Goal: Task Accomplishment & Management: Use online tool/utility

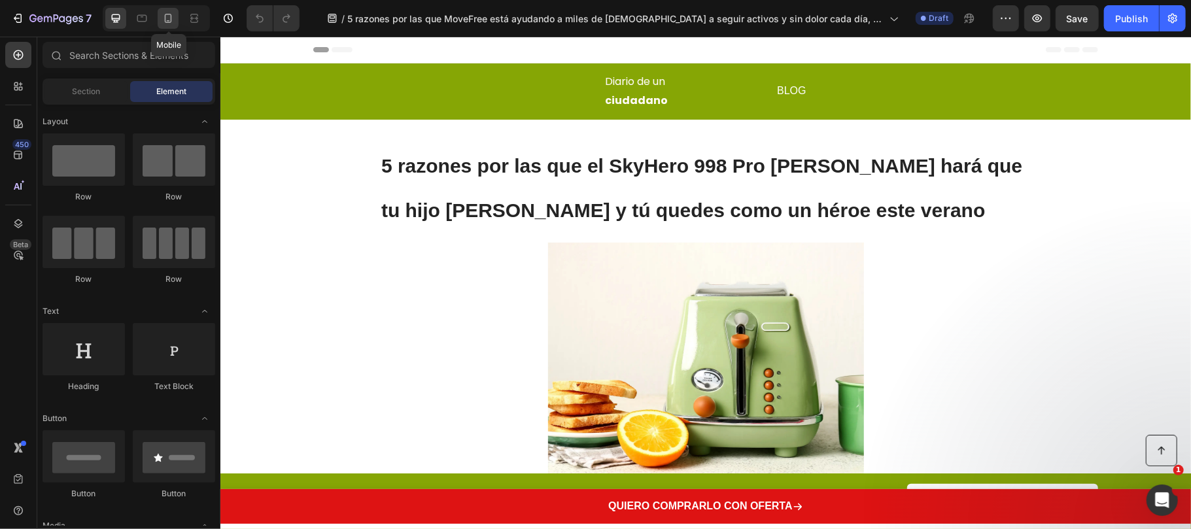
click at [169, 27] on div at bounding box center [168, 18] width 21 height 21
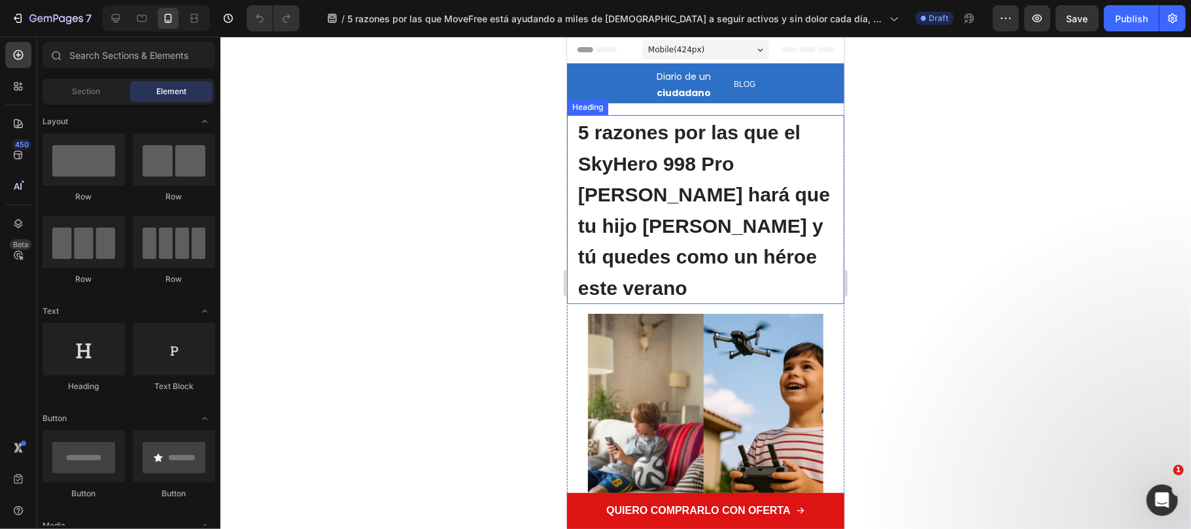
click at [643, 198] on span "5 razones por las que el SkyHero 998 Pro [PERSON_NAME] hará que tu hijo [PERSON…" at bounding box center [703, 209] width 252 height 177
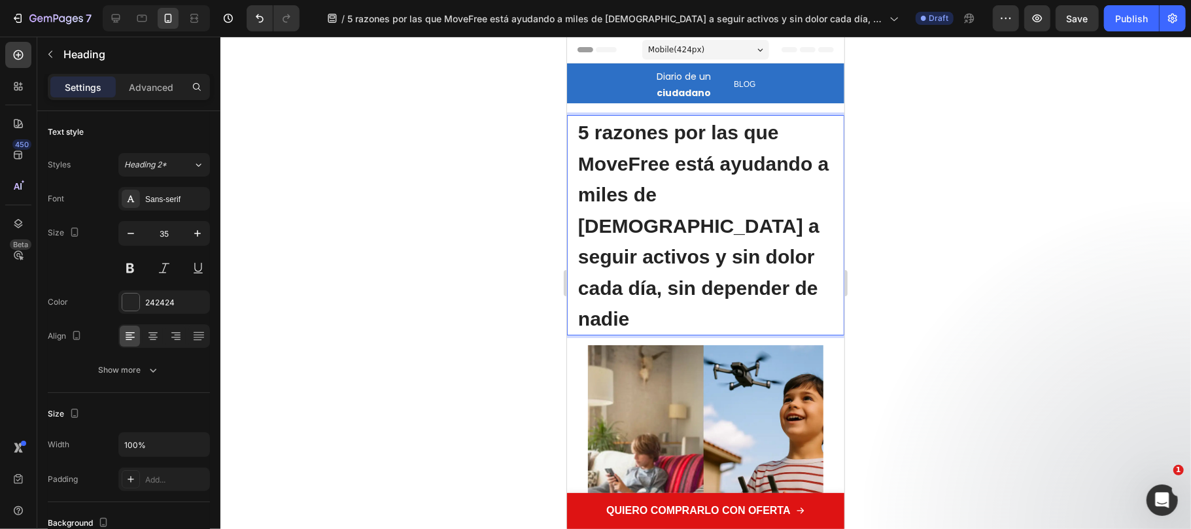
click at [869, 245] on div at bounding box center [705, 283] width 970 height 492
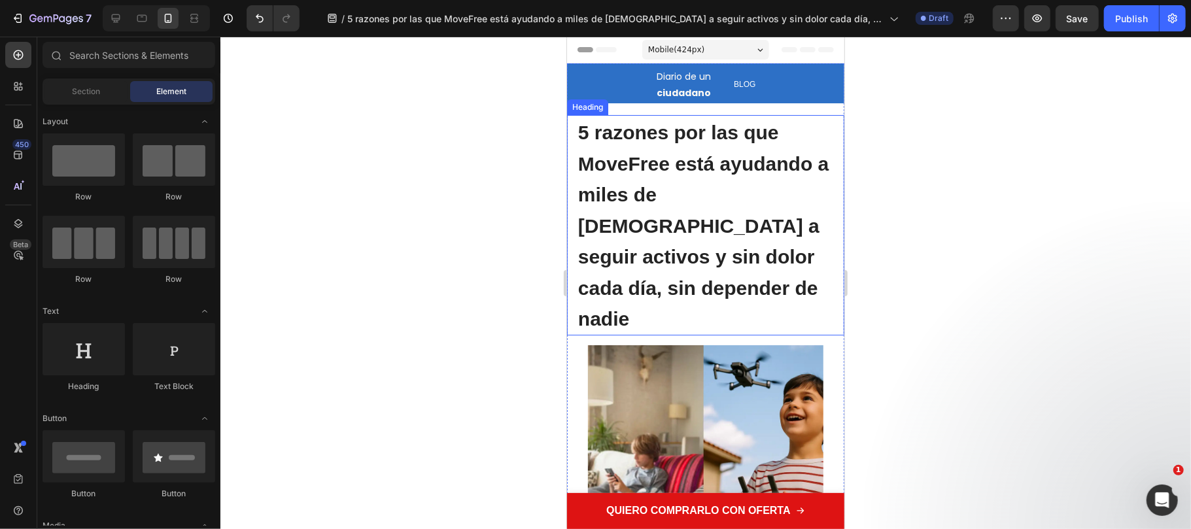
click at [702, 146] on p "⁠⁠⁠⁠⁠⁠⁠ 5 razones por las que MoveFree está ayudando a miles de españoles a seg…" at bounding box center [704, 225] width 255 height 218
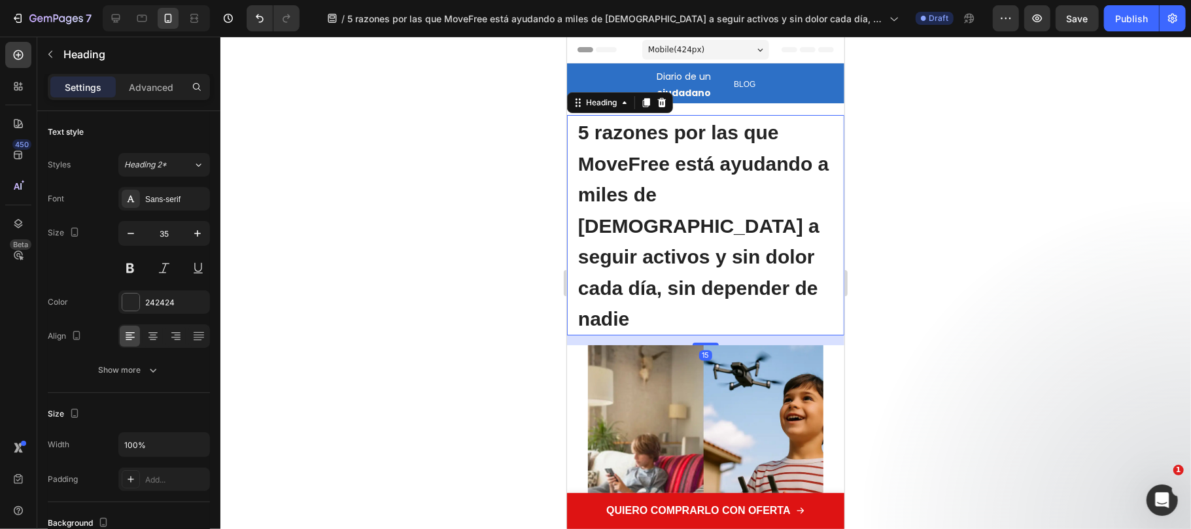
click at [662, 167] on span "5 razones por las que MoveFree está ayudando a miles de [DEMOGRAPHIC_DATA] a se…" at bounding box center [702, 225] width 250 height 208
click at [667, 167] on span "5 razones por las que MoveFree está ayudando a miles de [DEMOGRAPHIC_DATA] a se…" at bounding box center [702, 225] width 250 height 208
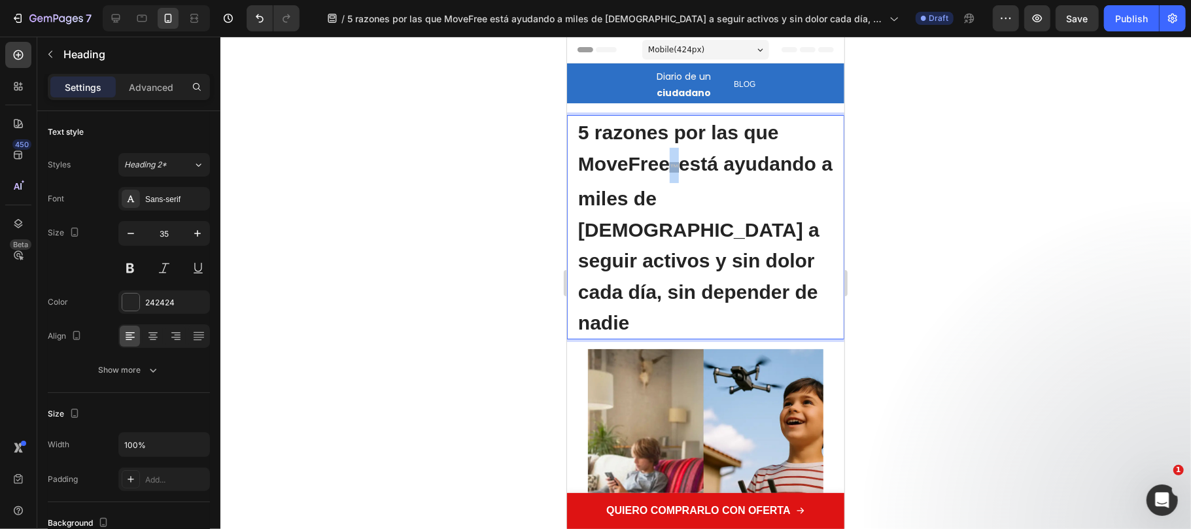
click at [670, 168] on span "™" at bounding box center [673, 166] width 9 height 10
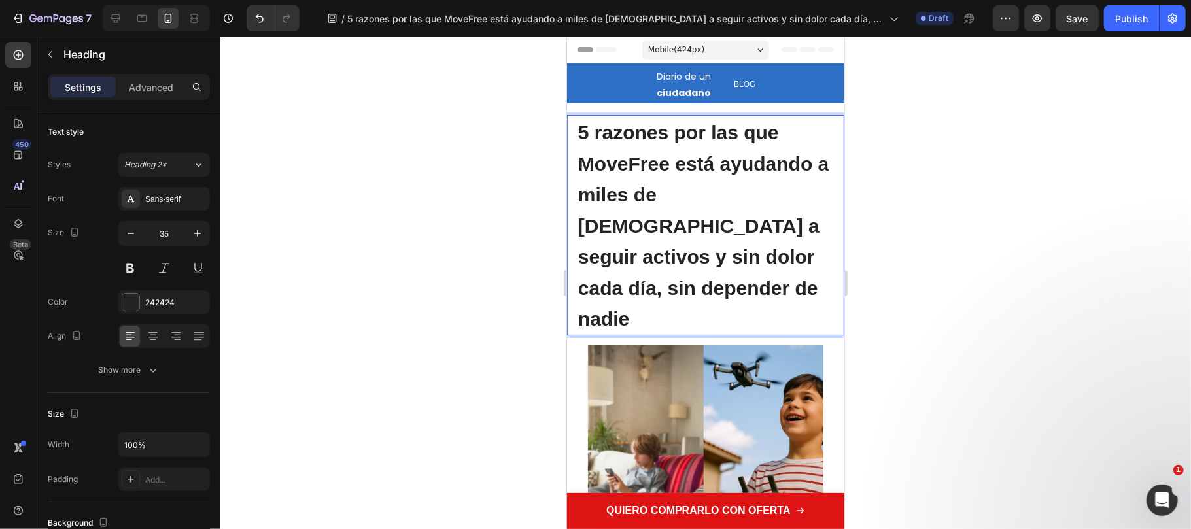
click at [668, 144] on p "5 razones por las que MoveFree está ayudando a miles de [DEMOGRAPHIC_DATA] a se…" at bounding box center [704, 225] width 255 height 218
click at [668, 165] on span "5 razones por las que MoveFree está ayudando a miles de [DEMOGRAPHIC_DATA] a se…" at bounding box center [702, 225] width 250 height 208
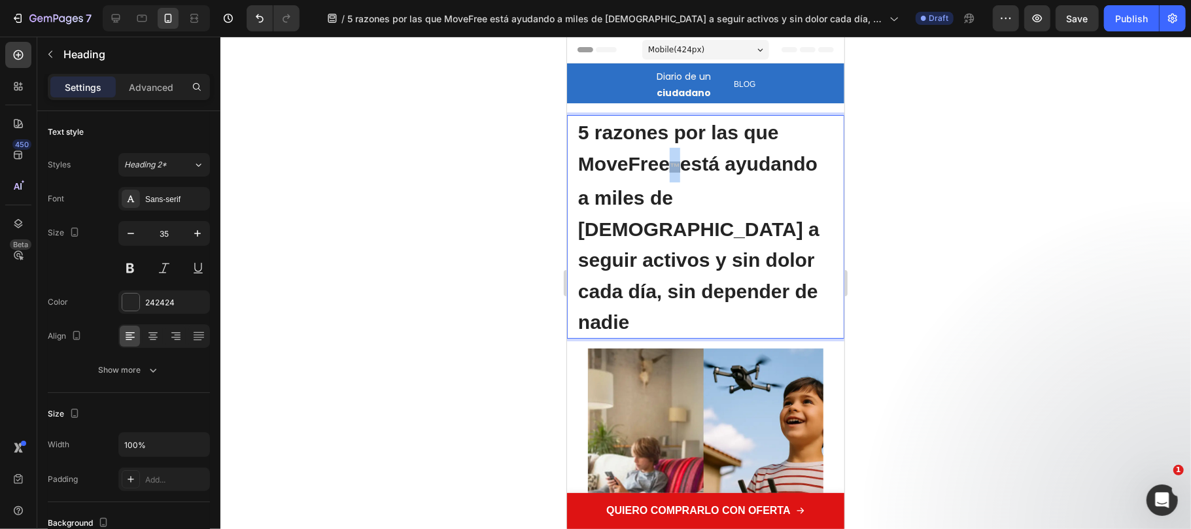
drag, startPoint x: 678, startPoint y: 171, endPoint x: 671, endPoint y: 171, distance: 7.2
click at [671, 171] on span "™" at bounding box center [674, 166] width 10 height 11
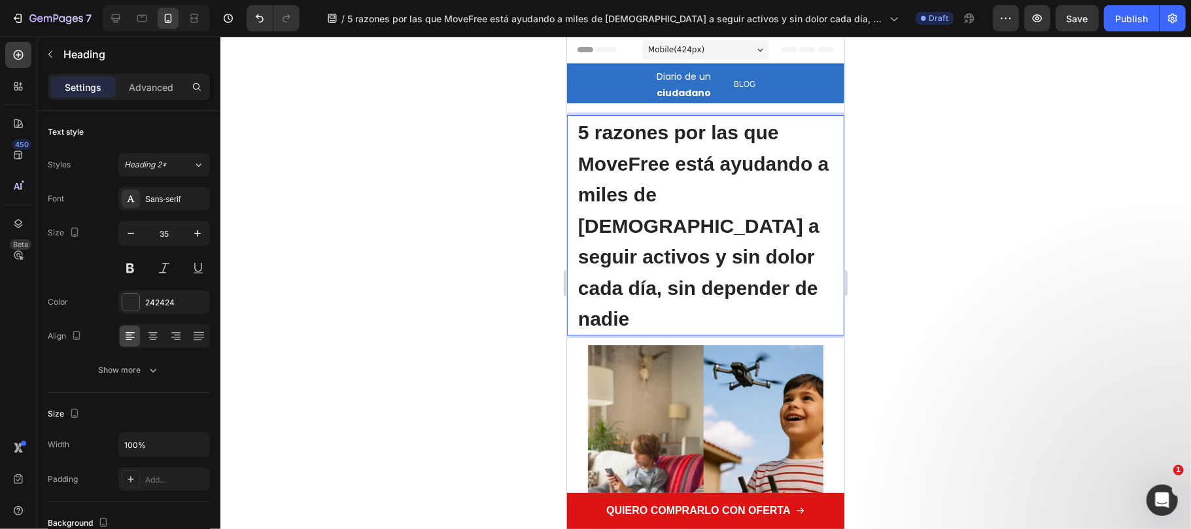
click at [939, 237] on div at bounding box center [705, 283] width 970 height 492
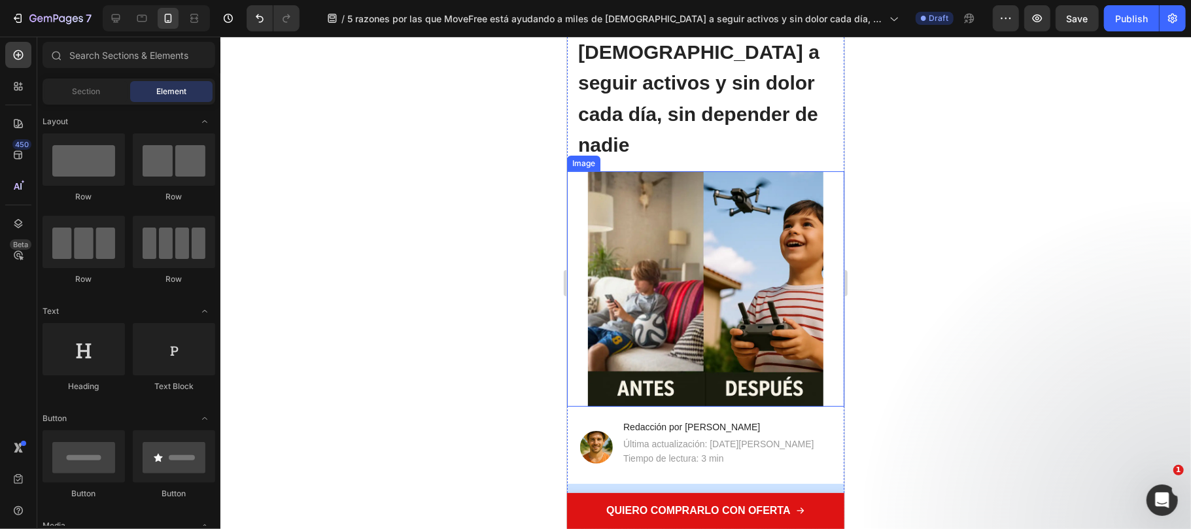
scroll to position [348, 0]
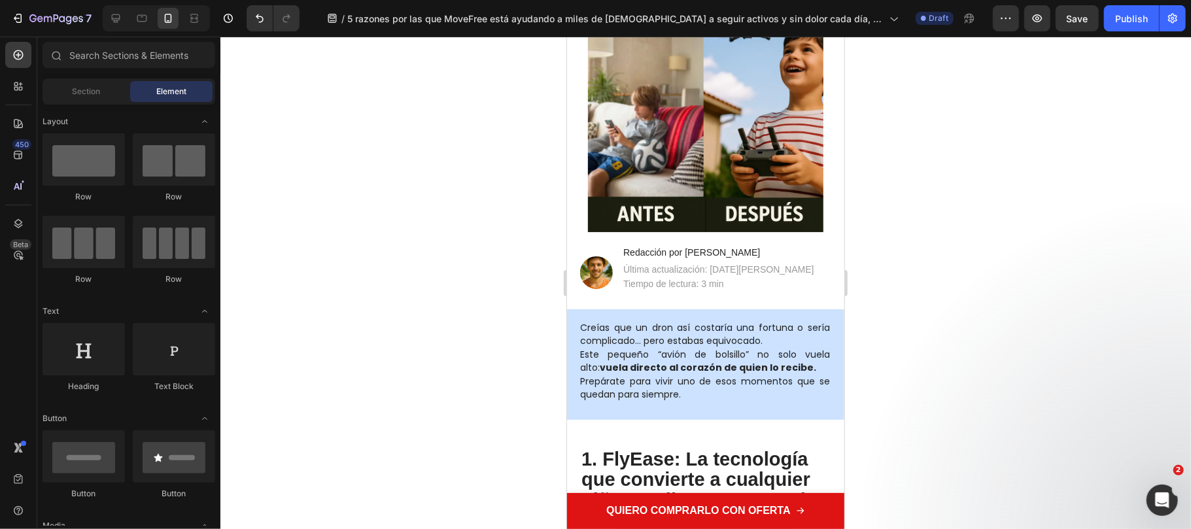
click at [613, 360] on strong "vuela directo al corazón de quien lo recibe." at bounding box center [707, 366] width 216 height 13
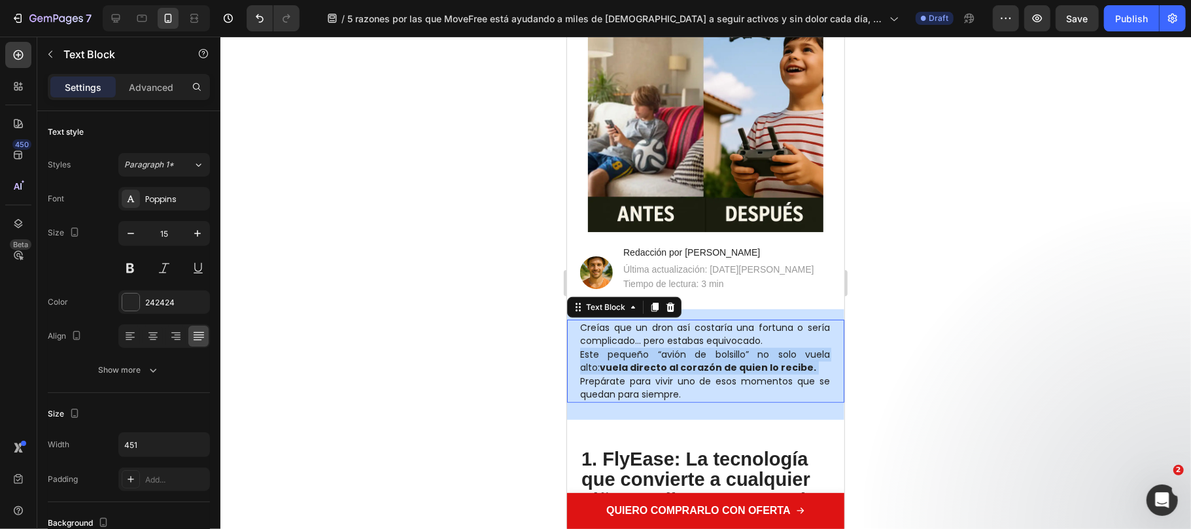
click at [636, 374] on span "Prepárate para vivir uno de esos momentos que se quedan para siempre." at bounding box center [704, 387] width 250 height 27
click at [672, 374] on span "Prepárate para vivir uno de esos momentos que se quedan para siempre." at bounding box center [704, 387] width 250 height 27
click at [681, 368] on p "Creías que un dron así costaría una fortuna o sería complicado… pero estabas eq…" at bounding box center [704, 360] width 250 height 80
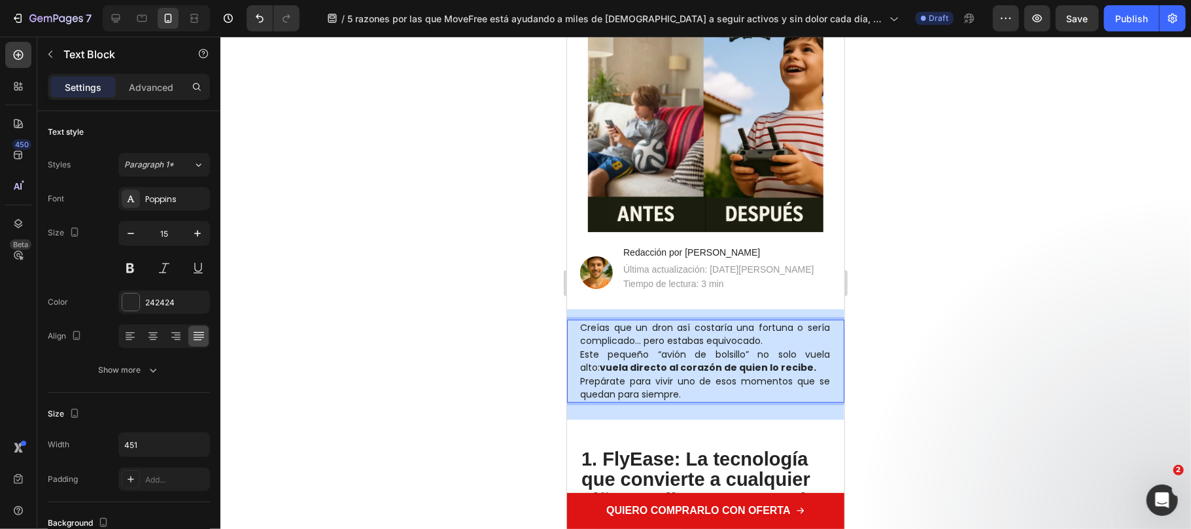
click at [577, 319] on div "Creías que un dron así costaría una fortuna o sería complicado… pero estabas eq…" at bounding box center [704, 360] width 277 height 83
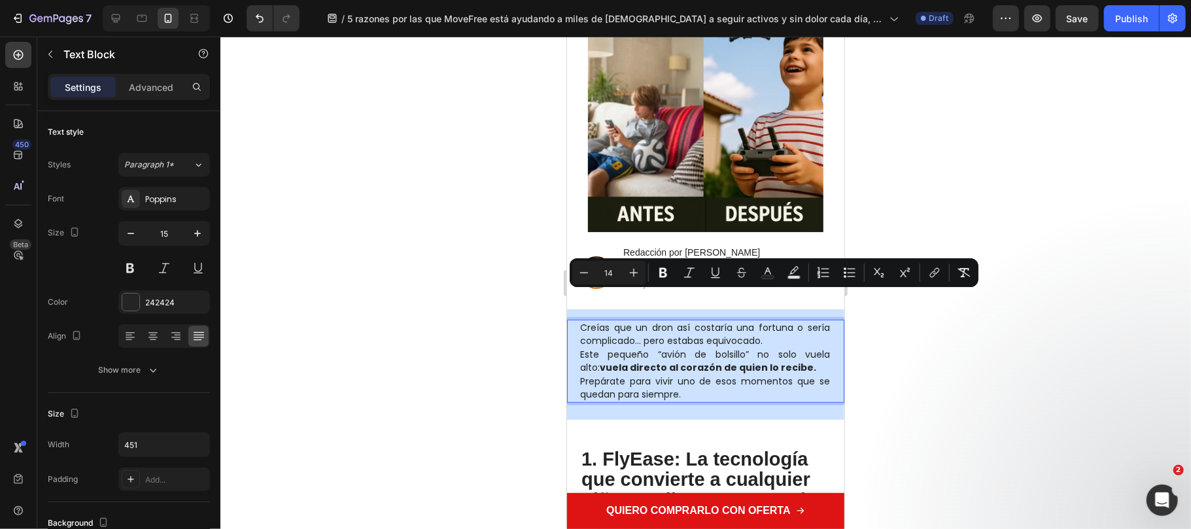
click at [688, 364] on p "Creías que un dron así costaría una fortuna o sería complicado… pero estabas eq…" at bounding box center [704, 360] width 250 height 80
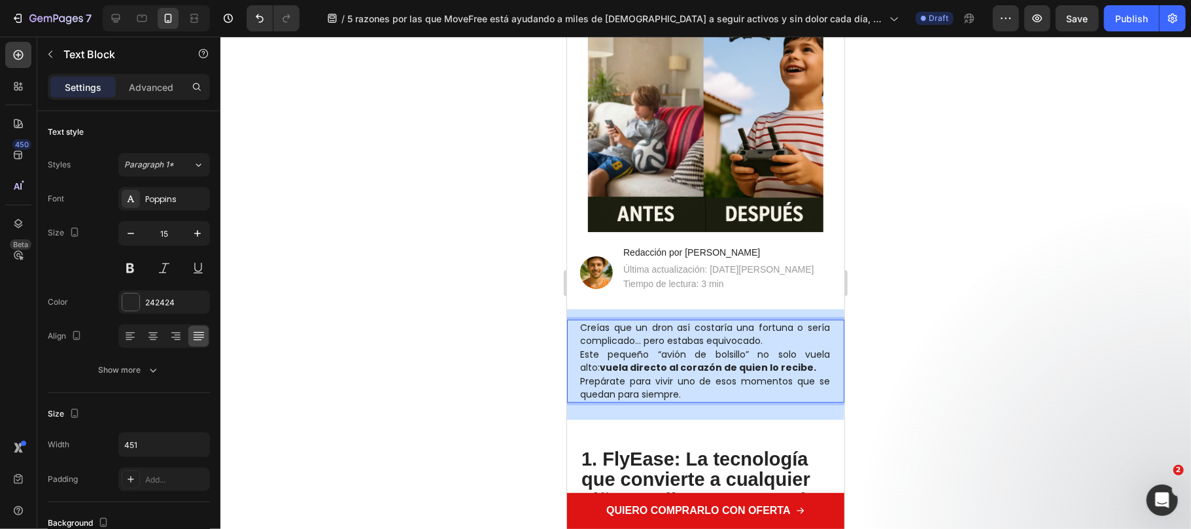
drag, startPoint x: 686, startPoint y: 364, endPoint x: 579, endPoint y: 298, distance: 125.9
click at [579, 320] on p "Creías que un dron así costaría una fortuna o sería complicado… pero estabas eq…" at bounding box center [704, 360] width 250 height 80
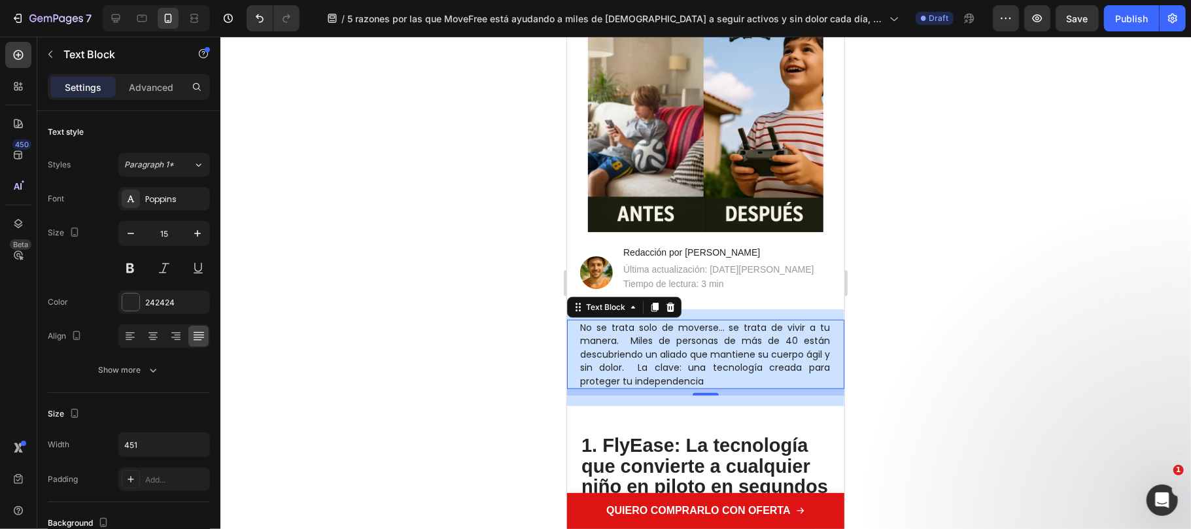
drag, startPoint x: 706, startPoint y: 311, endPoint x: 715, endPoint y: 309, distance: 8.6
click at [706, 320] on span "No se trata solo de moverse… se trata de vivir a tu manera. Miles de personas d…" at bounding box center [704, 353] width 250 height 67
click at [752, 320] on span "No se trata solo de moverse… se trata de vivir a tu manera. Miles de personas d…" at bounding box center [704, 353] width 250 height 67
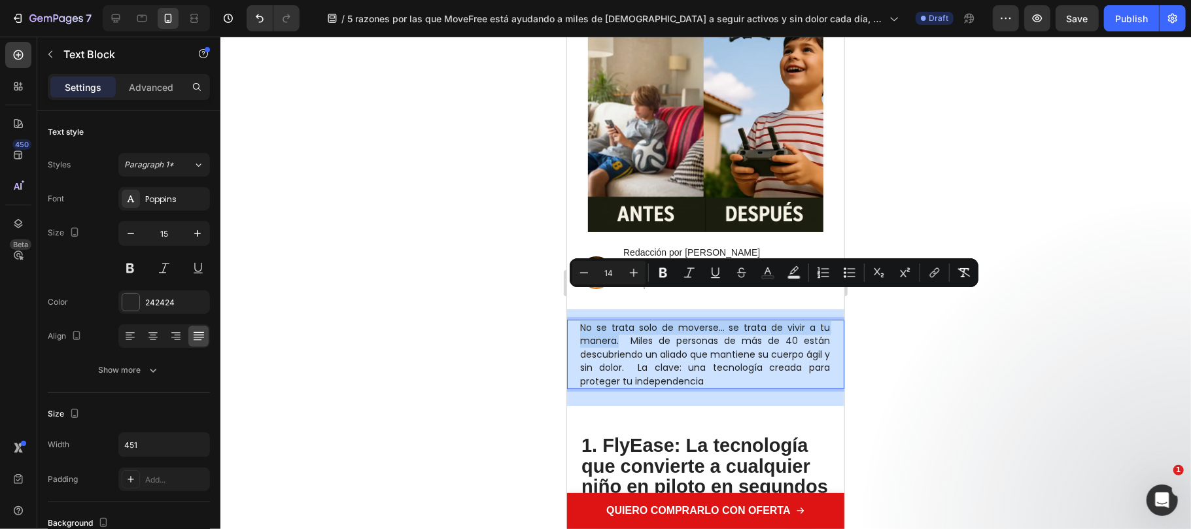
drag, startPoint x: 618, startPoint y: 311, endPoint x: 569, endPoint y: 292, distance: 53.0
click at [569, 319] on div "No se trata solo de moverse… se trata de vivir a tu manera. Miles de personas d…" at bounding box center [704, 354] width 277 height 70
drag, startPoint x: 669, startPoint y: 275, endPoint x: 103, endPoint y: 294, distance: 566.5
click at [669, 275] on button "Bold" at bounding box center [663, 273] width 24 height 24
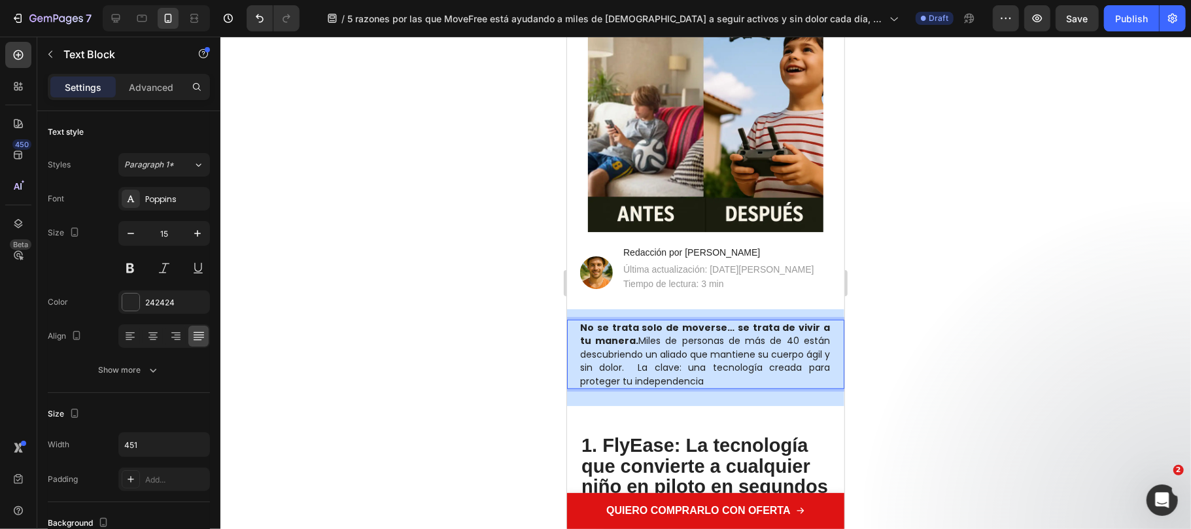
click at [669, 330] on span "No se trata solo de moverse… se trata de vivir a tu manera. Miles de personas d…" at bounding box center [704, 353] width 250 height 67
click at [958, 346] on div at bounding box center [705, 283] width 970 height 492
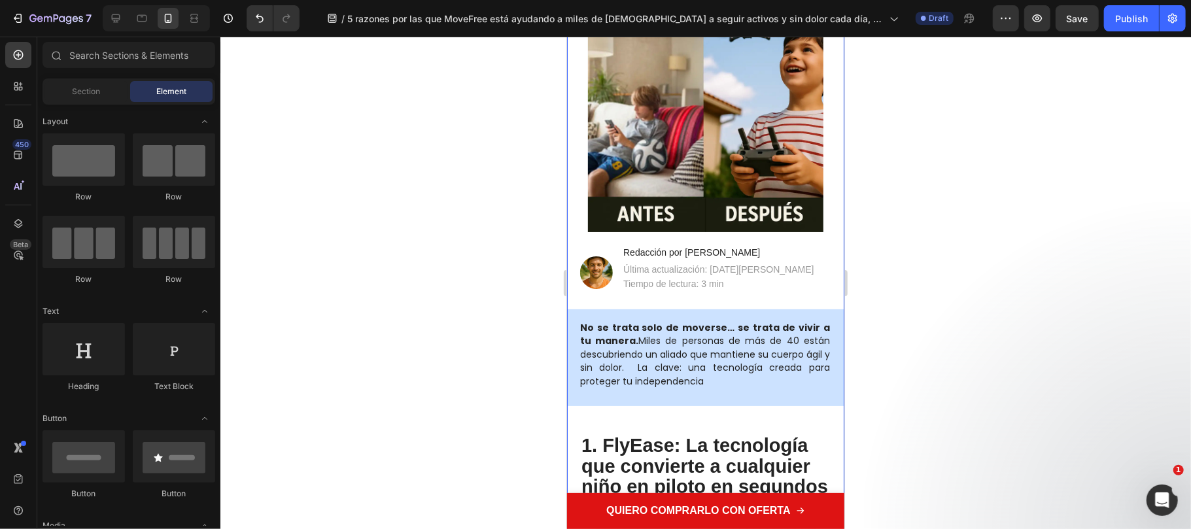
scroll to position [523, 0]
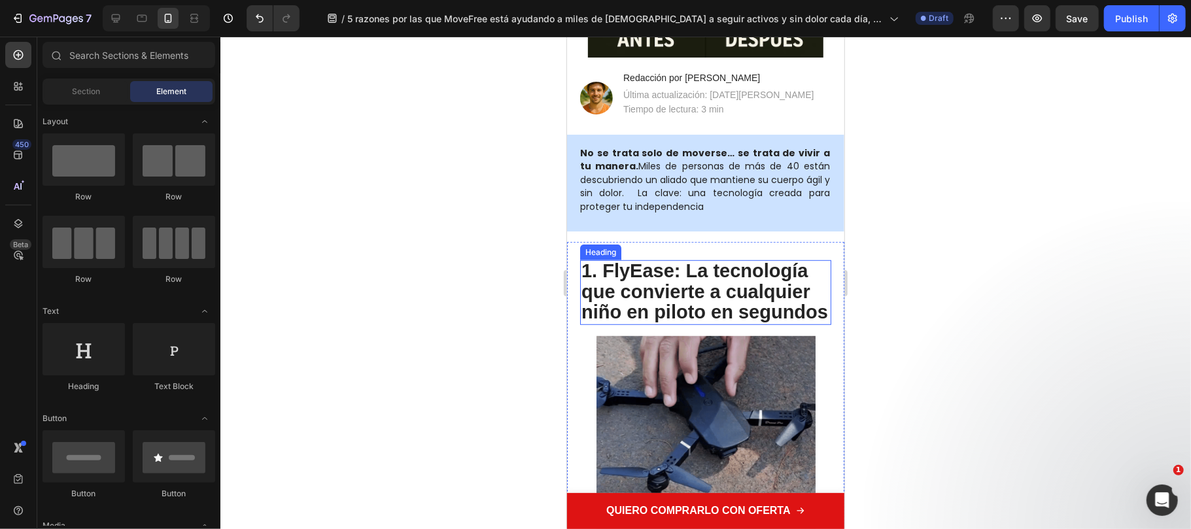
drag, startPoint x: 644, startPoint y: 293, endPoint x: 667, endPoint y: 307, distance: 26.7
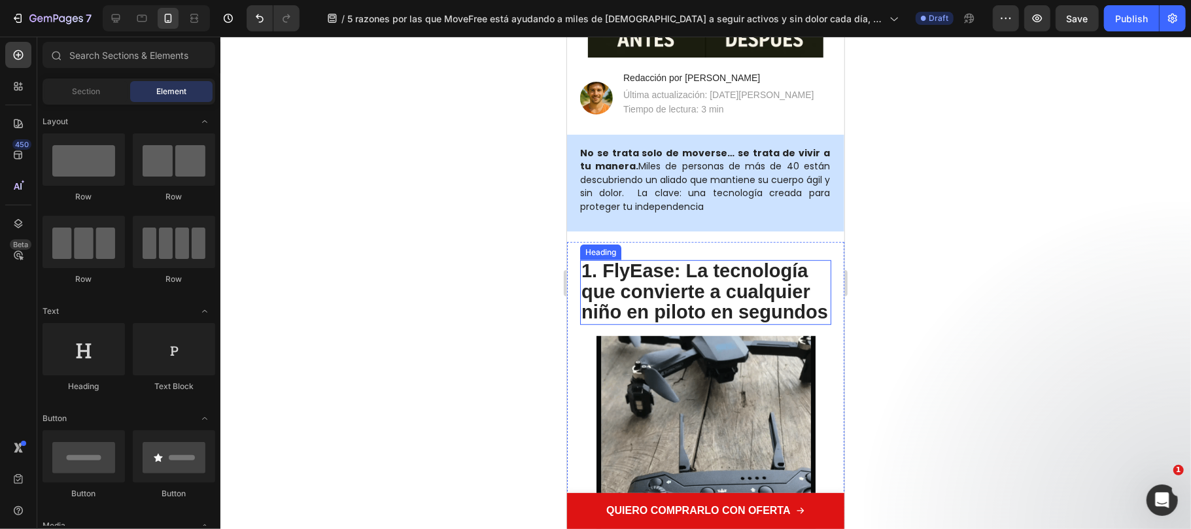
click at [644, 293] on strong "1. FlyEase: La tecnología que convierte a cualquier niño en piloto en segundos" at bounding box center [704, 291] width 246 height 62
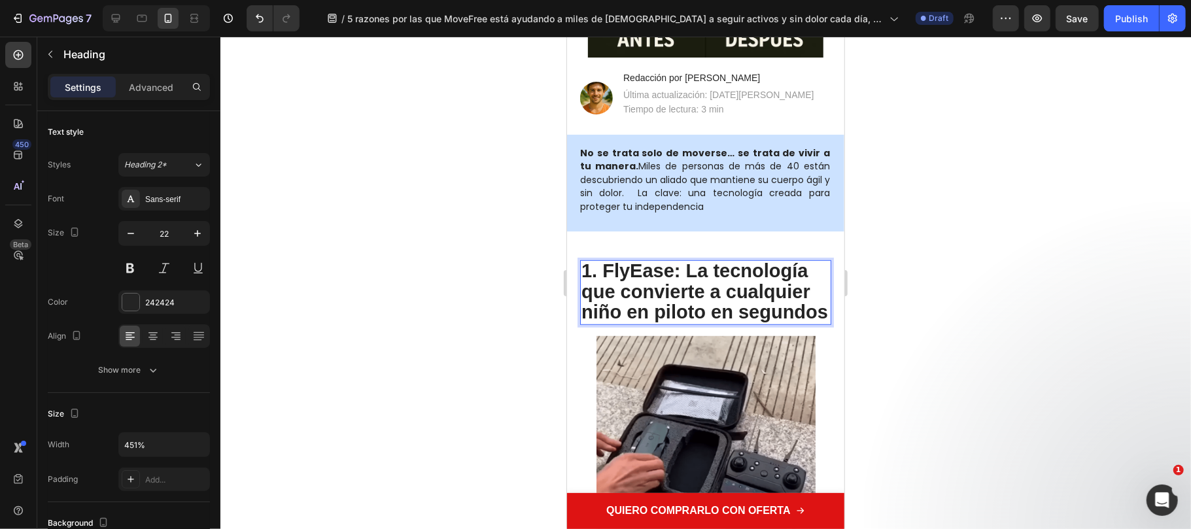
click at [671, 296] on p "1. FlyEase: La tecnología que convierte a cualquier niño en piloto en segundos" at bounding box center [705, 292] width 248 height 62
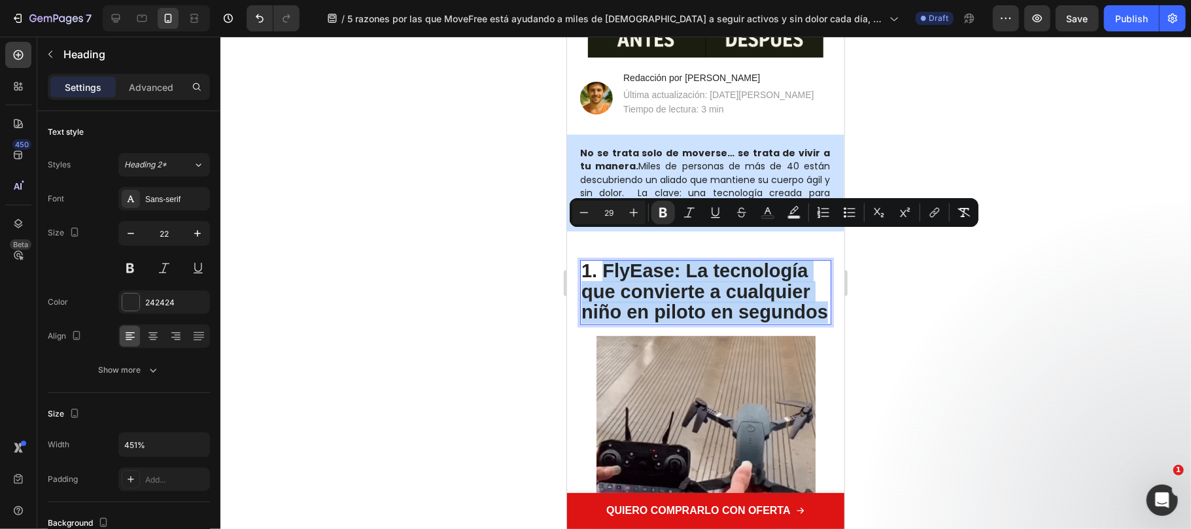
drag, startPoint x: 677, startPoint y: 301, endPoint x: 600, endPoint y: 235, distance: 102.5
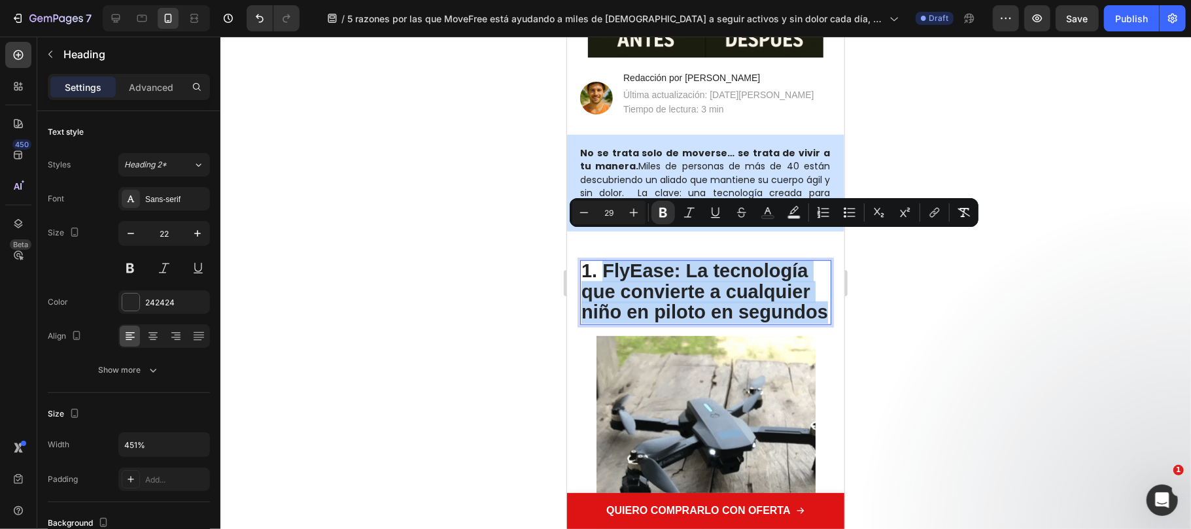
click at [600, 261] on p "1. FlyEase: La tecnología que convierte a cualquier niño en piloto en segundos" at bounding box center [705, 292] width 248 height 62
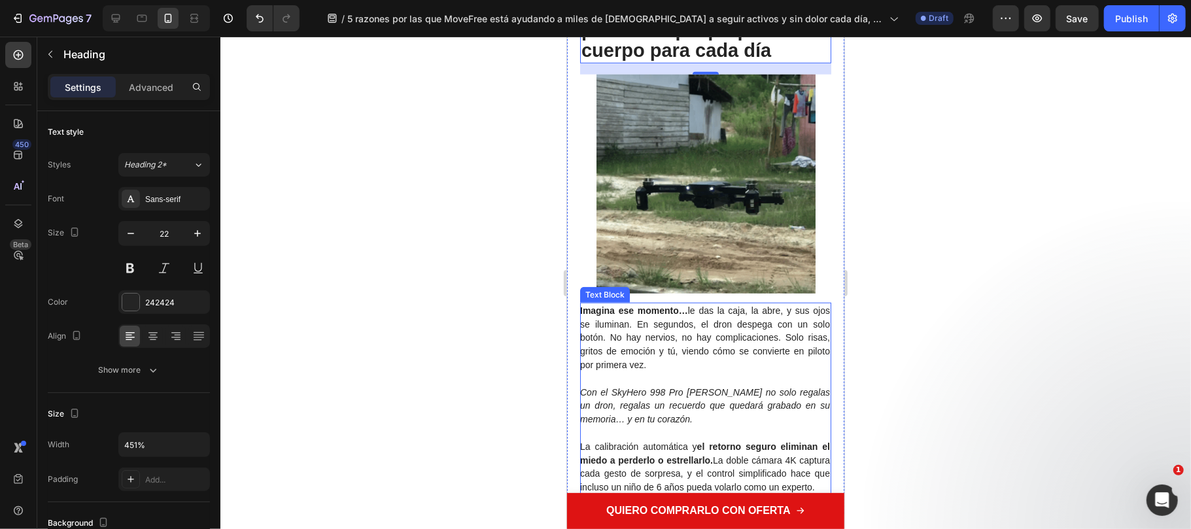
scroll to position [872, 0]
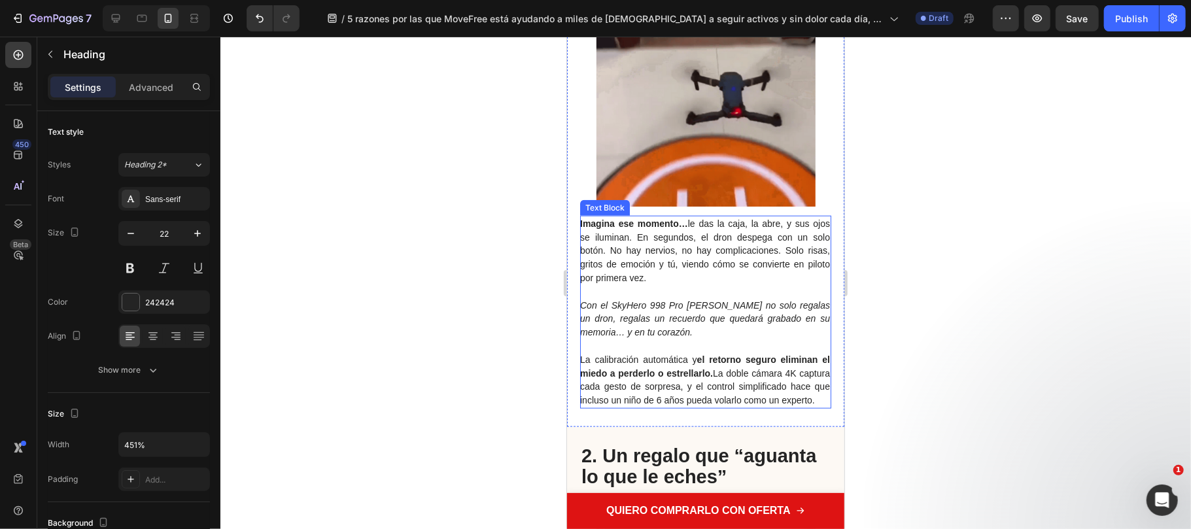
drag, startPoint x: 713, startPoint y: 376, endPoint x: 643, endPoint y: 406, distance: 75.5
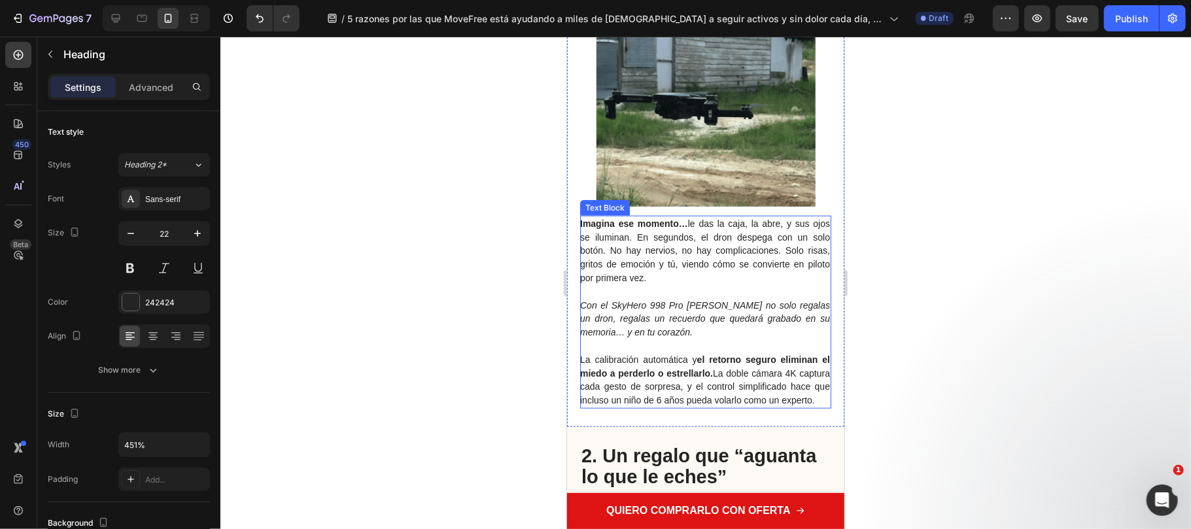
click at [714, 376] on span "La calibración automática y el retorno seguro eliminan el miedo a perderlo o es…" at bounding box center [704, 379] width 250 height 51
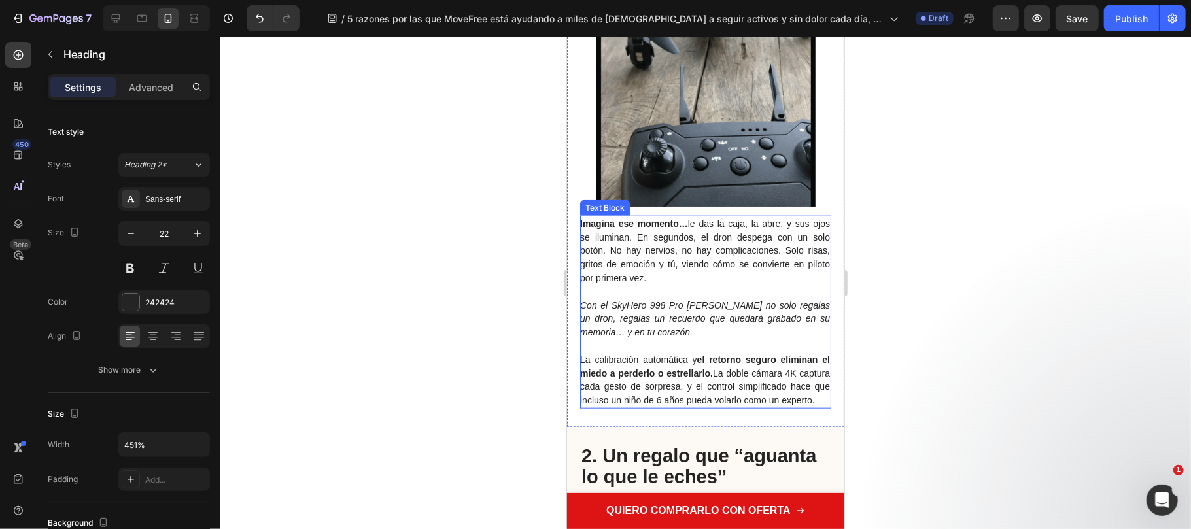
click at [659, 405] on p "Imagina ese momento… le das la caja, la abre, y sus ojos se iluminan. En segund…" at bounding box center [704, 311] width 250 height 190
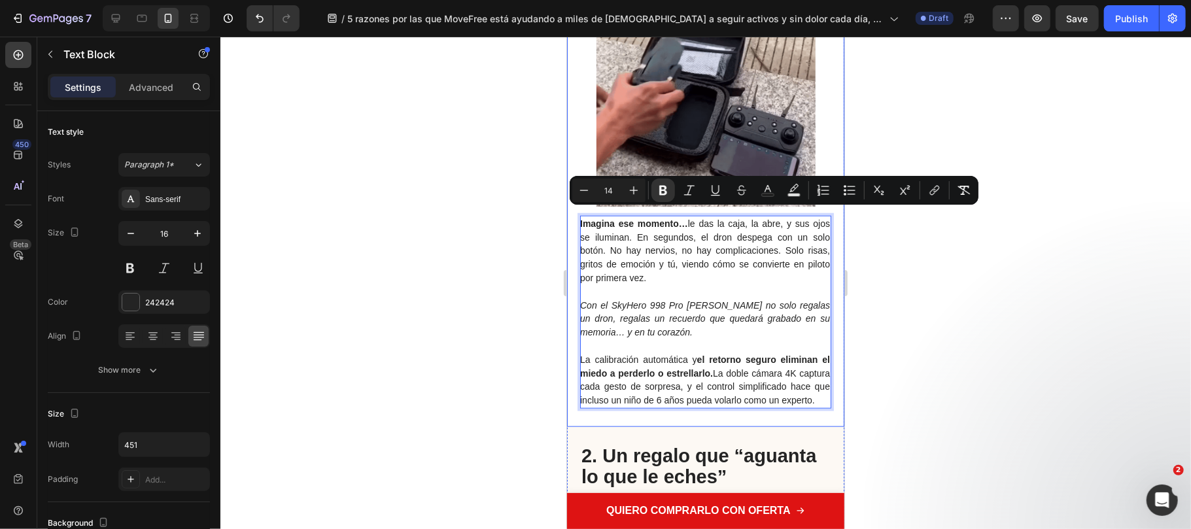
drag, startPoint x: 637, startPoint y: 406, endPoint x: 581, endPoint y: 199, distance: 213.9
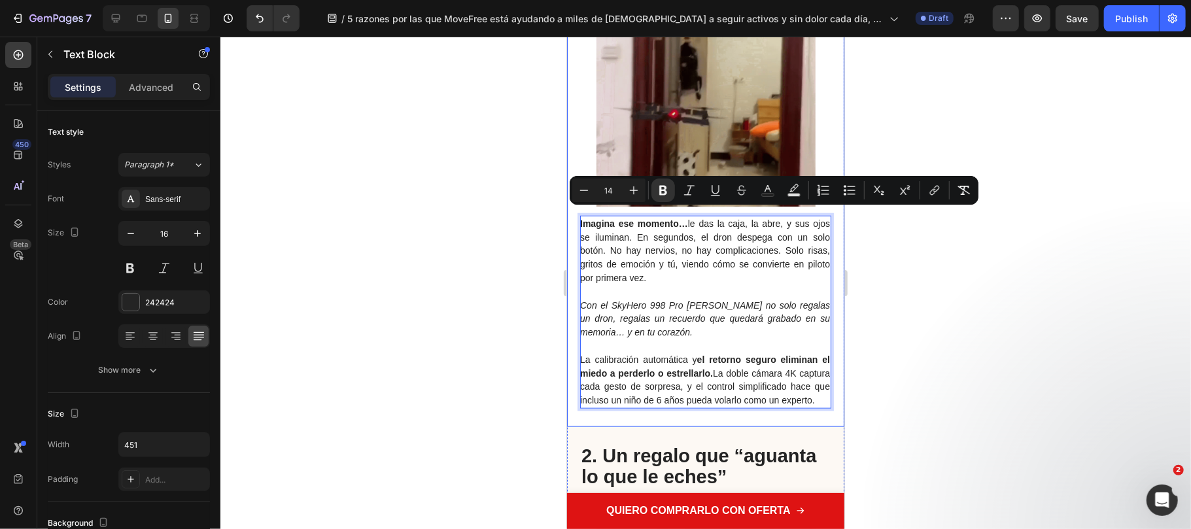
click at [581, 199] on div "⁠⁠⁠⁠⁠⁠⁠ 1. DeepWave: la percusión profunda que prepara tu cuerpo para cada día …" at bounding box center [704, 160] width 277 height 534
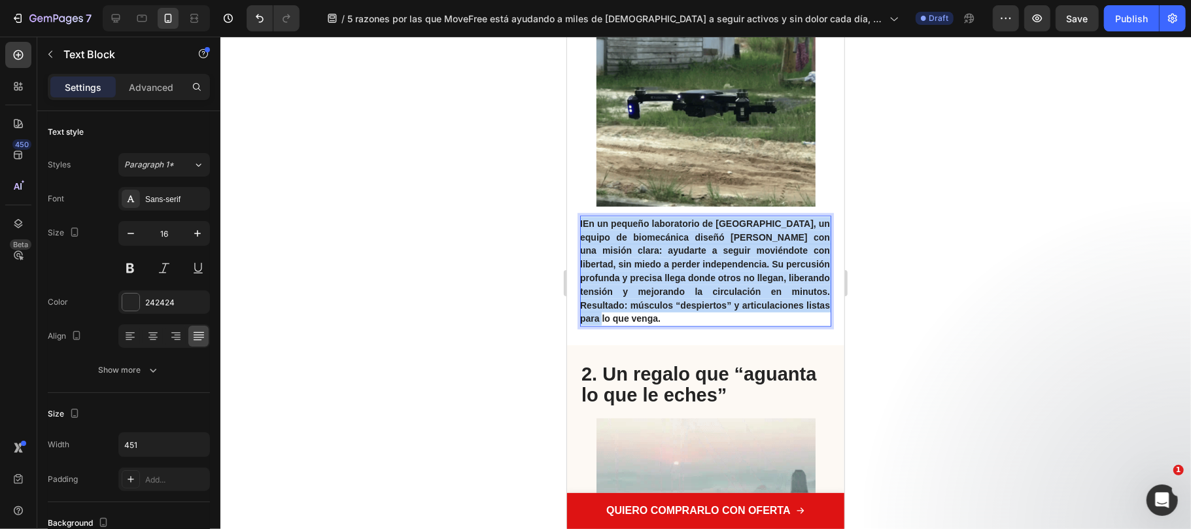
drag, startPoint x: 756, startPoint y: 314, endPoint x: 1072, endPoint y: 235, distance: 324.9
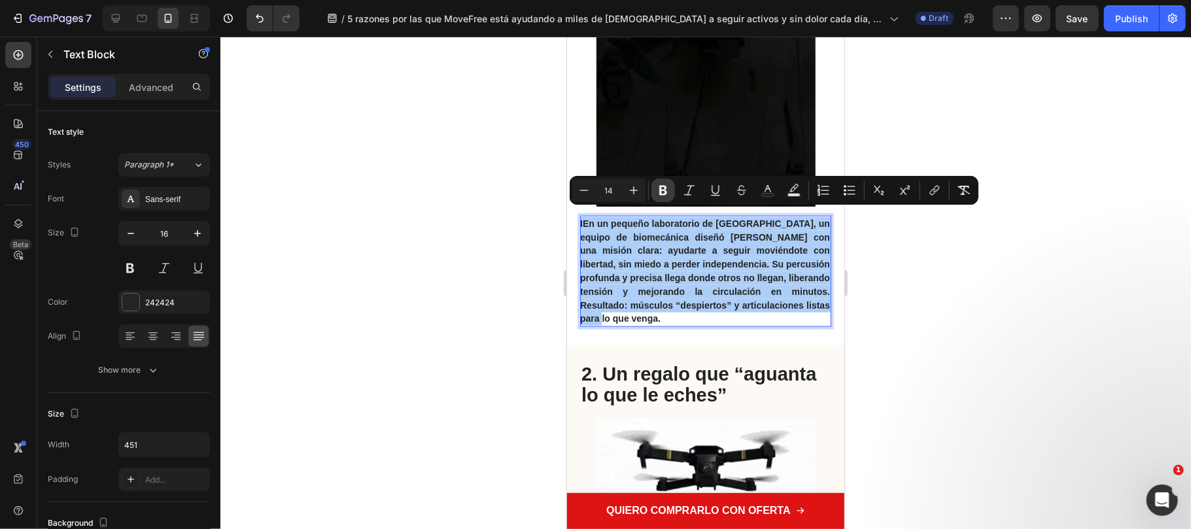
drag, startPoint x: 663, startPoint y: 178, endPoint x: 30, endPoint y: 197, distance: 633.2
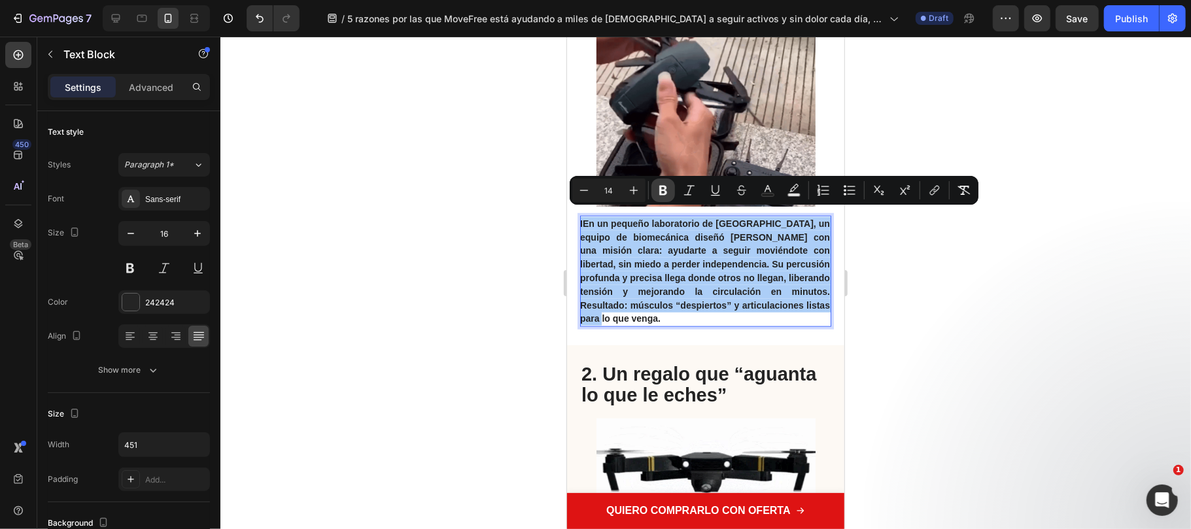
click at [663, 178] on button "Bold" at bounding box center [663, 190] width 24 height 24
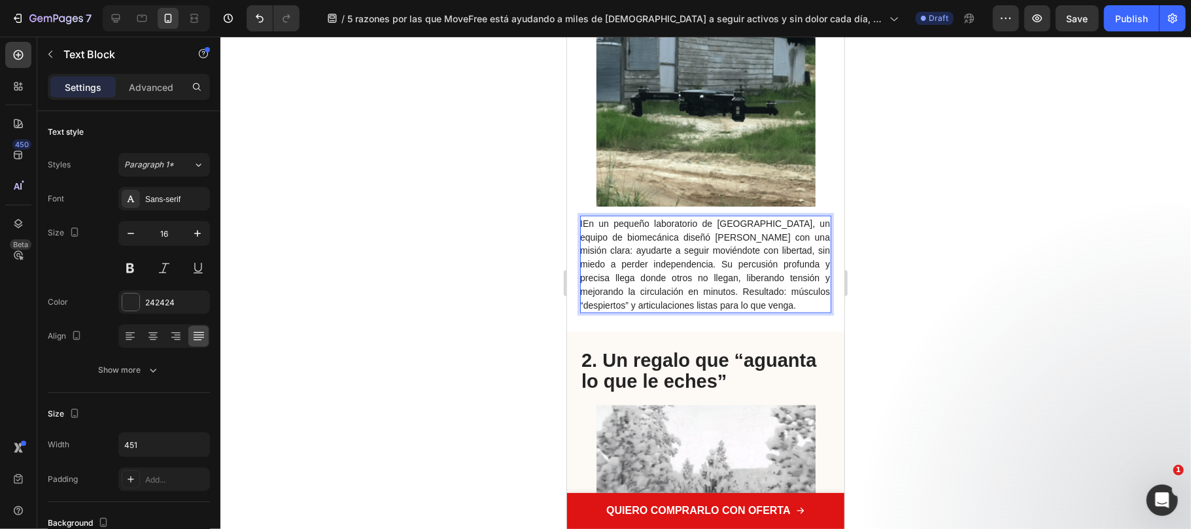
click at [584, 220] on span "IEn un pequeño laboratorio de Barcelona, un equipo de biomecánica diseñó DeepWa…" at bounding box center [704, 264] width 250 height 92
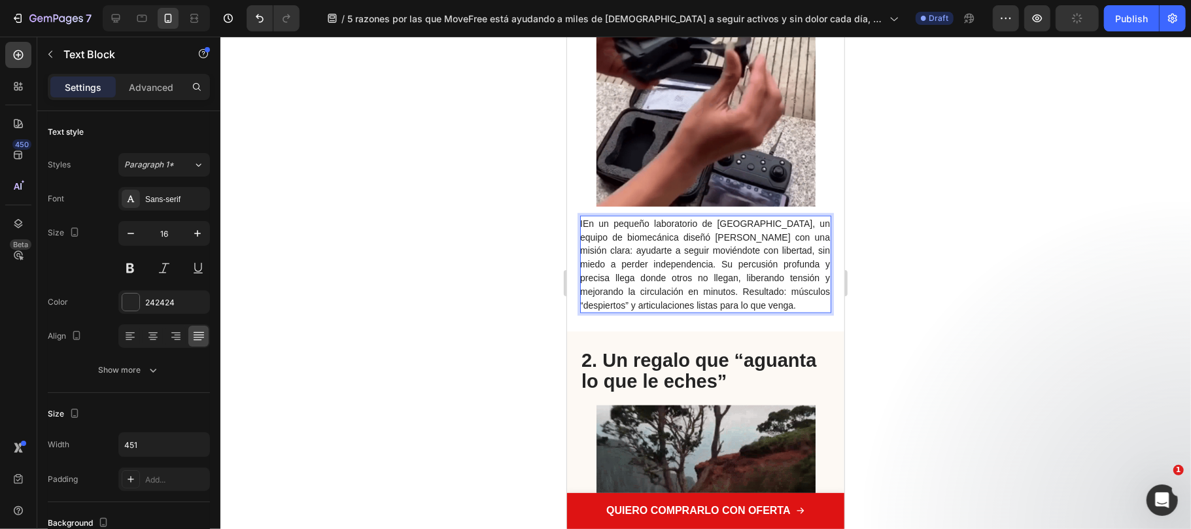
click at [584, 218] on span "IEn un pequeño laboratorio de Barcelona, un equipo de biomecánica diseñó DeepWa…" at bounding box center [704, 264] width 250 height 92
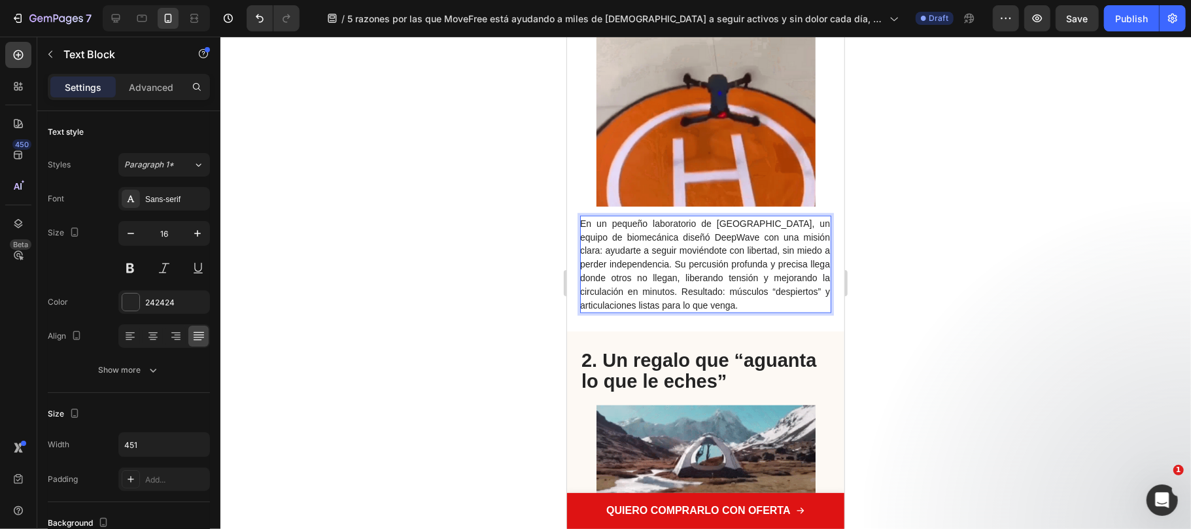
click at [816, 231] on span "En un pequeño laboratorio de Barcelona, un equipo de biomecánica diseñó DeepWav…" at bounding box center [704, 264] width 250 height 92
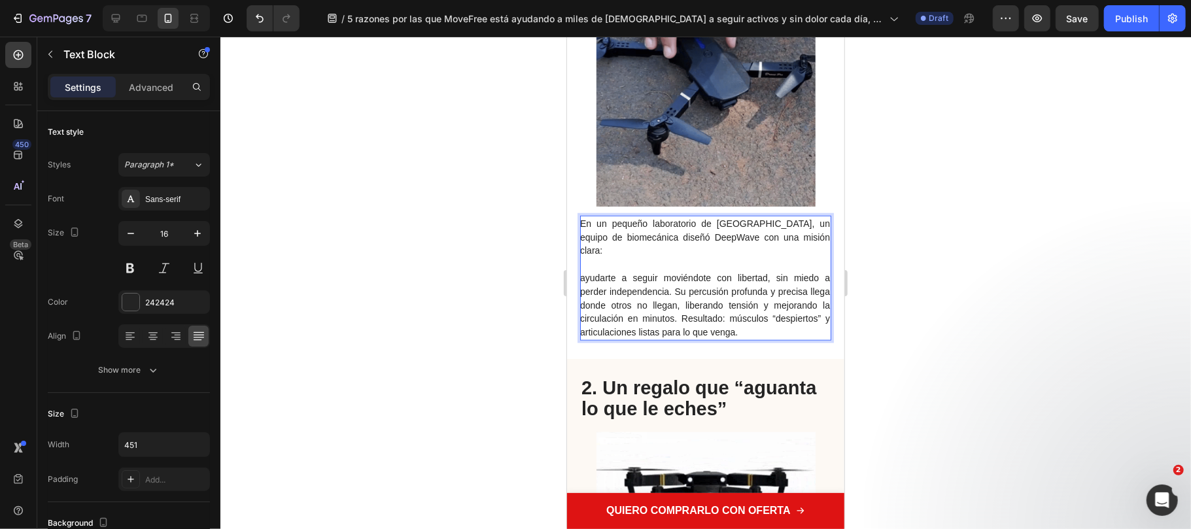
click at [584, 272] on span "ayudarte a seguir moviéndote con libertad, sin miedo a perder independencia. Su…" at bounding box center [704, 304] width 250 height 65
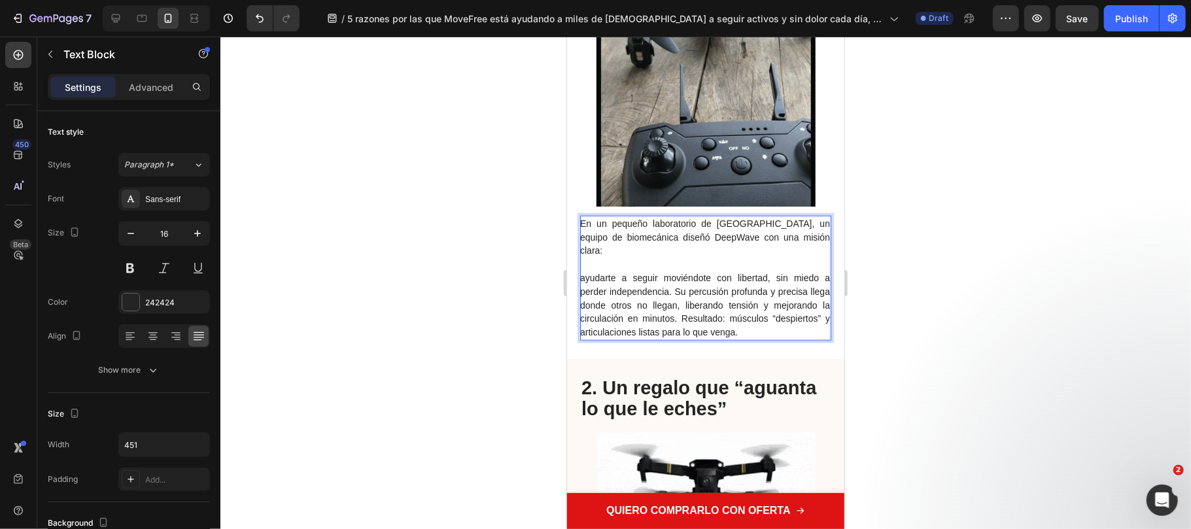
click at [777, 295] on span "ayudarte a seguir moviéndote con libertad, sin miedo a perder independencia. Su…" at bounding box center [704, 304] width 250 height 65
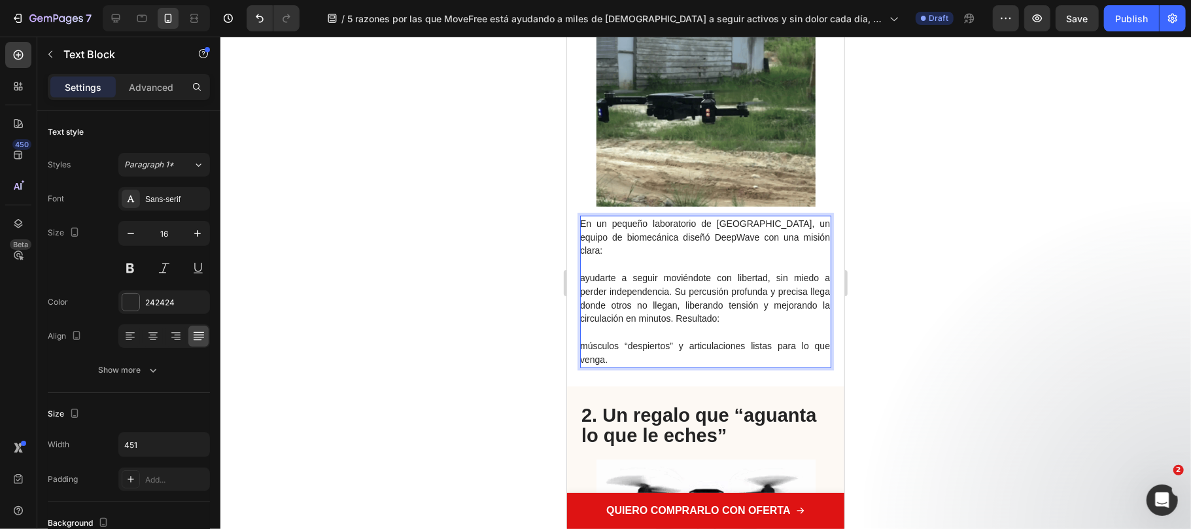
click at [675, 274] on span "ayudarte a seguir moviéndote con libertad, sin miedo a perder independencia. Su…" at bounding box center [704, 297] width 250 height 51
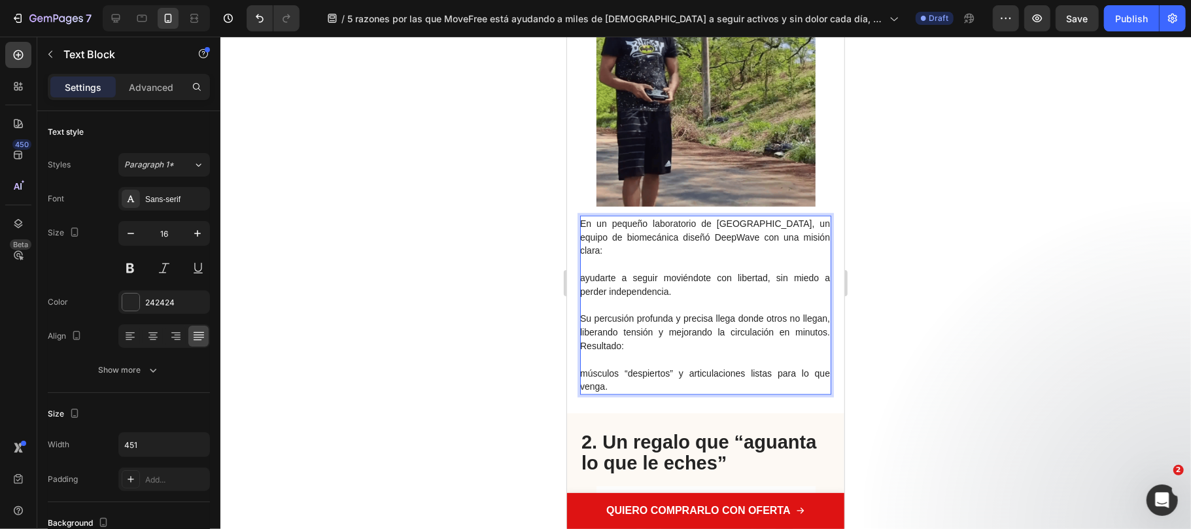
click at [620, 352] on p "Rich Text Editor. Editing area: main" at bounding box center [704, 359] width 250 height 14
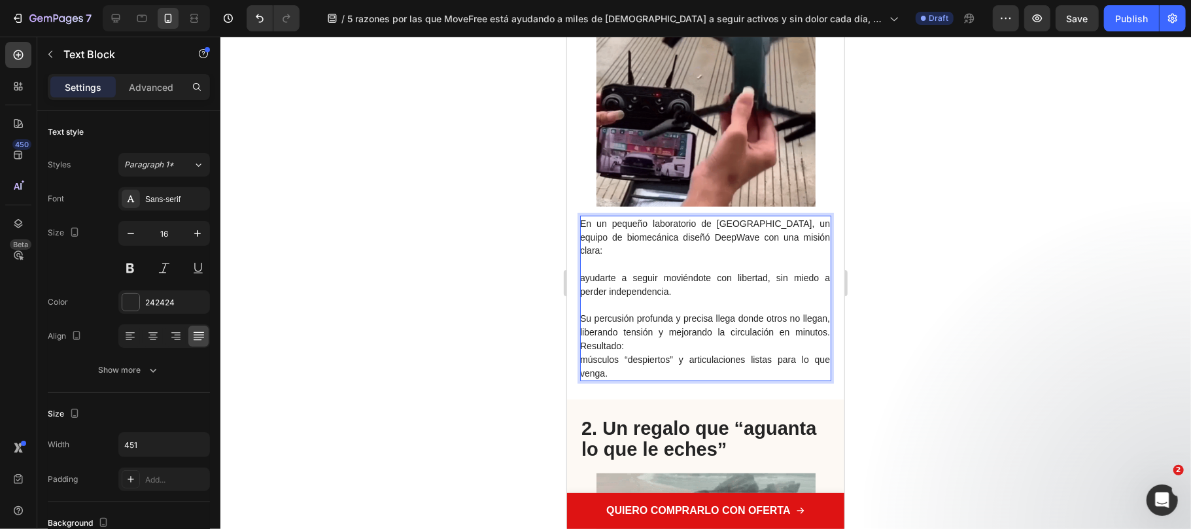
click at [584, 272] on span "ayudarte a seguir moviéndote con libertad, sin miedo a perder independencia." at bounding box center [704, 284] width 250 height 24
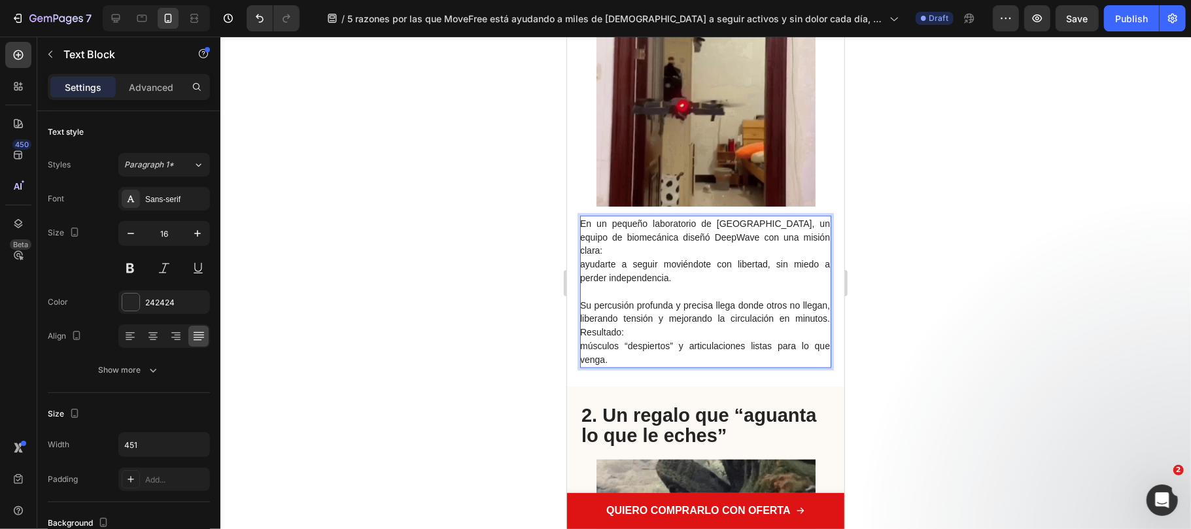
click at [662, 284] on p "Rich Text Editor. Editing area: main" at bounding box center [704, 291] width 250 height 14
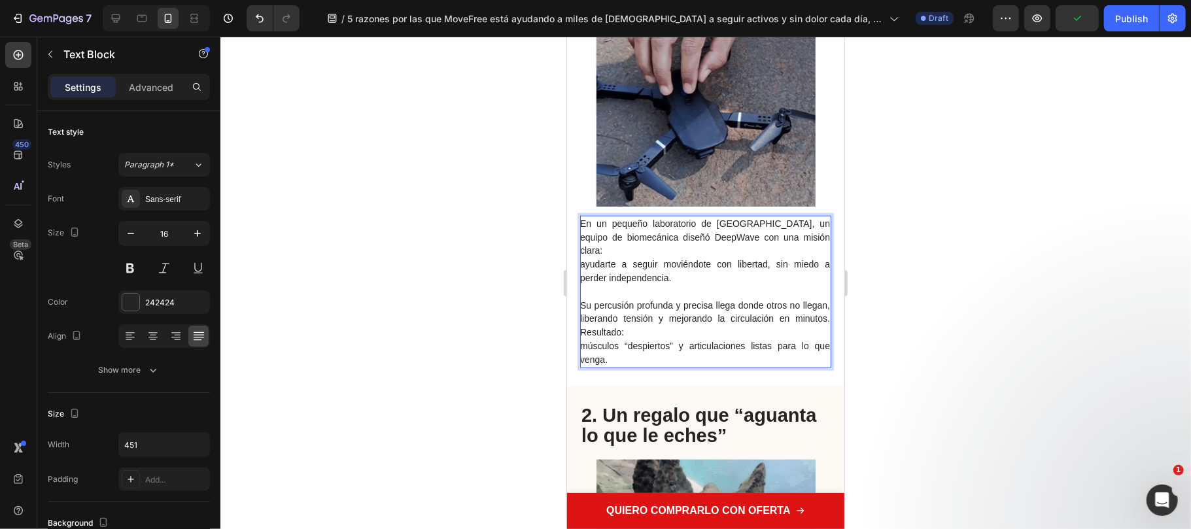
click at [650, 258] on span "ayudarte a seguir moviéndote con libertad, sin miedo a perder independencia." at bounding box center [704, 270] width 250 height 24
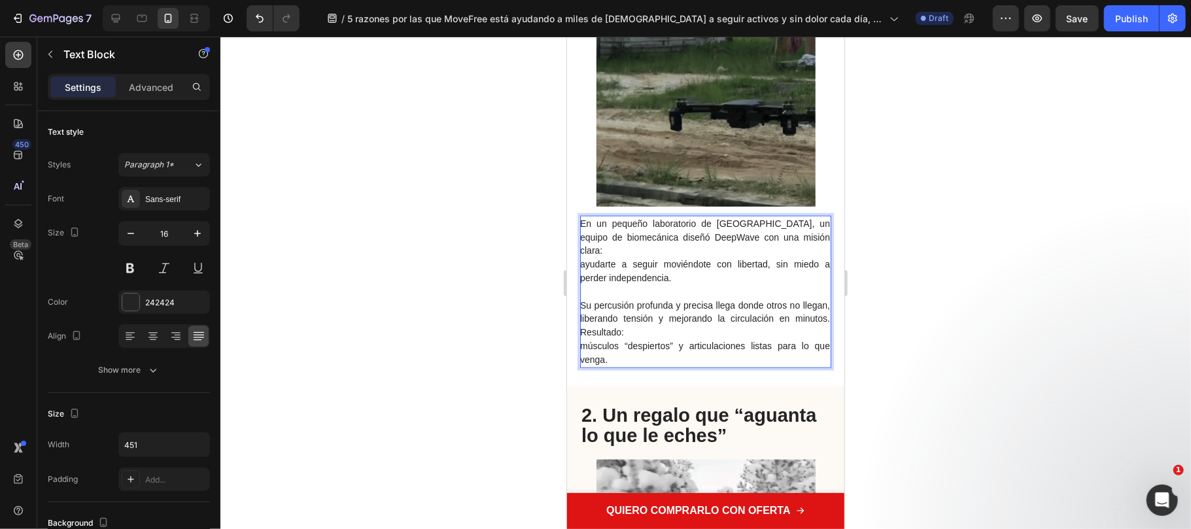
click at [700, 307] on p "Su percusión profunda y precisa llega donde otros no llegan, liberando tensión …" at bounding box center [704, 318] width 250 height 41
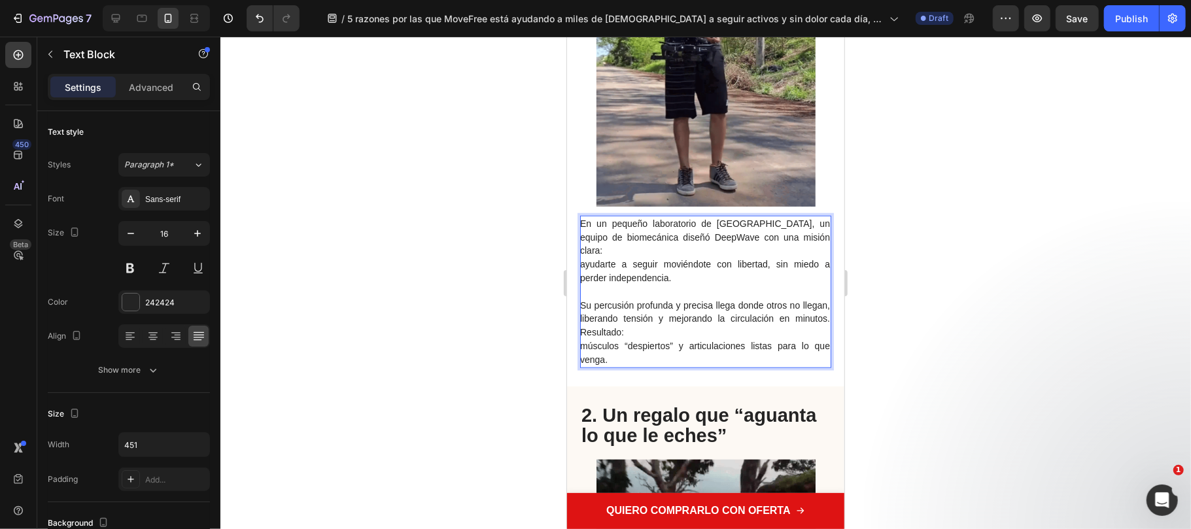
click at [887, 320] on div at bounding box center [705, 283] width 970 height 492
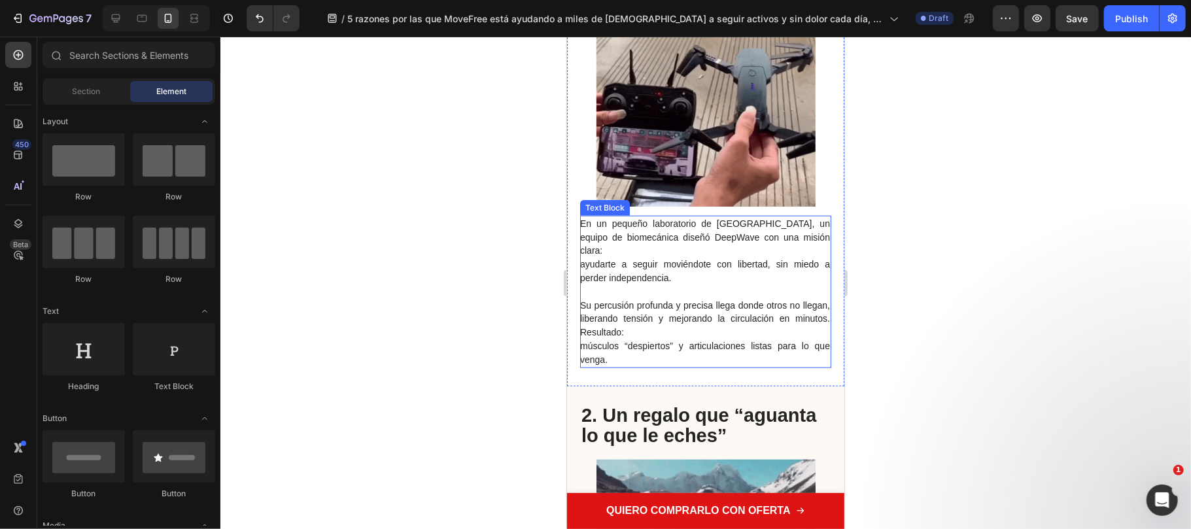
click at [617, 339] on p "músculos “despiertos” y articulaciones listas para lo que venga." at bounding box center [704, 352] width 250 height 27
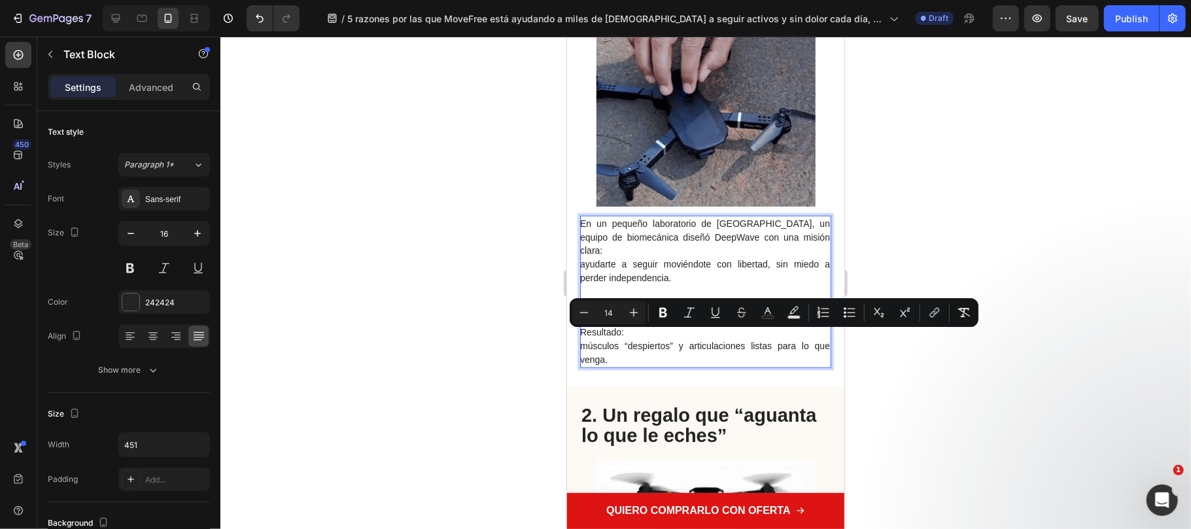
drag, startPoint x: 611, startPoint y: 337, endPoint x: 573, endPoint y: 322, distance: 40.8
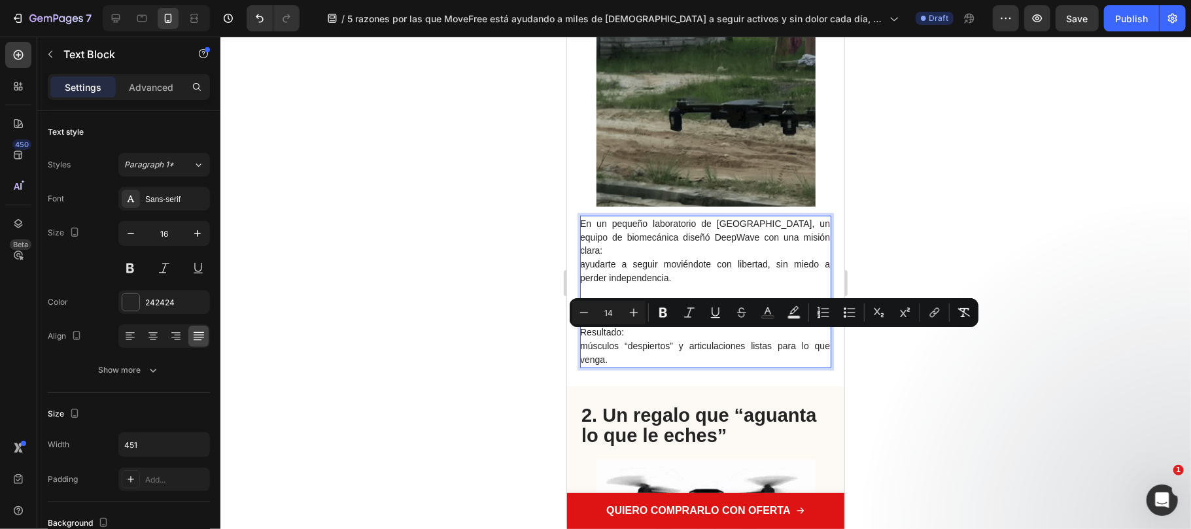
click at [573, 322] on div "⁠⁠⁠⁠⁠⁠⁠ 1. DeepWave: la percusión profunda que prepara tu cuerpo para cada día …" at bounding box center [704, 139] width 277 height 493
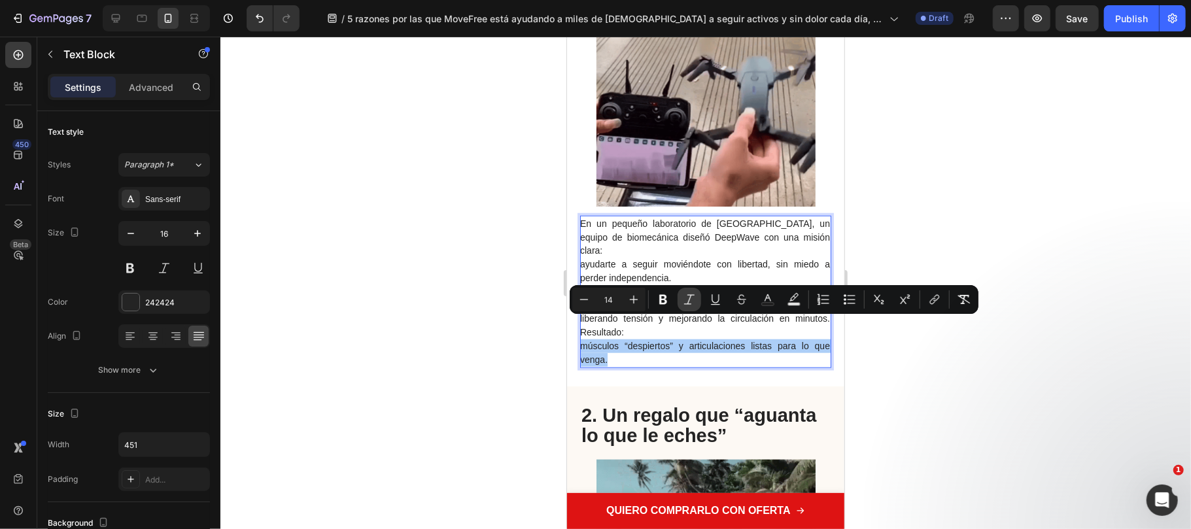
click at [696, 298] on button "Italic" at bounding box center [689, 300] width 24 height 24
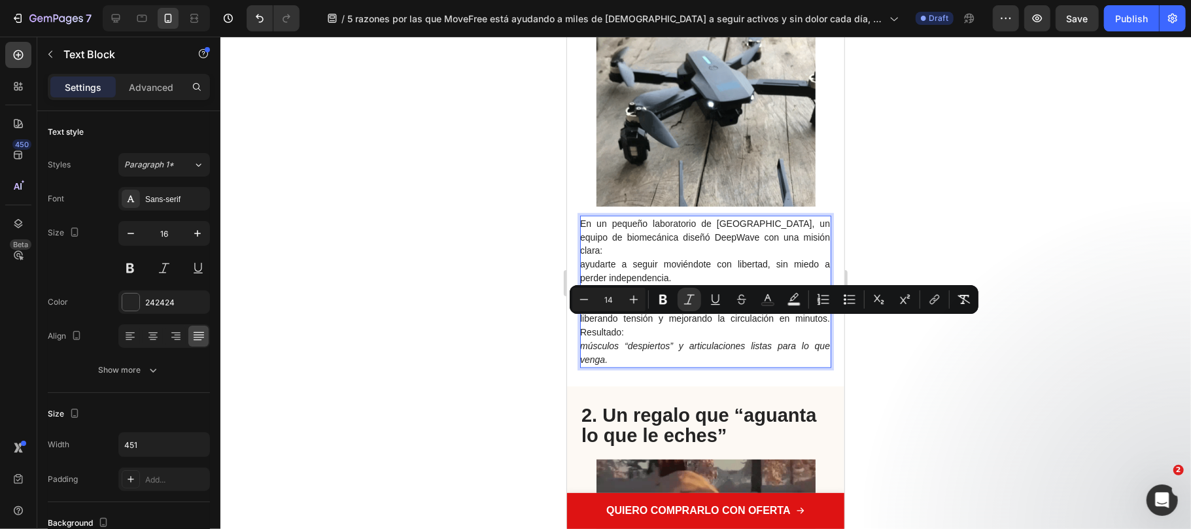
click at [686, 257] on p "ayudarte a seguir moviéndote con libertad, sin miedo a perder independencia." at bounding box center [704, 270] width 250 height 27
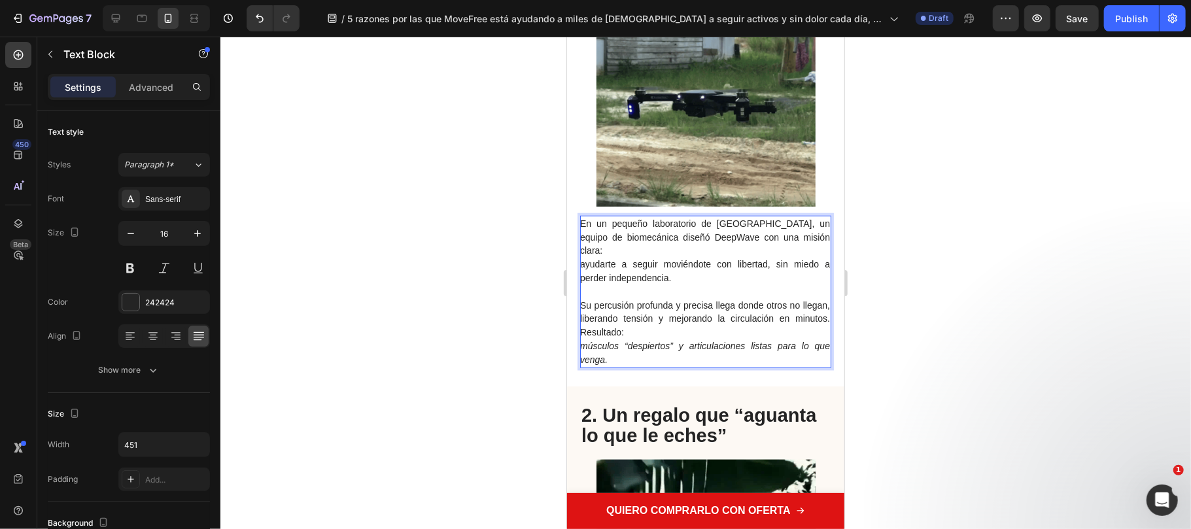
drag, startPoint x: 680, startPoint y: 252, endPoint x: 579, endPoint y: 241, distance: 101.9
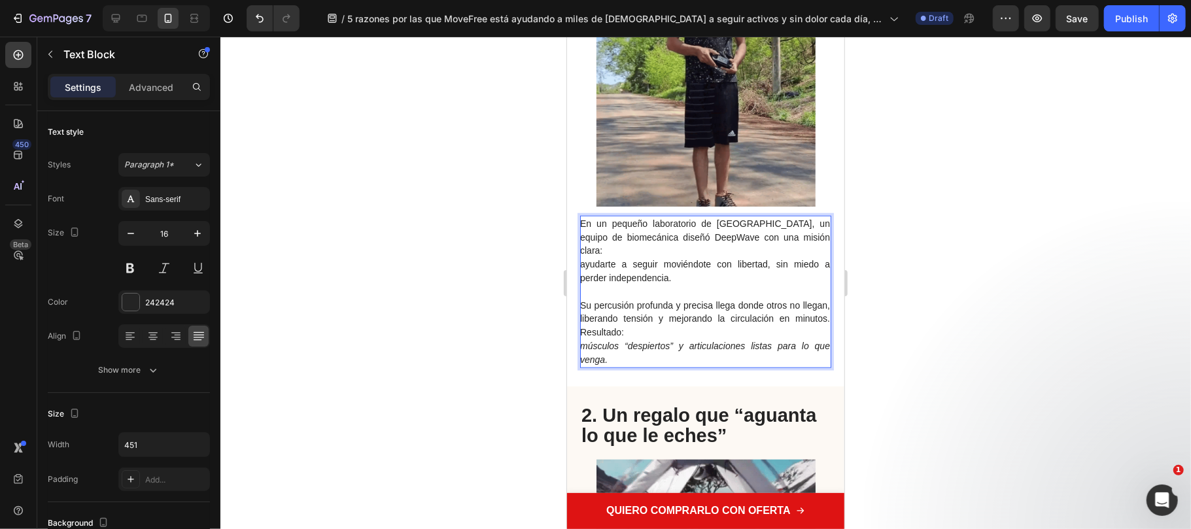
click at [579, 257] on p "ayudarte a seguir moviéndote con libertad, sin miedo a perder independencia." at bounding box center [704, 270] width 250 height 27
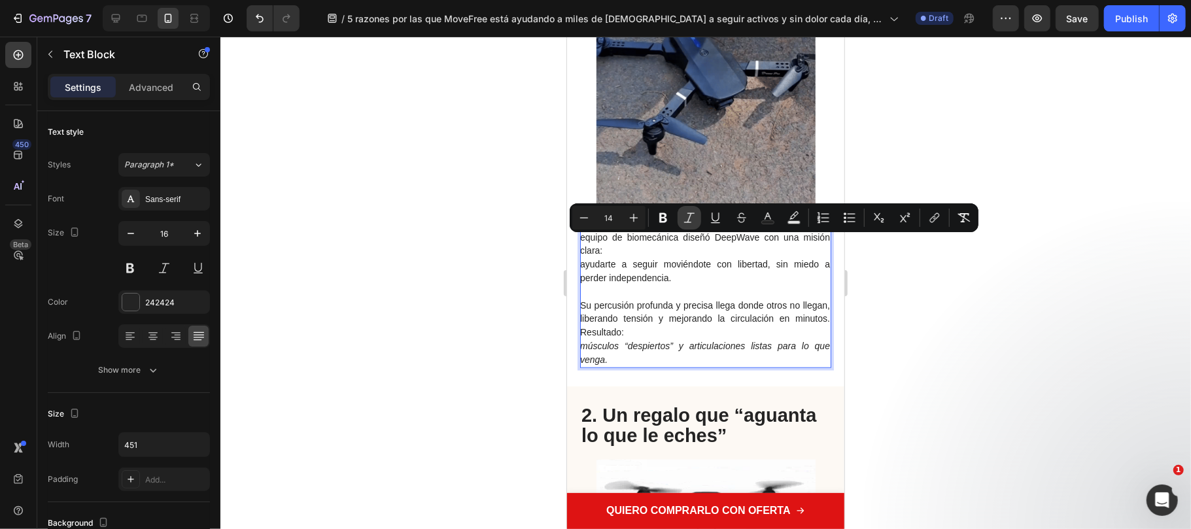
click at [694, 217] on icon "Editor contextual toolbar" at bounding box center [689, 217] width 13 height 13
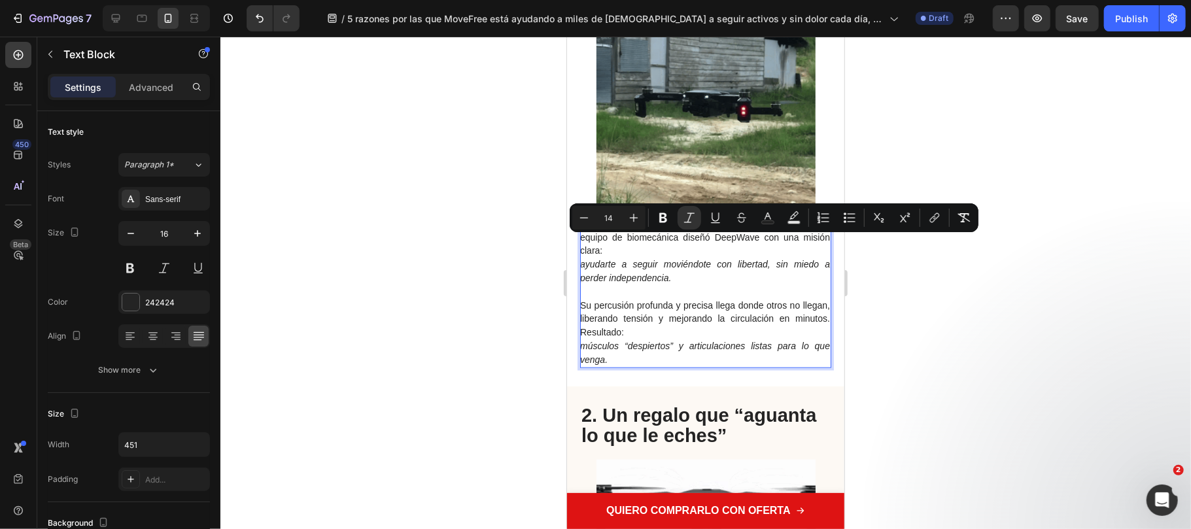
click at [699, 257] on p "ayudarte a seguir moviéndote con libertad, sin miedo a perder independencia." at bounding box center [704, 270] width 250 height 27
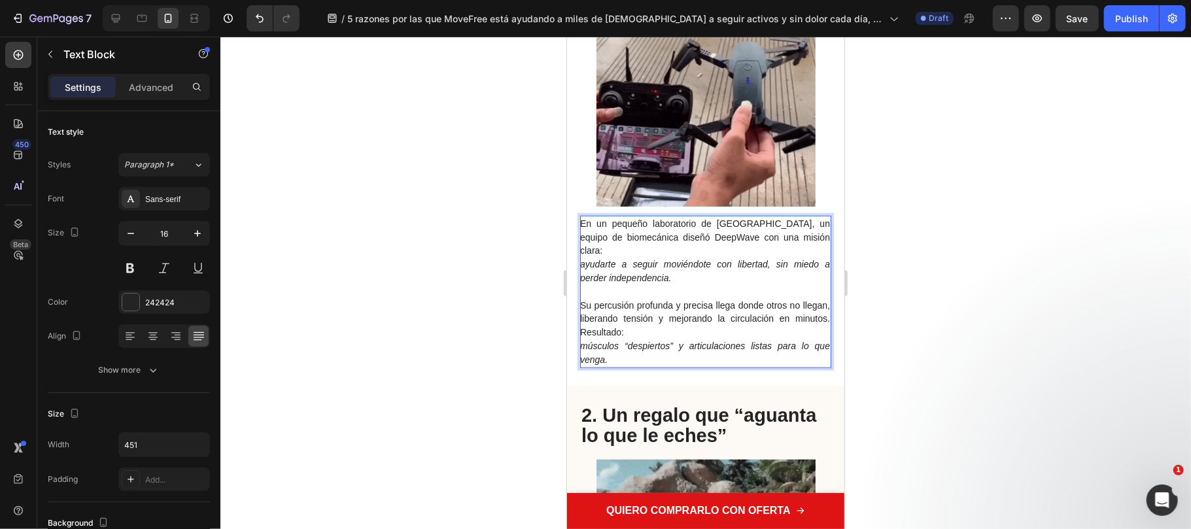
click at [798, 225] on p "En un pequeño laboratorio de Barcelona, un equipo de biomecánica diseñó DeepWav…" at bounding box center [704, 236] width 250 height 41
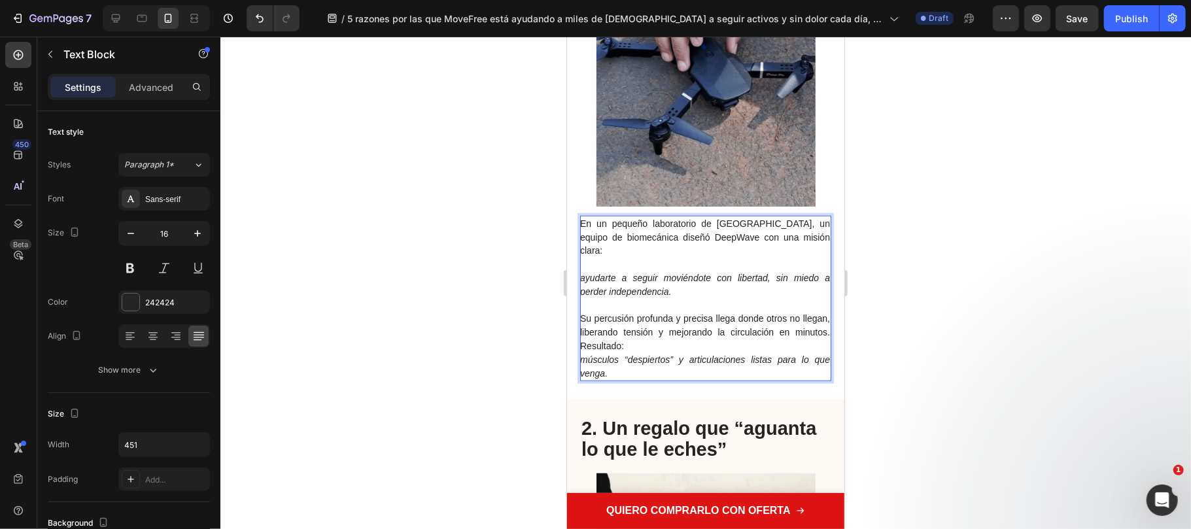
click at [675, 327] on p "Su percusión profunda y precisa llega donde otros no llegan, liberando tensión …" at bounding box center [704, 331] width 250 height 41
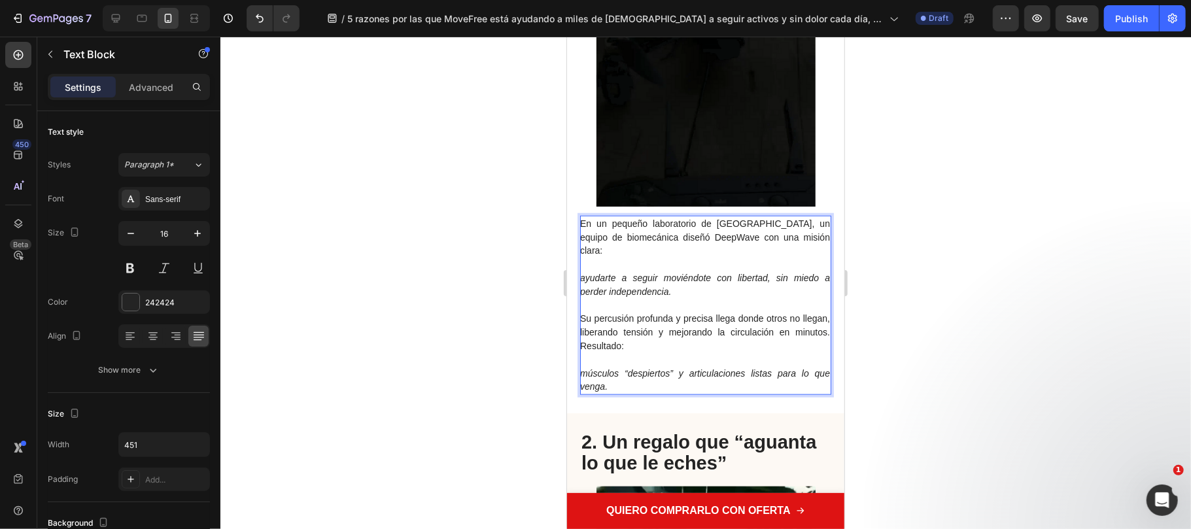
click at [883, 335] on div at bounding box center [705, 283] width 970 height 492
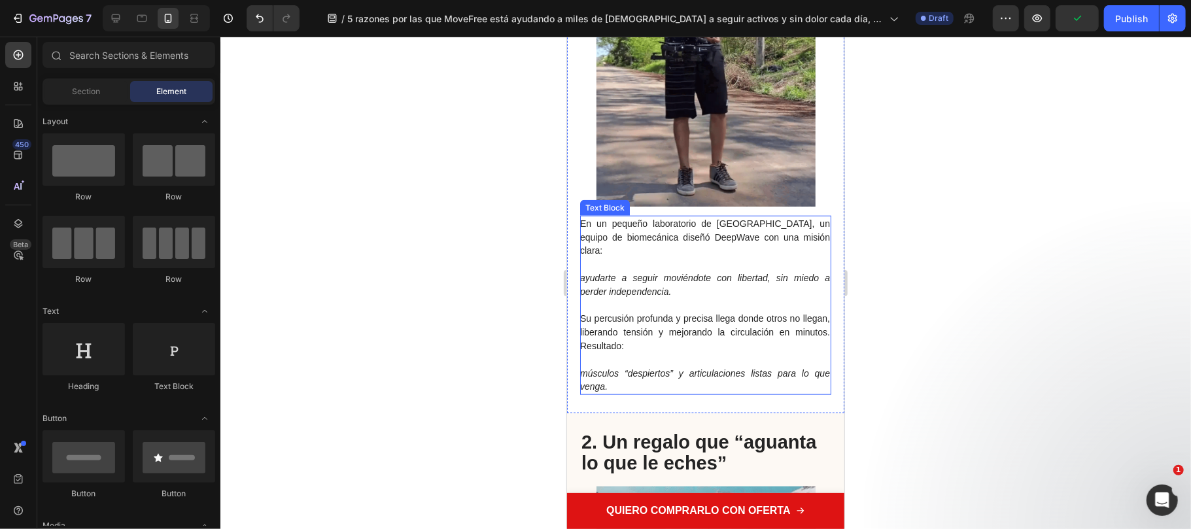
scroll to position [1046, 0]
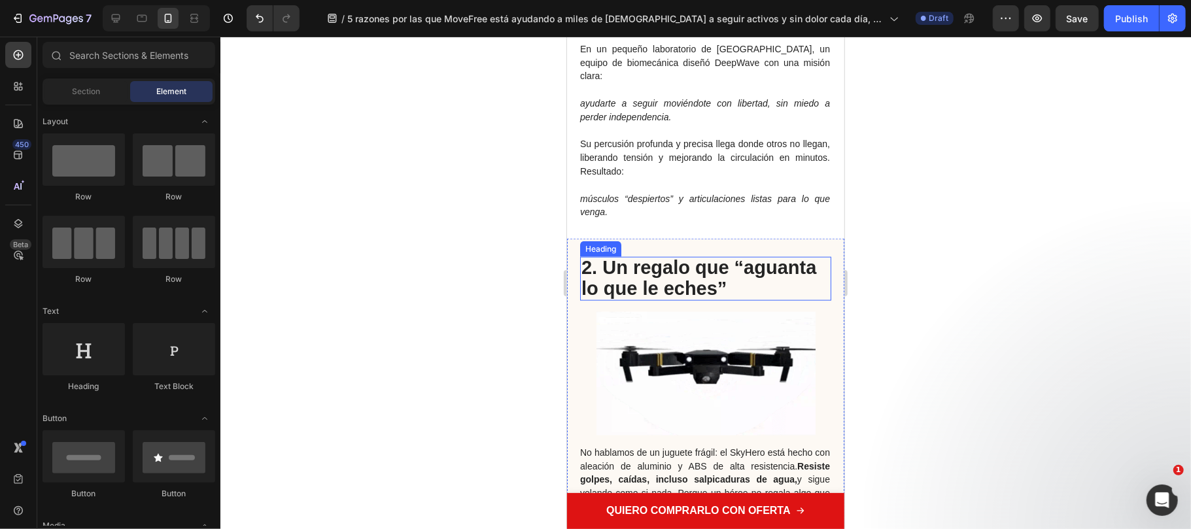
click at [709, 256] on strong "2. Un regalo que “aguanta lo que le eches”" at bounding box center [698, 277] width 235 height 42
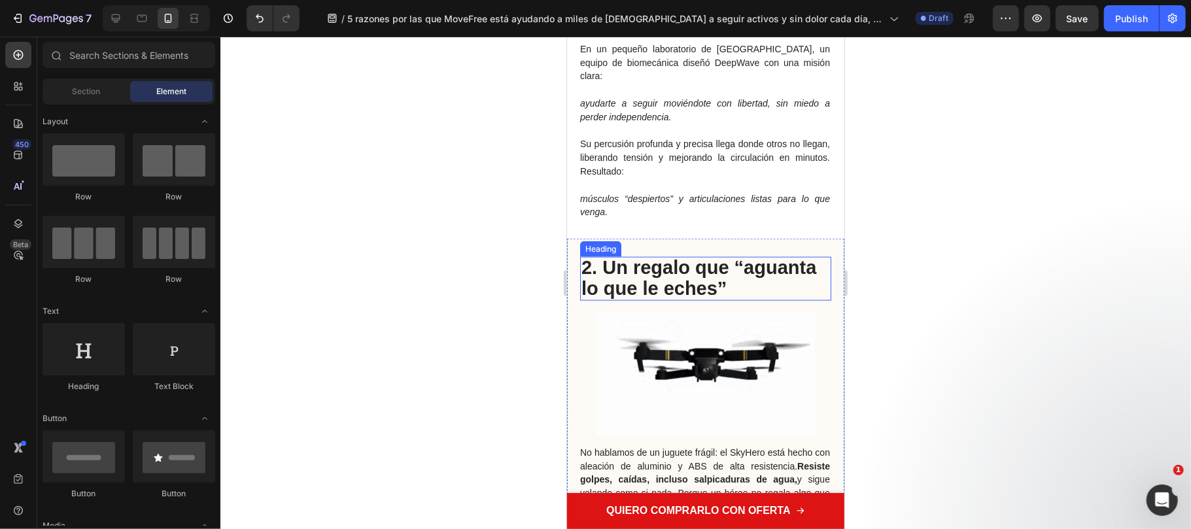
click at [749, 267] on h2 "2. Un regalo que “aguanta lo que le eches”" at bounding box center [704, 278] width 251 height 44
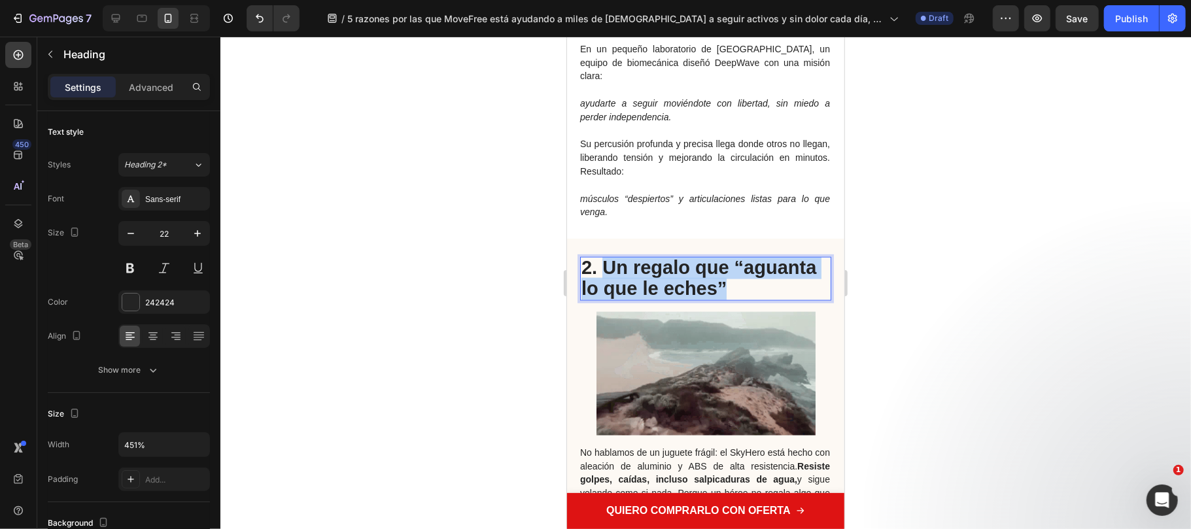
drag, startPoint x: 732, startPoint y: 266, endPoint x: 605, endPoint y: 245, distance: 128.6
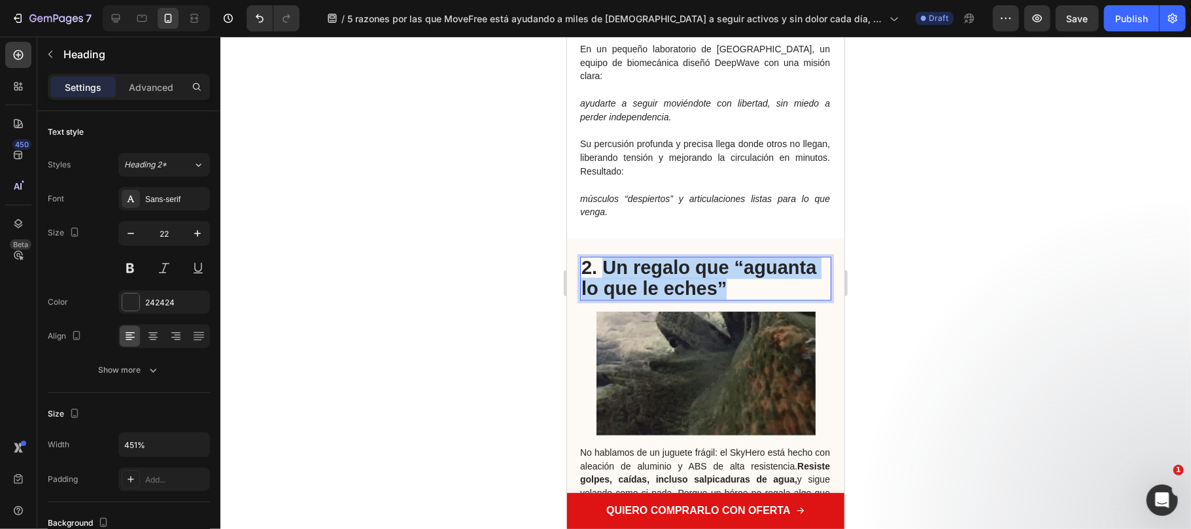
click at [605, 258] on p "2. Un regalo que “aguanta lo que le eches”" at bounding box center [705, 278] width 248 height 41
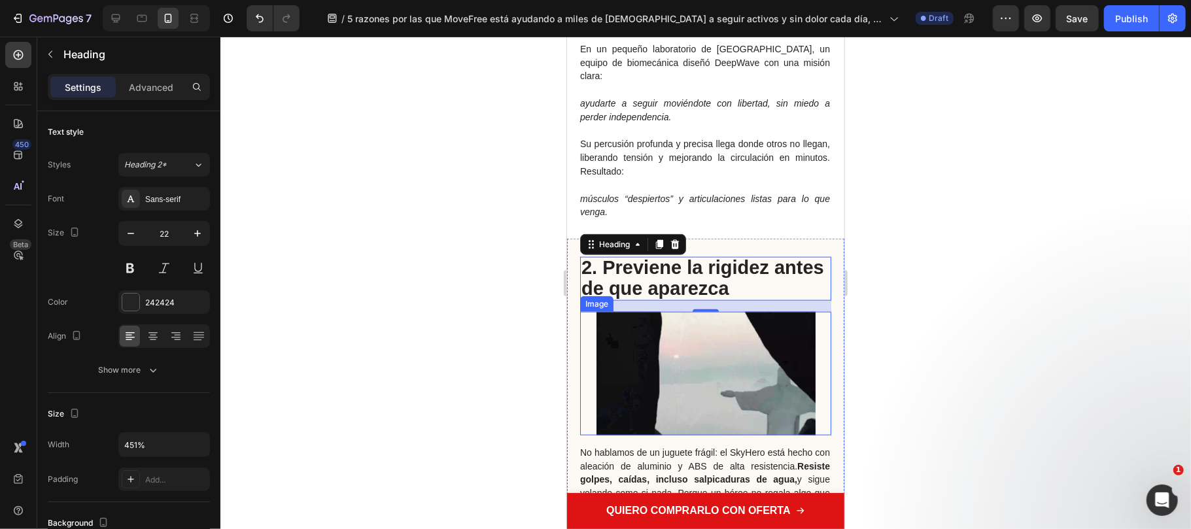
scroll to position [1133, 0]
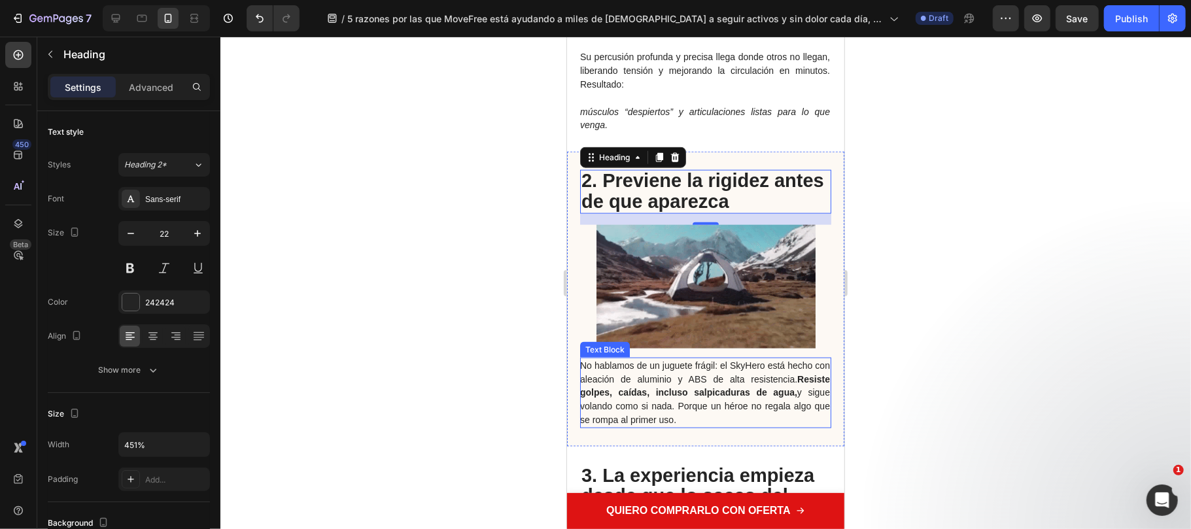
click at [702, 376] on p "No hablamos de un juguete frágil: el SkyHero está hecho con aleación de alumini…" at bounding box center [704, 392] width 250 height 68
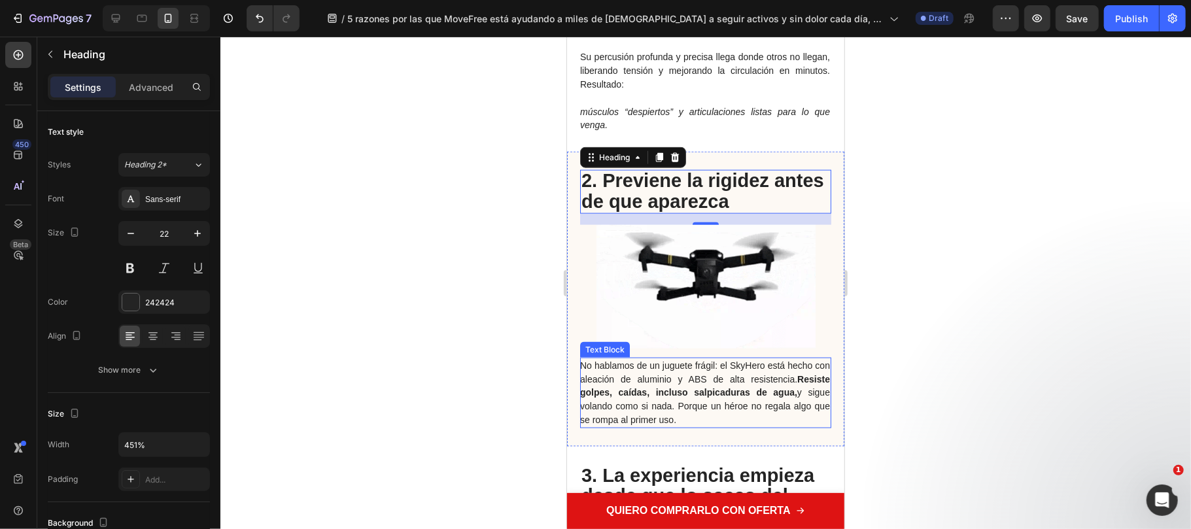
click at [702, 376] on p "No hablamos de un juguete frágil: el SkyHero está hecho con aleación de alumini…" at bounding box center [704, 392] width 250 height 68
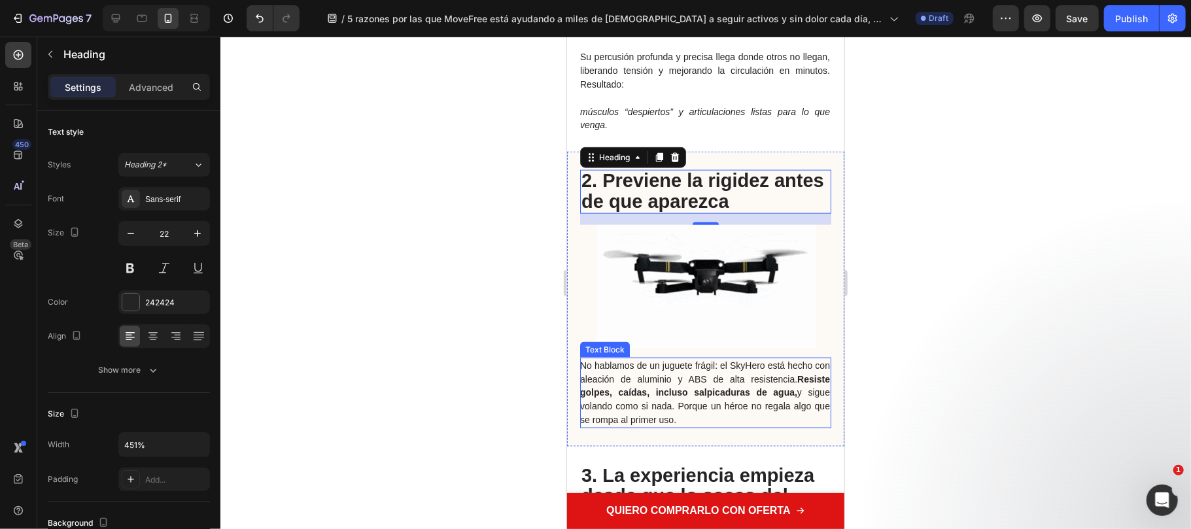
click at [702, 376] on p "No hablamos de un juguete frágil: el SkyHero está hecho con aleación de alumini…" at bounding box center [704, 392] width 250 height 68
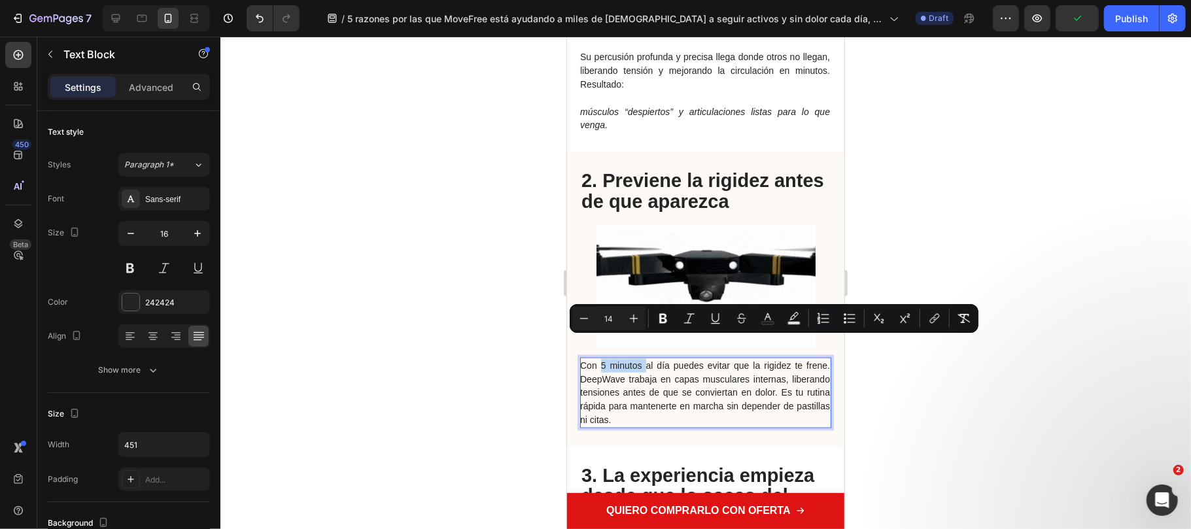
drag, startPoint x: 597, startPoint y: 345, endPoint x: 641, endPoint y: 343, distance: 43.8
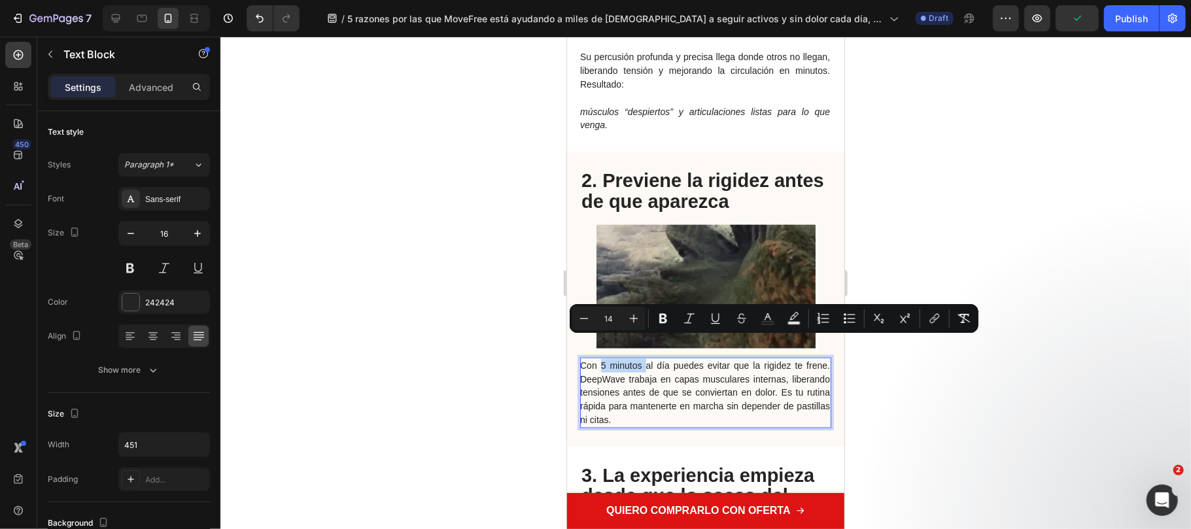
click at [641, 360] on span "Con 5 minutos al día puedes evitar que la rigidez te frene. DeepWave trabaja en…" at bounding box center [704, 392] width 250 height 65
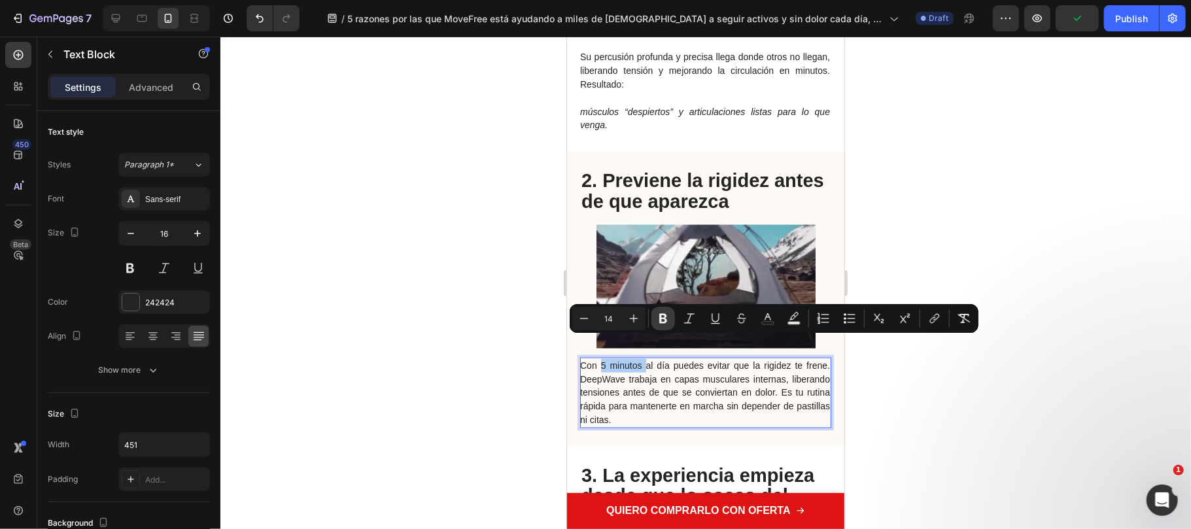
click at [659, 318] on icon "Editor contextual toolbar" at bounding box center [662, 318] width 13 height 13
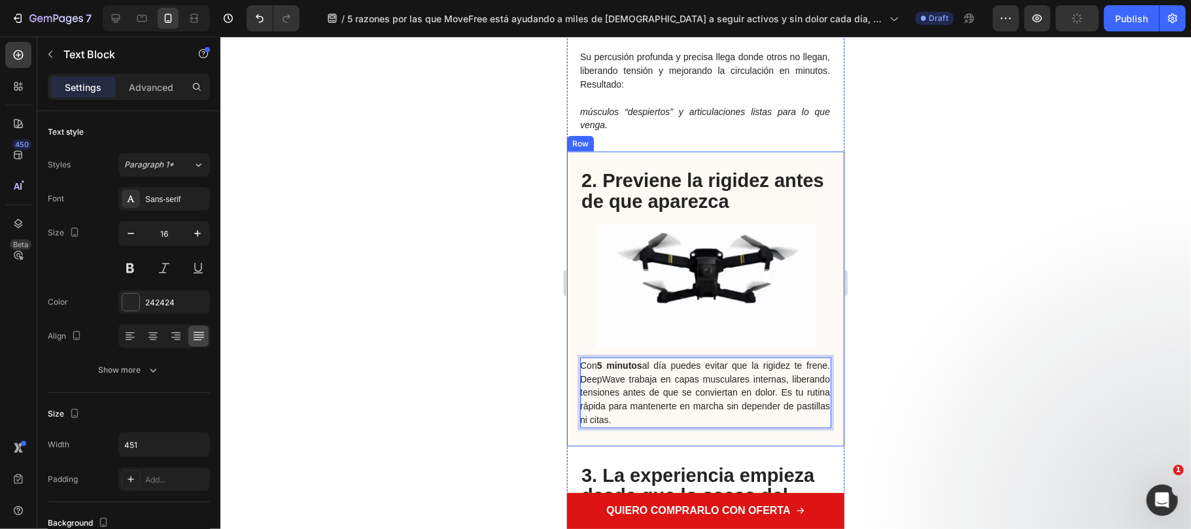
scroll to position [1220, 0]
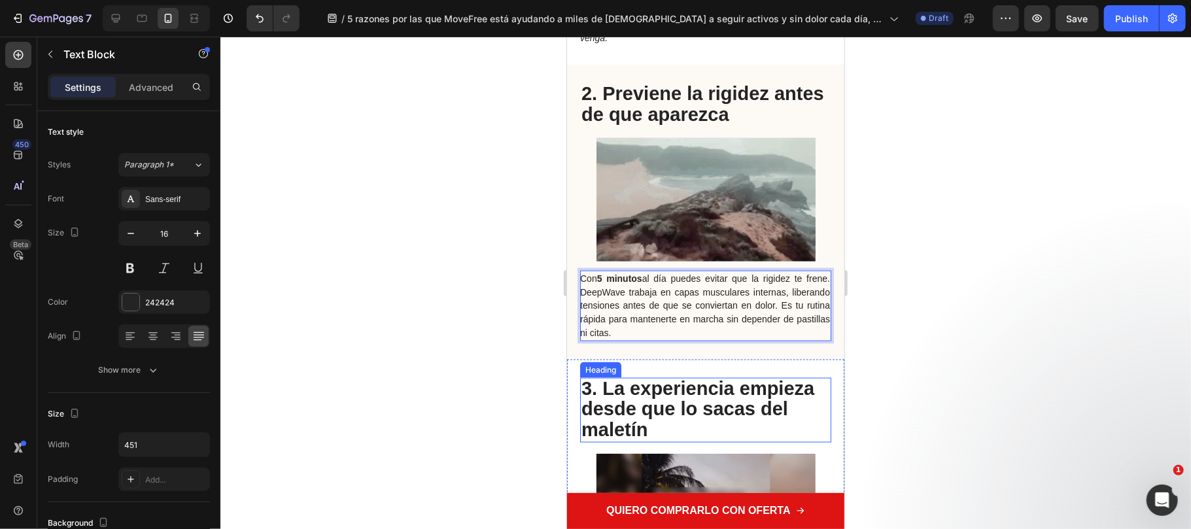
click at [694, 408] on h2 "3. La experiencia empieza desde que lo sacas del maletín" at bounding box center [704, 409] width 251 height 65
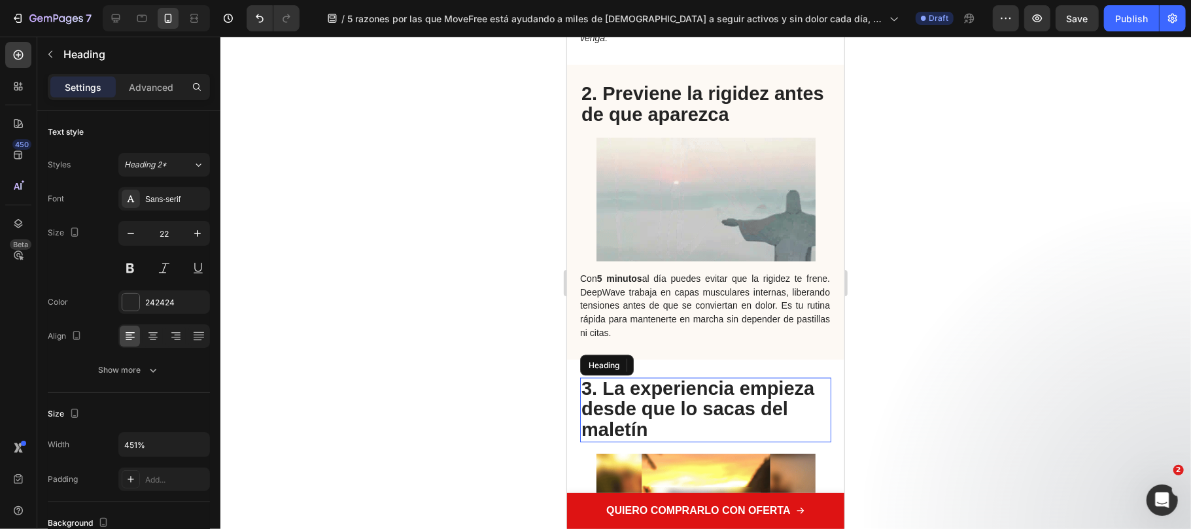
click at [669, 405] on h2 "3. La experiencia empieza desde que lo sacas del maletín" at bounding box center [704, 409] width 251 height 65
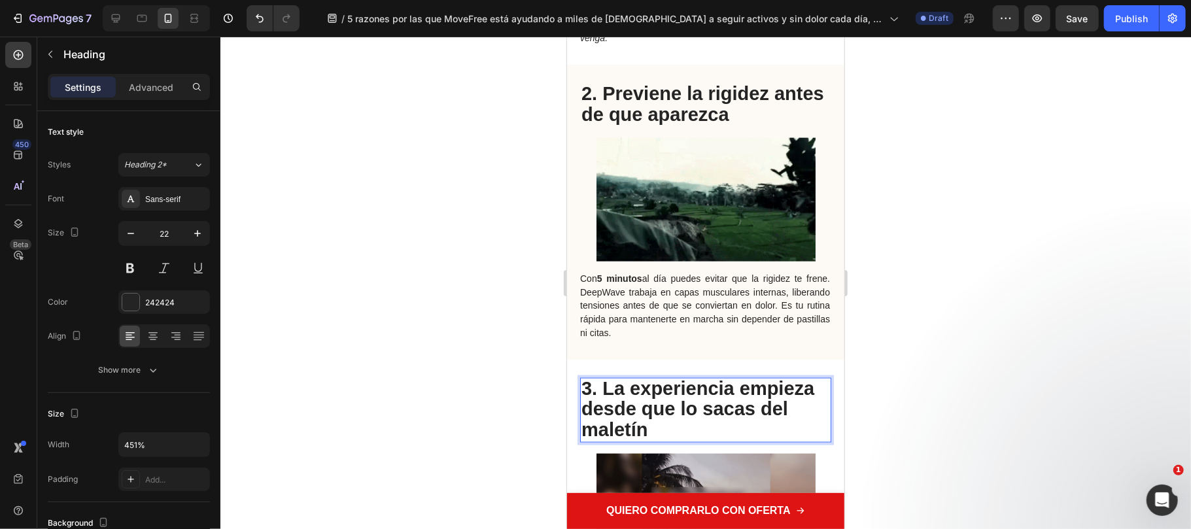
click at [658, 409] on p "3. La experiencia empieza desde que lo sacas del maletín" at bounding box center [705, 410] width 248 height 62
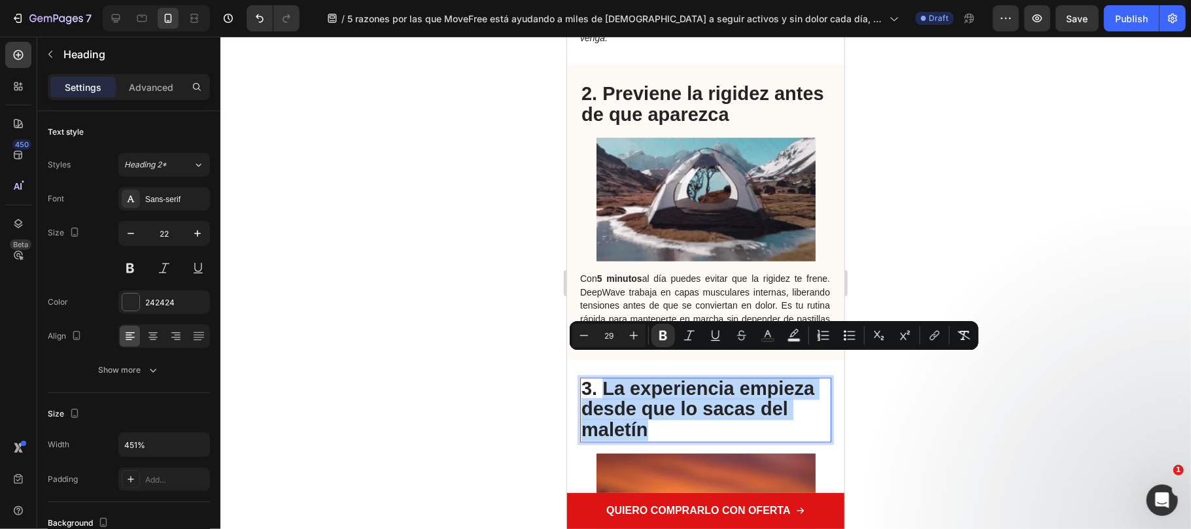
drag, startPoint x: 660, startPoint y: 411, endPoint x: 605, endPoint y: 368, distance: 69.3
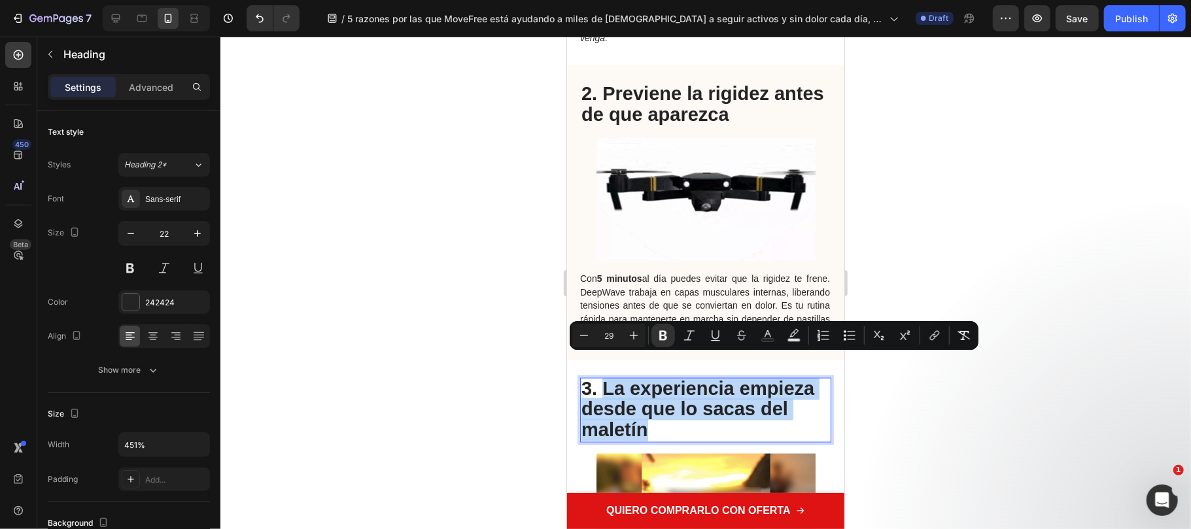
click at [605, 379] on p "3. La experiencia empieza desde que lo sacas del maletín" at bounding box center [705, 410] width 248 height 62
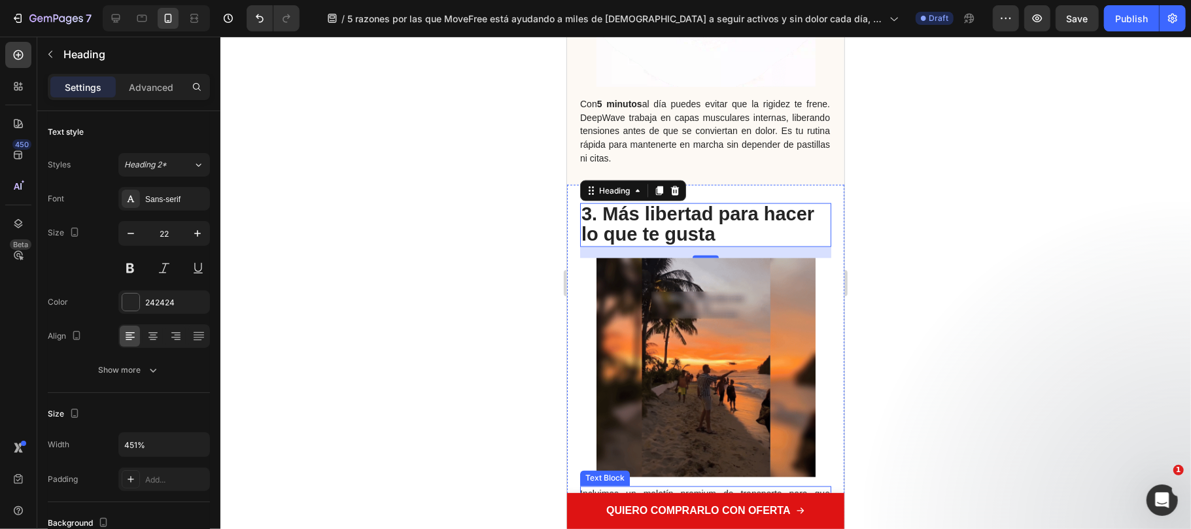
scroll to position [1569, 0]
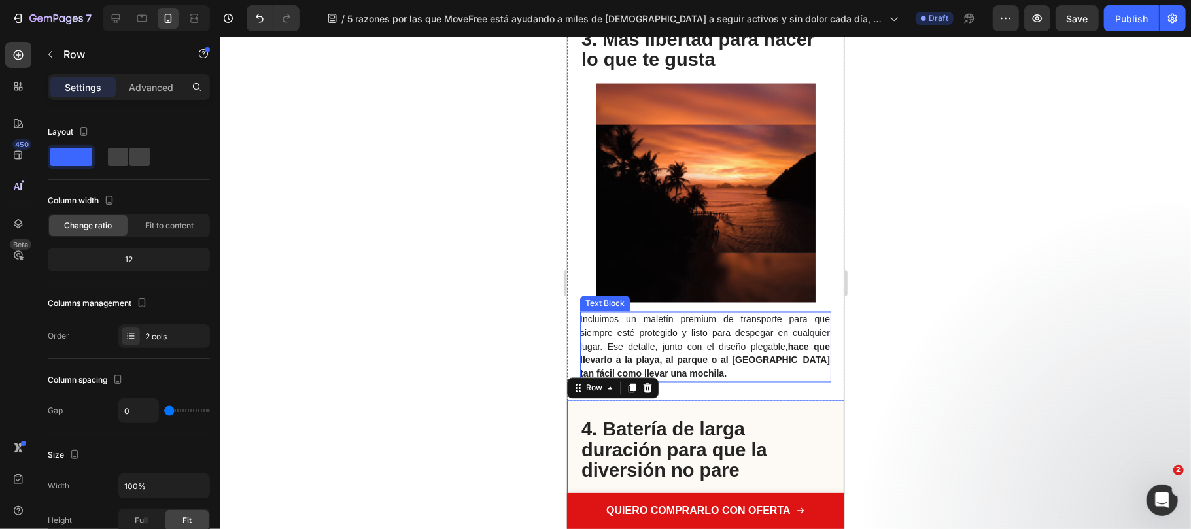
click at [652, 328] on span "Incluimos un maletín premium de transporte para que siempre esté protegido y li…" at bounding box center [704, 346] width 250 height 65
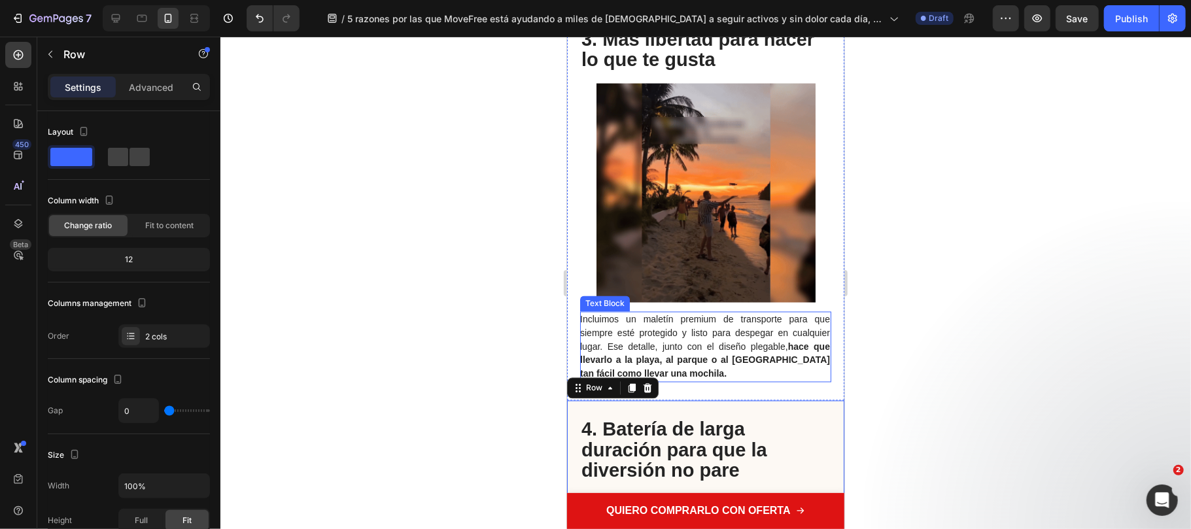
click at [652, 328] on span "Incluimos un maletín premium de transporte para que siempre esté protegido y li…" at bounding box center [704, 346] width 250 height 65
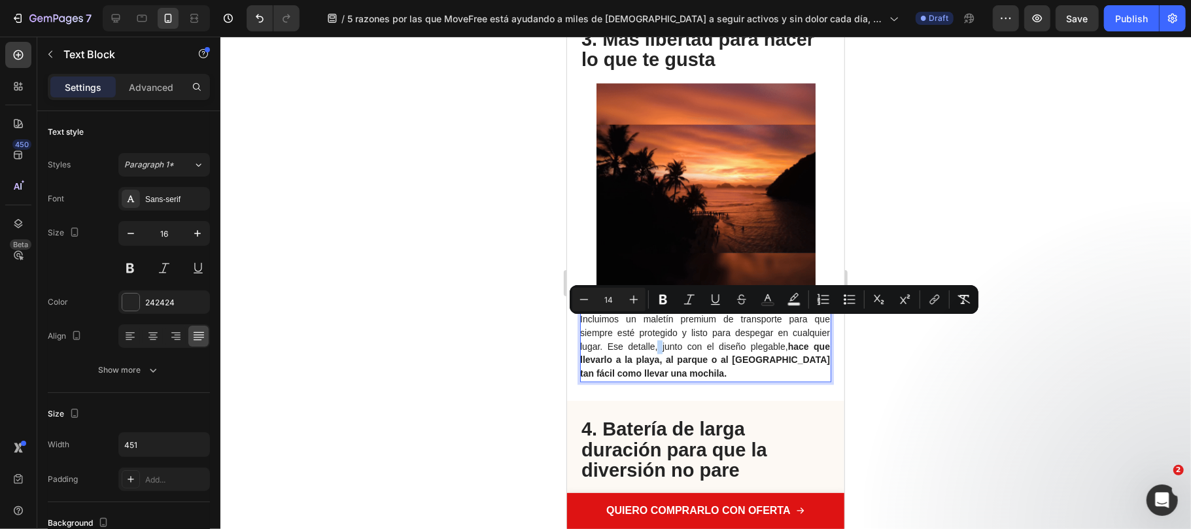
click at [652, 328] on span "Incluimos un maletín premium de transporte para que siempre esté protegido y li…" at bounding box center [704, 346] width 250 height 65
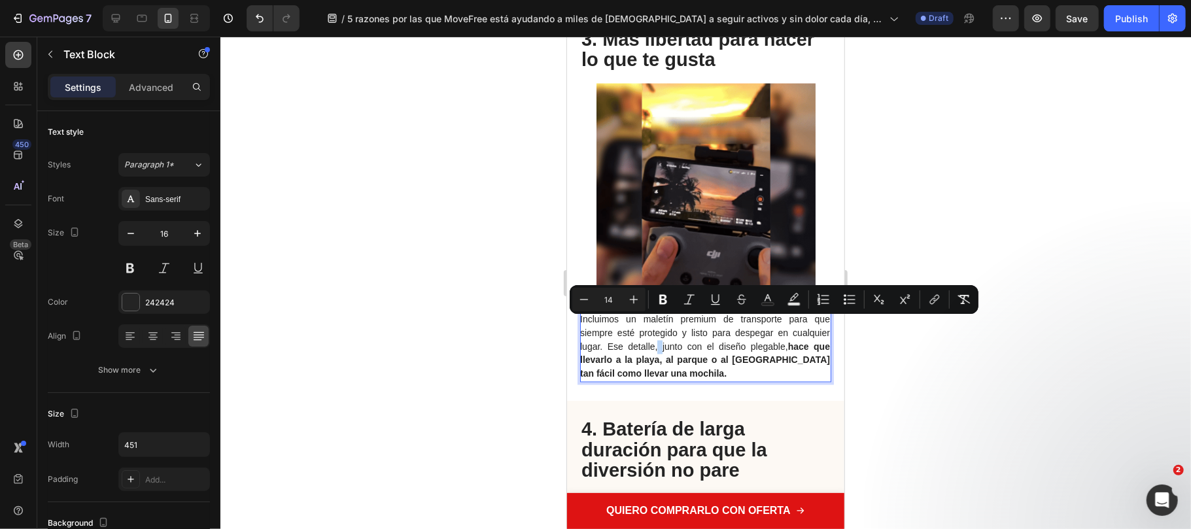
click at [652, 328] on span "Incluimos un maletín premium de transporte para que siempre esté protegido y li…" at bounding box center [704, 346] width 250 height 65
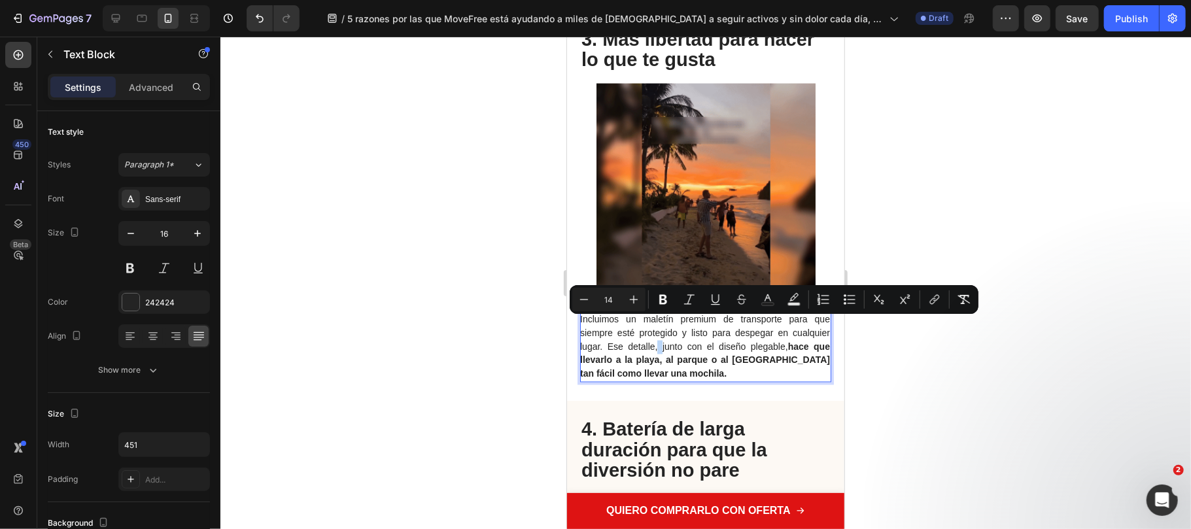
click at [652, 328] on span "Incluimos un maletín premium de transporte para que siempre esté protegido y li…" at bounding box center [704, 346] width 250 height 65
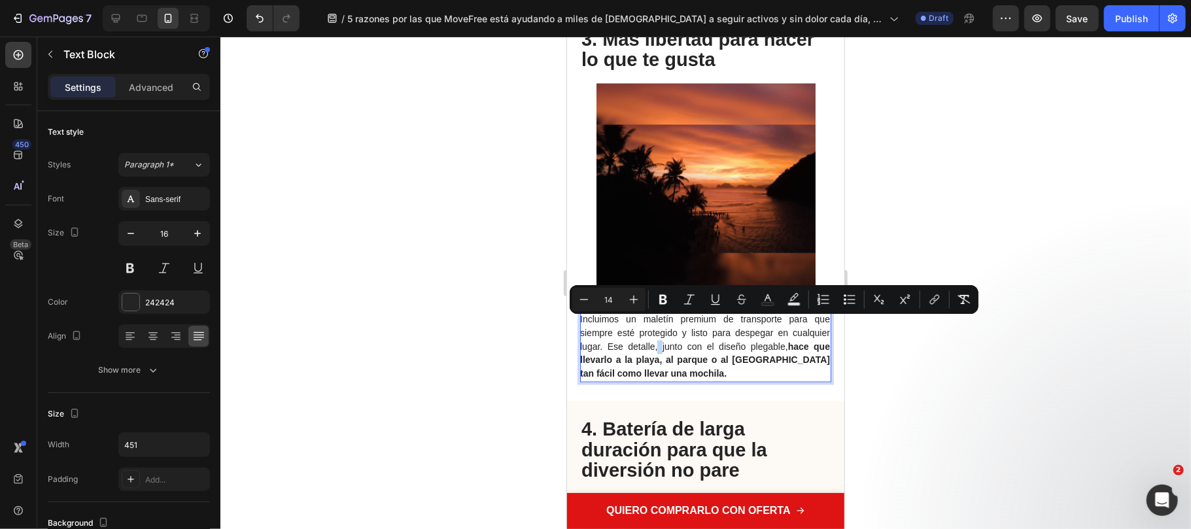
click at [652, 328] on span "Incluimos un maletín premium de transporte para que siempre esté protegido y li…" at bounding box center [704, 346] width 250 height 65
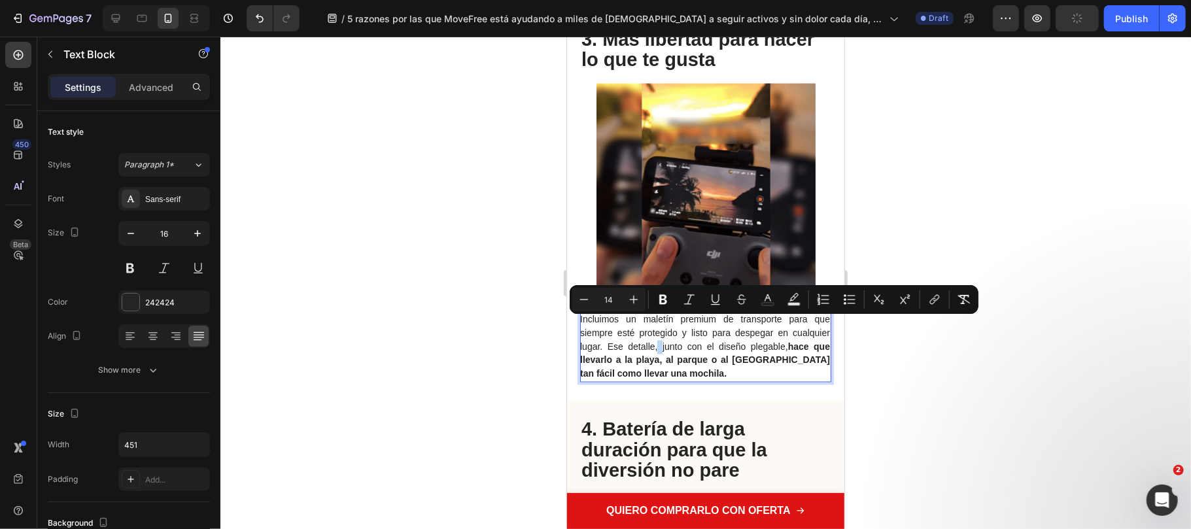
click at [652, 328] on span "Incluimos un maletín premium de transporte para que siempre esté protegido y li…" at bounding box center [704, 346] width 250 height 65
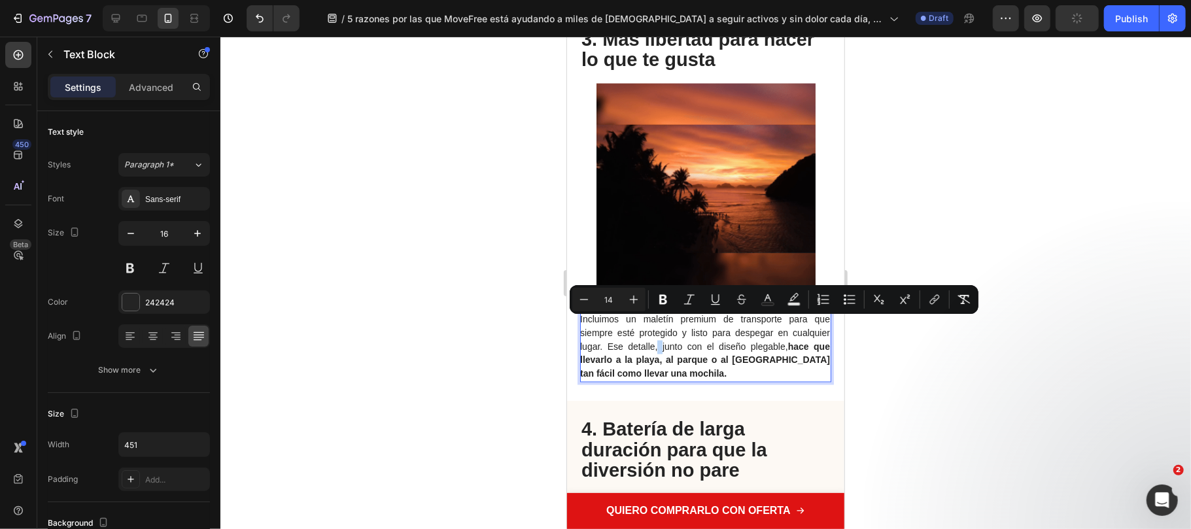
click at [652, 328] on span "Incluimos un maletín premium de transporte para que siempre esté protegido y li…" at bounding box center [704, 346] width 250 height 65
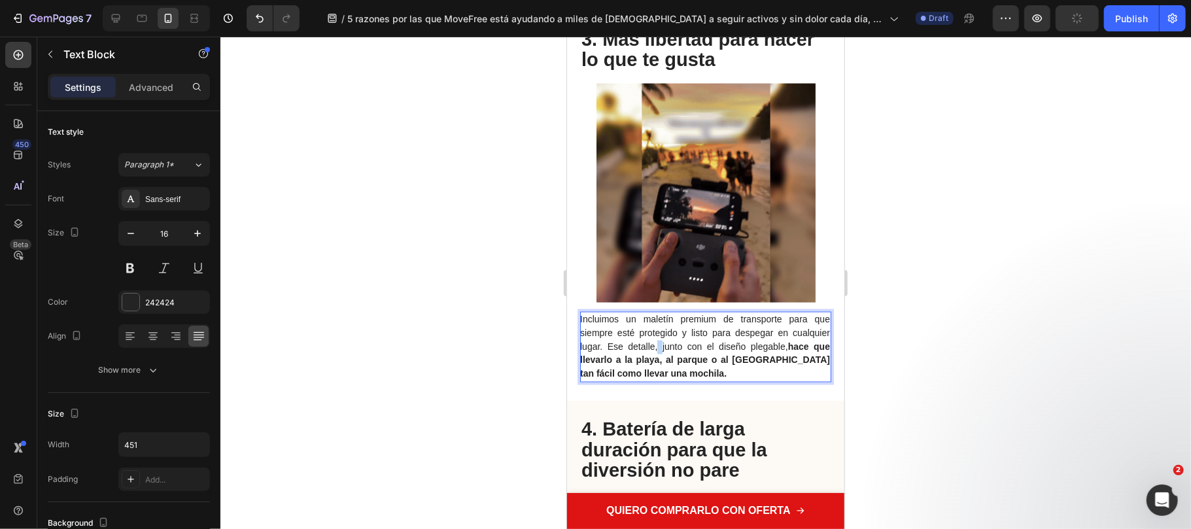
click at [652, 328] on span "Incluimos un maletín premium de transporte para que siempre esté protegido y li…" at bounding box center [704, 346] width 250 height 65
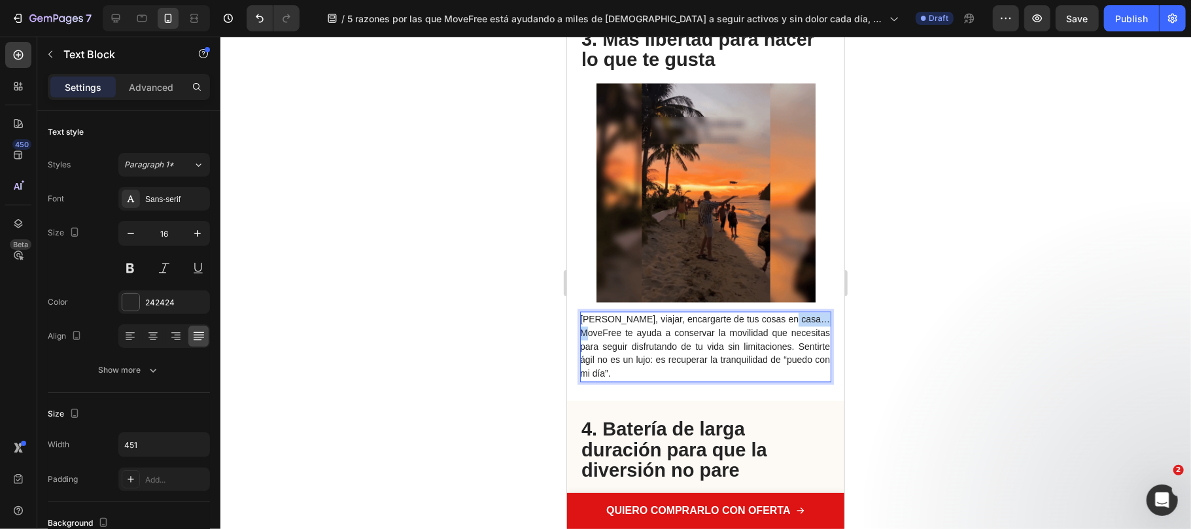
drag, startPoint x: 620, startPoint y: 311, endPoint x: 557, endPoint y: 309, distance: 63.5
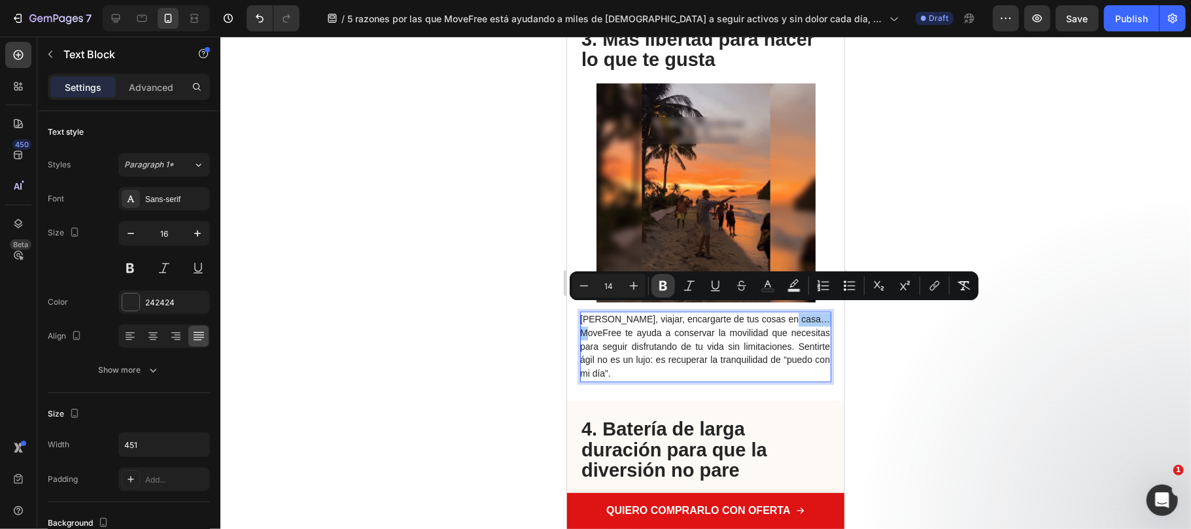
click at [668, 289] on icon "Editor contextual toolbar" at bounding box center [662, 285] width 13 height 13
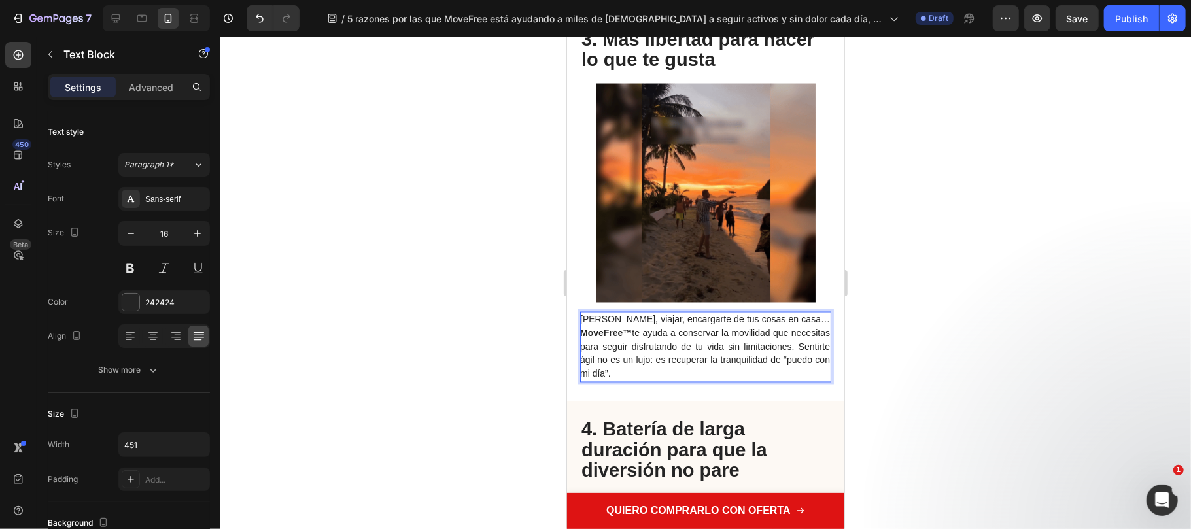
click at [725, 341] on span "Pasear, viajar, encargarte de tus cosas en casa… MoveFree™ te ayuda a conservar…" at bounding box center [704, 346] width 250 height 65
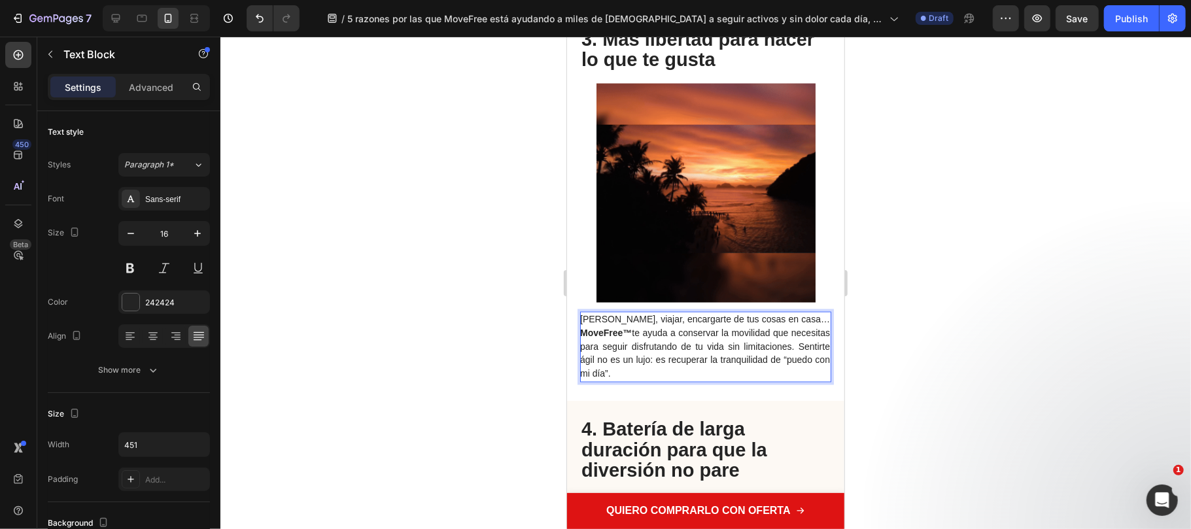
click at [951, 390] on div at bounding box center [705, 283] width 970 height 492
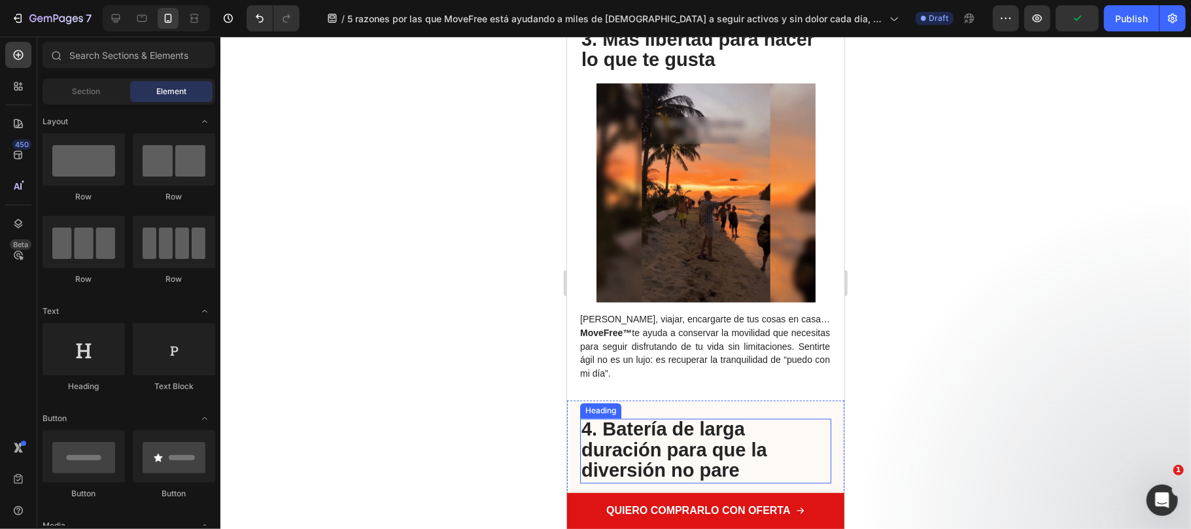
scroll to position [1743, 0]
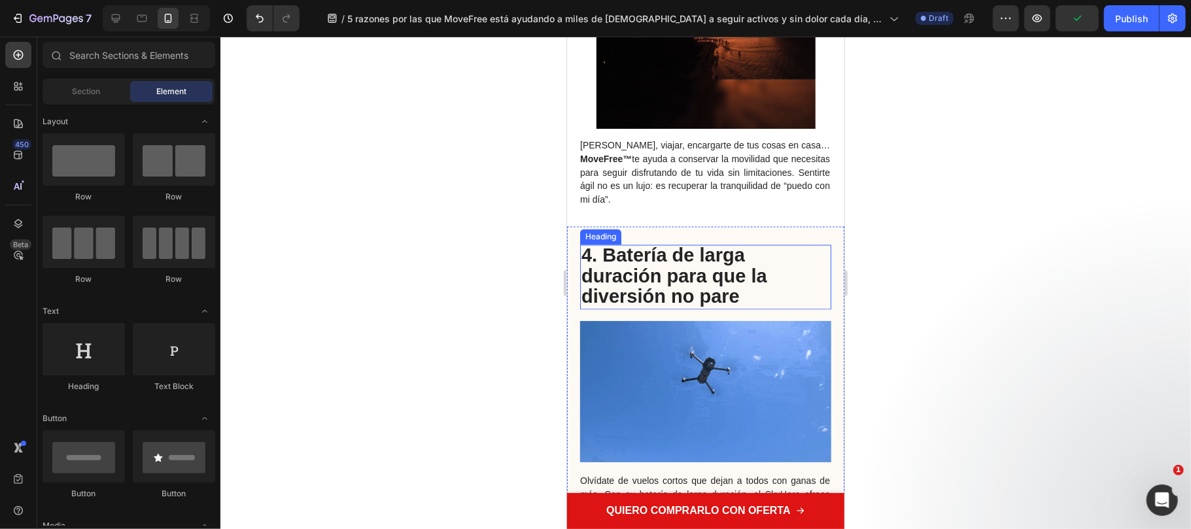
click at [737, 269] on strong "4. Batería de larga duración para que la diversión no pare" at bounding box center [674, 276] width 186 height 62
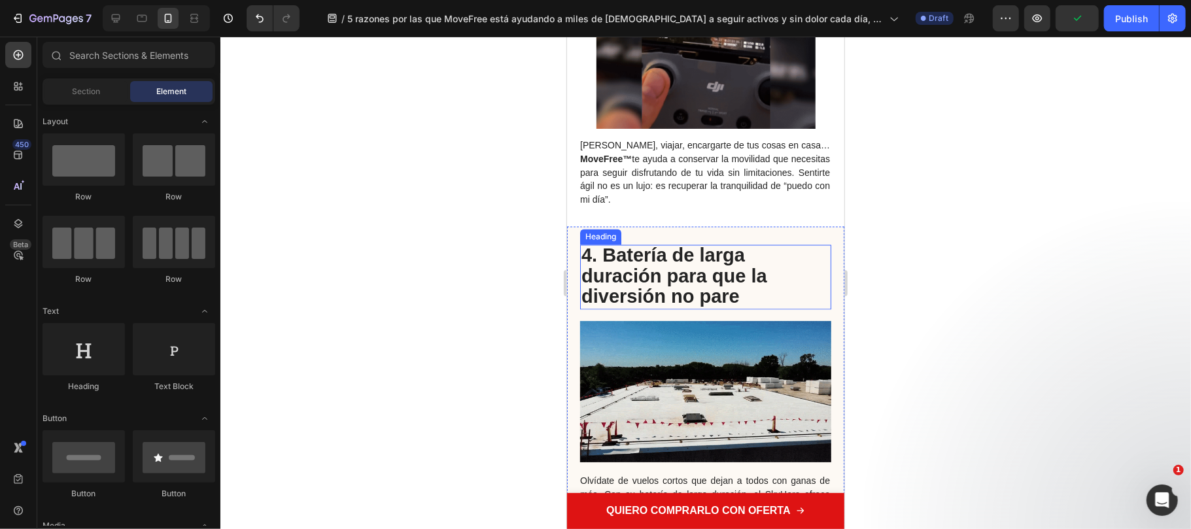
click at [743, 273] on h2 "4. Batería de larga duración para que la diversión no pare" at bounding box center [704, 277] width 251 height 65
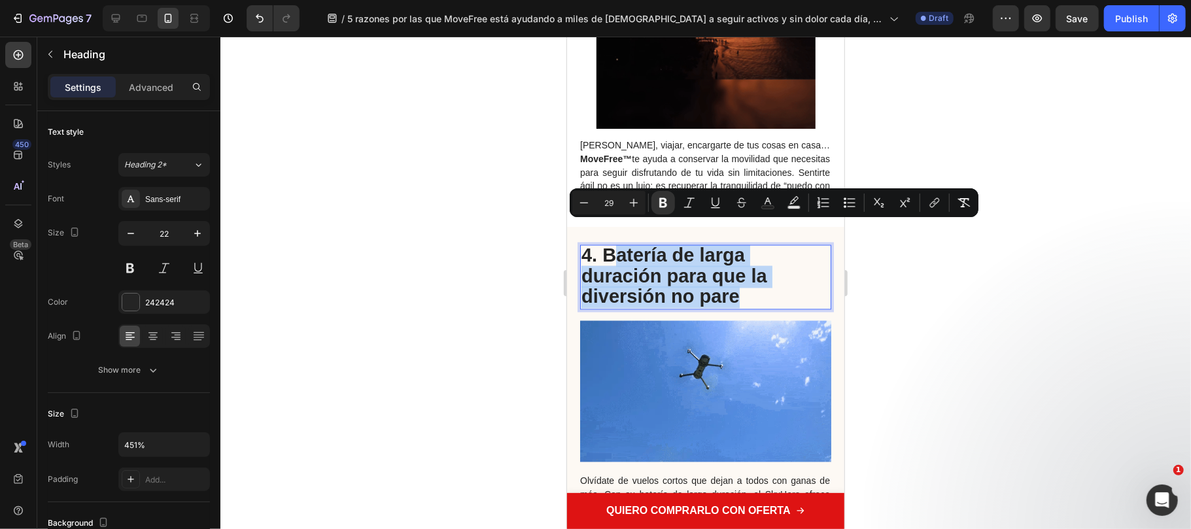
drag, startPoint x: 634, startPoint y: 243, endPoint x: 608, endPoint y: 236, distance: 27.0
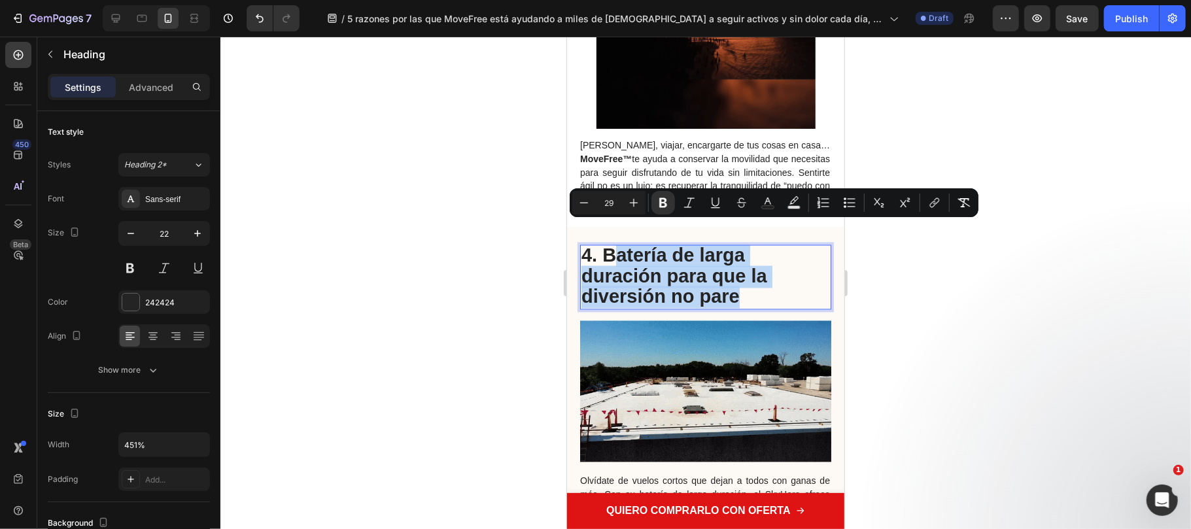
click at [608, 246] on p "4. Batería de larga duración para que la diversión no pare" at bounding box center [705, 277] width 248 height 62
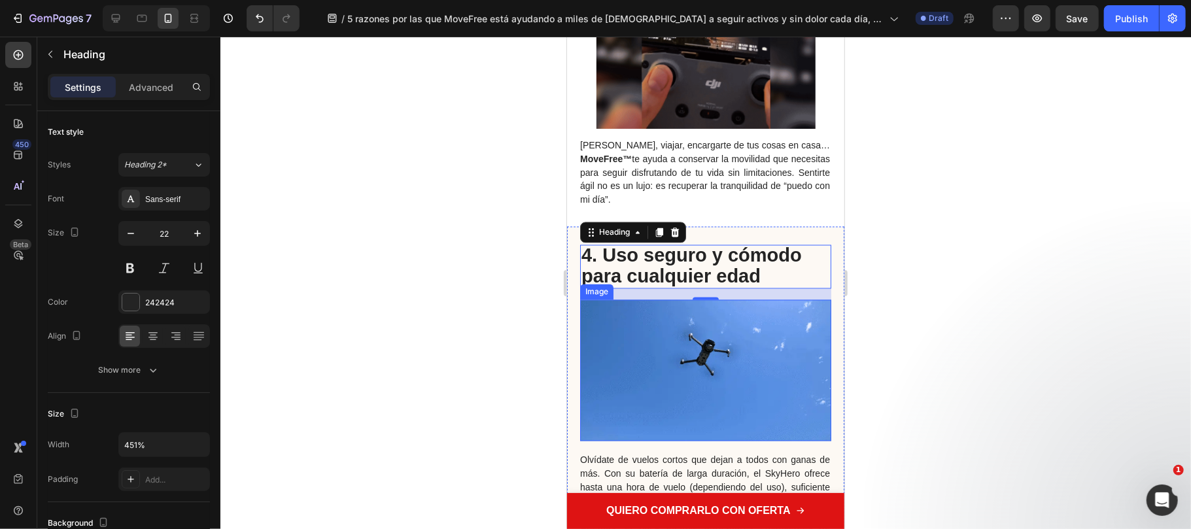
scroll to position [2005, 0]
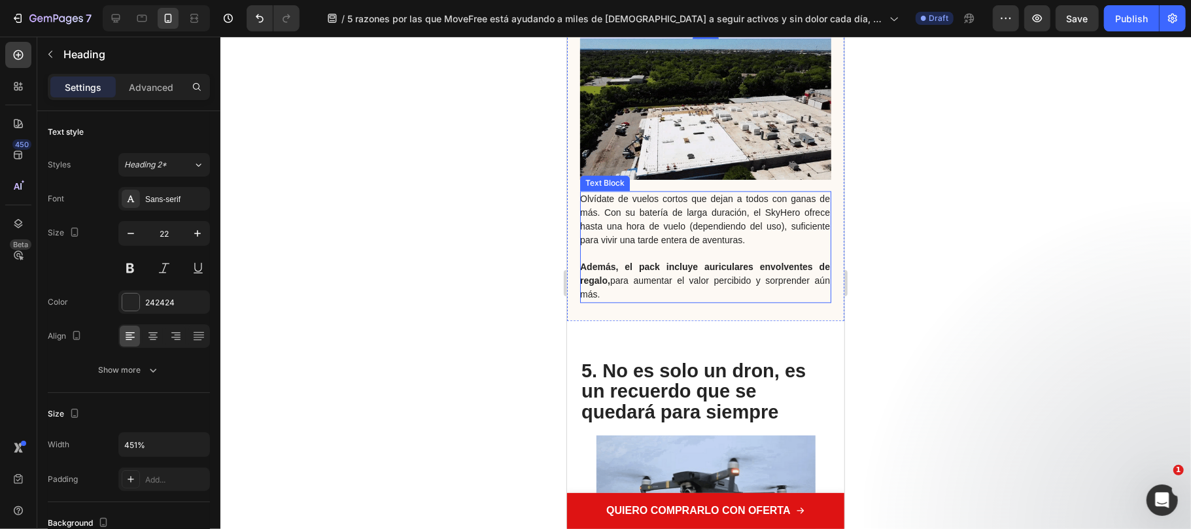
drag, startPoint x: 631, startPoint y: 244, endPoint x: 615, endPoint y: 263, distance: 25.1
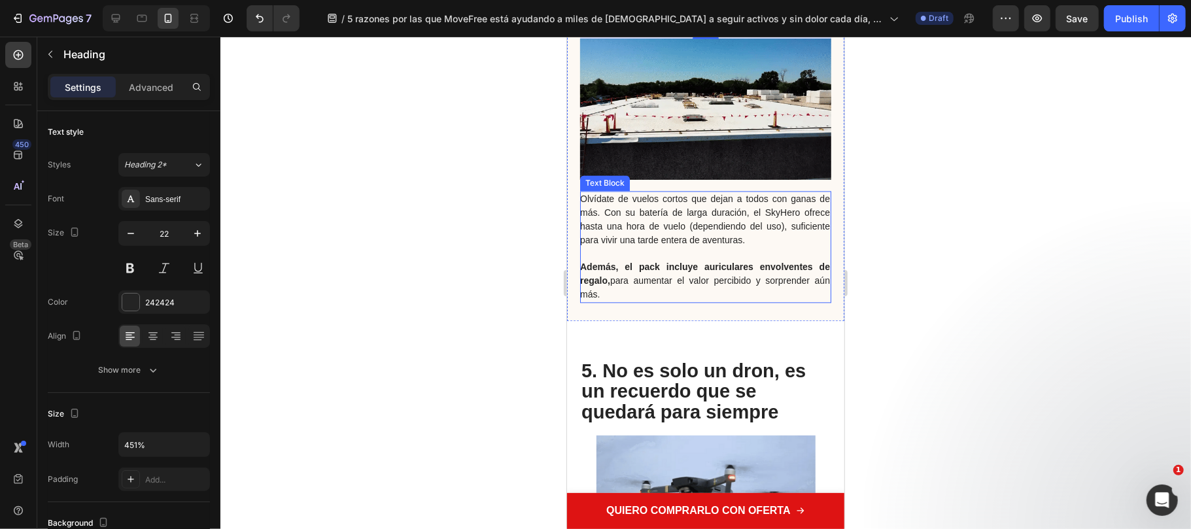
click at [631, 261] on span "Además, el pack incluye auriculares envolventes de regalo, para aumentar el val…" at bounding box center [704, 280] width 250 height 38
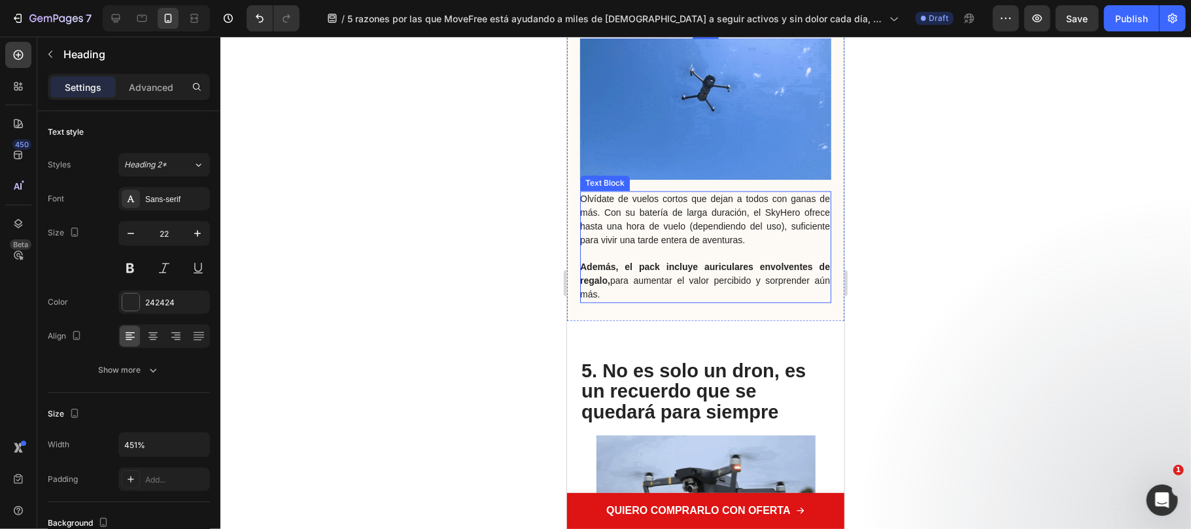
click at [623, 260] on p "Olvídate de vuelos cortos que dejan a todos con ganas de más. Con su batería de…" at bounding box center [704, 246] width 250 height 109
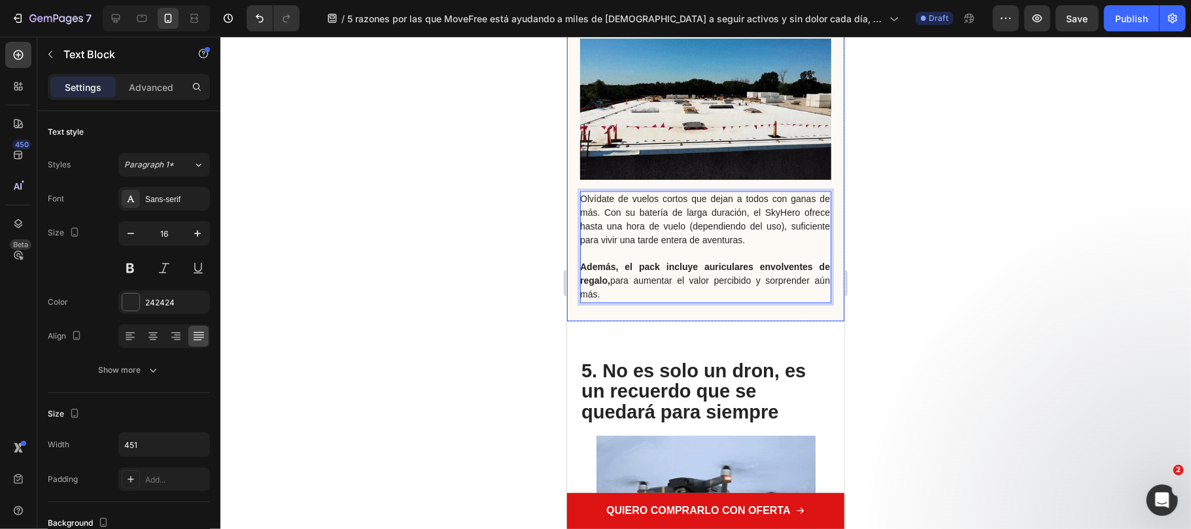
drag, startPoint x: 615, startPoint y: 263, endPoint x: 581, endPoint y: 159, distance: 110.2
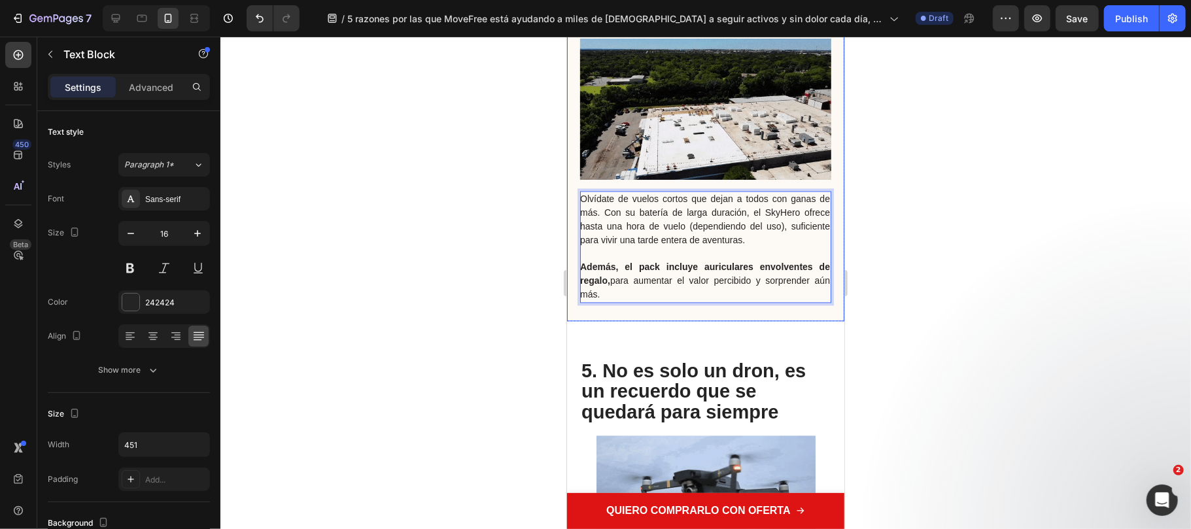
click at [581, 159] on div "Olvídate de vuelos cortos que dejan a todos con ganas de más. Con su batería de…" at bounding box center [704, 143] width 277 height 356
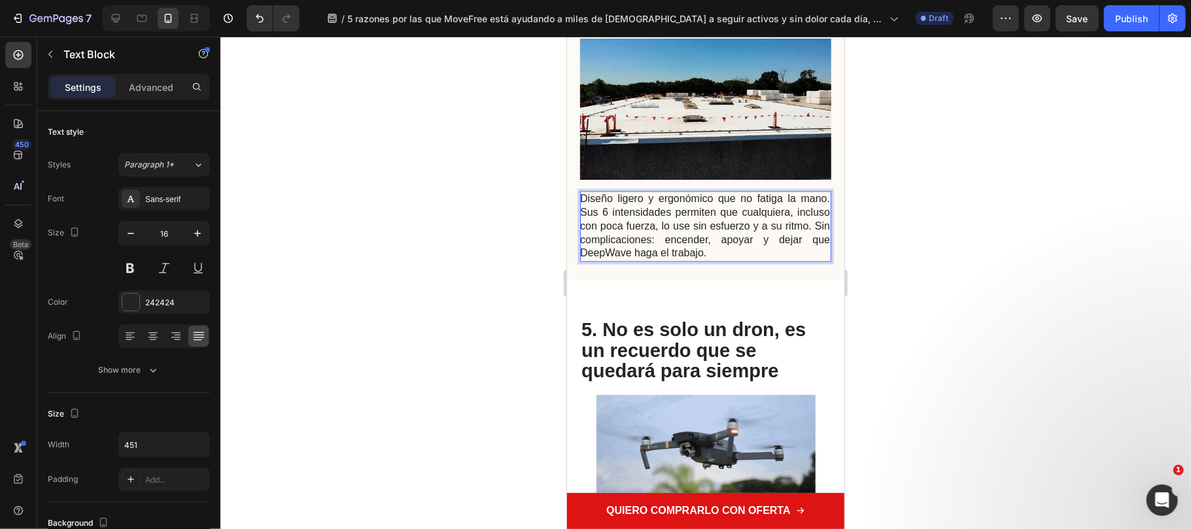
click at [291, 121] on div at bounding box center [705, 283] width 970 height 492
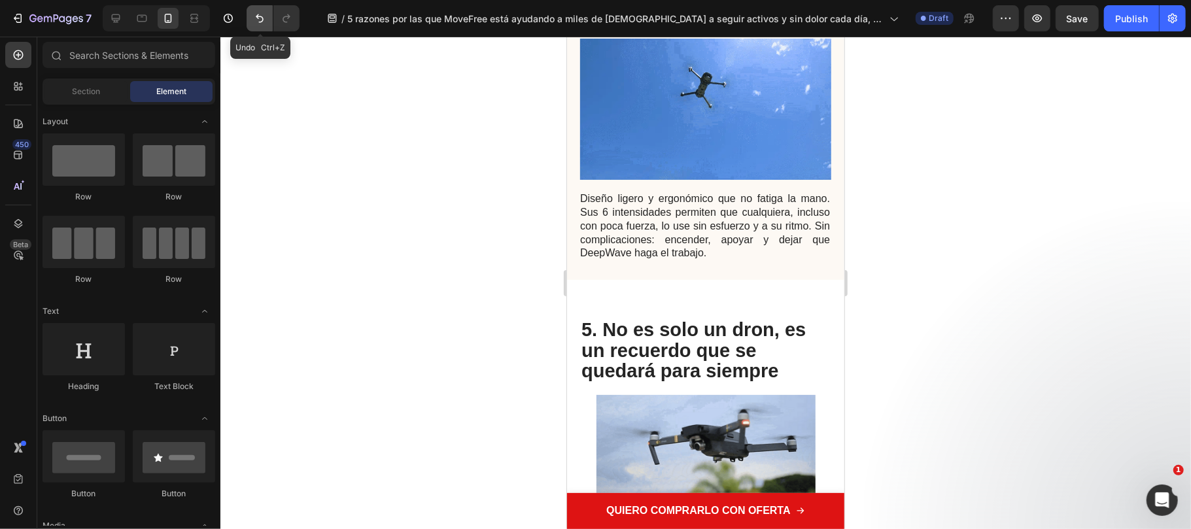
click at [264, 17] on icon "Undo/Redo" at bounding box center [259, 18] width 13 height 13
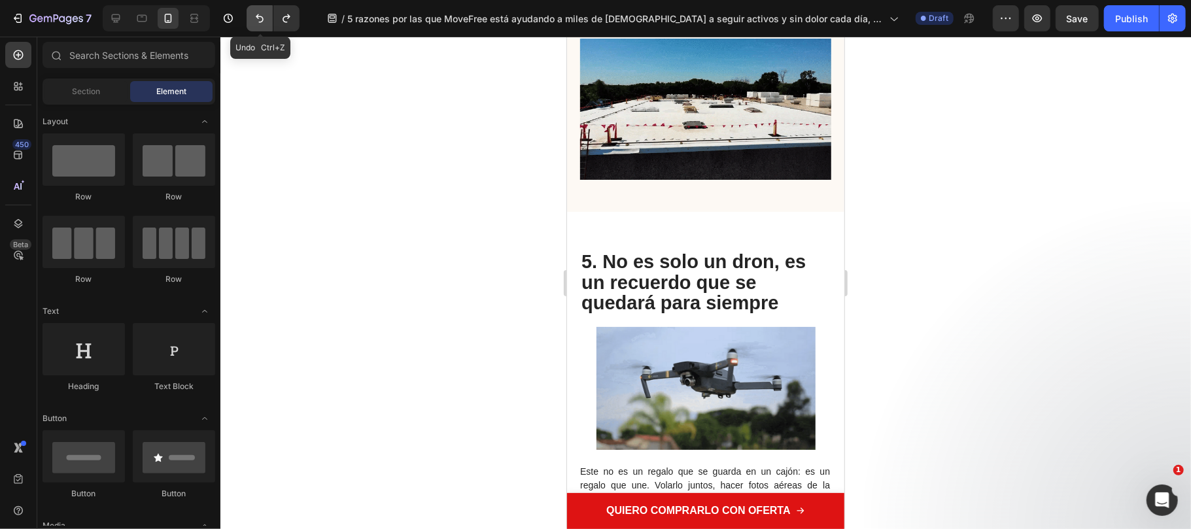
click at [264, 17] on icon "Undo/Redo" at bounding box center [259, 18] width 13 height 13
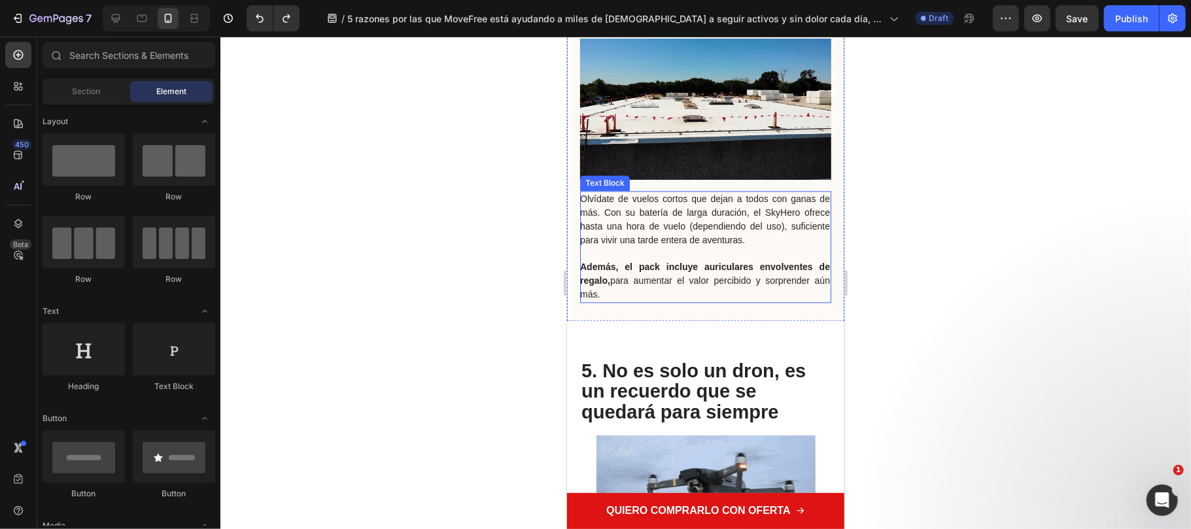
click at [675, 207] on span "Olvídate de vuelos cortos que dejan a todos con ganas de más. Con su batería de…" at bounding box center [704, 218] width 250 height 51
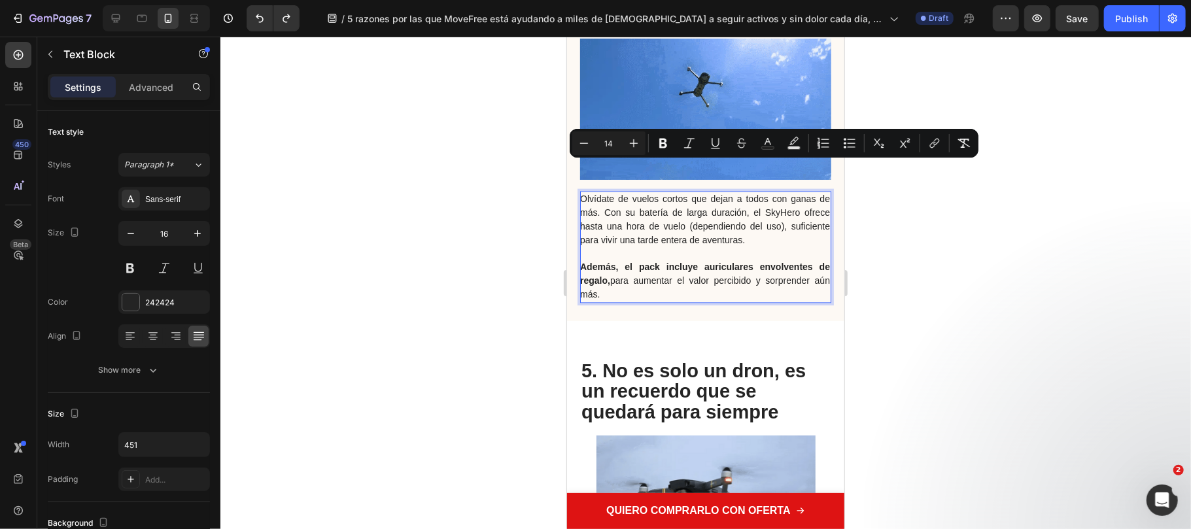
click at [681, 226] on p "Olvídate de vuelos cortos que dejan a todos con ganas de más. Con su batería de…" at bounding box center [704, 246] width 250 height 109
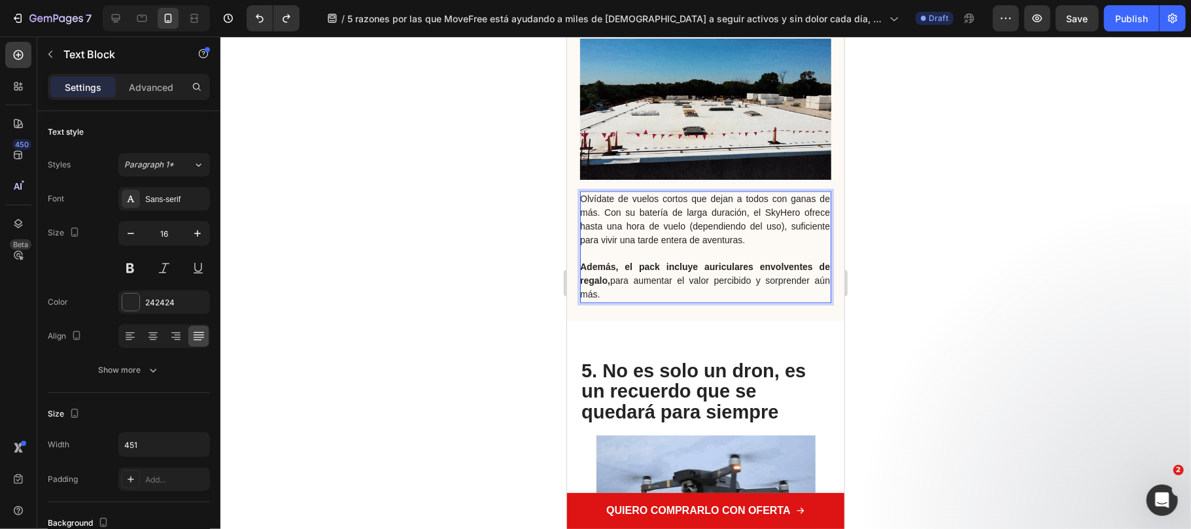
click at [620, 258] on p "Olvídate de vuelos cortos que dejan a todos con ganas de más. Con su batería de…" at bounding box center [704, 246] width 250 height 109
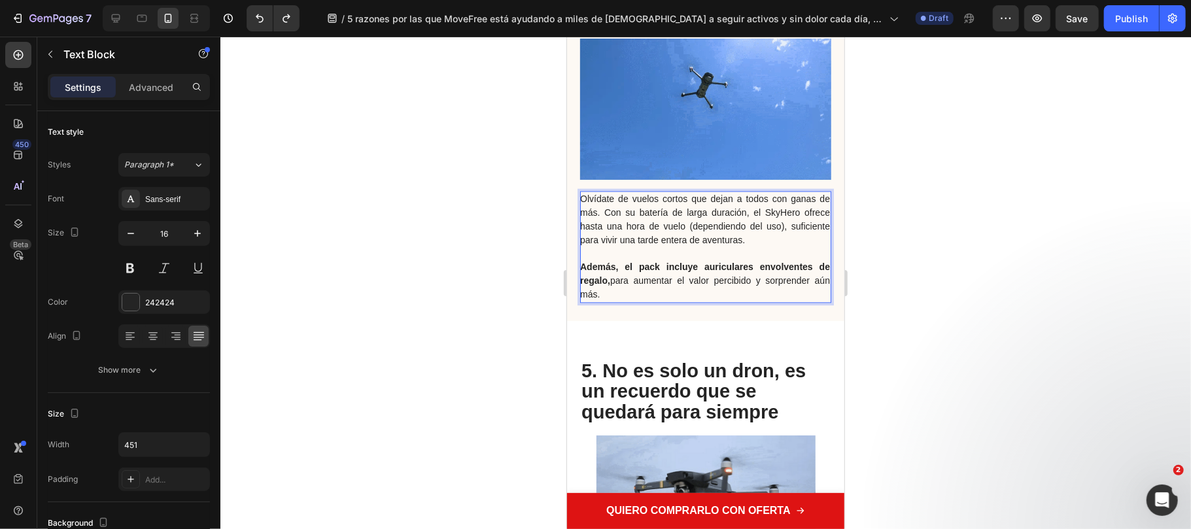
click at [607, 265] on p "Olvídate de vuelos cortos que dejan a todos con ganas de más. Con su batería de…" at bounding box center [704, 246] width 250 height 109
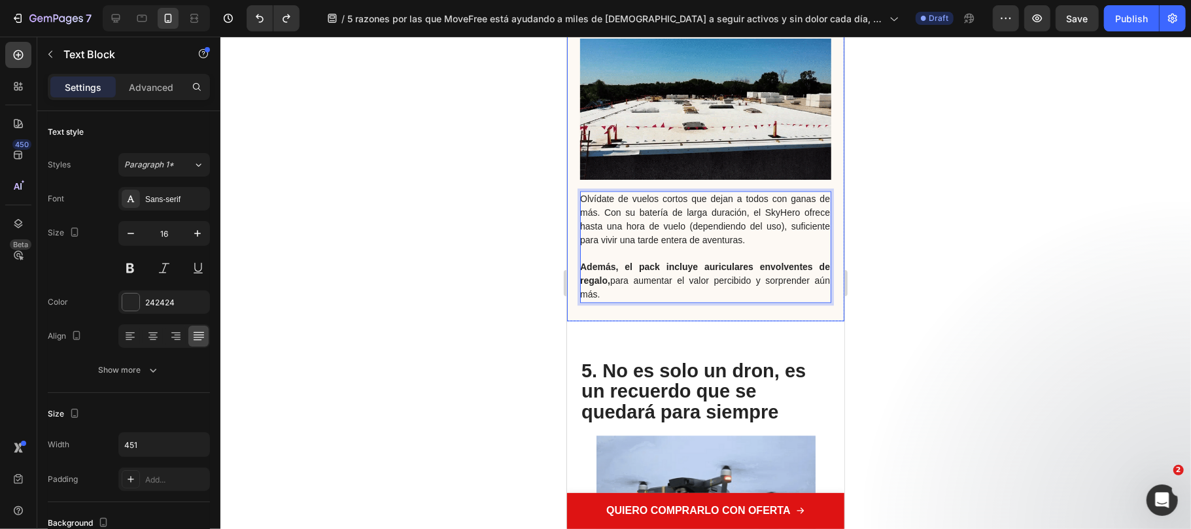
drag, startPoint x: 607, startPoint y: 265, endPoint x: 570, endPoint y: 167, distance: 104.7
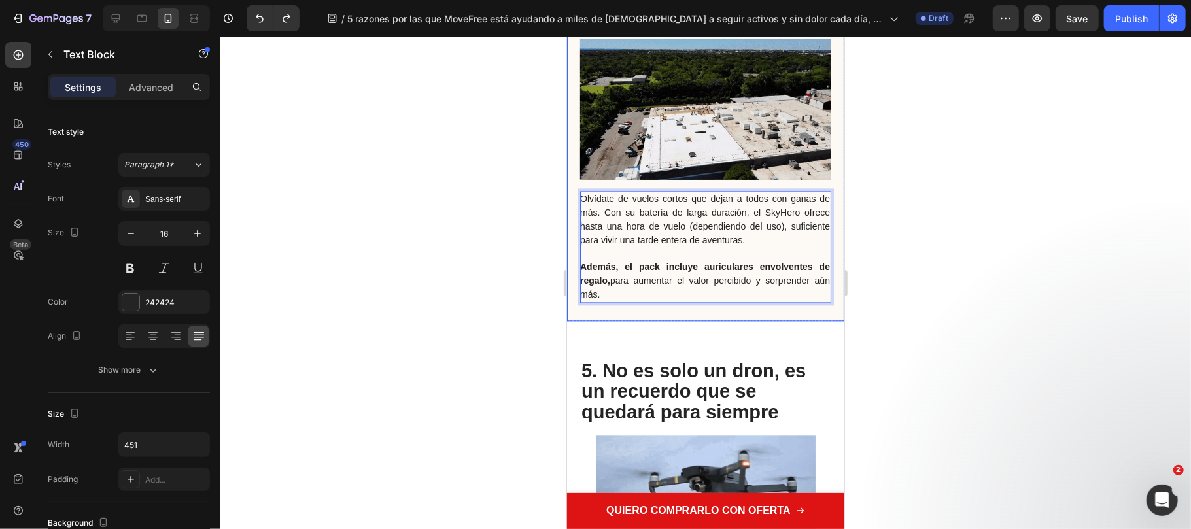
click at [570, 167] on div "Olvídate de vuelos cortos que dejan a todos con ganas de más. Con su batería de…" at bounding box center [704, 143] width 277 height 356
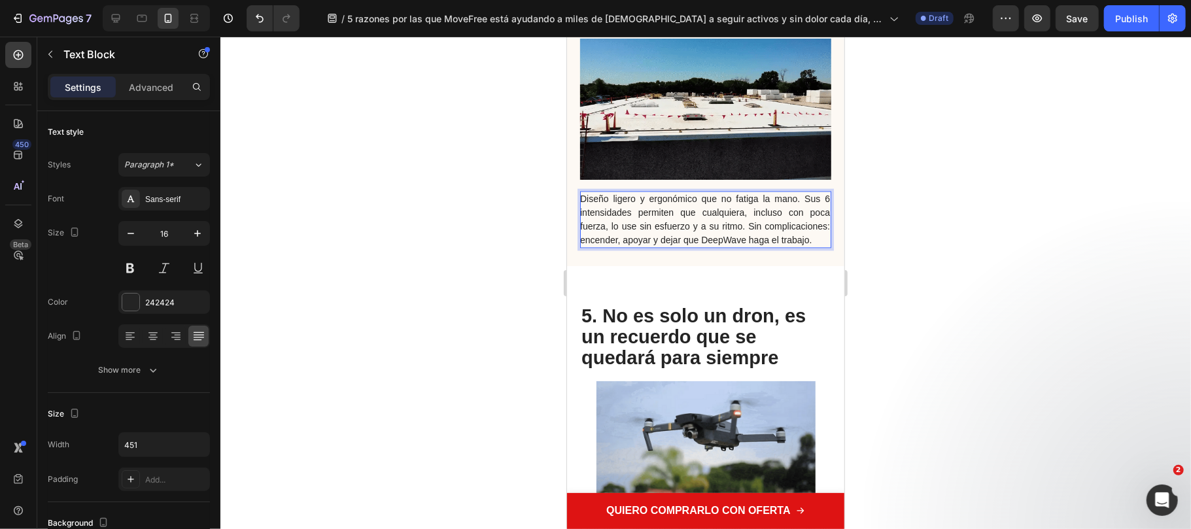
click at [801, 195] on span "Diseño ligero y ergonómico que no fatiga la mano. Sus 6 intensidades permiten q…" at bounding box center [704, 218] width 250 height 51
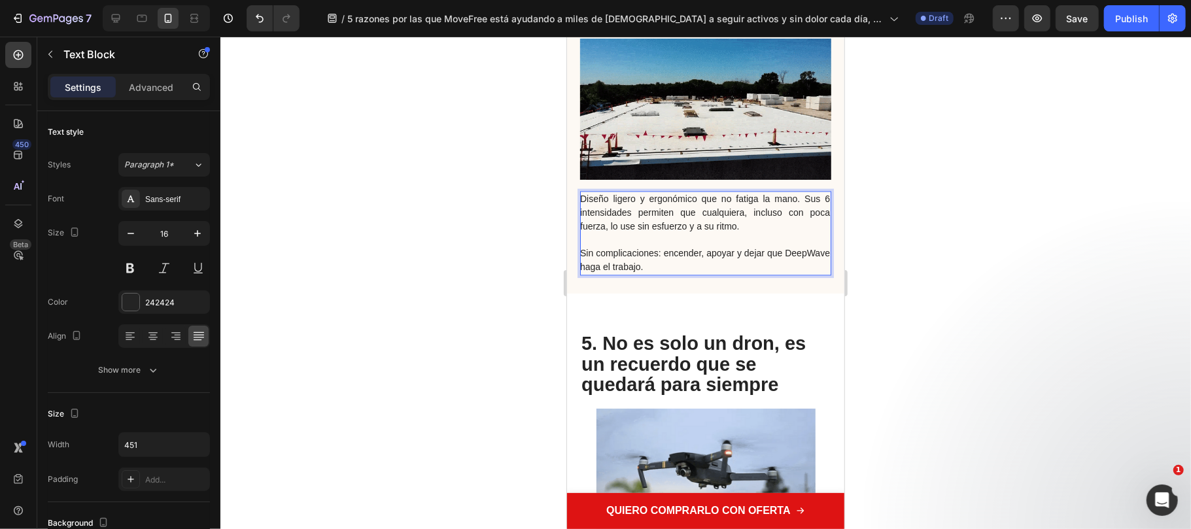
click at [599, 247] on span "Sin complicaciones: encender, apoyar y dejar que DeepWave haga el trabajo." at bounding box center [704, 259] width 250 height 24
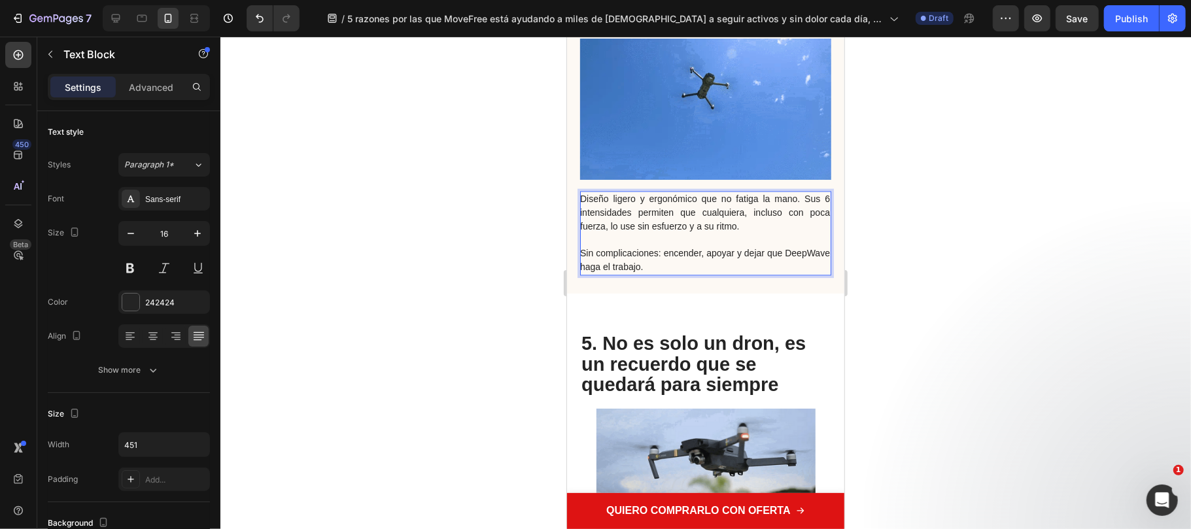
click at [942, 239] on div at bounding box center [705, 283] width 970 height 492
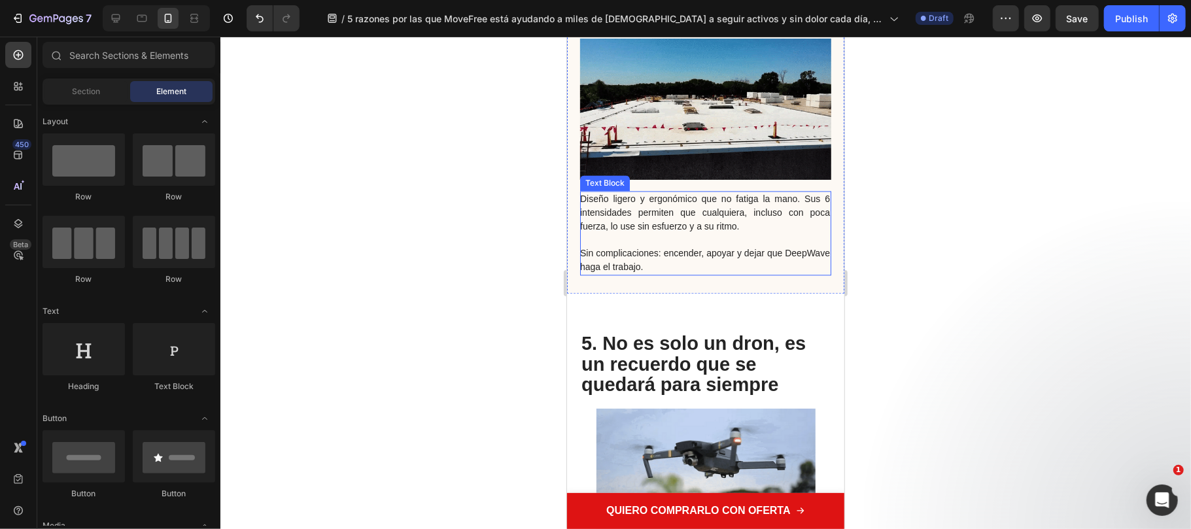
click at [738, 193] on span "Diseño ligero y ergonómico que no fatiga la mano. Sus 6 intensidades permiten q…" at bounding box center [704, 212] width 250 height 38
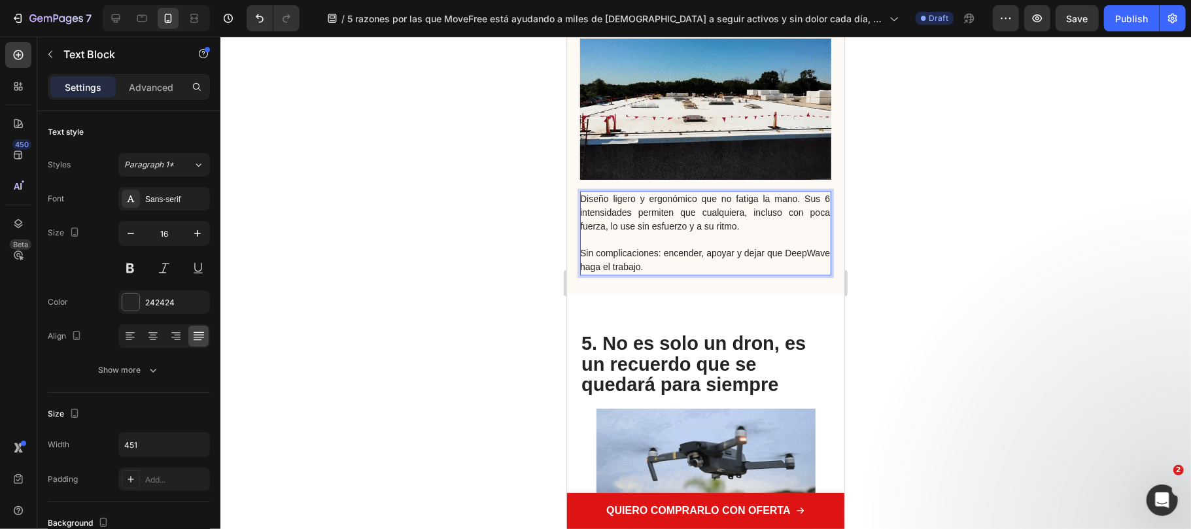
click at [793, 193] on span "Diseño ligero y ergonómico que no fatiga la mano. Sus 6 intensidades permiten q…" at bounding box center [704, 212] width 250 height 38
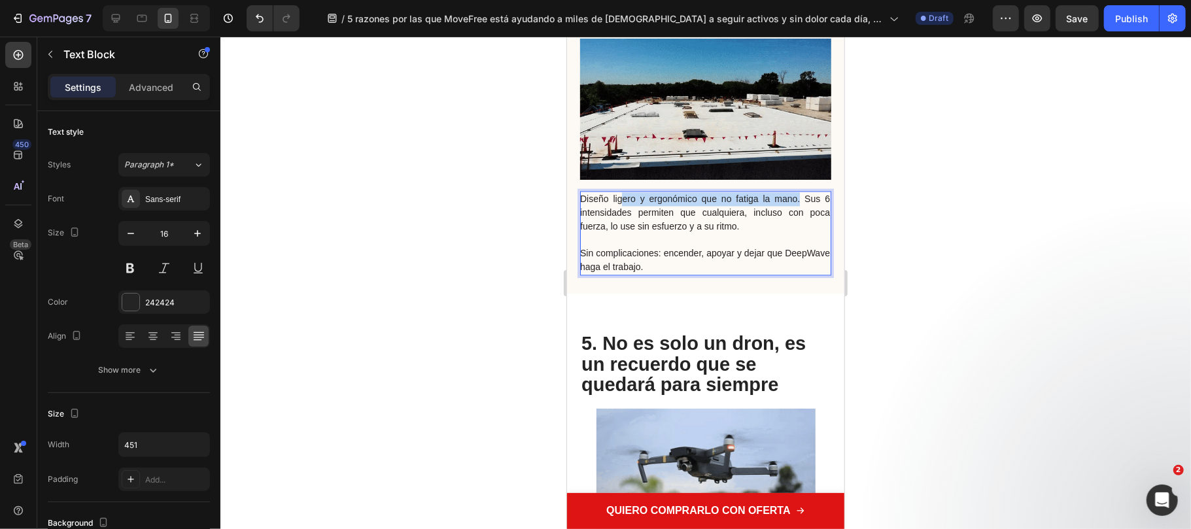
drag, startPoint x: 590, startPoint y: 165, endPoint x: 691, endPoint y: 181, distance: 102.6
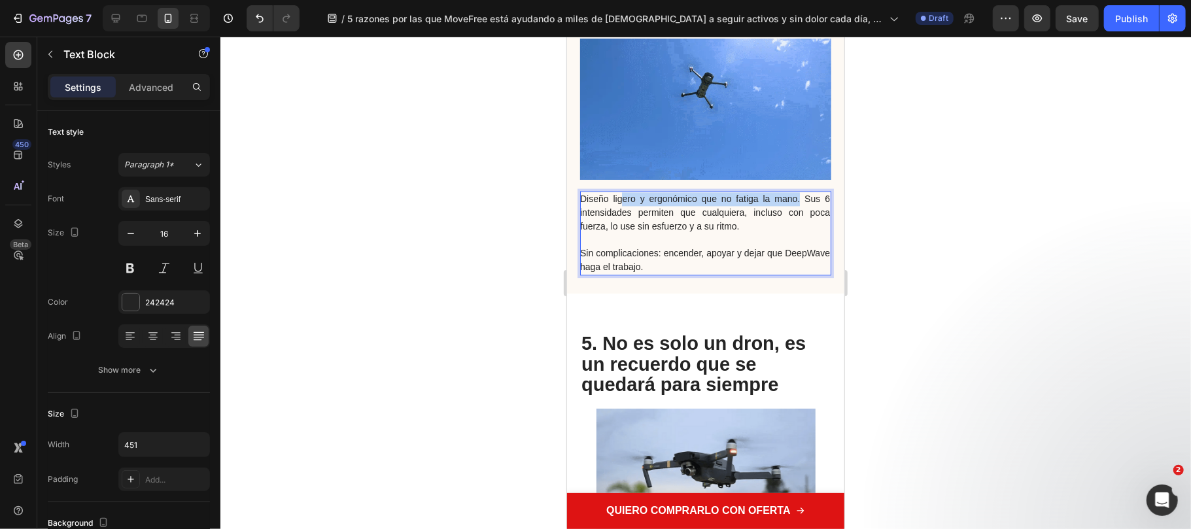
click at [691, 193] on span "Diseño ligero y ergonómico que no fatiga la mano. Sus 6 intensidades permiten q…" at bounding box center [704, 212] width 250 height 38
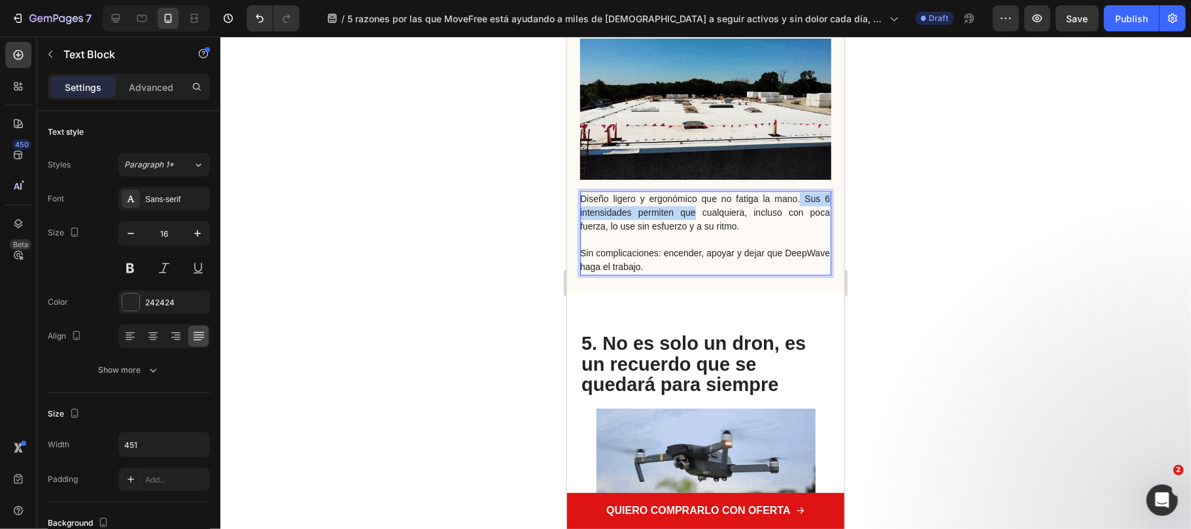
click at [767, 192] on p "Diseño ligero y ergonómico que no fatiga la mano. Sus 6 intensidades permiten q…" at bounding box center [704, 212] width 250 height 41
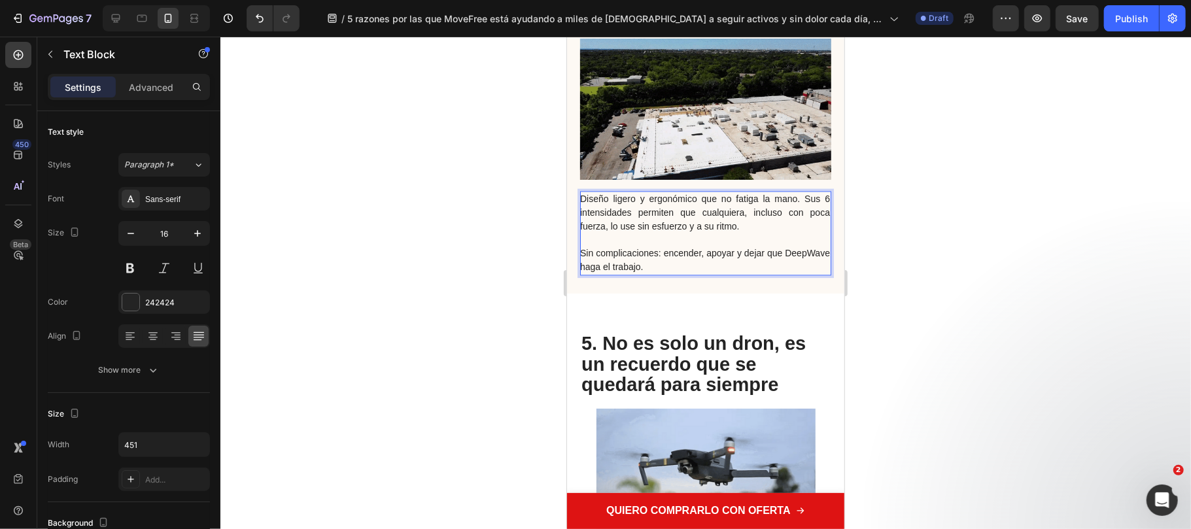
click at [793, 193] on span "Diseño ligero y ergonómico que no fatiga la mano. Sus 6 intensidades permiten q…" at bounding box center [704, 212] width 250 height 38
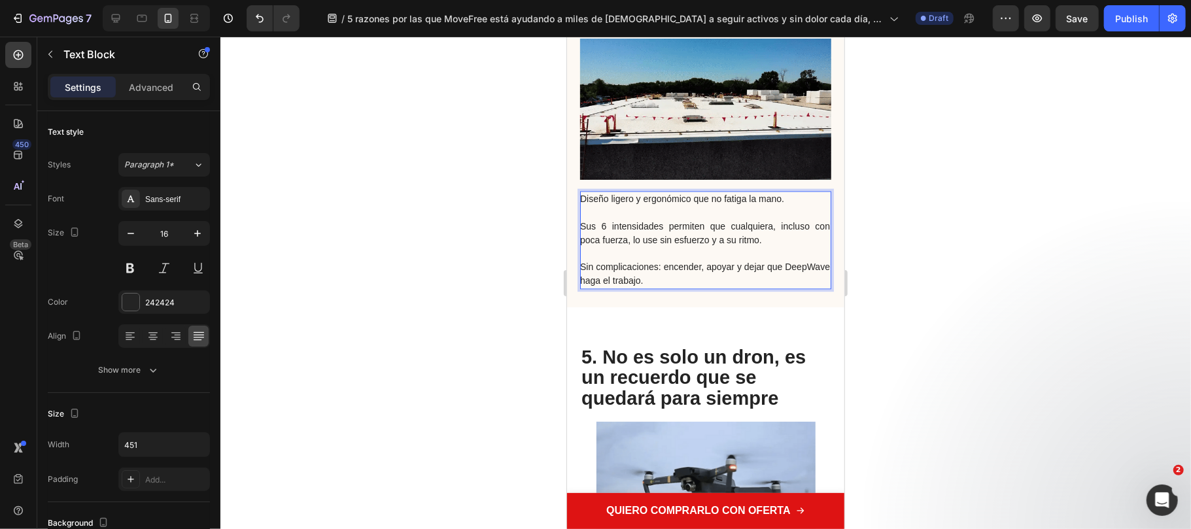
click at [623, 220] on span "Sus 6 intensidades permiten que cualquiera, incluso con poca fuerza, lo use sin…" at bounding box center [704, 232] width 250 height 24
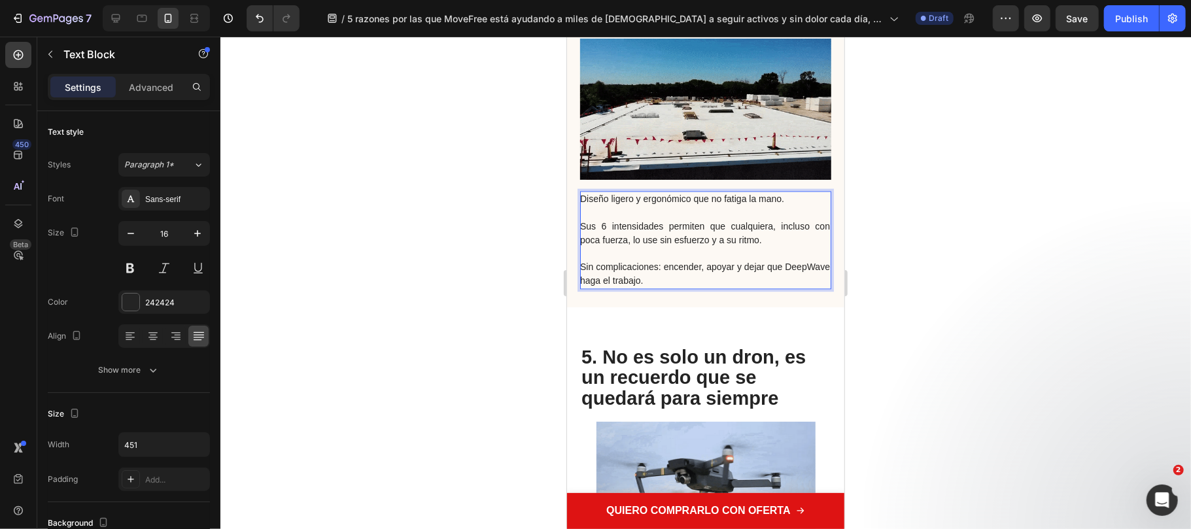
click at [660, 220] on span "Sus 6 intensidades permiten que cualquiera, incluso con poca fuerza, lo use sin…" at bounding box center [704, 232] width 250 height 24
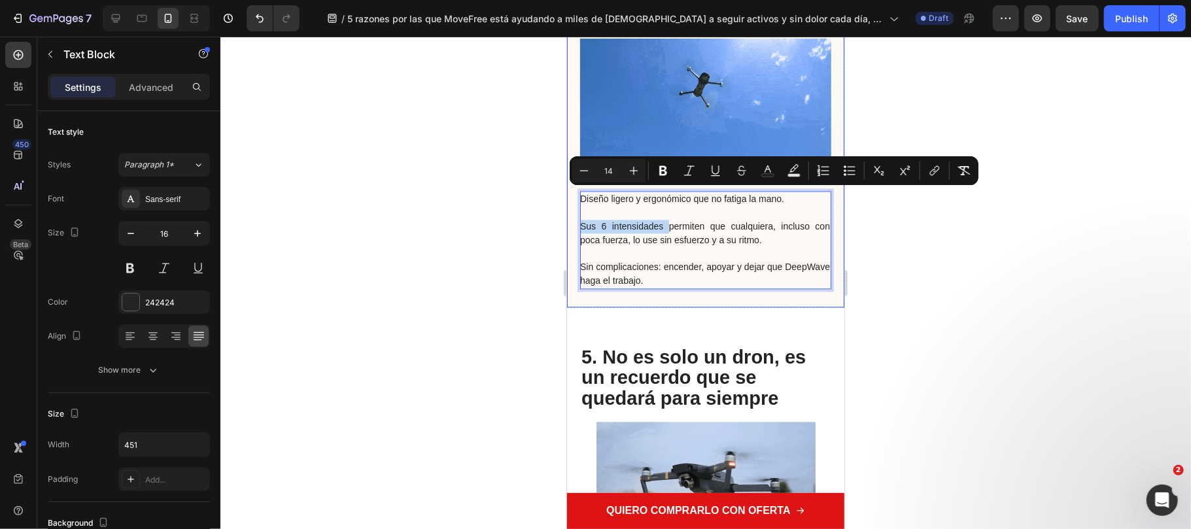
drag, startPoint x: 652, startPoint y: 196, endPoint x: 576, endPoint y: 196, distance: 75.8
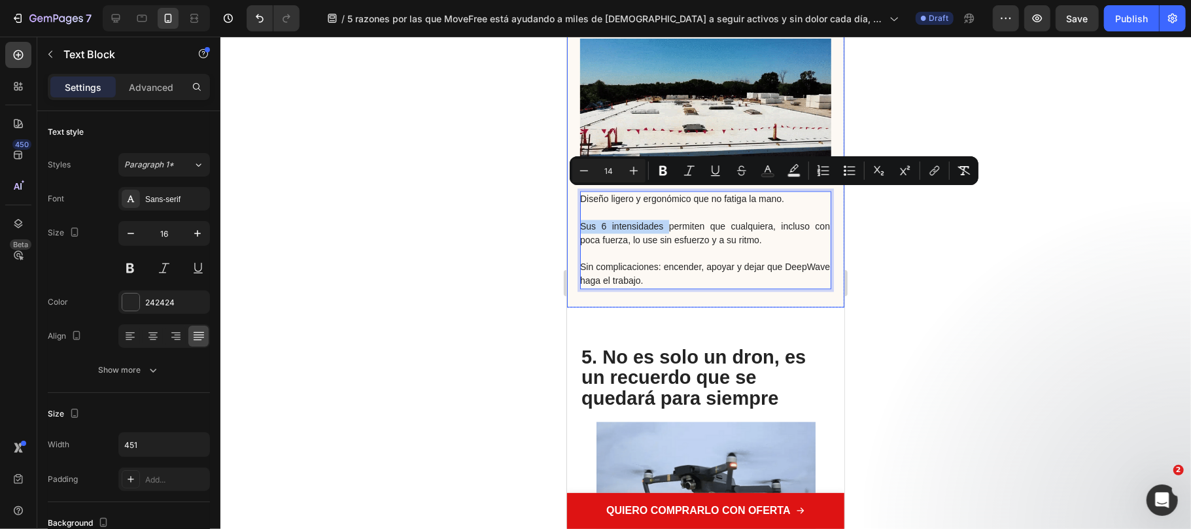
click at [576, 196] on div "Diseño ligero y ergonómico que no fatiga la mano. Sus 6 intensidades permiten q…" at bounding box center [704, 136] width 277 height 342
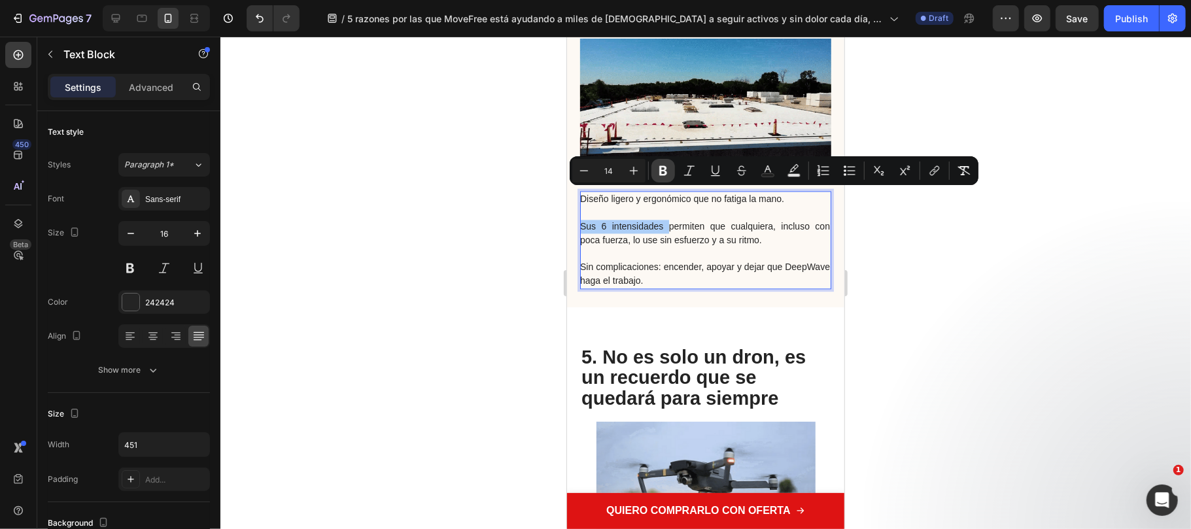
click at [660, 176] on icon "Editor contextual toolbar" at bounding box center [662, 170] width 13 height 13
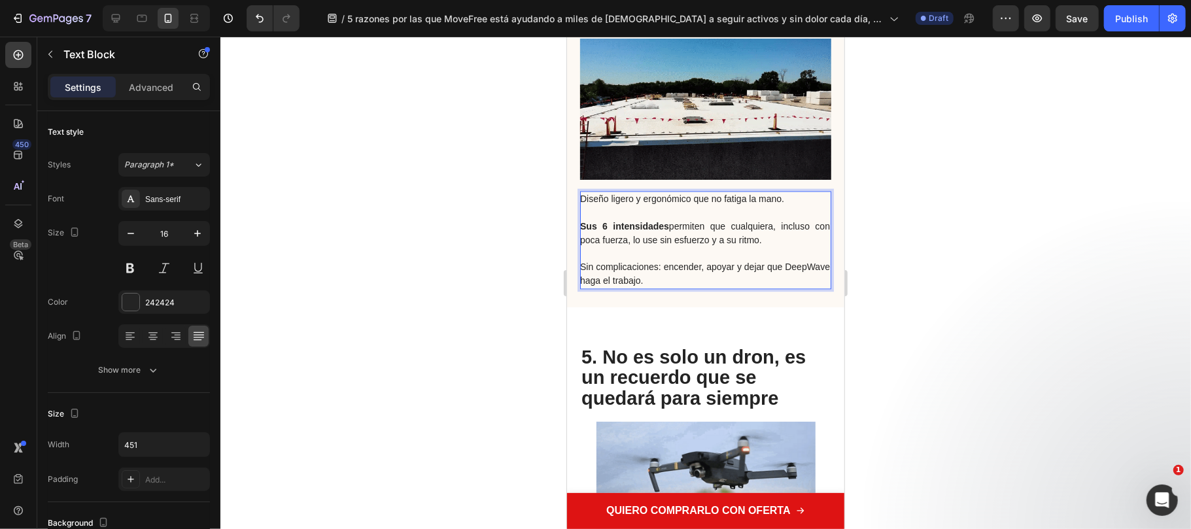
drag, startPoint x: 579, startPoint y: 228, endPoint x: 562, endPoint y: 227, distance: 17.0
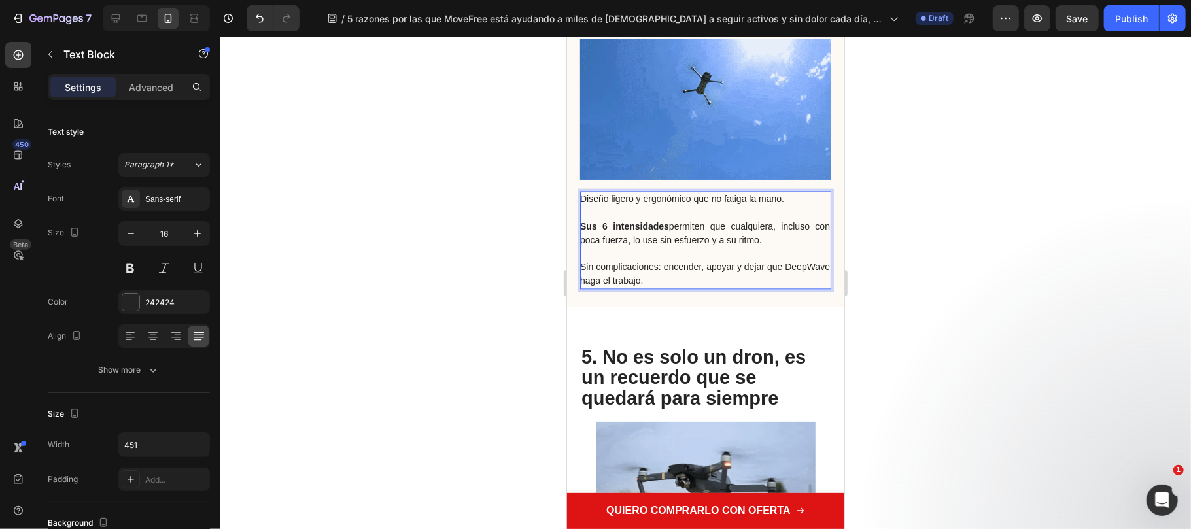
click at [649, 261] on span "Sin complicaciones: encender, apoyar y dejar que DeepWave haga el trabajo." at bounding box center [704, 273] width 250 height 24
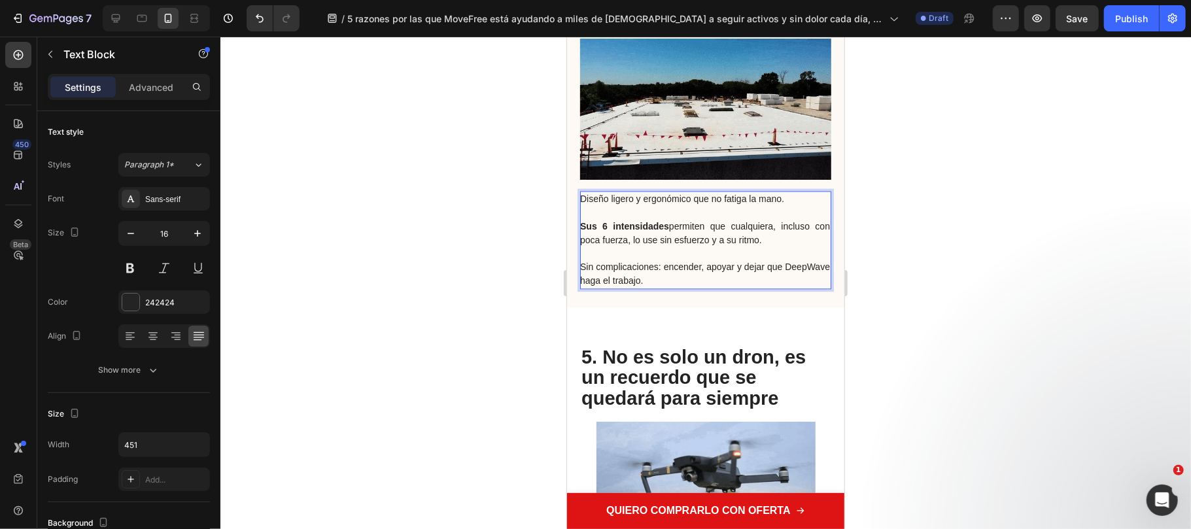
click at [665, 261] on span "Sin complicaciones: encender, apoyar y dejar que DeepWave haga el trabajo." at bounding box center [704, 273] width 250 height 24
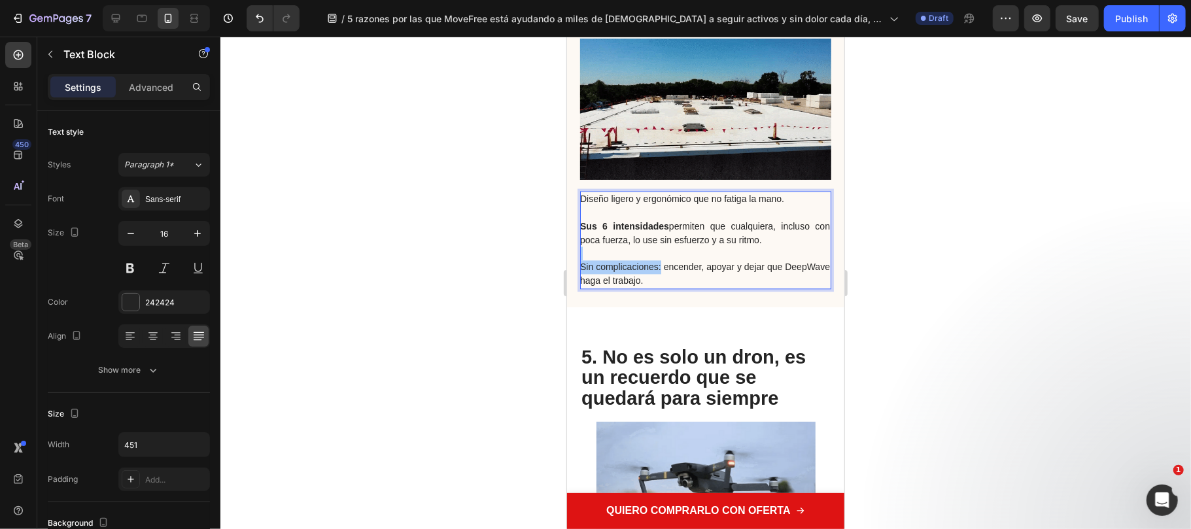
click at [942, 301] on div at bounding box center [705, 283] width 970 height 492
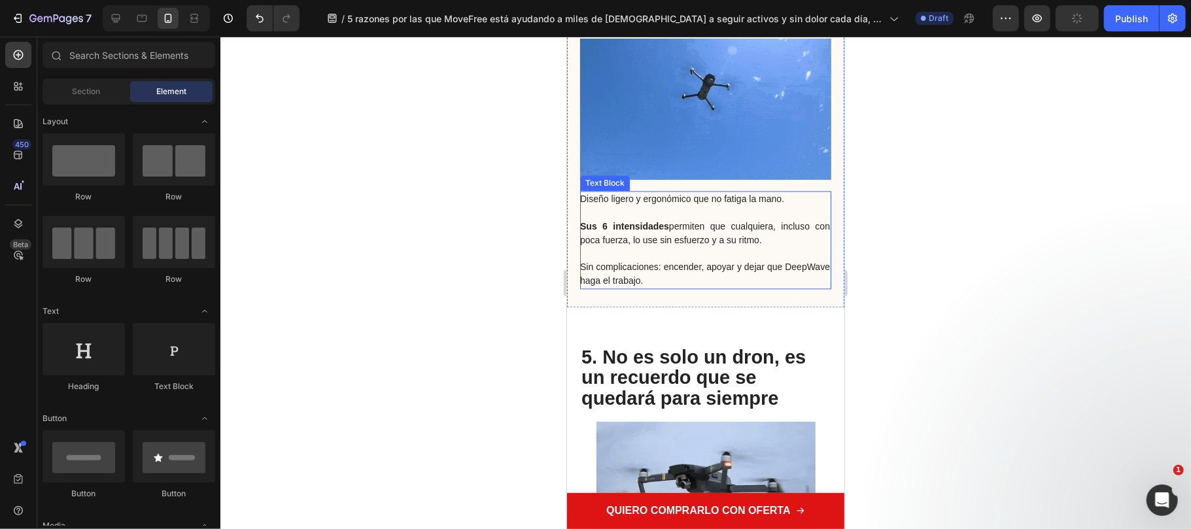
click at [637, 261] on span "Sin complicaciones: encender, apoyar y dejar que DeepWave haga el trabajo." at bounding box center [704, 273] width 250 height 24
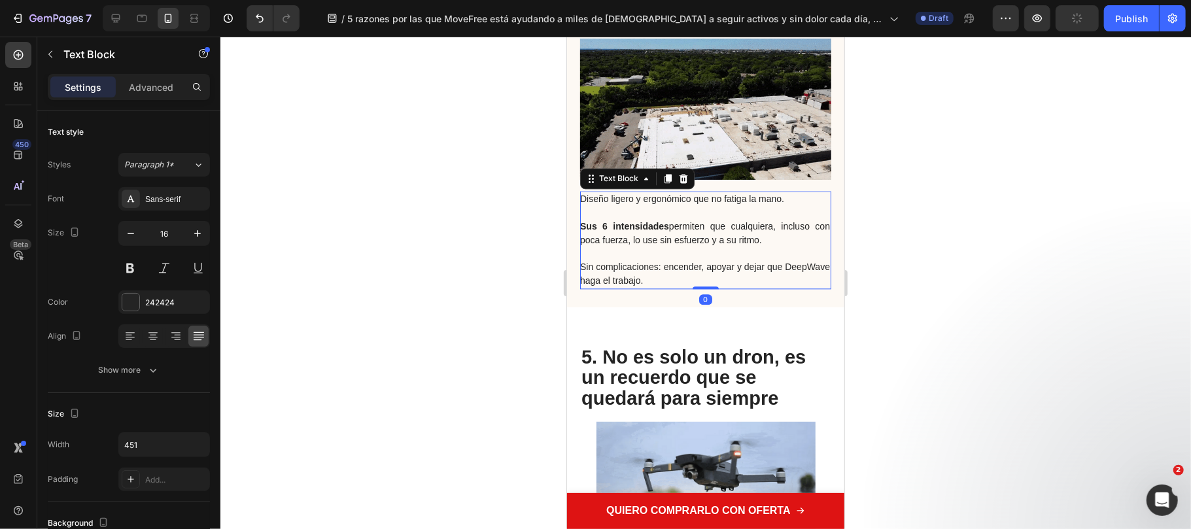
click at [665, 261] on span "Sin complicaciones: encender, apoyar y dejar que DeepWave haga el trabajo." at bounding box center [704, 273] width 250 height 24
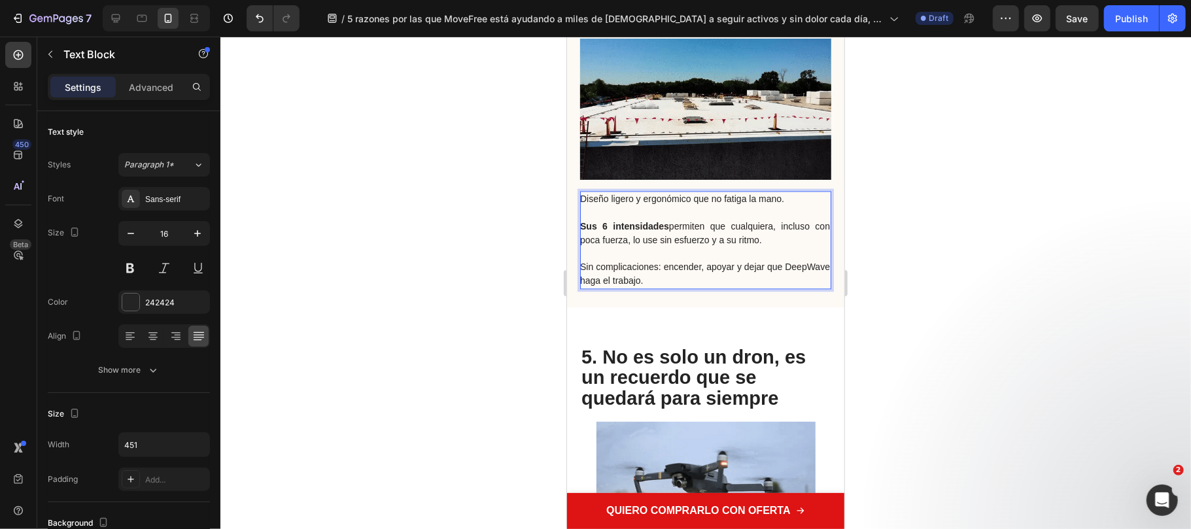
drag, startPoint x: 664, startPoint y: 236, endPoint x: 574, endPoint y: 245, distance: 90.7
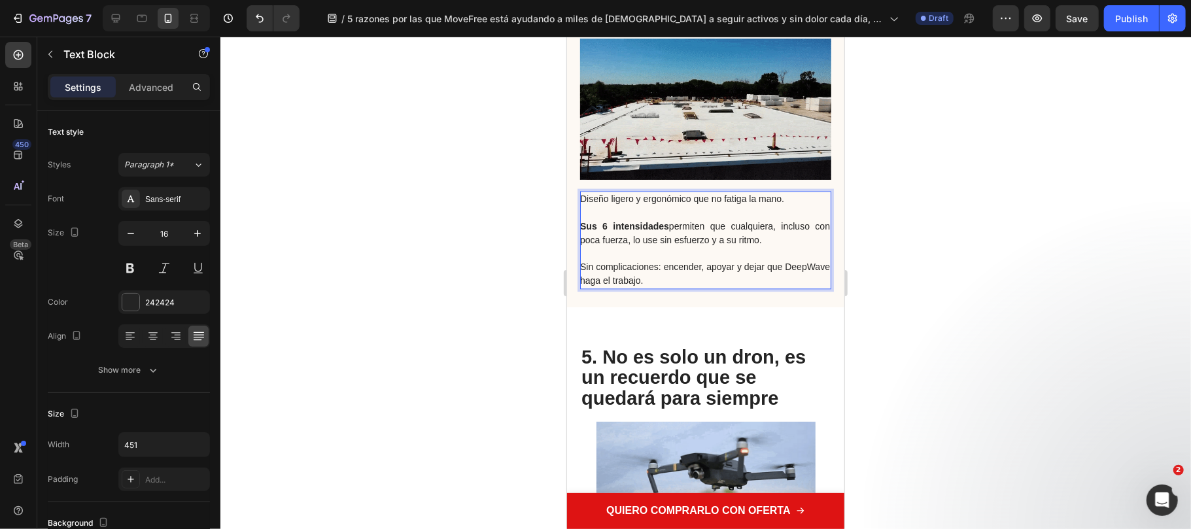
click at [573, 246] on div "Diseño ligero y ergonómico que no fatiga la mano. Sus 6 intensidades permiten q…" at bounding box center [704, 136] width 277 height 342
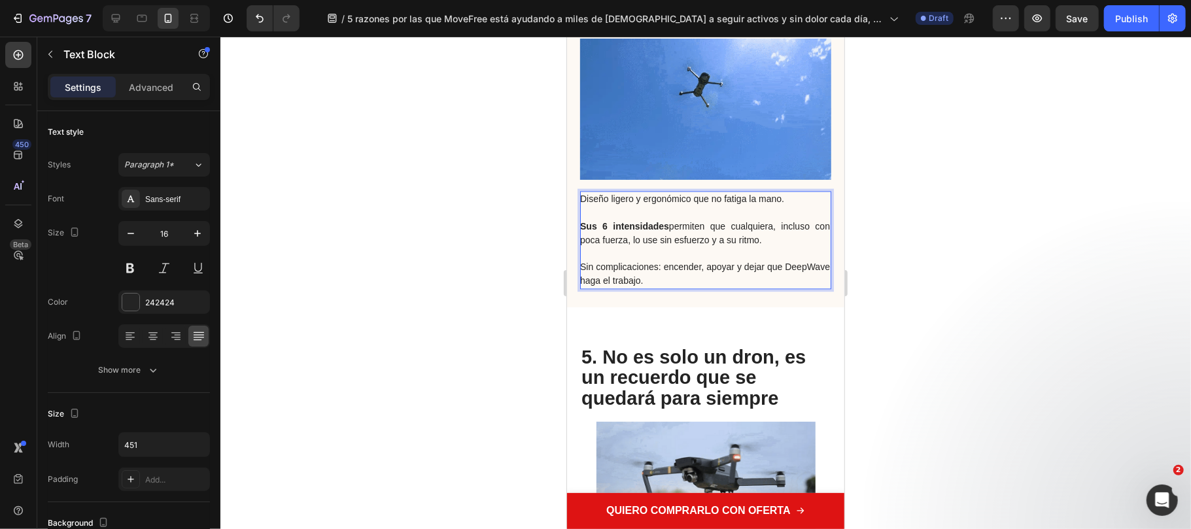
click at [641, 261] on span "Sin complicaciones: encender, apoyar y dejar que DeepWave haga el trabajo." at bounding box center [704, 273] width 250 height 24
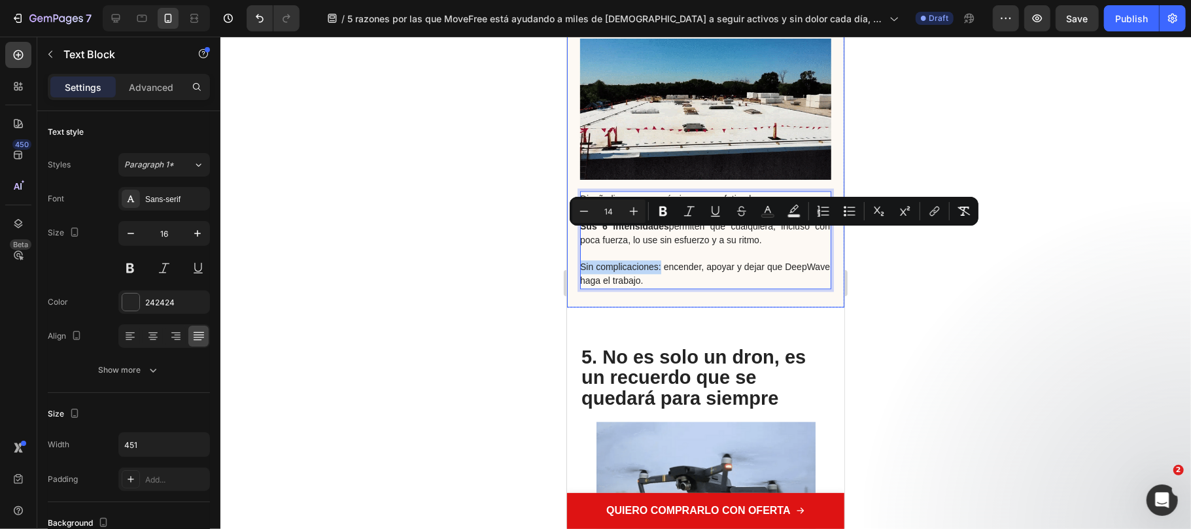
drag, startPoint x: 666, startPoint y: 236, endPoint x: 569, endPoint y: 241, distance: 96.9
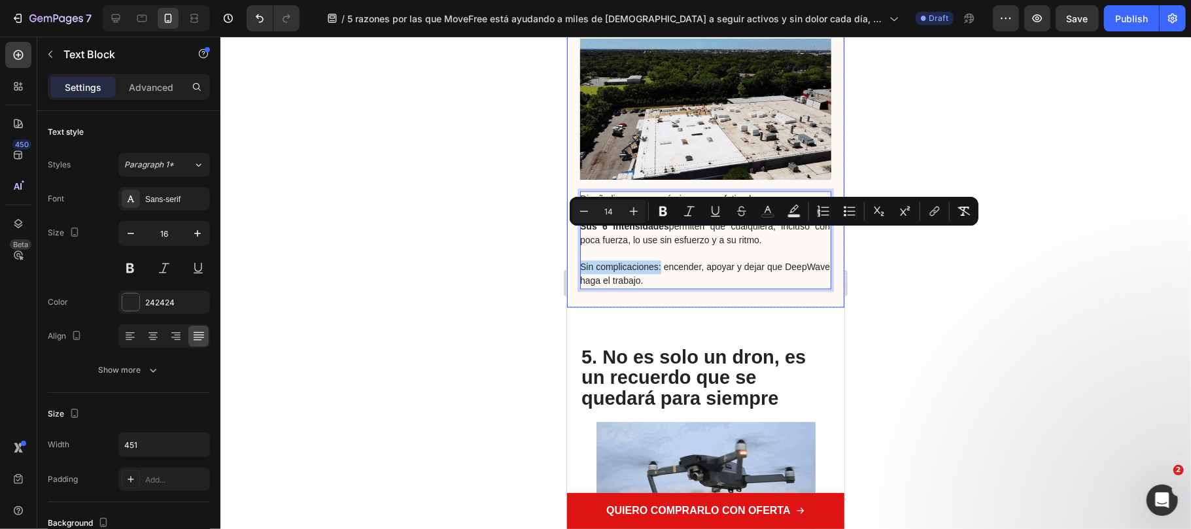
click at [569, 241] on div "Diseño ligero y ergonómico que no fatiga la mano. Sus 6 intensidades permiten q…" at bounding box center [704, 136] width 277 height 342
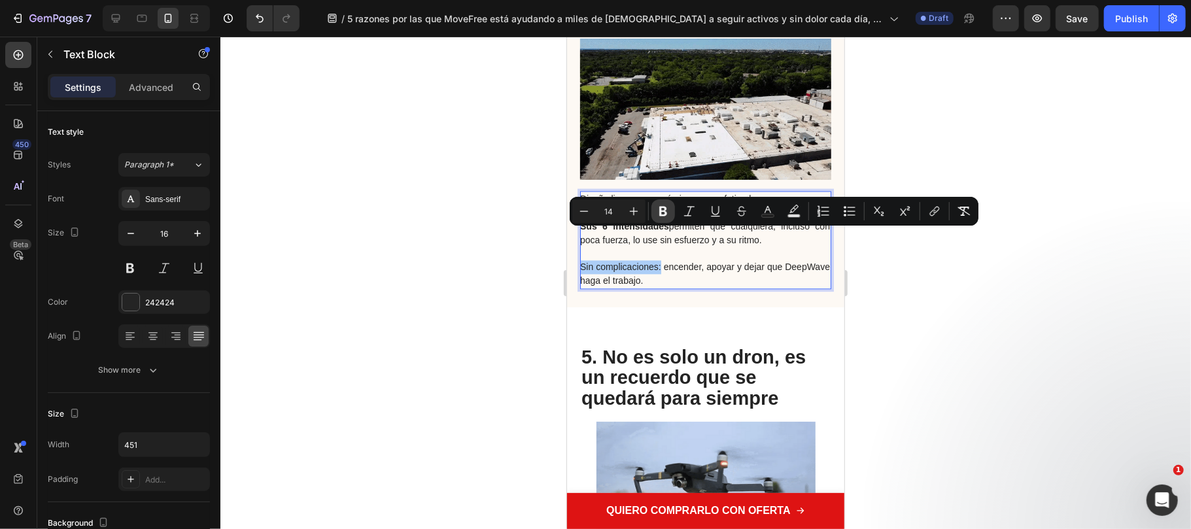
drag, startPoint x: 662, startPoint y: 209, endPoint x: 86, endPoint y: 211, distance: 576.7
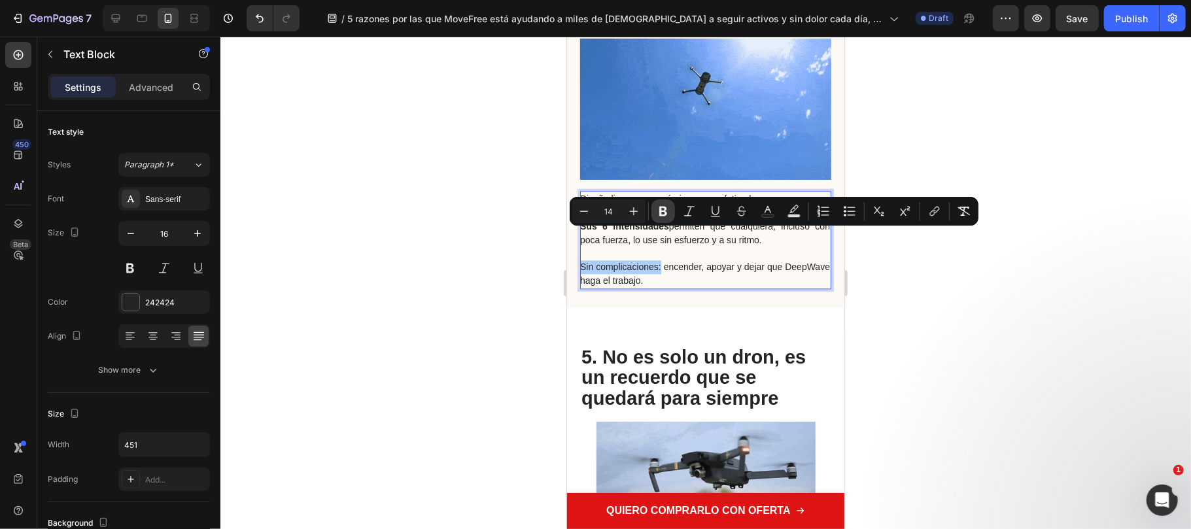
click at [662, 209] on icon "Editor contextual toolbar" at bounding box center [662, 211] width 13 height 13
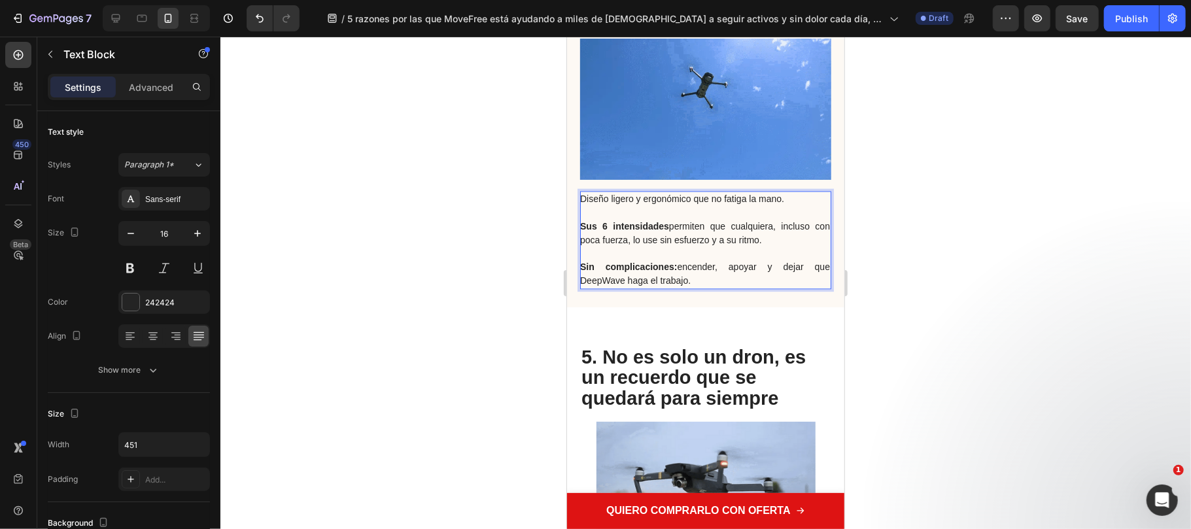
click at [651, 261] on span "Sin complicaciones: encender, apoyar y dejar que DeepWave haga el trabajo." at bounding box center [704, 273] width 250 height 24
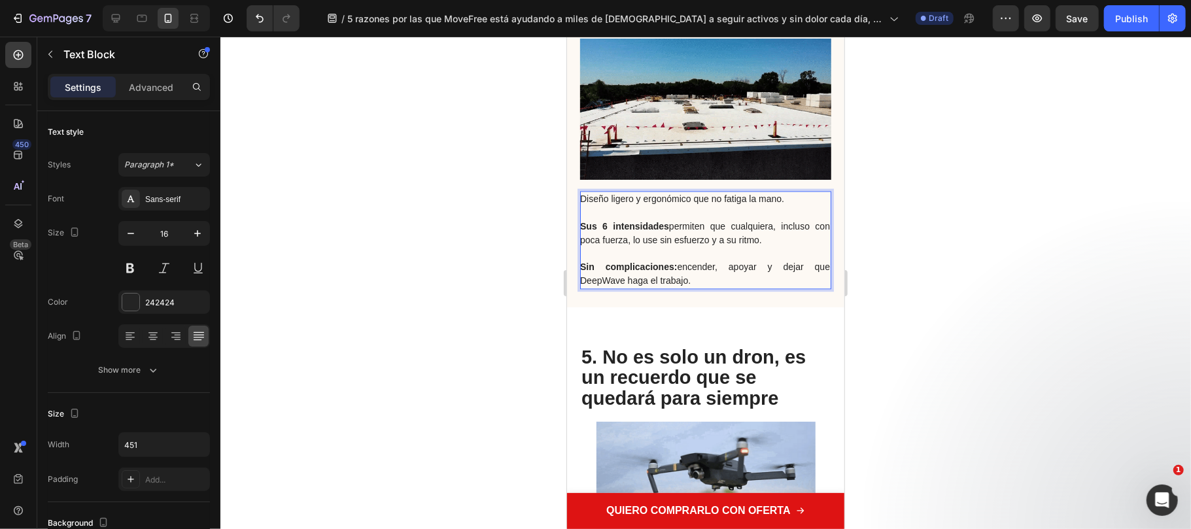
scroll to position [2092, 0]
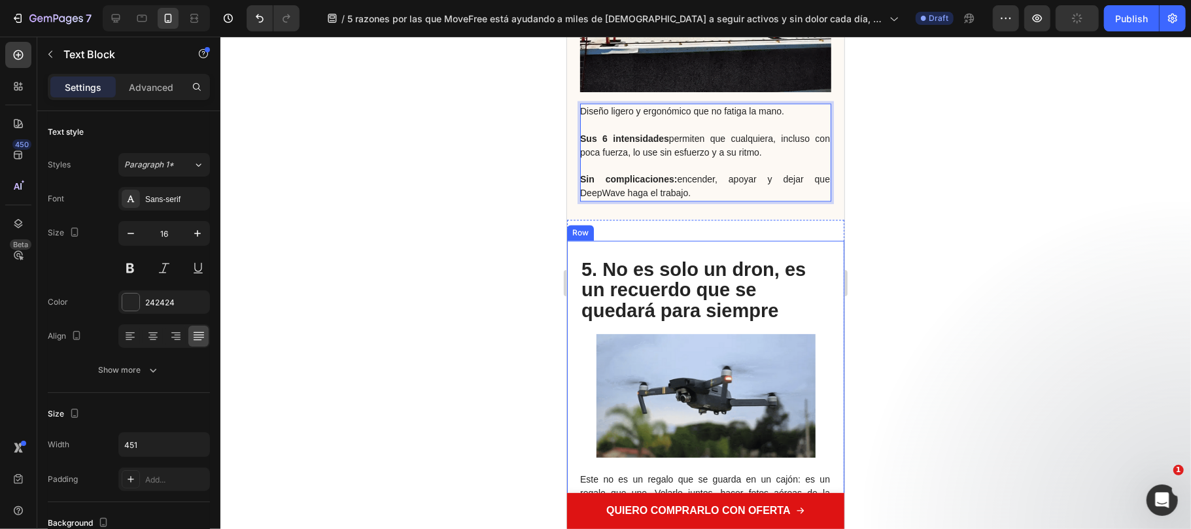
click at [649, 258] on strong "5. No es solo un dron, es un recuerdo que se quedará para siempre" at bounding box center [693, 289] width 224 height 62
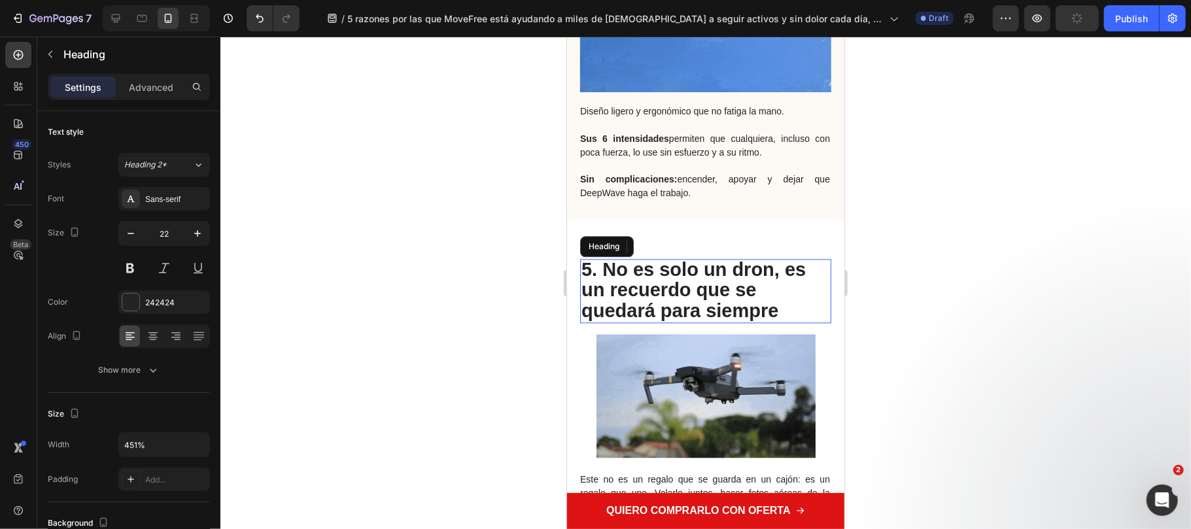
click at [728, 264] on strong "5. No es solo un dron, es un recuerdo que se quedará para siempre" at bounding box center [693, 289] width 224 height 62
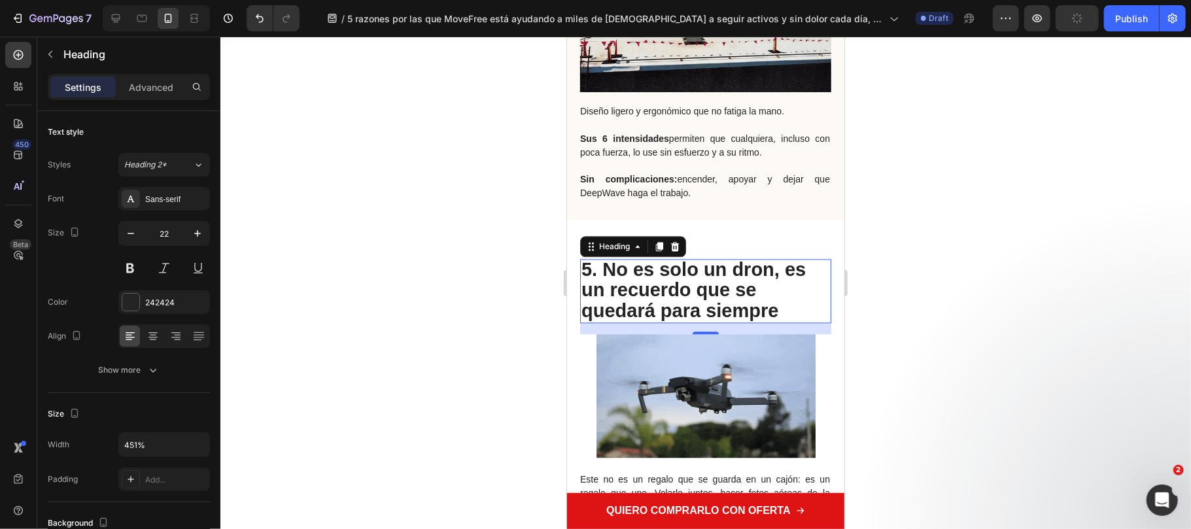
click at [773, 275] on strong "5. No es solo un dron, es un recuerdo que se quedará para siempre" at bounding box center [693, 289] width 224 height 62
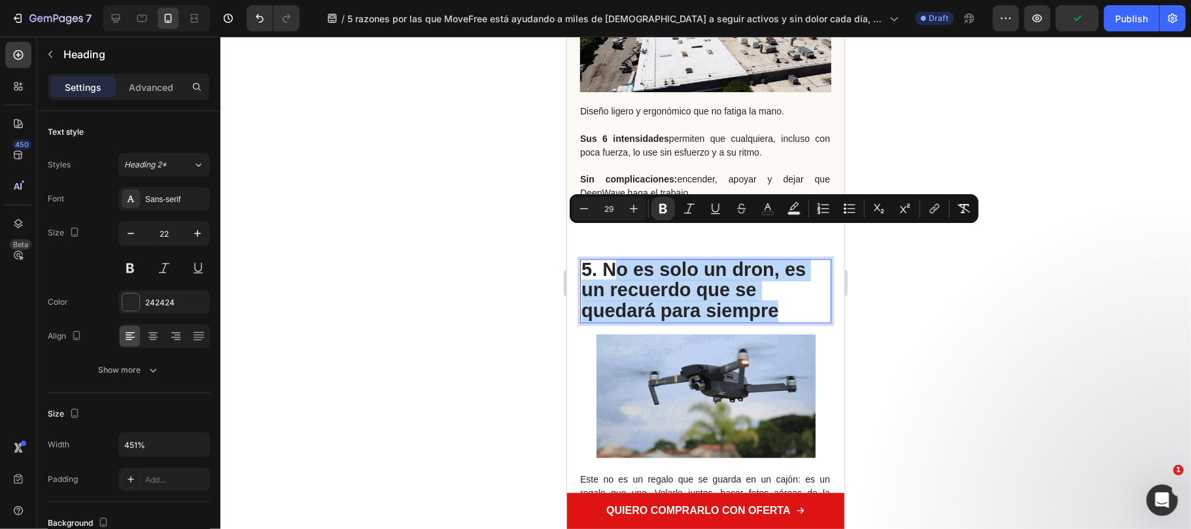
drag, startPoint x: 792, startPoint y: 285, endPoint x: 610, endPoint y: 241, distance: 187.8
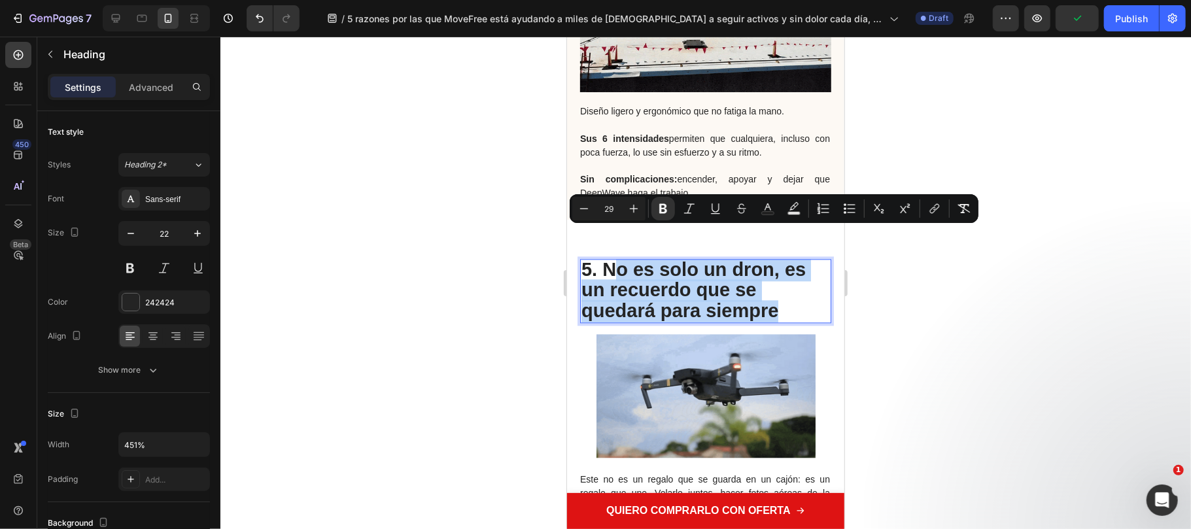
click at [610, 260] on p "5. No es solo un dron, es un recuerdo que se quedará para siempre" at bounding box center [705, 291] width 248 height 62
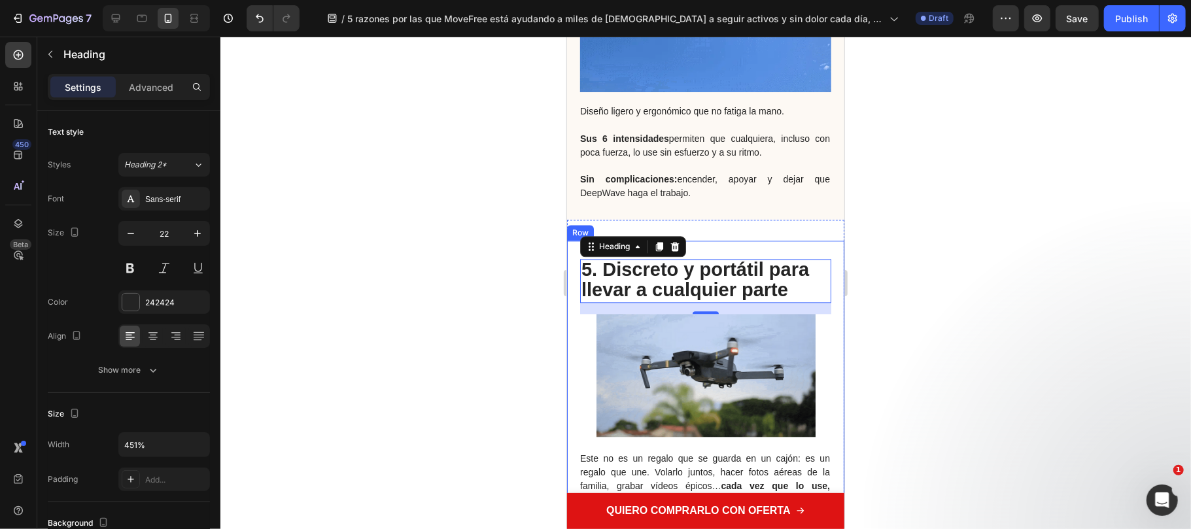
scroll to position [2179, 0]
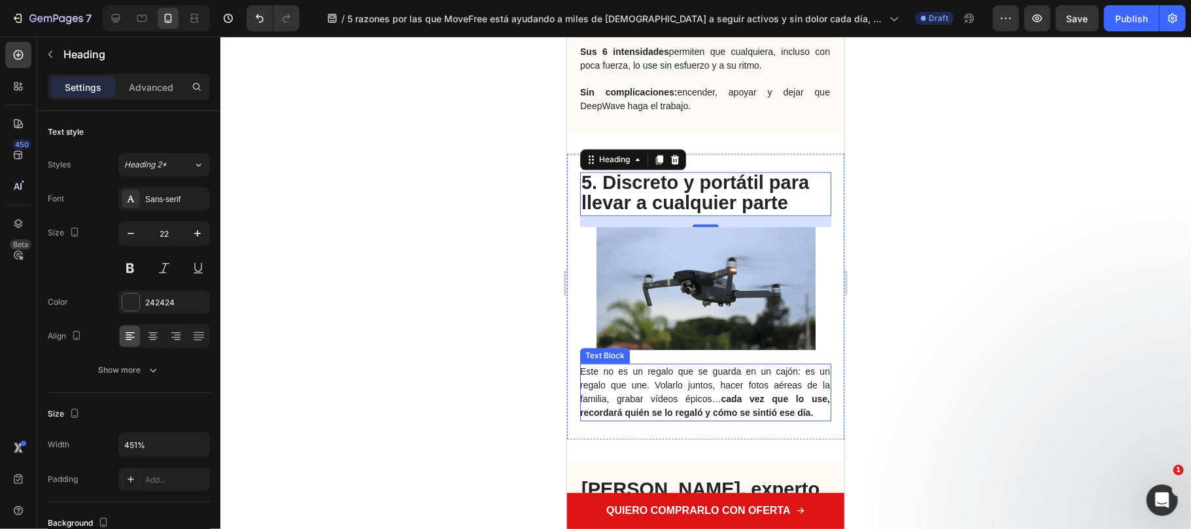
click at [664, 365] on span "Este no es un regalo que se guarda en un cajón: es un regalo que une. Volarlo j…" at bounding box center [704, 390] width 250 height 51
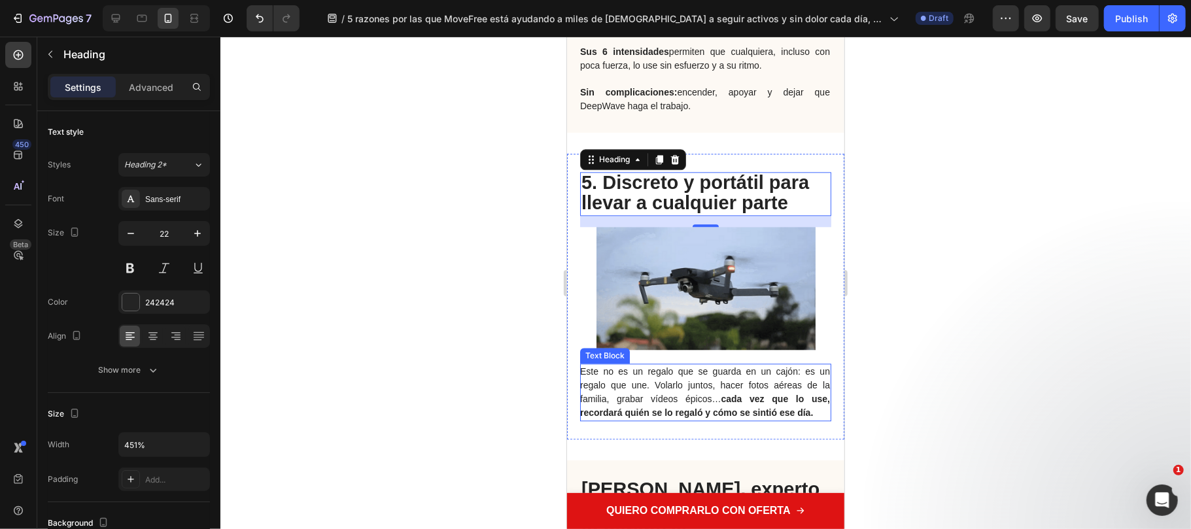
click at [664, 365] on span "Este no es un regalo que se guarda en un cajón: es un regalo que une. Volarlo j…" at bounding box center [704, 390] width 250 height 51
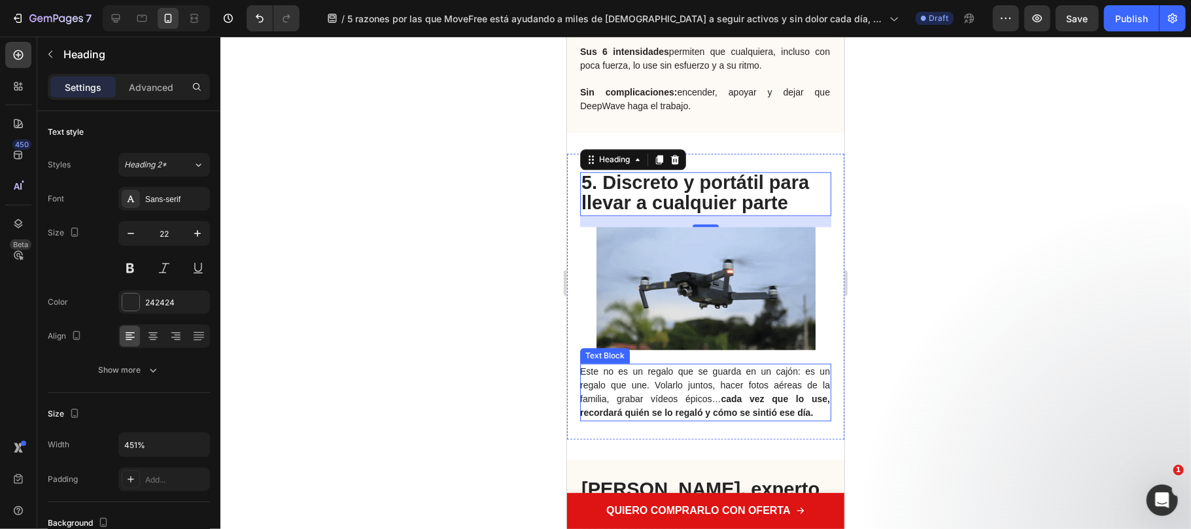
click at [664, 365] on span "Este no es un regalo que se guarda en un cajón: es un regalo que une. Volarlo j…" at bounding box center [704, 390] width 250 height 51
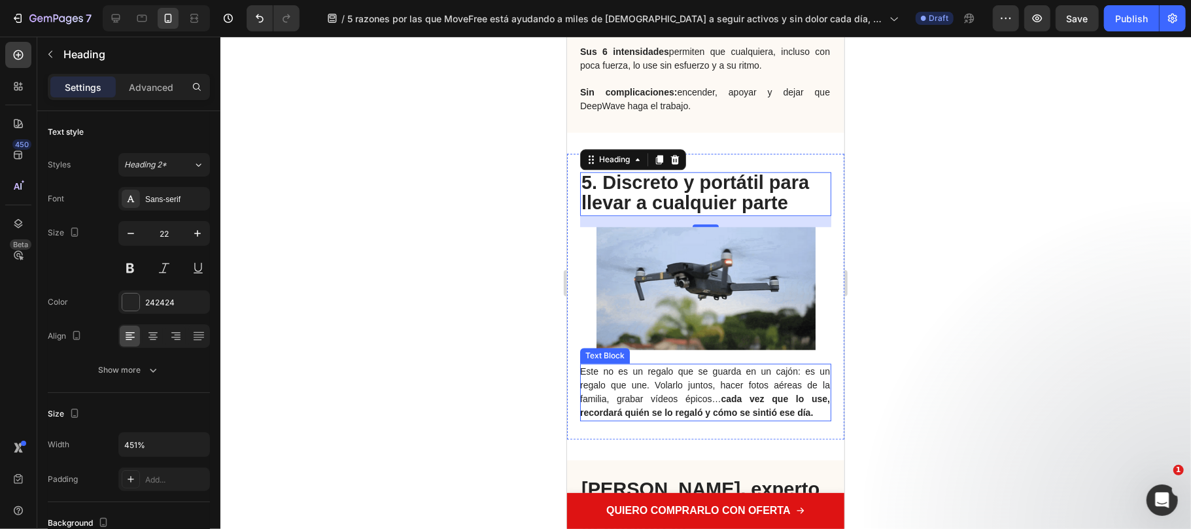
click at [664, 365] on span "Este no es un regalo que se guarda en un cajón: es un regalo que une. Volarlo j…" at bounding box center [704, 390] width 250 height 51
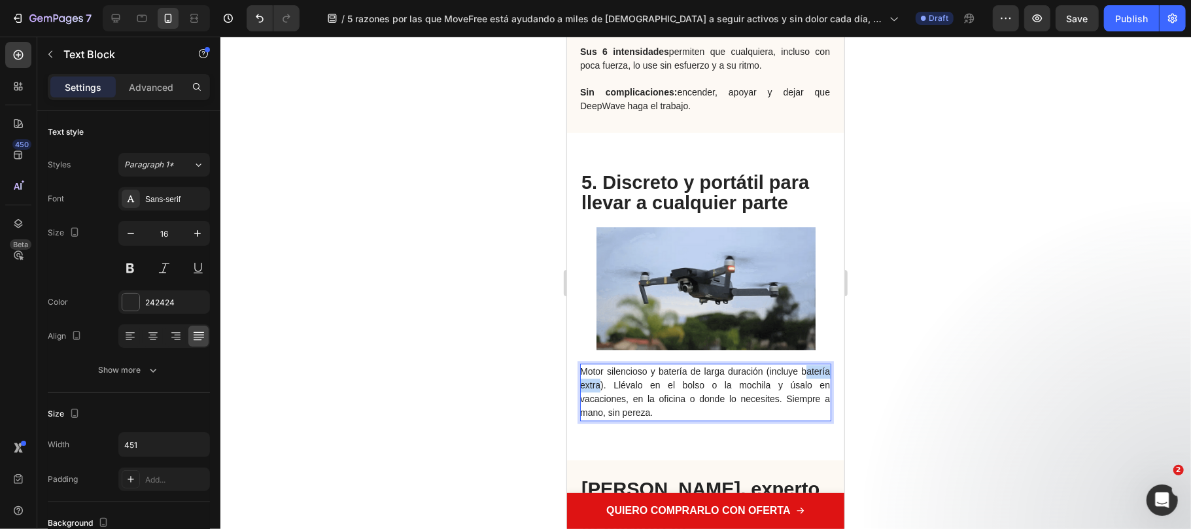
drag, startPoint x: 631, startPoint y: 358, endPoint x: 583, endPoint y: 350, distance: 48.4
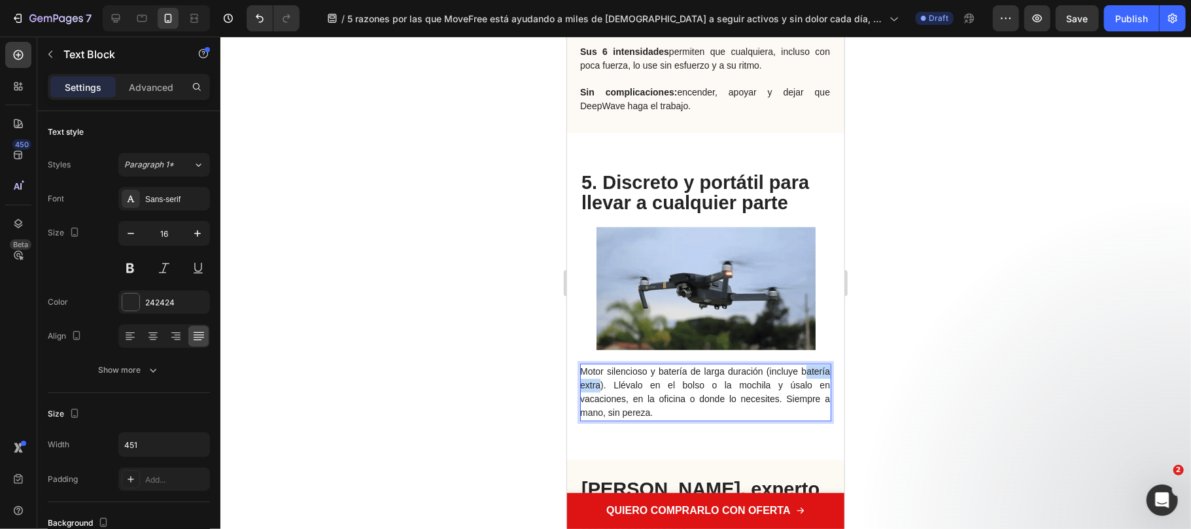
click at [583, 365] on span "Motor silencioso y batería de larga duración (incluye batería extra). Llévalo e…" at bounding box center [704, 390] width 250 height 51
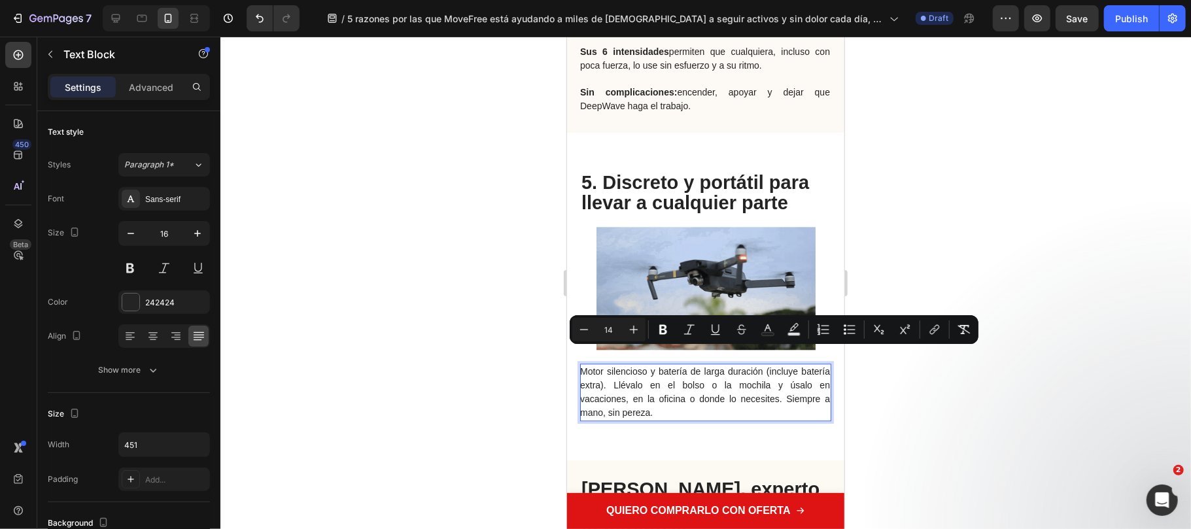
click at [734, 364] on p "Motor silencioso y batería de larga duración (incluye batería extra). Llévalo e…" at bounding box center [704, 391] width 250 height 54
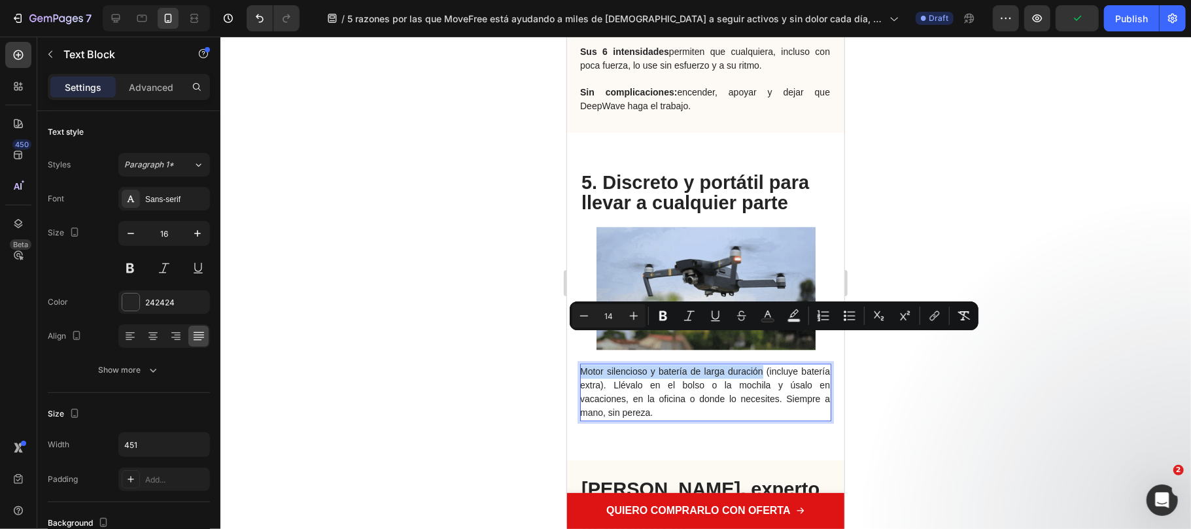
drag, startPoint x: 775, startPoint y: 341, endPoint x: 503, endPoint y: 341, distance: 272.6
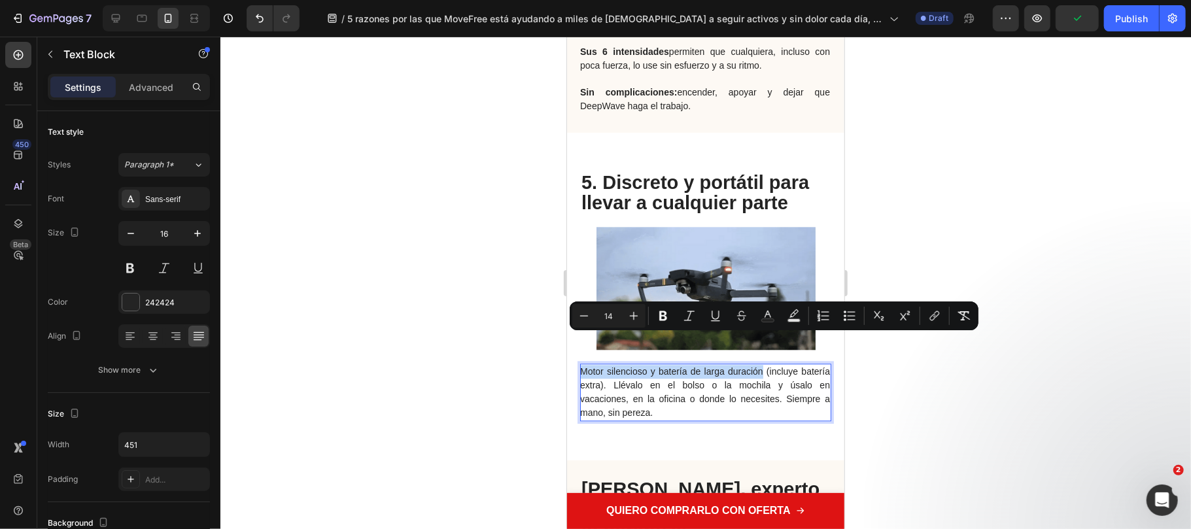
click at [566, 341] on html "Mobile ( 424 px) iPhone 13 Mini iPhone 13 Pro iPhone 11 Pro Max iPhone 15 Pro M…" at bounding box center [704, 356] width 277 height 4998
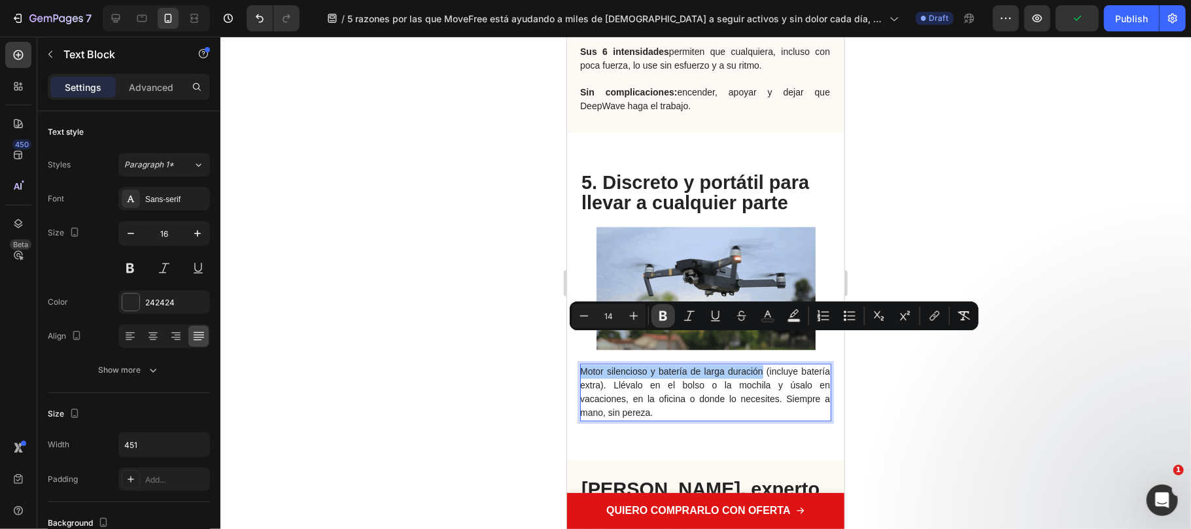
click at [660, 322] on button "Bold" at bounding box center [663, 316] width 24 height 24
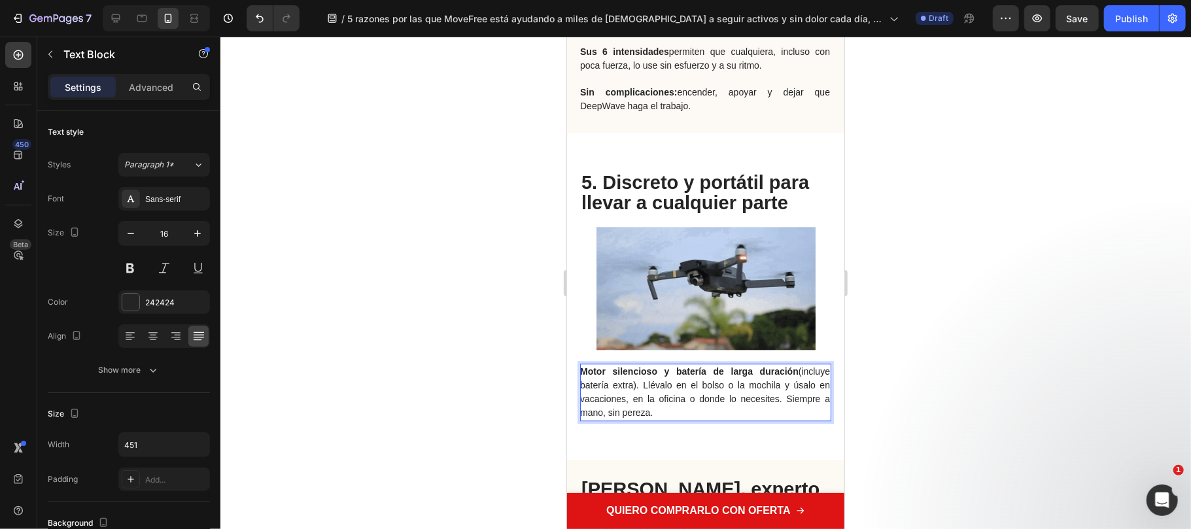
click at [641, 365] on span "Motor silencioso y batería de larga duración (incluye batería extra). Llévalo e…" at bounding box center [704, 390] width 250 height 51
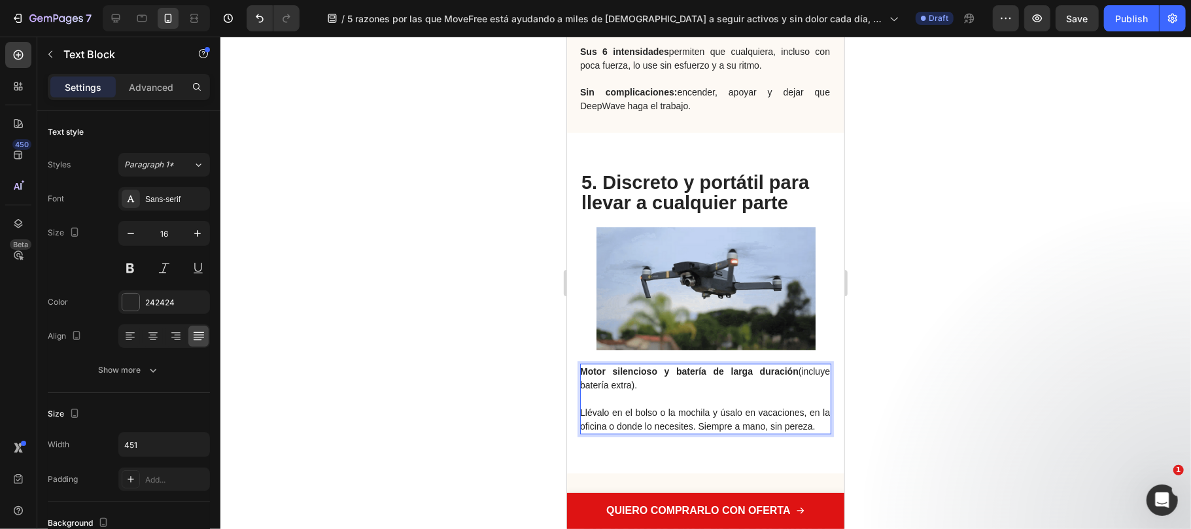
click at [892, 396] on div at bounding box center [705, 283] width 970 height 492
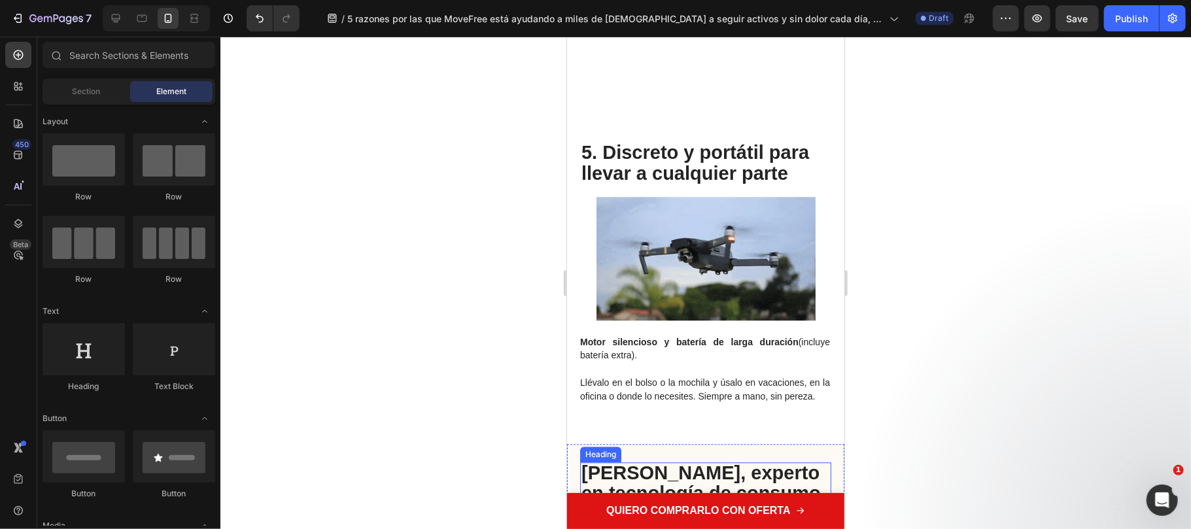
scroll to position [2354, 0]
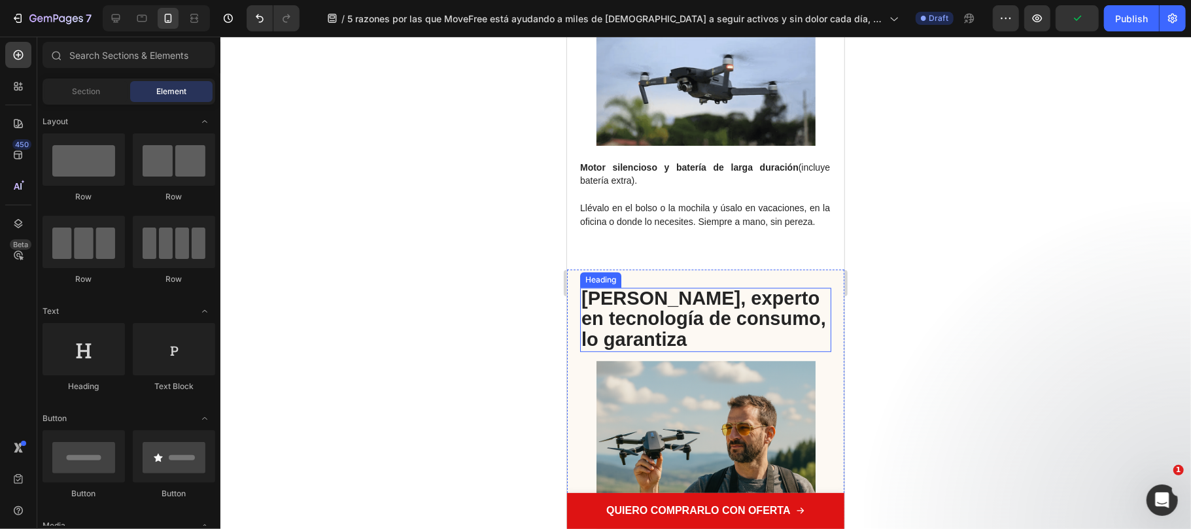
click at [722, 334] on span "Juan Martínez, experto en tecnología de consumo, lo garantiza" at bounding box center [703, 318] width 245 height 62
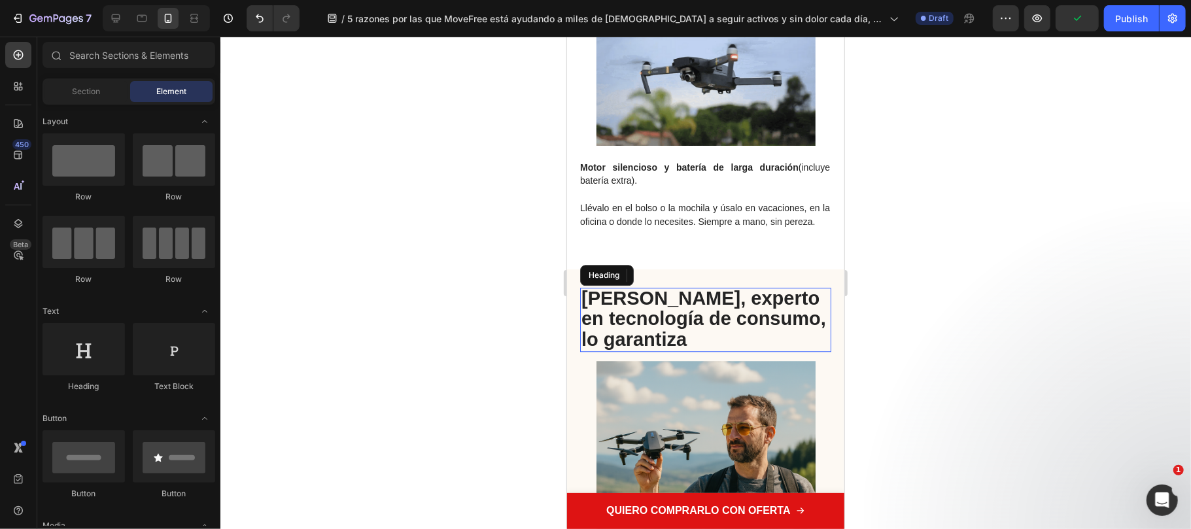
click at [722, 334] on span "Juan Martínez, experto en tecnología de consumo, lo garantiza" at bounding box center [703, 318] width 245 height 62
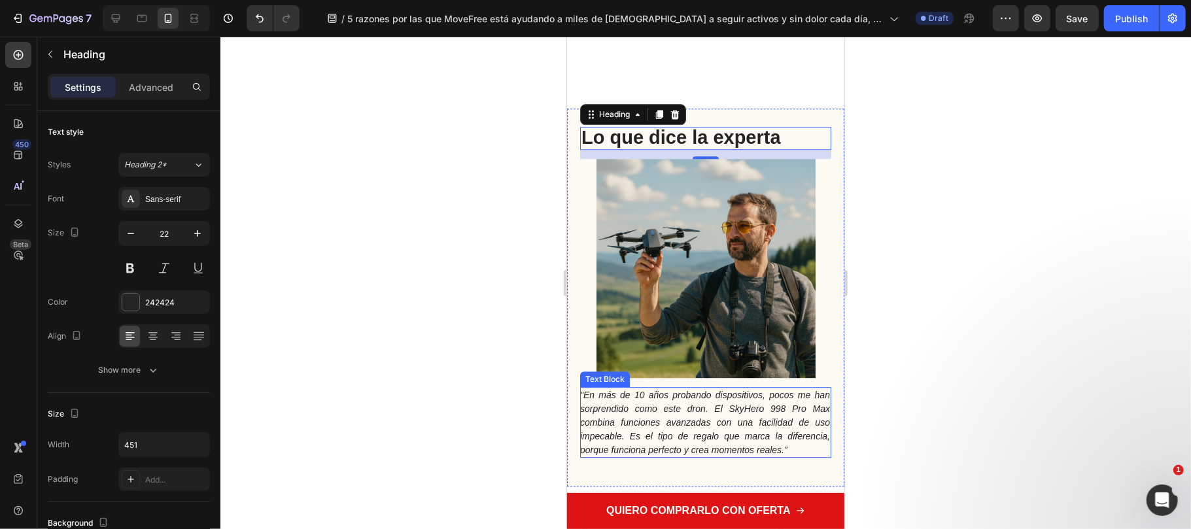
scroll to position [2615, 0]
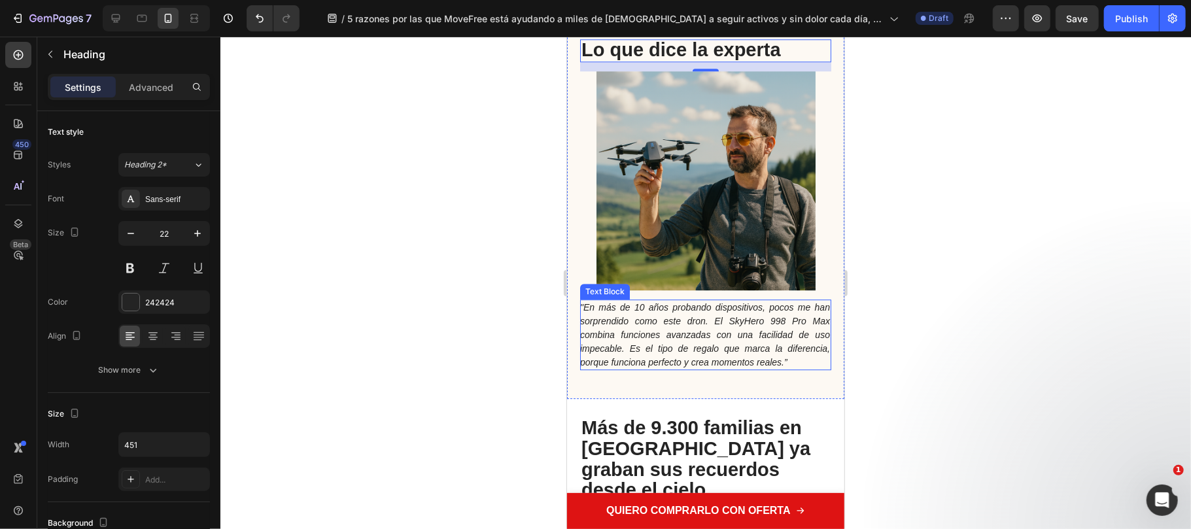
click at [720, 313] on p ""En más de 10 años probando dispositivos, pocos me han sorprendido como este dr…" at bounding box center [704, 334] width 250 height 68
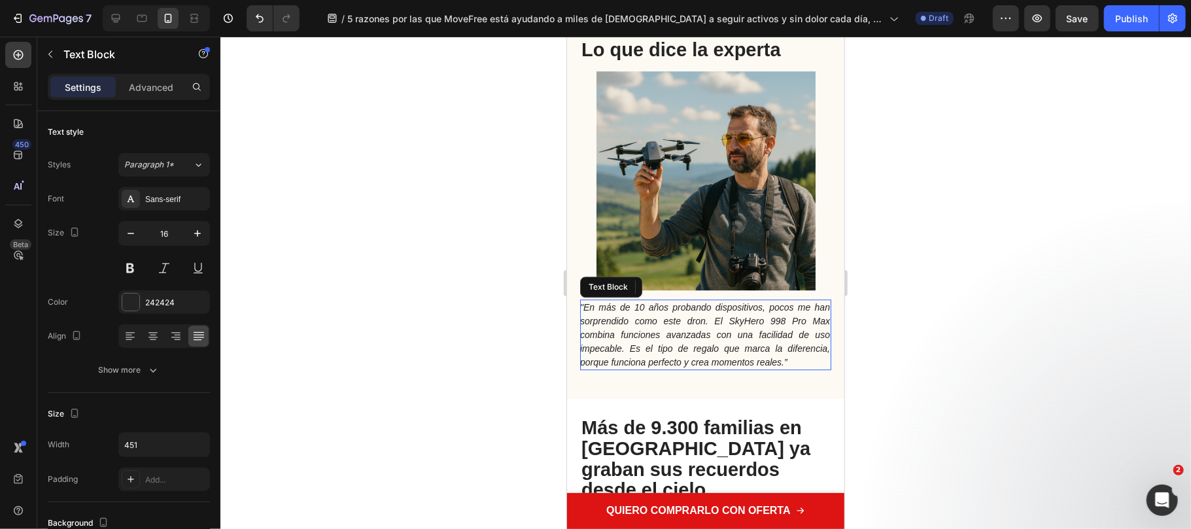
click at [720, 313] on p ""En más de 10 años probando dispositivos, pocos me han sorprendido como este dr…" at bounding box center [704, 334] width 250 height 68
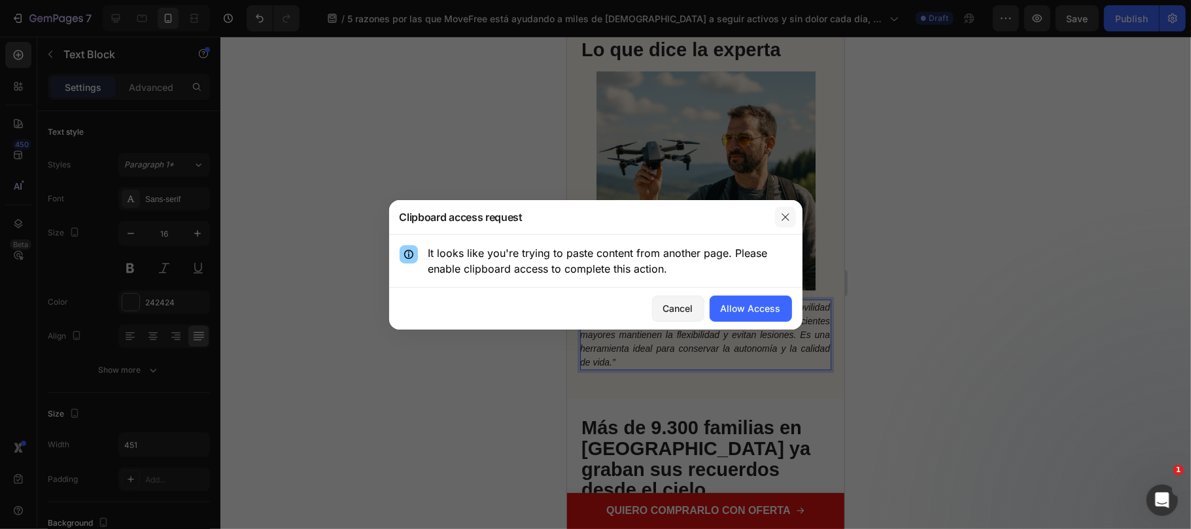
click at [790, 218] on button "button" at bounding box center [785, 217] width 21 height 21
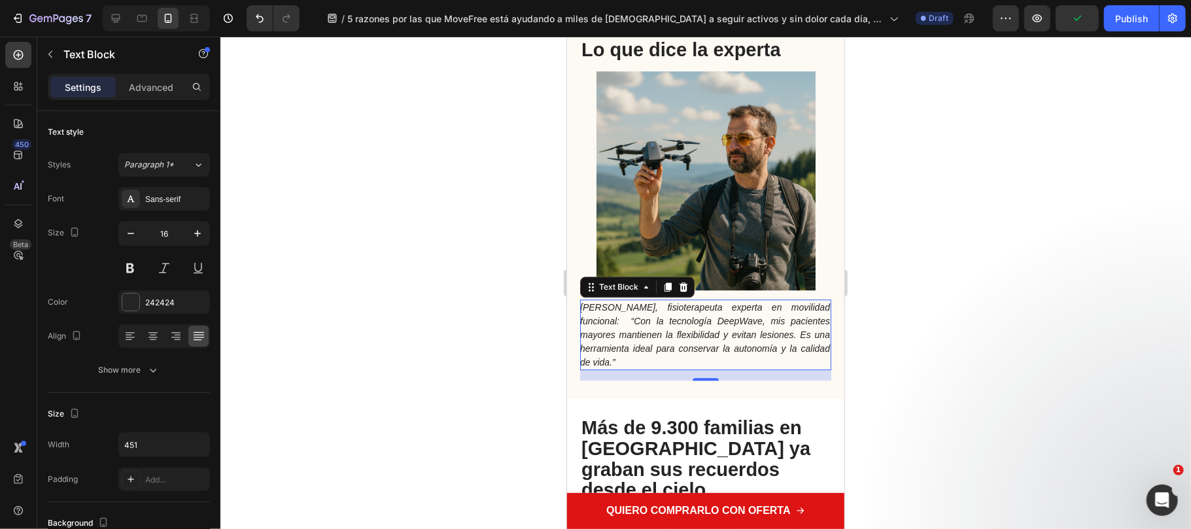
click at [709, 321] on icon "María López, fisioterapeuta experta en movilidad funcional: “Con la tecnología …" at bounding box center [704, 333] width 250 height 65
click at [622, 319] on icon "María López, fisioterapeuta experta en movilidad funcional: “Con la tecnología …" at bounding box center [704, 333] width 250 height 65
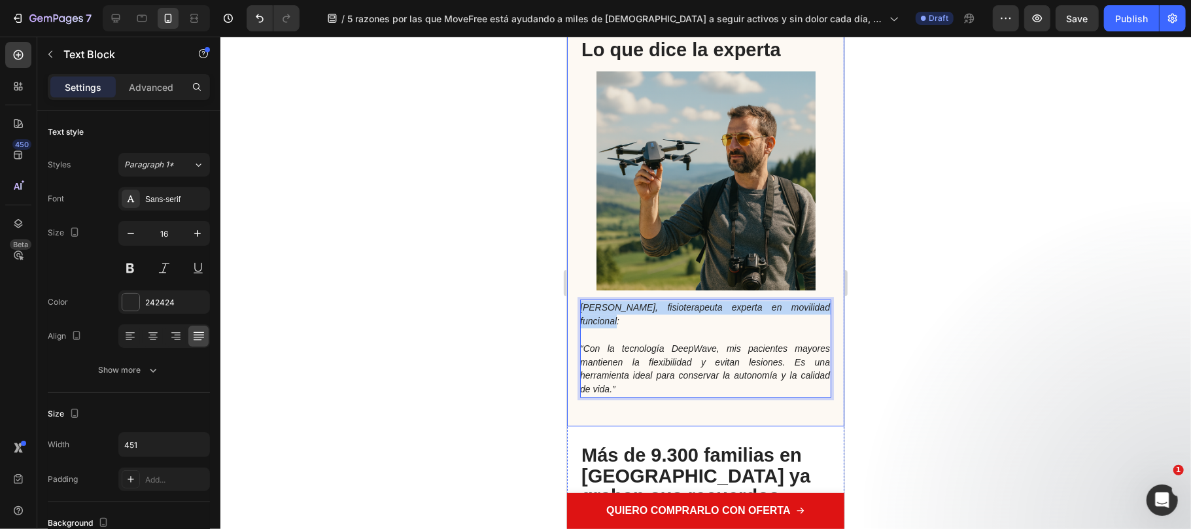
drag, startPoint x: 617, startPoint y: 325, endPoint x: 558, endPoint y: 291, distance: 68.5
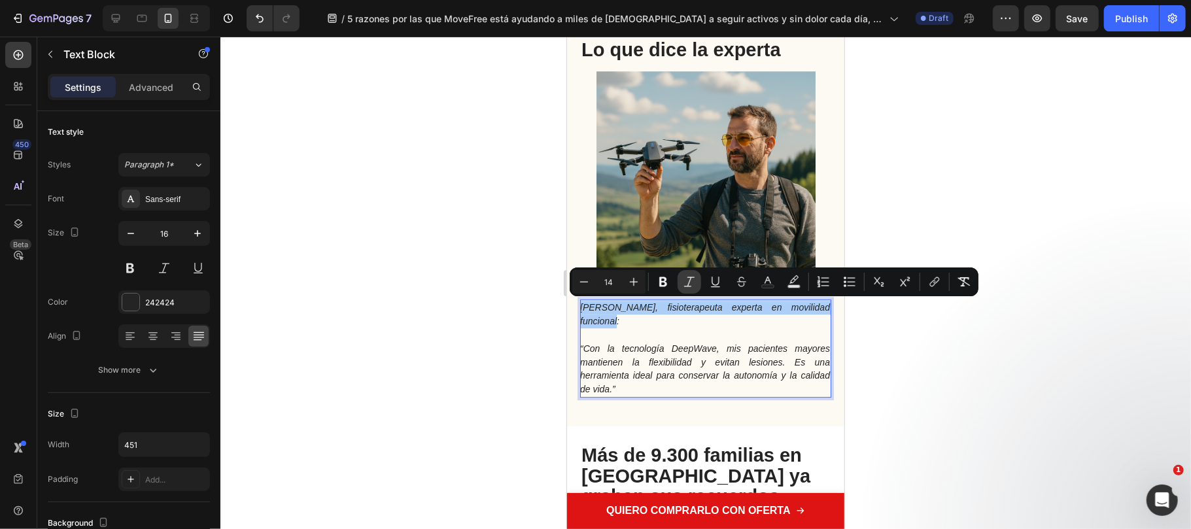
click at [681, 286] on button "Italic" at bounding box center [689, 282] width 24 height 24
drag, startPoint x: 664, startPoint y: 282, endPoint x: 97, endPoint y: 264, distance: 567.8
click at [664, 282] on icon "Editor contextual toolbar" at bounding box center [663, 282] width 8 height 10
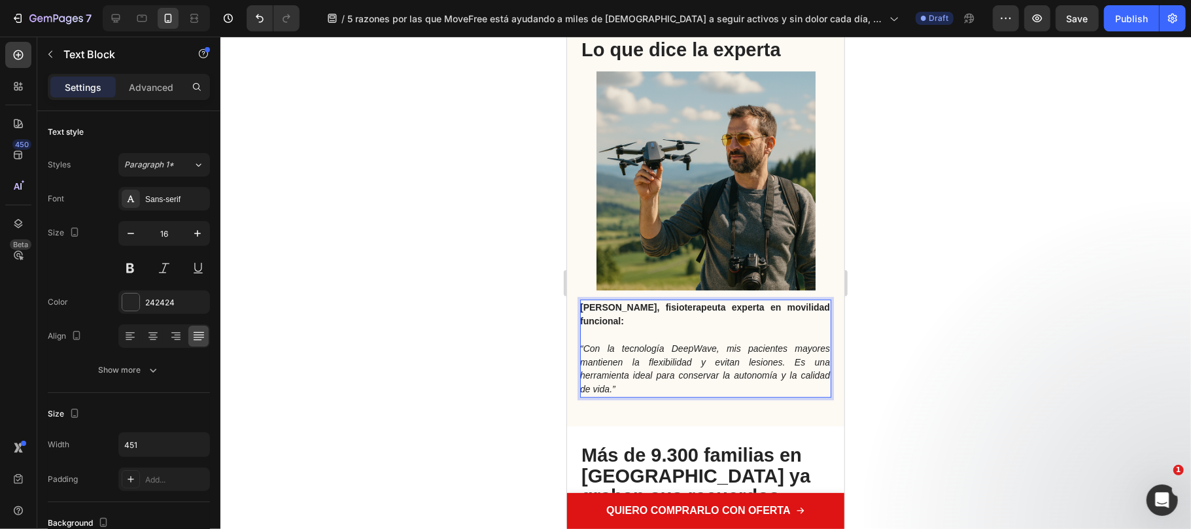
click at [652, 325] on p "[PERSON_NAME], fisioterapeuta experta en movilidad funcional:" at bounding box center [704, 313] width 250 height 27
click at [940, 405] on div at bounding box center [705, 283] width 970 height 492
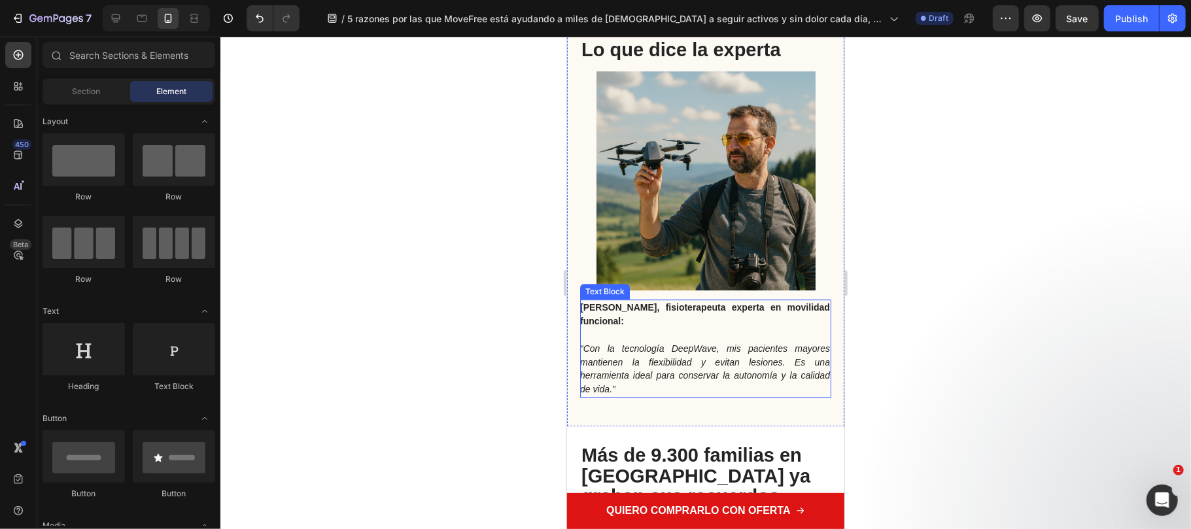
scroll to position [2702, 0]
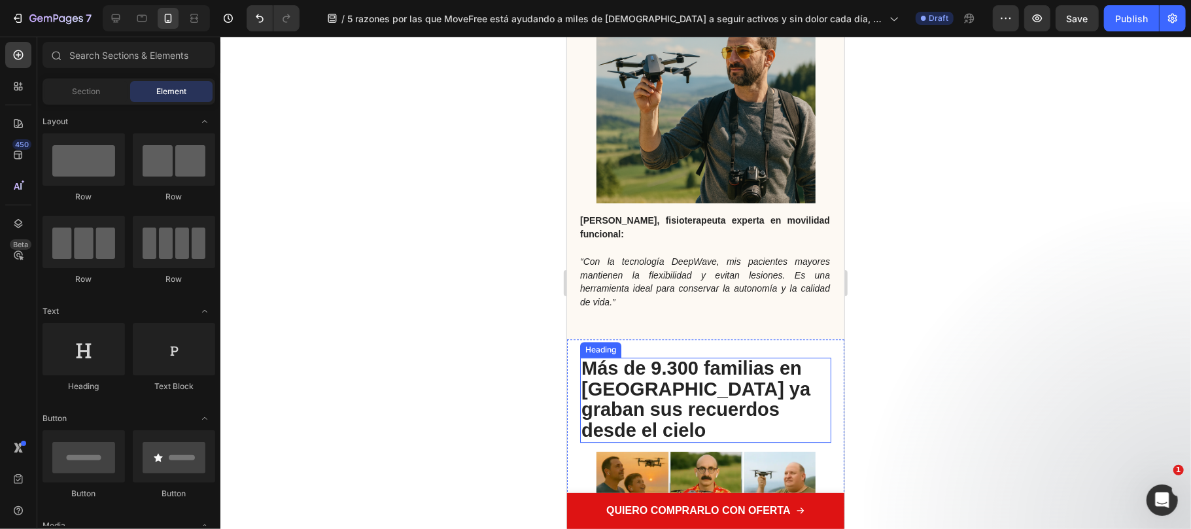
click at [705, 392] on span "Más de 9.300 familias en España ya graban sus recuerdos desde el cielo" at bounding box center [695, 398] width 229 height 83
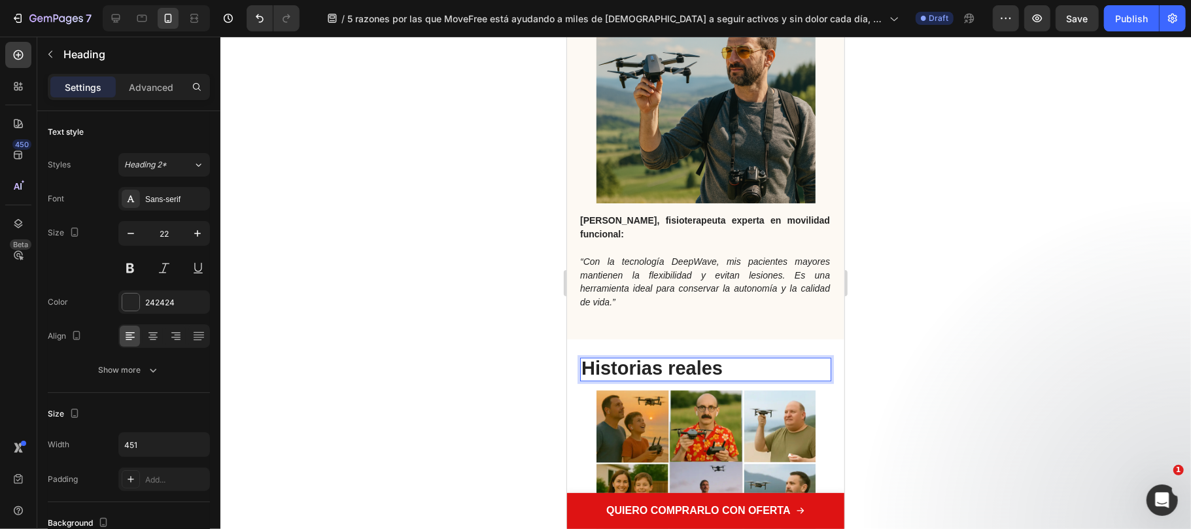
click at [942, 367] on div at bounding box center [705, 283] width 970 height 492
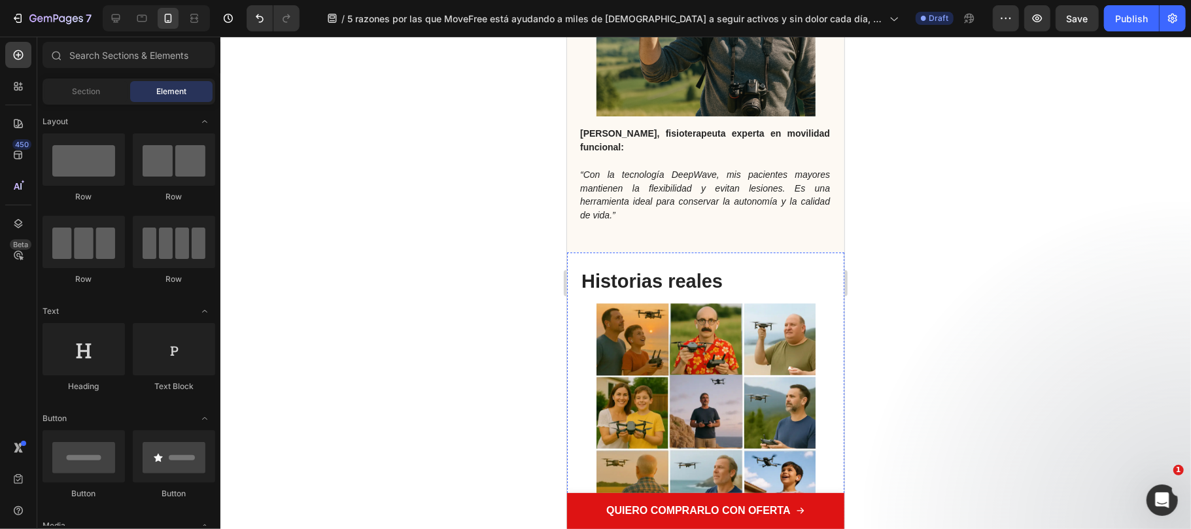
scroll to position [2964, 0]
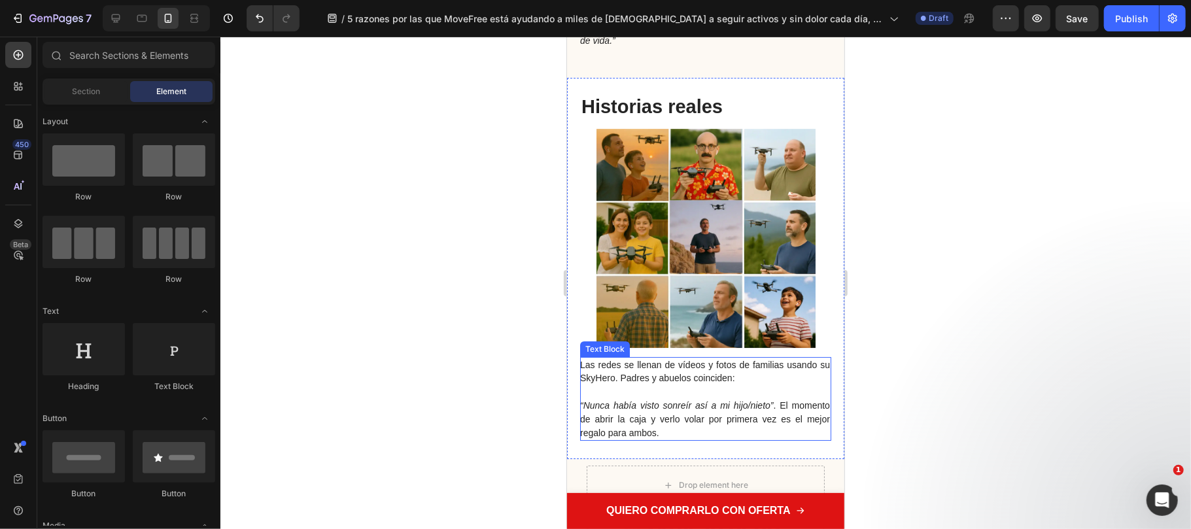
drag, startPoint x: 649, startPoint y: 408, endPoint x: 694, endPoint y: 435, distance: 52.5
click at [649, 408] on icon "“Nunca había visto sonreír así a mi hijo/nieto”" at bounding box center [676, 404] width 194 height 10
click at [696, 436] on p "Las redes se llenan de vídeos y fotos de familias usando su SkyHero. Padres y a…" at bounding box center [704, 399] width 250 height 82
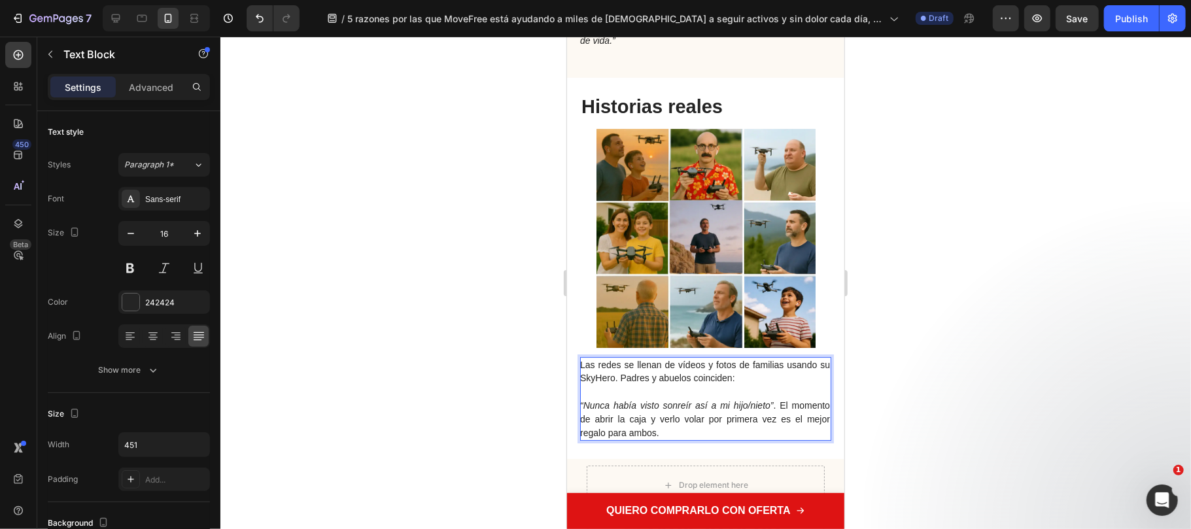
click at [698, 432] on p "Las redes se llenan de vídeos y fotos de familias usando su SkyHero. Padres y a…" at bounding box center [704, 399] width 250 height 82
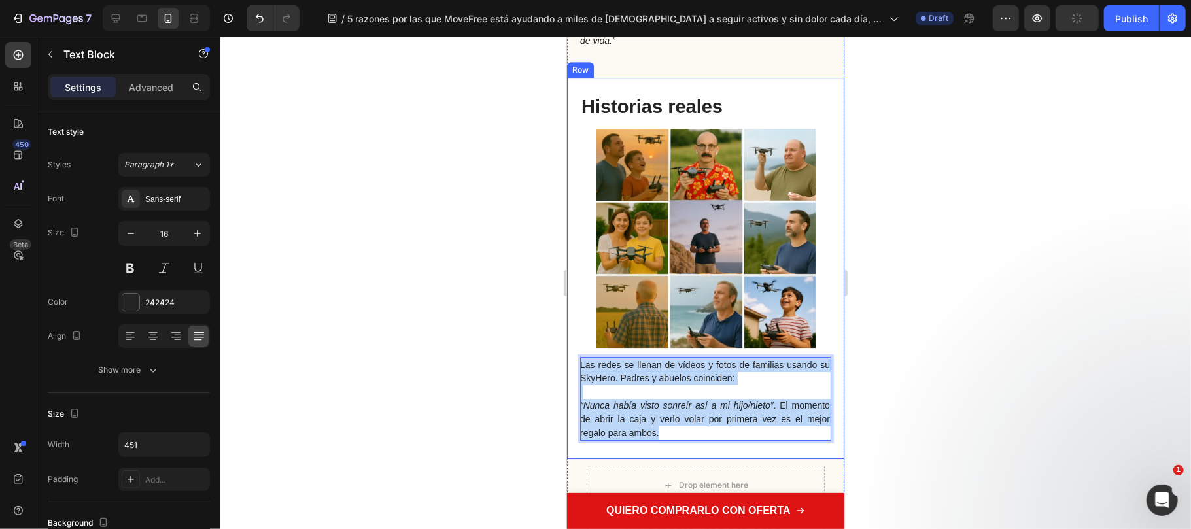
drag, startPoint x: 698, startPoint y: 432, endPoint x: 568, endPoint y: 342, distance: 158.3
click at [568, 342] on div "Las redes se llenan de vídeos y fotos de familias usando su SkyHero. Padres y a…" at bounding box center [704, 267] width 277 height 381
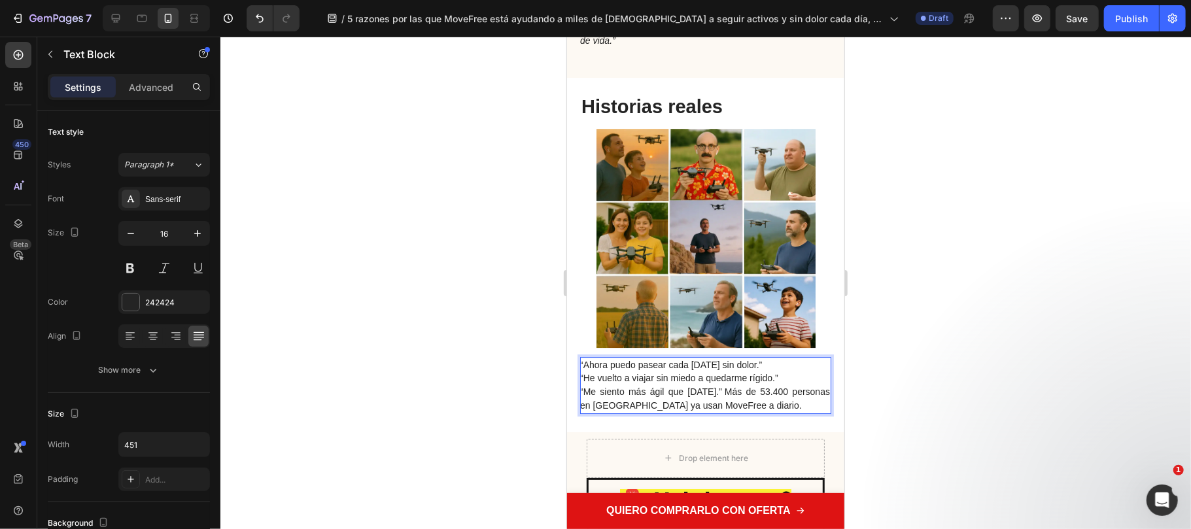
click at [582, 363] on span "“Ahora puedo pasear cada mañana sin dolor.”" at bounding box center [670, 364] width 182 height 10
click at [583, 363] on span "“Ahora puedo pasear cada mañana sin dolor.”" at bounding box center [670, 364] width 182 height 10
click at [584, 377] on span "“He vuelto a viajar sin miedo a quedarme rígido.”" at bounding box center [678, 377] width 198 height 10
click at [588, 387] on span "“Me siento más ágil que hace 10 años.” Más de 53.400 personas en España ya usan…" at bounding box center [704, 398] width 250 height 24
click at [782, 403] on p "- “Ahora puedo pasear cada mañana sin dolor.” - “He vuelto a viajar sin miedo a…" at bounding box center [704, 385] width 250 height 54
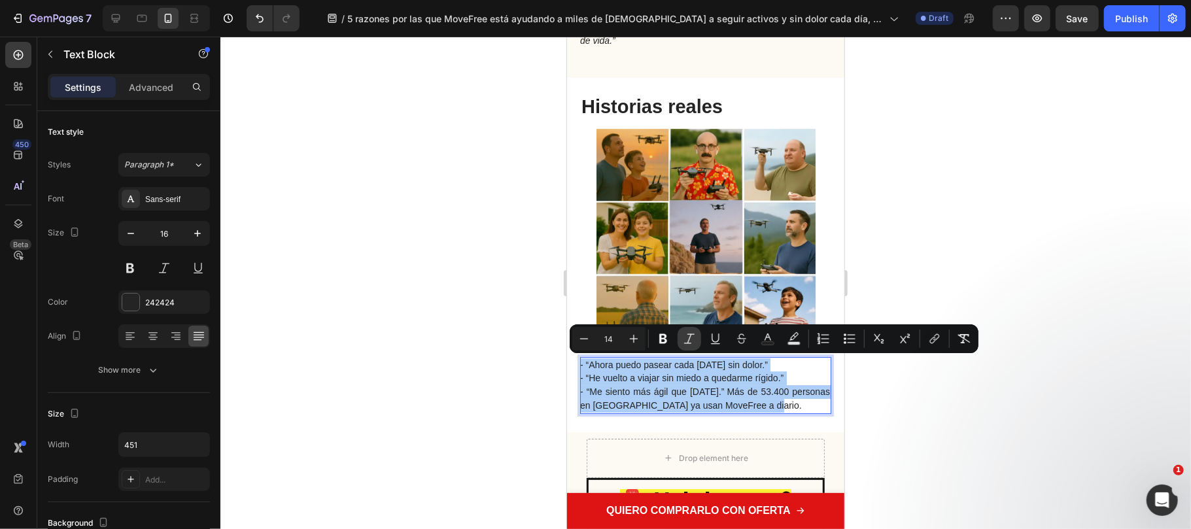
click at [700, 339] on button "Italic" at bounding box center [689, 339] width 24 height 24
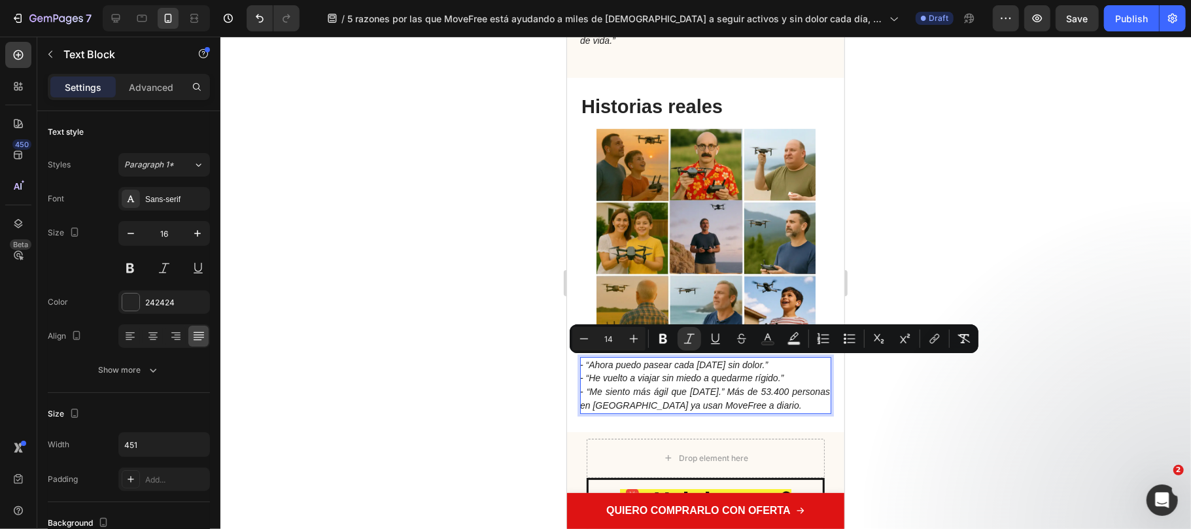
click at [790, 367] on p "- “Ahora puedo pasear cada mañana sin dolor.” - “He vuelto a viajar sin miedo a…" at bounding box center [704, 385] width 250 height 54
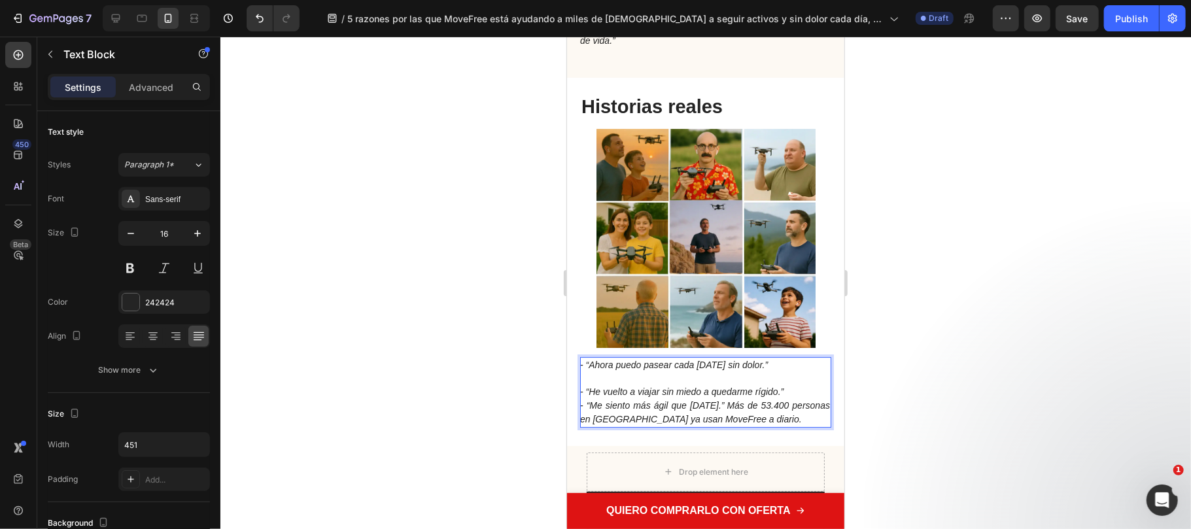
click at [792, 381] on p "⁠⁠⁠⁠⁠⁠⁠ - “He vuelto a viajar sin miedo a quedarme rígido.” - “Me siento más ág…" at bounding box center [704, 398] width 250 height 54
click at [794, 392] on p "- “He vuelto a viajar sin miedo a quedarme rígido.” - “Me siento más ágil que h…" at bounding box center [704, 398] width 250 height 54
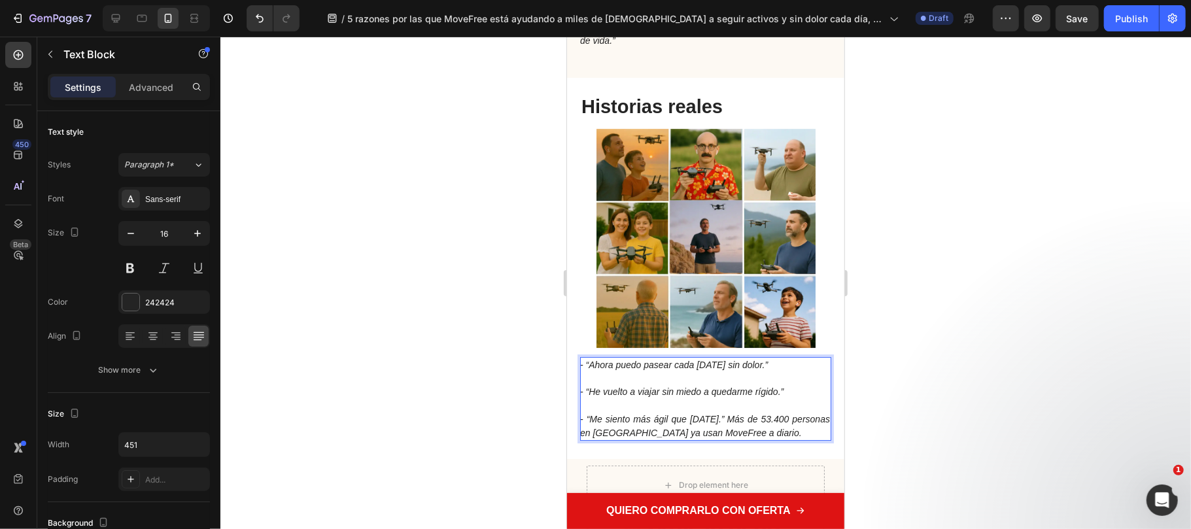
click at [943, 425] on div at bounding box center [705, 283] width 970 height 492
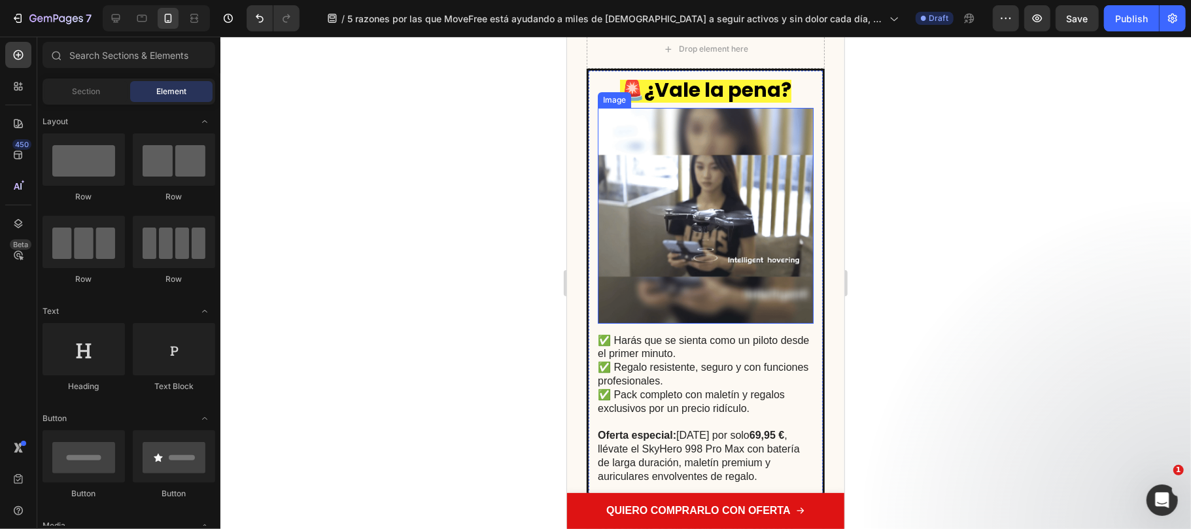
scroll to position [3487, 0]
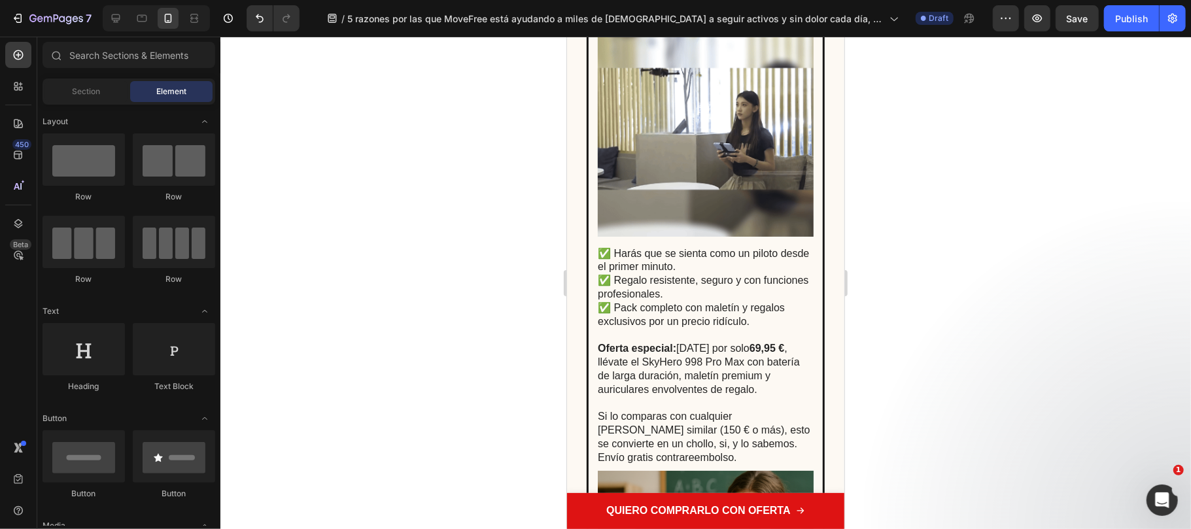
click at [631, 371] on p "Oferta especial: Hoy por solo 69,95 € , llévate el SkyHero 998 Pro Max con bate…" at bounding box center [704, 402] width 214 height 122
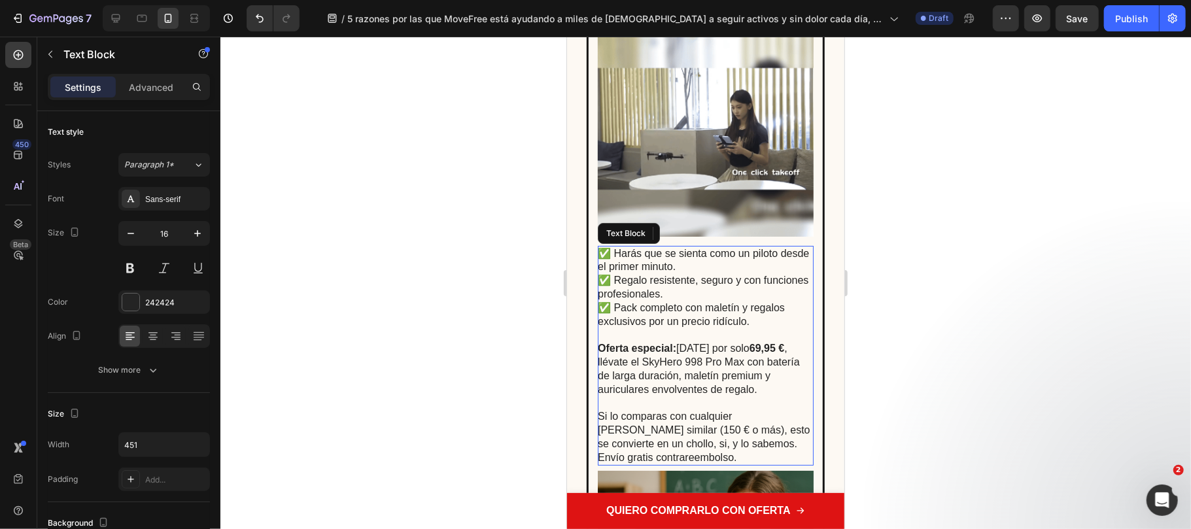
click at [677, 410] on p "Oferta especial: Hoy por solo 69,95 € , llévate el SkyHero 998 Pro Max con bate…" at bounding box center [704, 402] width 214 height 122
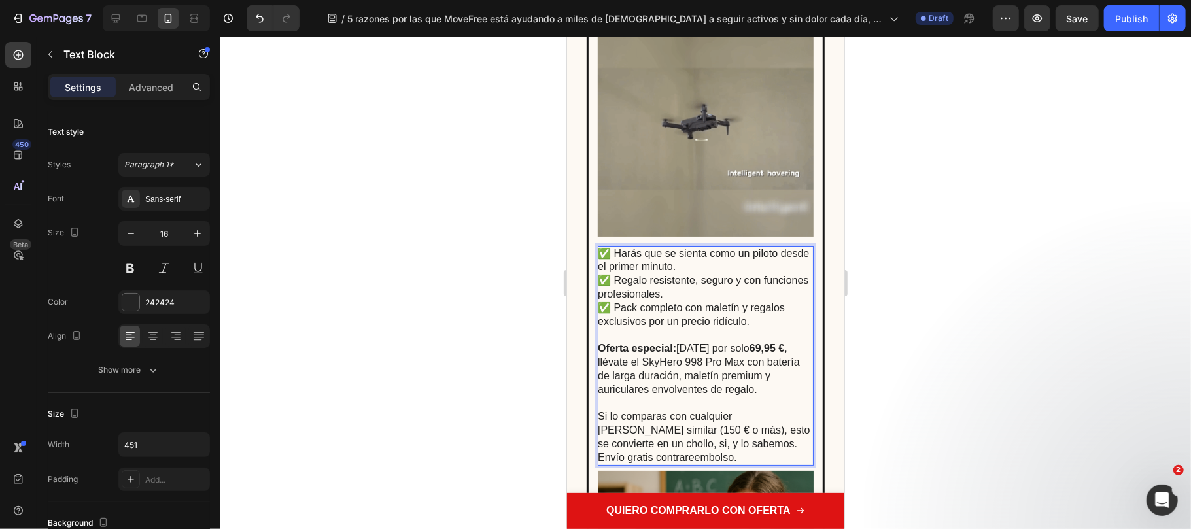
click at [684, 444] on p "Oferta especial: Hoy por solo 69,95 € , llévate el SkyHero 998 Pro Max con bate…" at bounding box center [704, 402] width 214 height 122
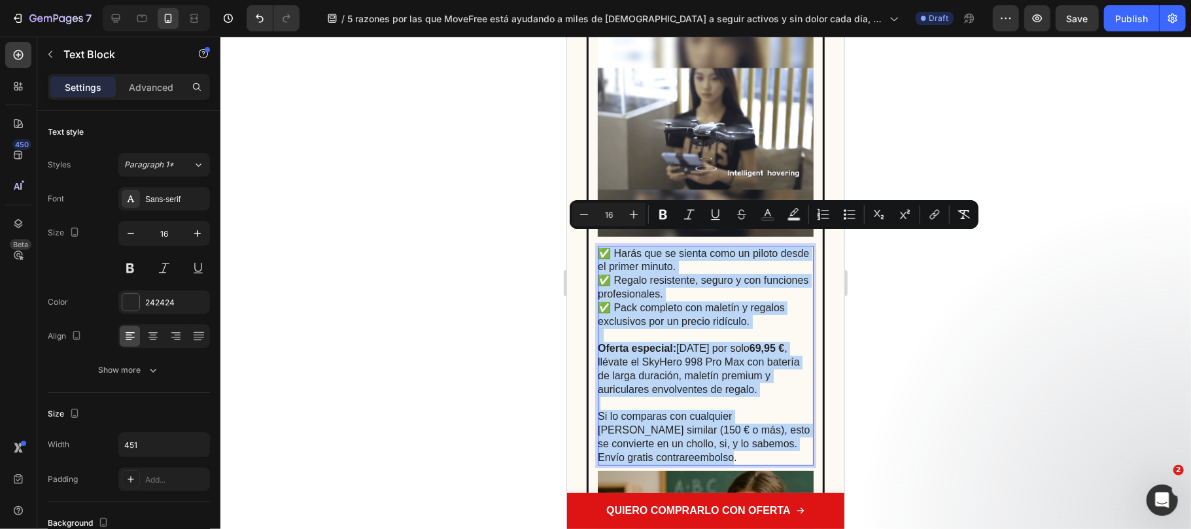
drag, startPoint x: 685, startPoint y: 445, endPoint x: 599, endPoint y: 243, distance: 219.1
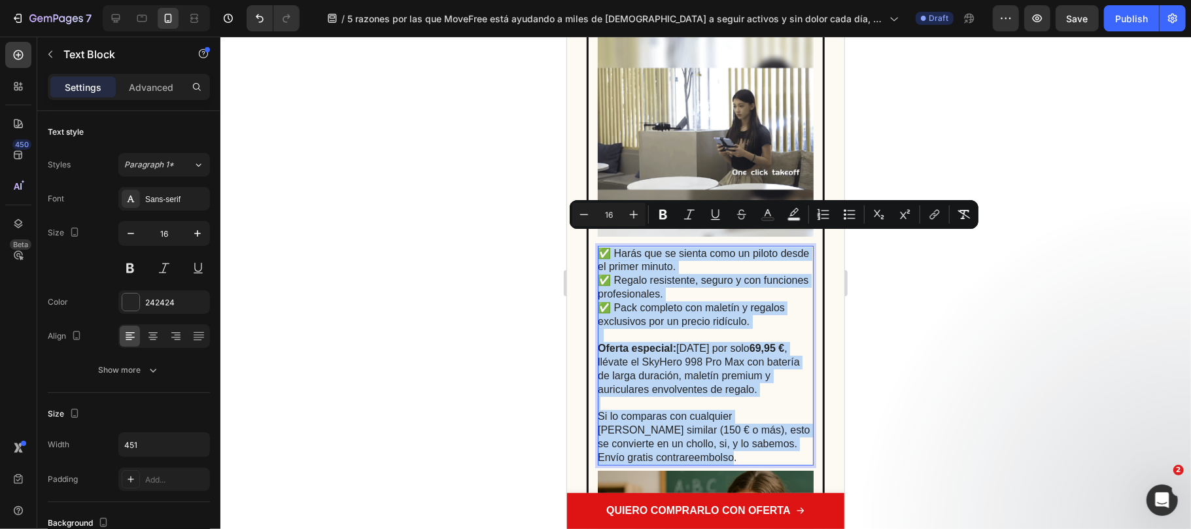
click at [599, 245] on div "✅ Harás que se sienta como un piloto desde el primer minuto. ✅ Regalo resistent…" at bounding box center [705, 355] width 216 height 220
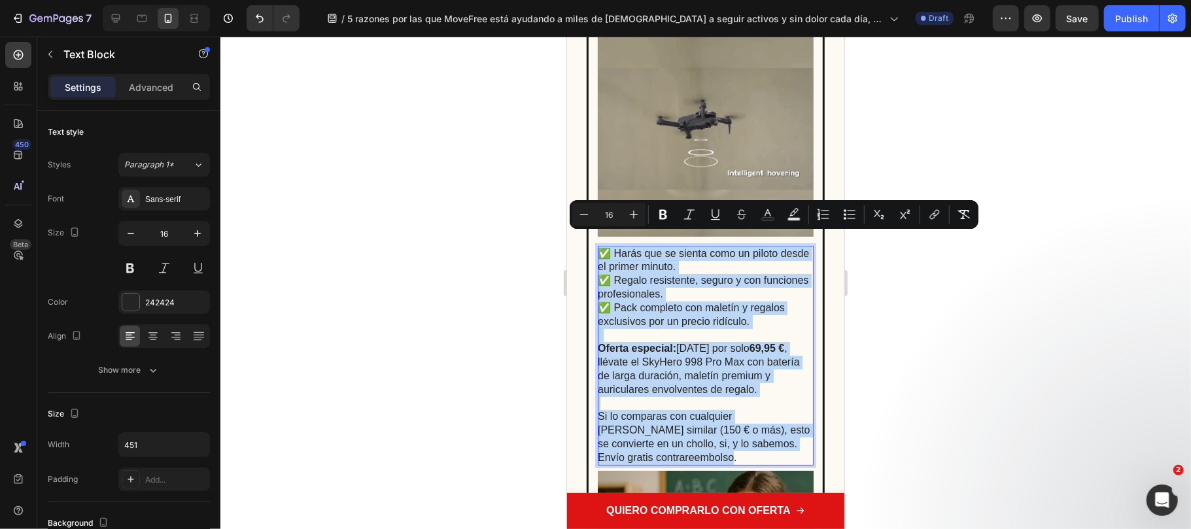
click at [673, 279] on p "✅ Harás que se sienta como un piloto desde el primer minuto. ✅ Regalo resistent…" at bounding box center [704, 293] width 214 height 95
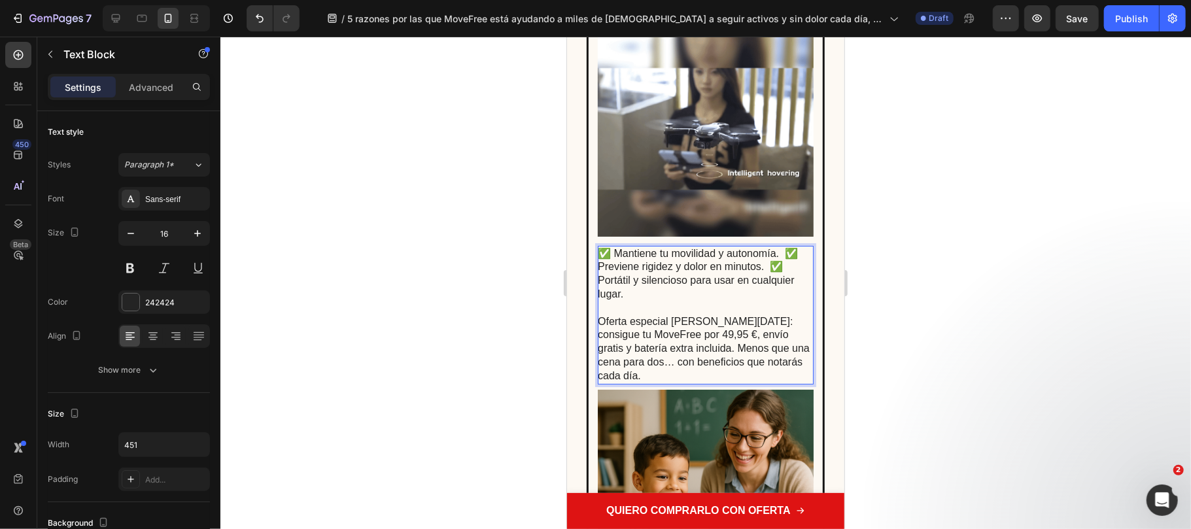
click at [775, 307] on p "⁠⁠⁠⁠⁠⁠⁠ Oferta especial de hoy: consigue tu MoveFree por 49,95 €, envío gratis …" at bounding box center [704, 342] width 214 height 82
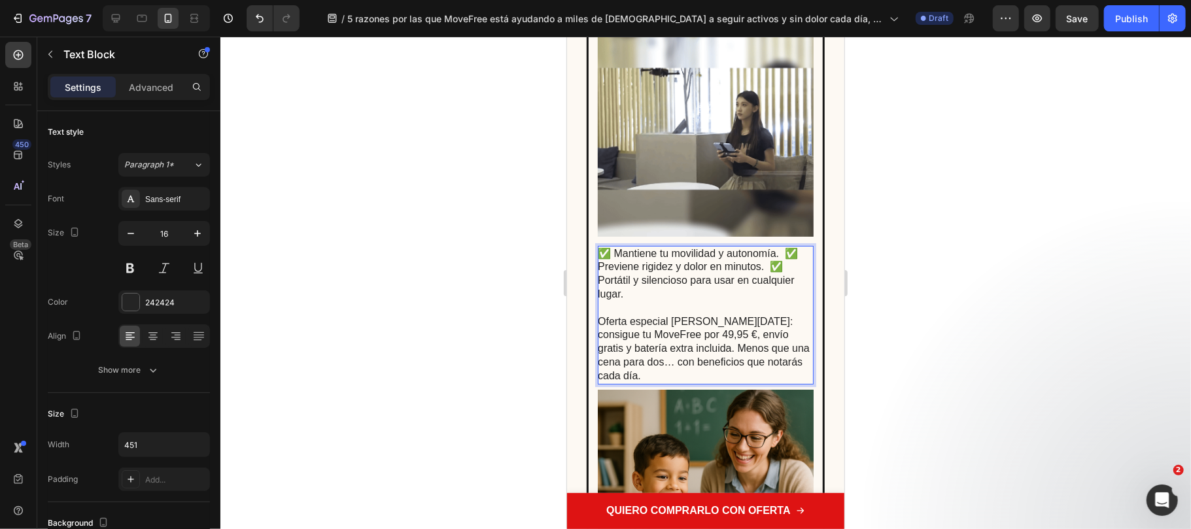
drag, startPoint x: 706, startPoint y: 305, endPoint x: 615, endPoint y: 316, distance: 91.5
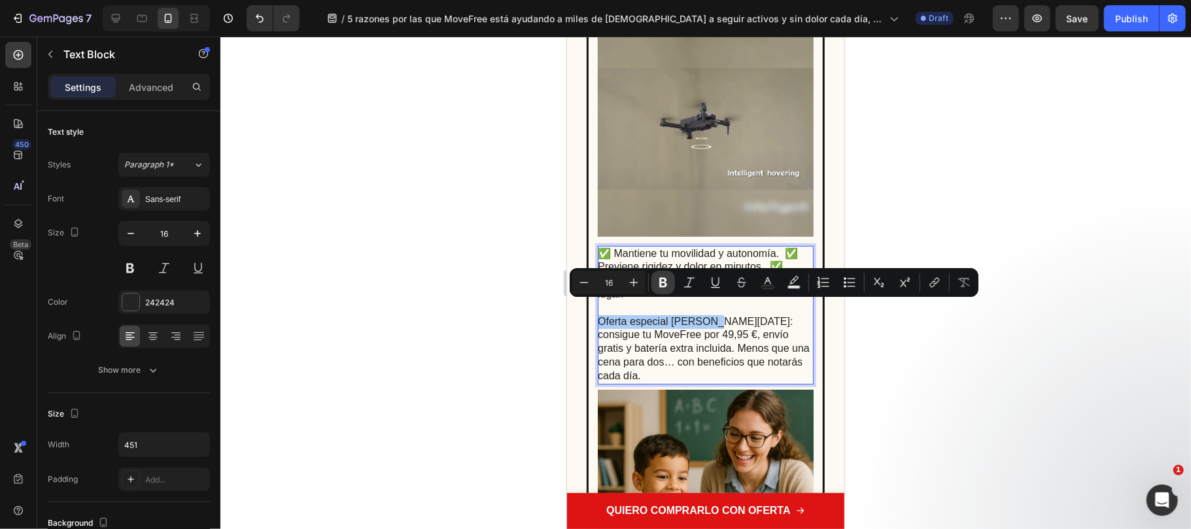
click at [662, 281] on icon "Editor contextual toolbar" at bounding box center [662, 282] width 13 height 13
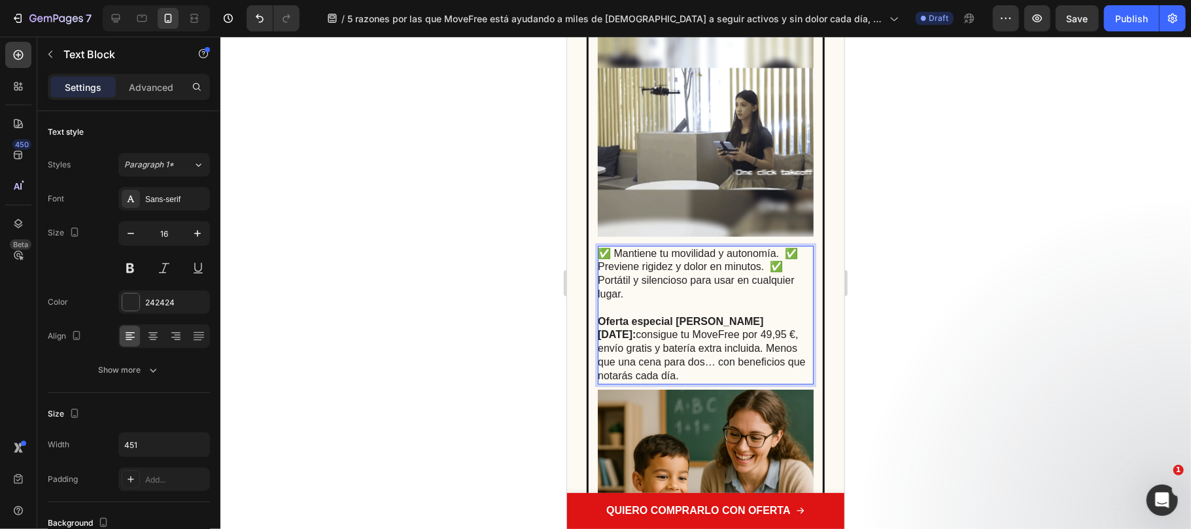
click at [670, 327] on p "Oferta especial de hoy: consigue tu MoveFree por 49,95 €, envío gratis y baterí…" at bounding box center [704, 342] width 214 height 82
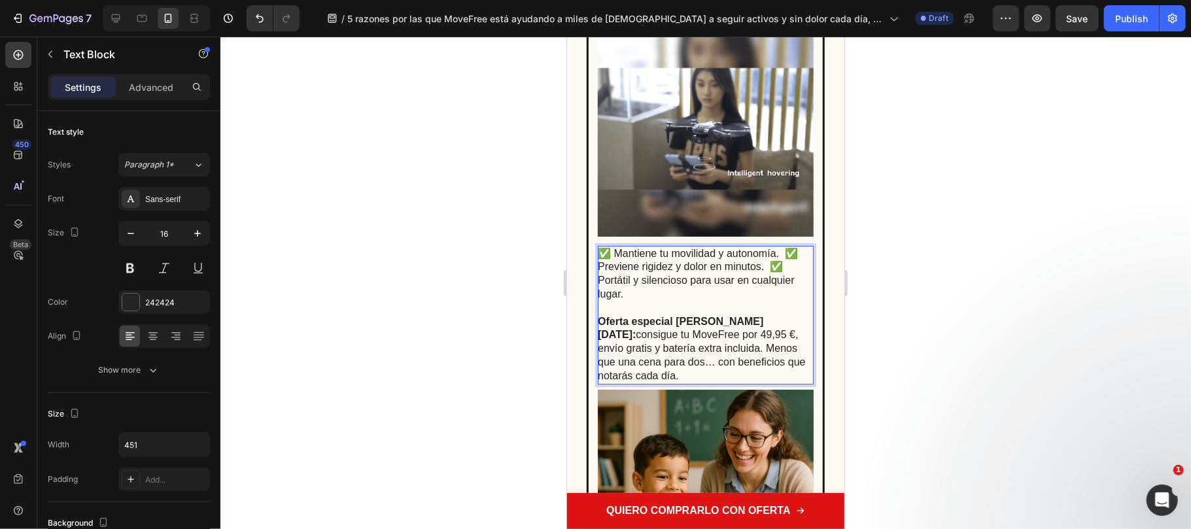
click at [601, 252] on p "✅ Mantiene tu movilidad y autonomía. ✅ Previene rigidez y dolor en minutos. ✅ P…" at bounding box center [704, 273] width 214 height 54
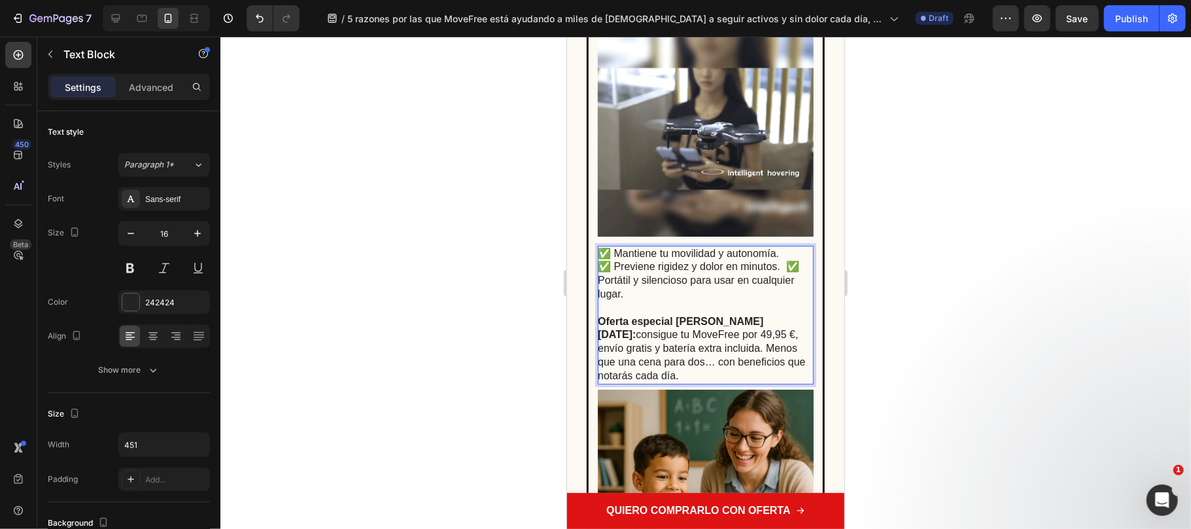
click at [604, 266] on p "✅ Previene rigidez y dolor en minutos. ✅ Portátil y silencioso para usar en cua…" at bounding box center [704, 280] width 214 height 41
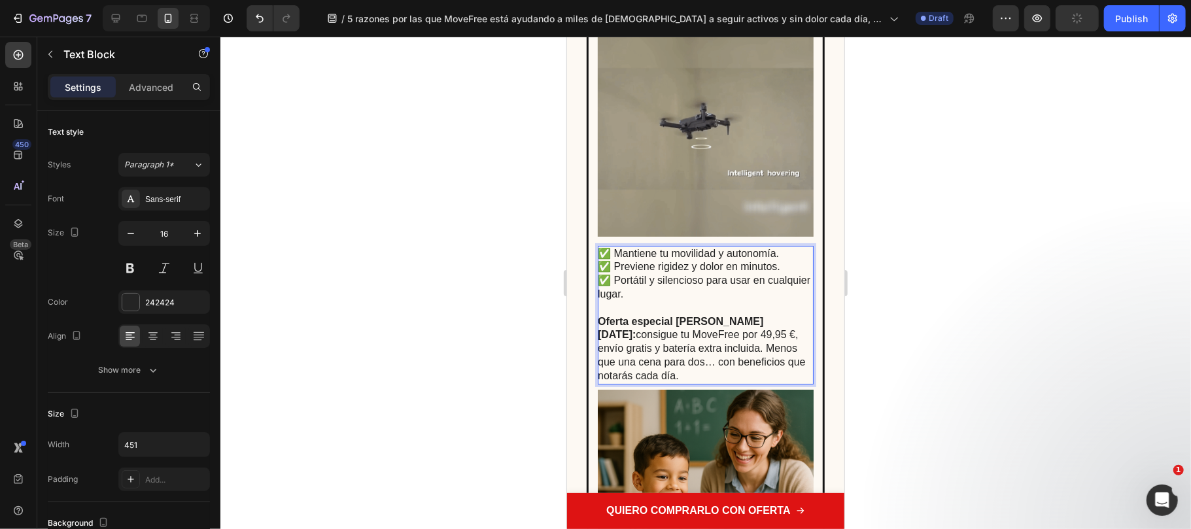
click at [787, 246] on p "✅ Mantiene tu movilidad y autonomía." at bounding box center [704, 253] width 214 height 14
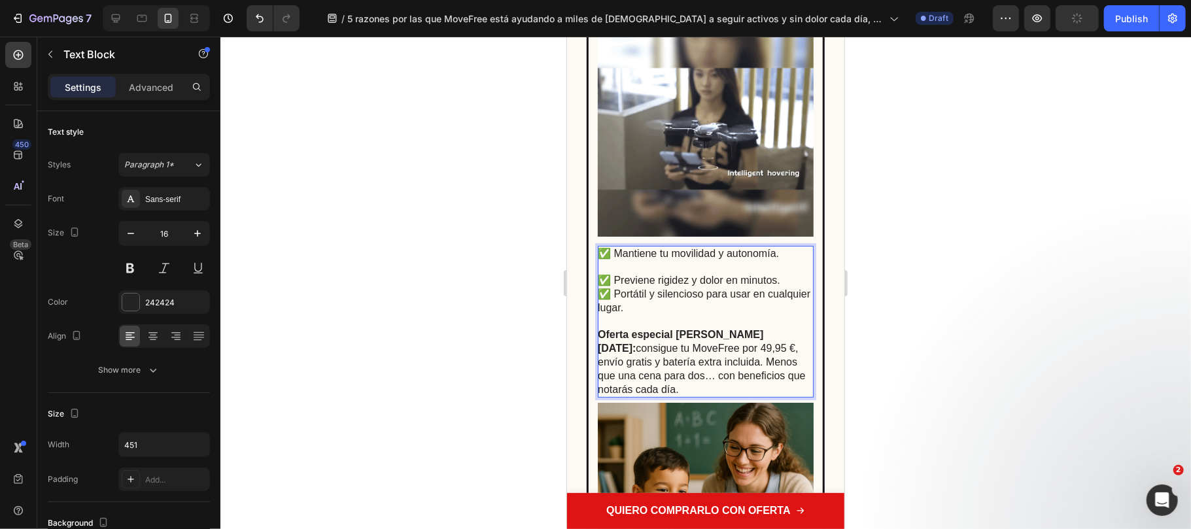
click at [783, 273] on p "✅ Previene rigidez y dolor en minutos." at bounding box center [704, 280] width 214 height 14
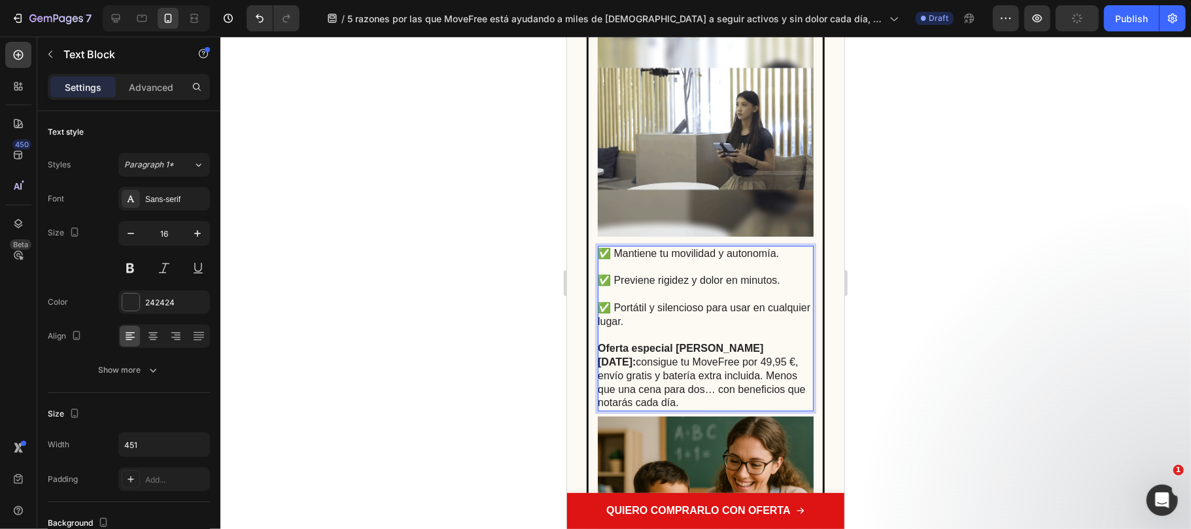
click at [935, 314] on div at bounding box center [705, 283] width 970 height 492
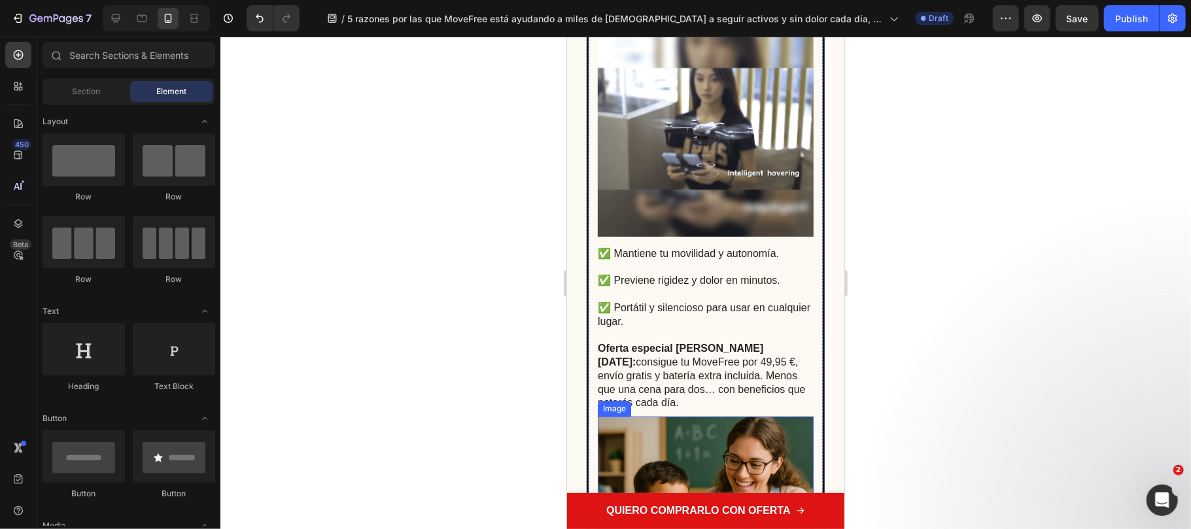
scroll to position [3574, 0]
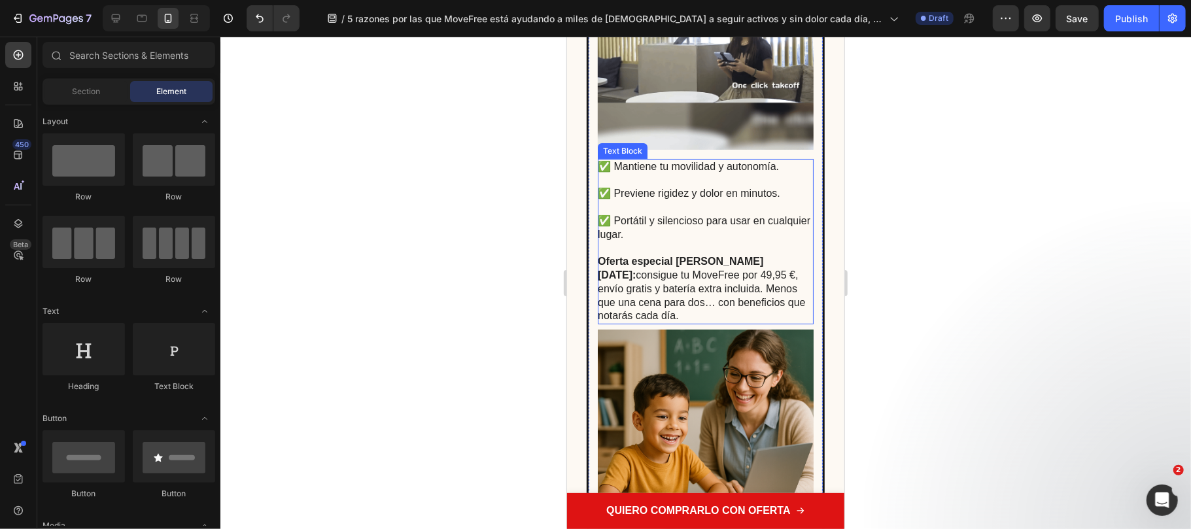
click at [639, 308] on p "Oferta especial de hoy: consigue tu MoveFree por 49,95 €, envío gratis y baterí…" at bounding box center [704, 282] width 214 height 82
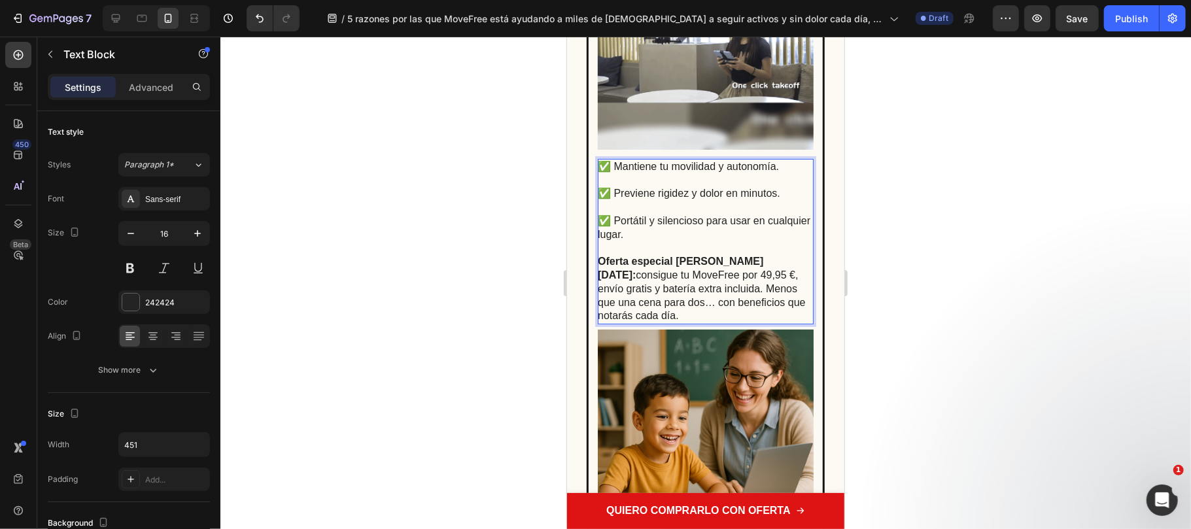
click at [644, 259] on p "Oferta especial de hoy: consigue tu MoveFree por 49,95 €, envío gratis y baterí…" at bounding box center [704, 282] width 214 height 82
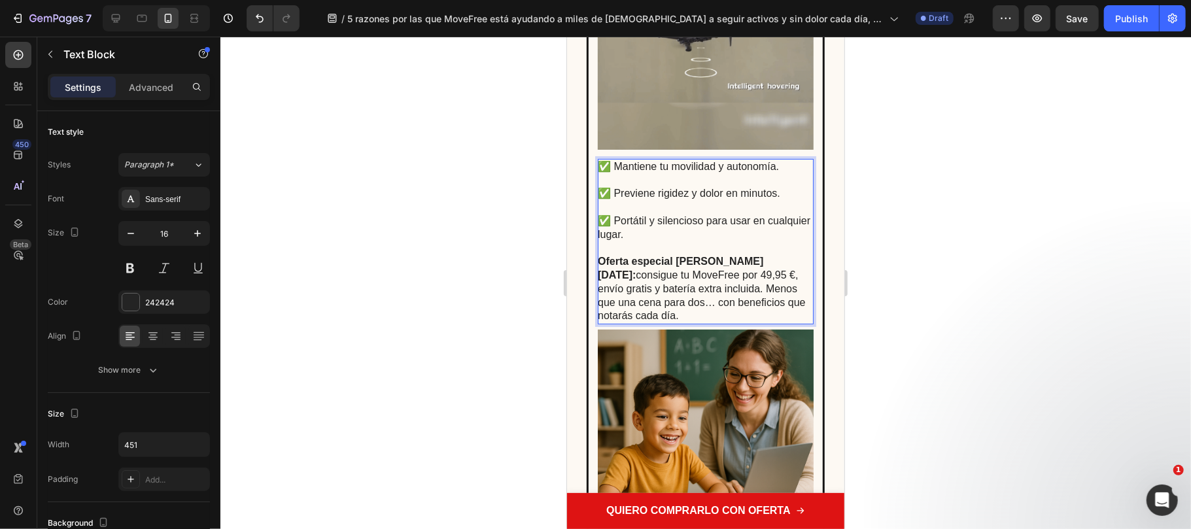
click at [647, 263] on p "Oferta especial de hoy: consigue tu MoveFree por 49,95 €, envío gratis y baterí…" at bounding box center [704, 282] width 214 height 82
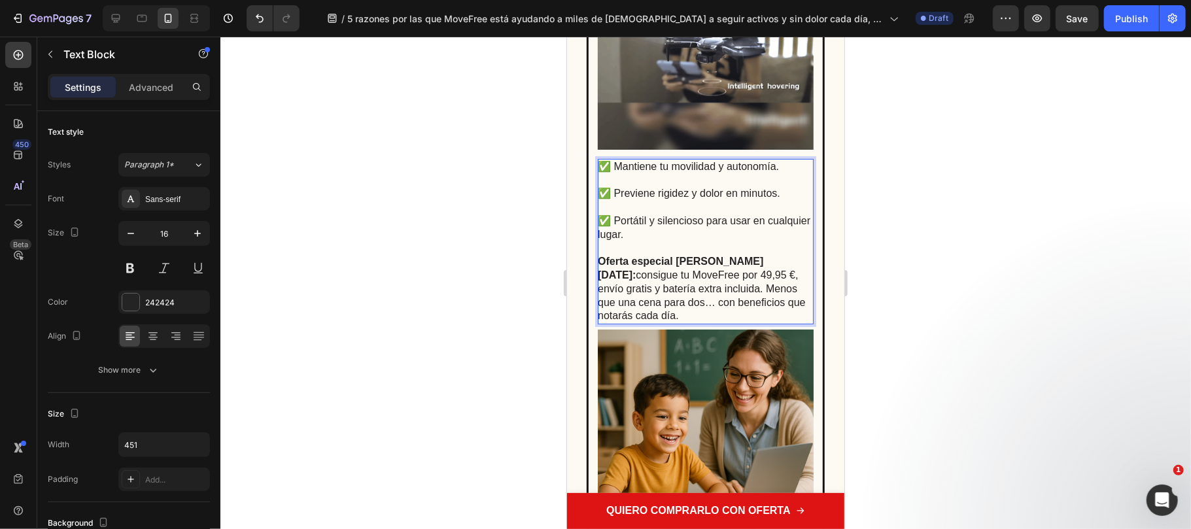
click at [641, 259] on p "Oferta especial de hoy: consigue tu MoveFree por 49,95 €, envío gratis y baterí…" at bounding box center [704, 282] width 214 height 82
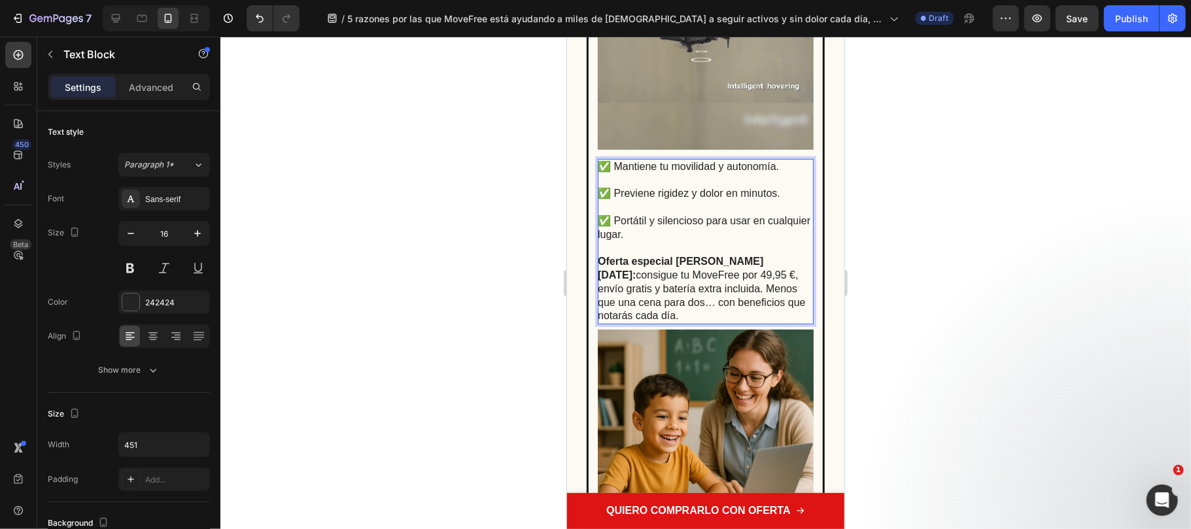
click at [643, 264] on p "Oferta especial de hoy: consigue tu MoveFree por 49,95 €, envío gratis y baterí…" at bounding box center [704, 282] width 214 height 82
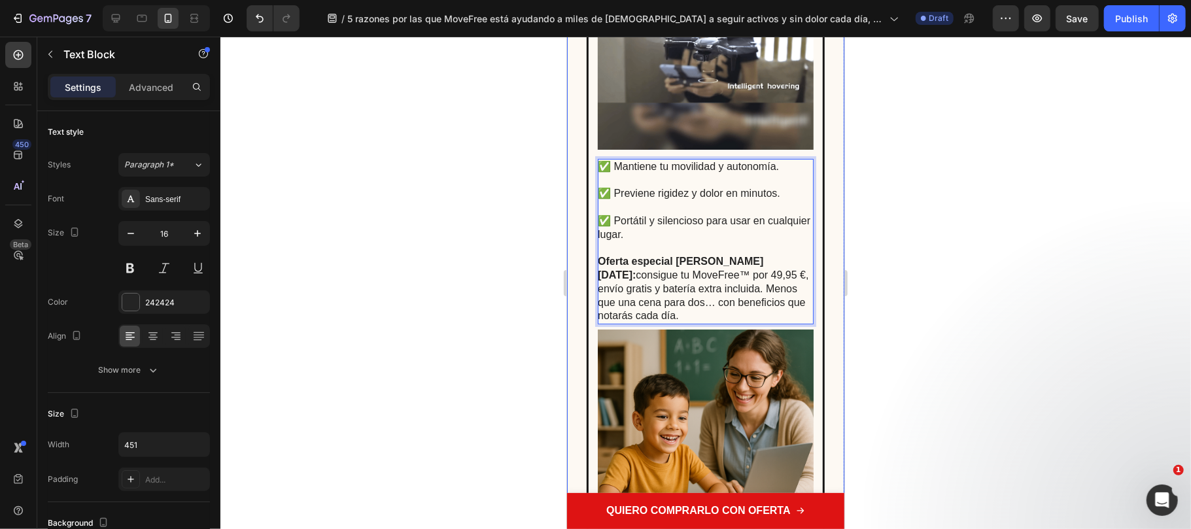
click at [953, 333] on div at bounding box center [705, 283] width 970 height 492
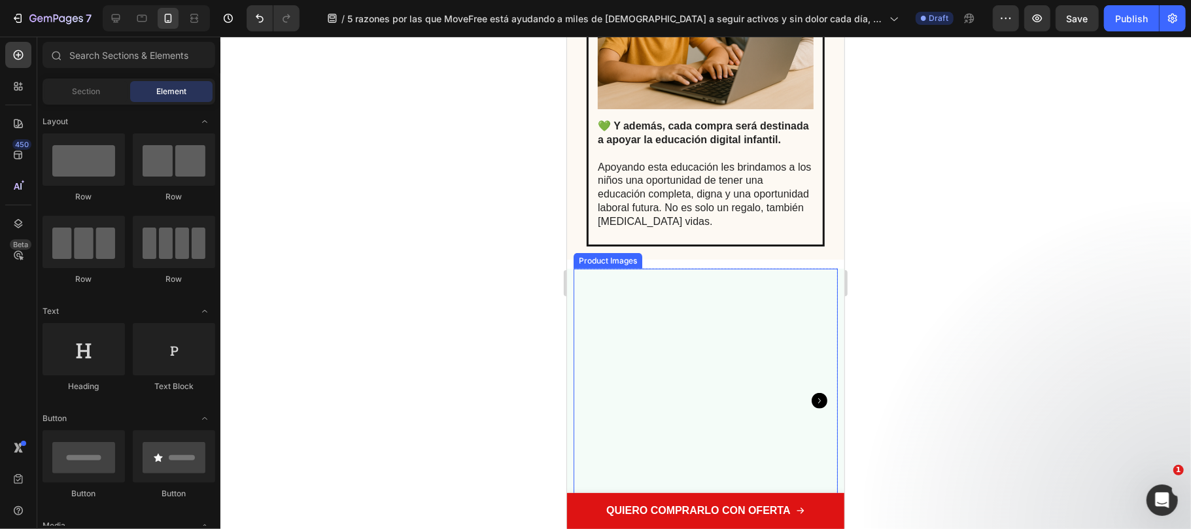
scroll to position [3835, 0]
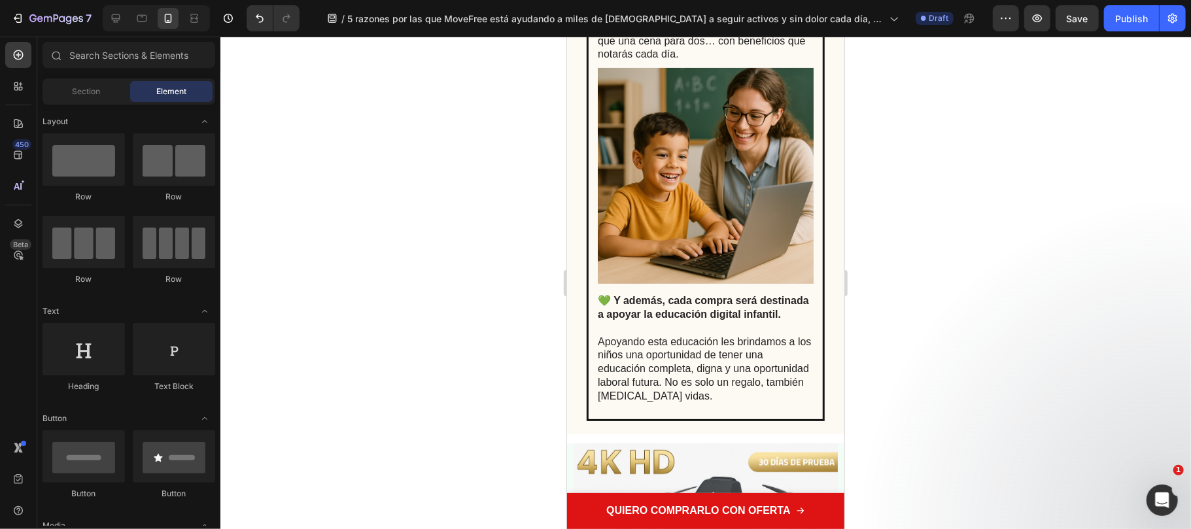
click at [362, 182] on div at bounding box center [705, 283] width 970 height 492
click at [452, 284] on div at bounding box center [705, 283] width 970 height 492
click at [701, 294] on strong "💚 Y además, cada compra será destinada a apoyar la educación digital infantil." at bounding box center [702, 306] width 211 height 25
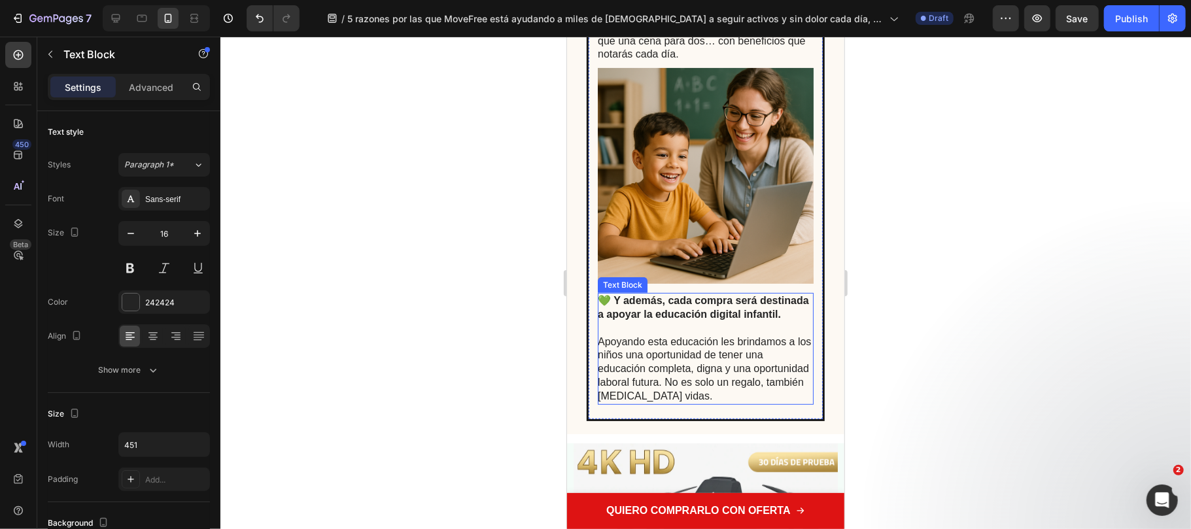
click at [701, 294] on strong "💚 Y además, cada compra será destinada a apoyar la educación digital infantil." at bounding box center [702, 306] width 211 height 25
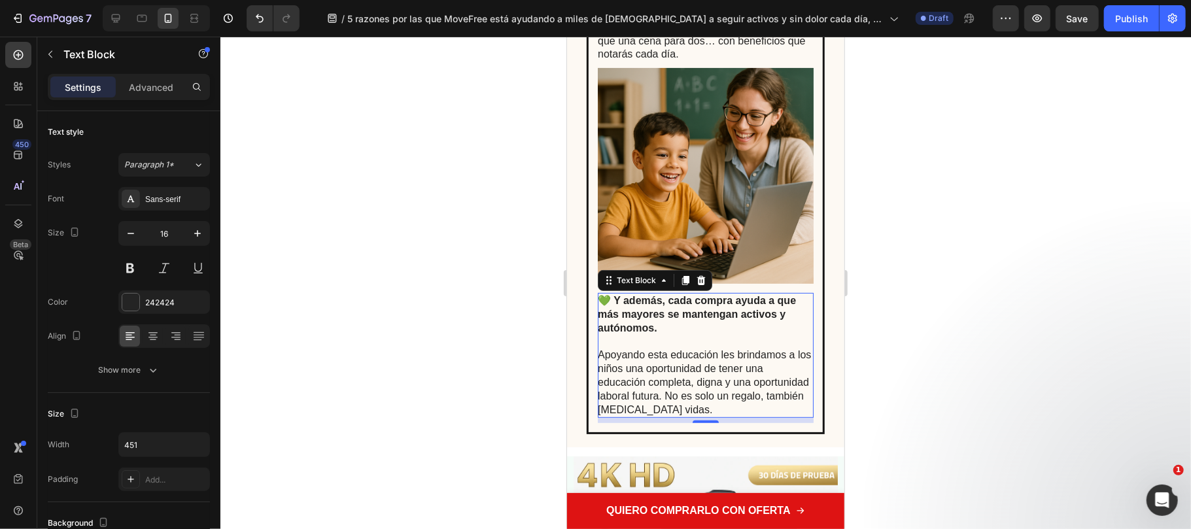
click at [657, 348] on p "Apoyando esta educación les brindamos a los niños una oportunidad de tener una …" at bounding box center [704, 382] width 214 height 68
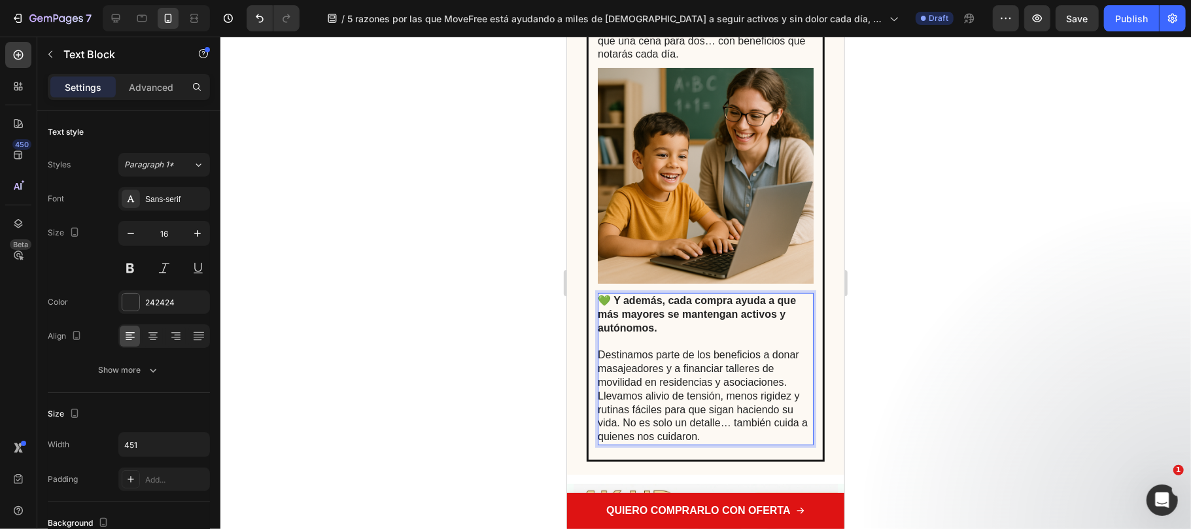
click at [709, 355] on p "Destinamos parte de los beneficios a donar masajeadores y a financiar talleres …" at bounding box center [704, 395] width 214 height 95
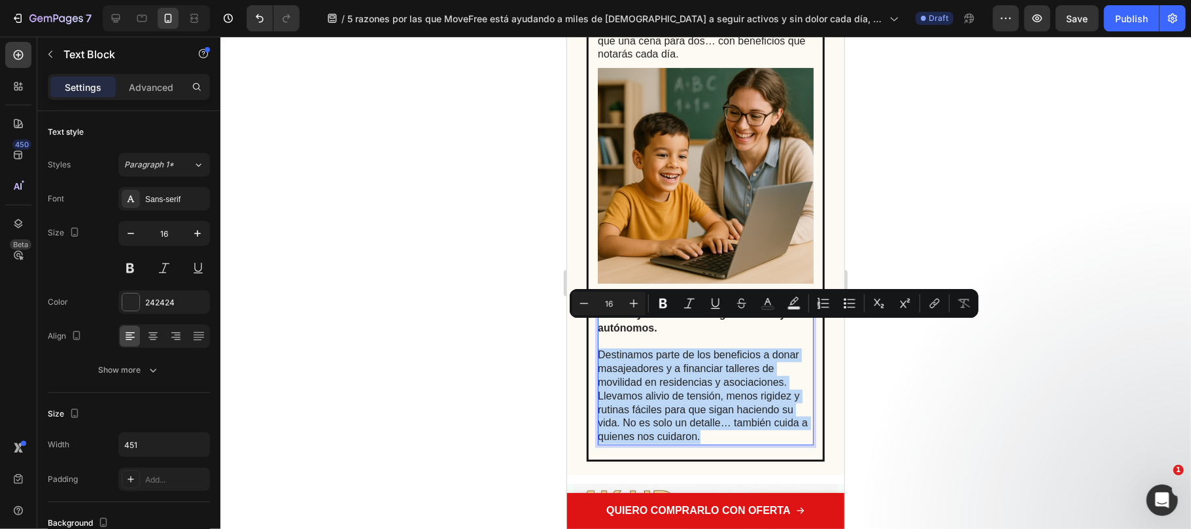
click at [707, 363] on p "Destinamos parte de los beneficios a donar masajeadores y a financiar talleres …" at bounding box center [704, 395] width 214 height 95
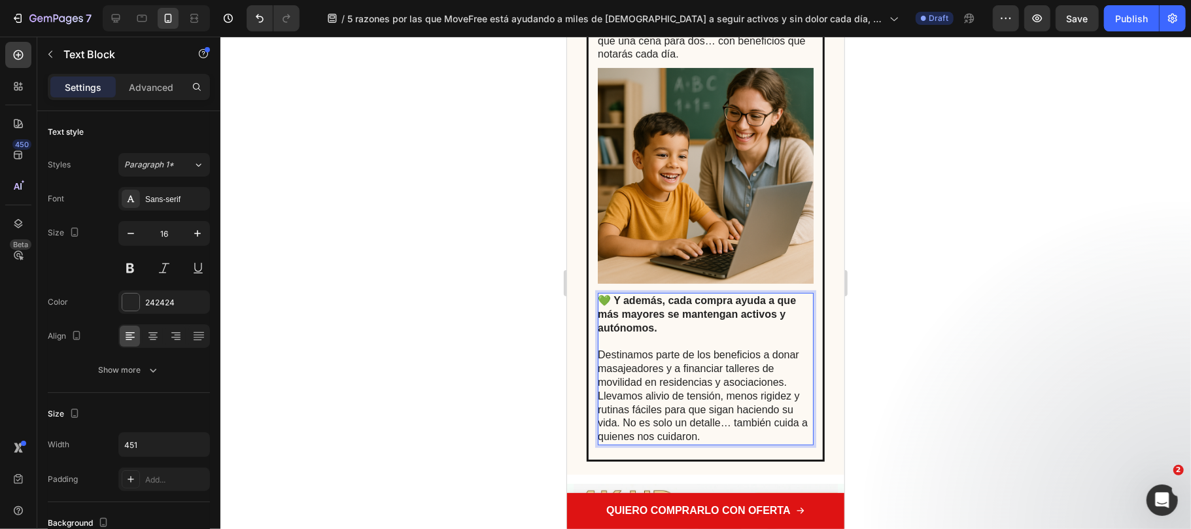
click at [624, 401] on p "Destinamos parte de los beneficios a donar masajeadores y a financiar talleres …" at bounding box center [704, 395] width 214 height 95
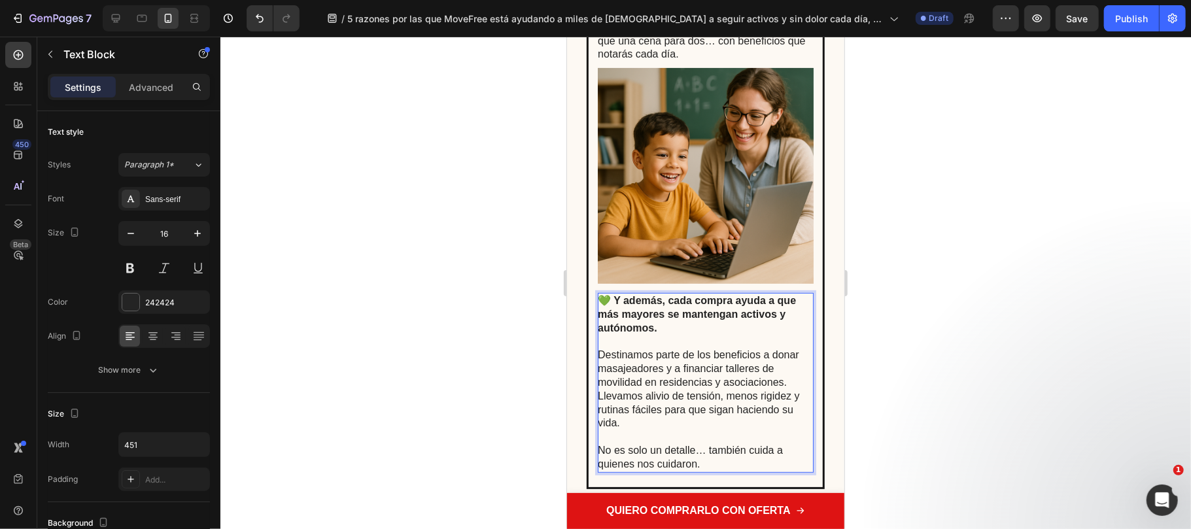
click at [924, 415] on div at bounding box center [705, 283] width 970 height 492
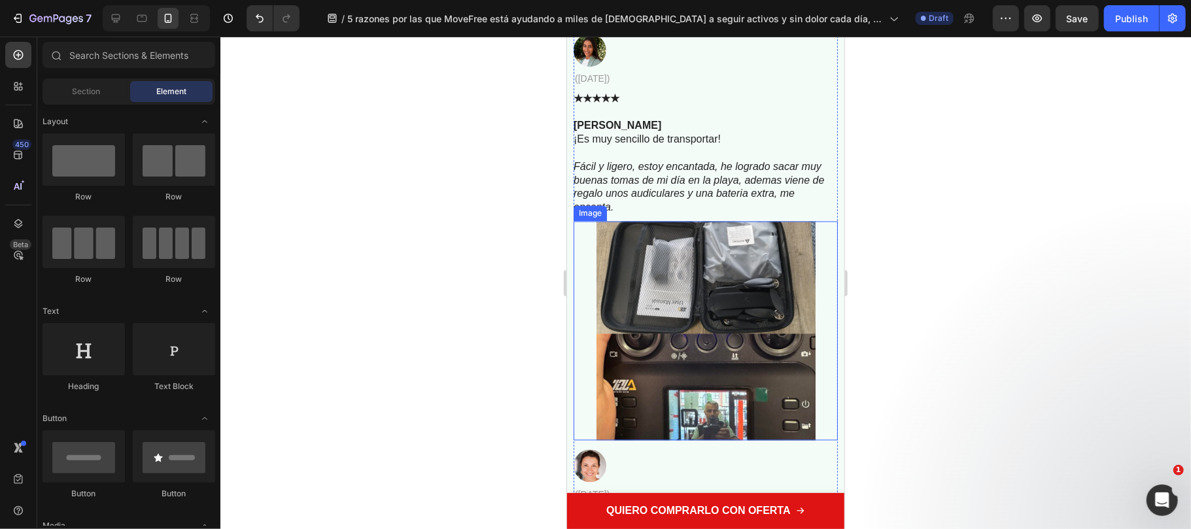
scroll to position [4969, 0]
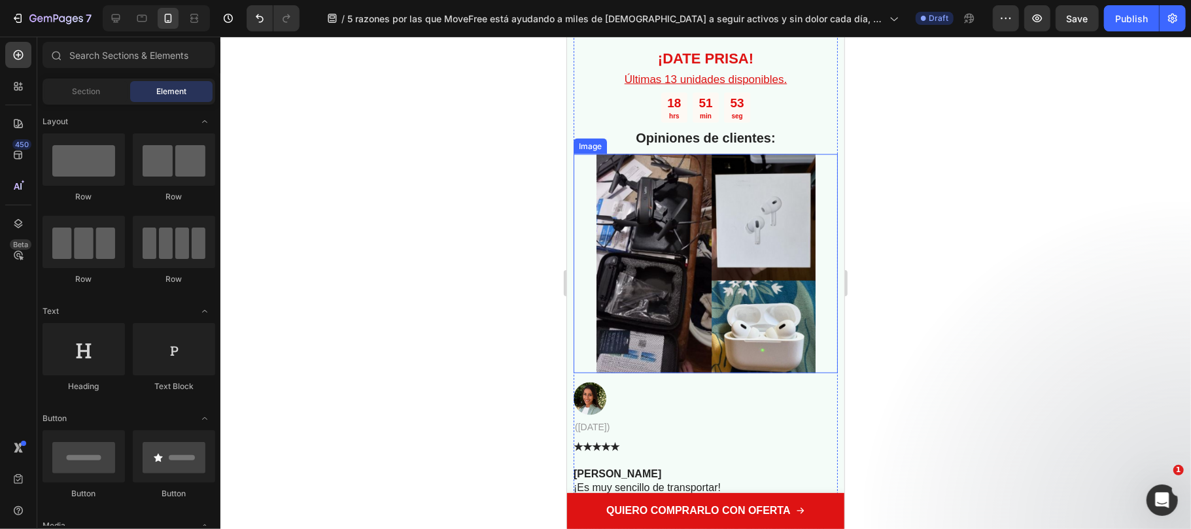
click at [738, 249] on img at bounding box center [705, 263] width 219 height 219
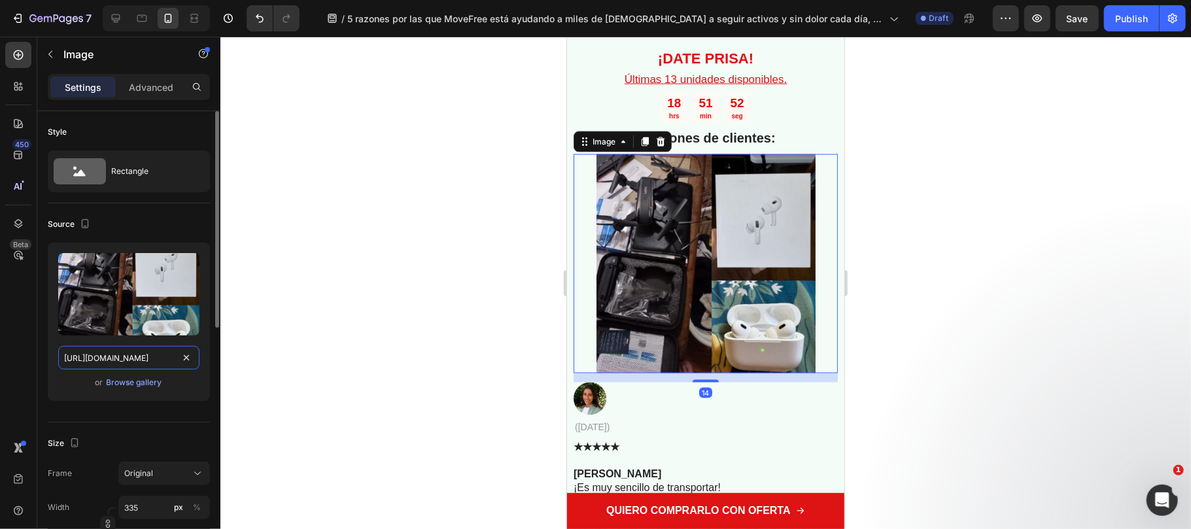
click at [142, 358] on input "https://cdn.shopify.com/s/files/1/0686/9916/0809/files/gempages_536292980345013…" at bounding box center [128, 358] width 141 height 24
paste input "816/2141/8332/files/gempages_536732921881429134-ee2600d0-5185-455f-bbab-2df9acd…"
type input "https://cdn.shopify.com/s/files/1/0816/2141/8332/files/gempages_536732921881429…"
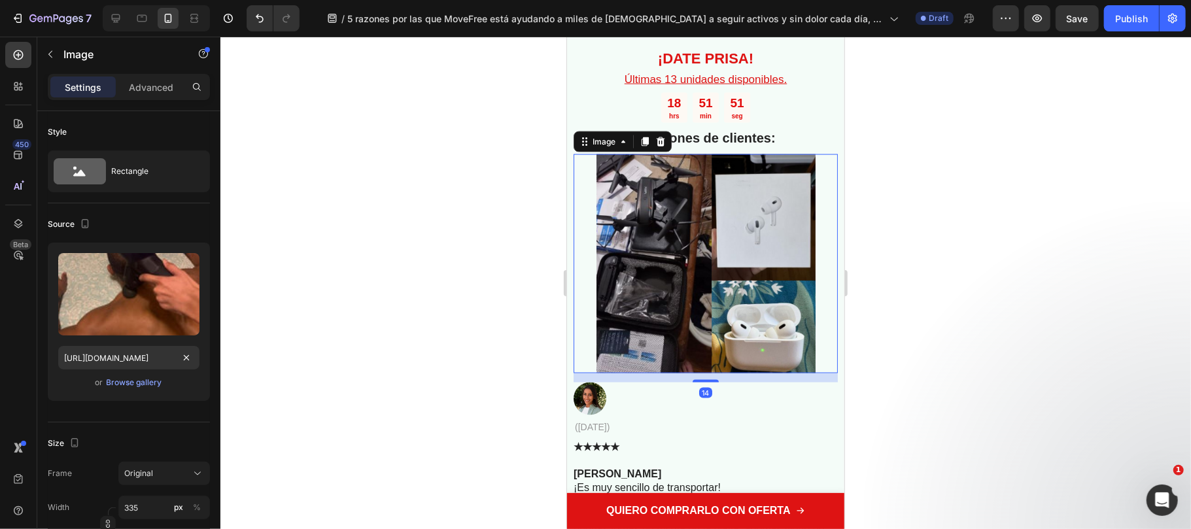
click at [374, 324] on div at bounding box center [705, 283] width 970 height 492
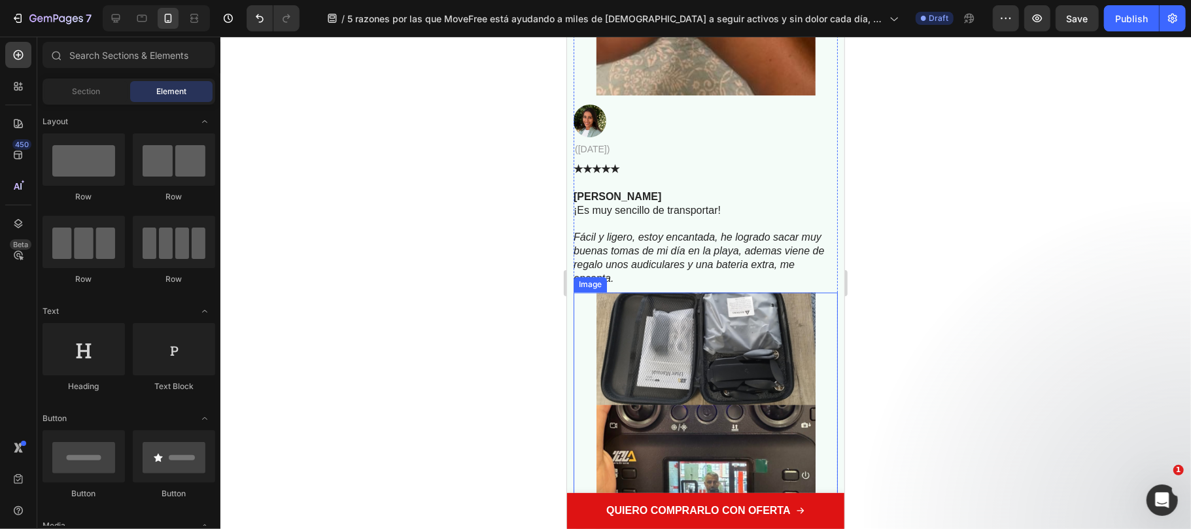
scroll to position [5404, 0]
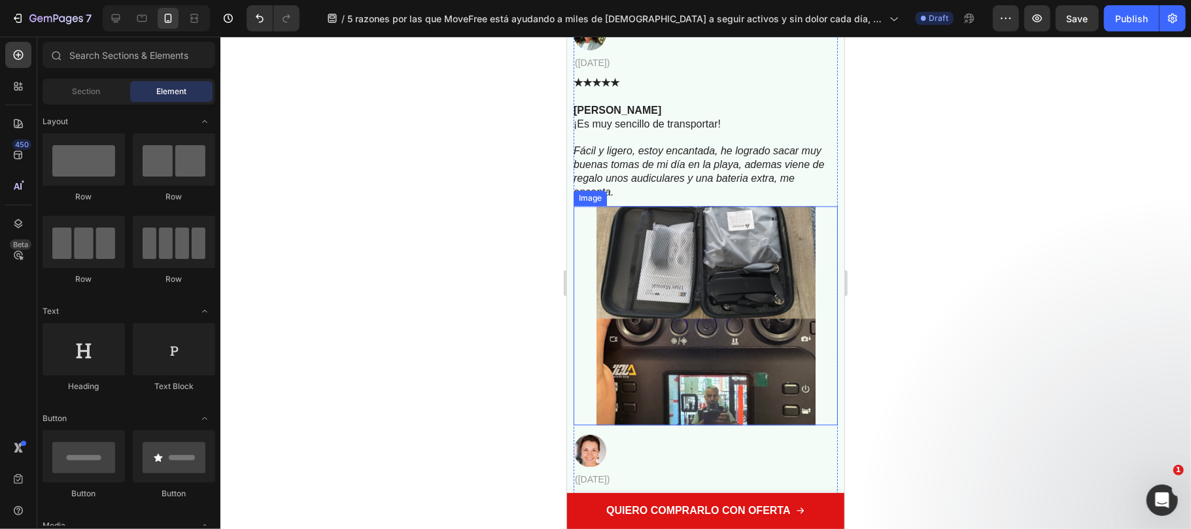
click at [693, 296] on img at bounding box center [705, 314] width 219 height 219
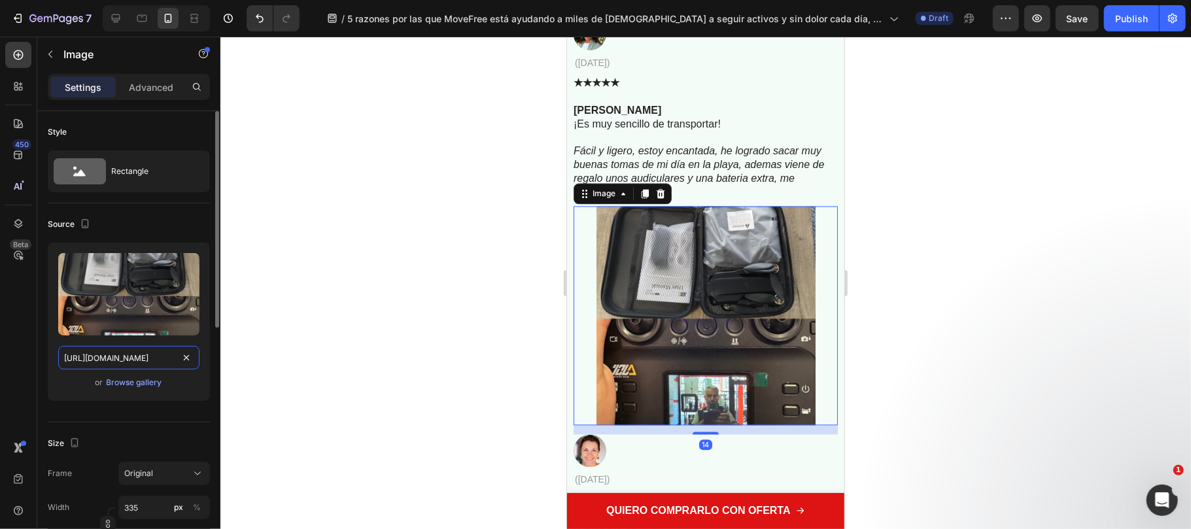
click at [135, 362] on input "https://cdn.shopify.com/s/files/1/0686/9916/0809/files/gempages_536292980345013…" at bounding box center [128, 358] width 141 height 24
paste input "816/2141/8332/files/gempages_536732921881429134-aaf19fdb-3949-46e4-8179-35939a5…"
type input "https://cdn.shopify.com/s/files/1/0816/2141/8332/files/gempages_536732921881429…"
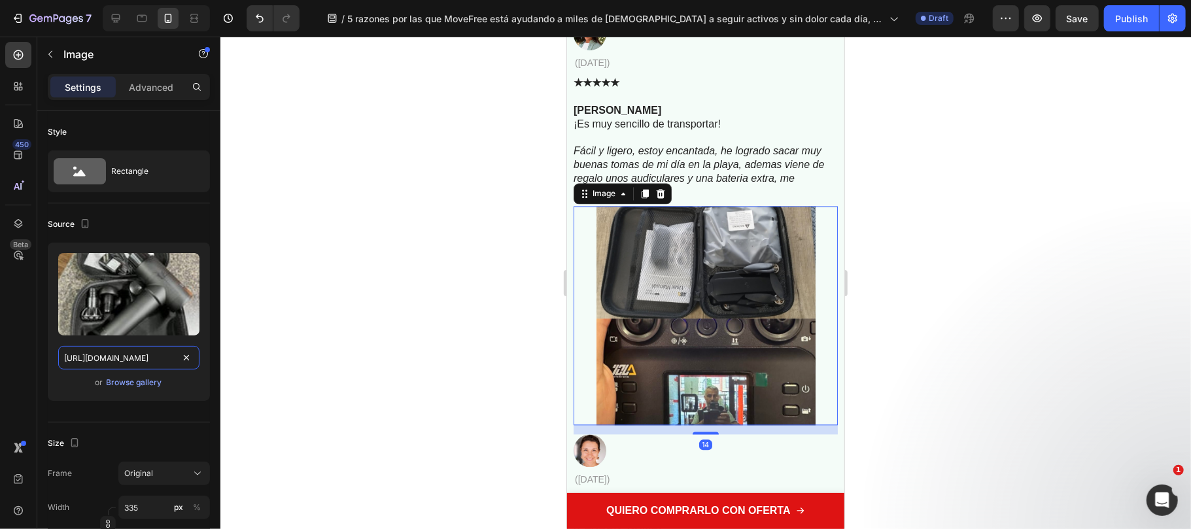
scroll to position [0, 396]
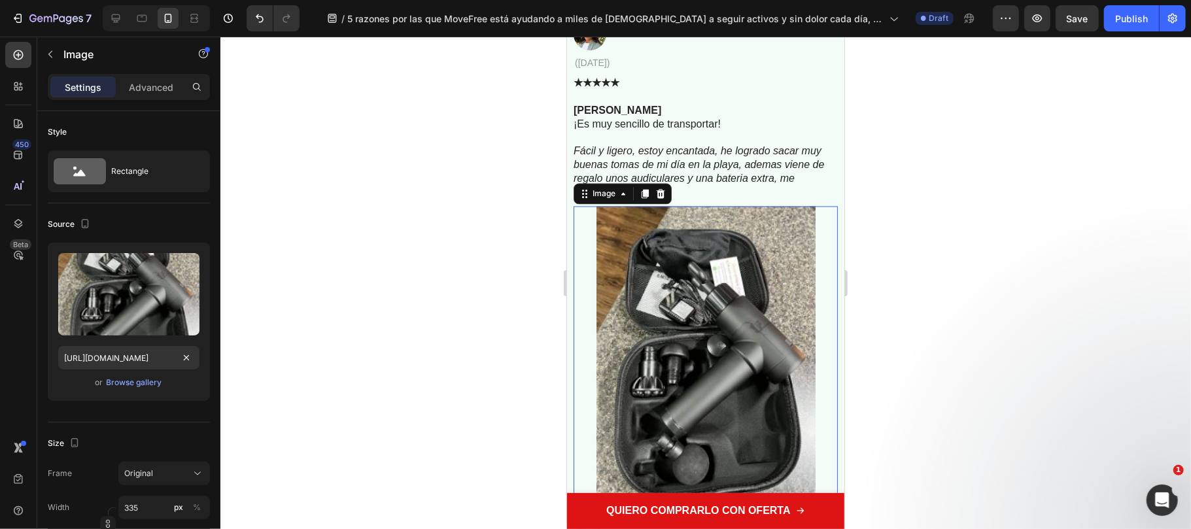
click at [507, 364] on div at bounding box center [705, 283] width 970 height 492
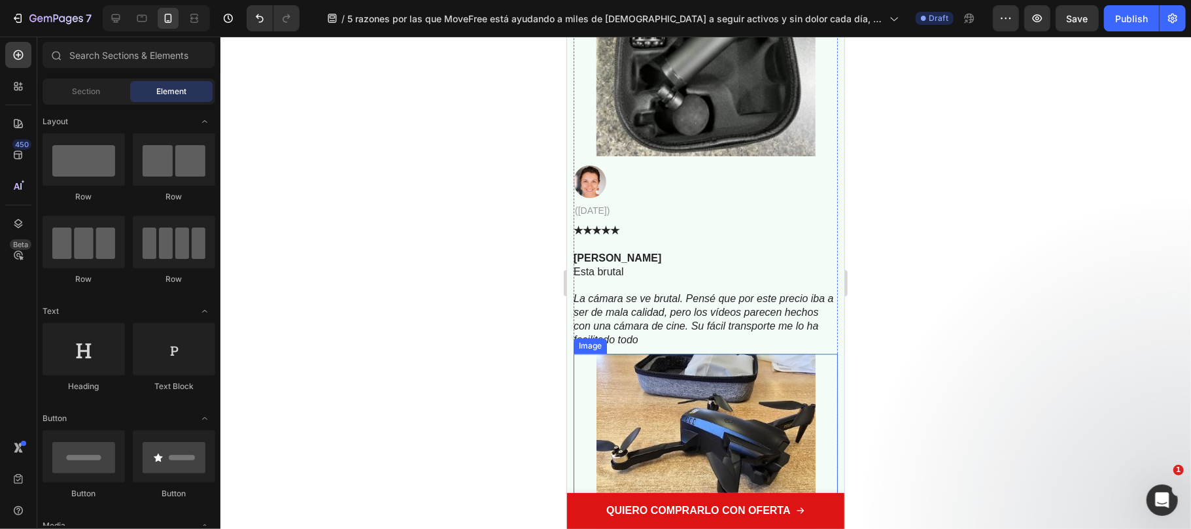
scroll to position [5840, 0]
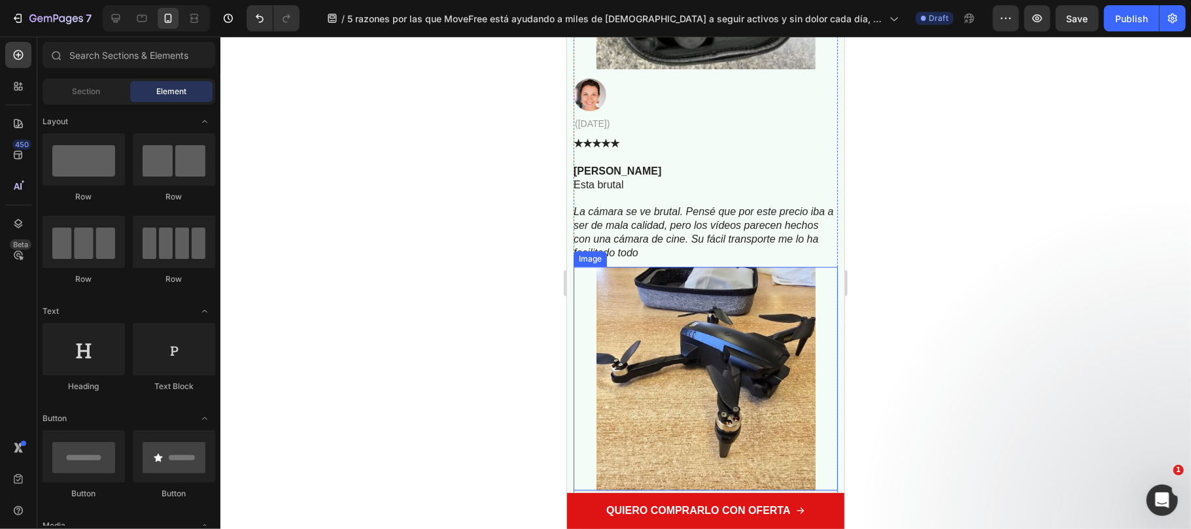
click at [698, 329] on img at bounding box center [705, 378] width 219 height 224
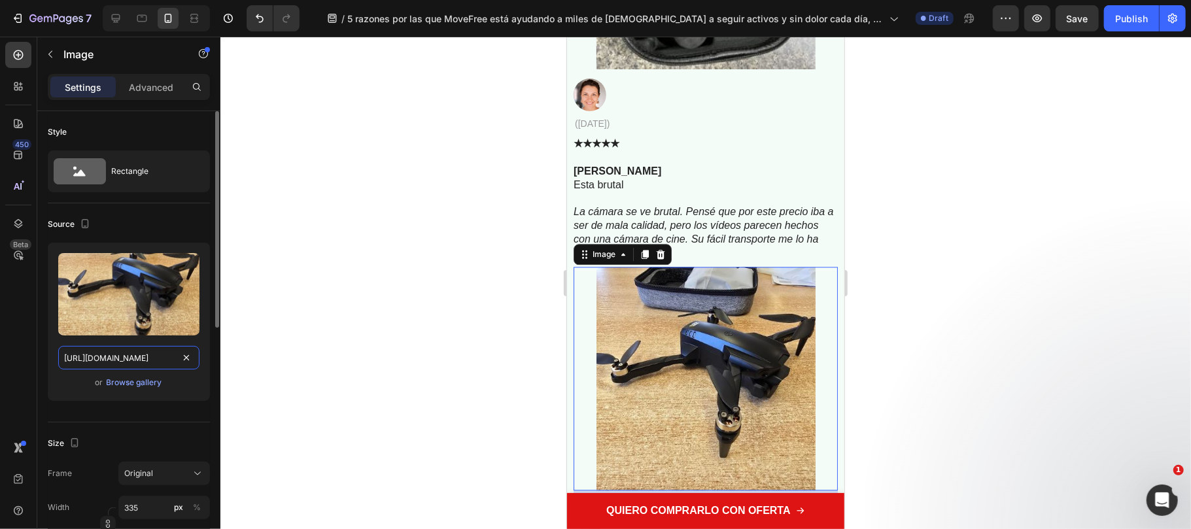
click at [129, 364] on input "https://cdn.shopify.com/s/files/1/0686/9916/0809/files/gempages_536292980345013…" at bounding box center [128, 358] width 141 height 24
paste input "816/2141/8332/files/gempages_536732921881429134-17f9f217-95b5-4788-b6e3-fe0186e…"
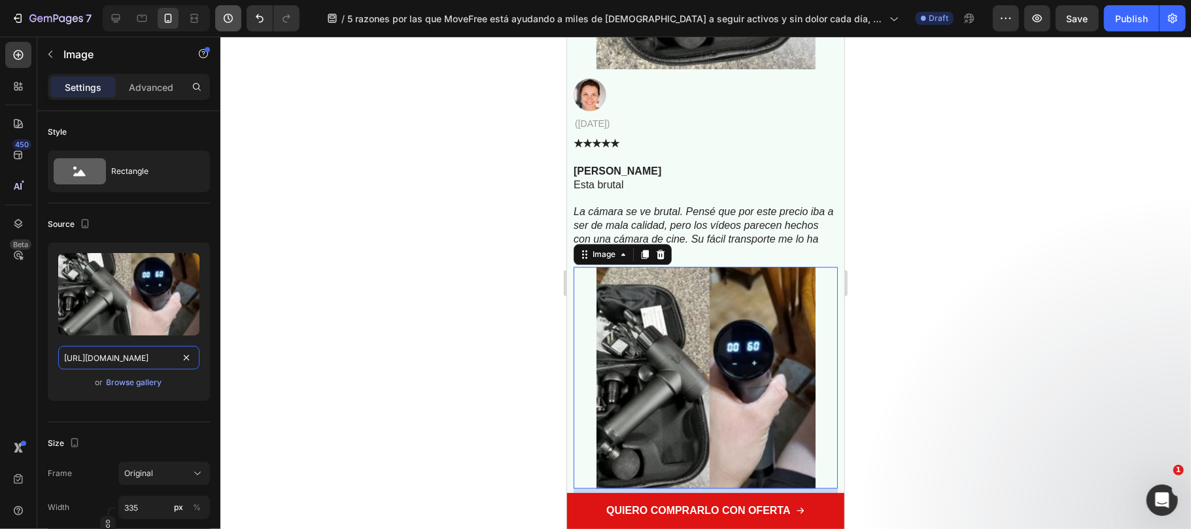
type input "https://cdn.shopify.com/s/files/1/0816/2141/8332/files/gempages_536732921881429…"
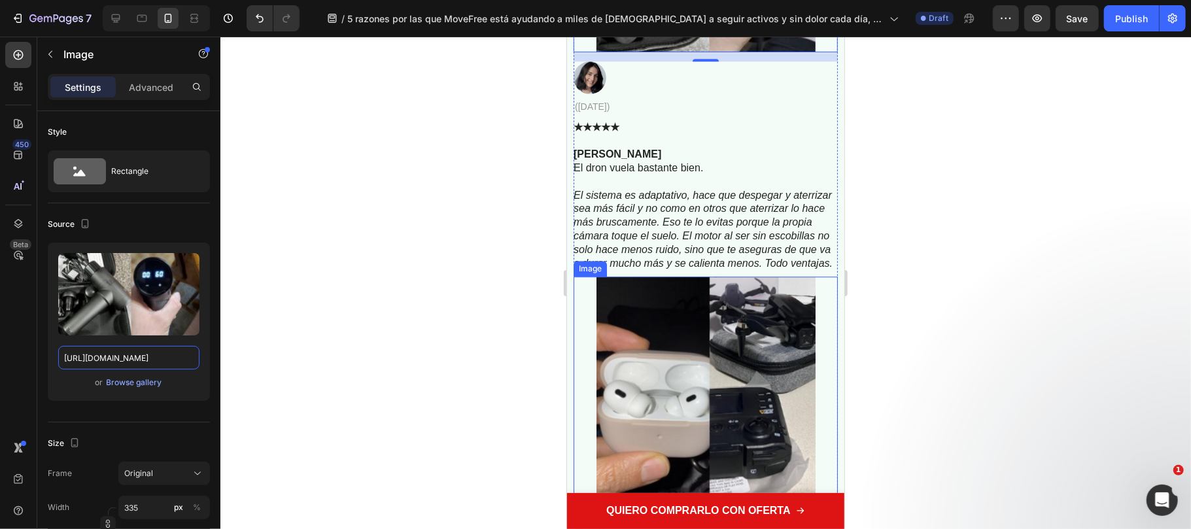
scroll to position [6363, 0]
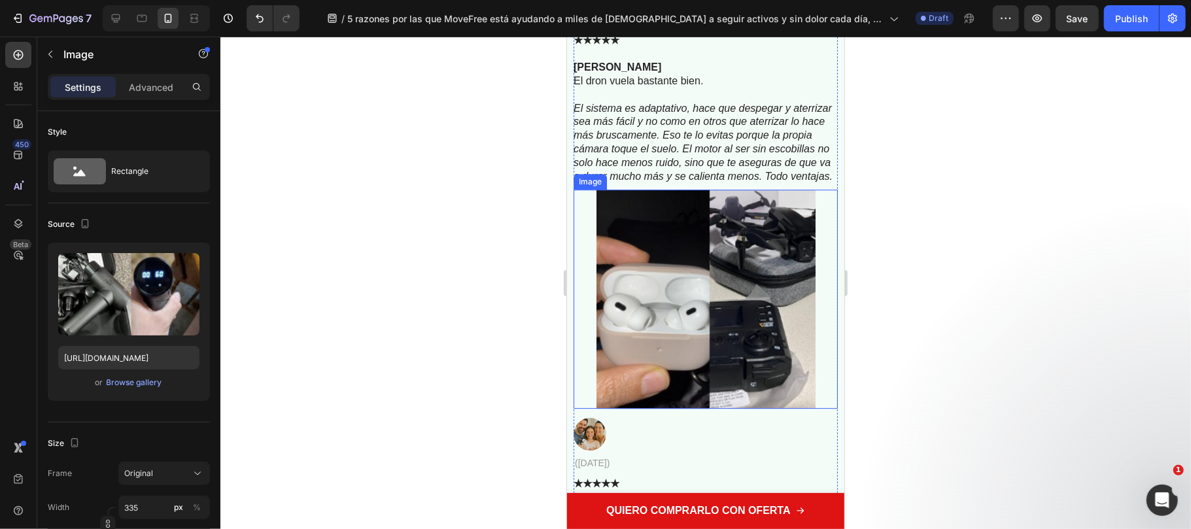
click at [663, 351] on img at bounding box center [705, 298] width 219 height 219
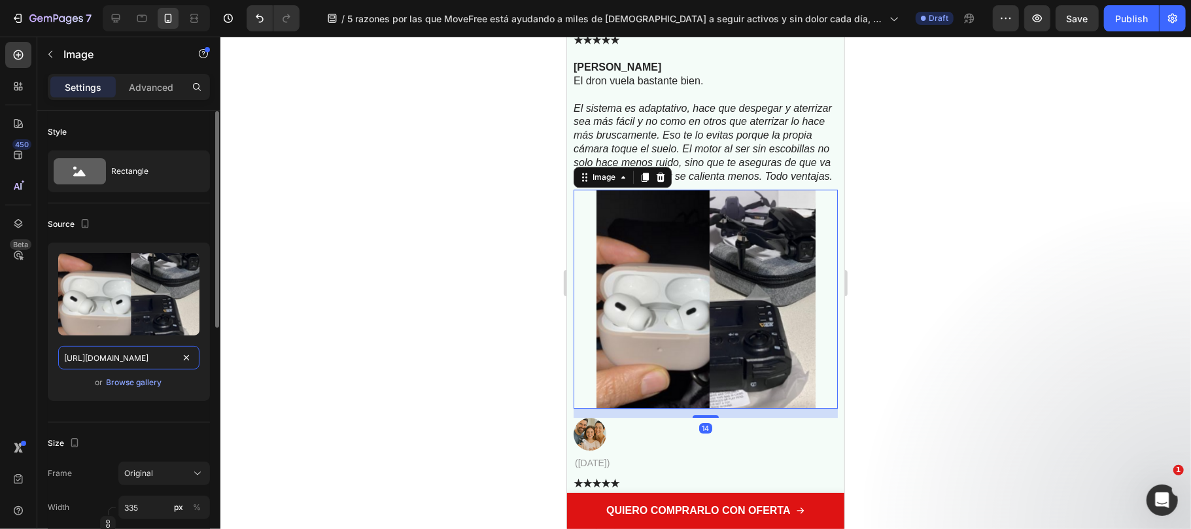
click at [123, 367] on input "https://cdn.shopify.com/s/files/1/0686/9916/0809/files/gempages_536292980345013…" at bounding box center [128, 358] width 141 height 24
paste input "816/2141/8332/files/gempages_536732921881429134-658d64db-96a1-4a63-b1e7-8cbd2a9…"
type input "https://cdn.shopify.com/s/files/1/0816/2141/8332/files/gempages_536732921881429…"
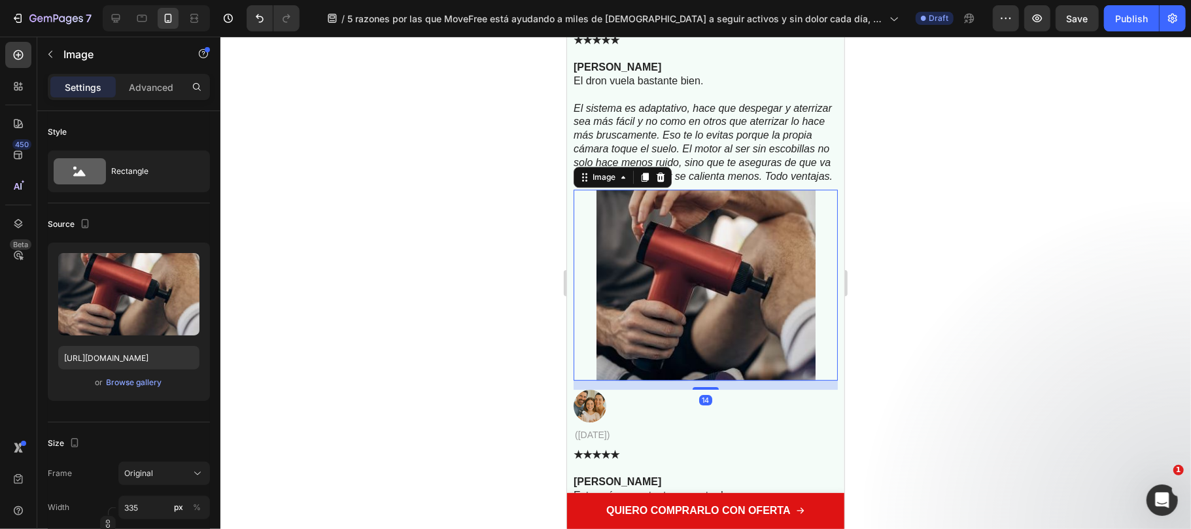
click at [432, 323] on div at bounding box center [705, 283] width 970 height 492
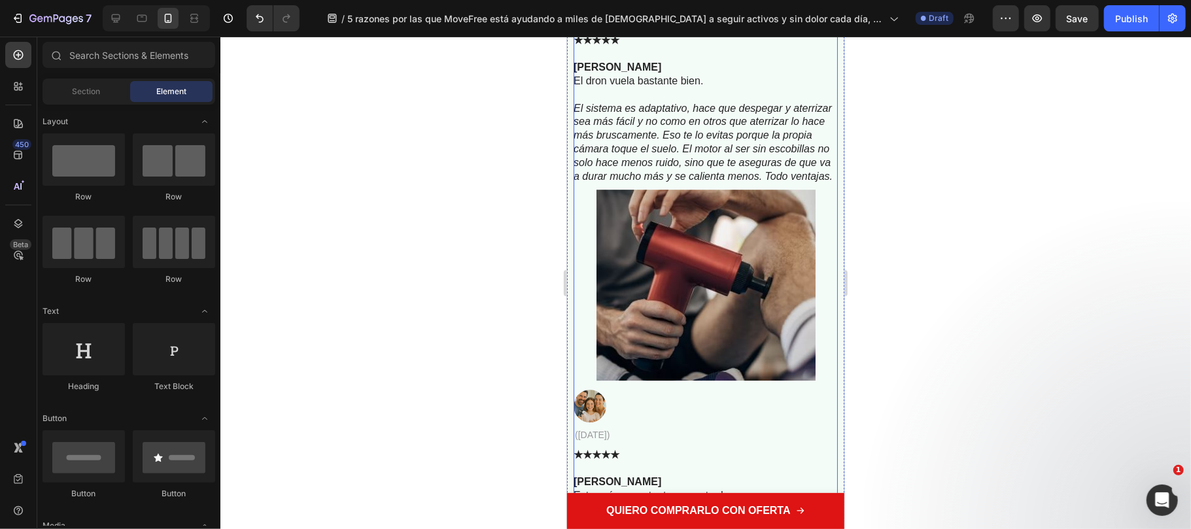
scroll to position [6800, 0]
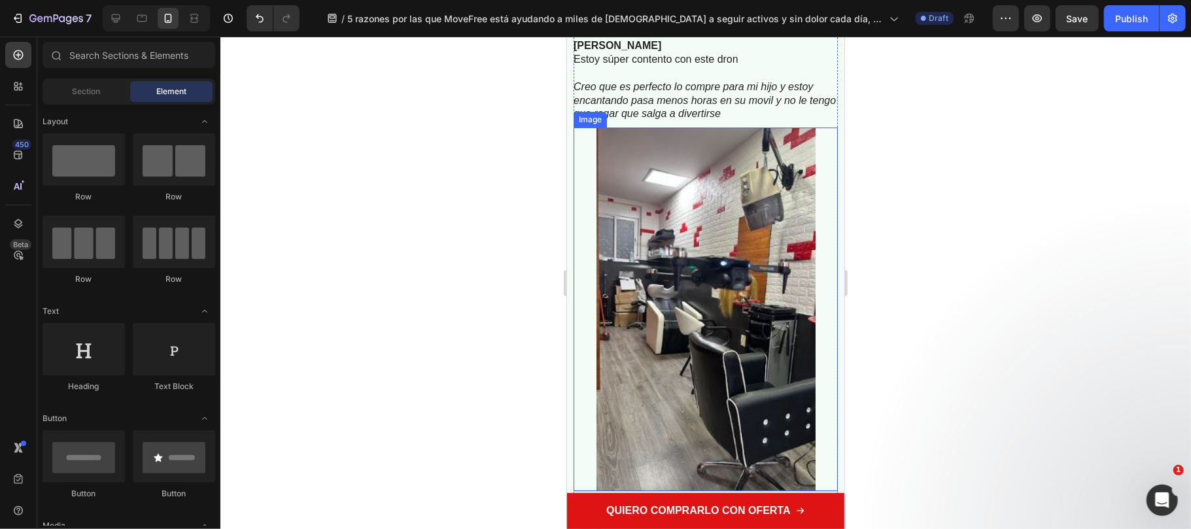
click at [709, 314] on img at bounding box center [705, 309] width 219 height 364
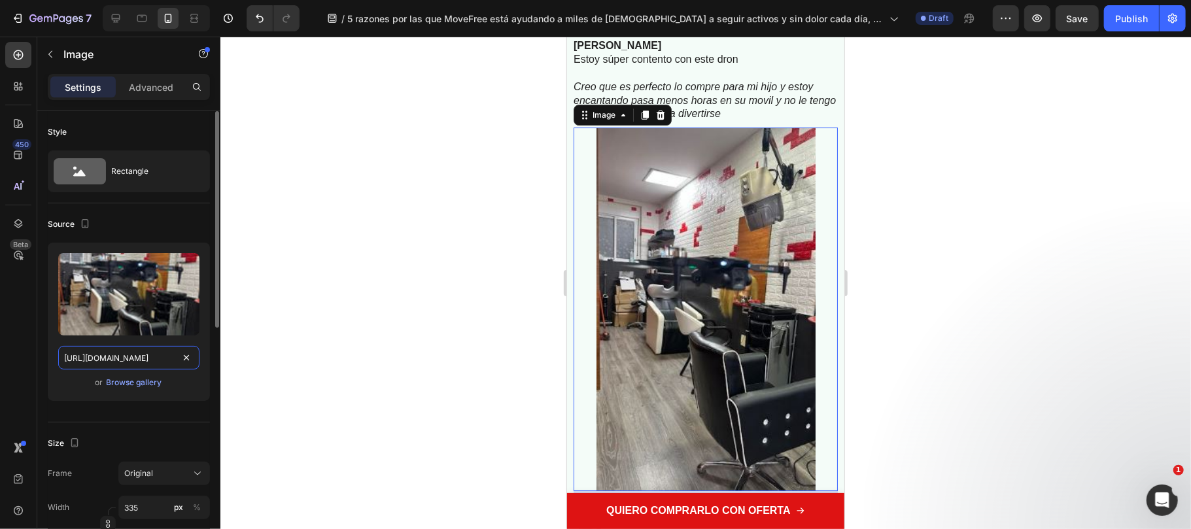
click at [111, 356] on input "https://cdn.shopify.com/s/files/1/0686/9916/0809/files/gempages_536292980345013…" at bounding box center [128, 358] width 141 height 24
paste input "816/2141/8332/files/gempages_536732921881429134-7c973f2d-4e3c-4c74-8cbc-c503e91…"
type input "https://cdn.shopify.com/s/files/1/0816/2141/8332/files/gempages_536732921881429…"
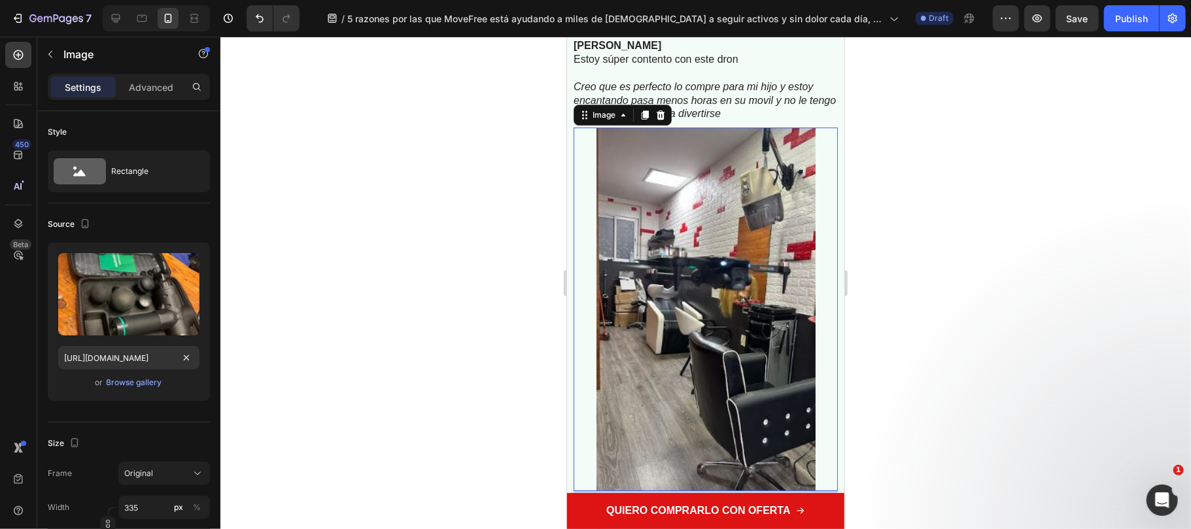
click at [468, 282] on div at bounding box center [705, 283] width 970 height 492
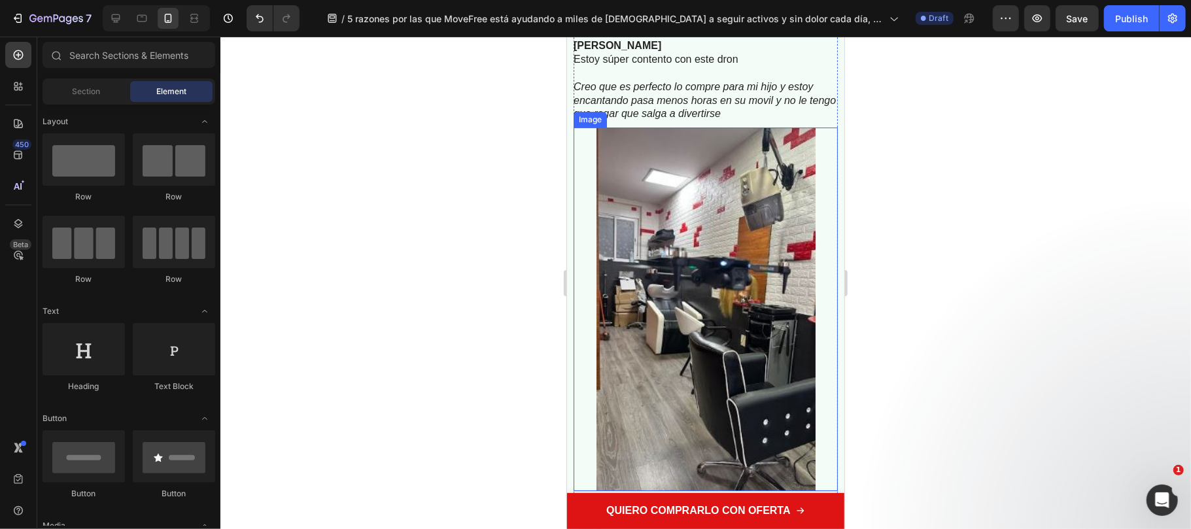
click at [688, 269] on img at bounding box center [705, 309] width 219 height 364
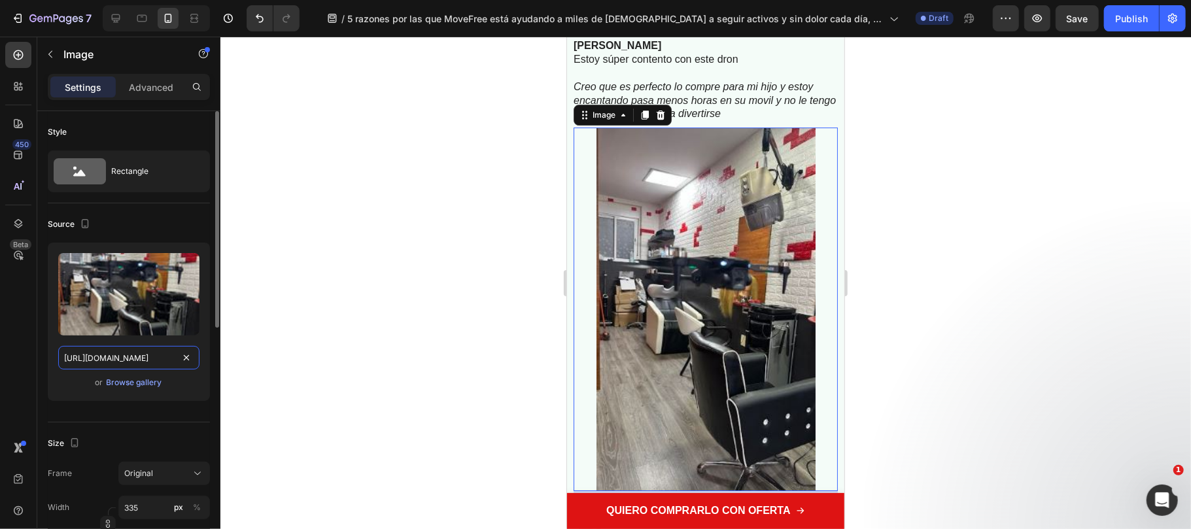
click at [144, 351] on input "https://cdn.shopify.com/s/files/1/0686/9916/0809/files/gempages_536292980345013…" at bounding box center [128, 358] width 141 height 24
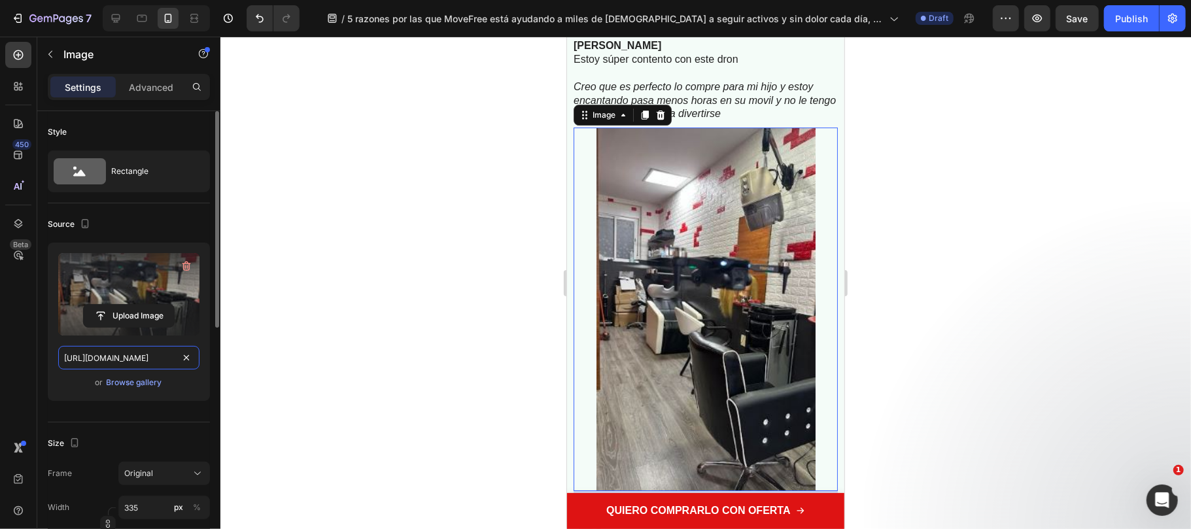
paste input "816/2141/8332/files/gempages_536732921881429134-7c973f2d-4e3c-4c74-8cbc-c503e91…"
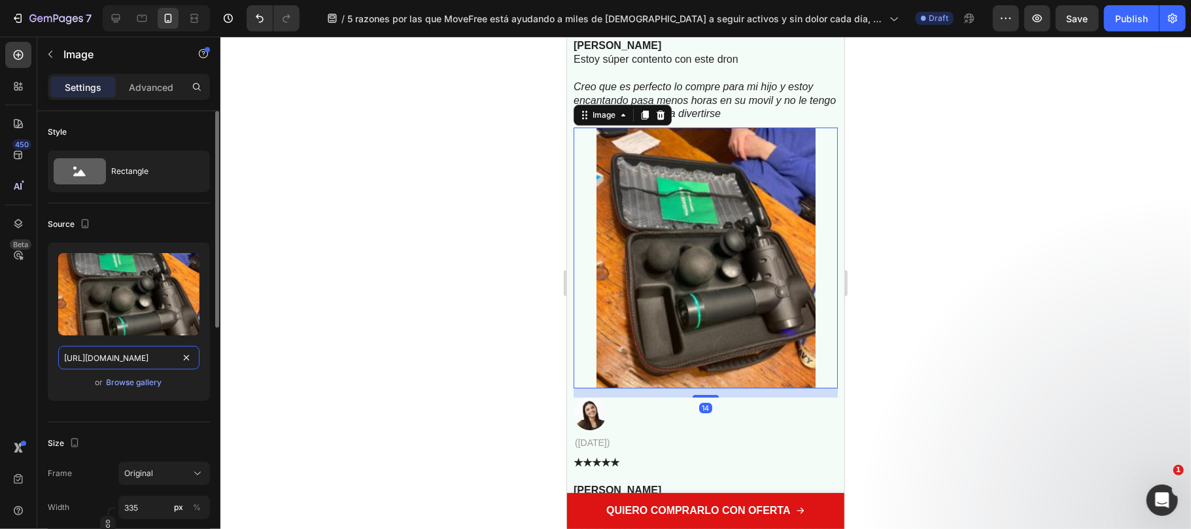
type input "https://cdn.shopify.com/s/files/1/0816/2141/8332/files/gempages_536732921881429…"
click at [156, 231] on div "Source" at bounding box center [129, 224] width 162 height 21
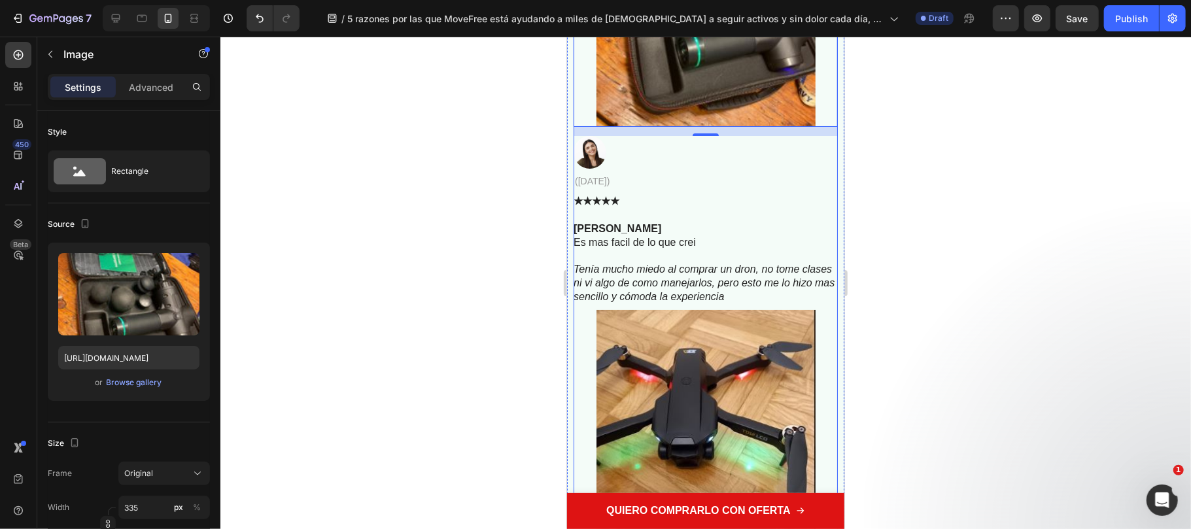
scroll to position [7148, 0]
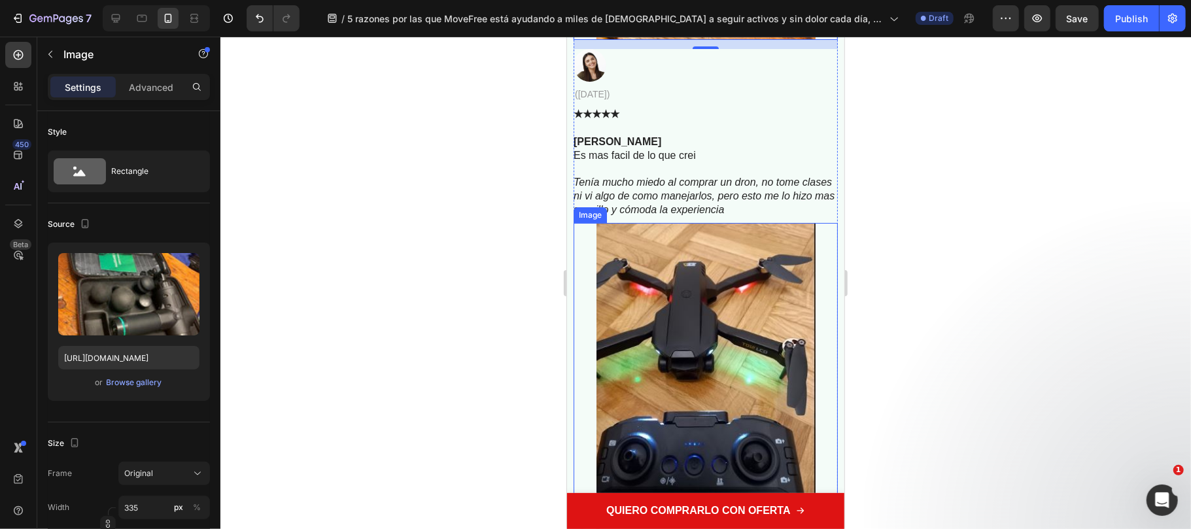
click at [678, 288] on img at bounding box center [705, 365] width 219 height 286
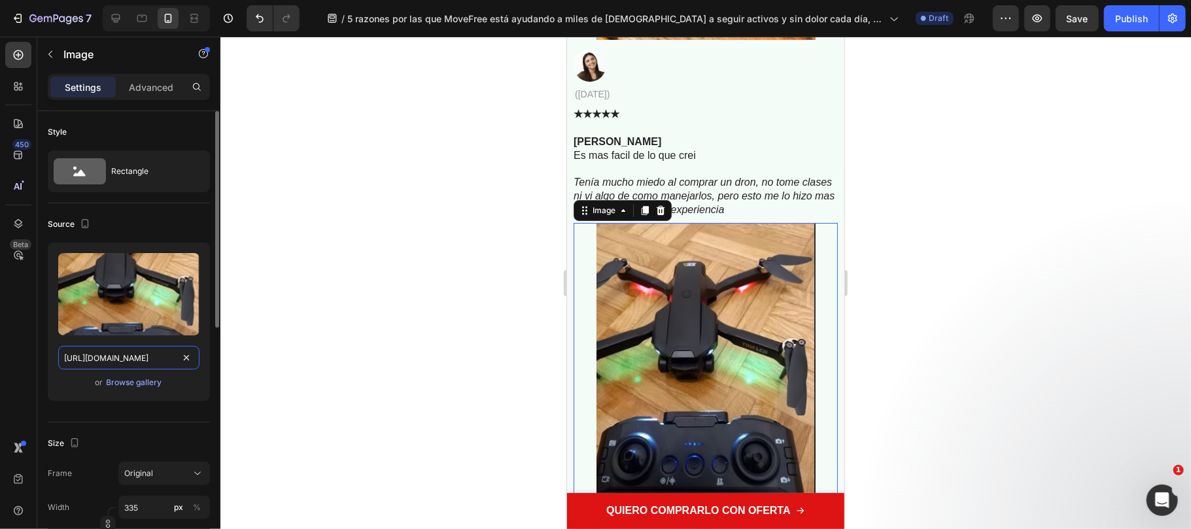
click at [92, 360] on input "https://cdn.shopify.com/s/files/1/0686/9916/0809/files/gempages_536292980345013…" at bounding box center [128, 358] width 141 height 24
paste input "816/2141/8332/files/gempages_536732921881429134-bb5fcf32-aba5-42e1-bdb1-2d5c6c0…"
type input "https://cdn.shopify.com/s/files/1/0816/2141/8332/files/gempages_536732921881429…"
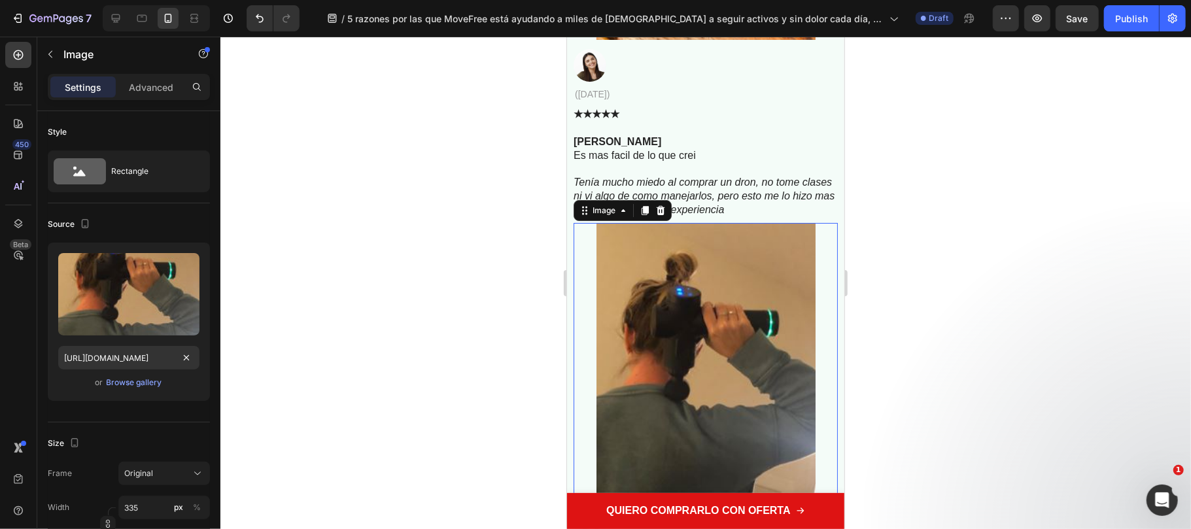
click at [440, 305] on div at bounding box center [705, 283] width 970 height 492
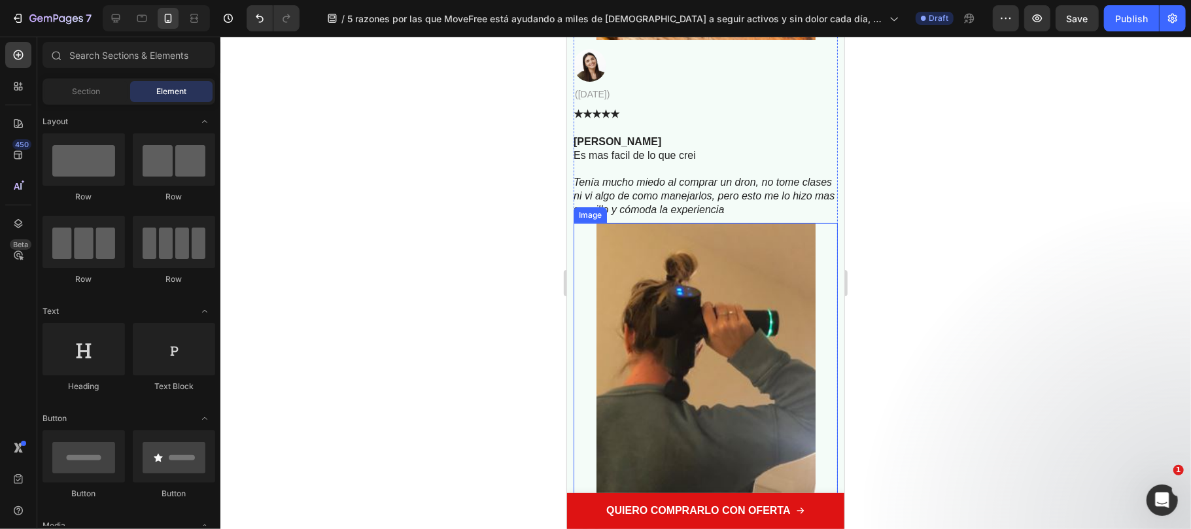
scroll to position [7323, 0]
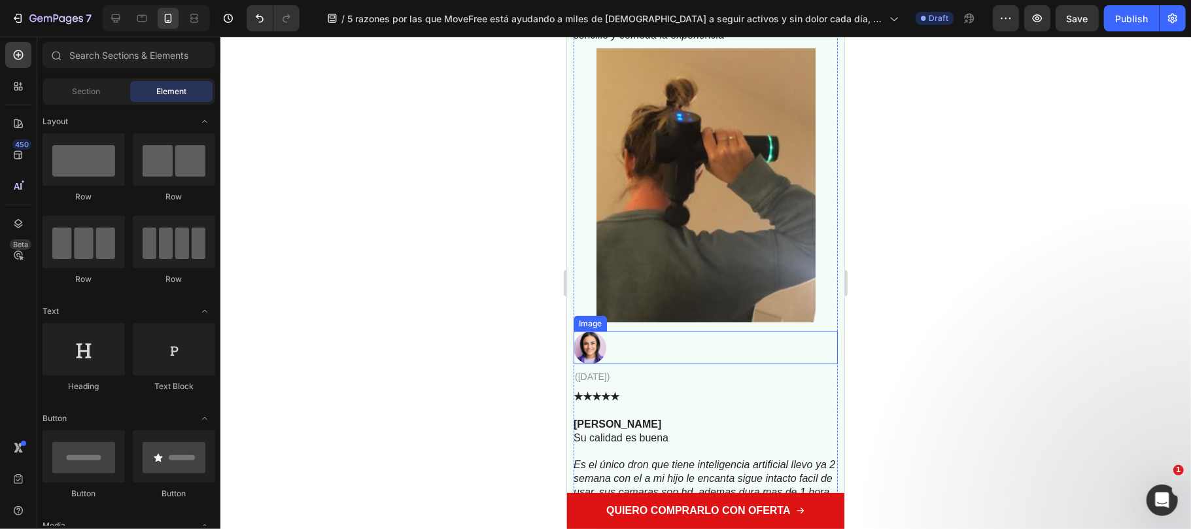
click at [600, 351] on img at bounding box center [589, 347] width 33 height 33
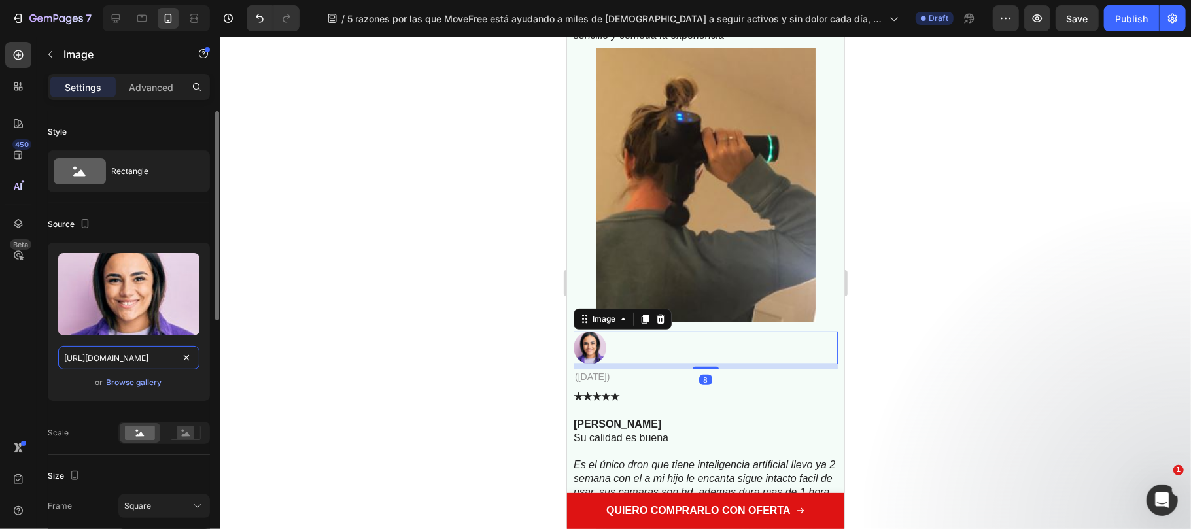
click at [120, 364] on input "https://cdn.shopify.com/s/files/1/0816/2141/8332/files/gempages_536732921881429…" at bounding box center [128, 358] width 141 height 24
paste input "d777b028-92af-4ef0-b871-3796ddfdad94"
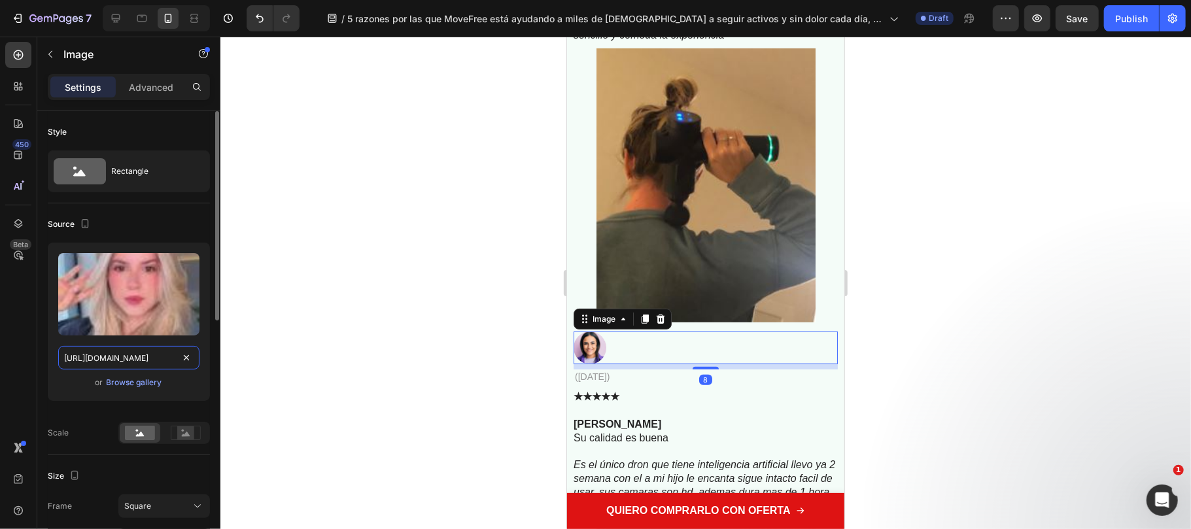
scroll to position [0, 394]
type input "https://cdn.shopify.com/s/files/1/0816/2141/8332/files/gempages_536732921881429…"
click at [388, 299] on div at bounding box center [705, 283] width 970 height 492
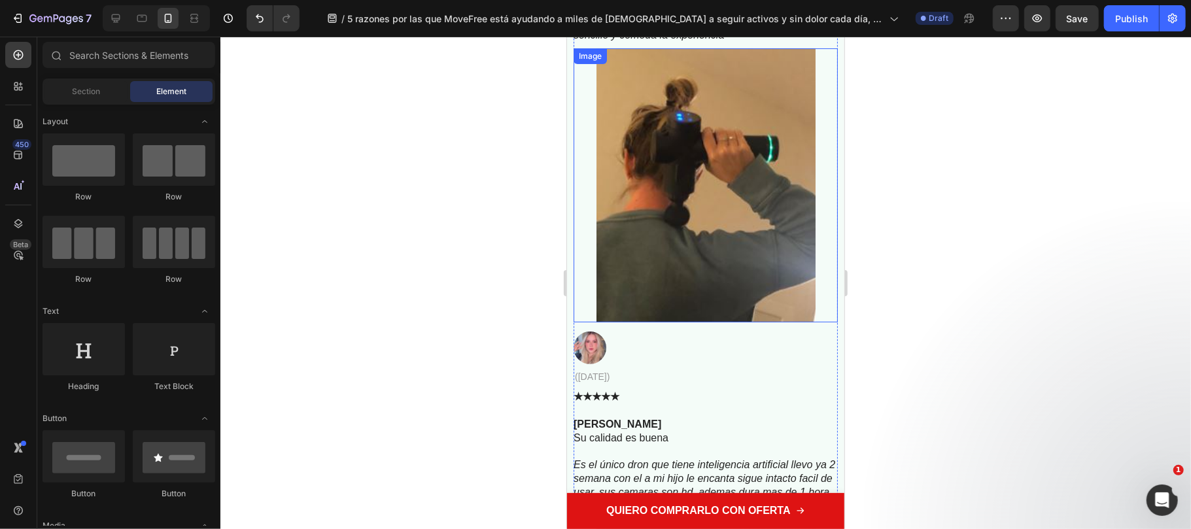
scroll to position [7758, 0]
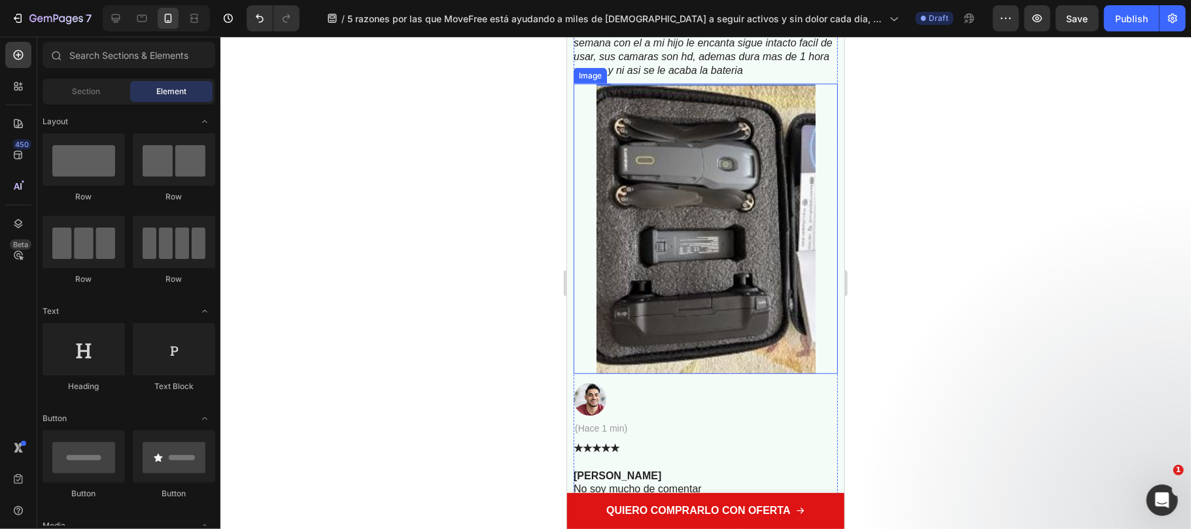
click at [686, 296] on img at bounding box center [705, 228] width 219 height 290
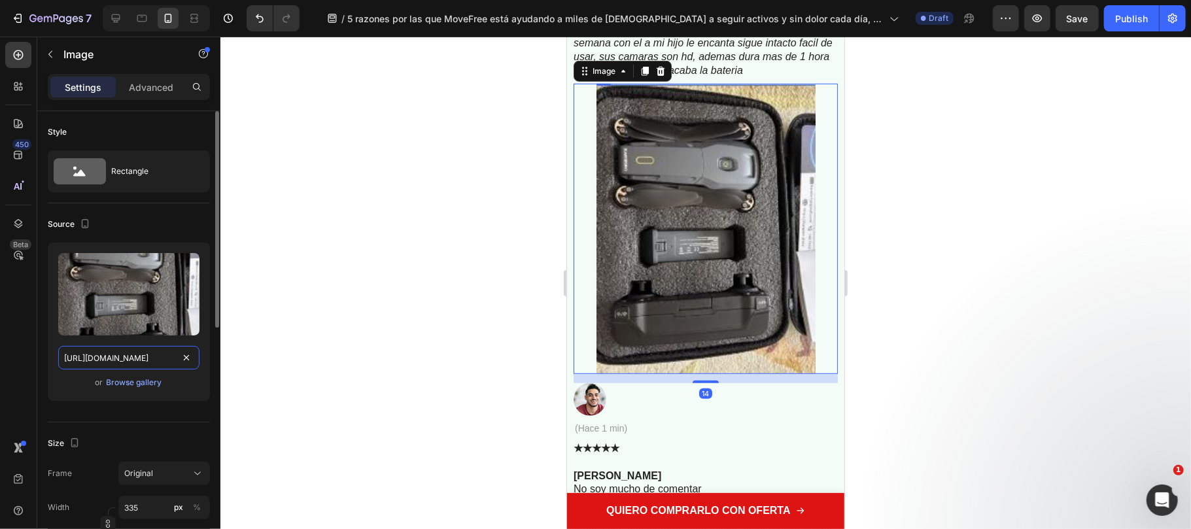
click at [143, 359] on input "https://cdn.shopify.com/s/files/1/0816/2141/8332/files/gempages_536732921881429…" at bounding box center [128, 358] width 141 height 24
paste input "5fcef9ba-5239-4899-aa26-3ce391cec099"
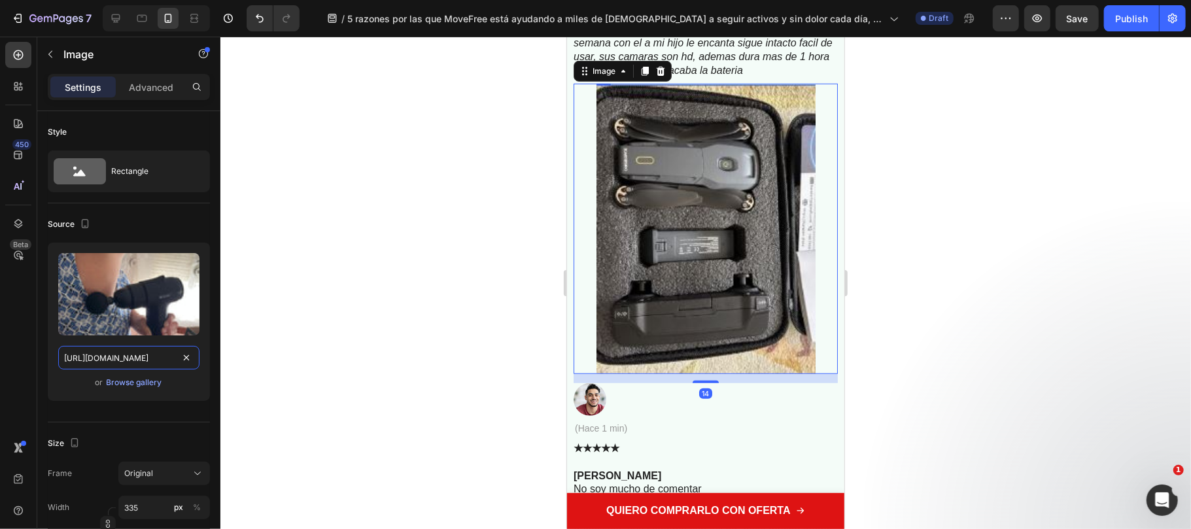
type input "https://cdn.shopify.com/s/files/1/0816/2141/8332/files/gempages_536732921881429…"
click at [414, 309] on div at bounding box center [705, 283] width 970 height 492
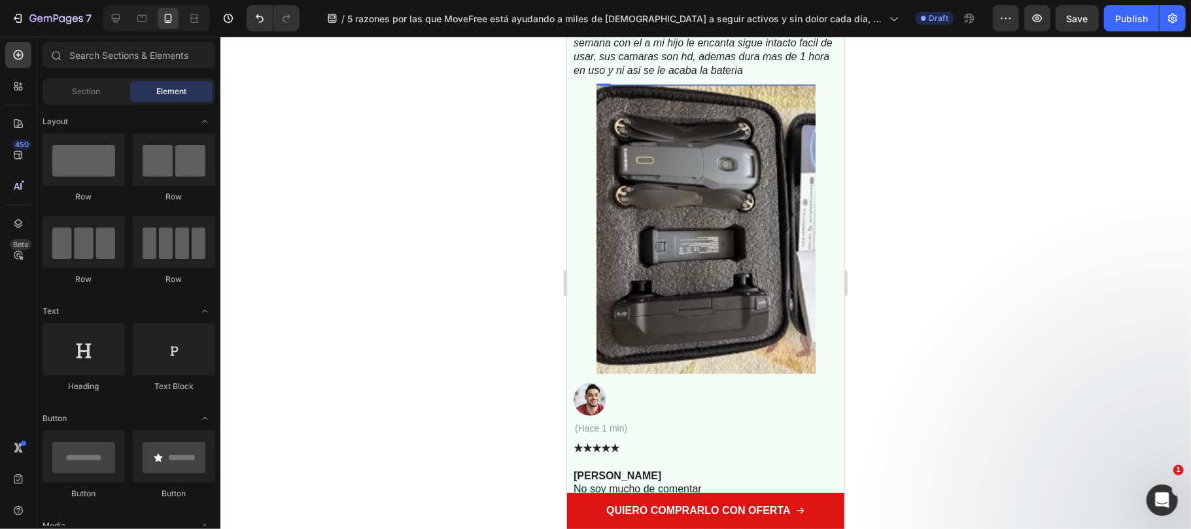
click at [654, 196] on img at bounding box center [705, 228] width 219 height 290
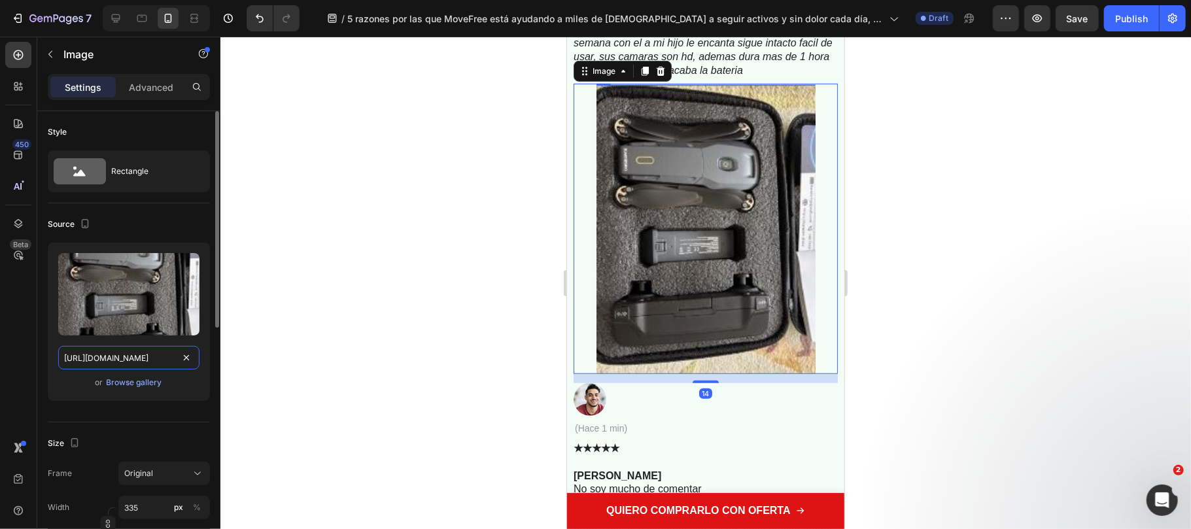
click at [158, 364] on input "https://cdn.shopify.com/s/files/1/0816/2141/8332/files/gempages_536732921881429…" at bounding box center [128, 358] width 141 height 24
paste input "5fcef9ba-5239-4899-aa26-3ce391cec099"
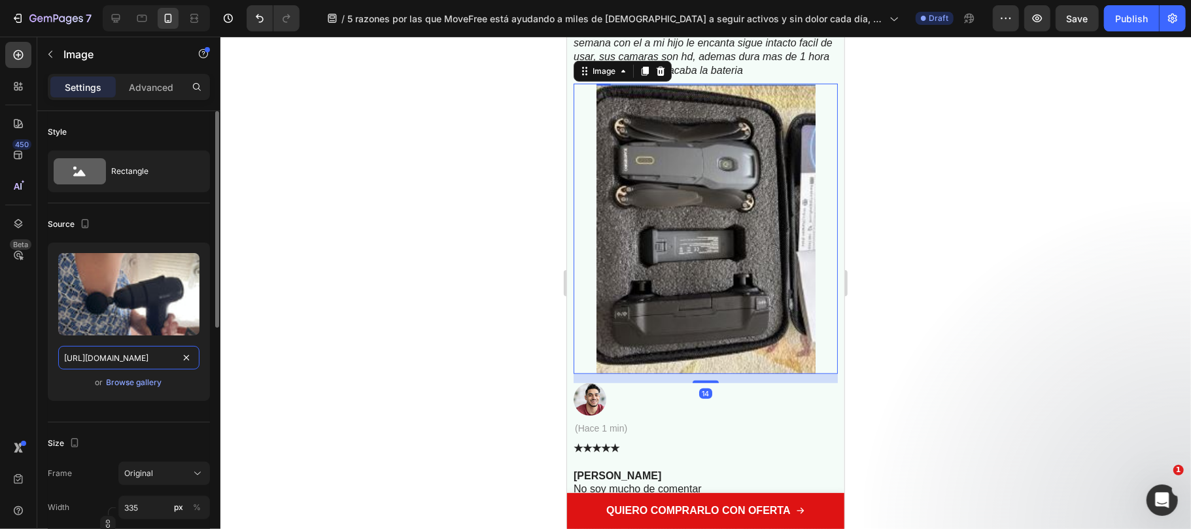
scroll to position [0, 395]
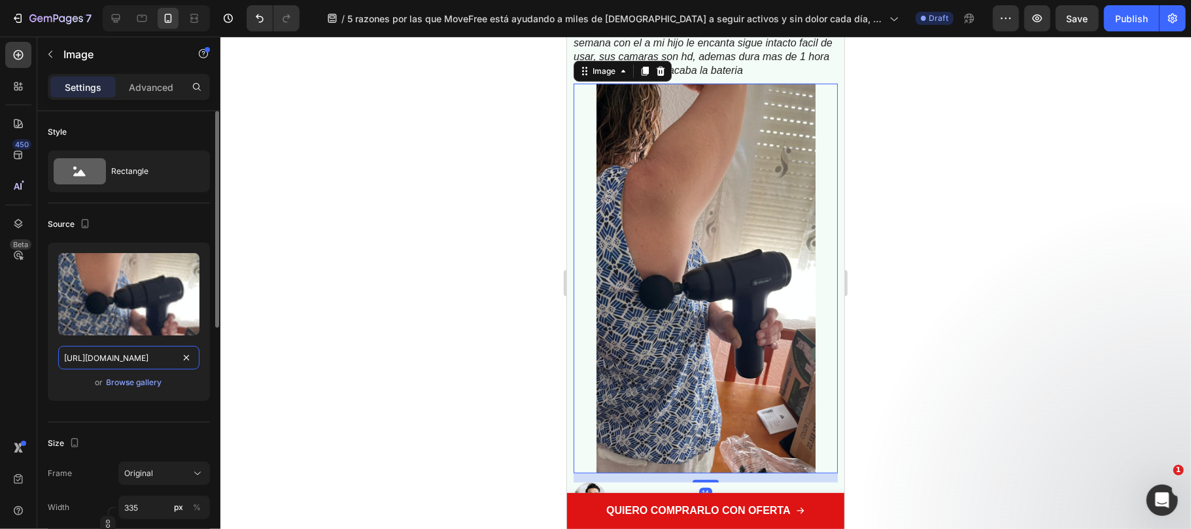
type input "https://cdn.shopify.com/s/files/1/0816/2141/8332/files/gempages_536732921881429…"
click at [157, 233] on div "Source" at bounding box center [129, 224] width 162 height 21
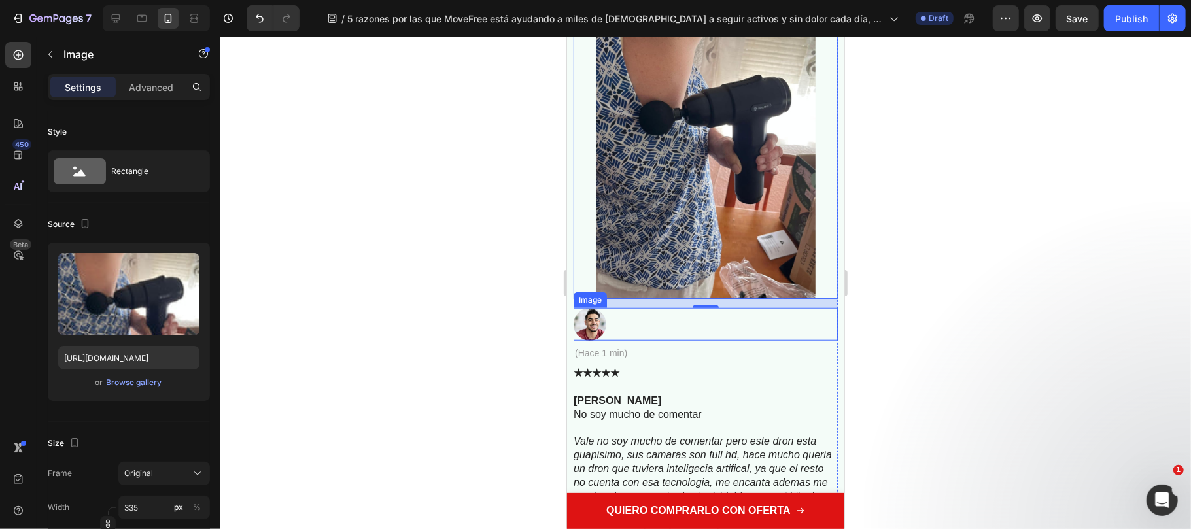
click at [594, 328] on img at bounding box center [589, 323] width 33 height 33
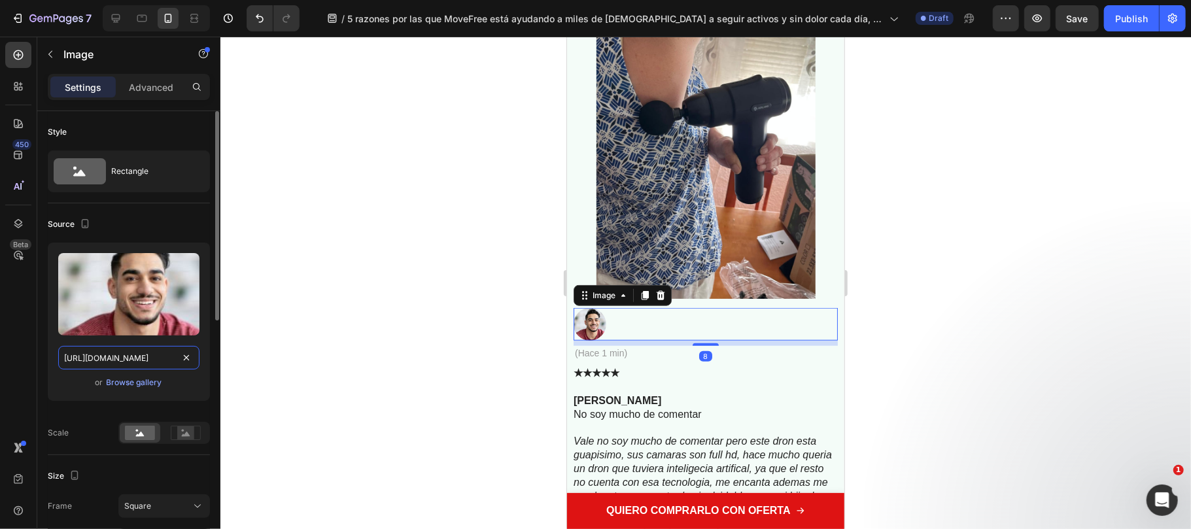
click at [124, 362] on input "https://cdn.shopify.com/s/files/1/0816/2141/8332/files/gempages_536732921881429…" at bounding box center [128, 358] width 141 height 24
paste input "8adff386-1c2d-4a01-a102-a1dfb774f581"
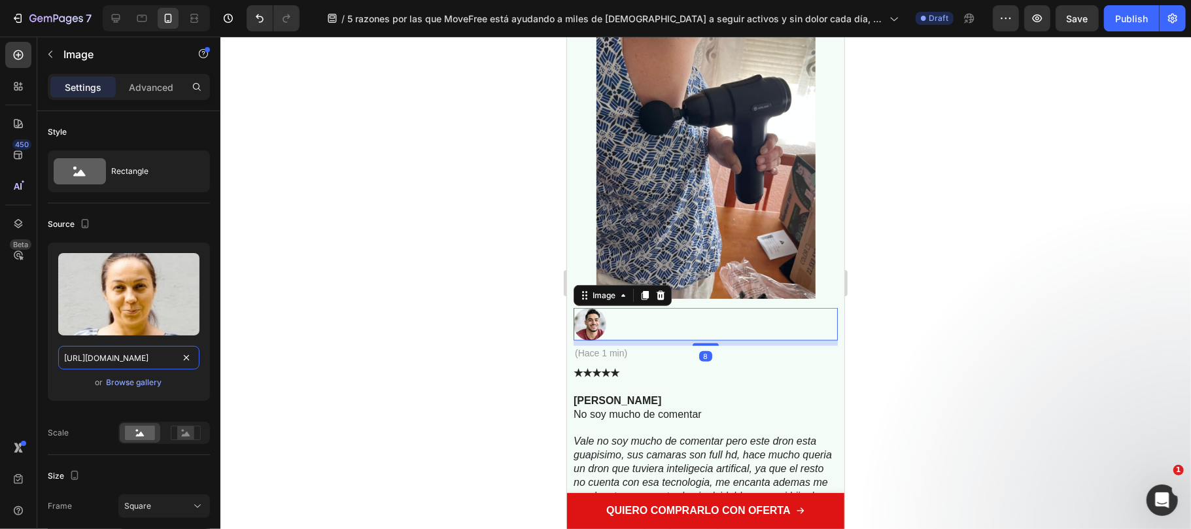
scroll to position [0, 385]
type input "https://cdn.shopify.com/s/files/1/0816/2141/8332/files/gempages_536732921881429…"
click at [424, 359] on div at bounding box center [705, 283] width 970 height 492
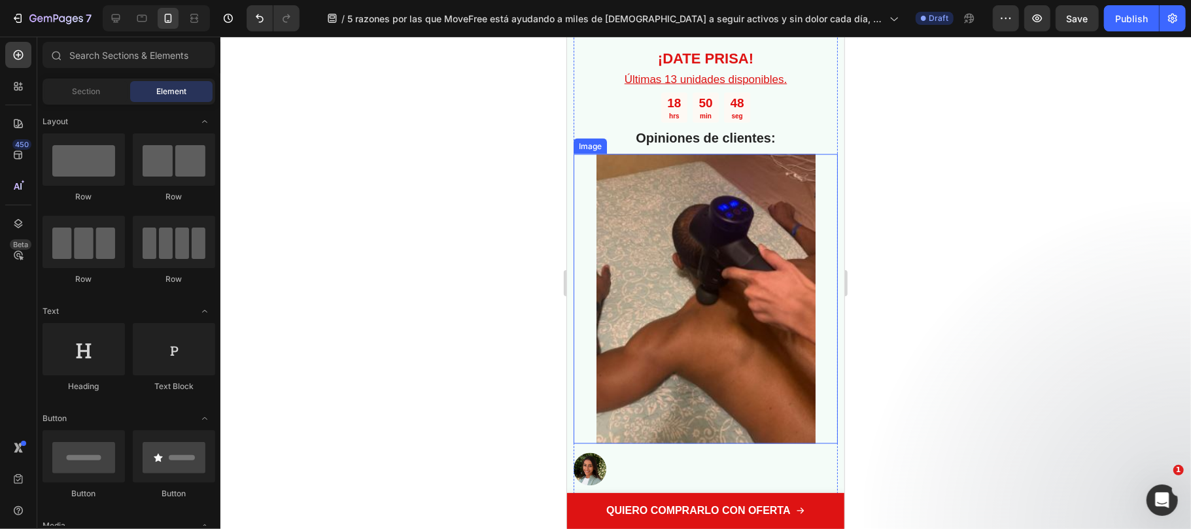
scroll to position [5143, 0]
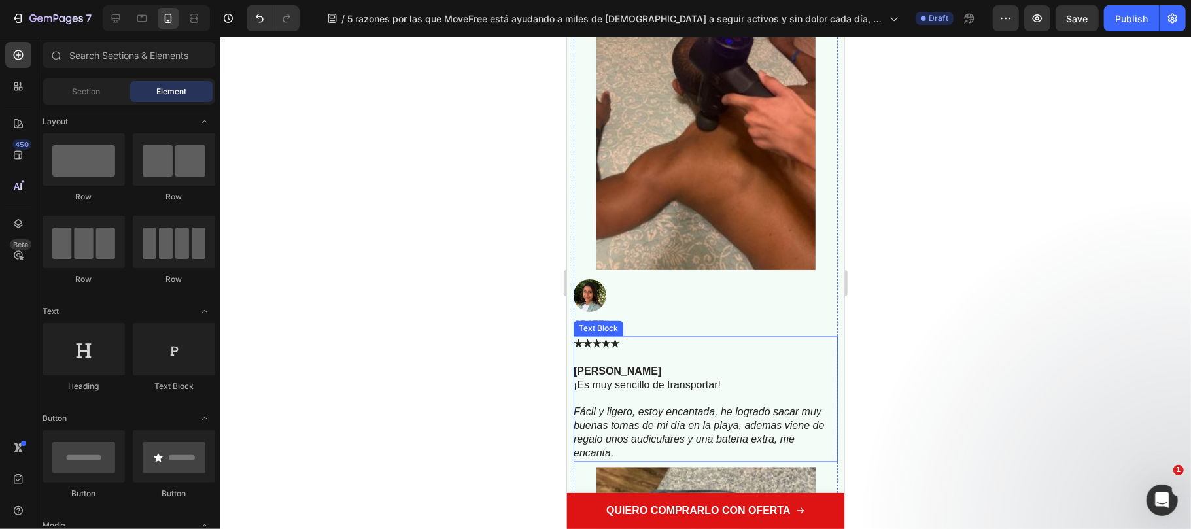
click at [617, 392] on p at bounding box center [704, 399] width 263 height 14
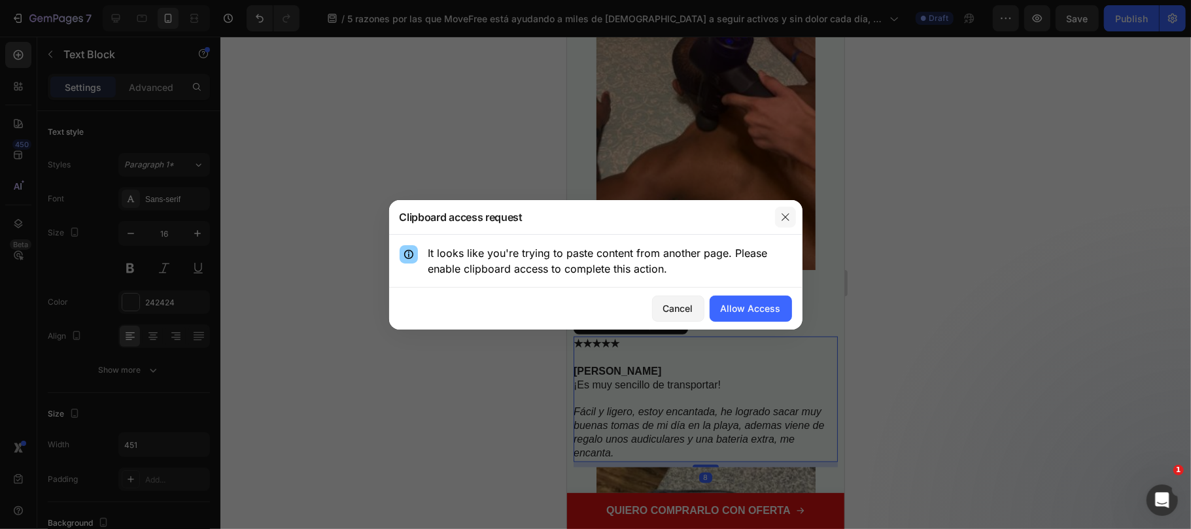
click at [780, 212] on icon "button" at bounding box center [785, 217] width 10 height 10
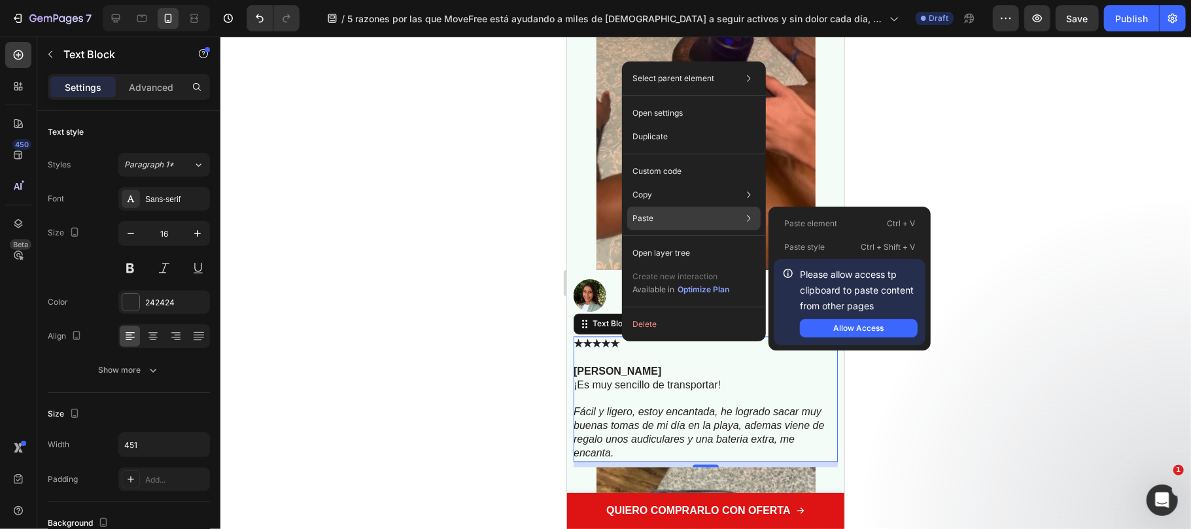
click at [658, 241] on div "Paste Paste element Ctrl + V Paste style Ctrl + Shift + V Please allow access t…" at bounding box center [693, 253] width 133 height 24
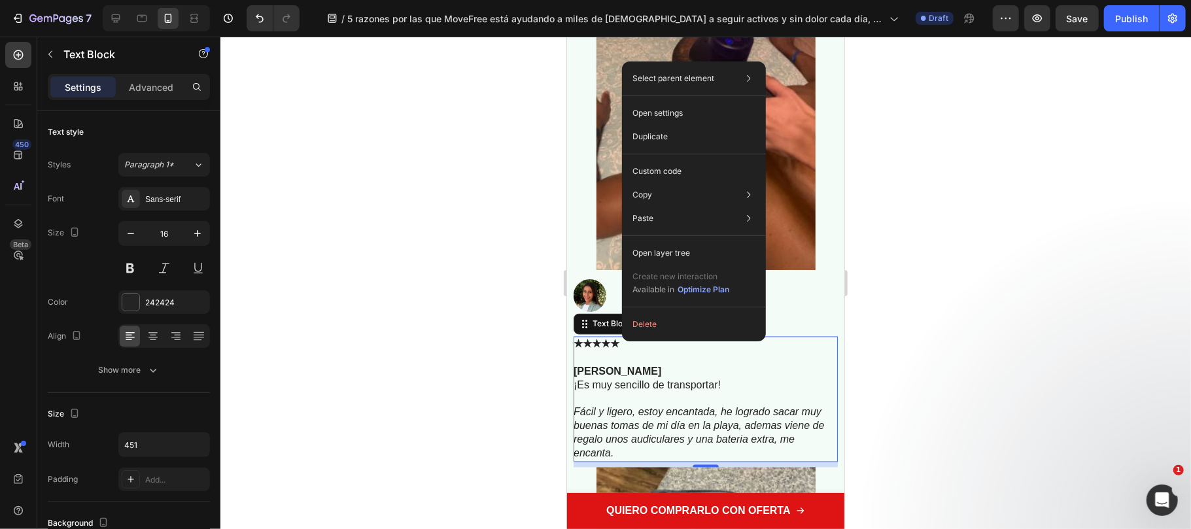
click at [430, 319] on div at bounding box center [705, 283] width 970 height 492
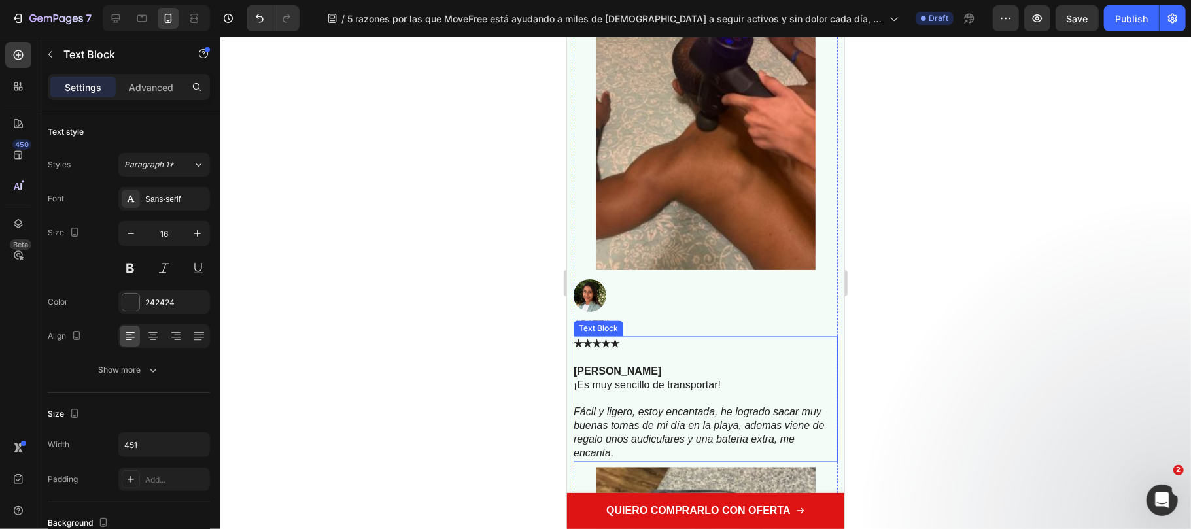
click at [677, 411] on icon "Fácil y ligero, estoy encantada, he logrado sacar muy buenas tomas de mi día en…" at bounding box center [698, 432] width 250 height 52
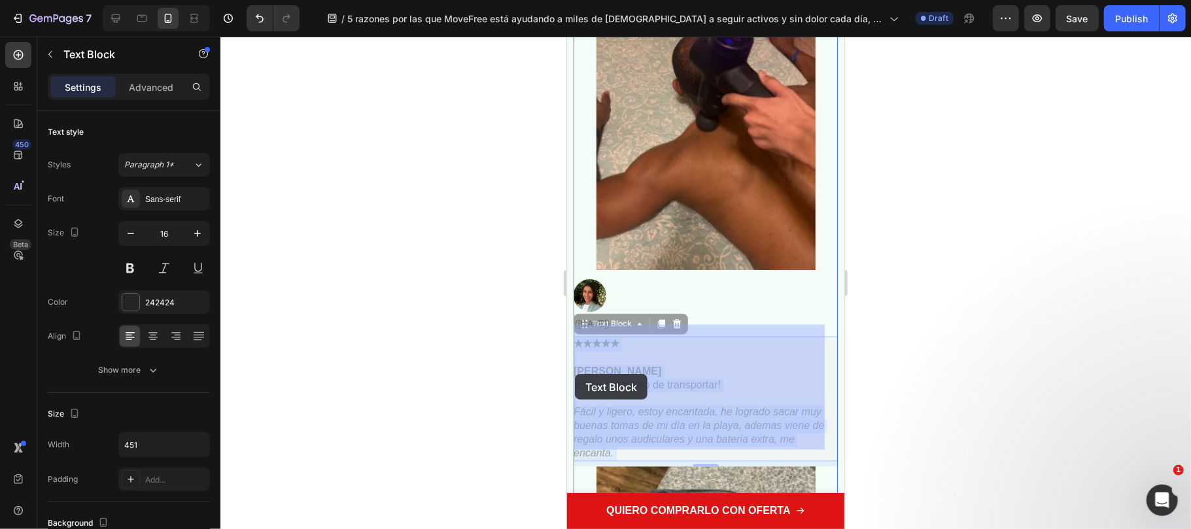
drag, startPoint x: 610, startPoint y: 442, endPoint x: 574, endPoint y: 373, distance: 77.5
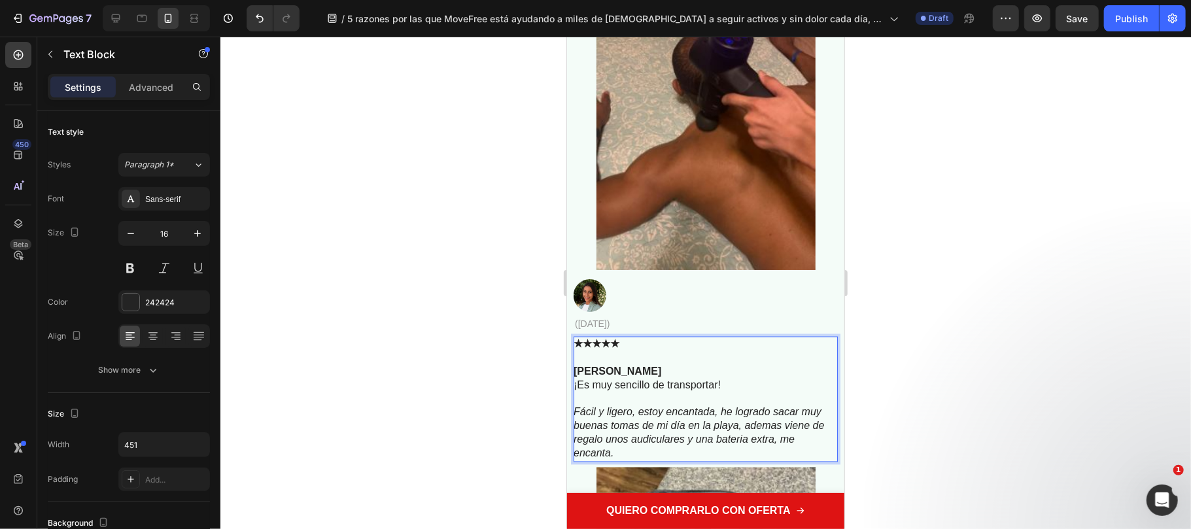
click at [623, 433] on p "Fácil y ligero, estoy encantada, he logrado sacar muy buenas tomas de mi día en…" at bounding box center [704, 432] width 263 height 54
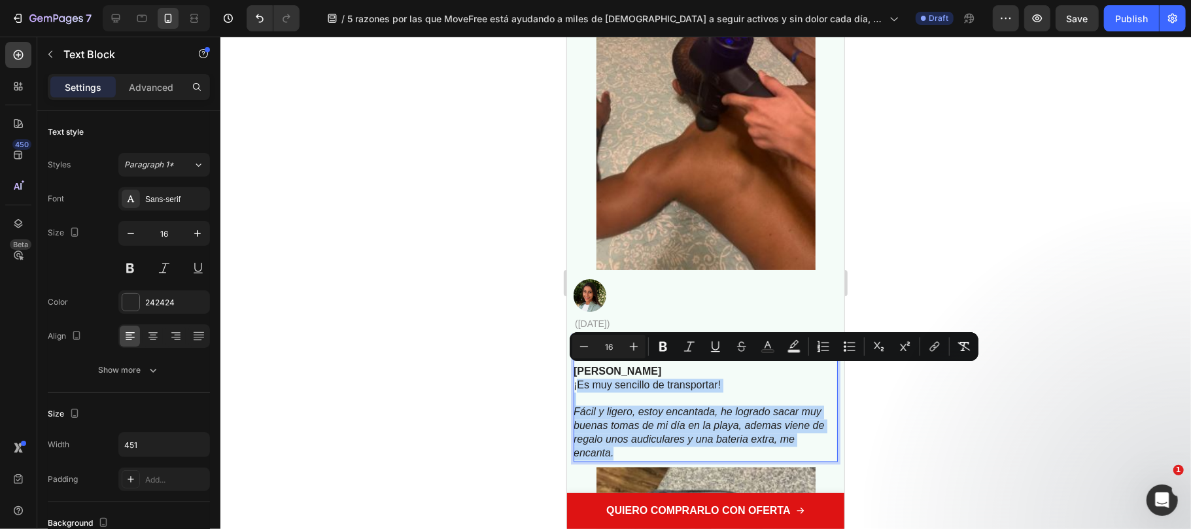
drag, startPoint x: 615, startPoint y: 440, endPoint x: 574, endPoint y: 372, distance: 79.5
click at [574, 372] on div "★★★★★ Helena Fuentes ¡Es muy sencillo de transportar! Fácil y ligero, estoy enc…" at bounding box center [705, 398] width 264 height 125
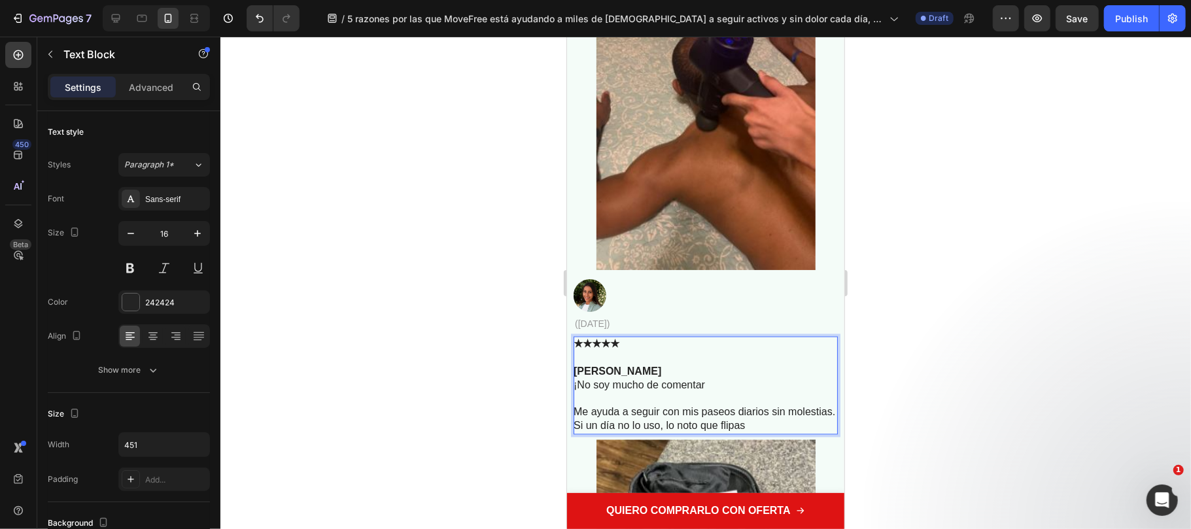
click at [670, 407] on p "Me ayuda a seguir con mis paseos diarios sin molestias. Si un día no lo uso, lo…" at bounding box center [704, 418] width 263 height 27
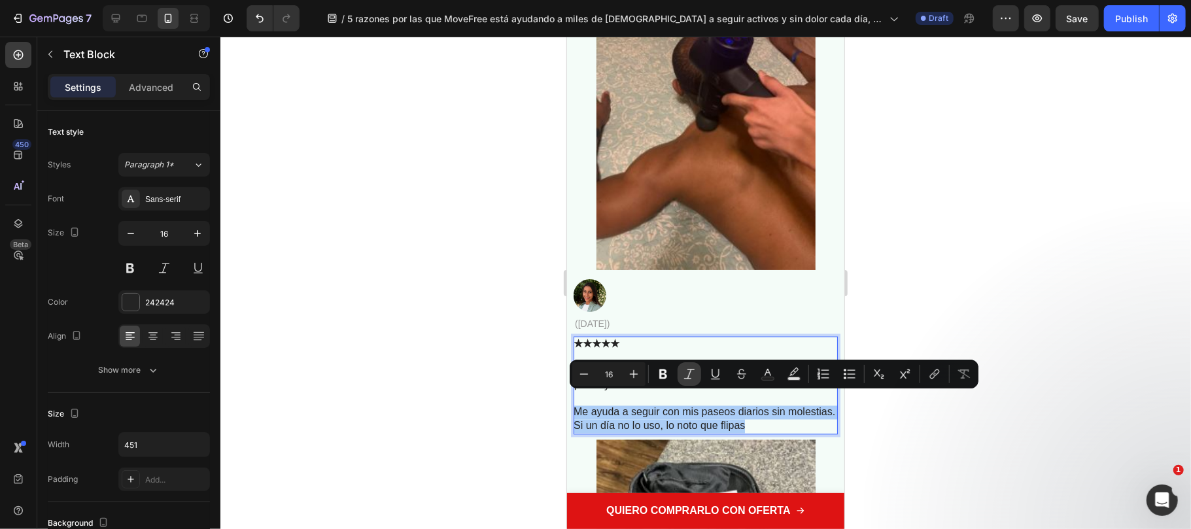
click at [681, 379] on button "Italic" at bounding box center [689, 374] width 24 height 24
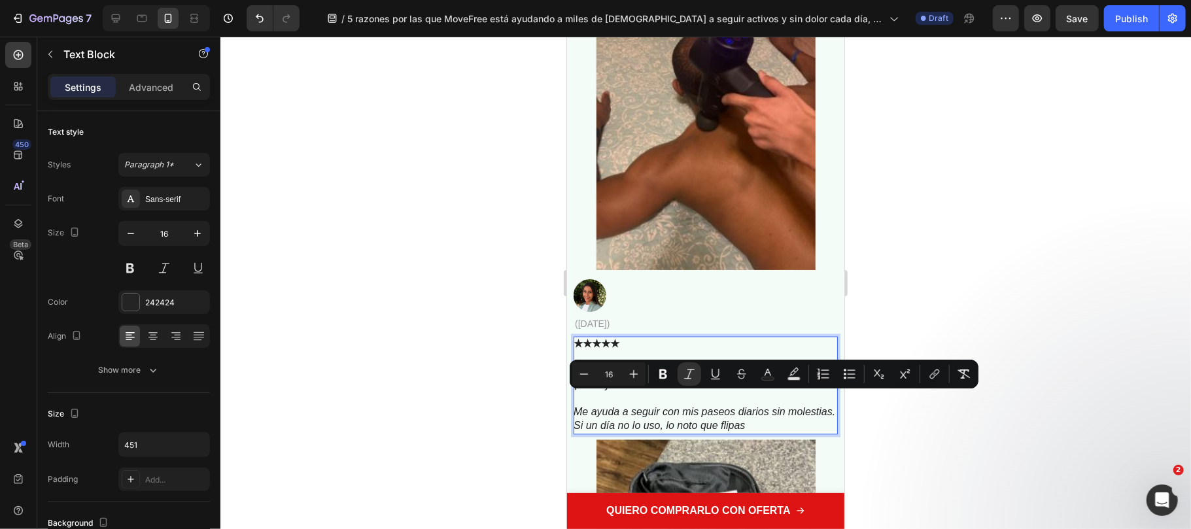
click at [430, 314] on div at bounding box center [705, 283] width 970 height 492
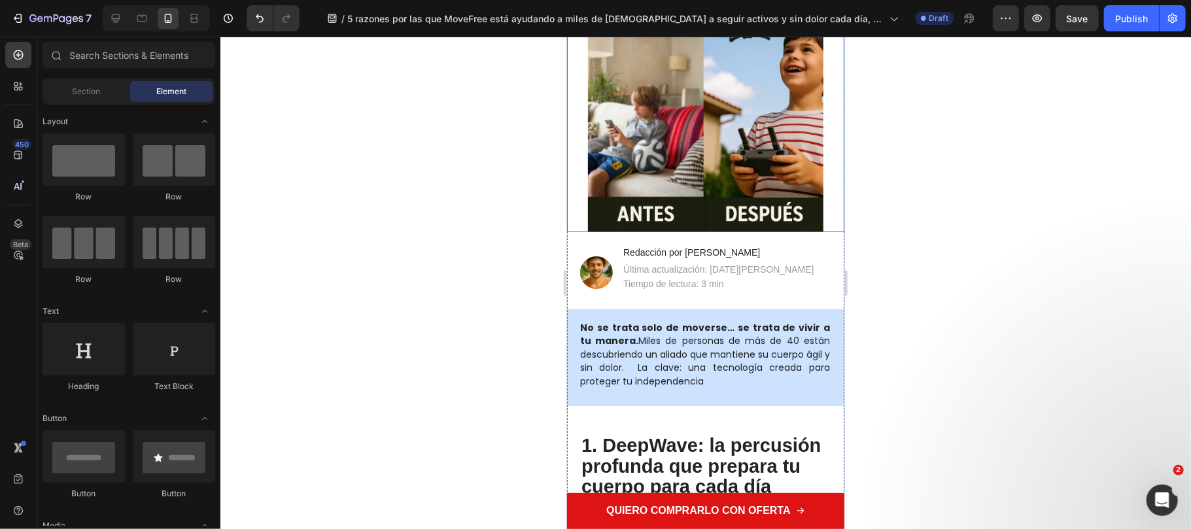
scroll to position [0, 0]
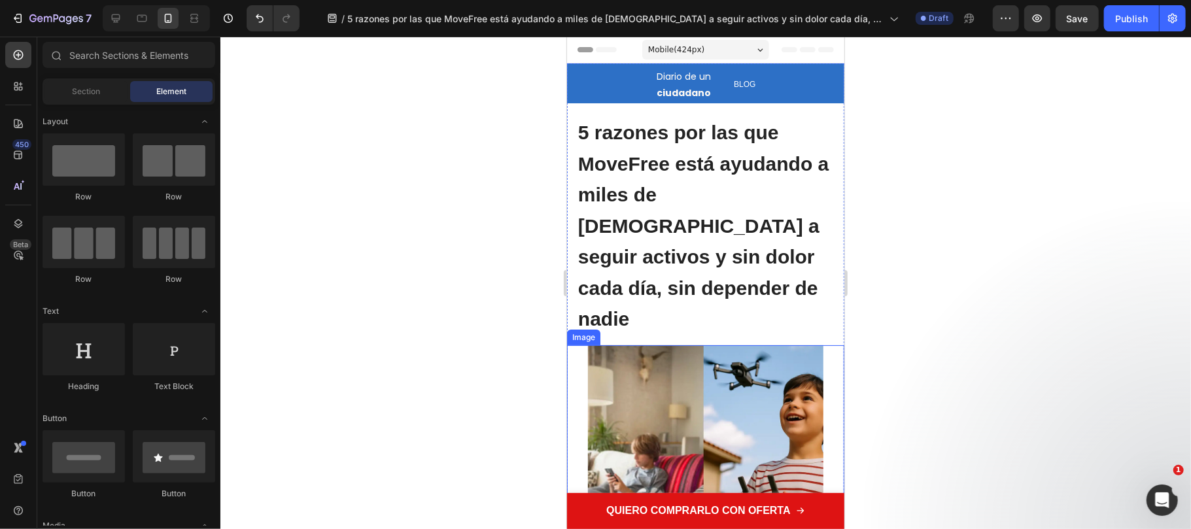
drag, startPoint x: 757, startPoint y: 371, endPoint x: 701, endPoint y: 358, distance: 57.7
click at [757, 371] on img at bounding box center [704, 462] width 235 height 235
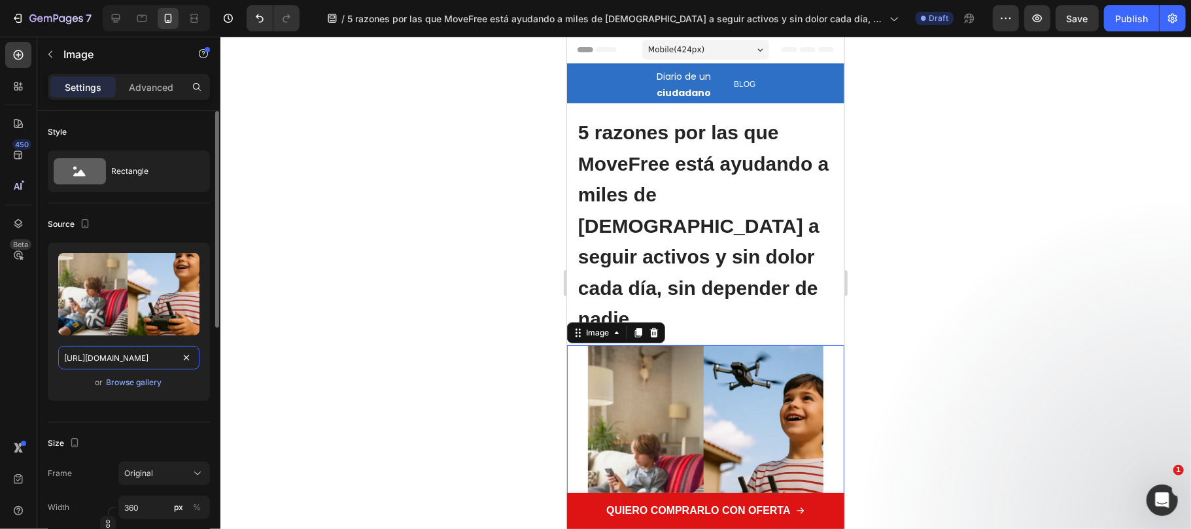
click at [129, 353] on input "https://cdn.shopify.com/s/files/1/0816/2141/8332/files/gempages_536732921881429…" at bounding box center [128, 358] width 141 height 24
paste input "08fde3aa-63aa-4901-a088-544121a6a5f1.png"
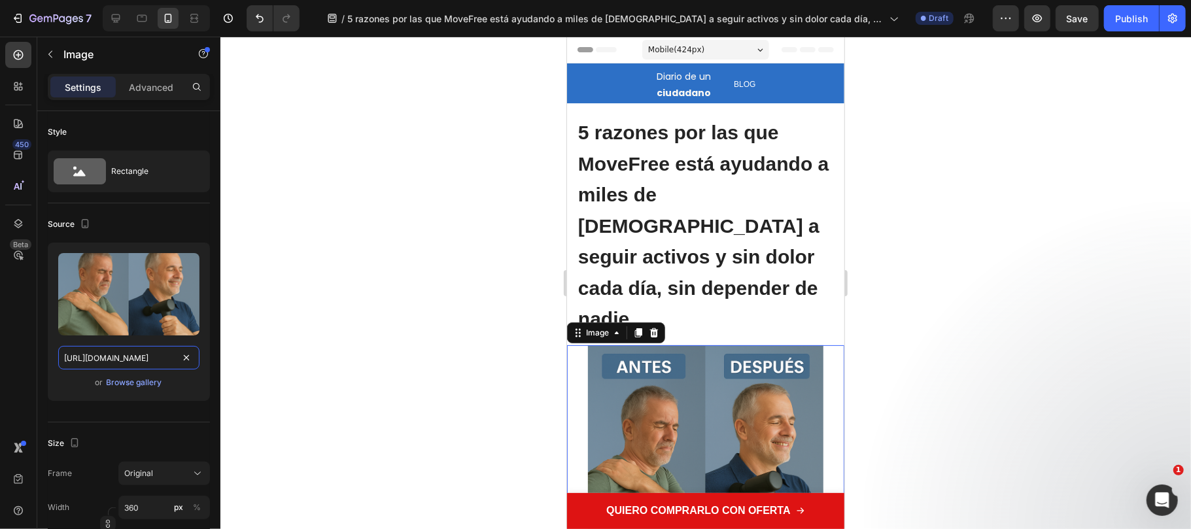
type input "https://cdn.shopify.com/s/files/1/0816/2141/8332/files/gempages_536732921881429…"
click at [916, 343] on div at bounding box center [705, 283] width 970 height 492
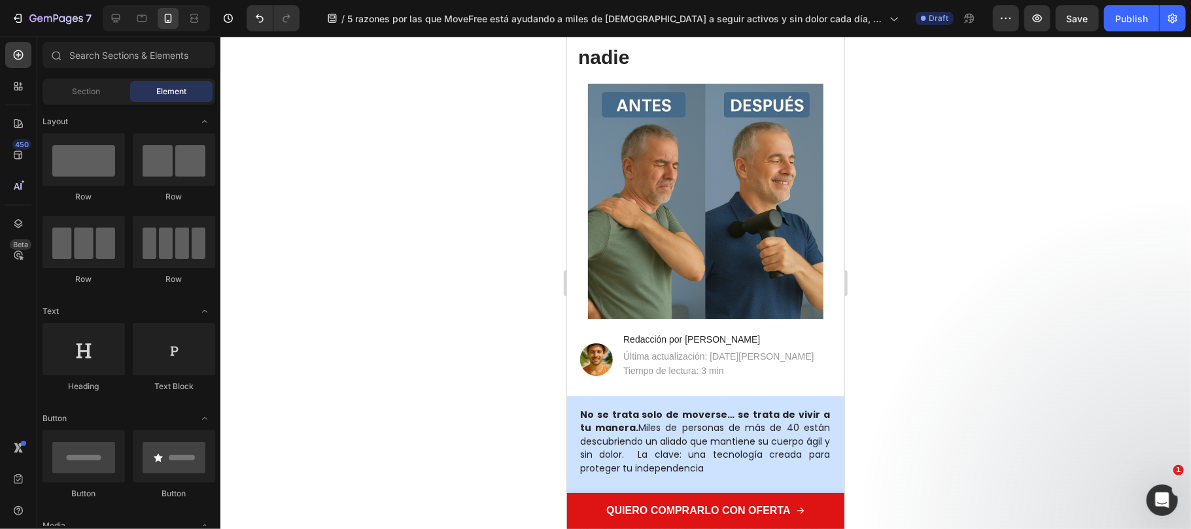
scroll to position [610, 0]
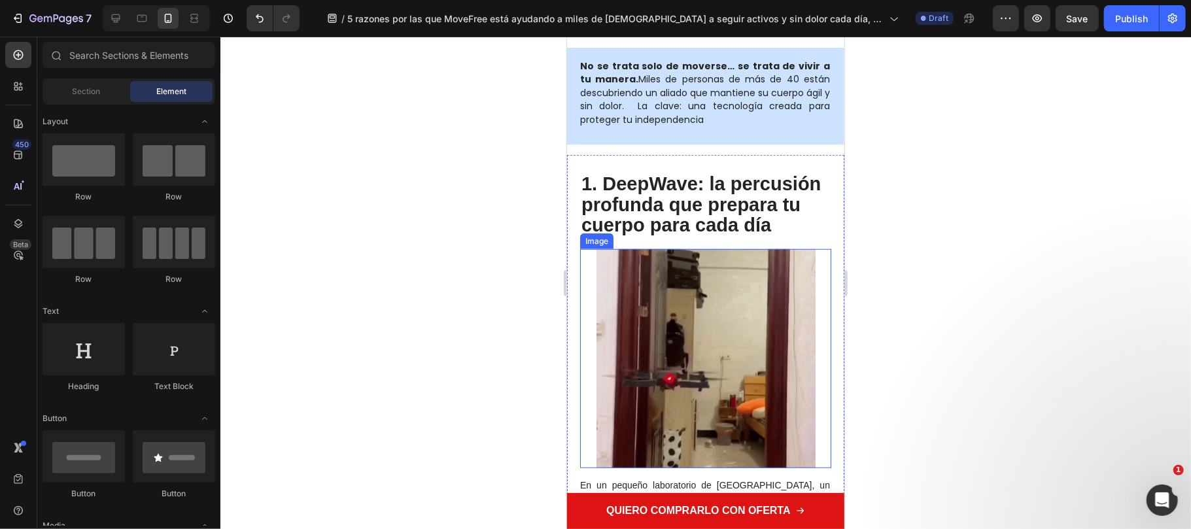
drag, startPoint x: 1132, startPoint y: 337, endPoint x: 679, endPoint y: 306, distance: 454.8
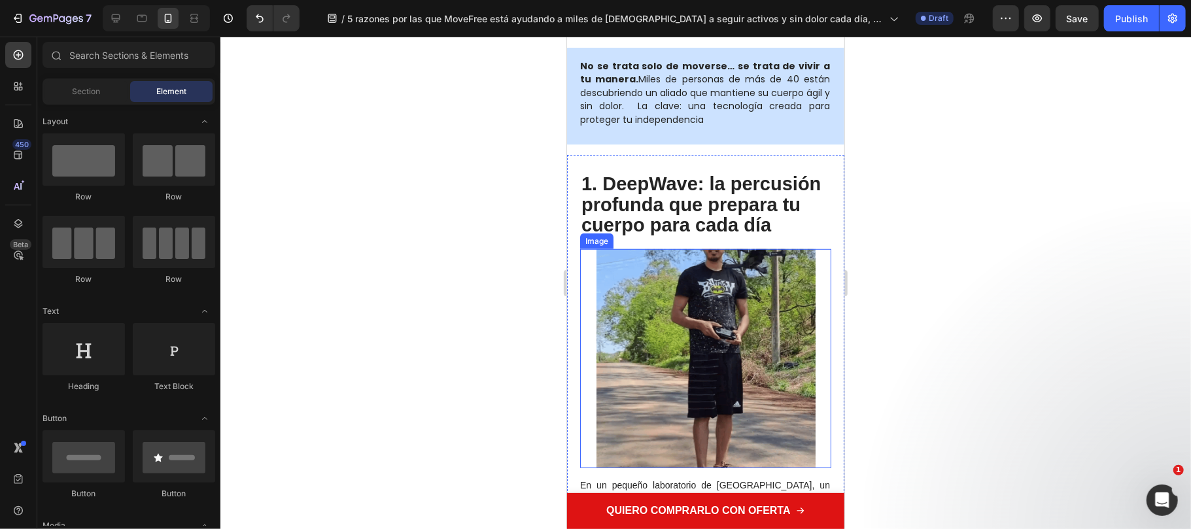
click at [679, 306] on img at bounding box center [705, 357] width 219 height 219
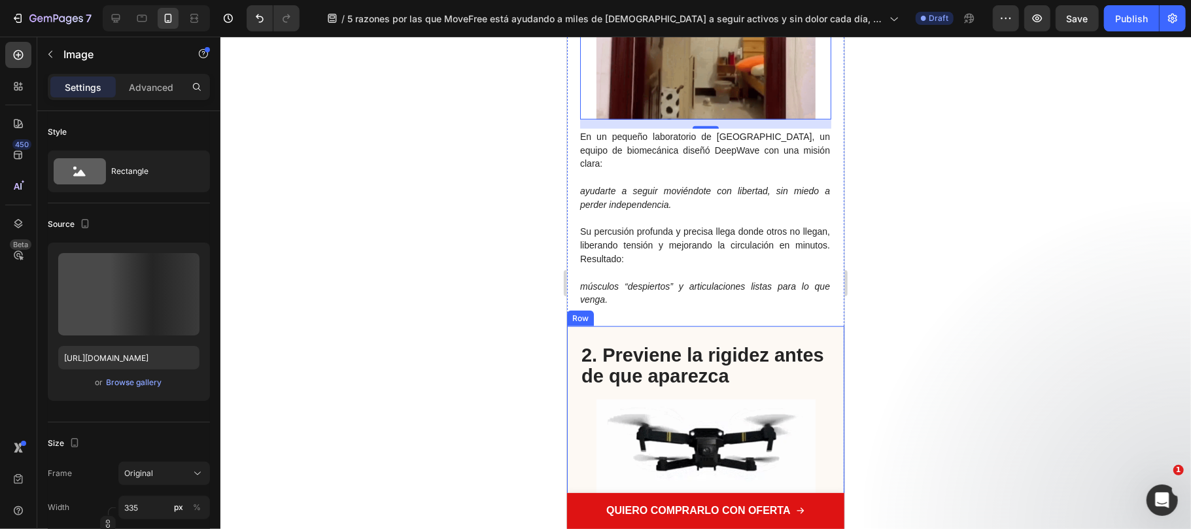
scroll to position [1133, 0]
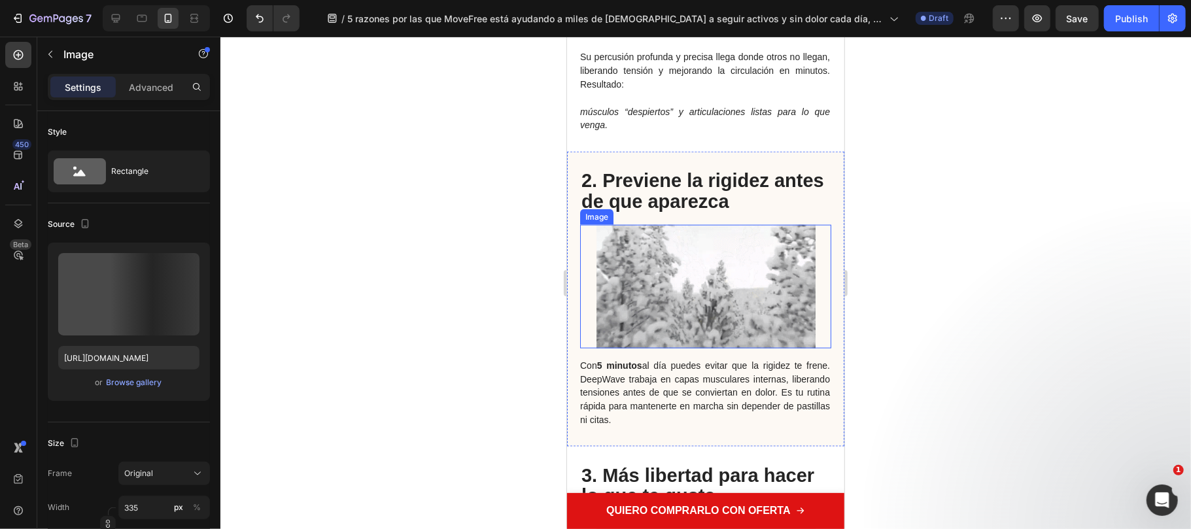
click at [704, 261] on img at bounding box center [705, 285] width 219 height 123
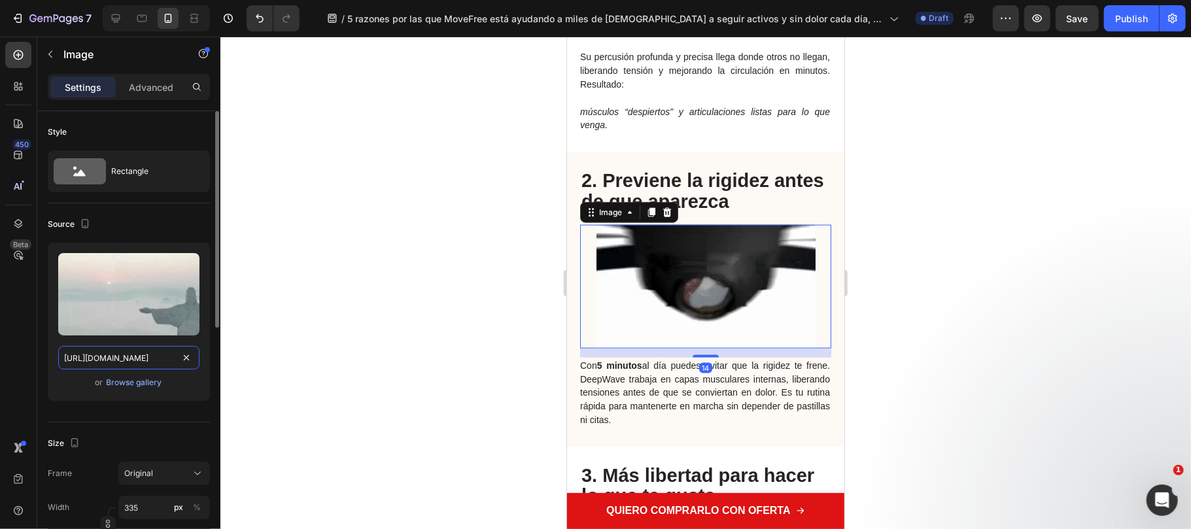
click at [144, 356] on input "https://cdn.shopify.com/s/files/1/0816/2141/8332/files/gempages_536732921881429…" at bounding box center [128, 358] width 141 height 24
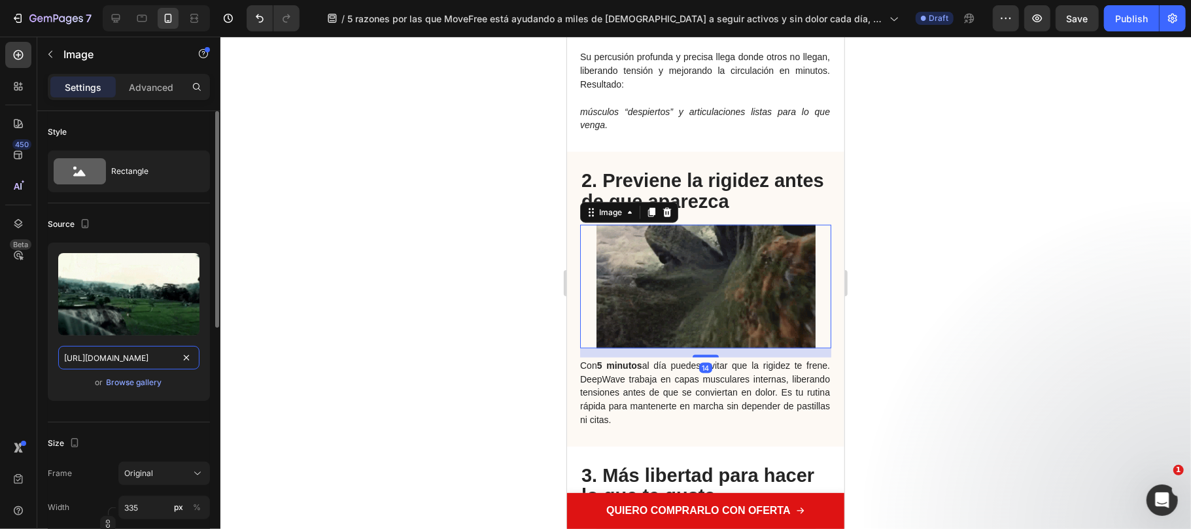
paste input "5fc8cc03-e2a9-4201-b966-98a83783251a"
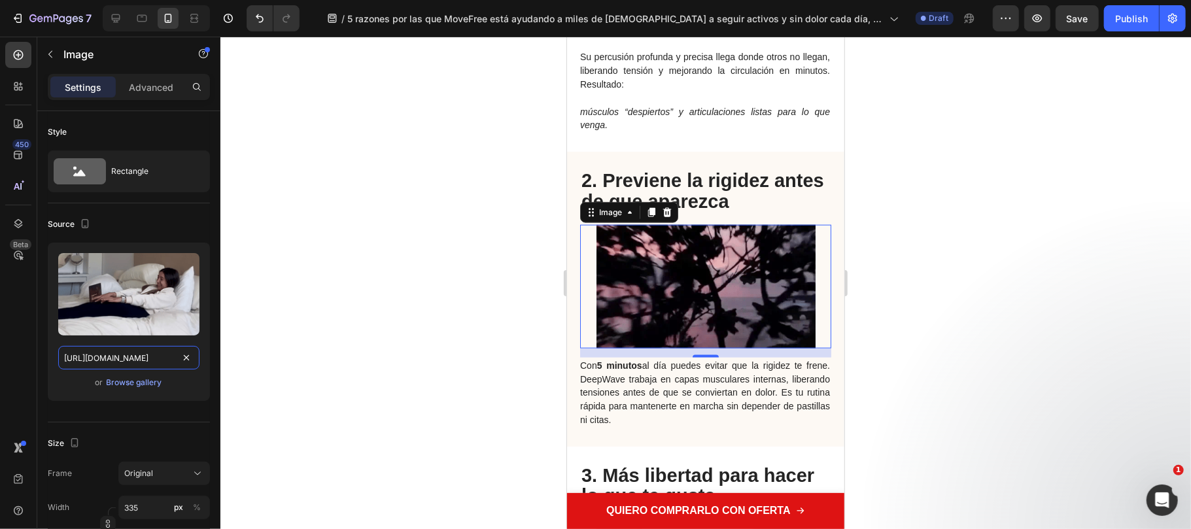
scroll to position [0, 405]
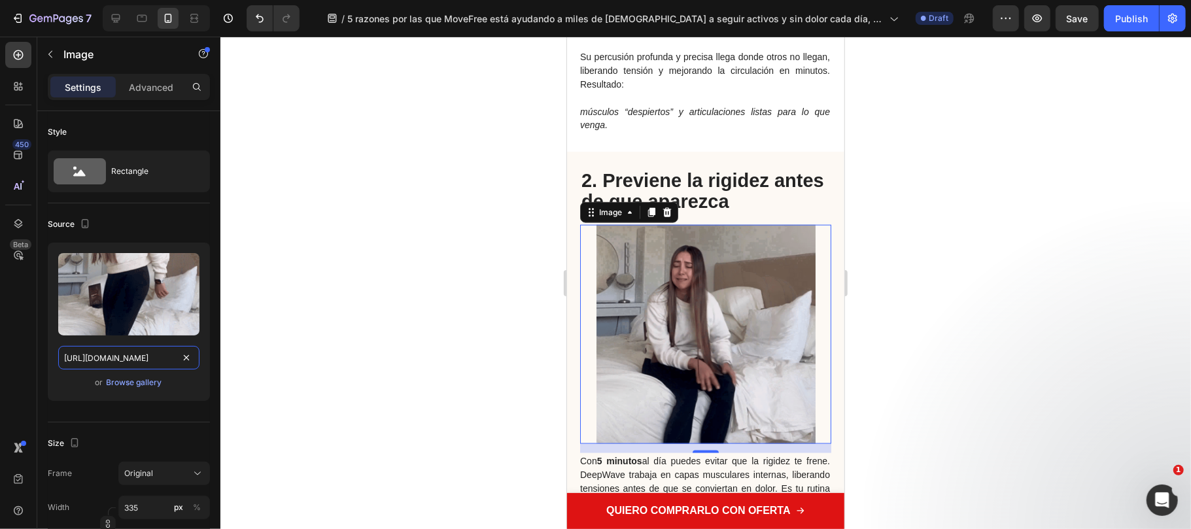
type input "https://cdn.shopify.com/s/files/1/0816/2141/8332/files/gempages_536732921881429…"
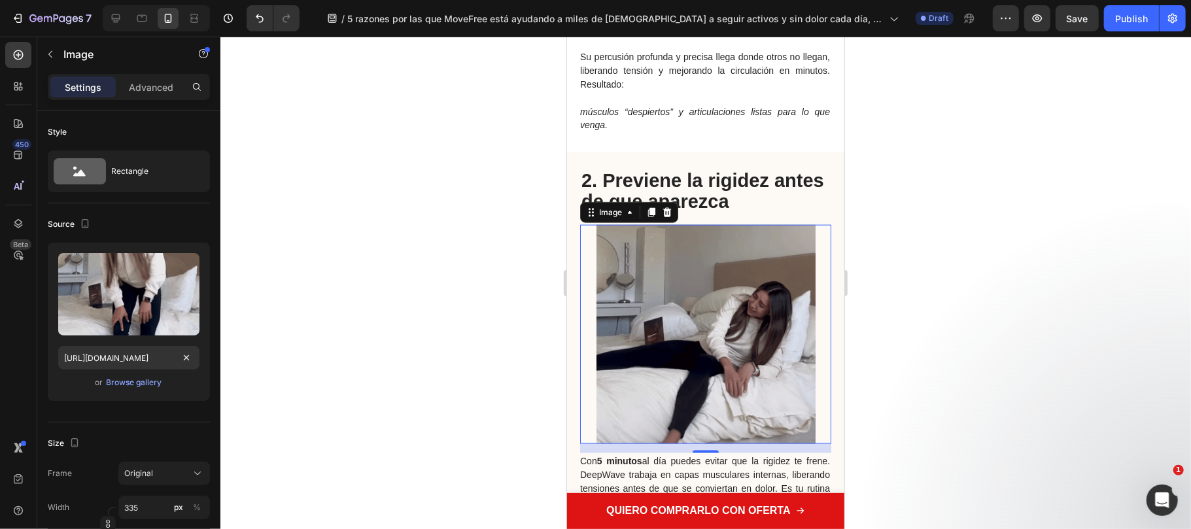
click at [881, 322] on div at bounding box center [705, 283] width 970 height 492
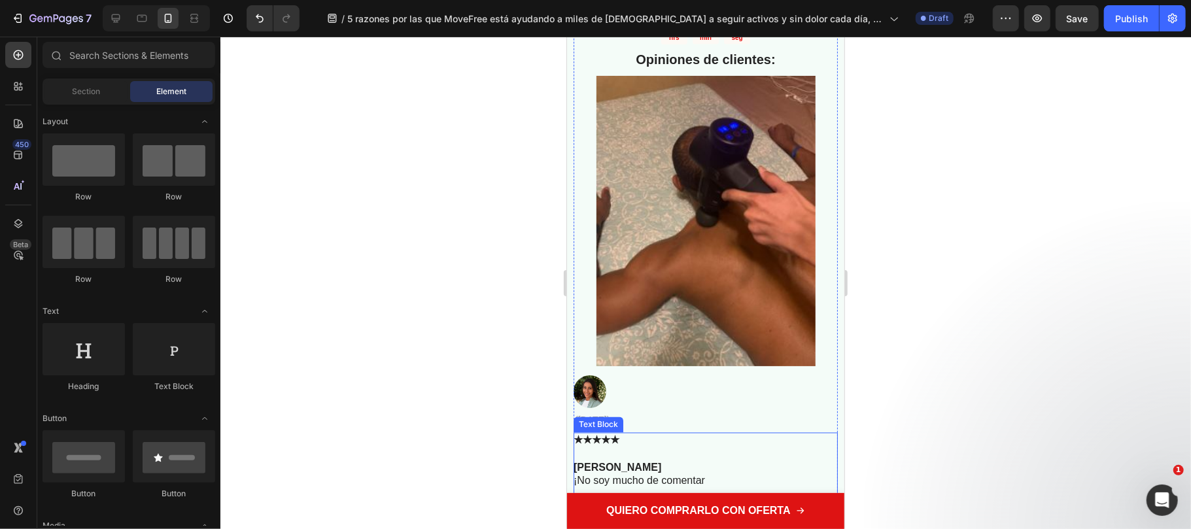
scroll to position [5317, 0]
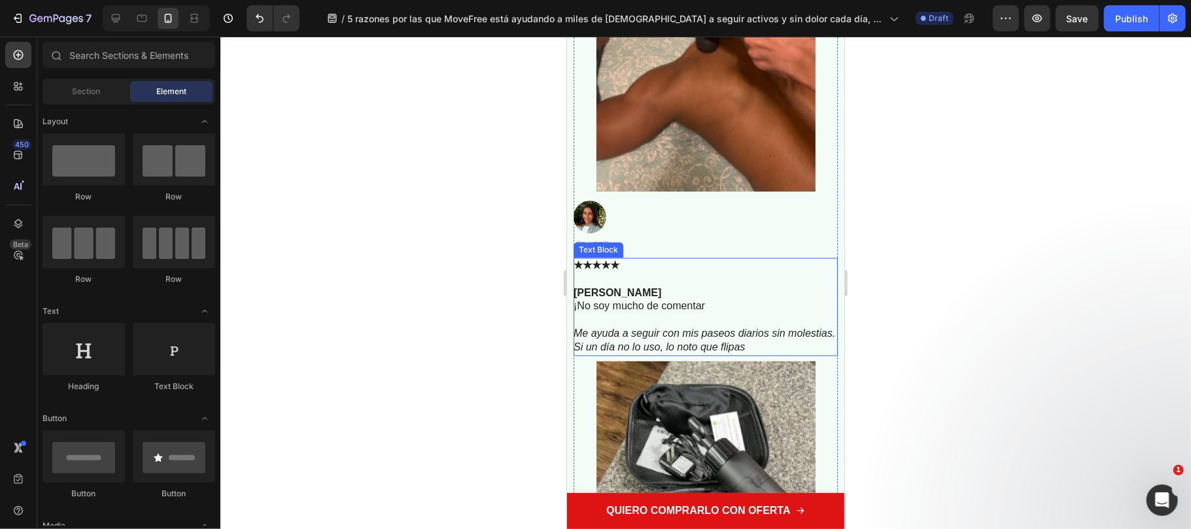
click at [673, 328] on icon "Me ayuda a seguir con mis paseos diarios sin molestias. Si un día no lo uso, lo…" at bounding box center [704, 340] width 262 height 25
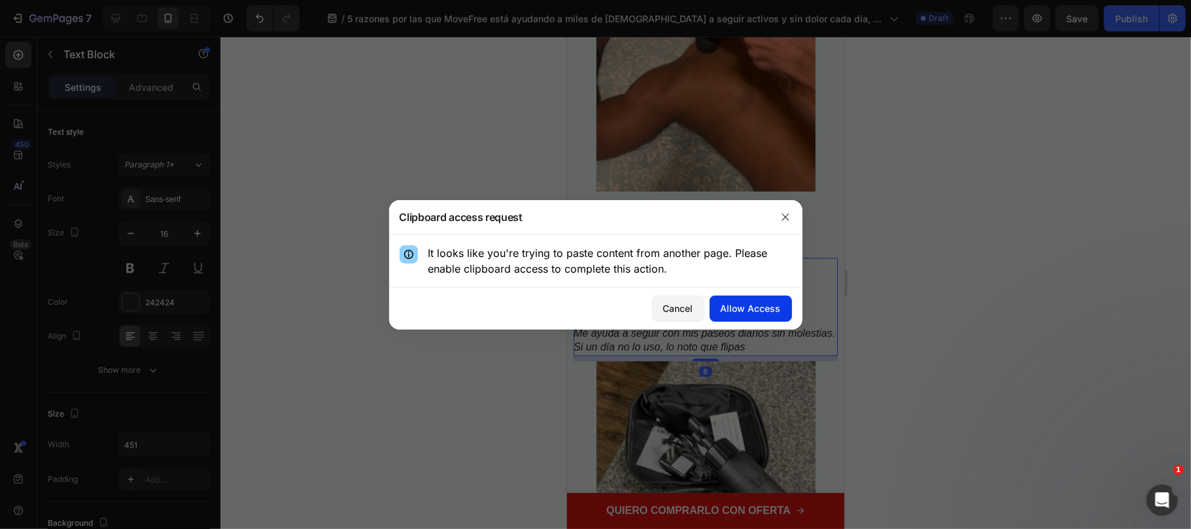
click at [772, 309] on div "Allow Access" at bounding box center [750, 308] width 60 height 14
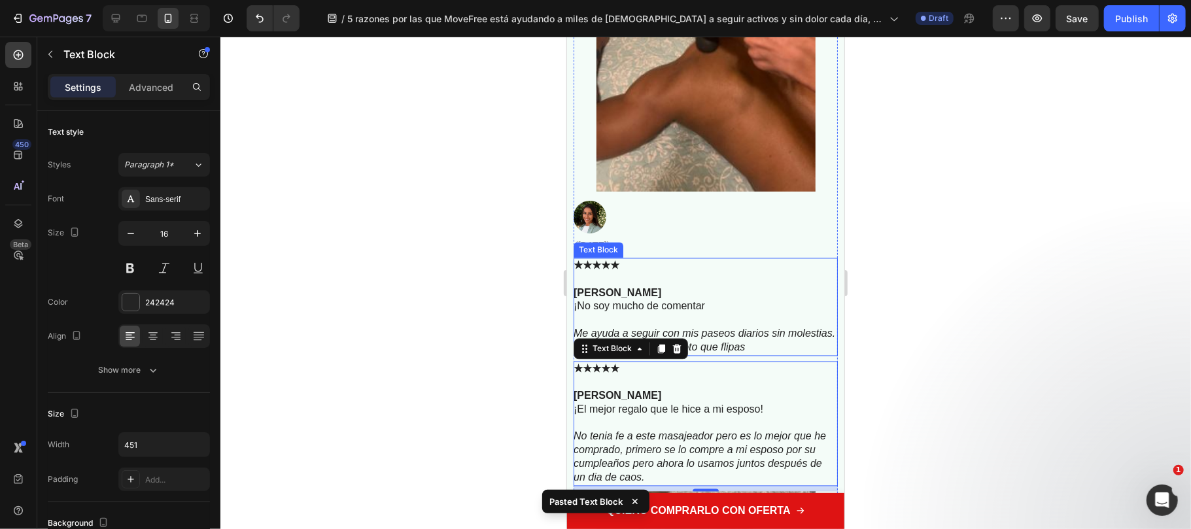
click at [681, 286] on p "Helena Fuentes ¡No soy mucho de comentar" at bounding box center [704, 299] width 263 height 27
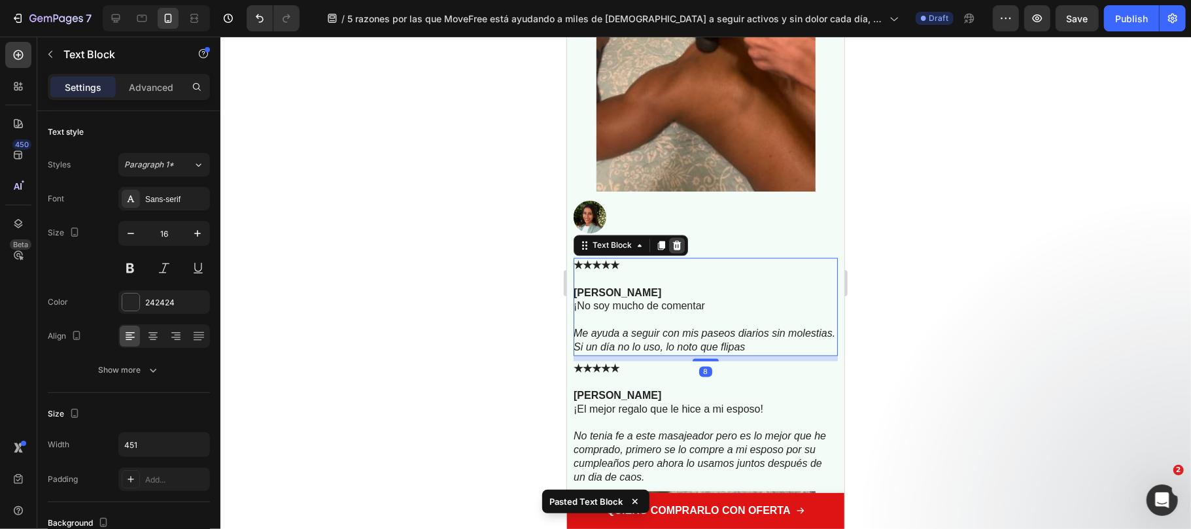
click at [677, 241] on icon at bounding box center [676, 245] width 8 height 9
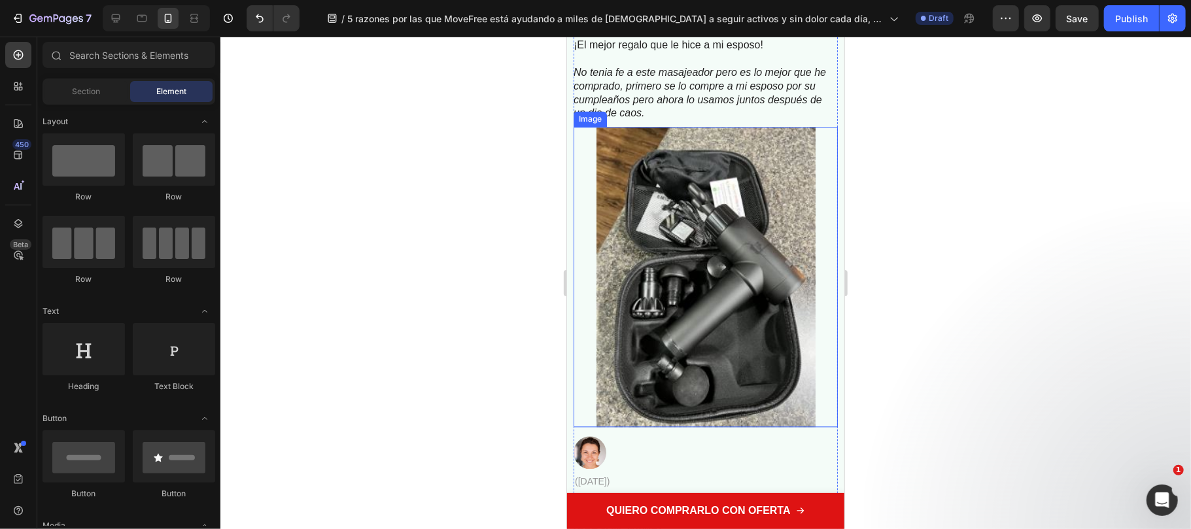
scroll to position [5753, 0]
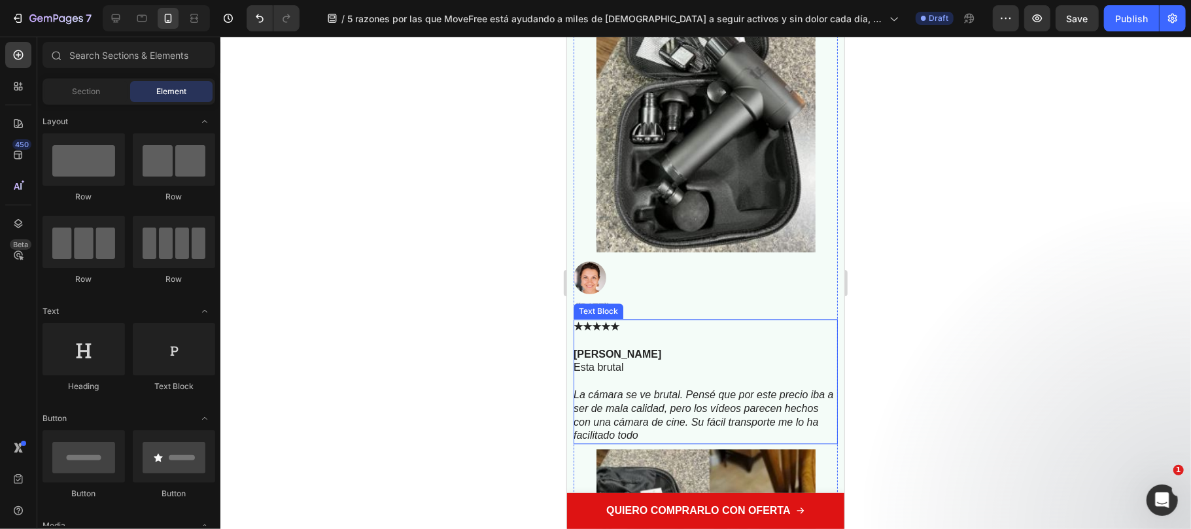
click at [657, 374] on p at bounding box center [704, 381] width 263 height 14
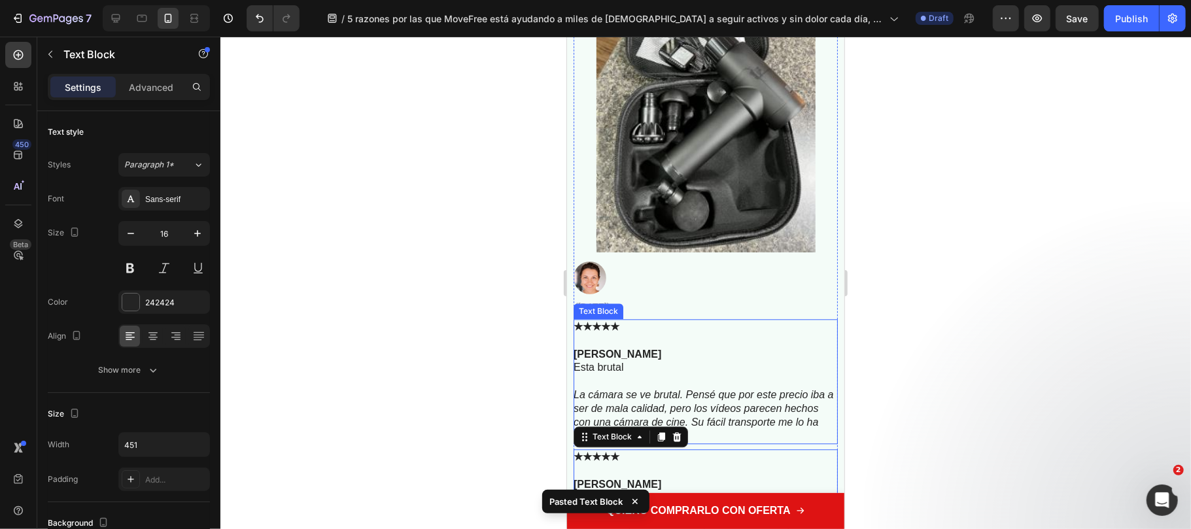
click at [684, 337] on p "★★★★★ Camila Hernandez" at bounding box center [704, 340] width 263 height 41
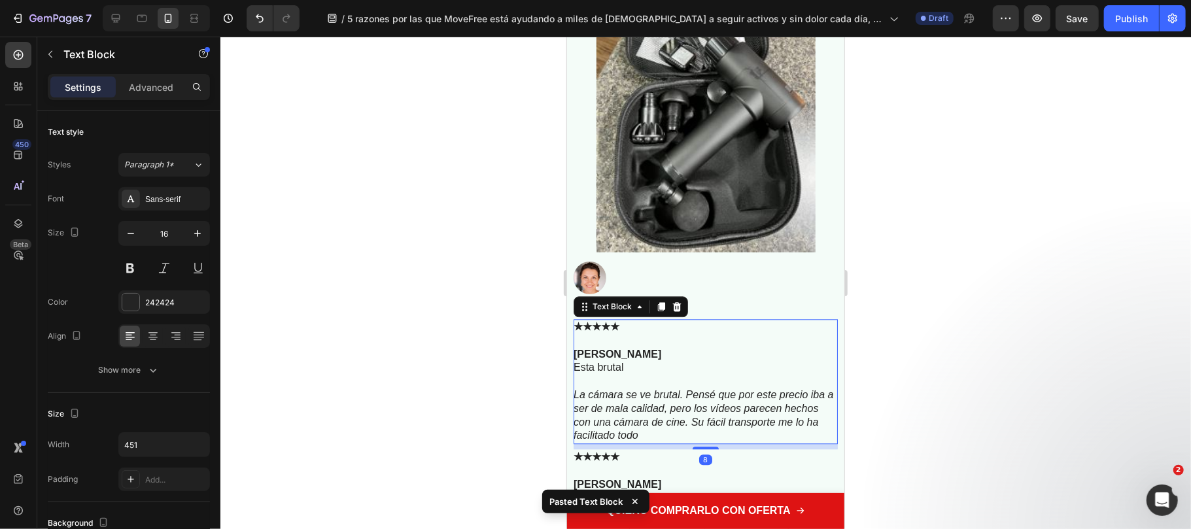
click at [681, 301] on div "Text Block" at bounding box center [630, 306] width 114 height 21
click at [672, 301] on icon at bounding box center [676, 306] width 10 height 10
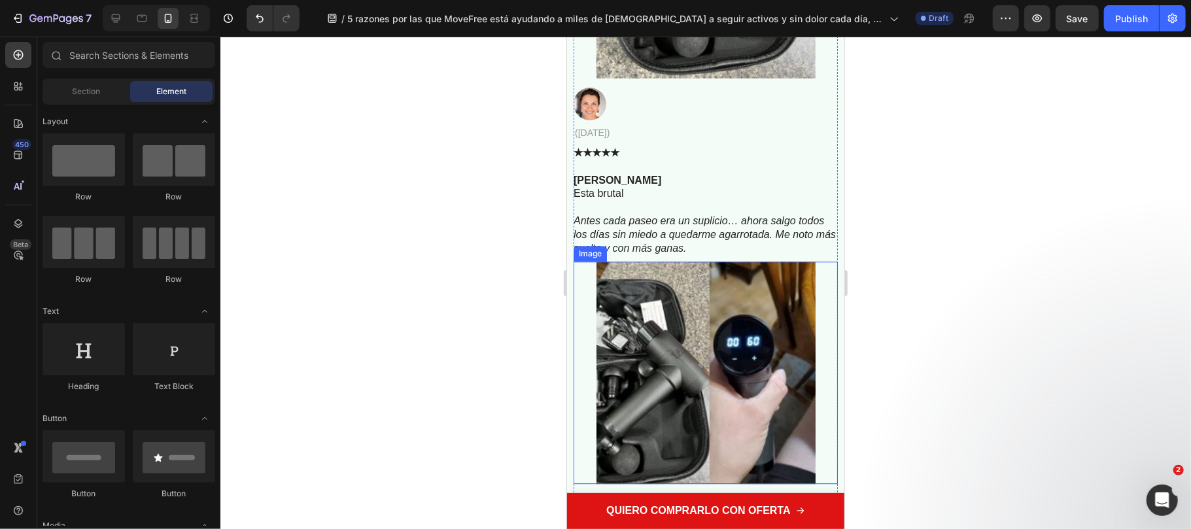
scroll to position [6102, 0]
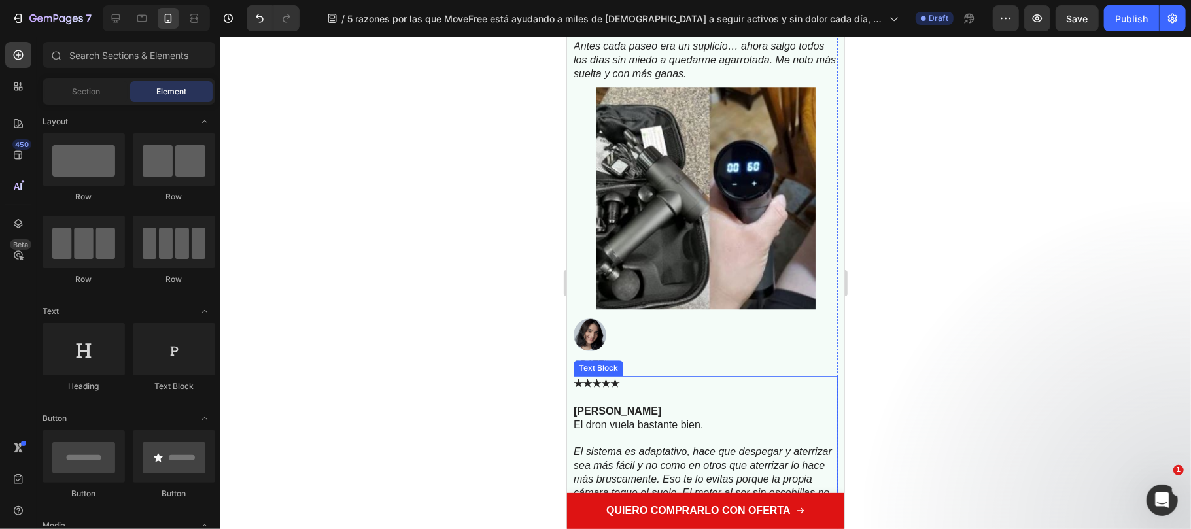
click at [698, 390] on p "Maria Ríos" at bounding box center [704, 403] width 263 height 27
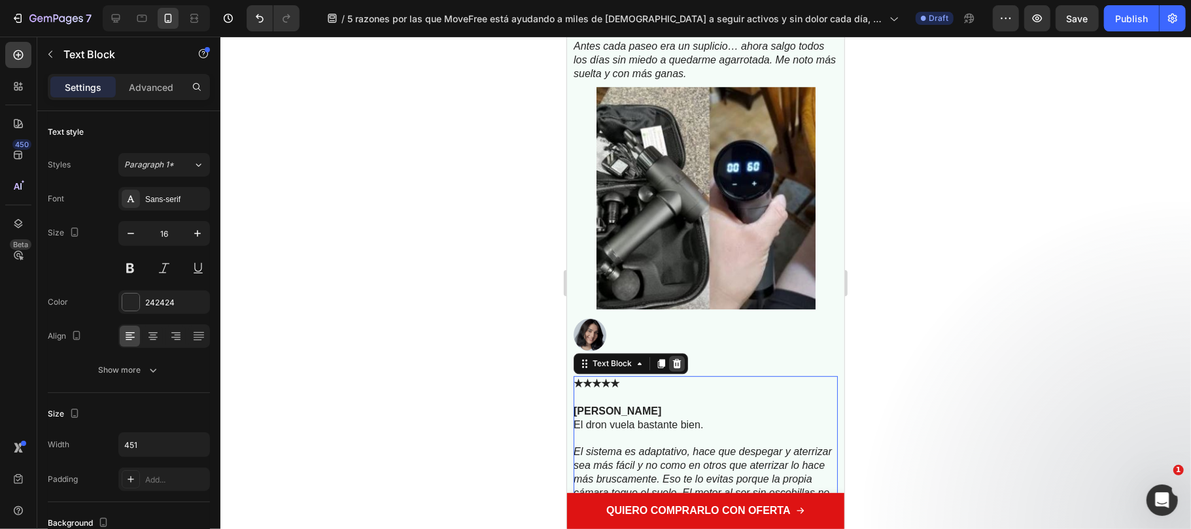
click at [675, 358] on icon at bounding box center [676, 362] width 8 height 9
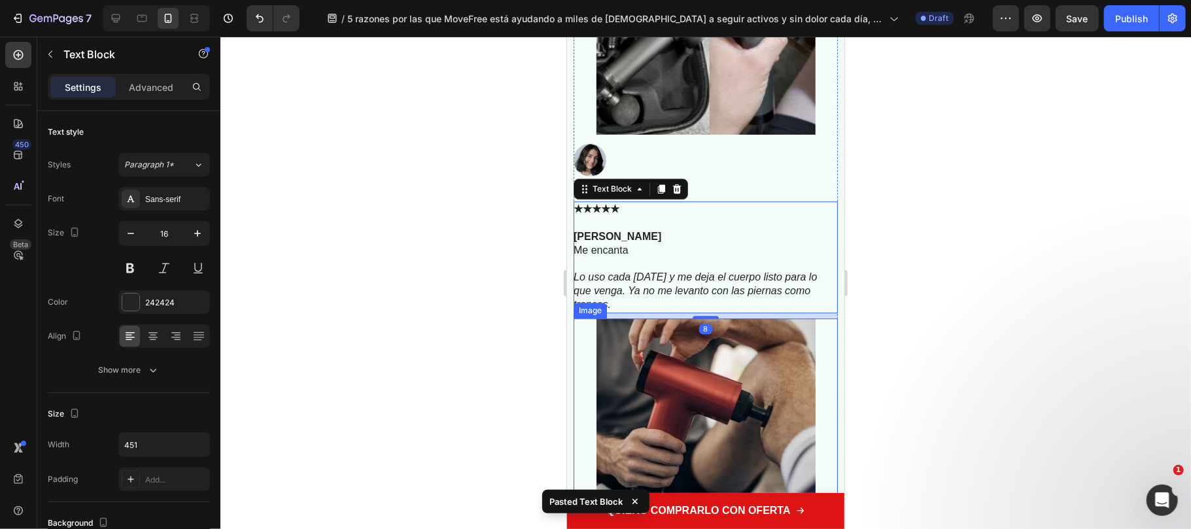
scroll to position [6538, 0]
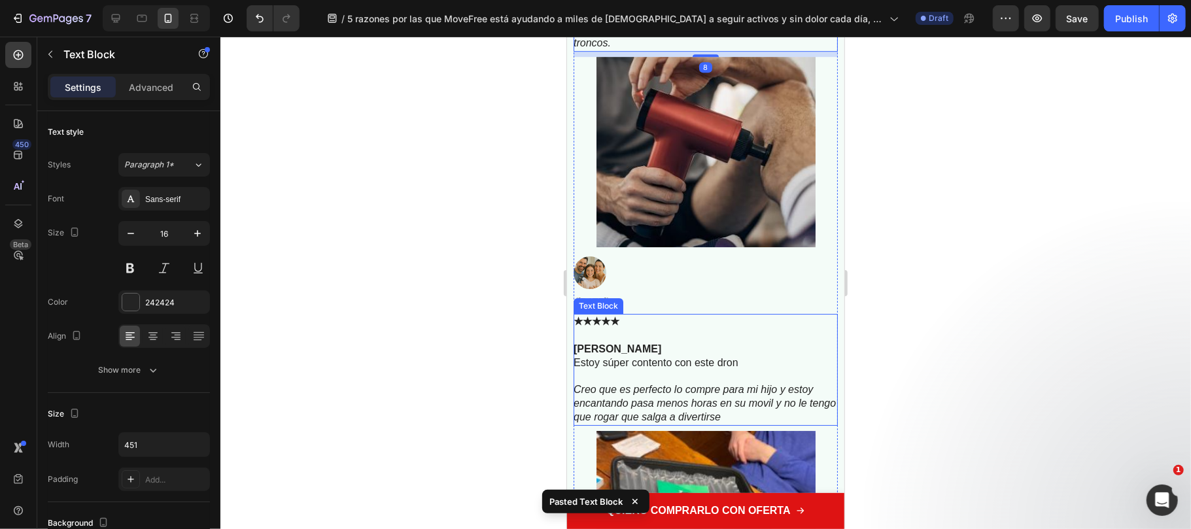
click at [669, 369] on p at bounding box center [704, 376] width 263 height 14
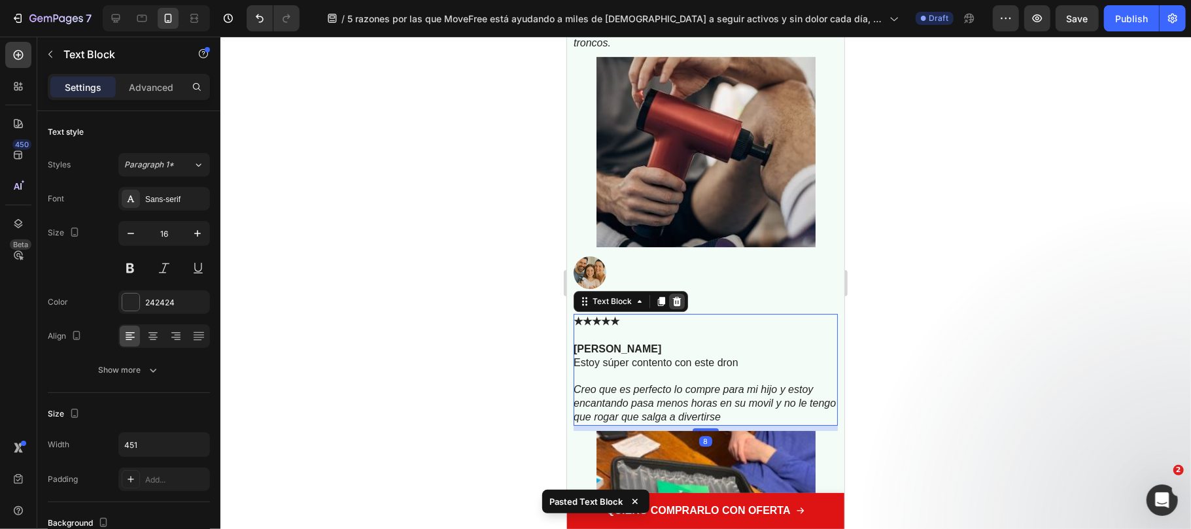
click at [672, 295] on div at bounding box center [676, 301] width 16 height 16
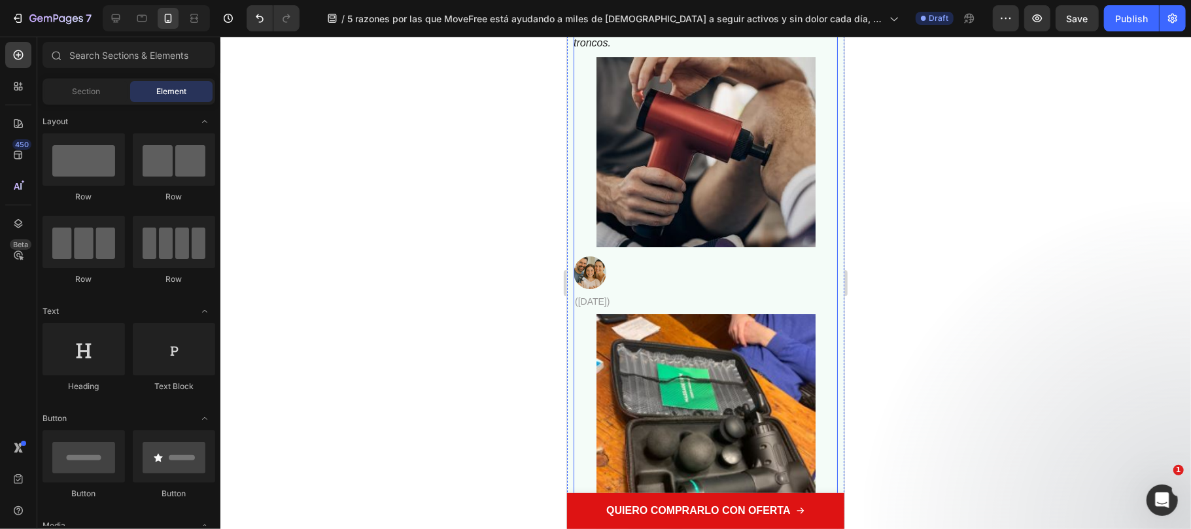
click at [665, 295] on p "(Hace 1 semana)" at bounding box center [705, 301] width 262 height 12
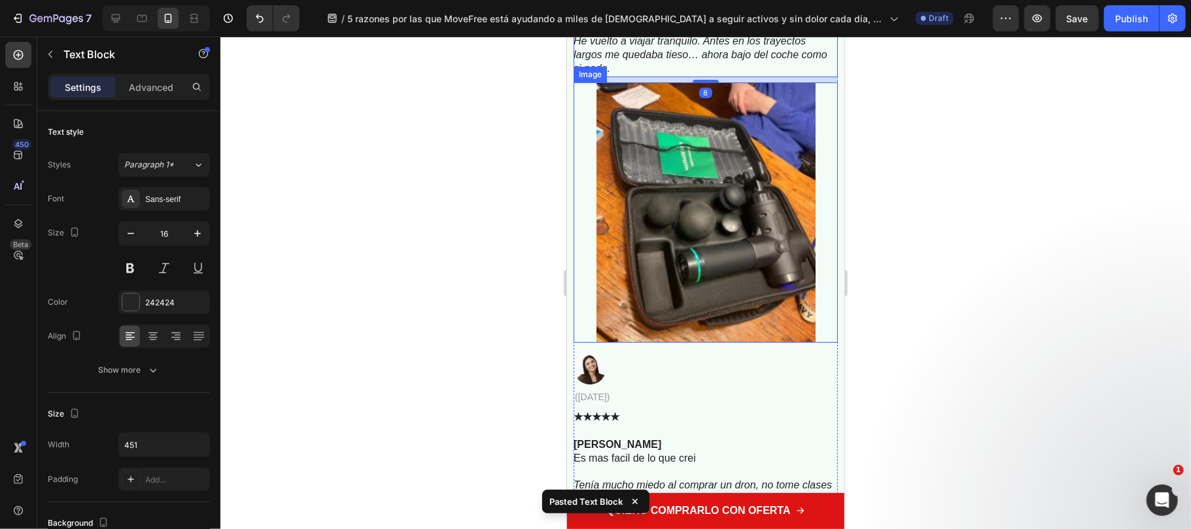
scroll to position [6973, 0]
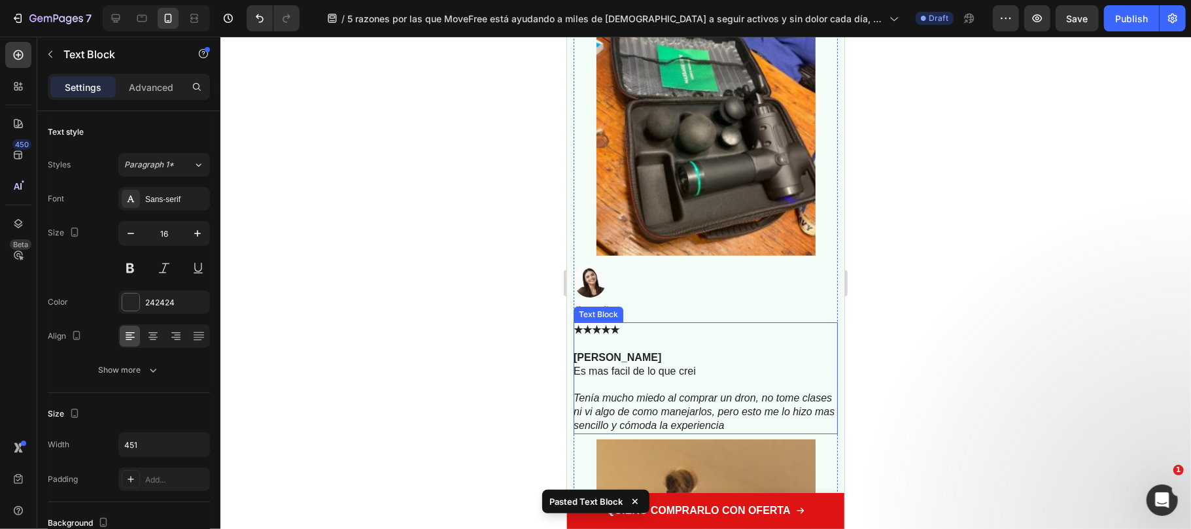
click at [677, 364] on p "Es mas facil de lo que crei" at bounding box center [704, 371] width 263 height 14
drag, startPoint x: 675, startPoint y: 297, endPoint x: 1419, endPoint y: 379, distance: 748.4
click at [675, 304] on icon at bounding box center [676, 309] width 10 height 10
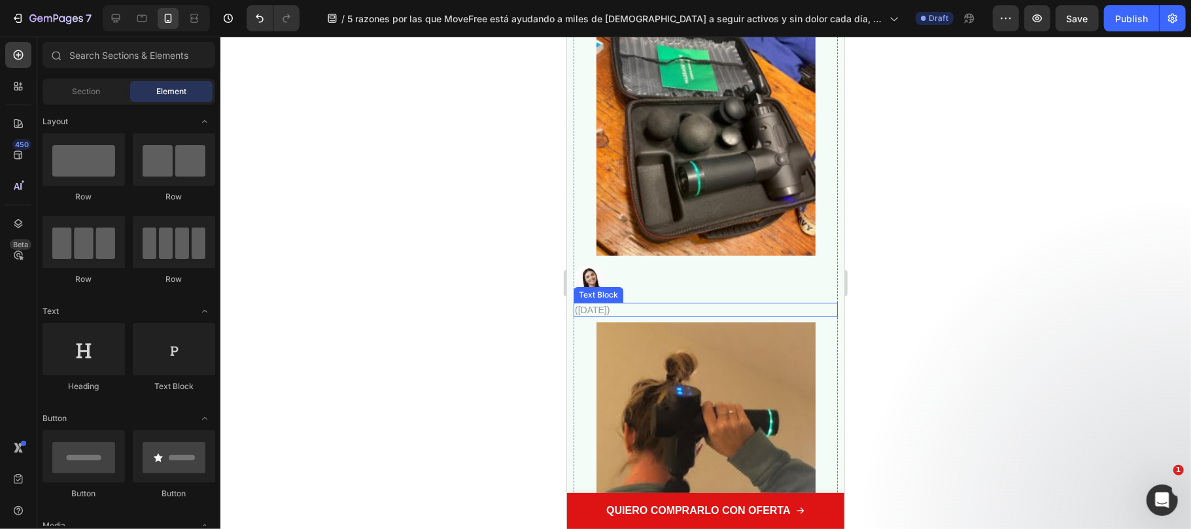
click at [685, 303] on p "(Hace 1 semana)" at bounding box center [705, 309] width 262 height 12
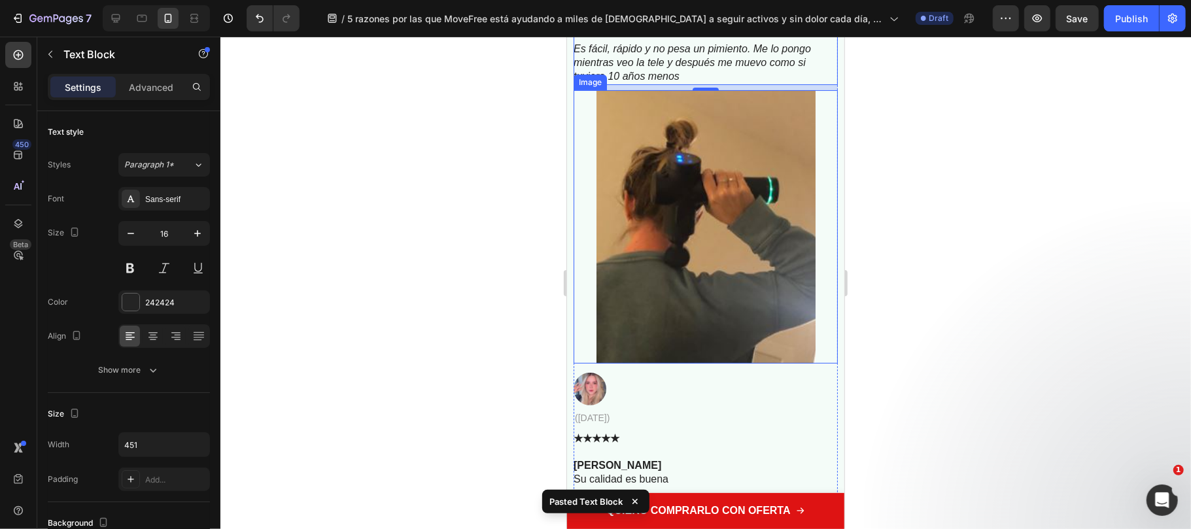
scroll to position [7496, 0]
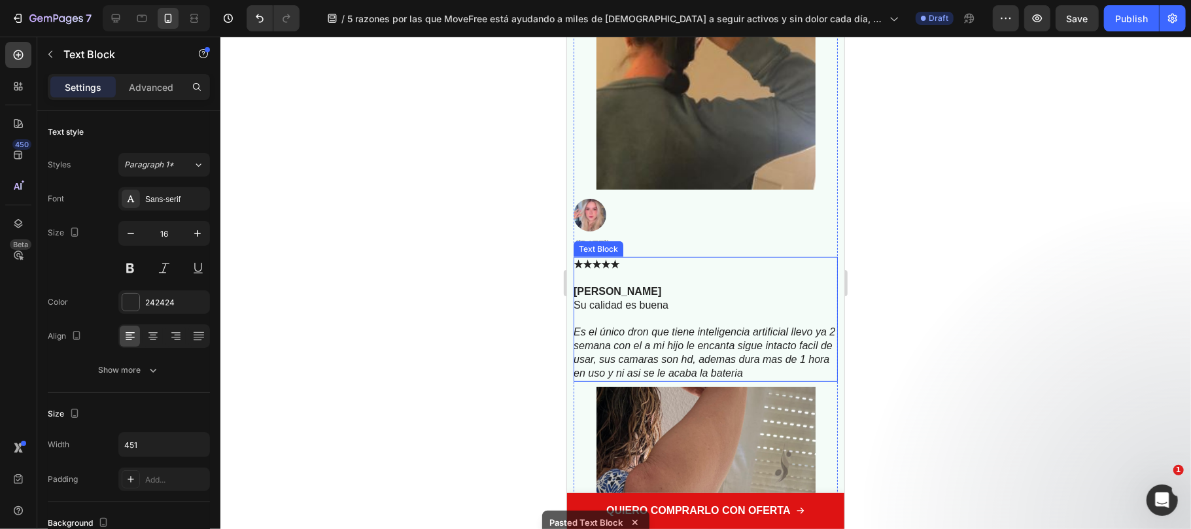
click at [659, 330] on icon "Es el único dron que tiene inteligencia artificial llevo ya 2 semana con el a m…" at bounding box center [704, 352] width 262 height 52
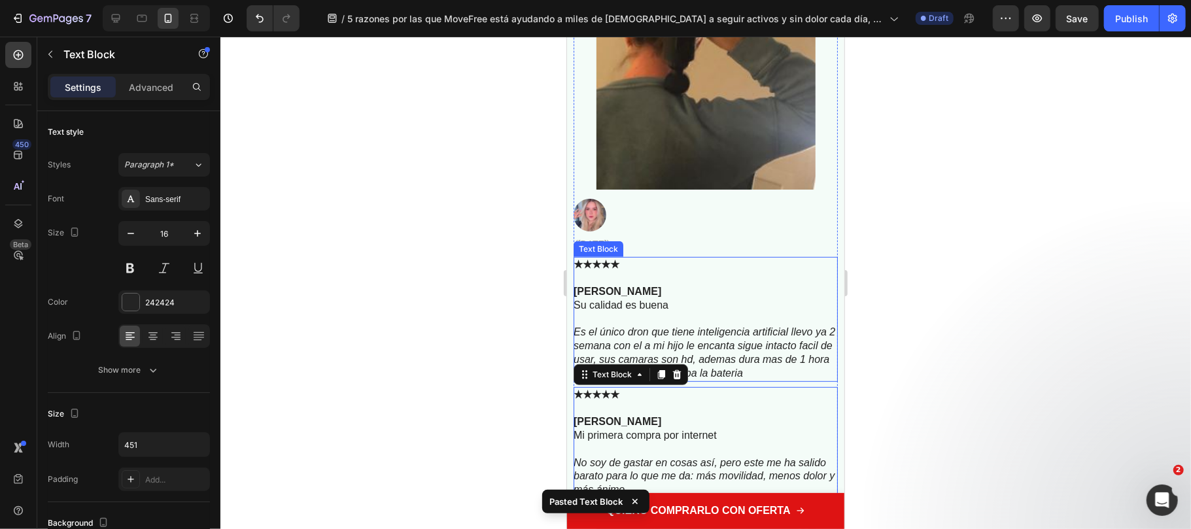
click at [659, 271] on p "Natalia Garcia" at bounding box center [704, 284] width 263 height 27
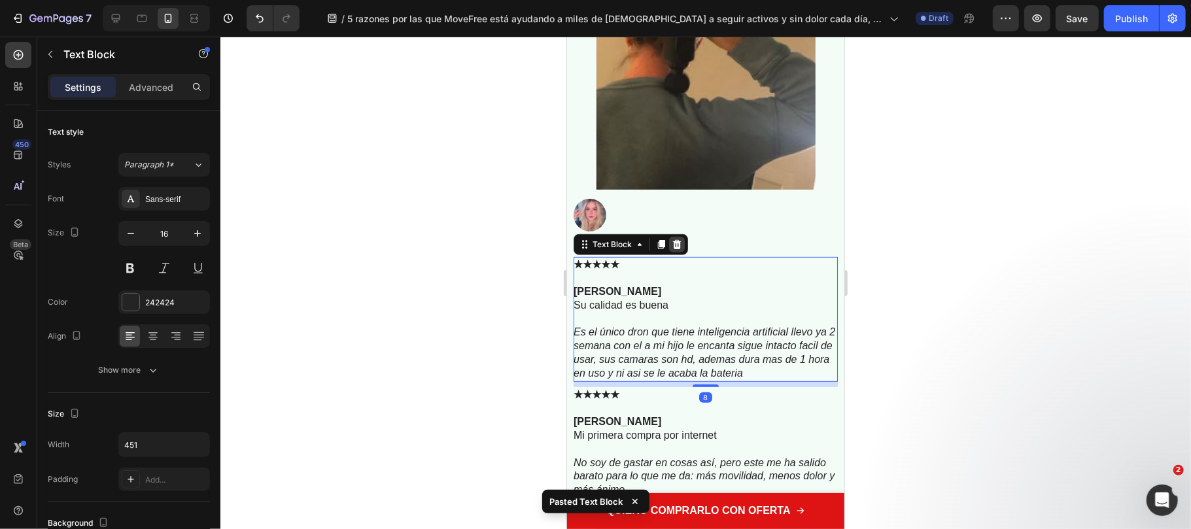
click at [672, 239] on icon at bounding box center [676, 244] width 10 height 10
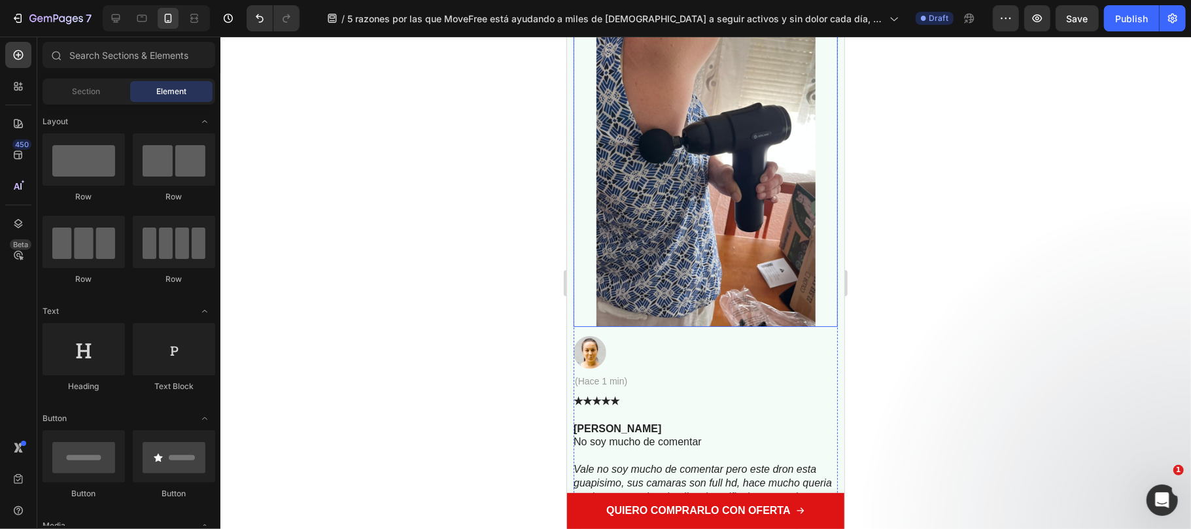
scroll to position [8020, 0]
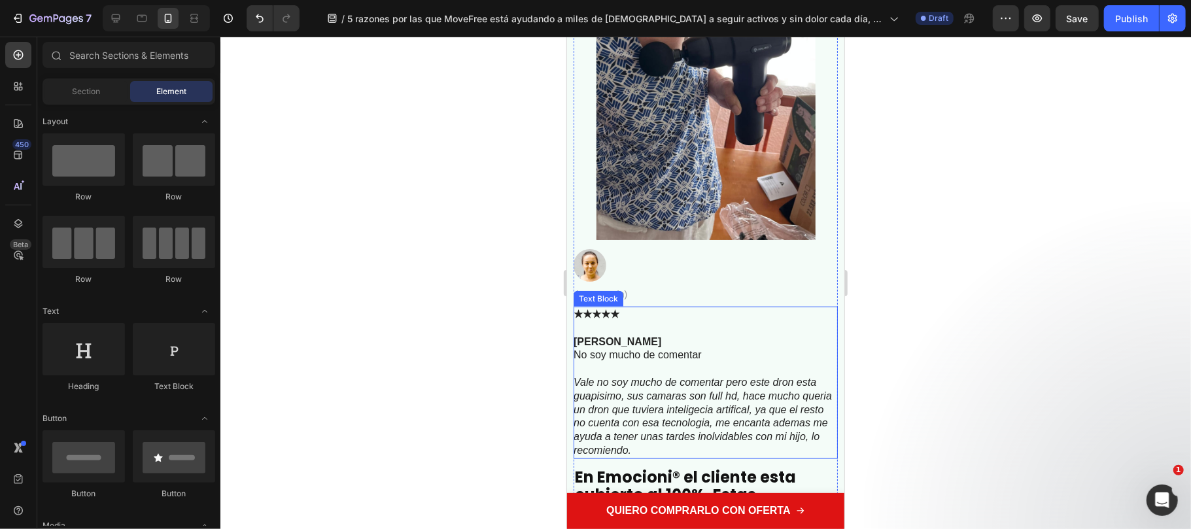
click at [668, 362] on p at bounding box center [704, 369] width 263 height 14
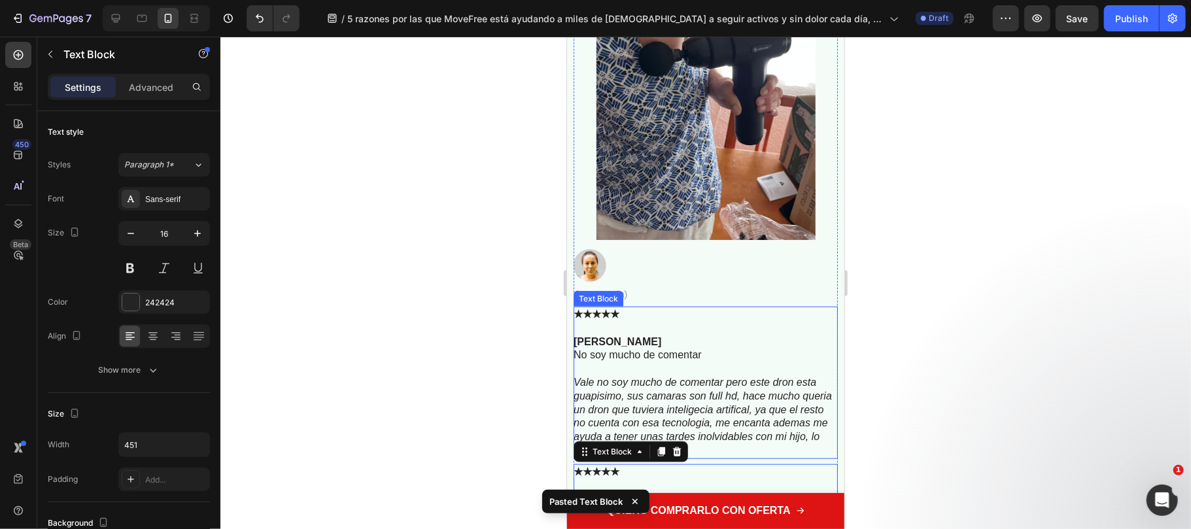
click at [668, 321] on p "Angelica Hernandez" at bounding box center [704, 334] width 263 height 27
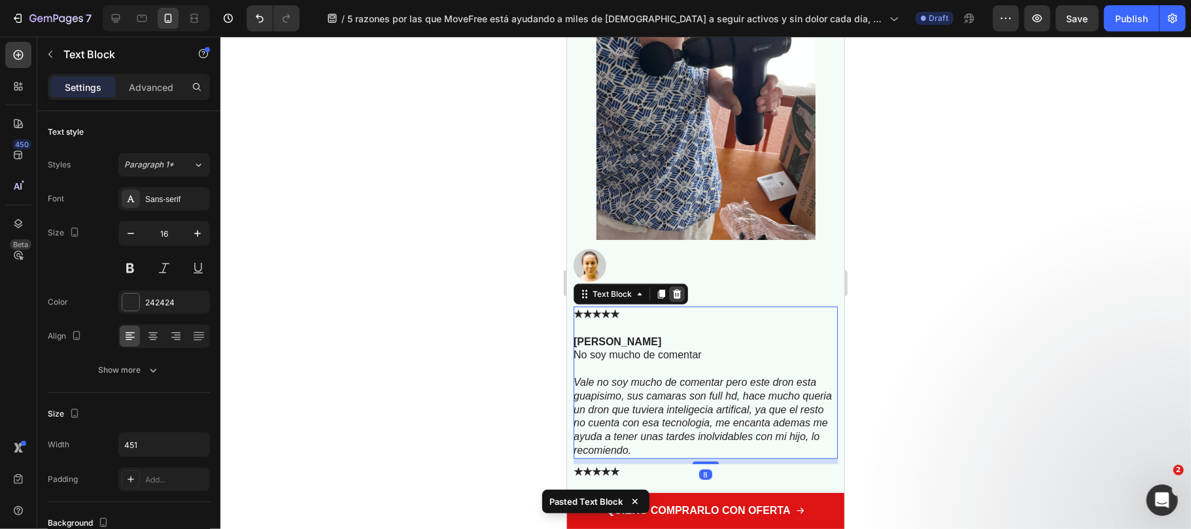
click at [673, 288] on div at bounding box center [676, 294] width 16 height 16
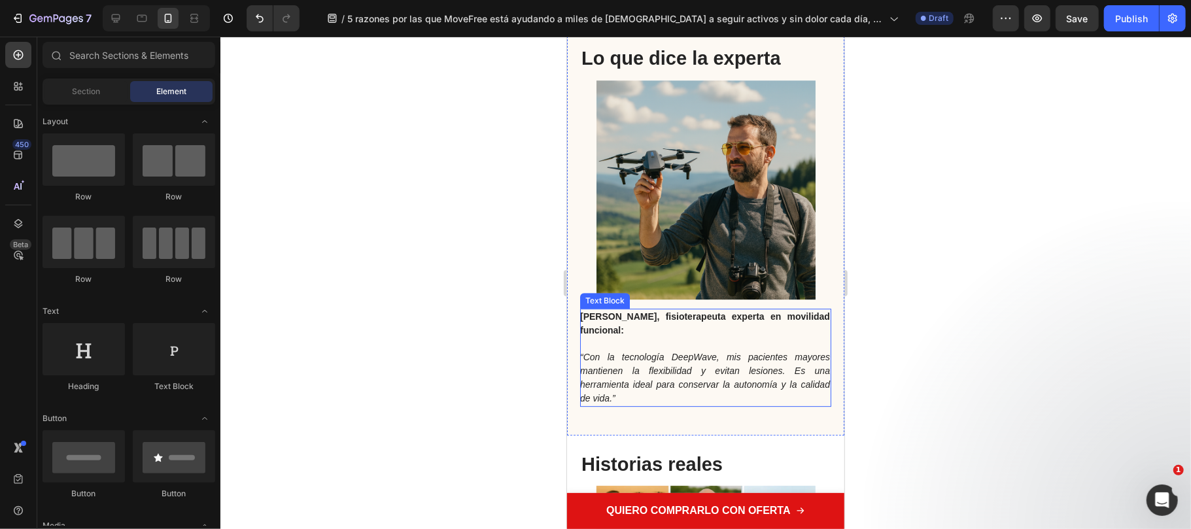
scroll to position [3051, 0]
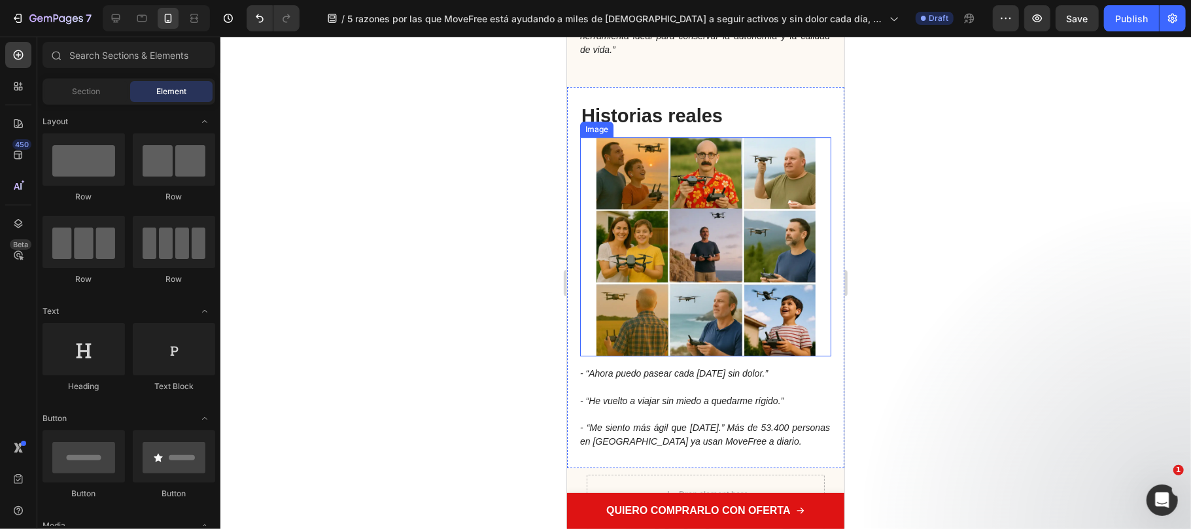
click at [669, 275] on img at bounding box center [705, 246] width 219 height 219
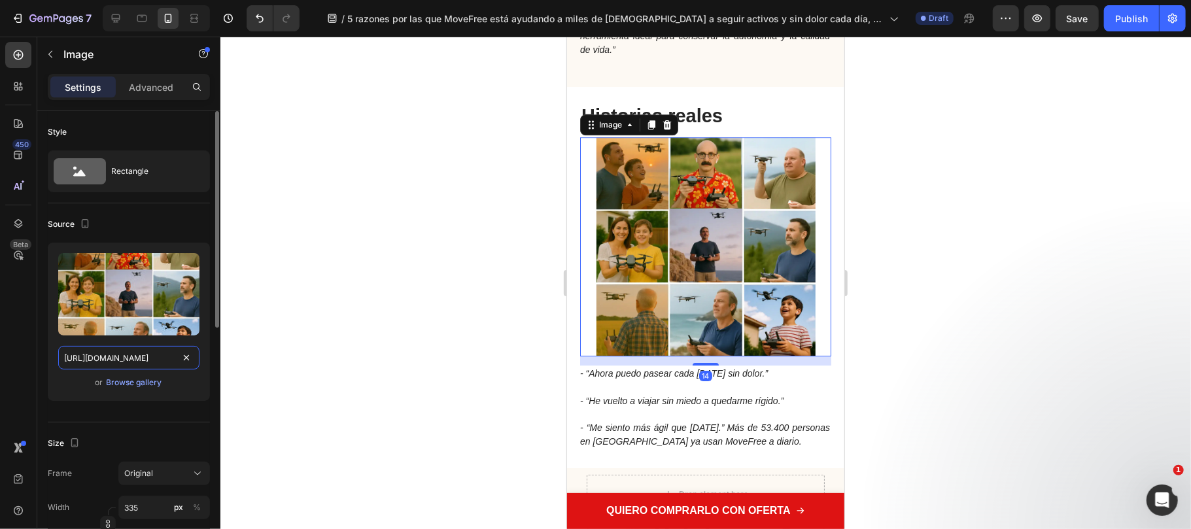
click at [114, 356] on input "https://cdn.shopify.com/s/files/1/0686/9916/0809/files/gempages_536292980345013…" at bounding box center [128, 358] width 141 height 24
paste input "816/2141/8332/files/gempages_536732921881429134-b4003a42-d90d-4a85-a7ea-8030282…"
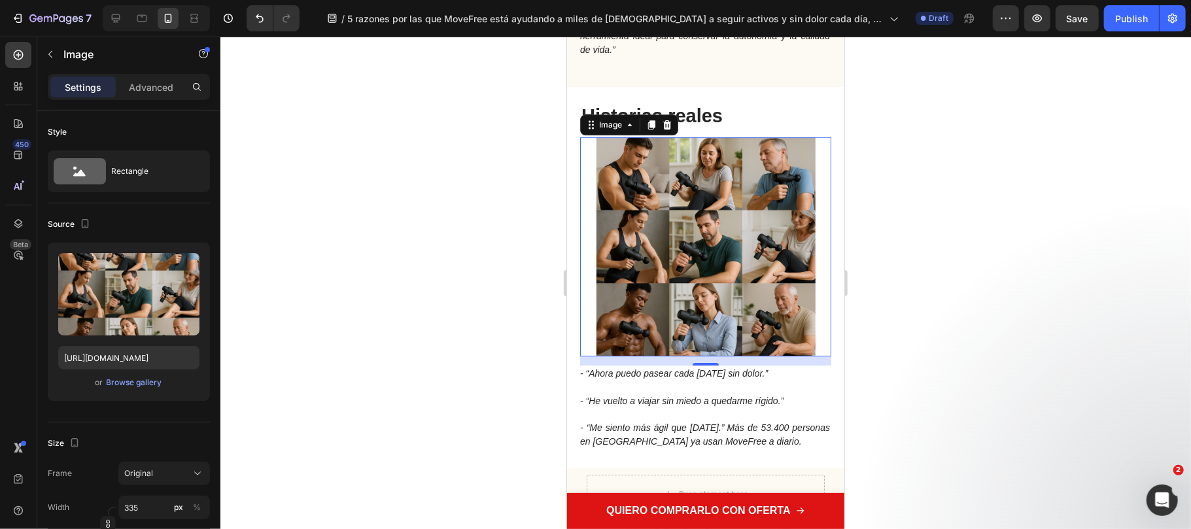
scroll to position [0, 0]
click at [140, 364] on input "https://cdn.shopify.com/s/files/1/0816/2141/8332/files/gempages_536732921881429…" at bounding box center [128, 358] width 141 height 24
paste input "https://cdn.shopify.com/s/files/1/0816/2141/8332/files/gempages_536732921881429…"
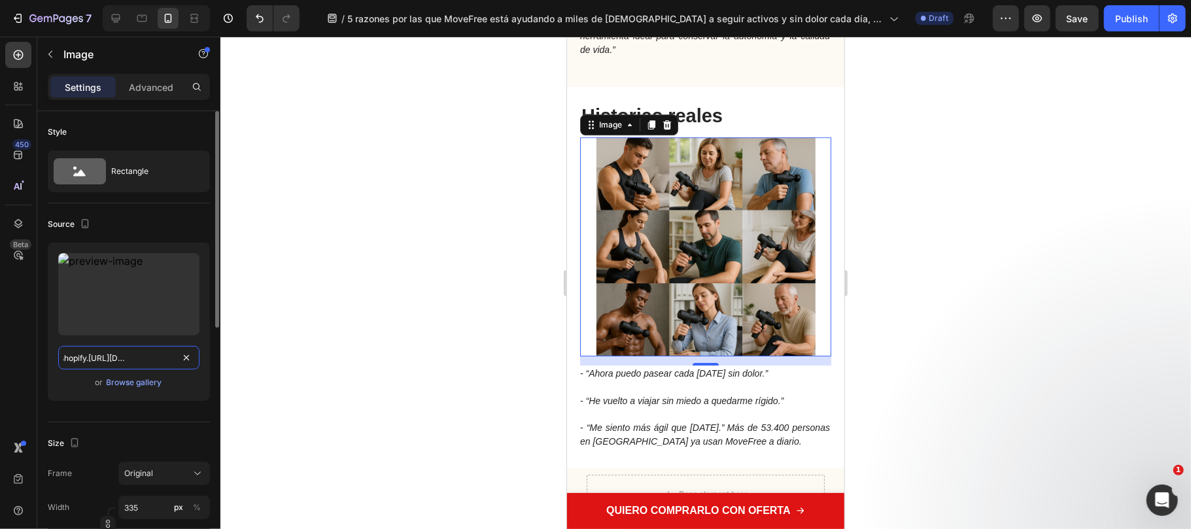
click at [106, 358] on input "https://cdn.shopify.https://cdn.shopify.com/s/files/1/0816/2141/8332/files/gemp…" at bounding box center [128, 358] width 141 height 24
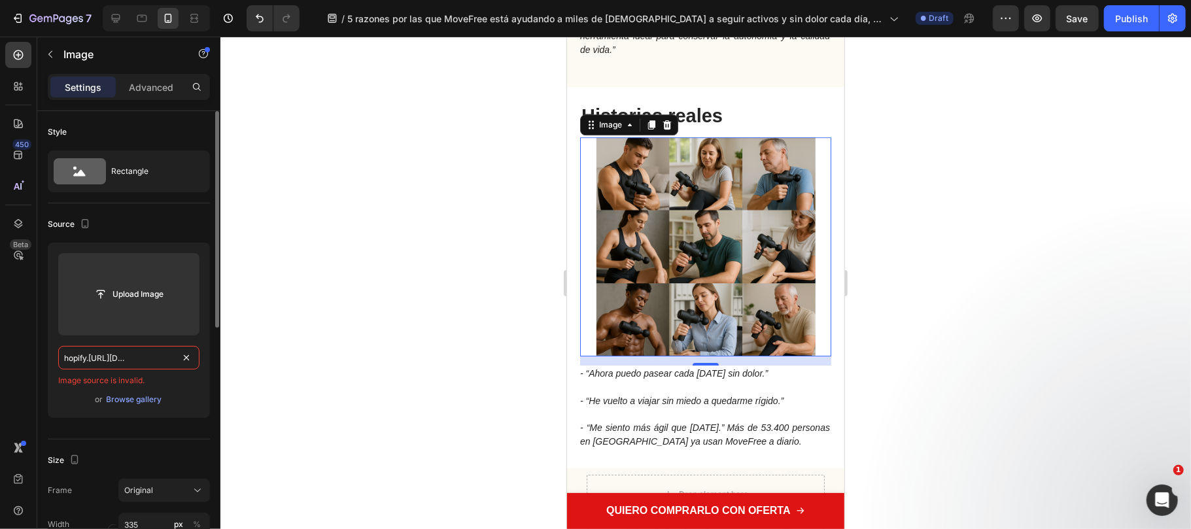
click at [106, 358] on input "https://cdn.shopify.https://cdn.shopify.com/s/files/1/0816/2141/8332/files/gemp…" at bounding box center [128, 358] width 141 height 24
paste input "com"
type input "https://cdn.shopify.com/s/files/1/0816/2141/8332/files/gempages_536732921881429…"
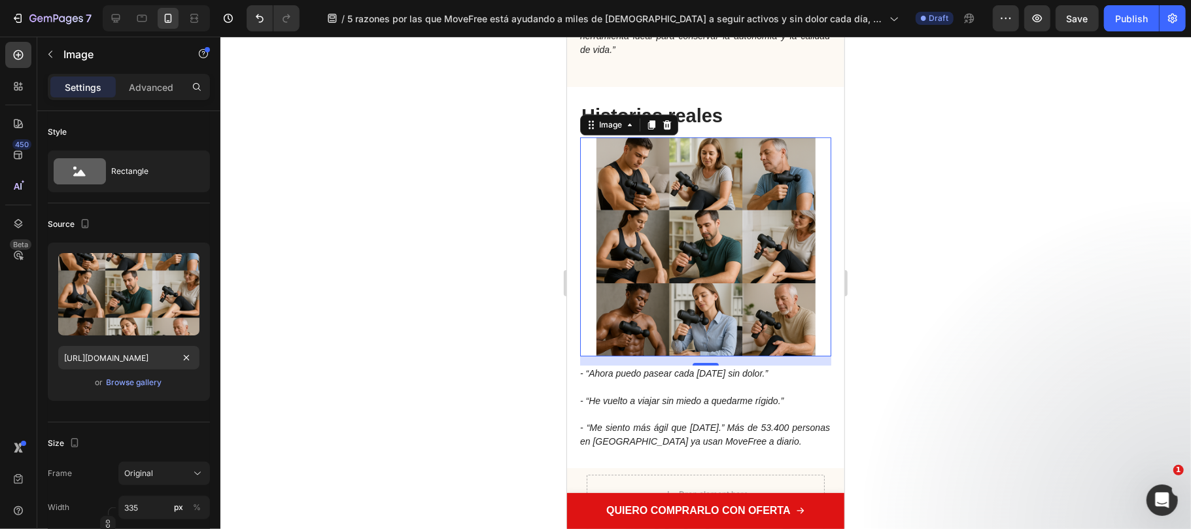
scroll to position [0, 0]
click at [293, 354] on div at bounding box center [705, 283] width 970 height 492
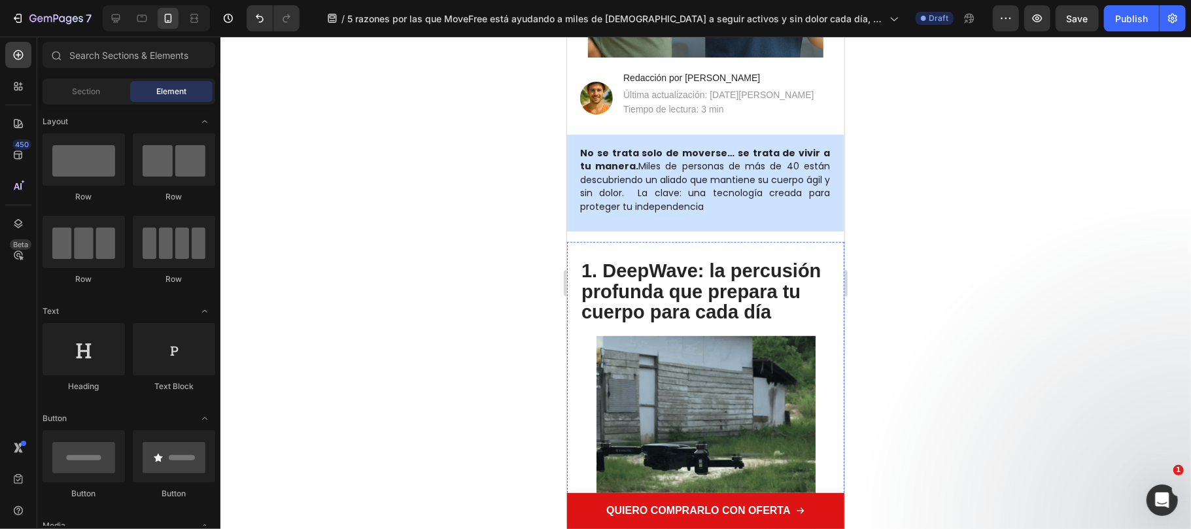
scroll to position [785, 0]
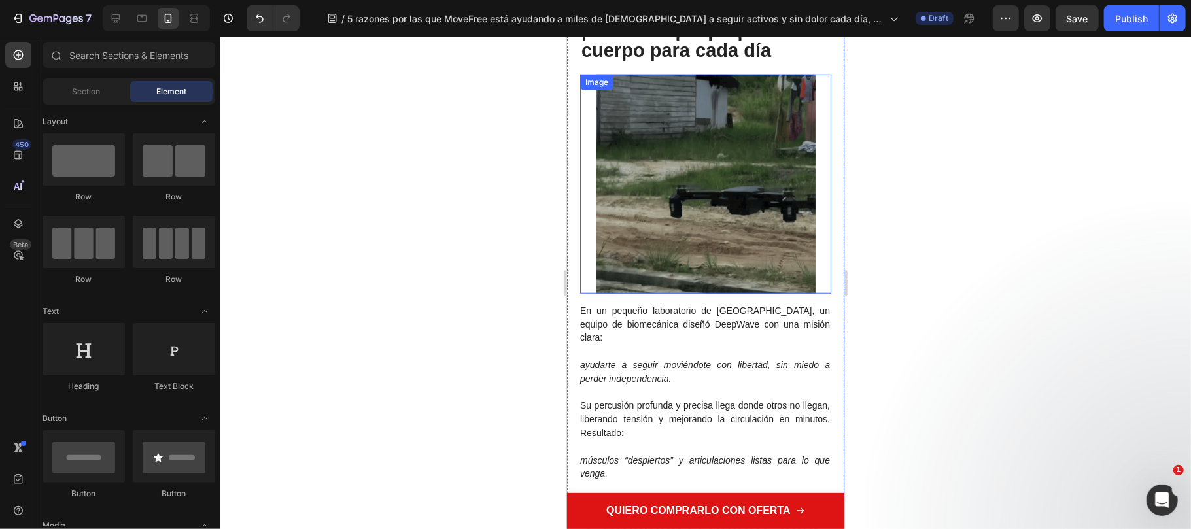
click at [655, 180] on img at bounding box center [705, 183] width 219 height 219
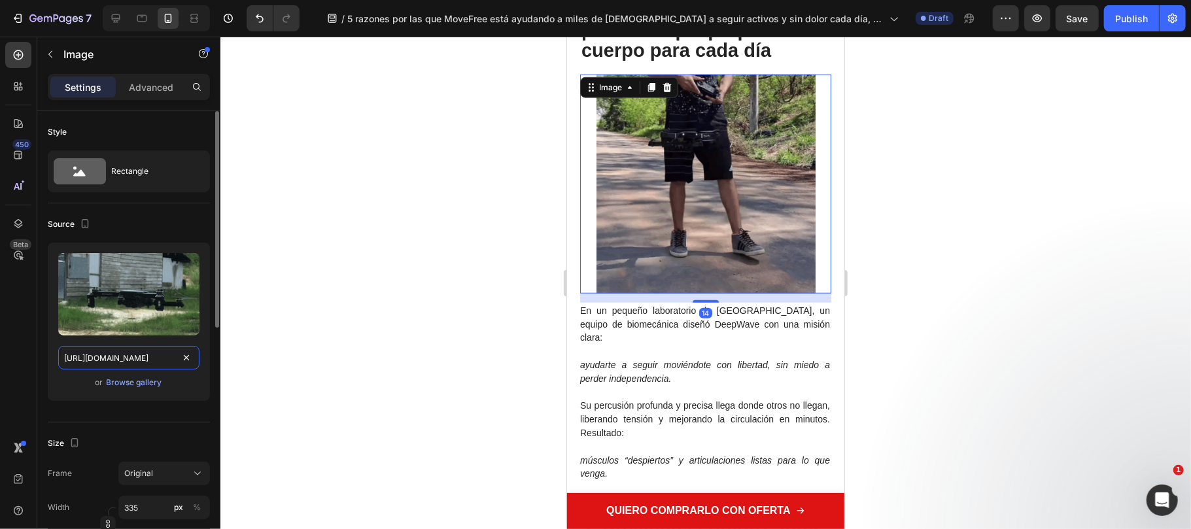
click at [137, 356] on input "https://cdn.shopify.com/s/files/1/0686/9916/0809/files/gempages_536292980345013…" at bounding box center [128, 358] width 141 height 24
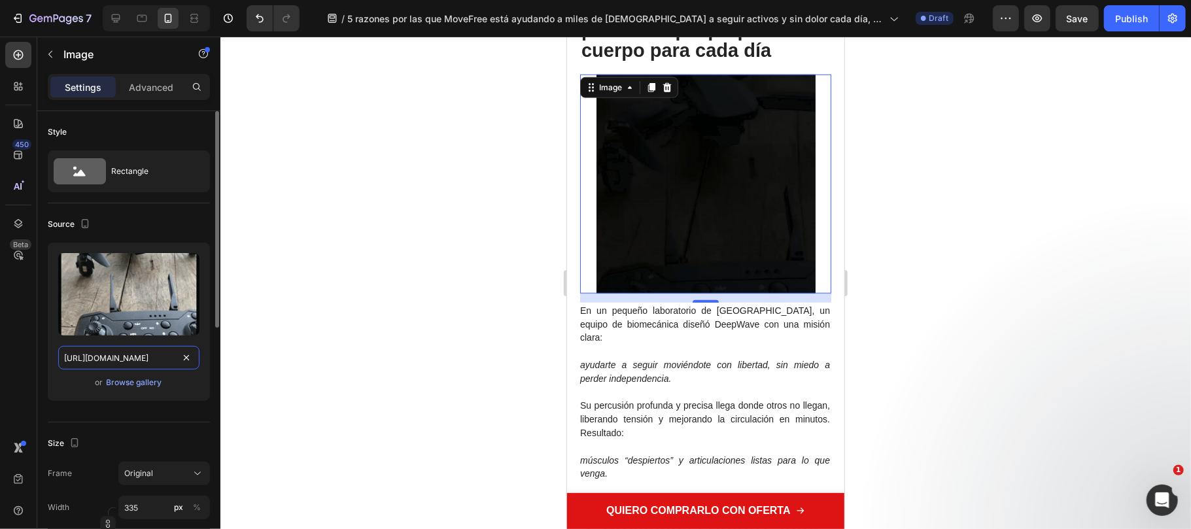
paste input "816/2141/8332/files/gempages_536732921881429134-7b96b288-7a3d-42cb-bad1-614073d…"
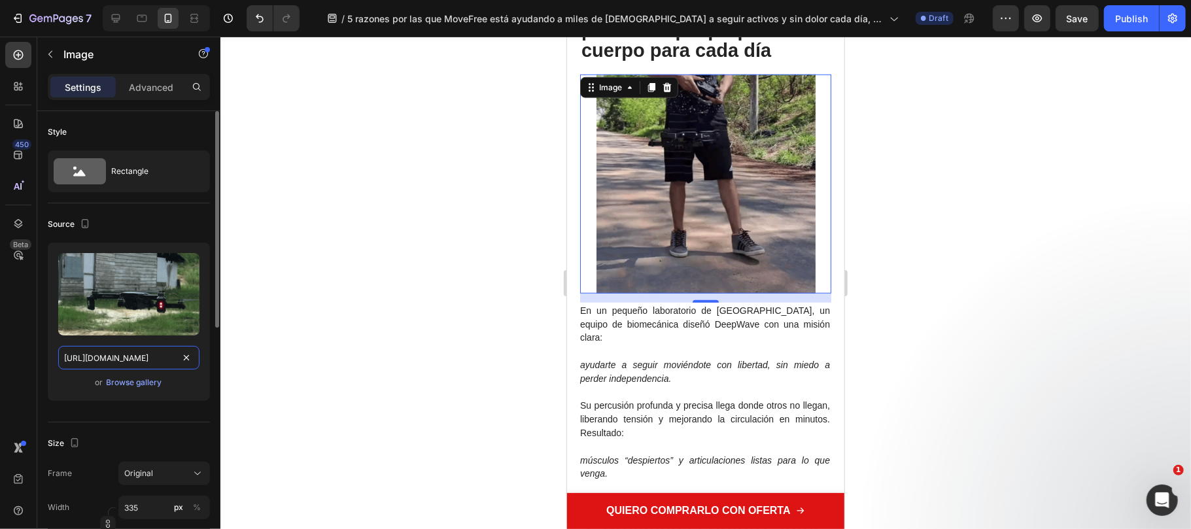
type input "https://cdn.shopify.com/s/files/1/0816/2141/8332/files/gempages_536732921881429…"
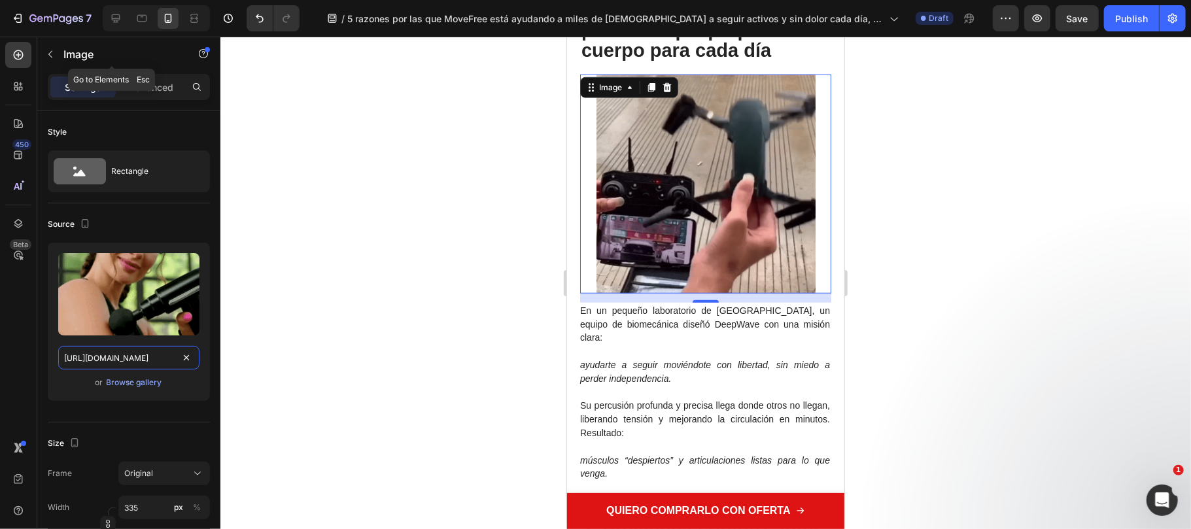
scroll to position [0, 391]
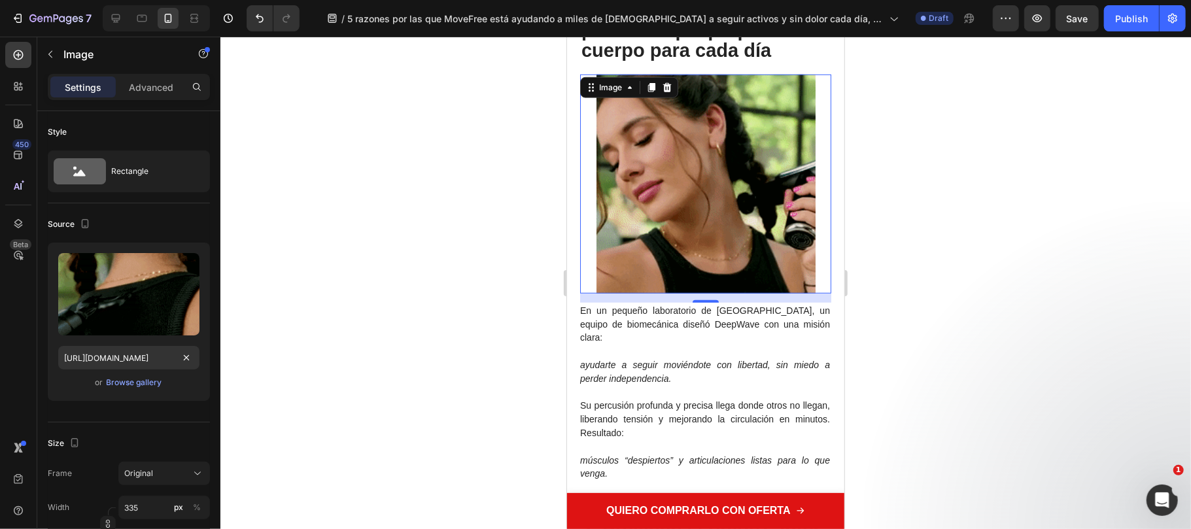
click at [944, 328] on div at bounding box center [705, 283] width 970 height 492
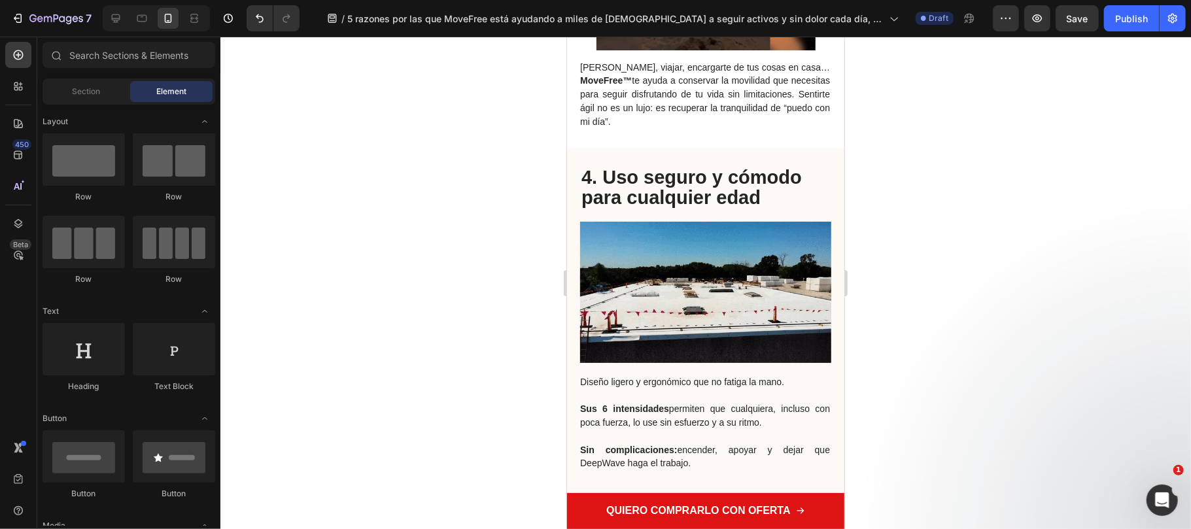
scroll to position [2179, 0]
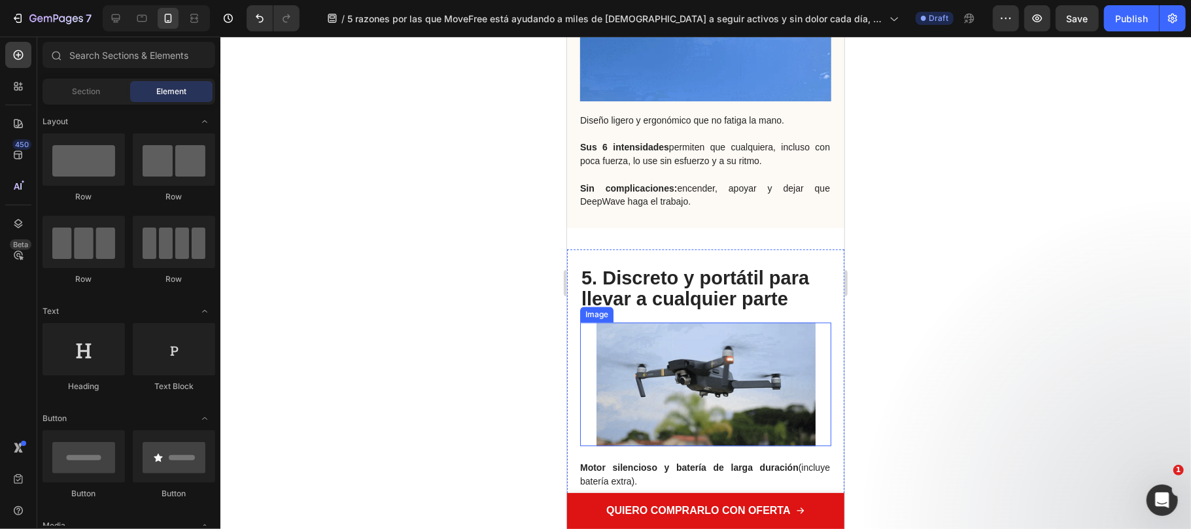
click at [713, 358] on img at bounding box center [705, 383] width 219 height 123
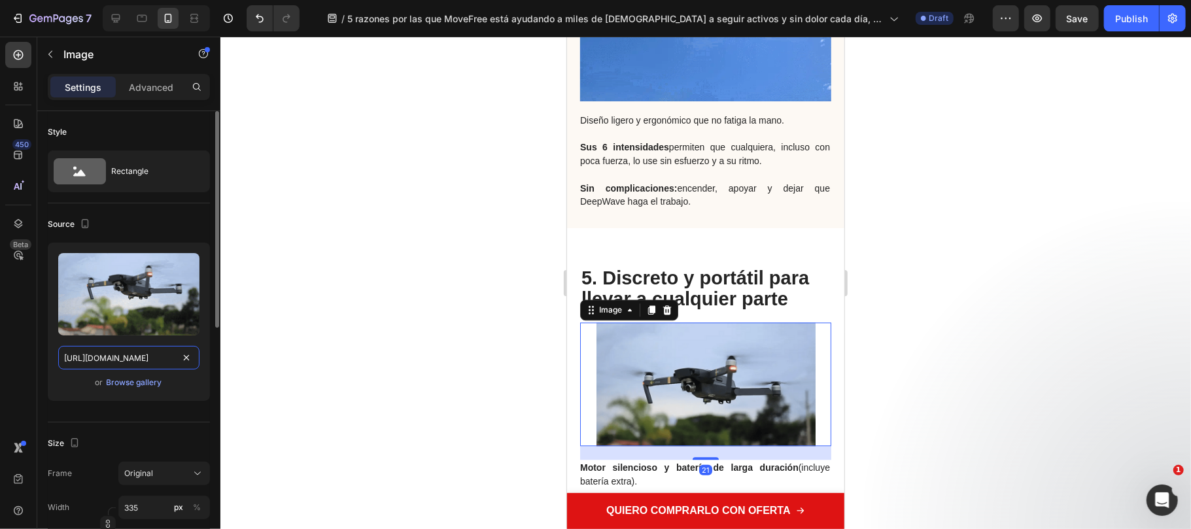
click at [126, 356] on input "https://cdn.shopify.com/s/files/1/0816/2141/8332/files/gempages_536732921881429…" at bounding box center [128, 358] width 141 height 24
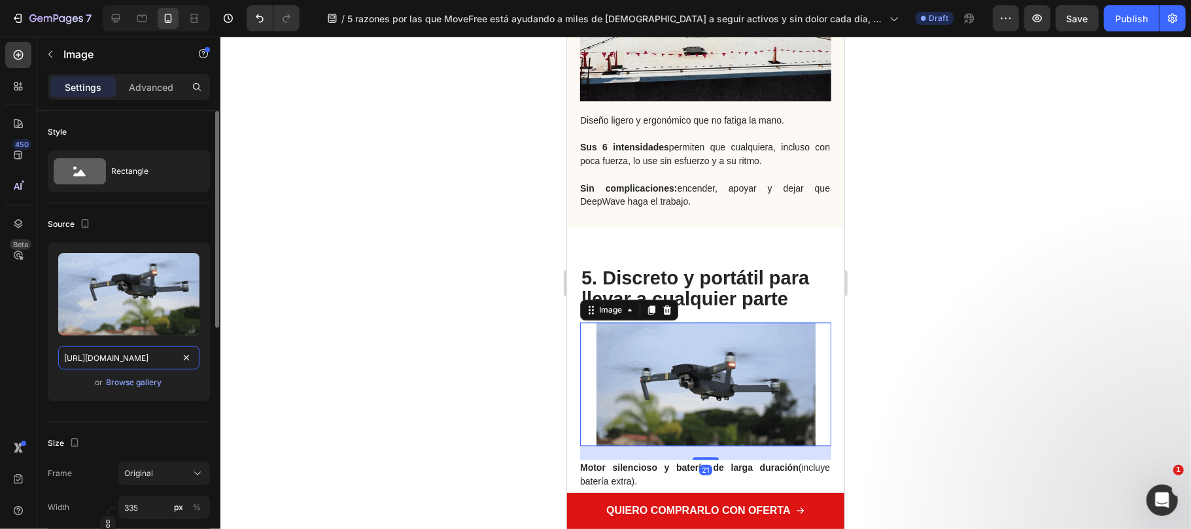
paste input "b25d4e00-b3df-4ff8-8c7c-597278553520"
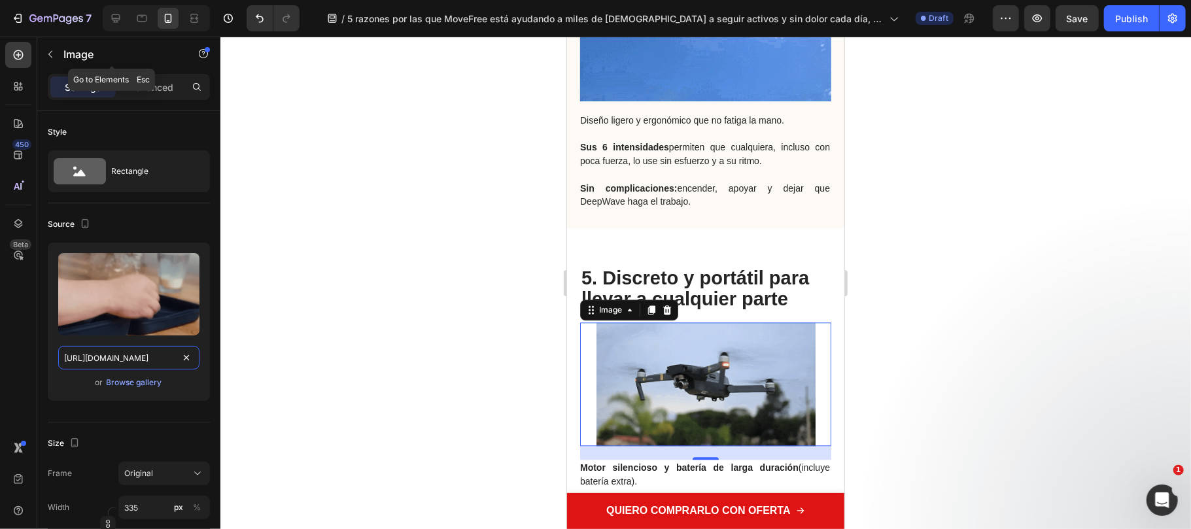
scroll to position [0, 403]
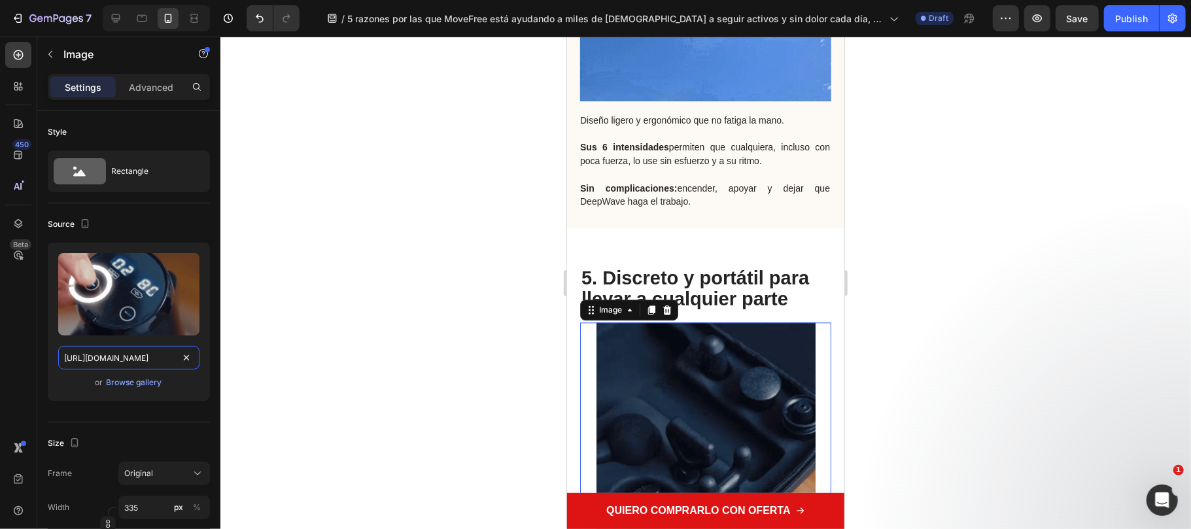
type input "https://cdn.shopify.com/s/files/1/0816/2141/8332/files/gempages_536732921881429…"
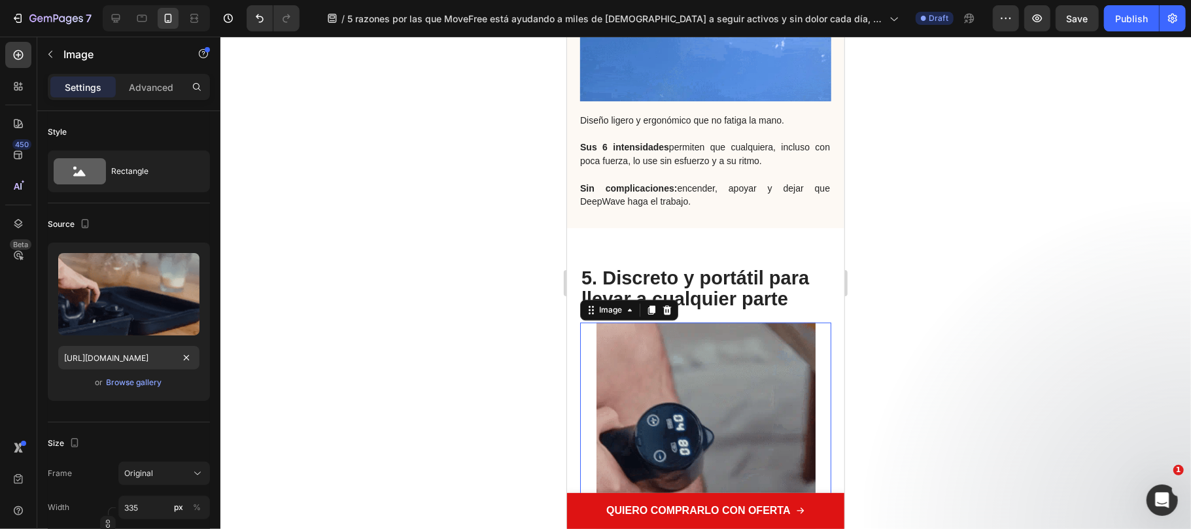
click at [492, 310] on div at bounding box center [705, 283] width 970 height 492
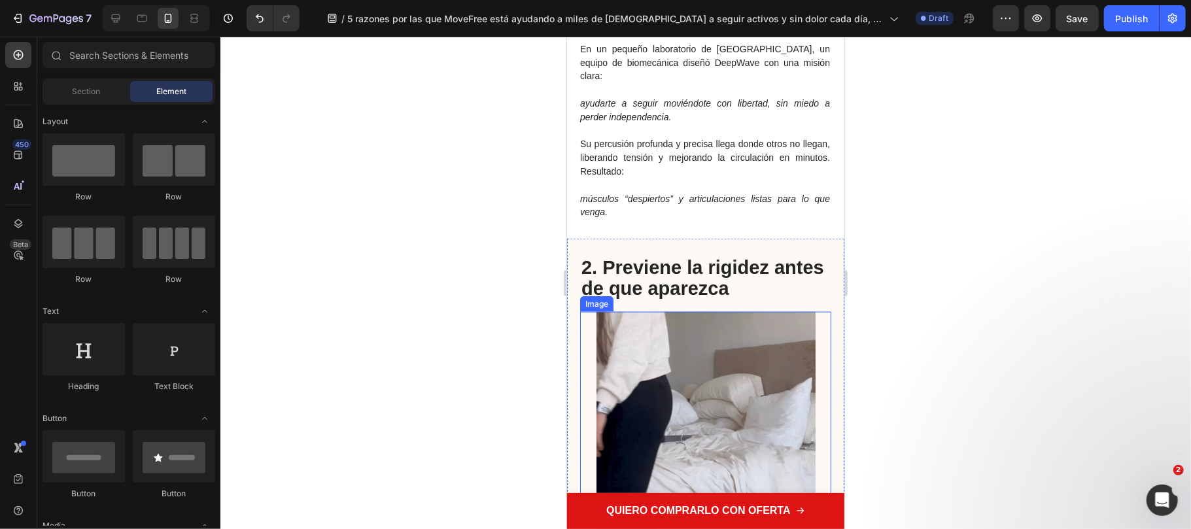
scroll to position [1133, 0]
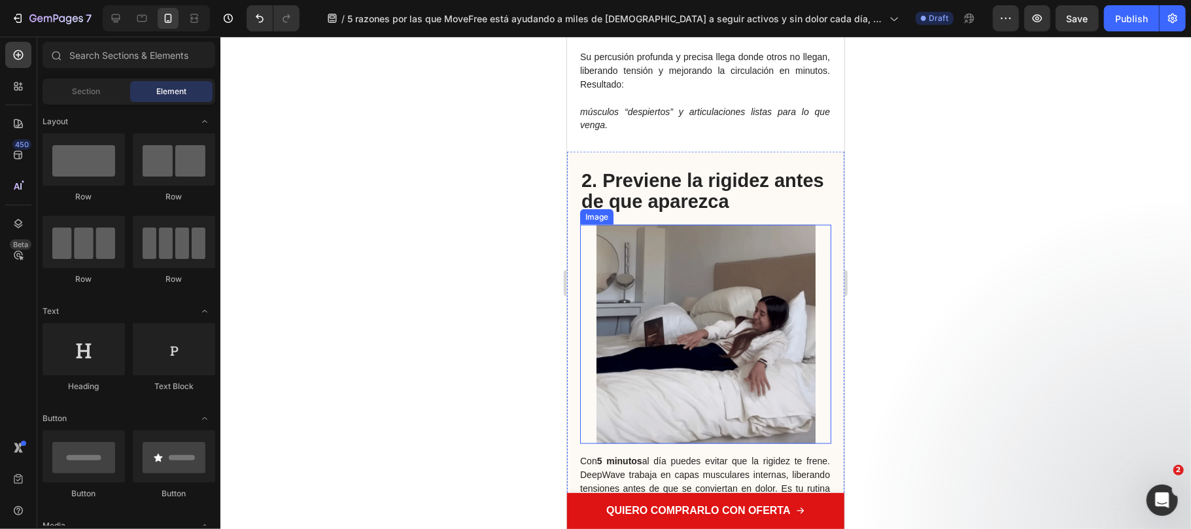
click at [770, 246] on img at bounding box center [705, 333] width 219 height 219
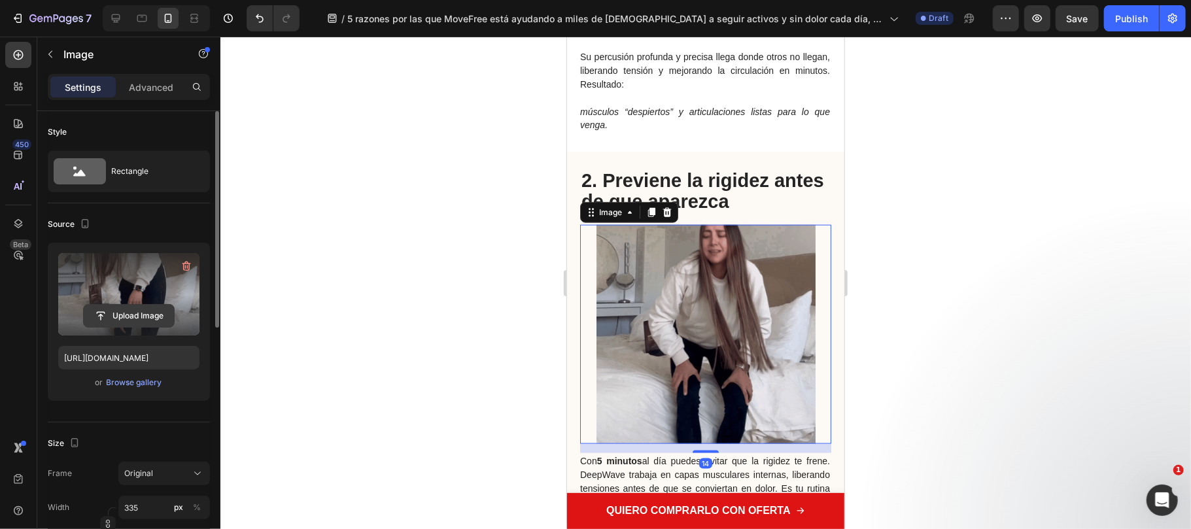
click at [161, 313] on input "file" at bounding box center [129, 316] width 90 height 22
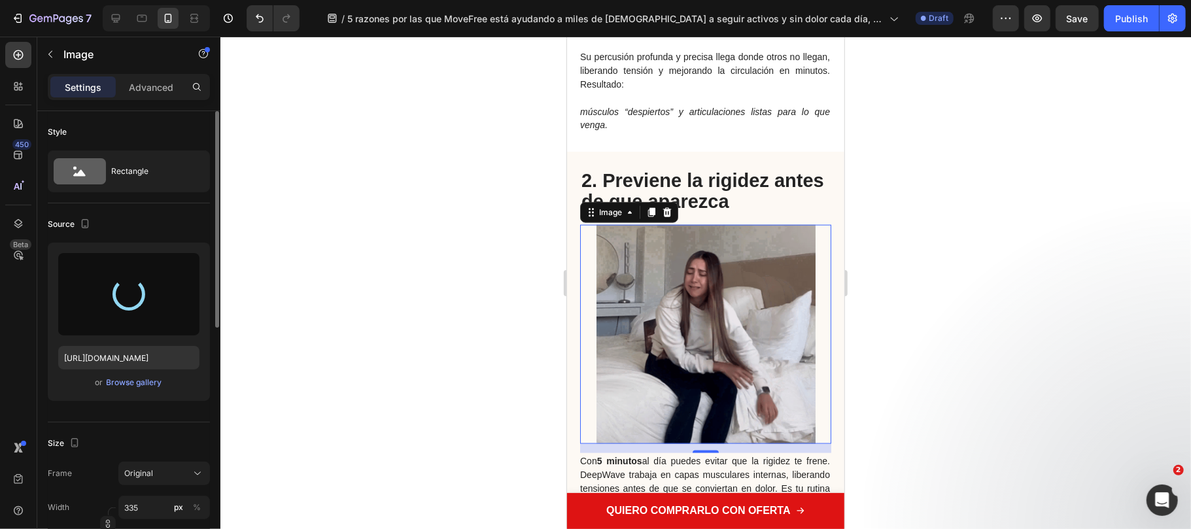
type input "https://cdn.shopify.com/s/files/1/0816/2141/8332/files/gempages_536732921881429…"
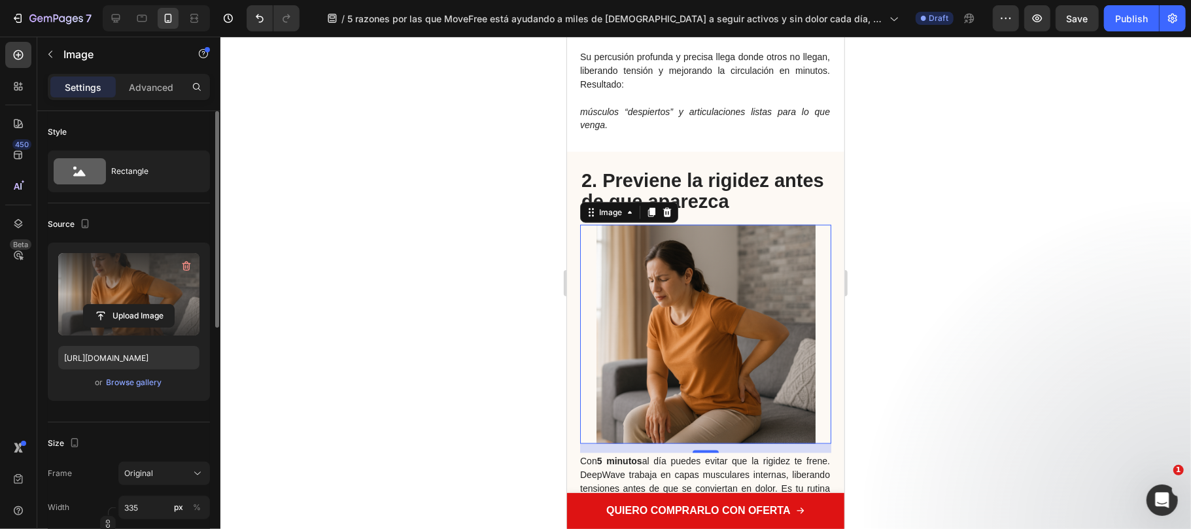
click at [1002, 343] on div at bounding box center [705, 283] width 970 height 492
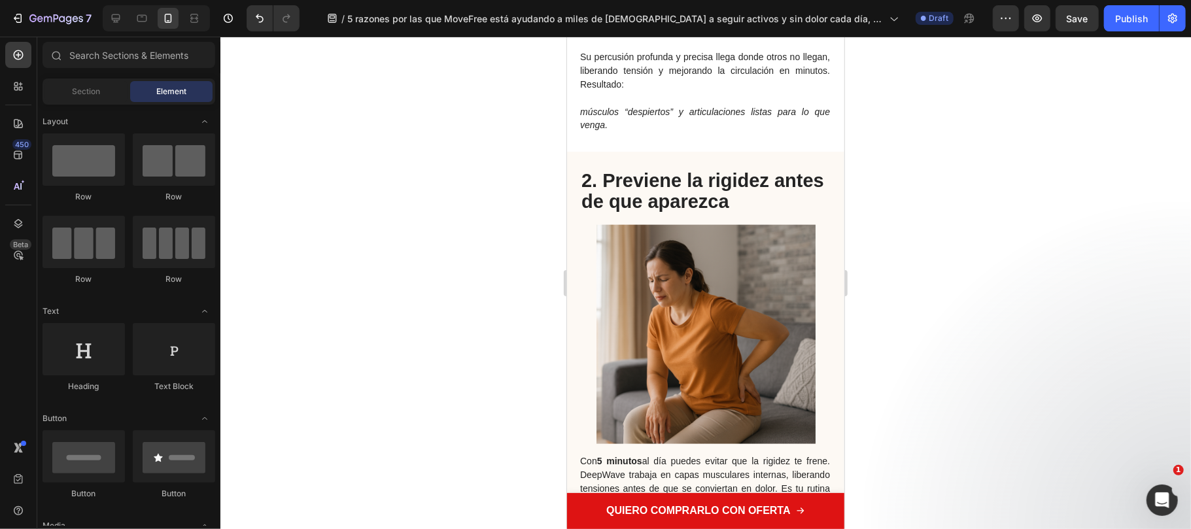
click at [940, 286] on div at bounding box center [705, 283] width 970 height 492
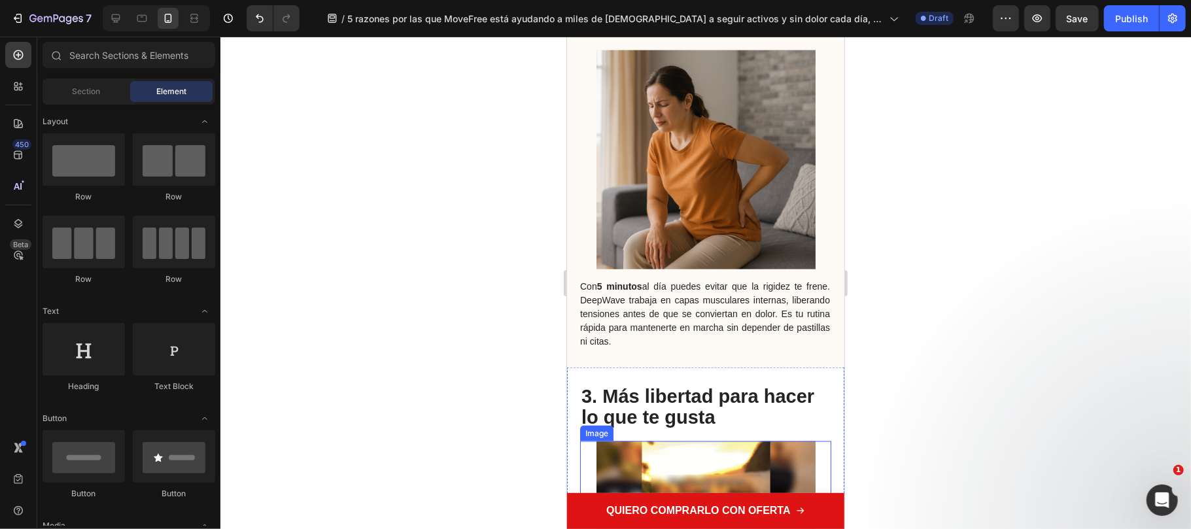
scroll to position [1482, 0]
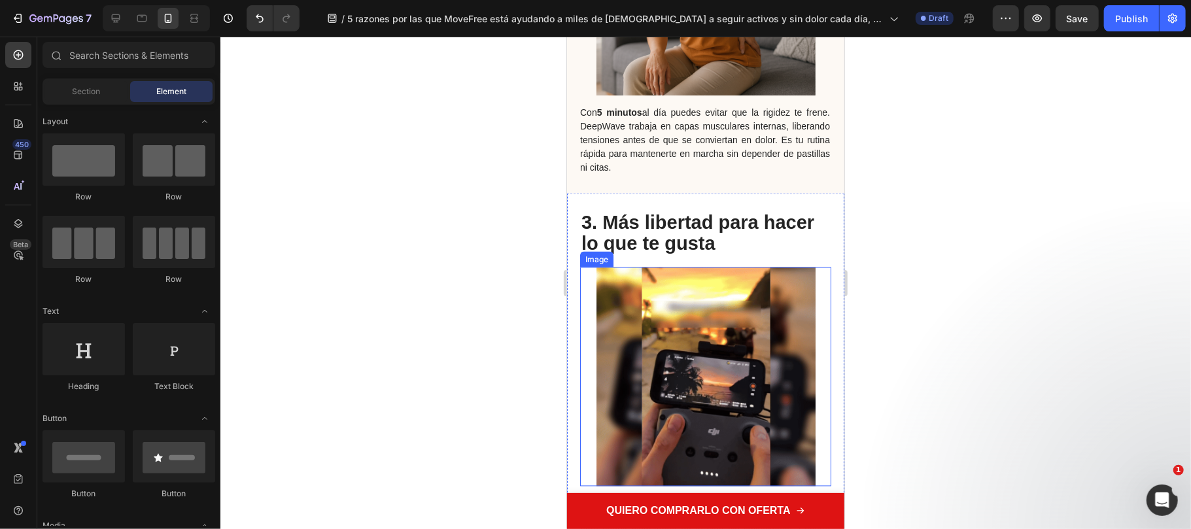
drag, startPoint x: 679, startPoint y: 313, endPoint x: 568, endPoint y: 320, distance: 110.7
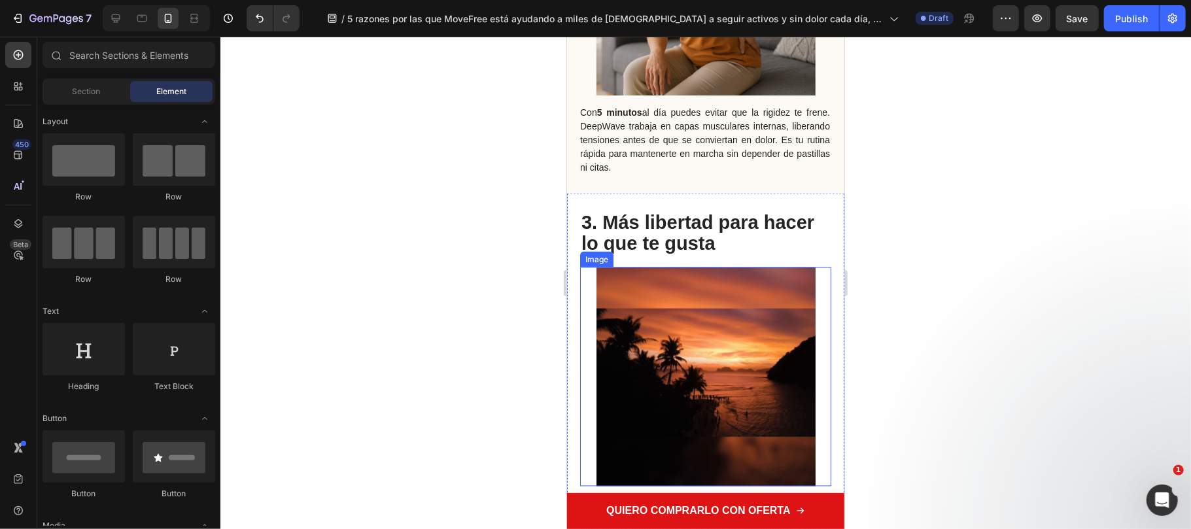
click at [679, 313] on img at bounding box center [705, 376] width 219 height 219
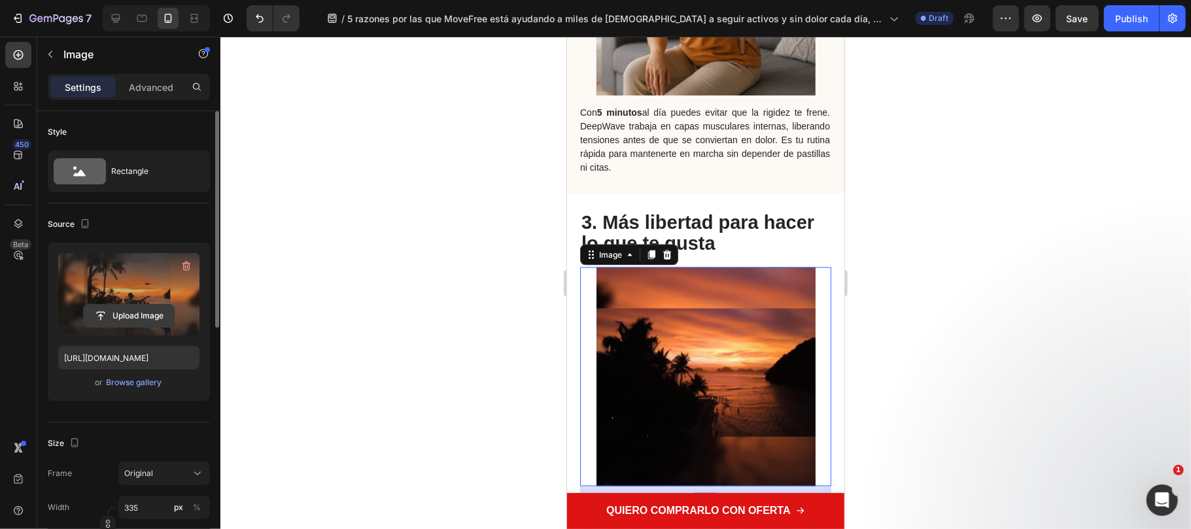
click at [139, 314] on input "file" at bounding box center [129, 316] width 90 height 22
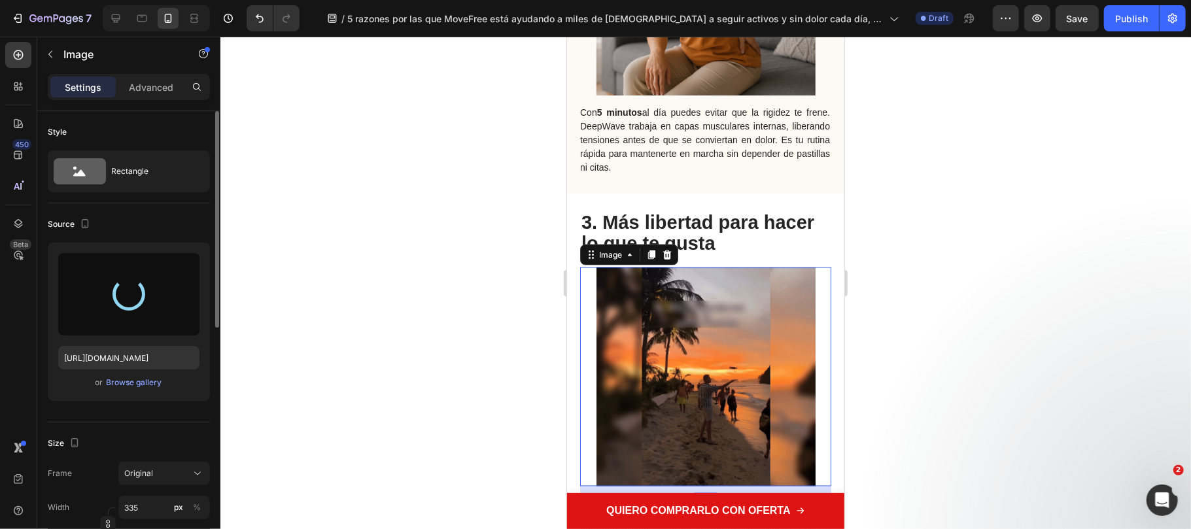
type input "https://cdn.shopify.com/s/files/1/0816/2141/8332/files/gempages_536732921881429…"
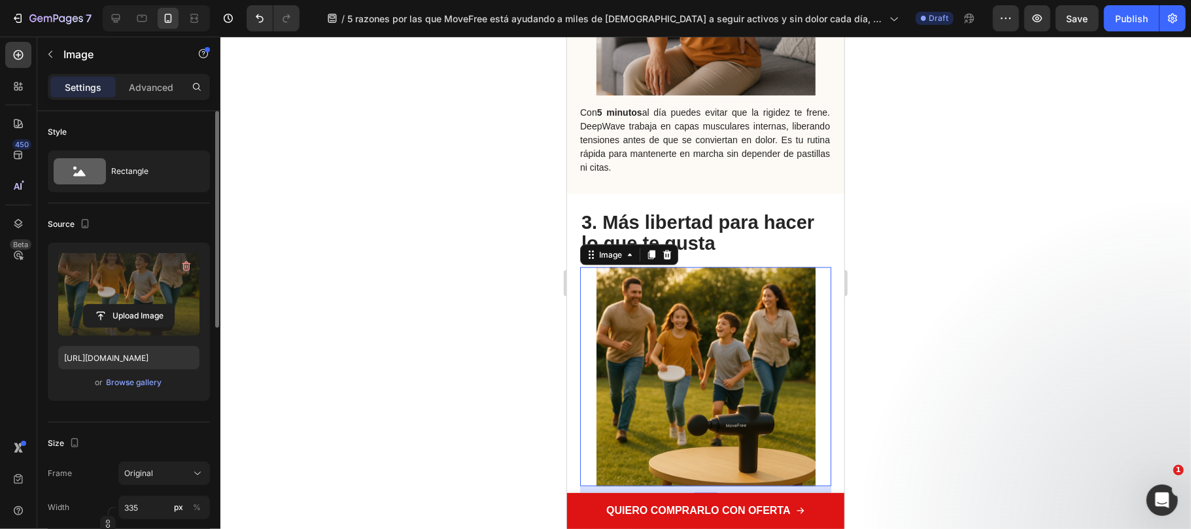
click at [893, 247] on div at bounding box center [705, 283] width 970 height 492
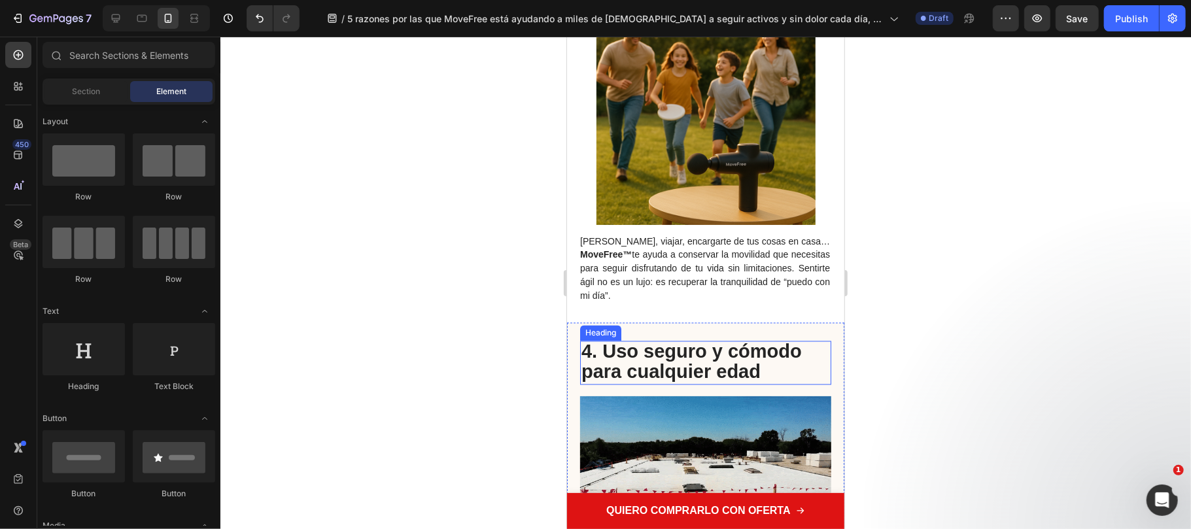
scroll to position [1918, 0]
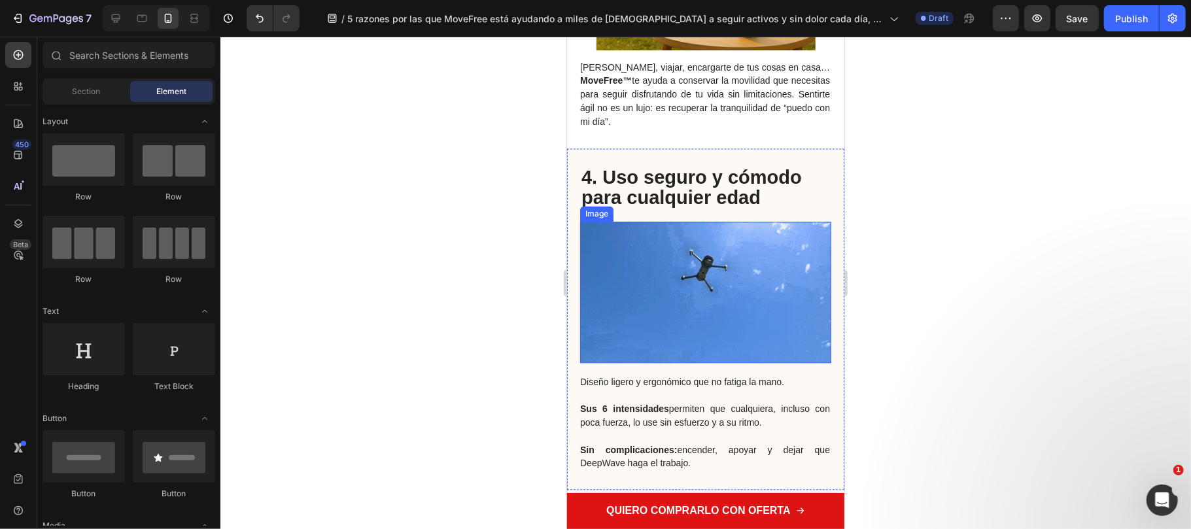
click at [667, 285] on img at bounding box center [704, 291] width 251 height 141
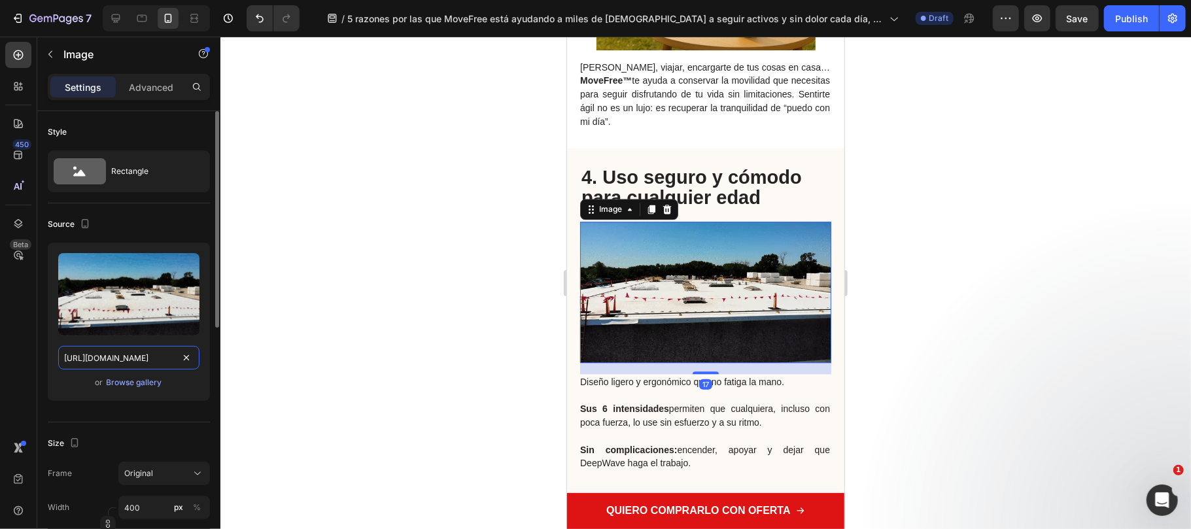
click at [133, 351] on input "https://cdn.shopify.com/s/files/1/0816/2141/8332/files/gempages_536732921881429…" at bounding box center [128, 358] width 141 height 24
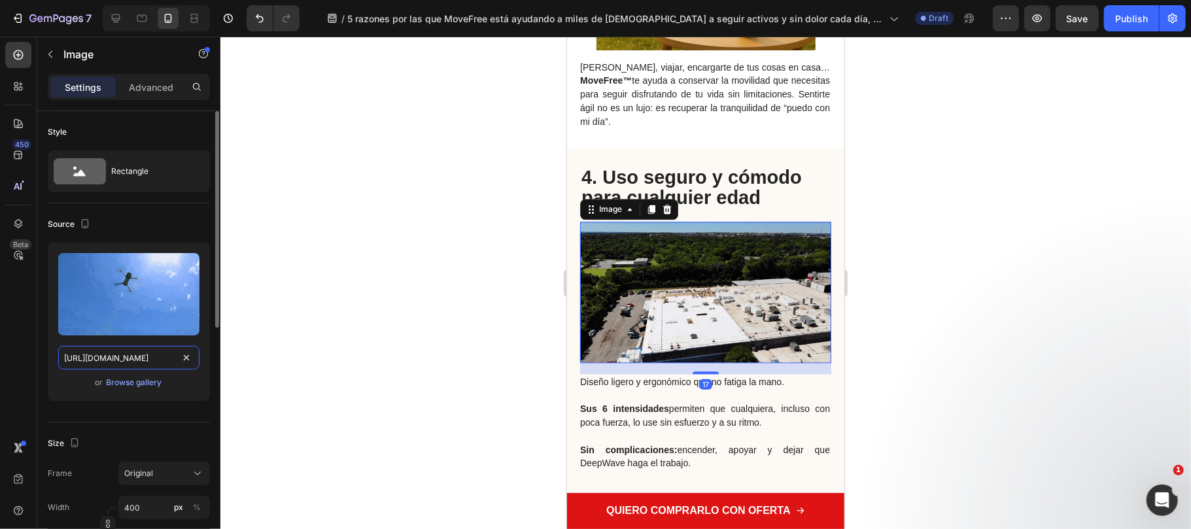
paste input "5717c6de-d7e5-431a-9112-2e22981571ae.png"
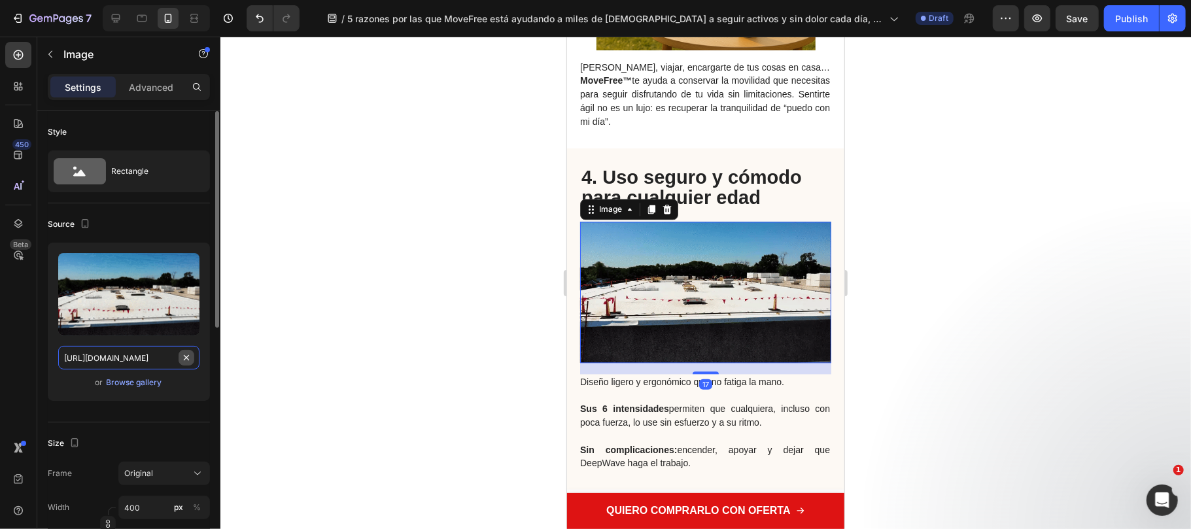
scroll to position [0, 392]
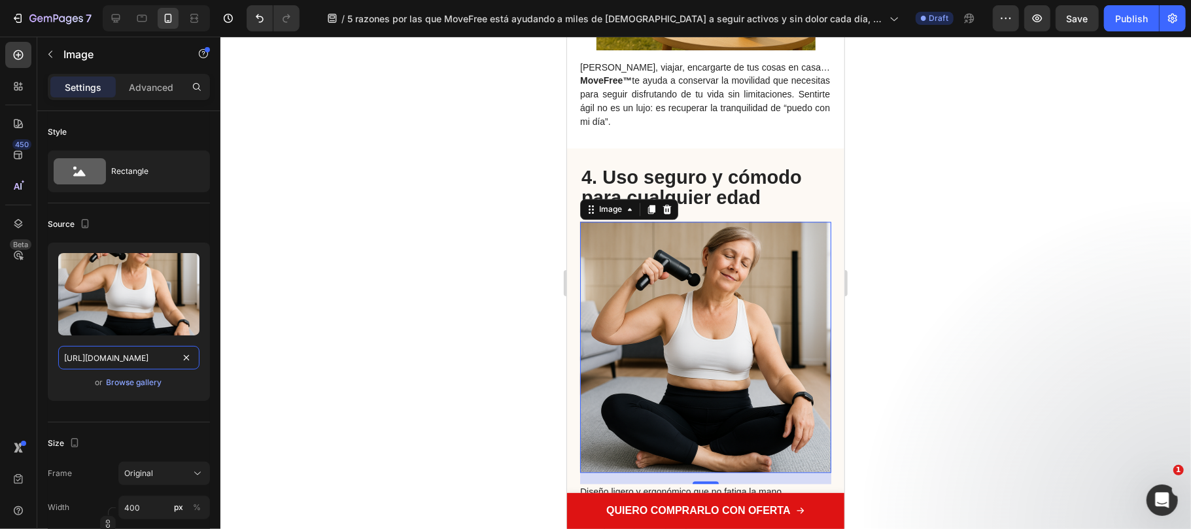
type input "[URL][DOMAIN_NAME]"
click at [422, 322] on div at bounding box center [705, 283] width 970 height 492
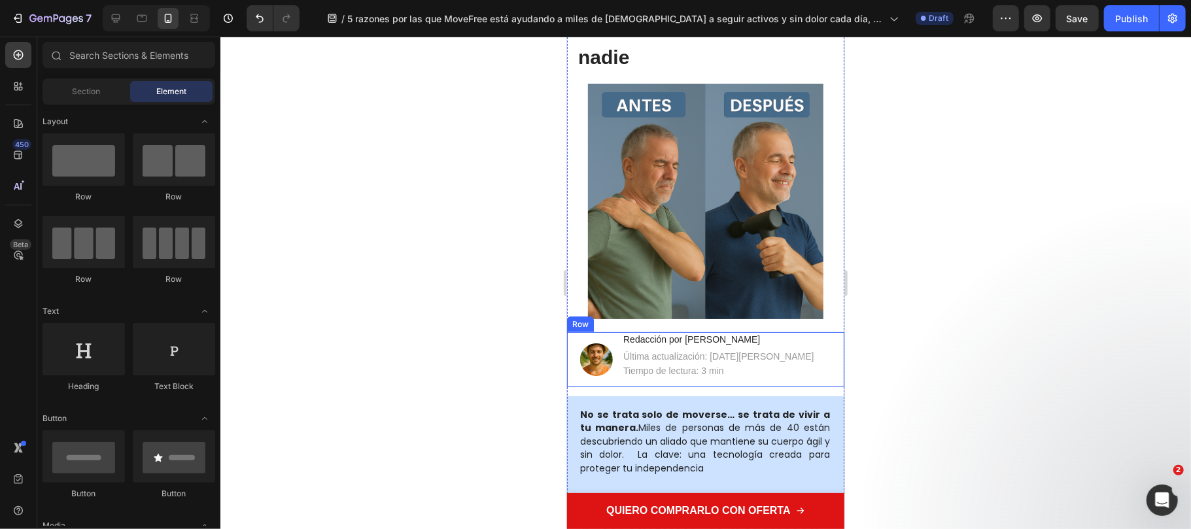
scroll to position [0, 0]
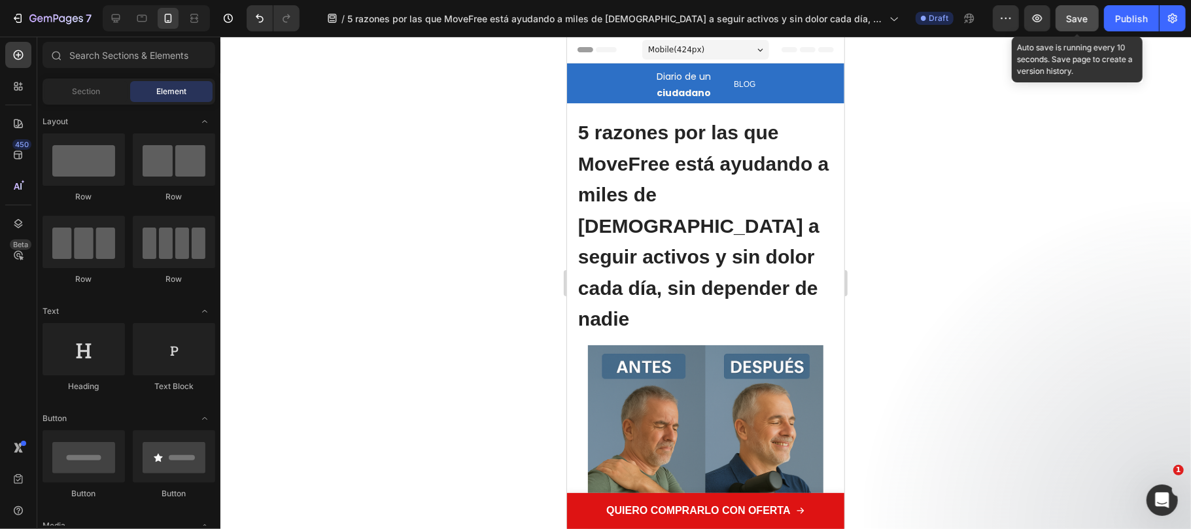
click at [1070, 25] on button "Save" at bounding box center [1076, 18] width 43 height 26
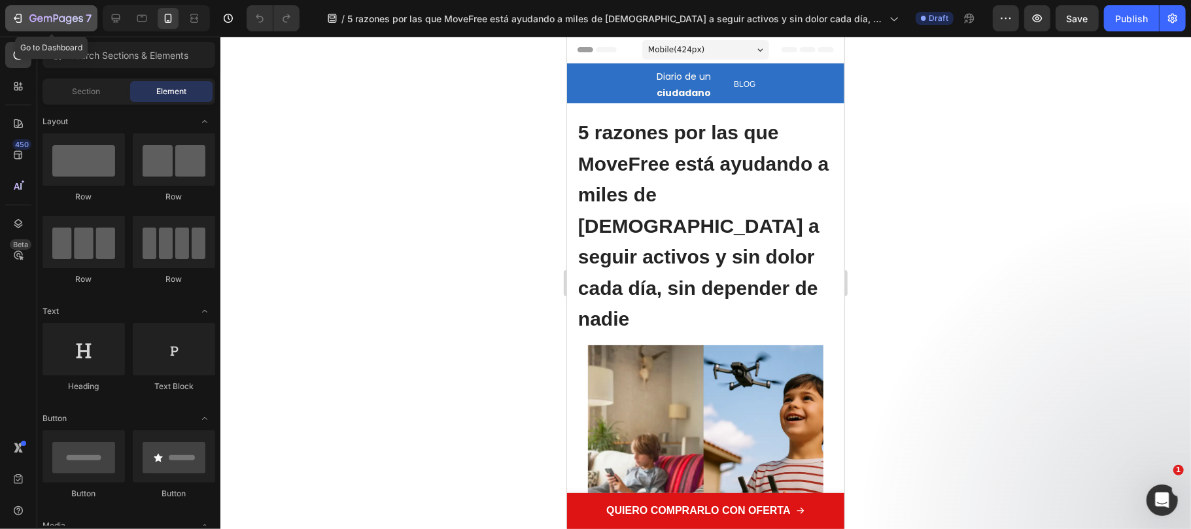
click at [60, 14] on icon "button" at bounding box center [56, 19] width 54 height 11
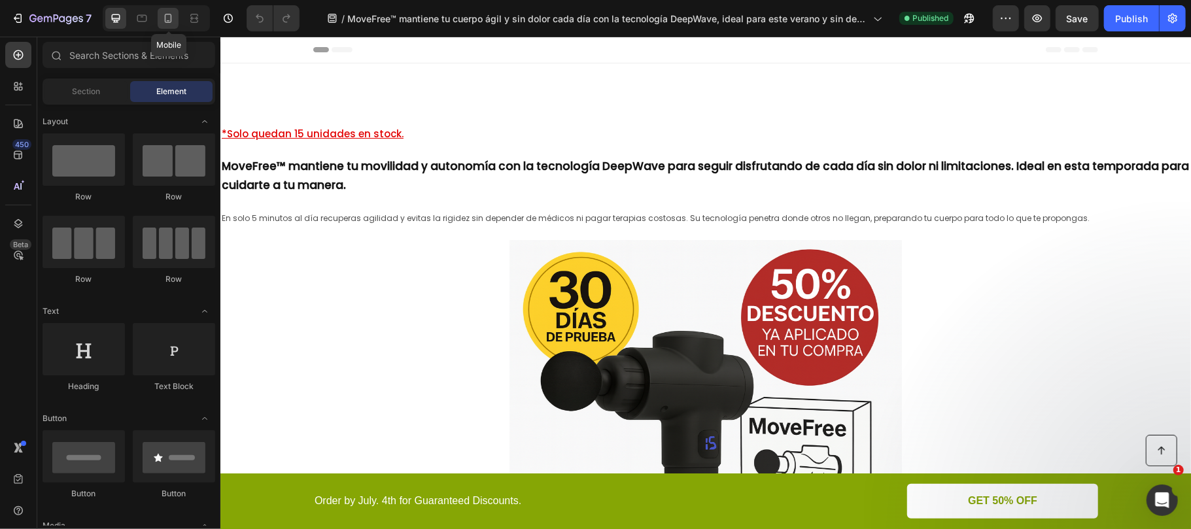
click at [173, 22] on icon at bounding box center [167, 18] width 13 height 13
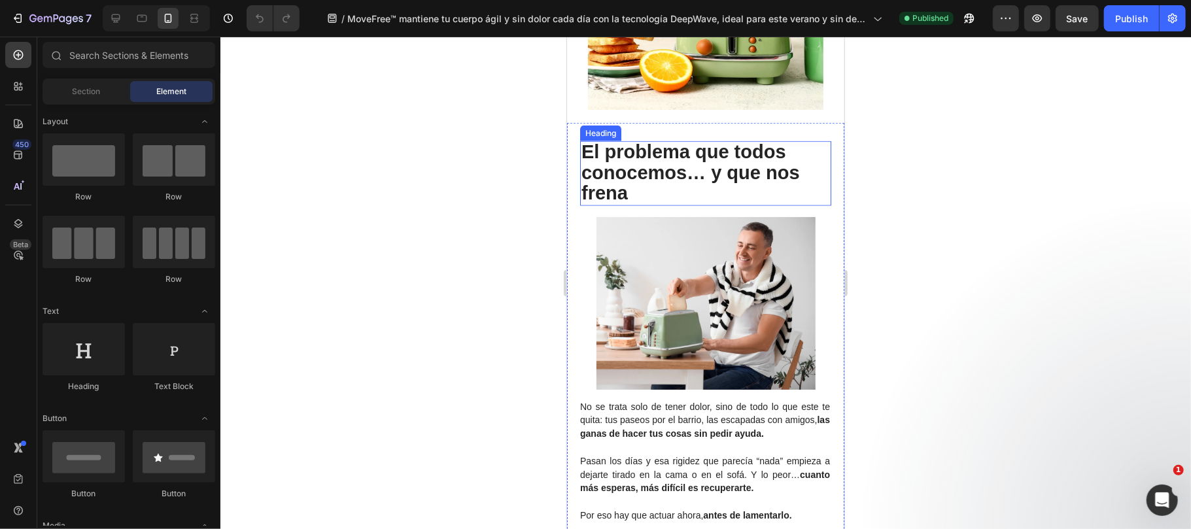
scroll to position [697, 0]
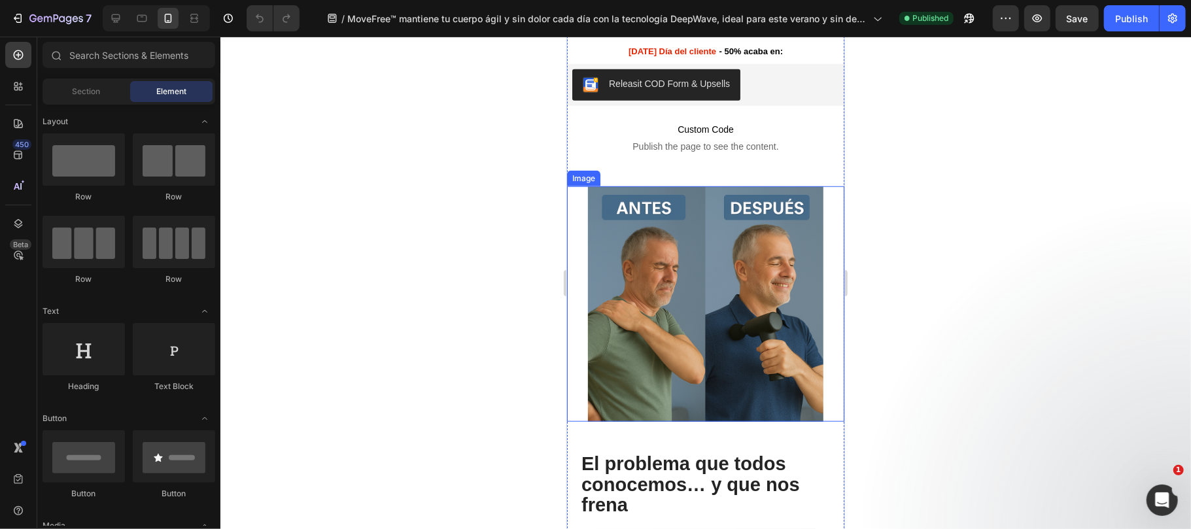
click at [738, 290] on img at bounding box center [704, 303] width 235 height 235
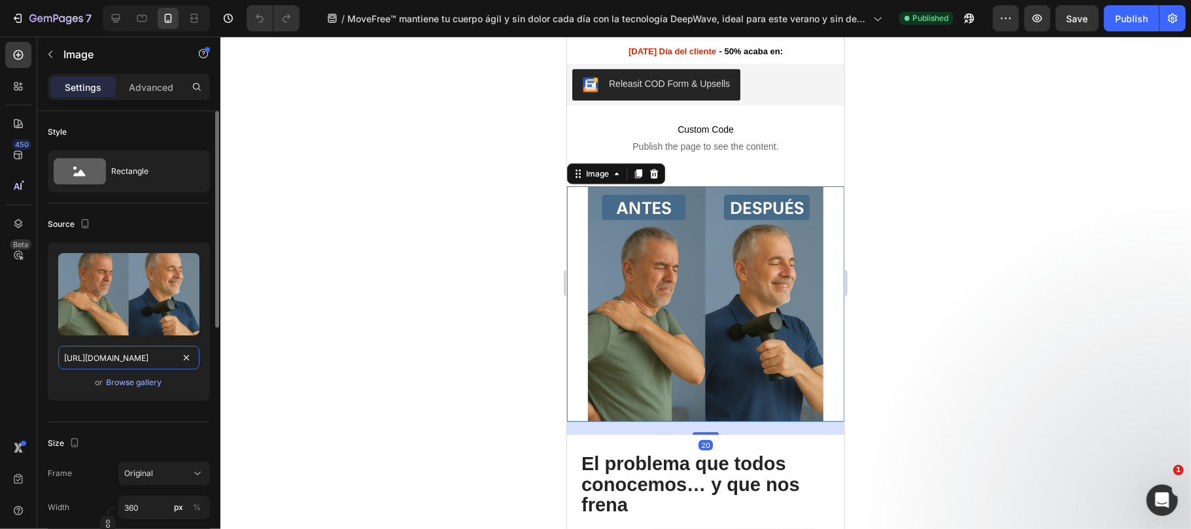
click at [136, 362] on input "https://cdn.shopify.com/s/files/1/0816/2141/8332/files/gempages_536732921881429…" at bounding box center [128, 358] width 141 height 24
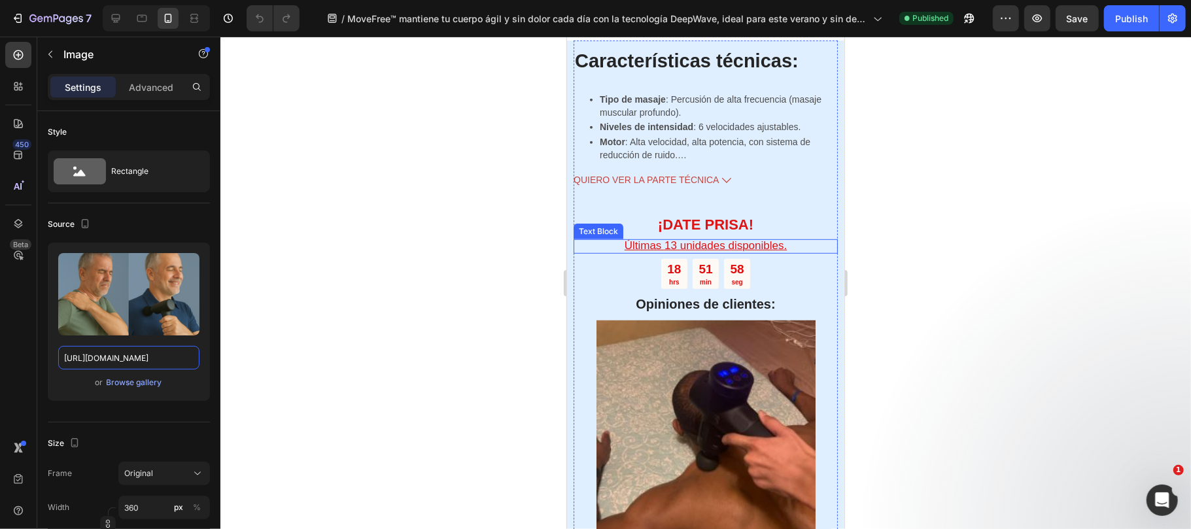
scroll to position [4187, 0]
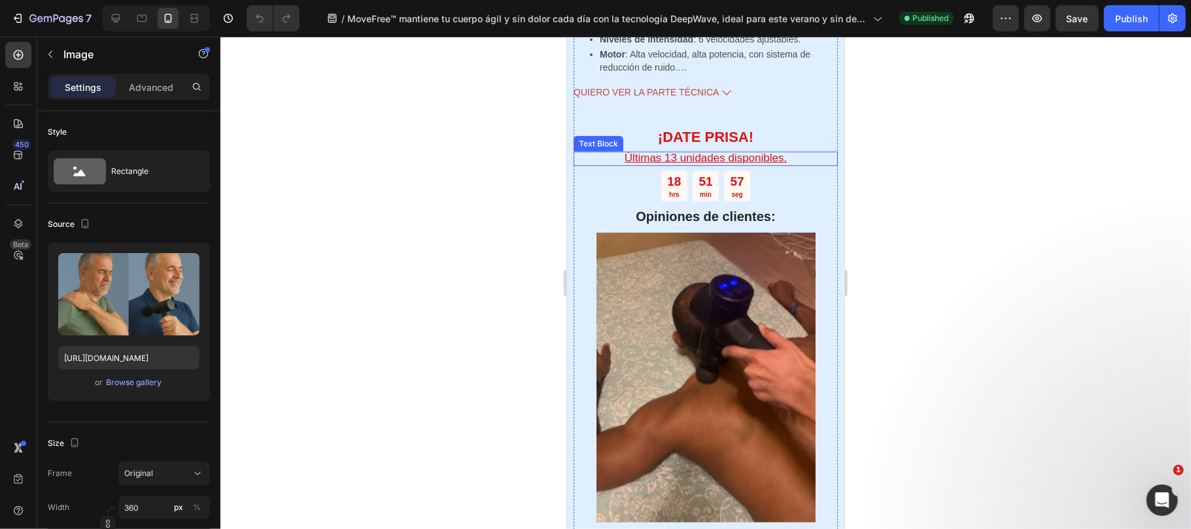
click at [741, 337] on img at bounding box center [705, 377] width 219 height 290
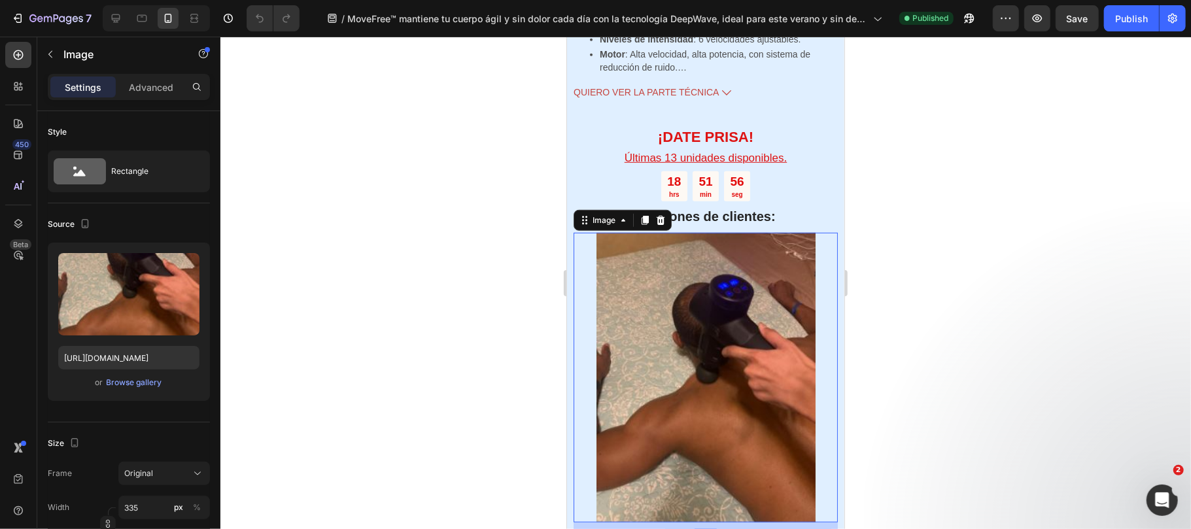
scroll to position [4274, 0]
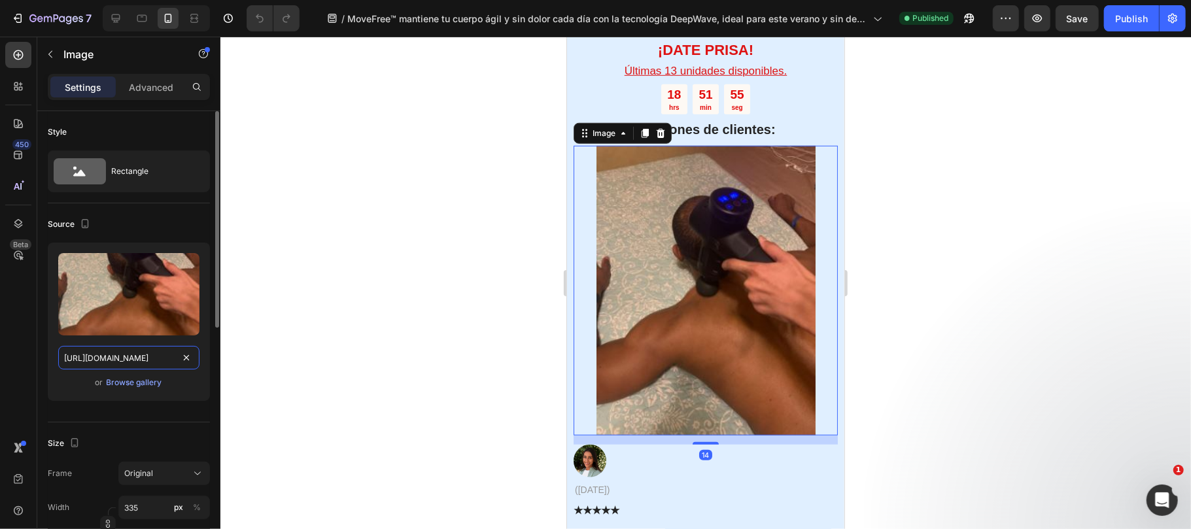
click at [114, 354] on input "https://cdn.shopify.com/s/files/1/0816/2141/8332/files/gempages_536732921881429…" at bounding box center [128, 358] width 141 height 24
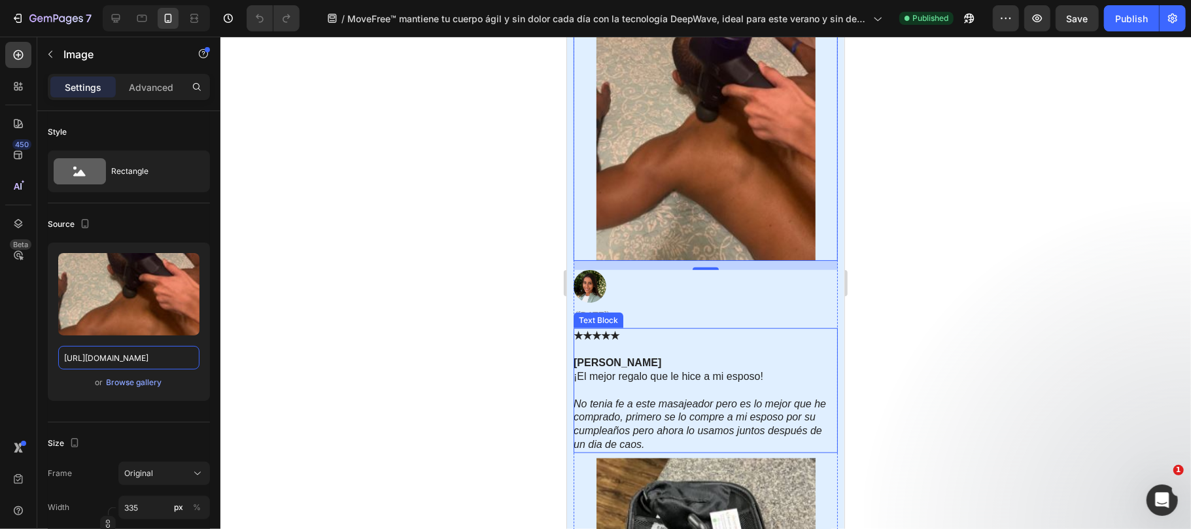
scroll to position [4535, 0]
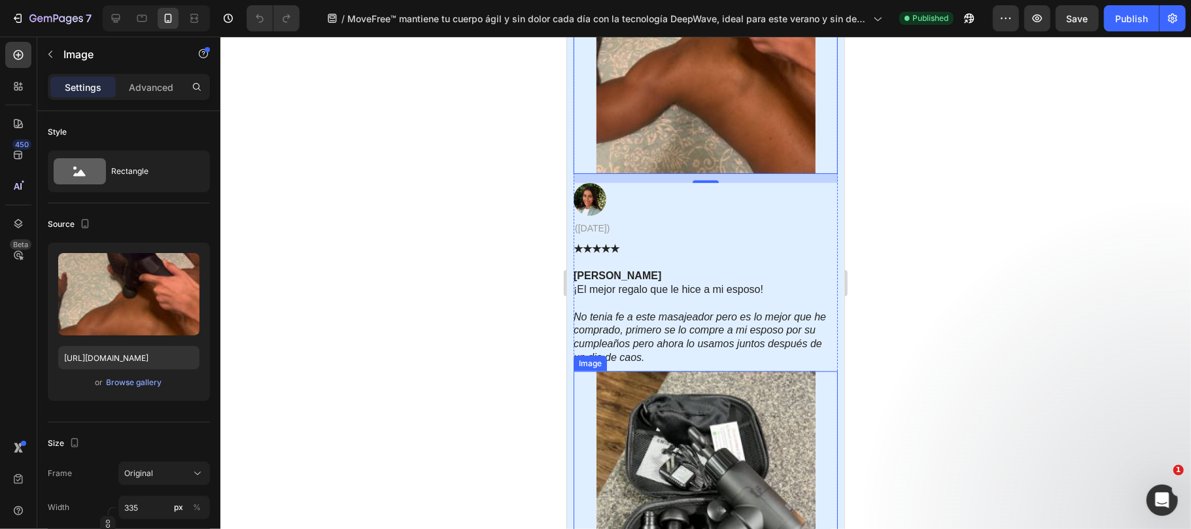
click at [655, 430] on img at bounding box center [705, 521] width 219 height 300
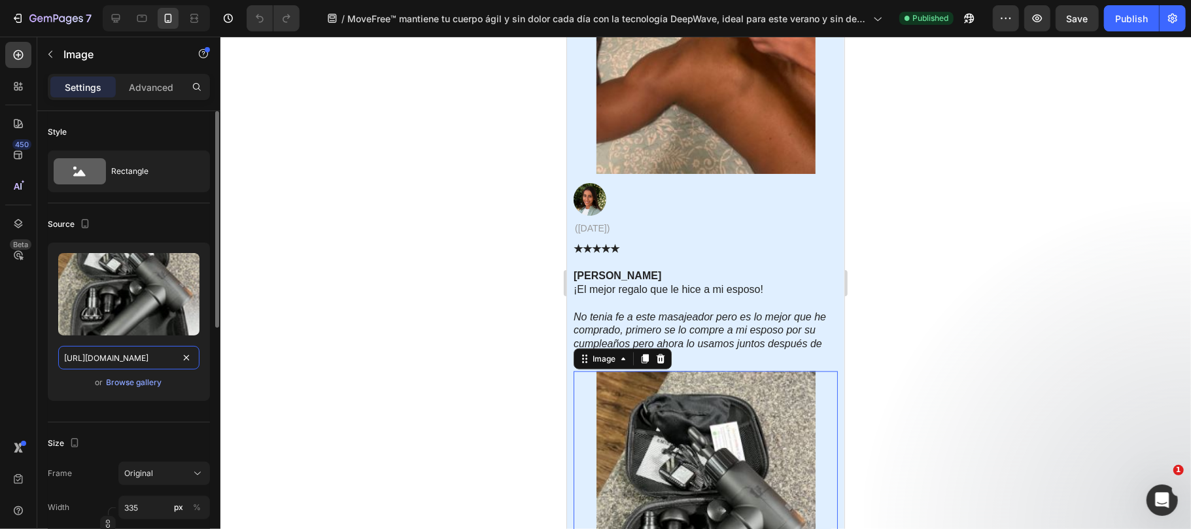
click at [129, 354] on input "https://cdn.shopify.com/s/files/1/0816/2141/8332/files/gempages_536732921881429…" at bounding box center [128, 358] width 141 height 24
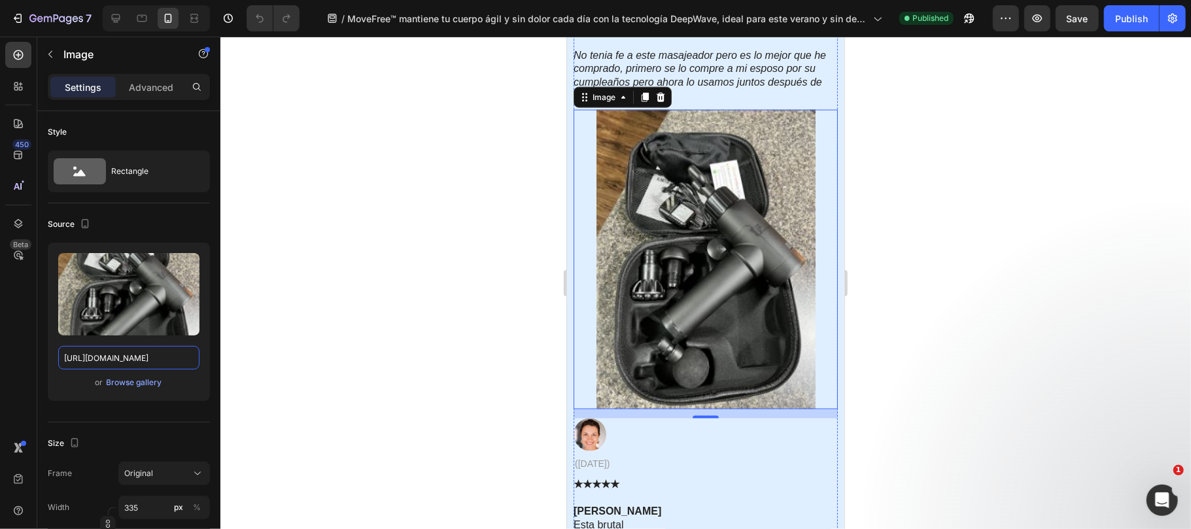
scroll to position [5058, 0]
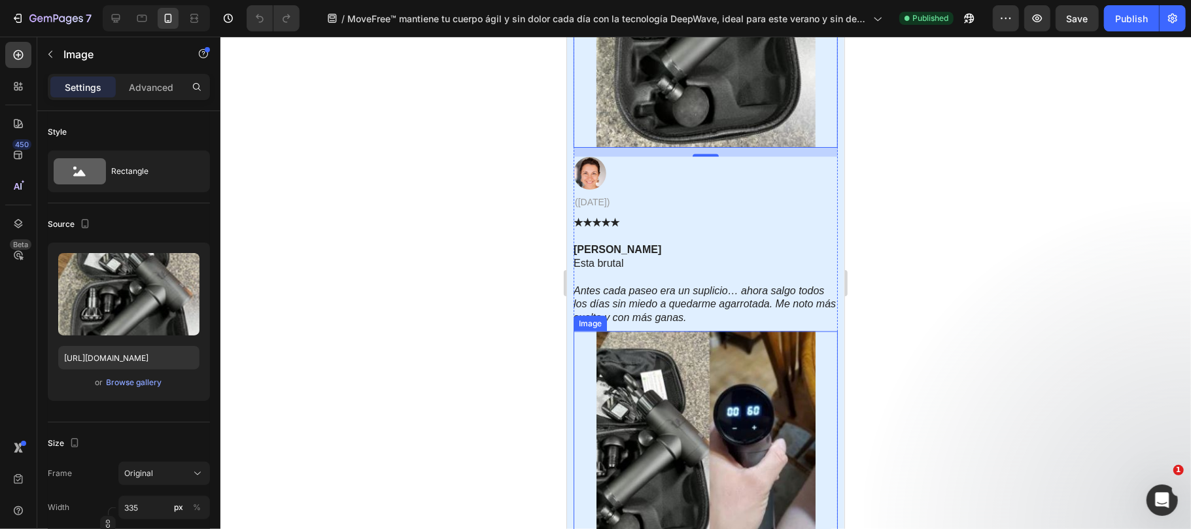
click at [709, 405] on img at bounding box center [705, 442] width 219 height 222
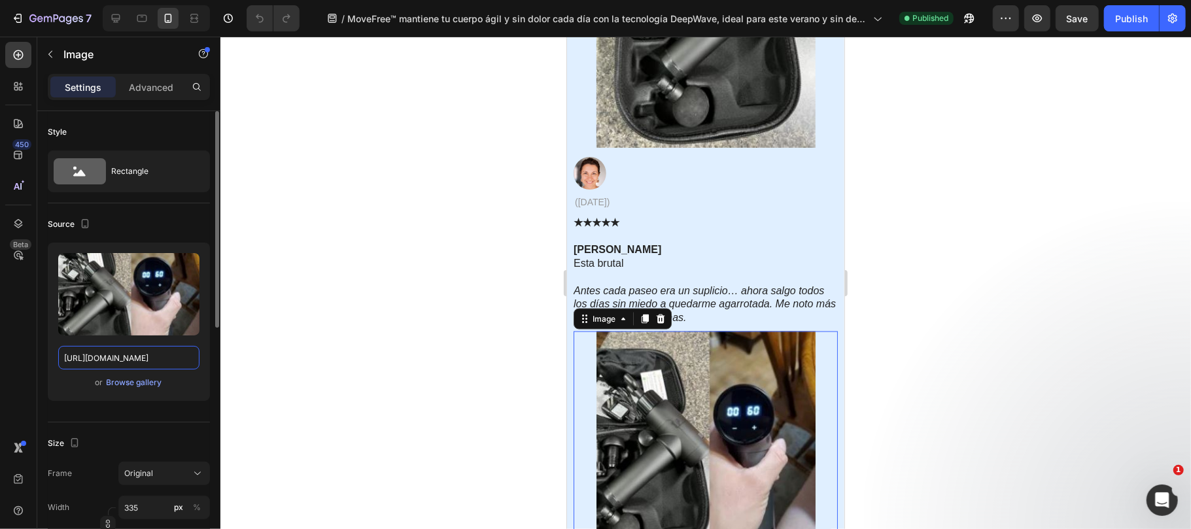
click at [137, 364] on input "https://cdn.shopify.com/s/files/1/0816/2141/8332/files/gempages_536732921881429…" at bounding box center [128, 358] width 141 height 24
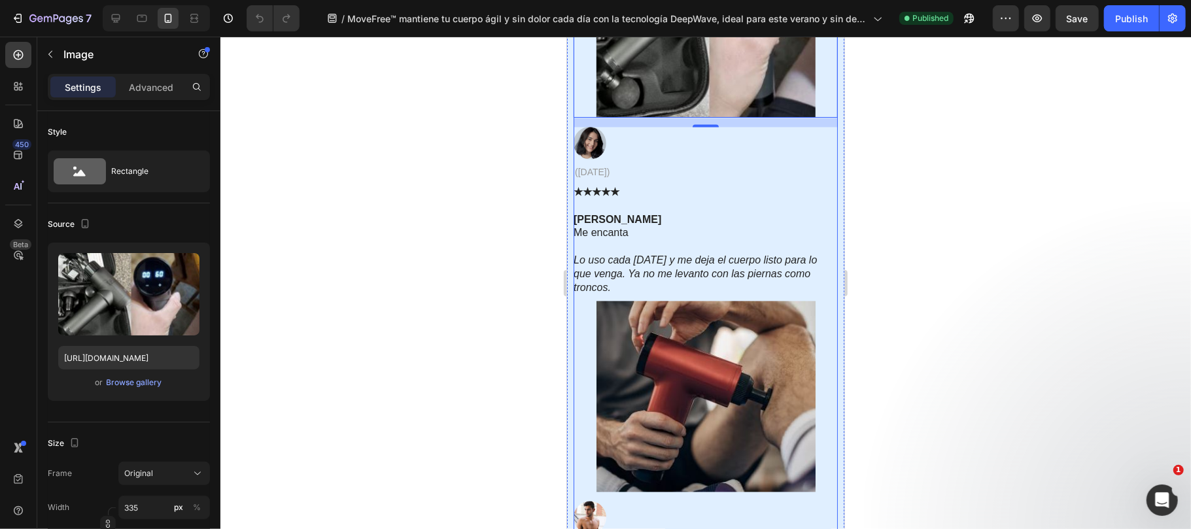
click at [675, 309] on img at bounding box center [705, 395] width 219 height 190
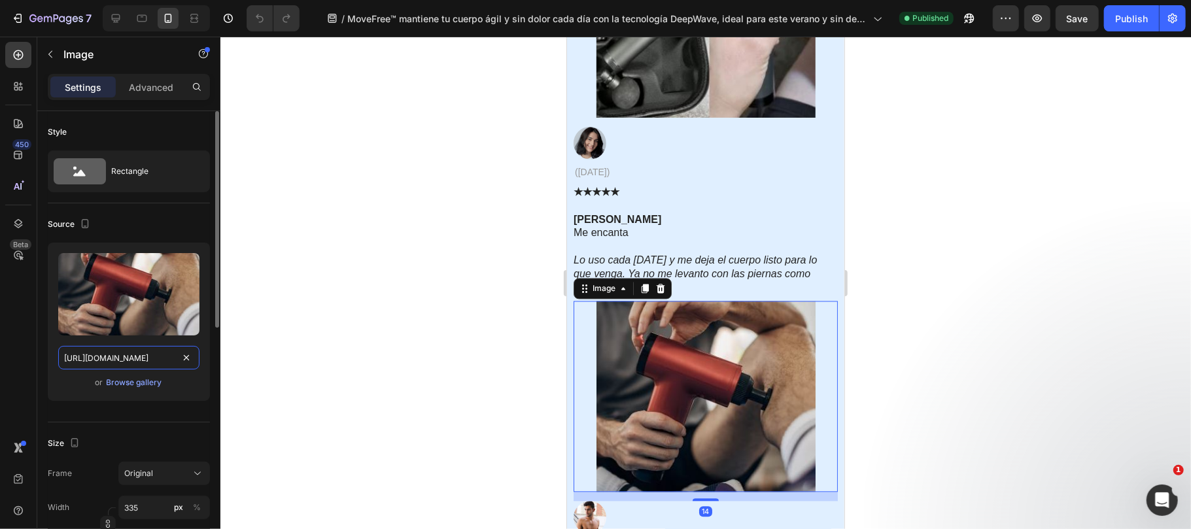
click at [99, 359] on input "https://cdn.shopify.com/s/files/1/0816/2141/8332/files/gempages_536732921881429…" at bounding box center [128, 358] width 141 height 24
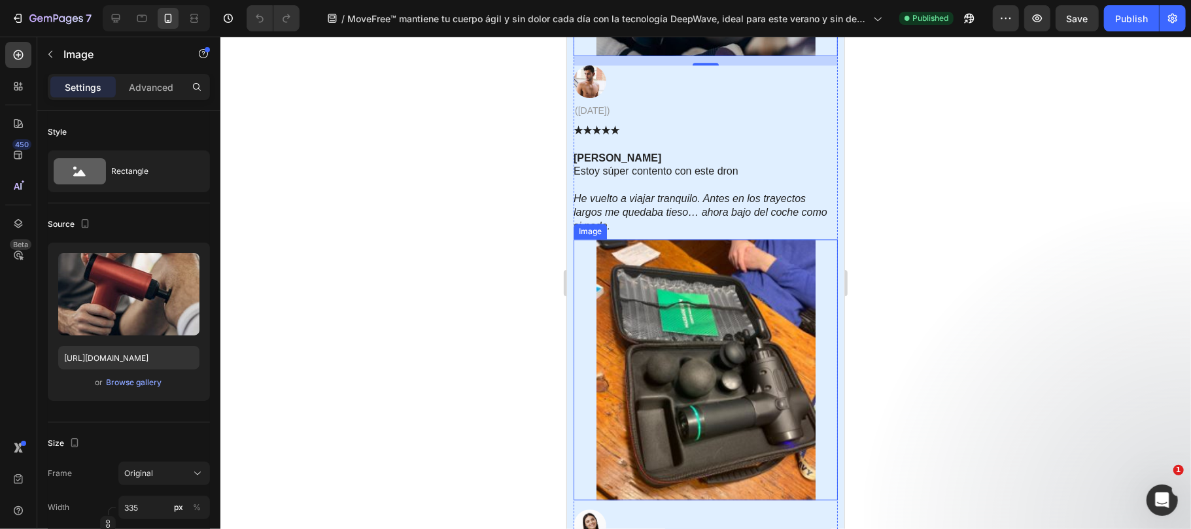
click at [681, 300] on img at bounding box center [705, 369] width 219 height 261
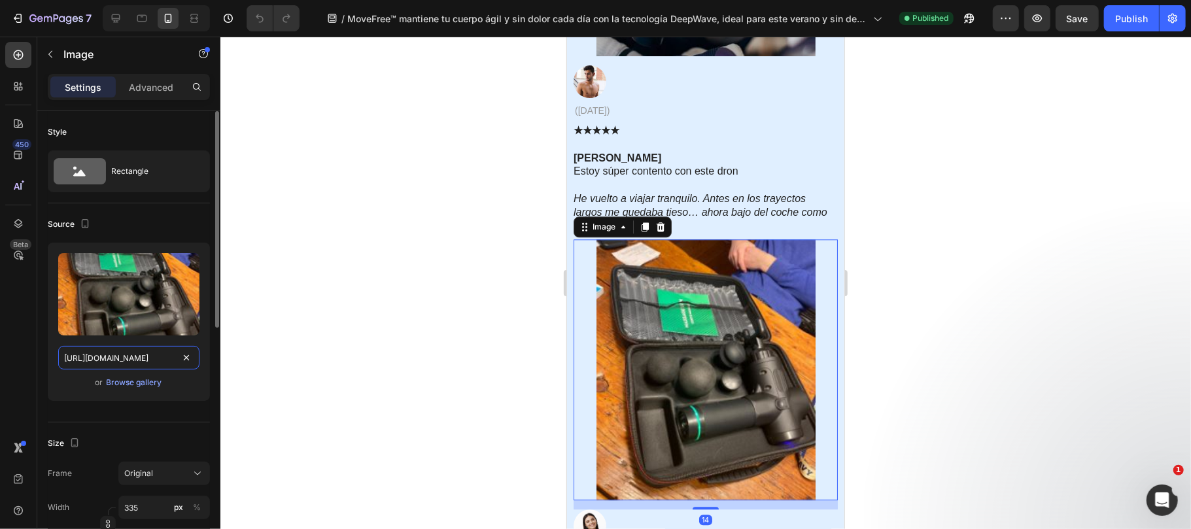
click at [131, 358] on input "https://cdn.shopify.com/s/files/1/0816/2141/8332/files/gempages_536732921881429…" at bounding box center [128, 358] width 141 height 24
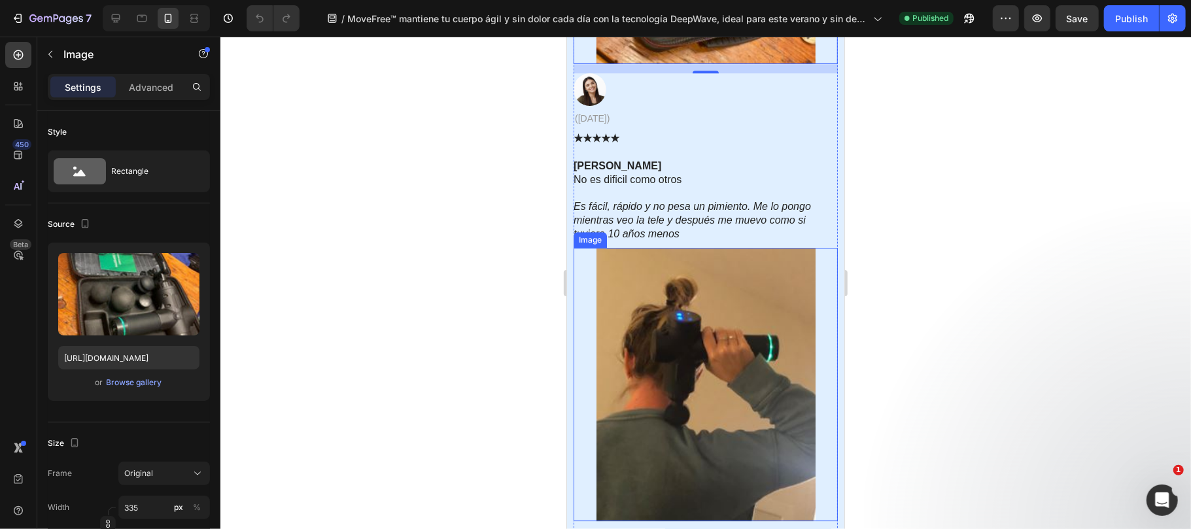
click at [715, 299] on img at bounding box center [705, 383] width 219 height 273
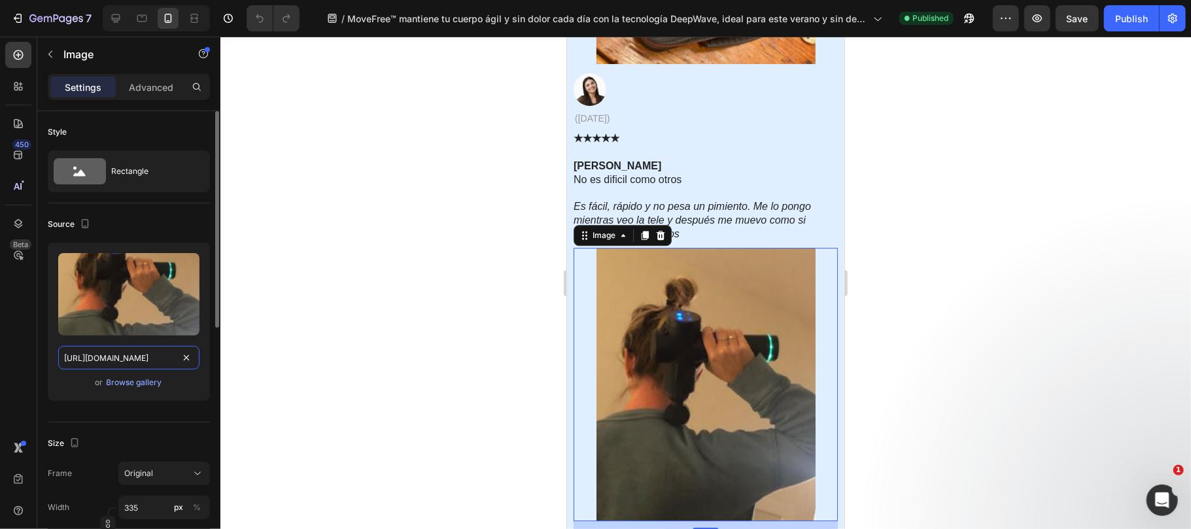
click at [109, 358] on input "https://cdn.shopify.com/s/files/1/0816/2141/8332/files/gempages_536732921881429…" at bounding box center [128, 358] width 141 height 24
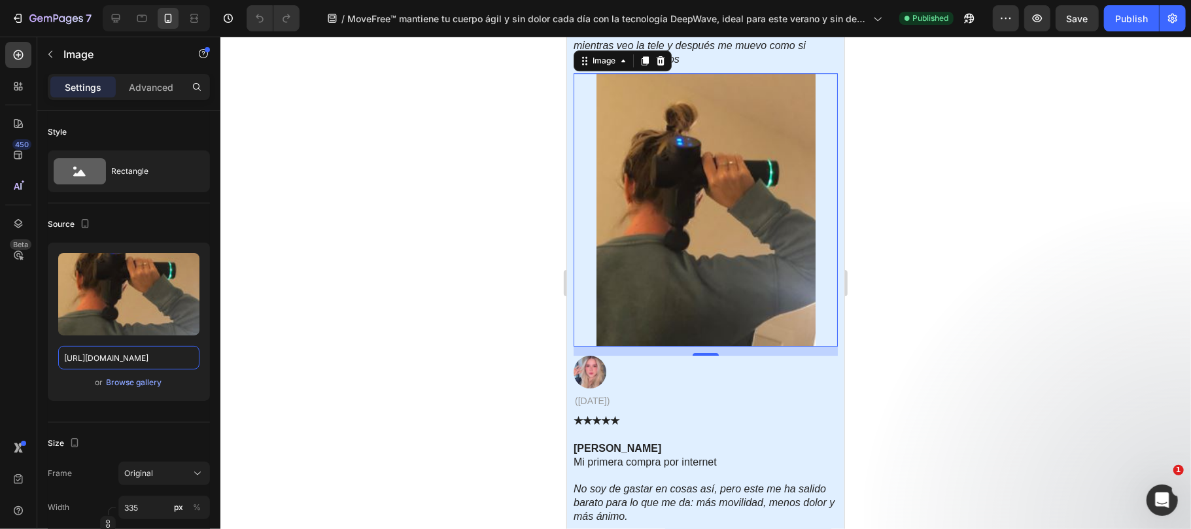
scroll to position [6628, 0]
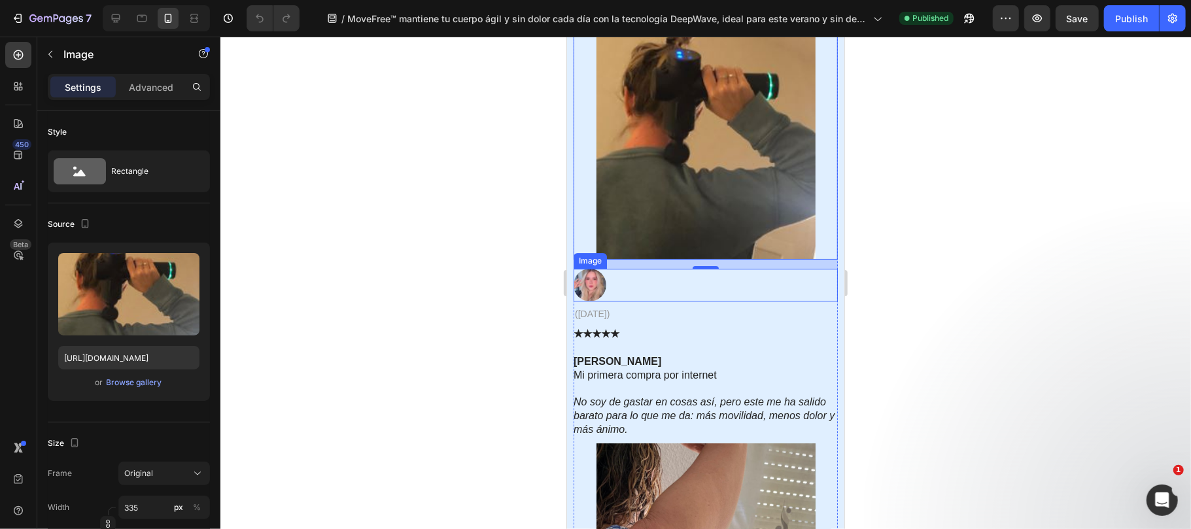
click at [594, 288] on img at bounding box center [589, 284] width 33 height 33
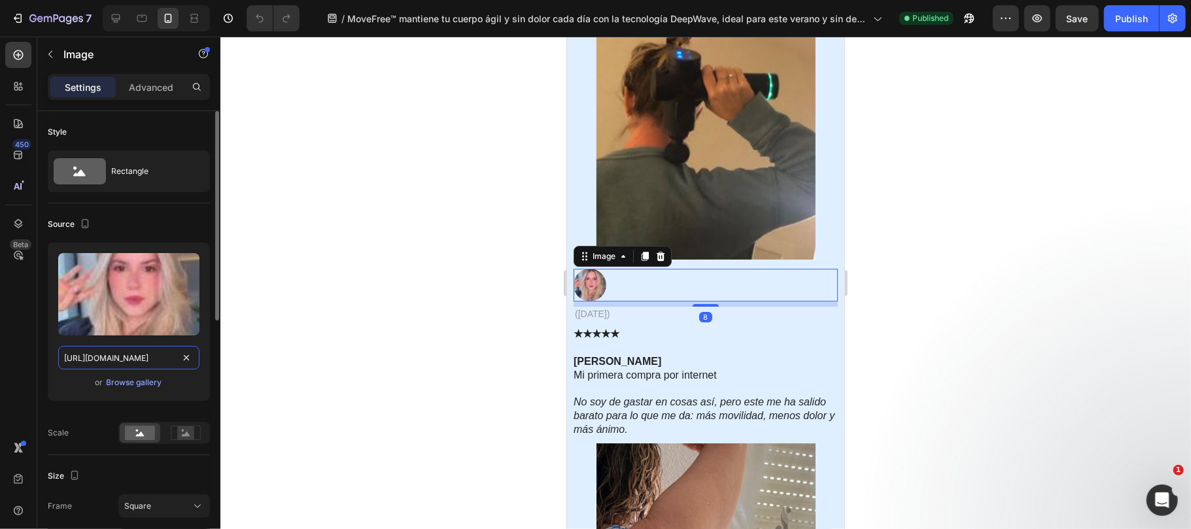
click at [111, 362] on input "https://cdn.shopify.com/s/files/1/0816/2141/8332/files/gempages_536732921881429…" at bounding box center [128, 358] width 141 height 24
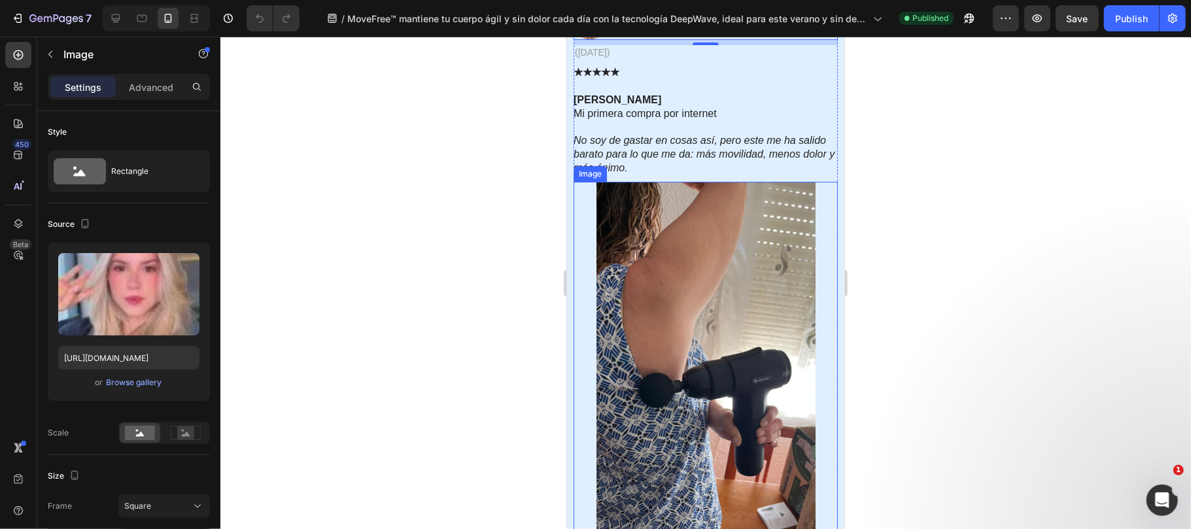
click at [677, 329] on img at bounding box center [705, 376] width 219 height 390
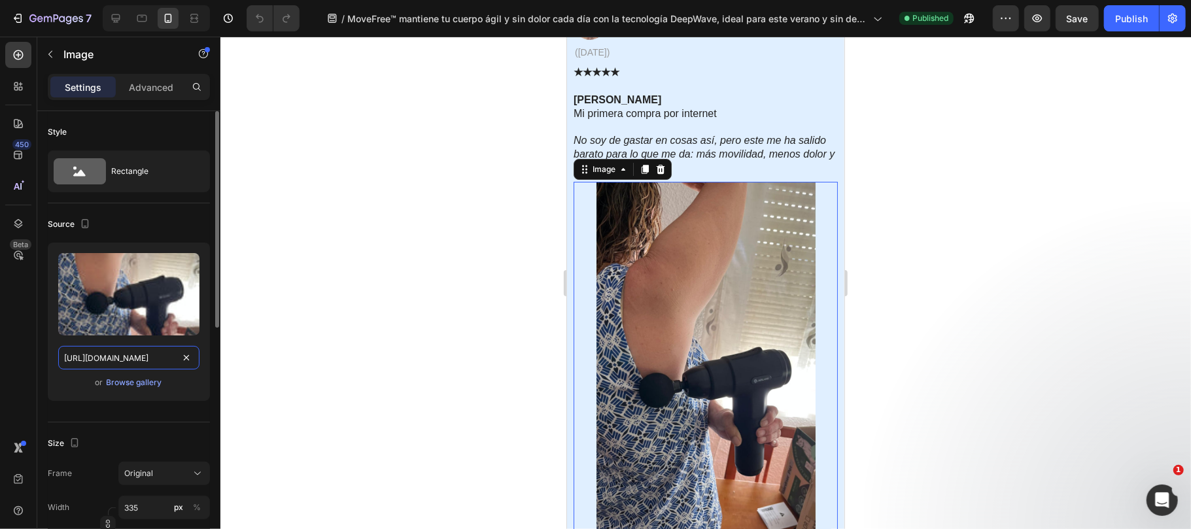
click at [112, 354] on input "https://cdn.shopify.com/s/files/1/0816/2141/8332/files/gempages_536732921881429…" at bounding box center [128, 358] width 141 height 24
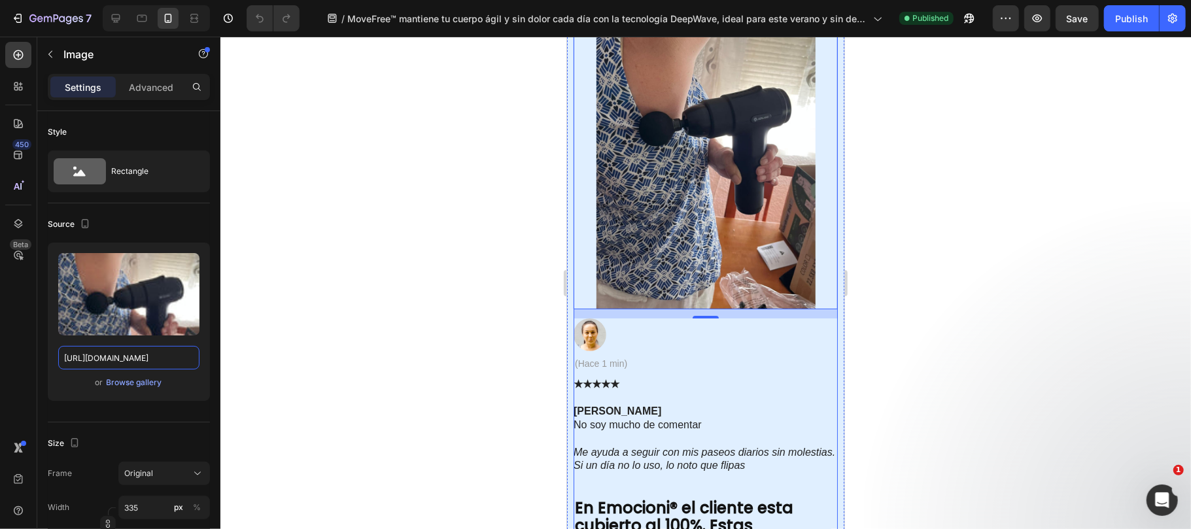
scroll to position [7238, 0]
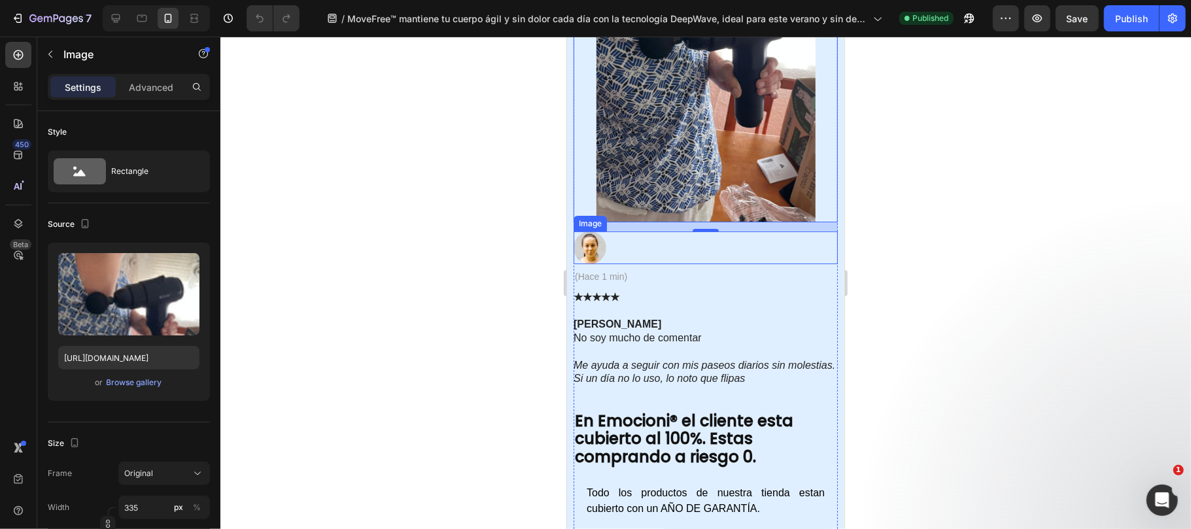
click at [586, 245] on img at bounding box center [589, 247] width 33 height 33
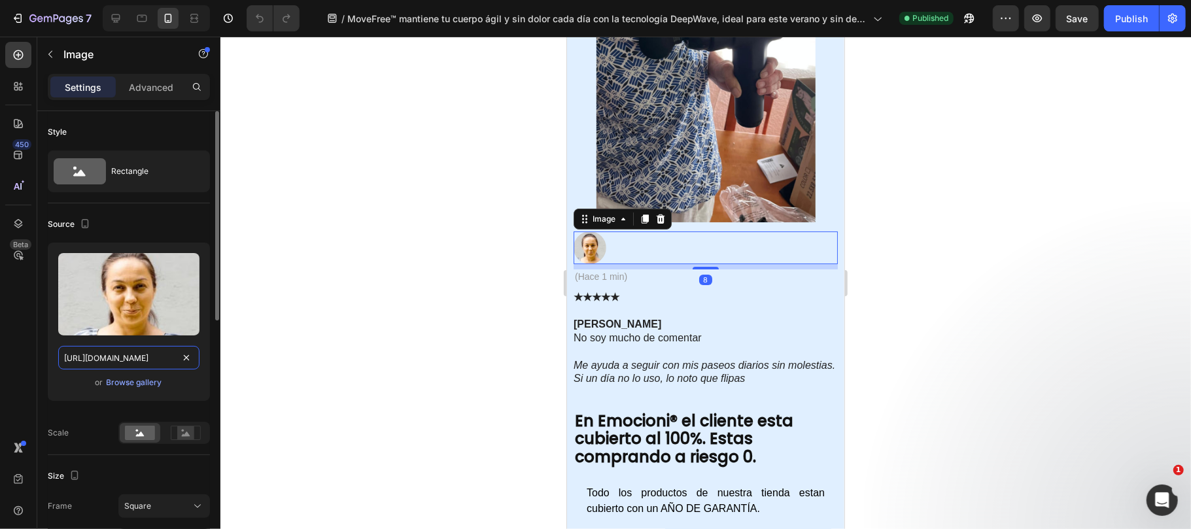
click at [157, 356] on input "https://cdn.shopify.com/s/files/1/0816/2141/8332/files/gempages_536732921881429…" at bounding box center [128, 358] width 141 height 24
click at [656, 321] on strong "Angela Hernandez" at bounding box center [617, 323] width 88 height 11
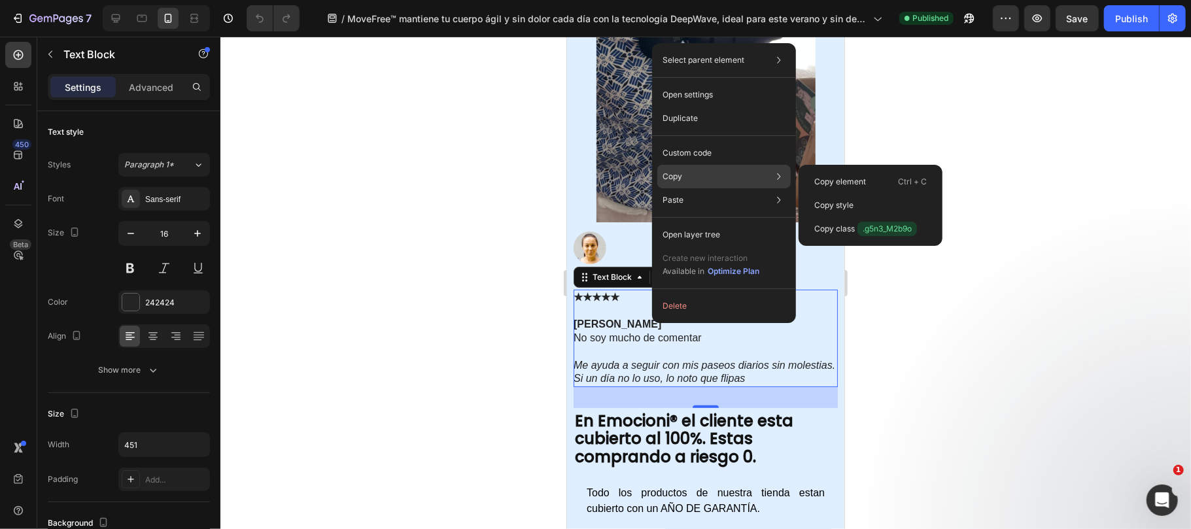
click at [703, 178] on div "Copy Copy element Ctrl + C Copy style Copy class .g5n3_M2b9o" at bounding box center [723, 177] width 133 height 24
click at [688, 171] on div "Copy Copy element Ctrl + C Copy style Copy class .g5n3_M2b9o" at bounding box center [723, 177] width 133 height 24
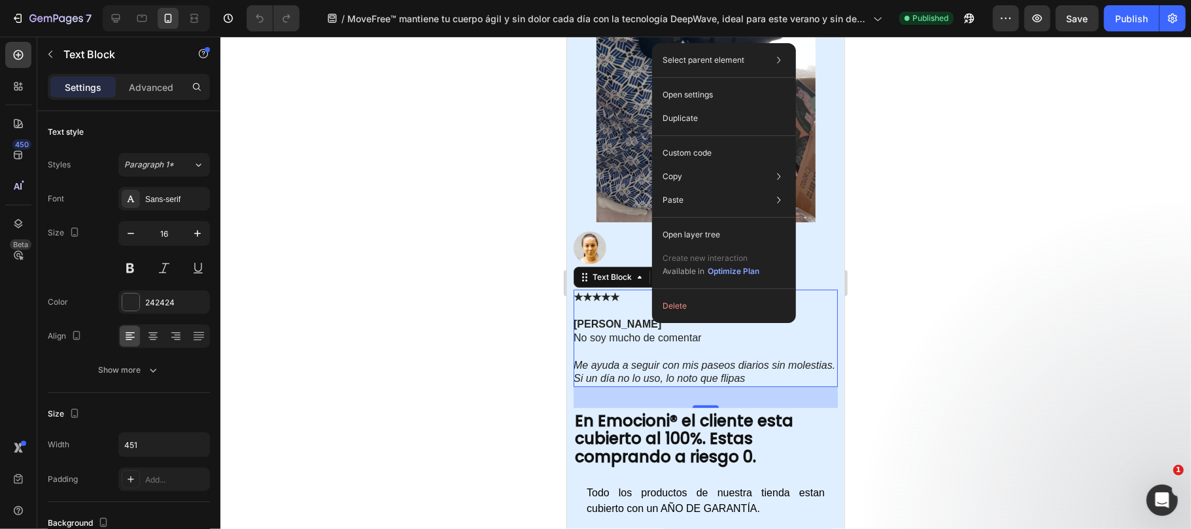
click at [634, 369] on icon "Me ayuda a seguir con mis paseos diarios sin molestias. Si un día no lo uso, lo…" at bounding box center [704, 371] width 262 height 25
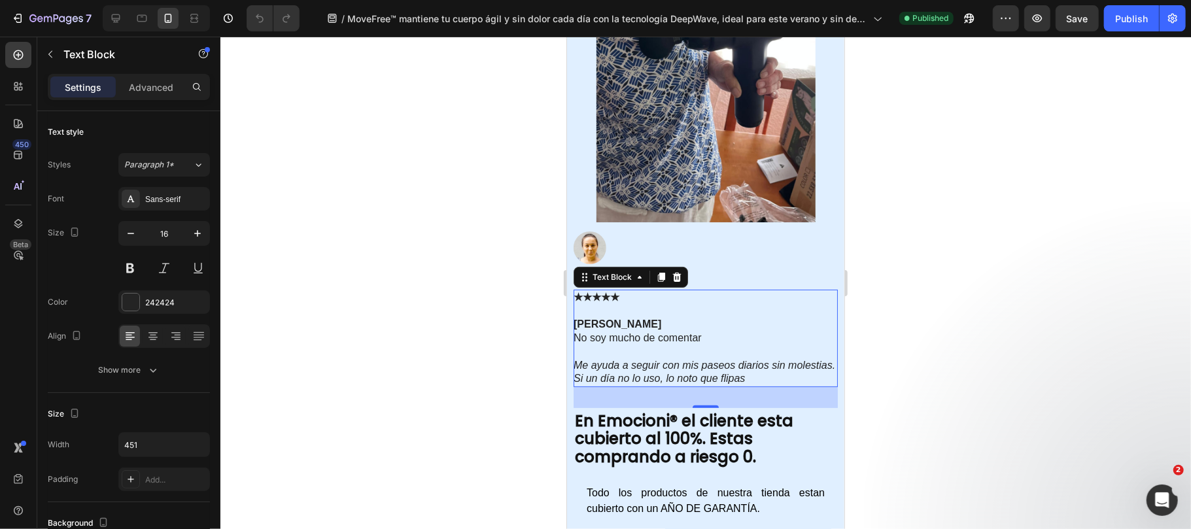
click at [699, 379] on icon "Me ayuda a seguir con mis paseos diarios sin molestias. Si un día no lo uso, lo…" at bounding box center [704, 371] width 262 height 25
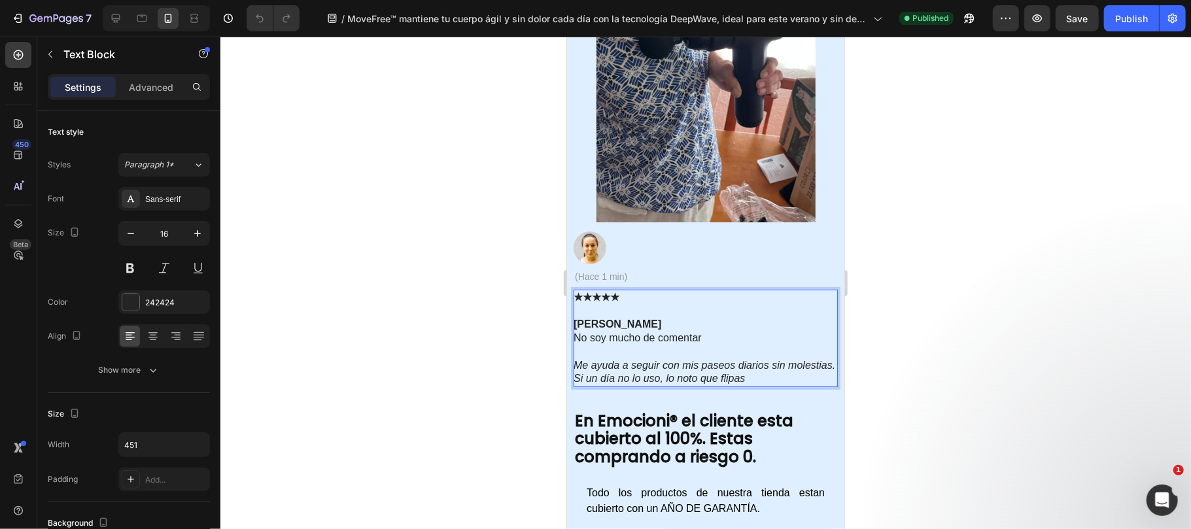
click at [765, 379] on icon "Me ayuda a seguir con mis paseos diarios sin molestias. Si un día no lo uso, lo…" at bounding box center [704, 371] width 262 height 25
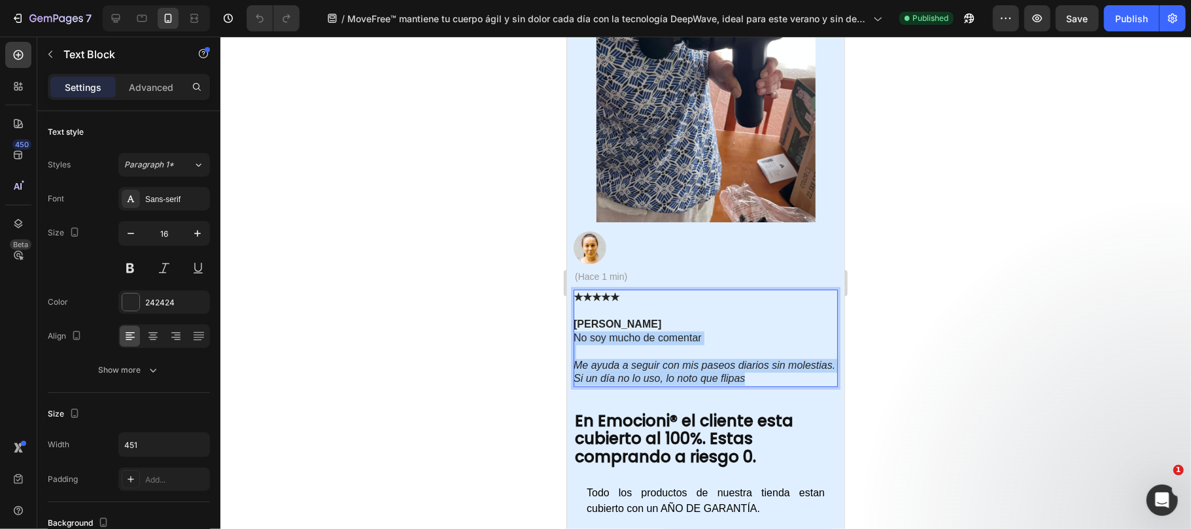
drag, startPoint x: 803, startPoint y: 380, endPoint x: 573, endPoint y: 335, distance: 233.9
click at [573, 335] on div "★★★★★ Angela Hernandez No soy mucho de comentar Me ayuda a seguir con mis paseo…" at bounding box center [705, 338] width 264 height 98
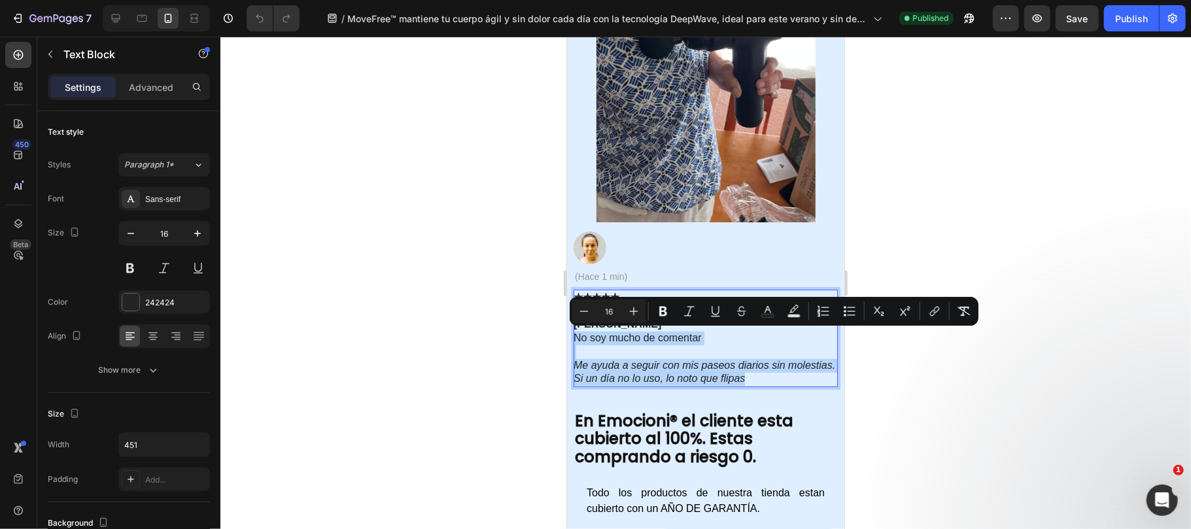
copy div "No soy mucho de comentar Me ayuda a seguir con mis paseos diarios sin molestias…"
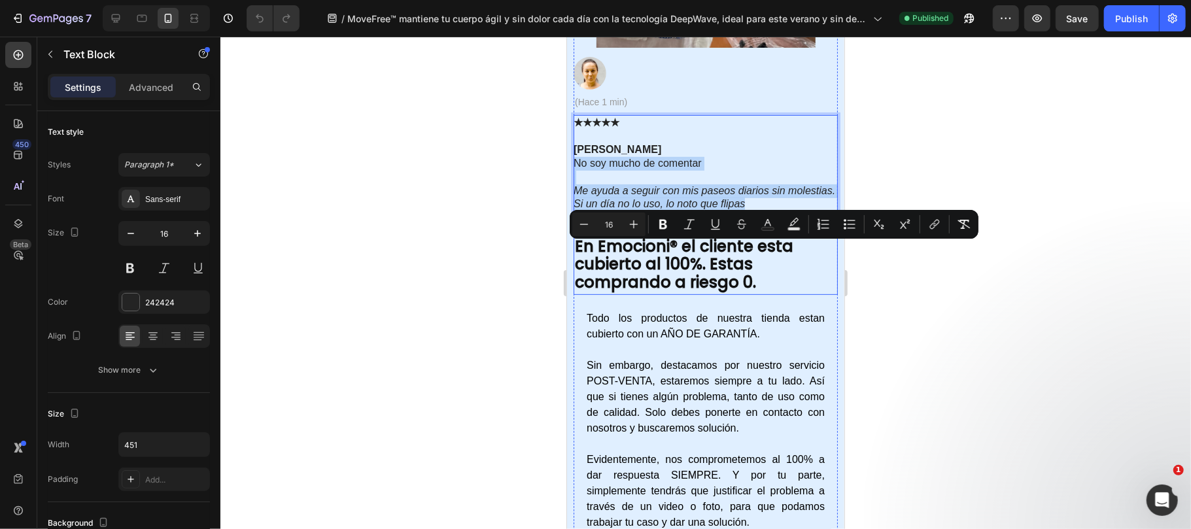
scroll to position [7325, 0]
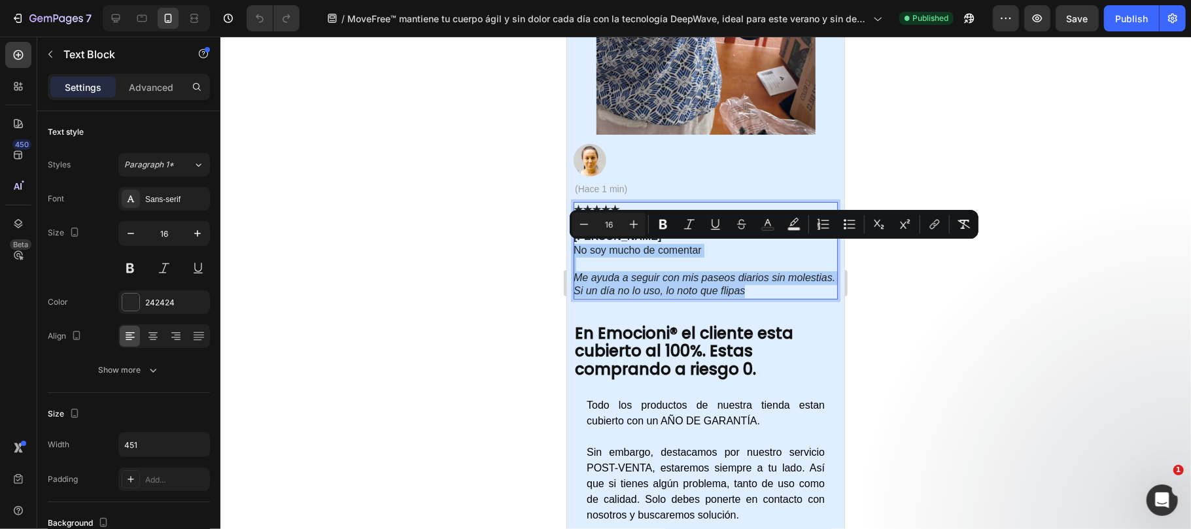
click at [879, 335] on div at bounding box center [705, 283] width 970 height 492
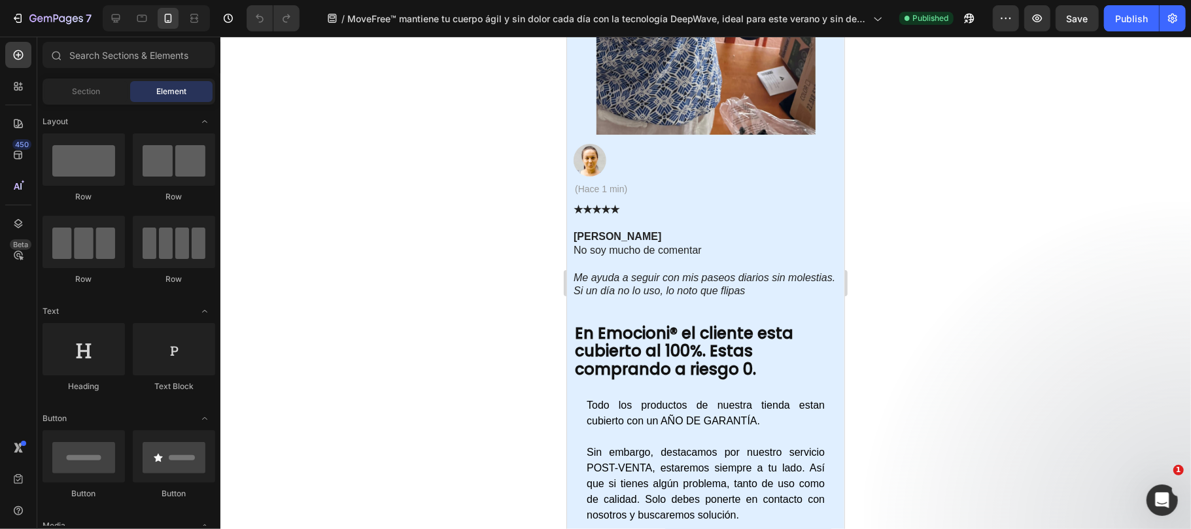
drag, startPoint x: 840, startPoint y: 437, endPoint x: 1372, endPoint y: 67, distance: 647.7
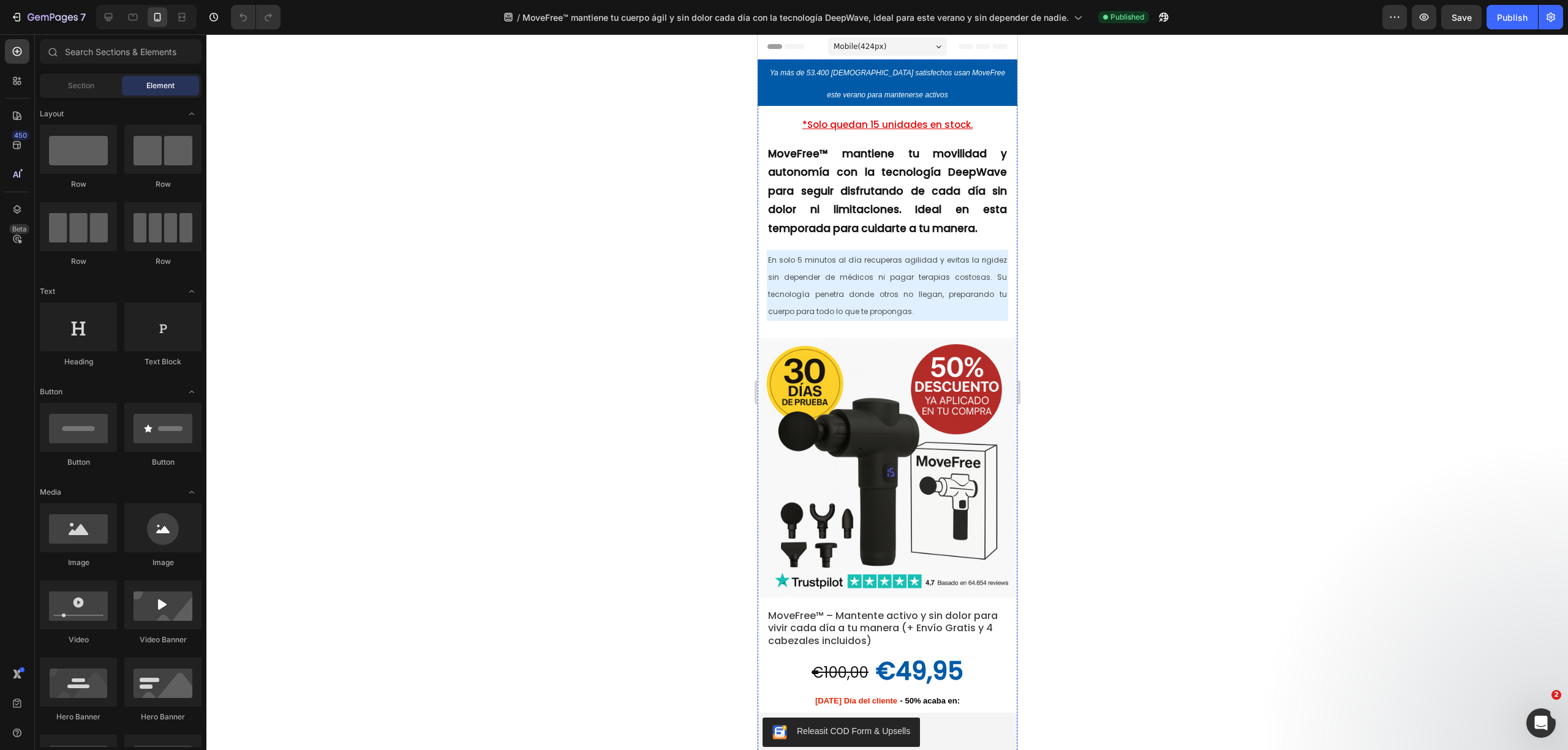
scroll to position [490, 0]
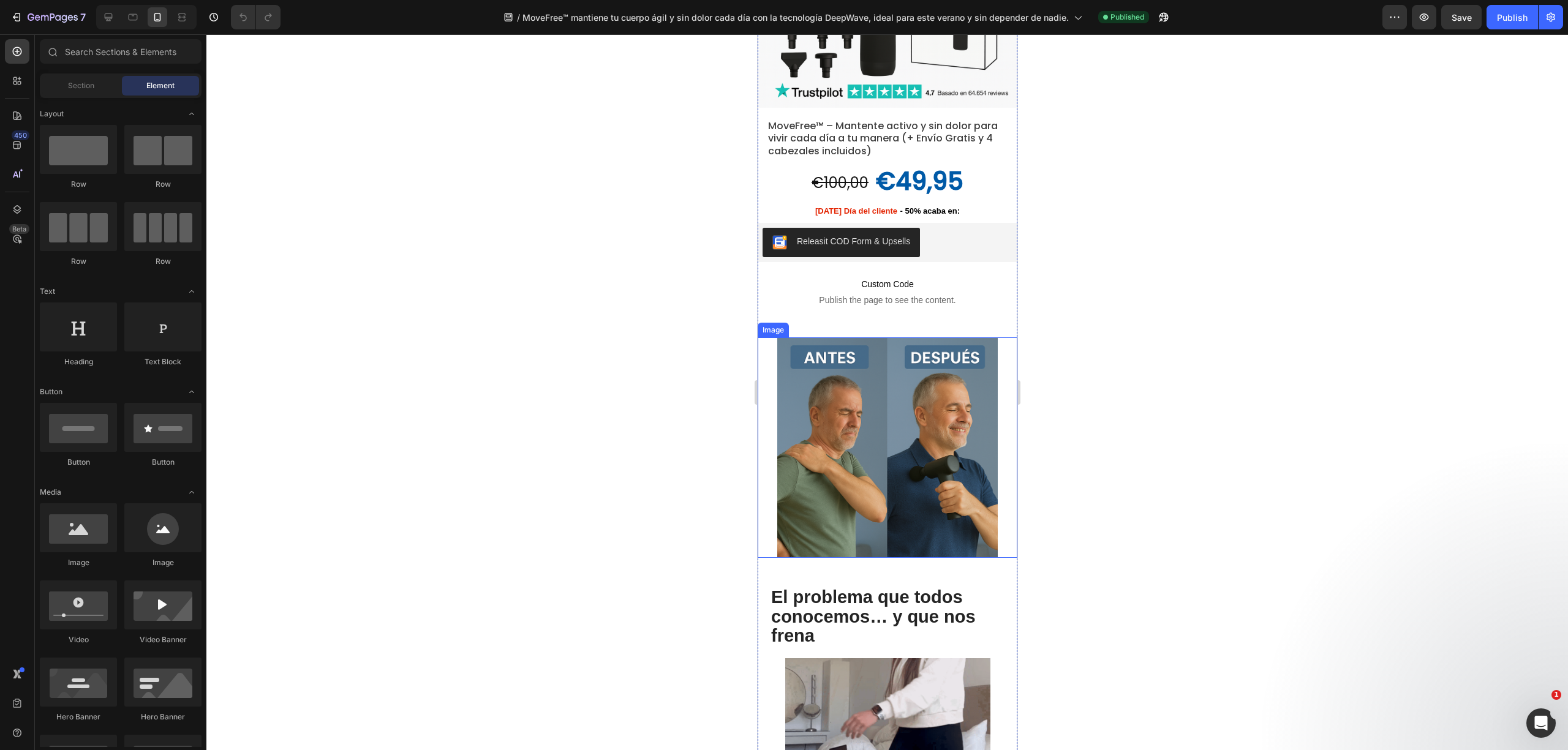
click at [883, 468] on img at bounding box center [886, 447] width 220 height 220
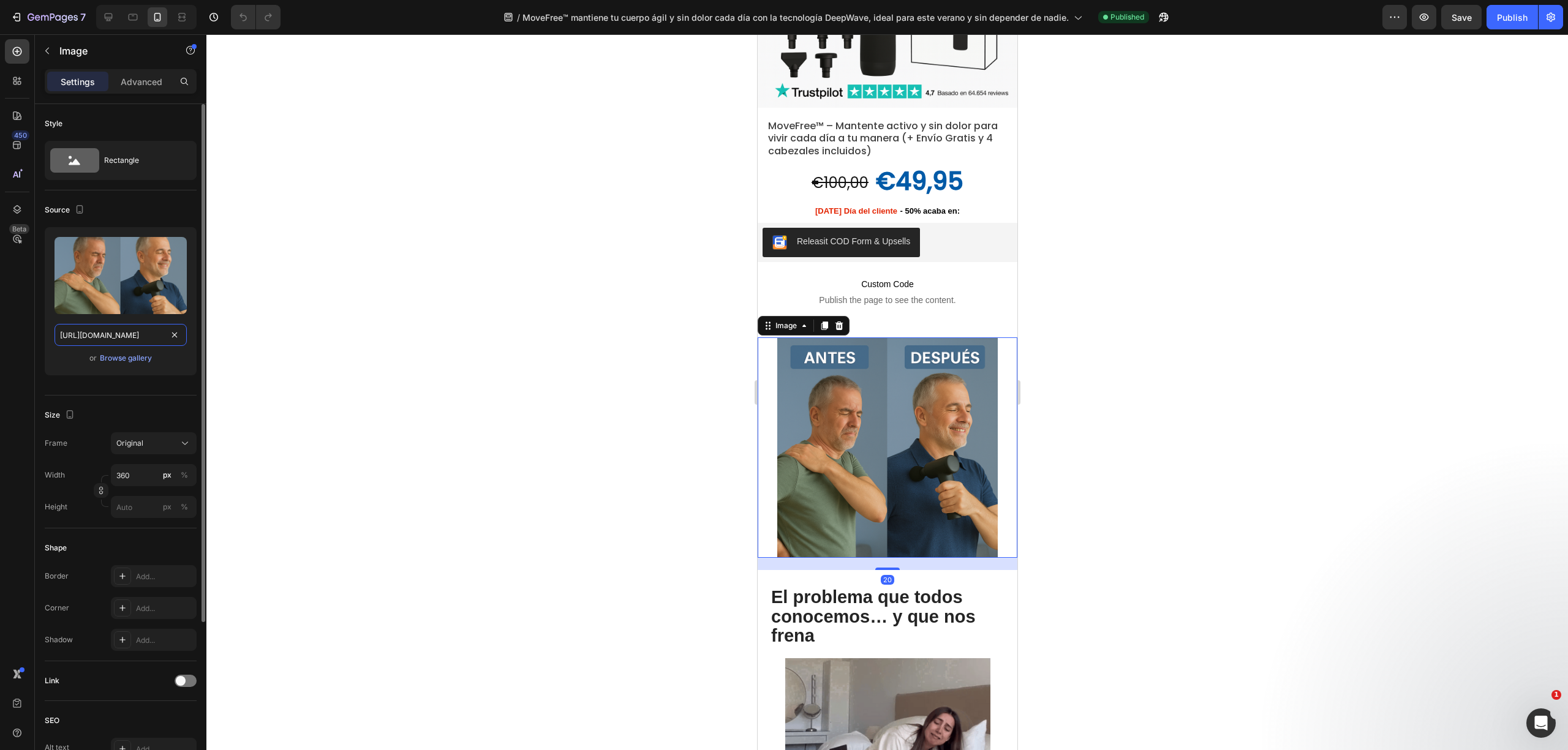
click at [96, 341] on input "https://cdn.shopify.com/s/files/1/0816/2141/8332/files/gempages_536732921881429…" at bounding box center [120, 335] width 132 height 22
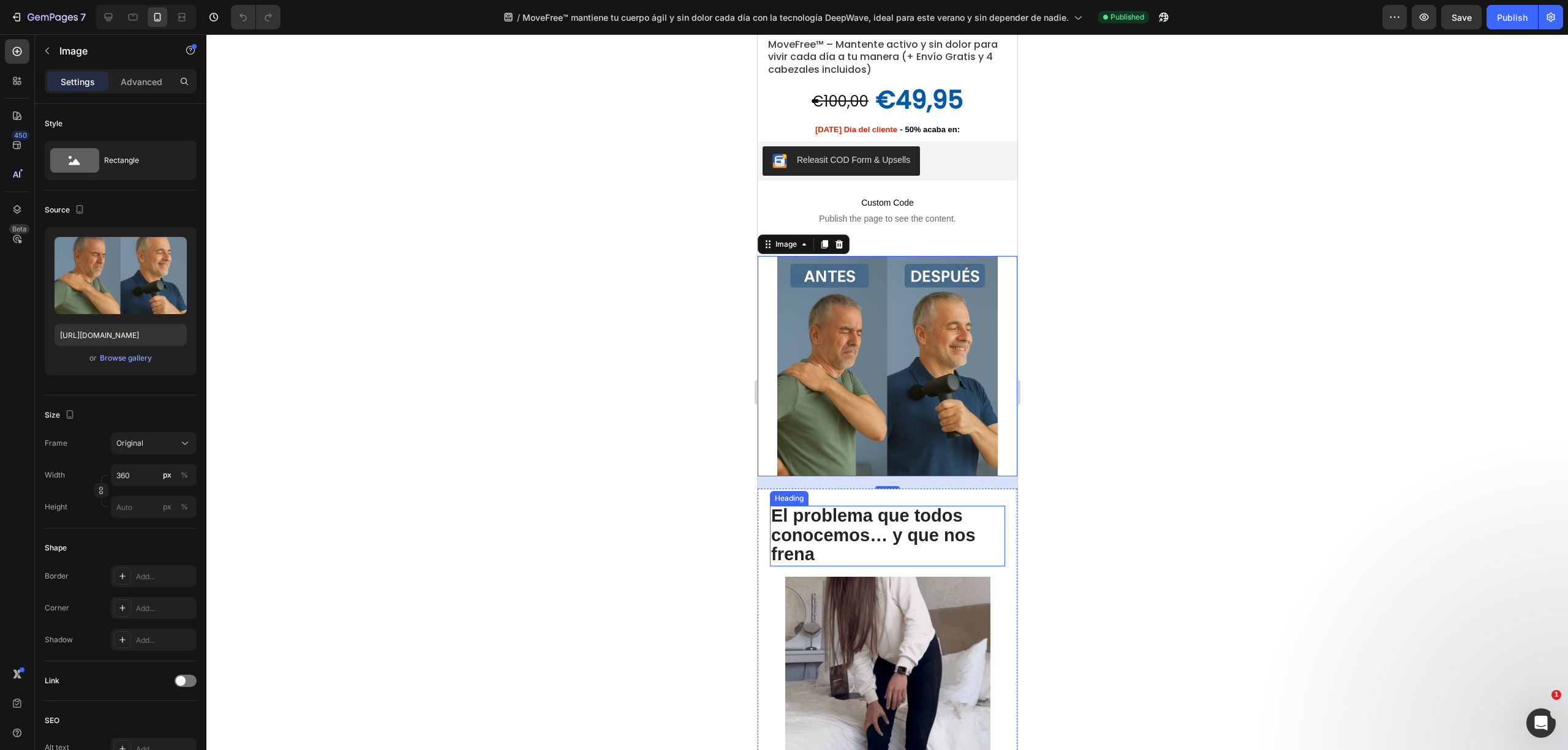
scroll to position [653, 0]
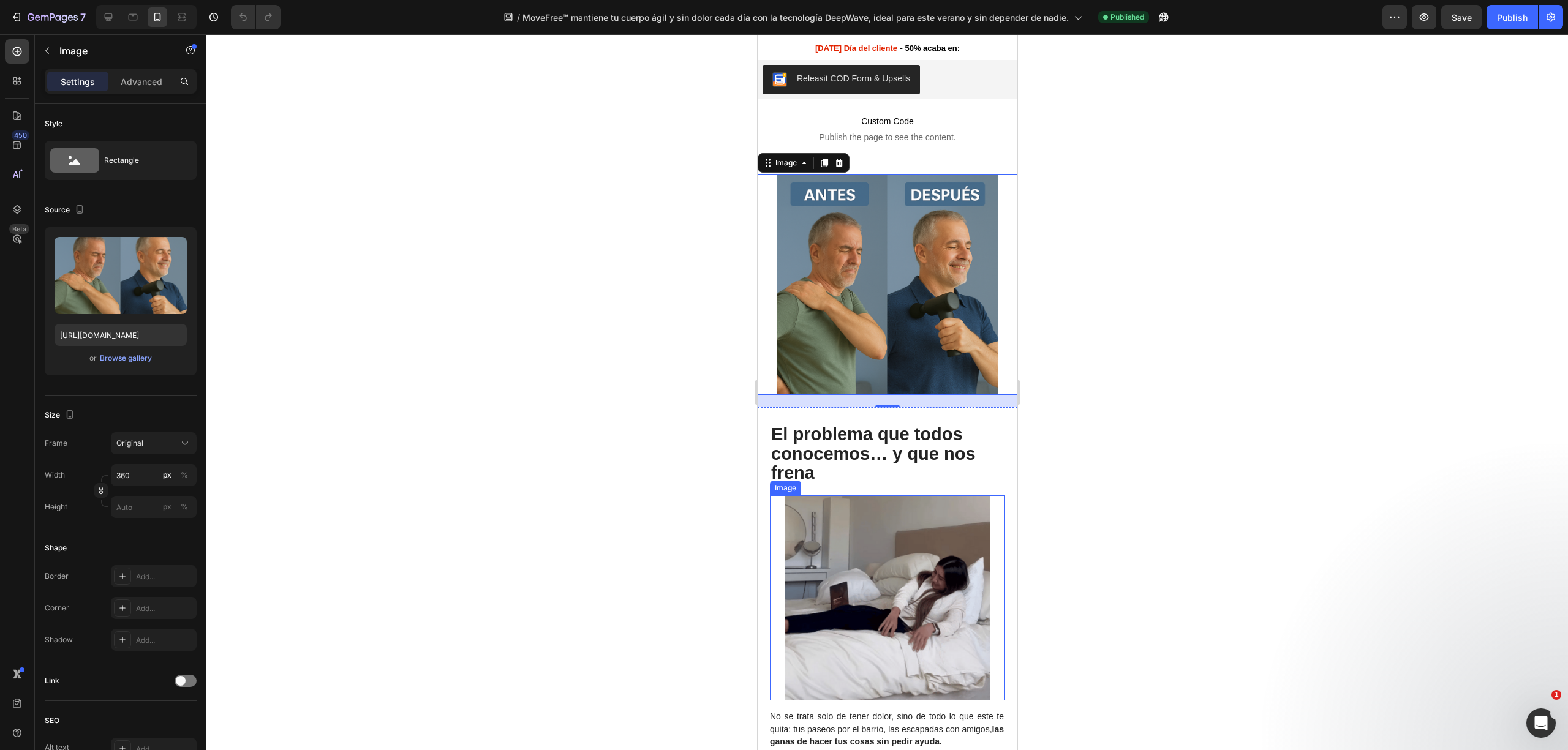
click at [950, 494] on img at bounding box center [887, 597] width 205 height 205
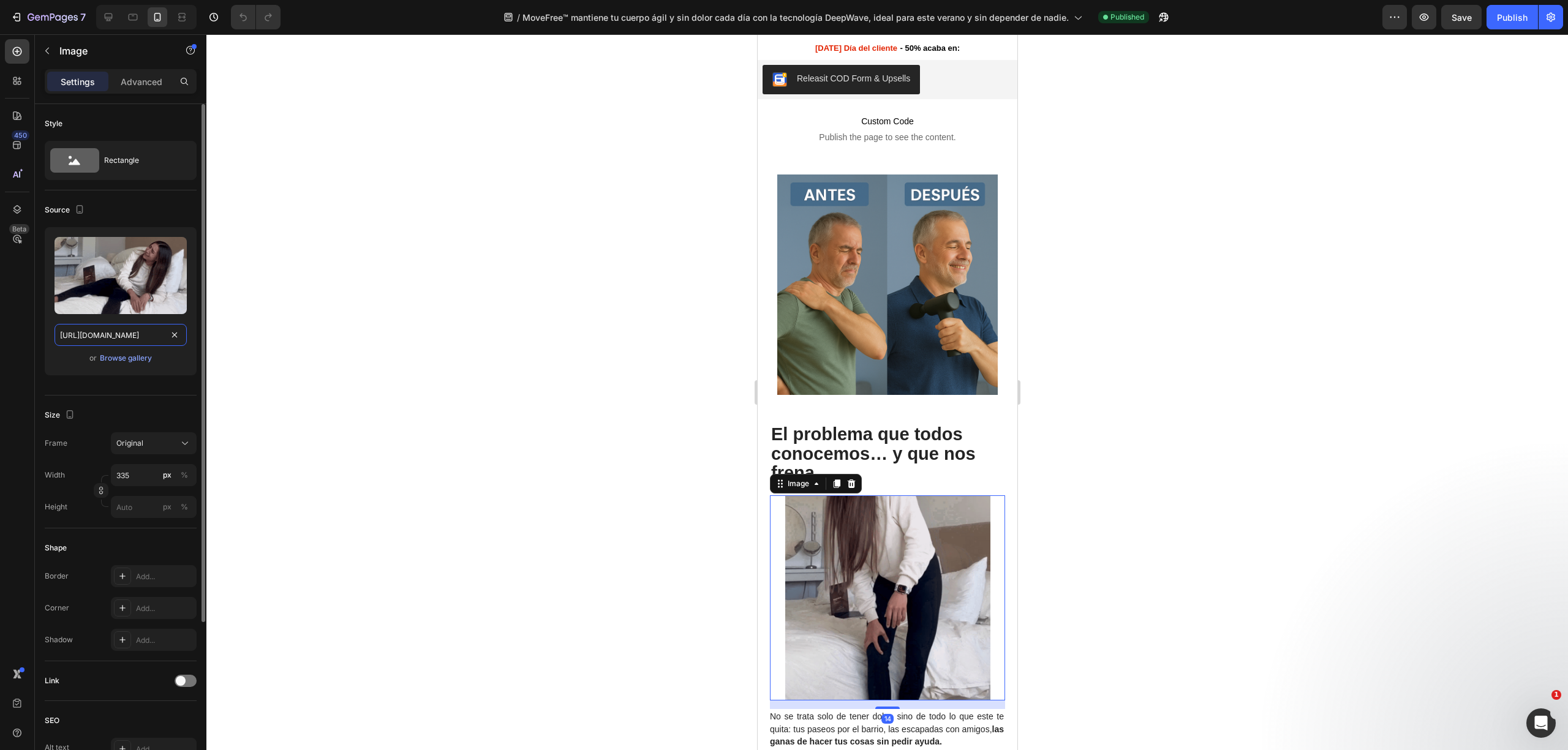
click at [133, 333] on input "https://cdn.shopify.com/s/files/1/0816/2141/8332/files/gempages_536732921881429…" at bounding box center [120, 335] width 132 height 22
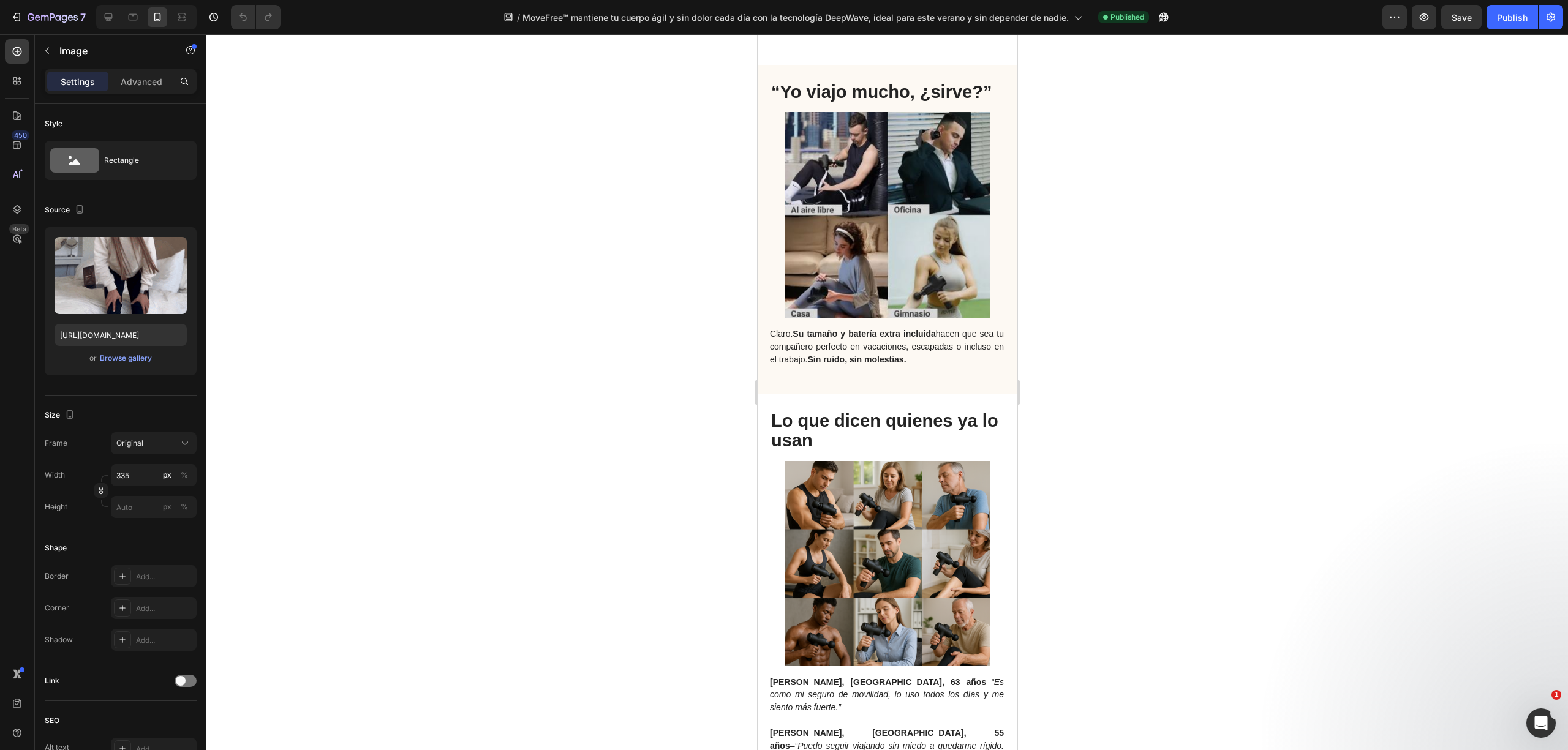
scroll to position [4081, 0]
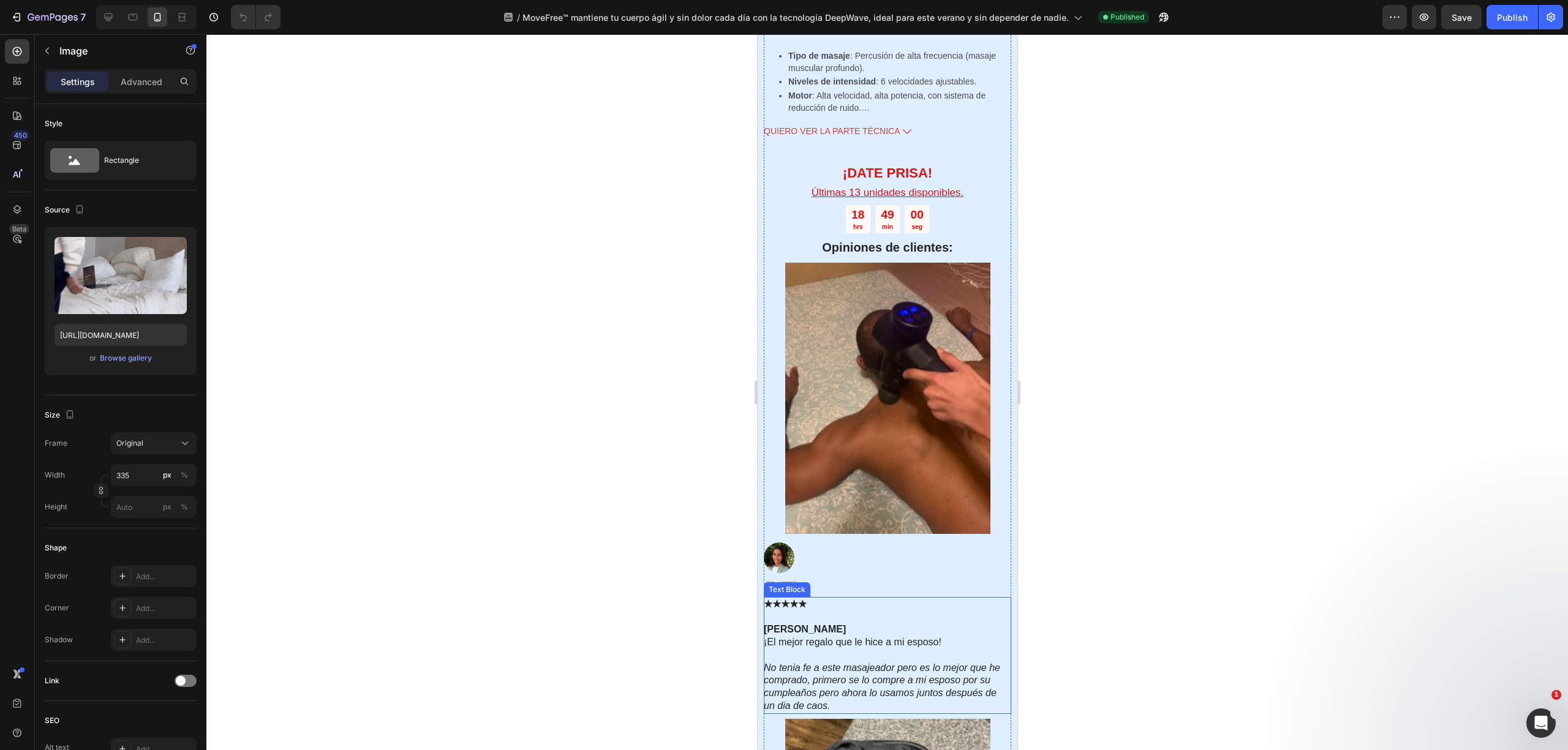
click at [929, 494] on p "Helena Fuentes ¡El mejor regalo que le hice a mi esposo!" at bounding box center [886, 636] width 246 height 25
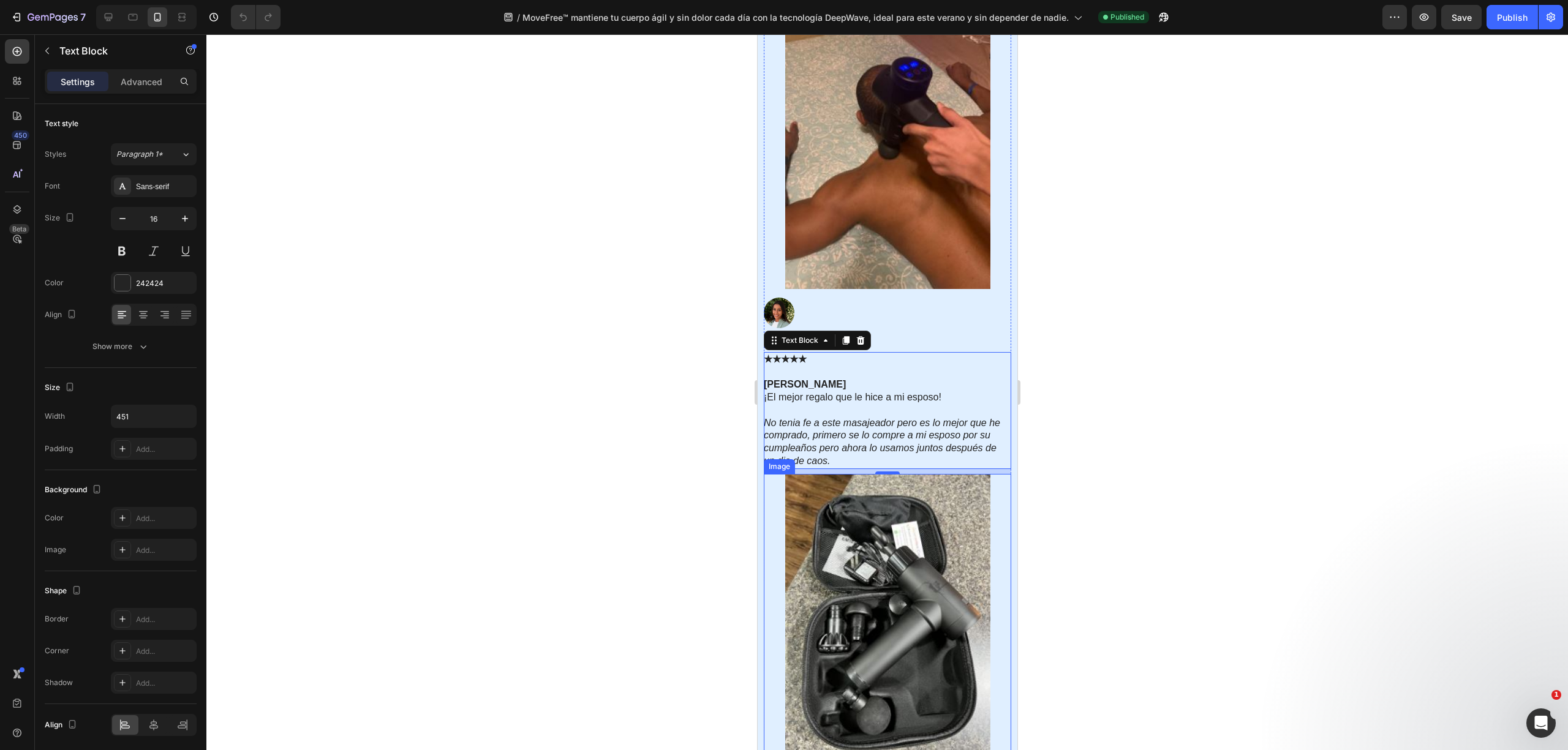
scroll to position [4570, 0]
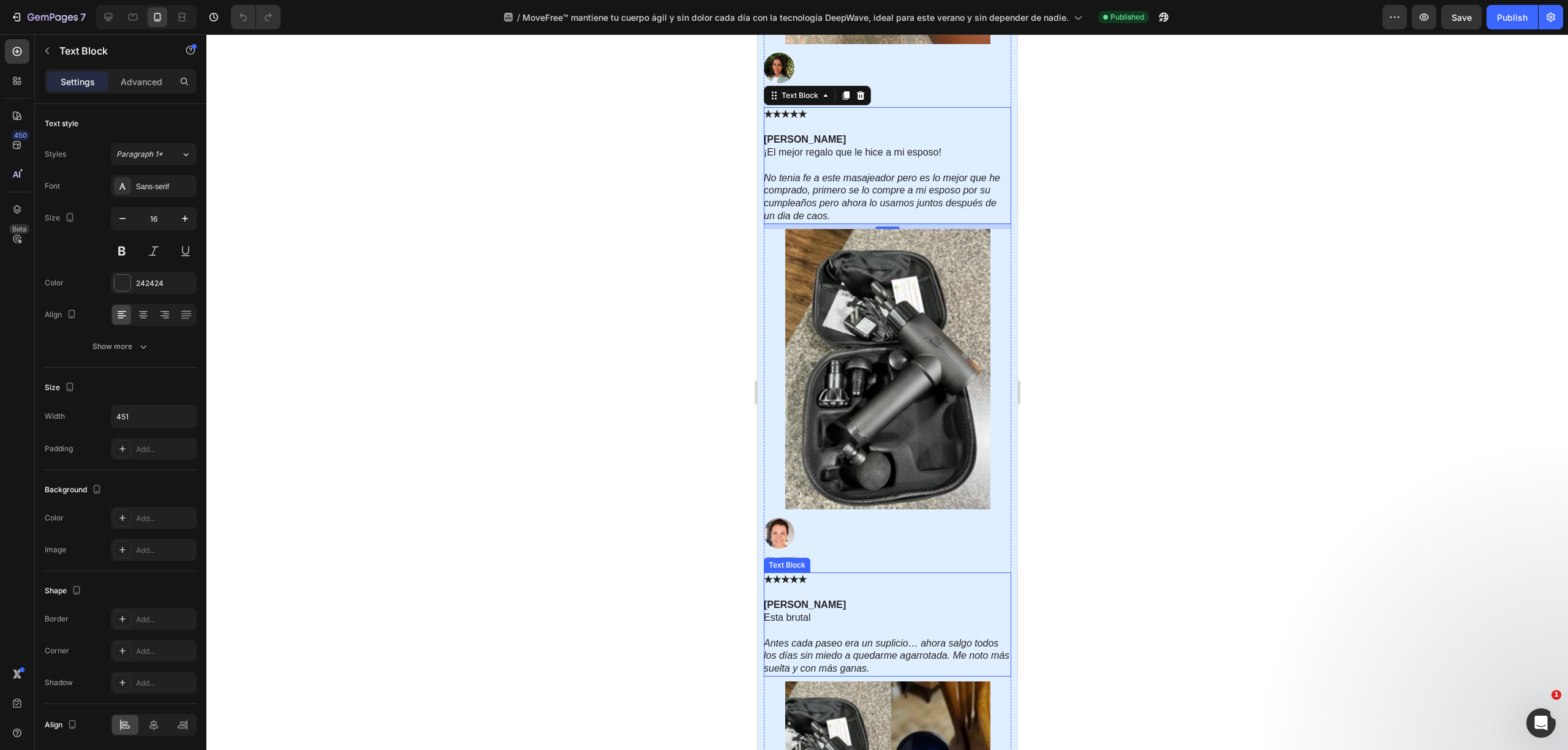
click at [835, 494] on p "★★★★★ Camila Hernandez" at bounding box center [886, 593] width 246 height 38
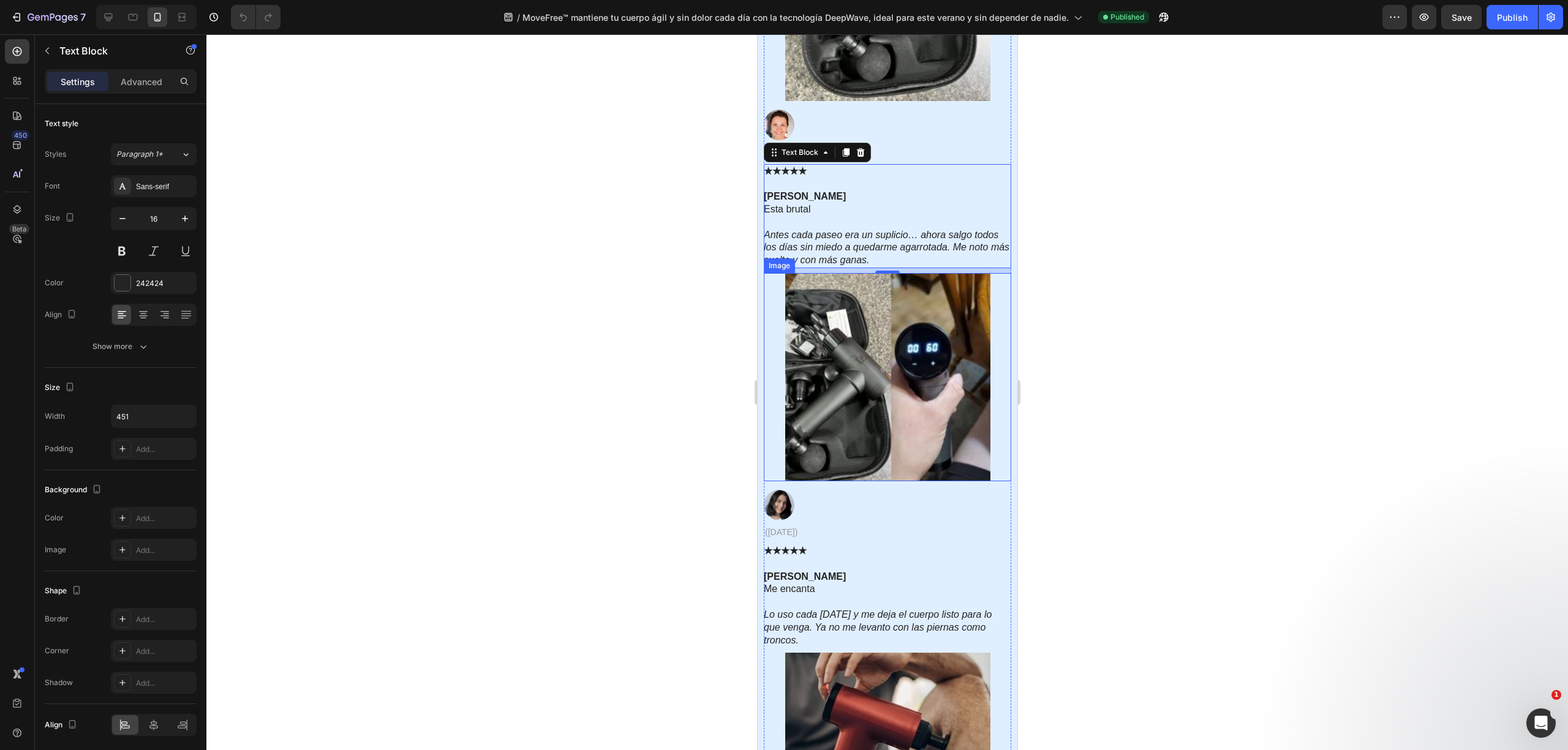
scroll to position [5060, 0]
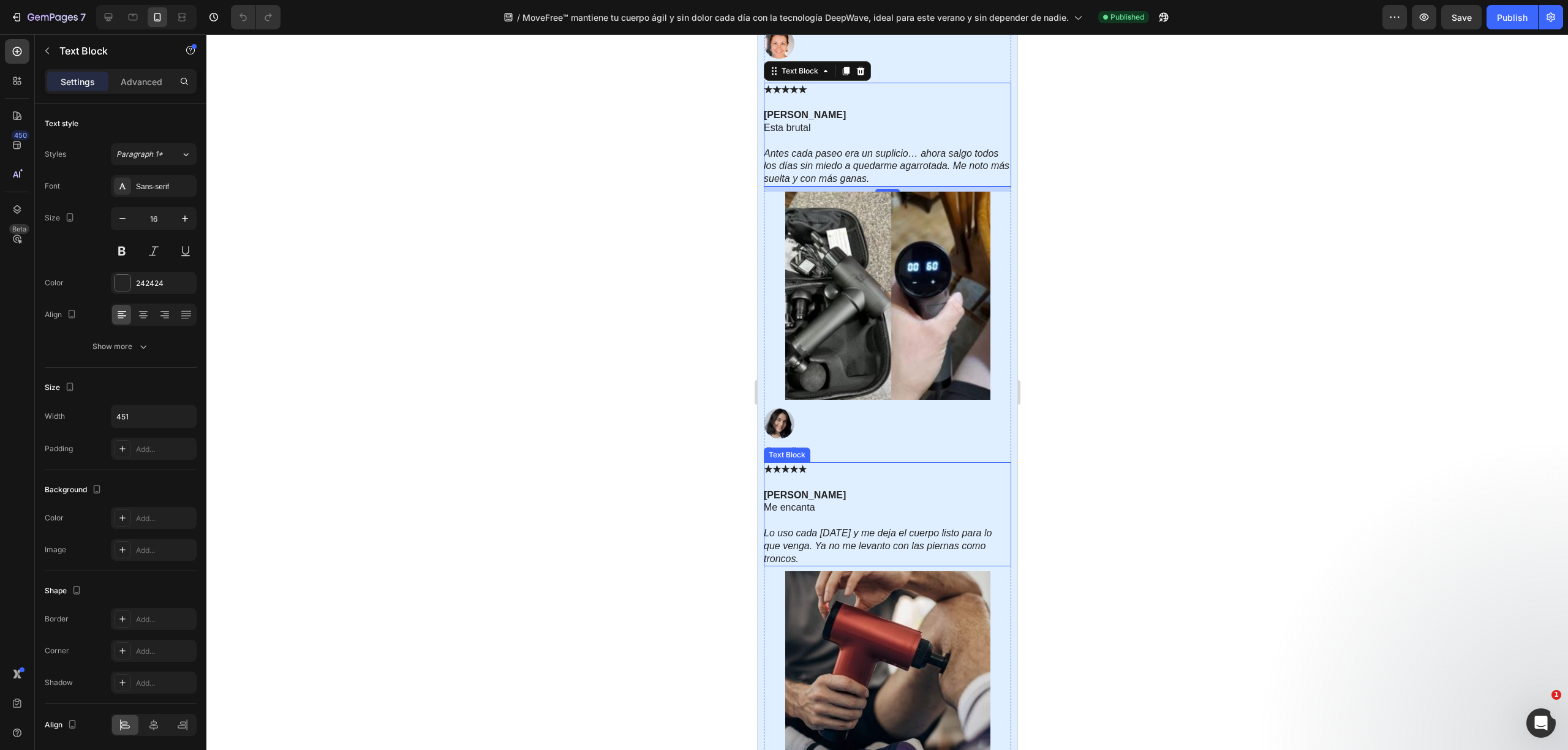
click at [836, 494] on p "Me encanta" at bounding box center [886, 507] width 246 height 13
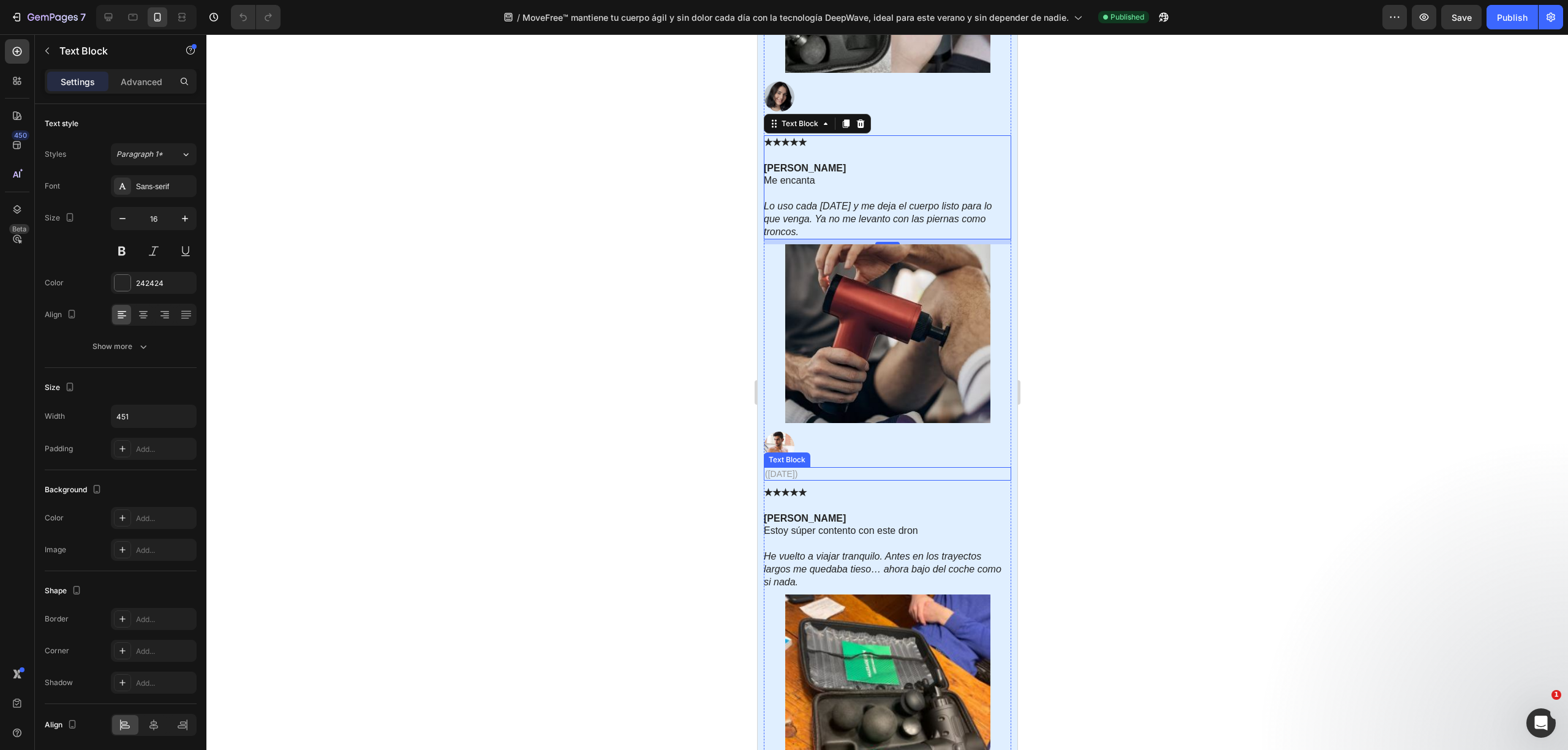
click at [850, 478] on p "(Hace 1 semana)" at bounding box center [887, 474] width 245 height 11
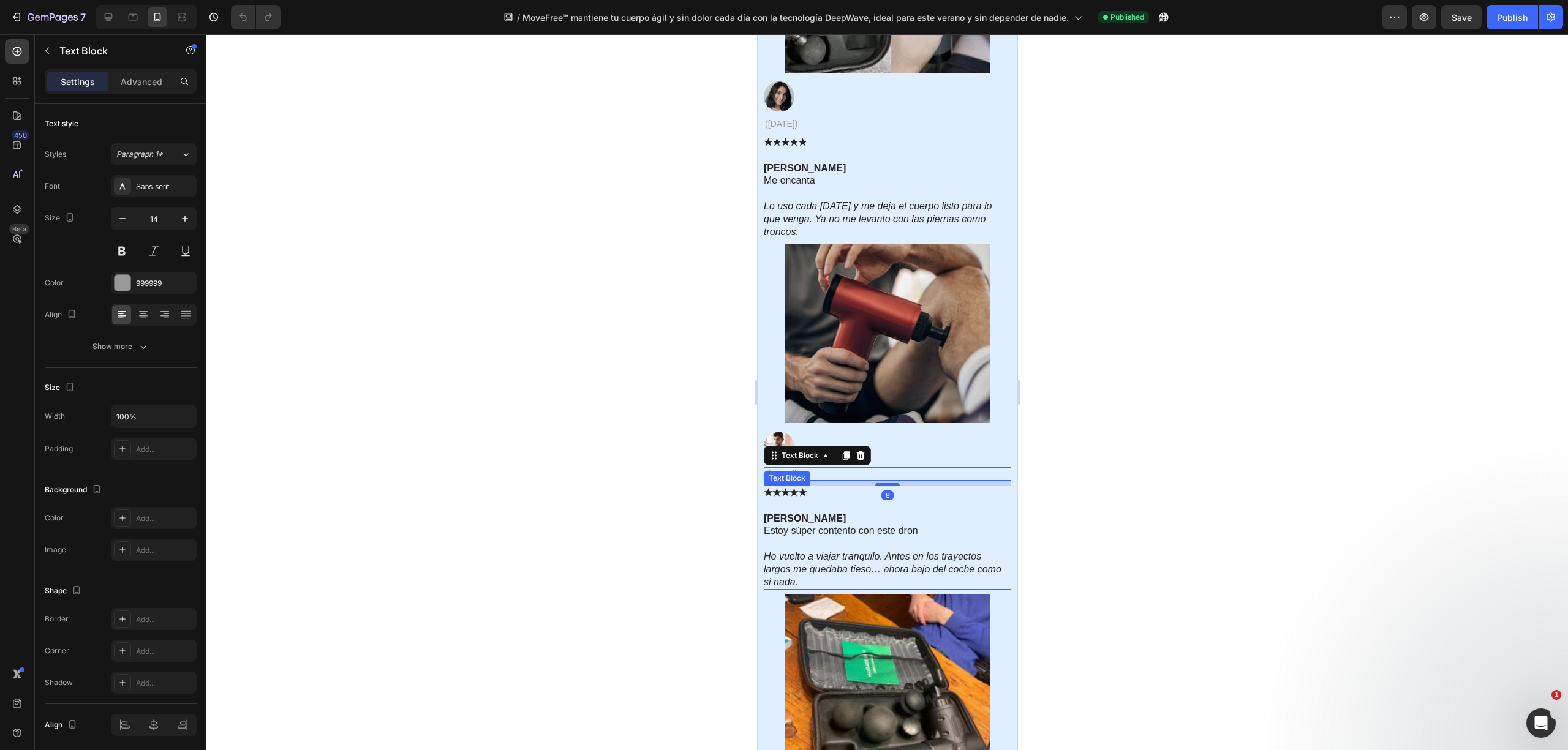
click at [833, 494] on p "Andres Pineda" at bounding box center [886, 512] width 246 height 25
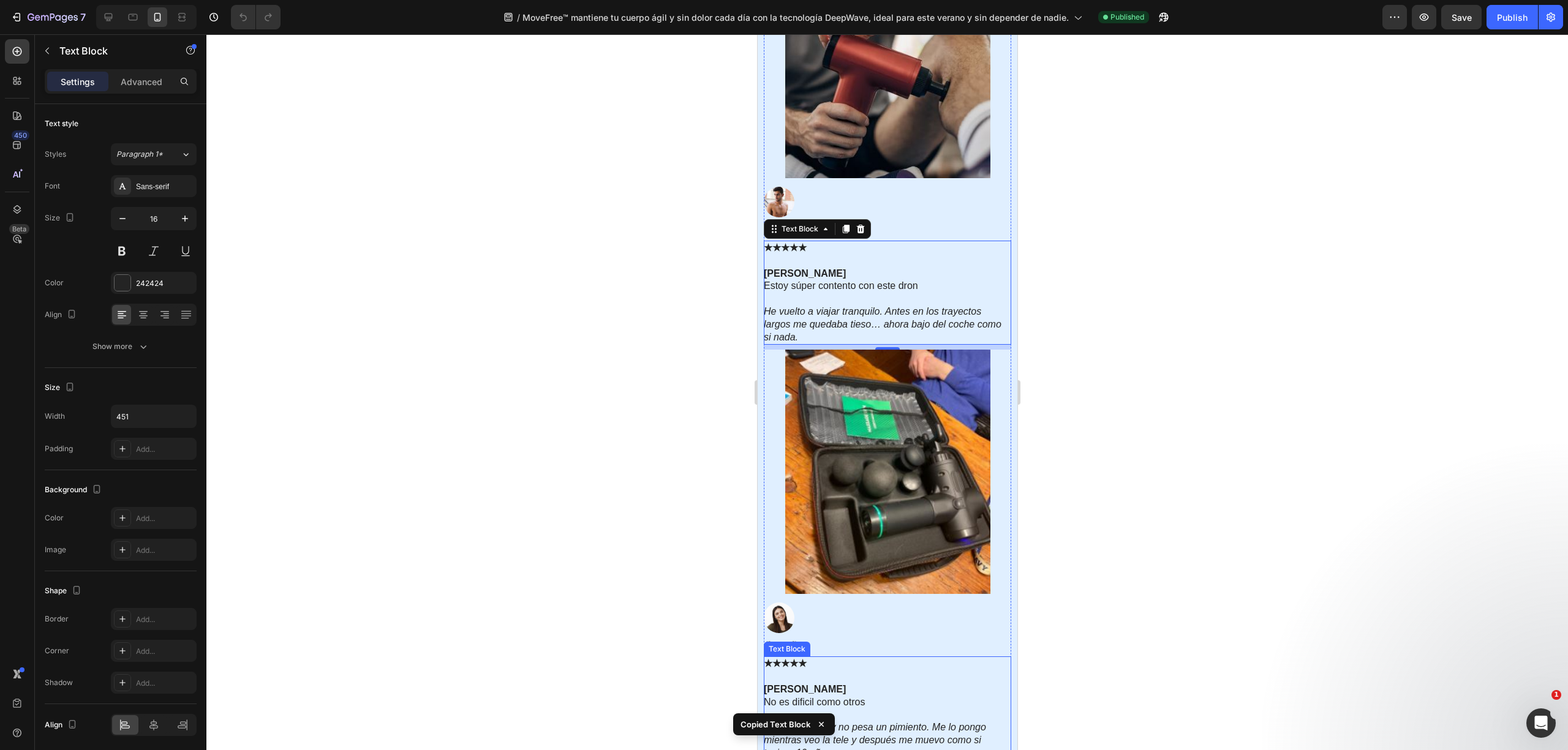
scroll to position [5795, 0]
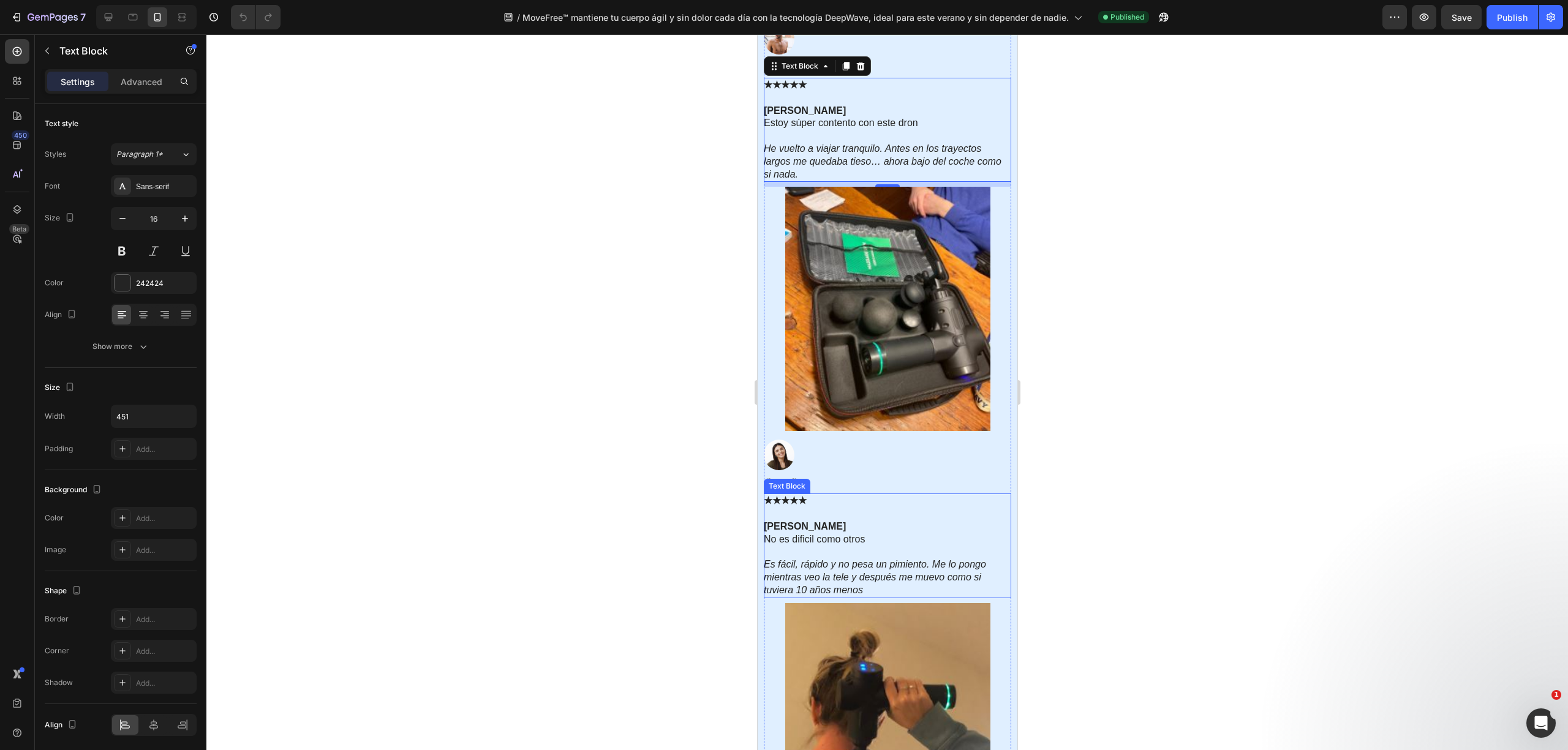
click at [863, 494] on p "Sara Pineda" at bounding box center [886, 520] width 246 height 25
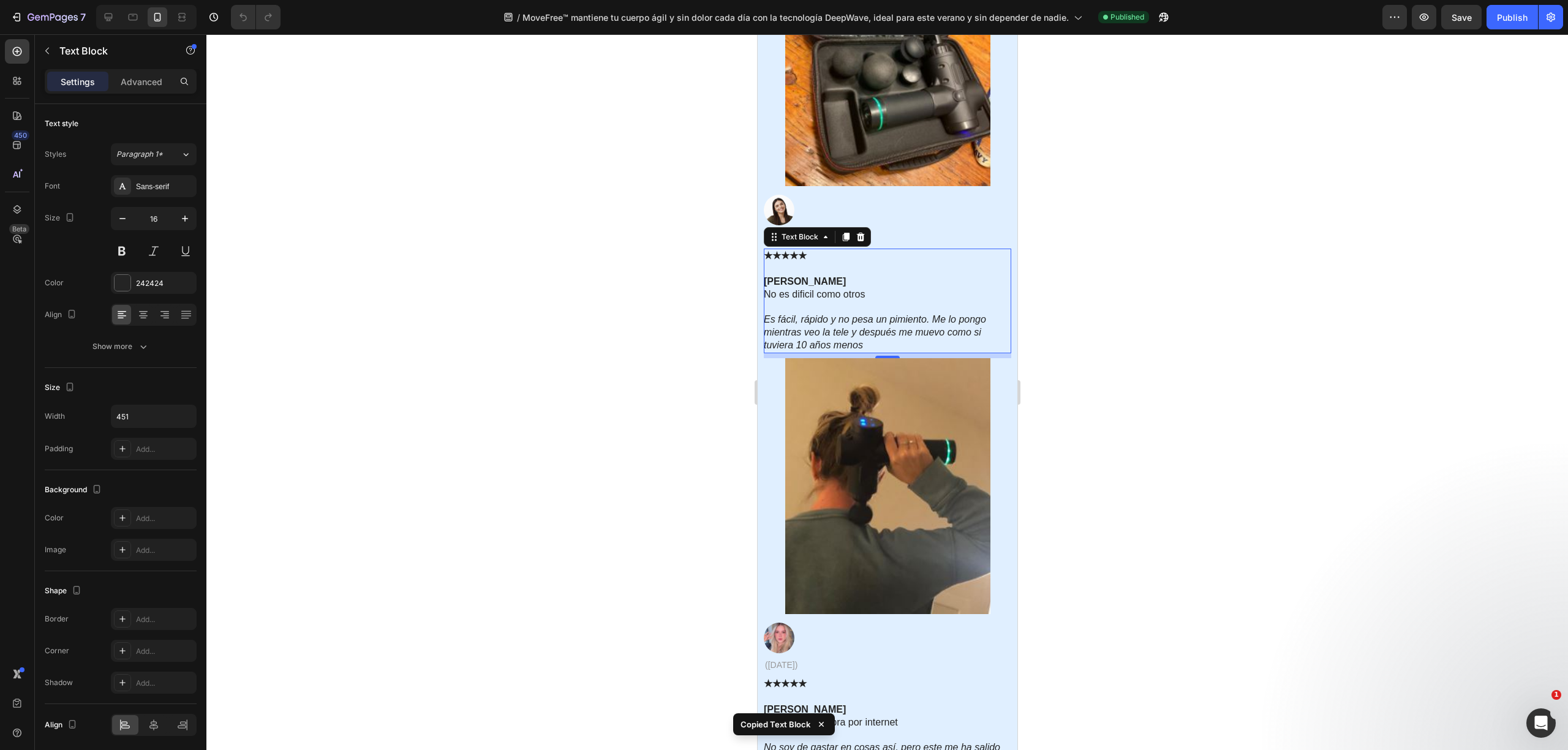
scroll to position [6122, 0]
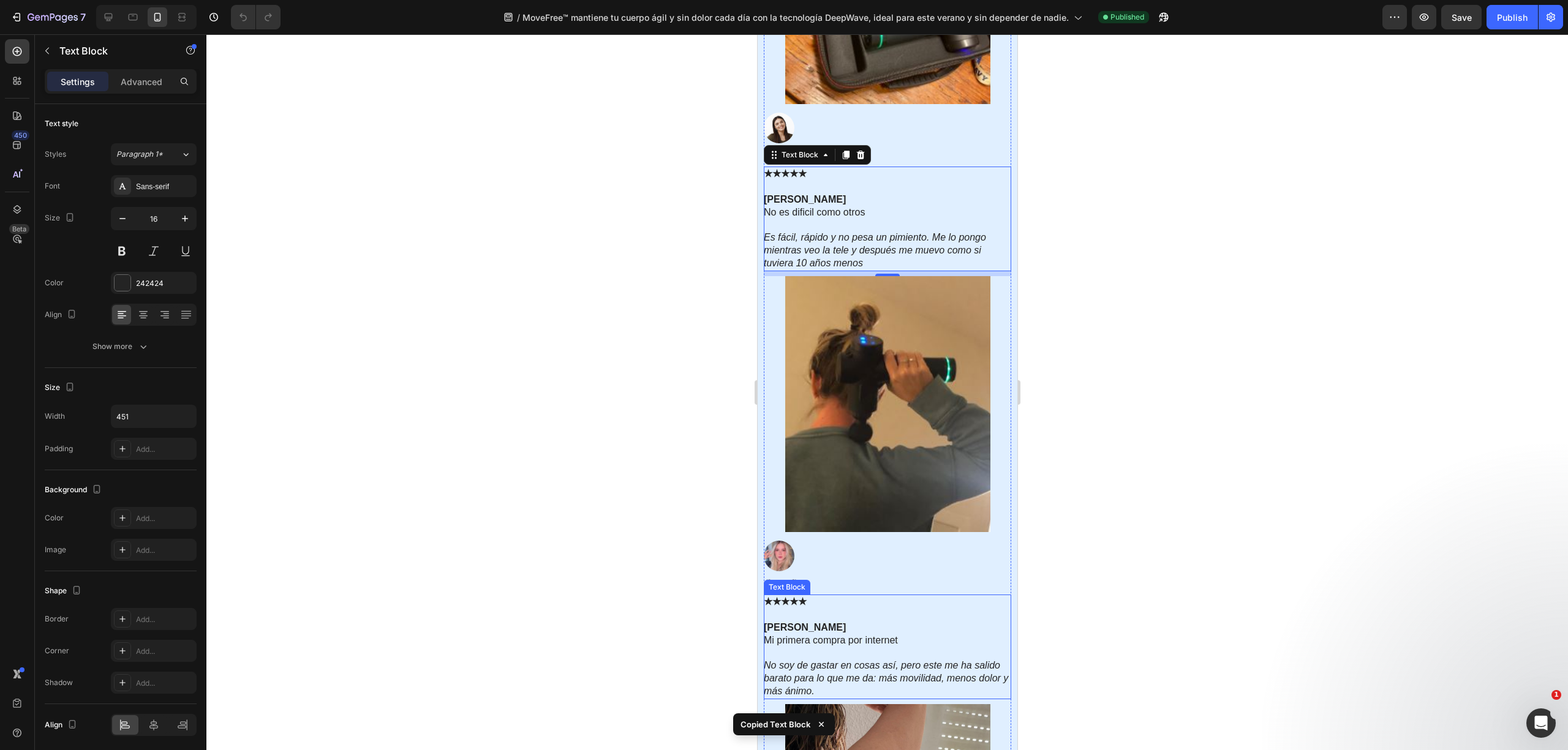
click at [865, 494] on p "Natalia Garcia" at bounding box center [886, 621] width 246 height 25
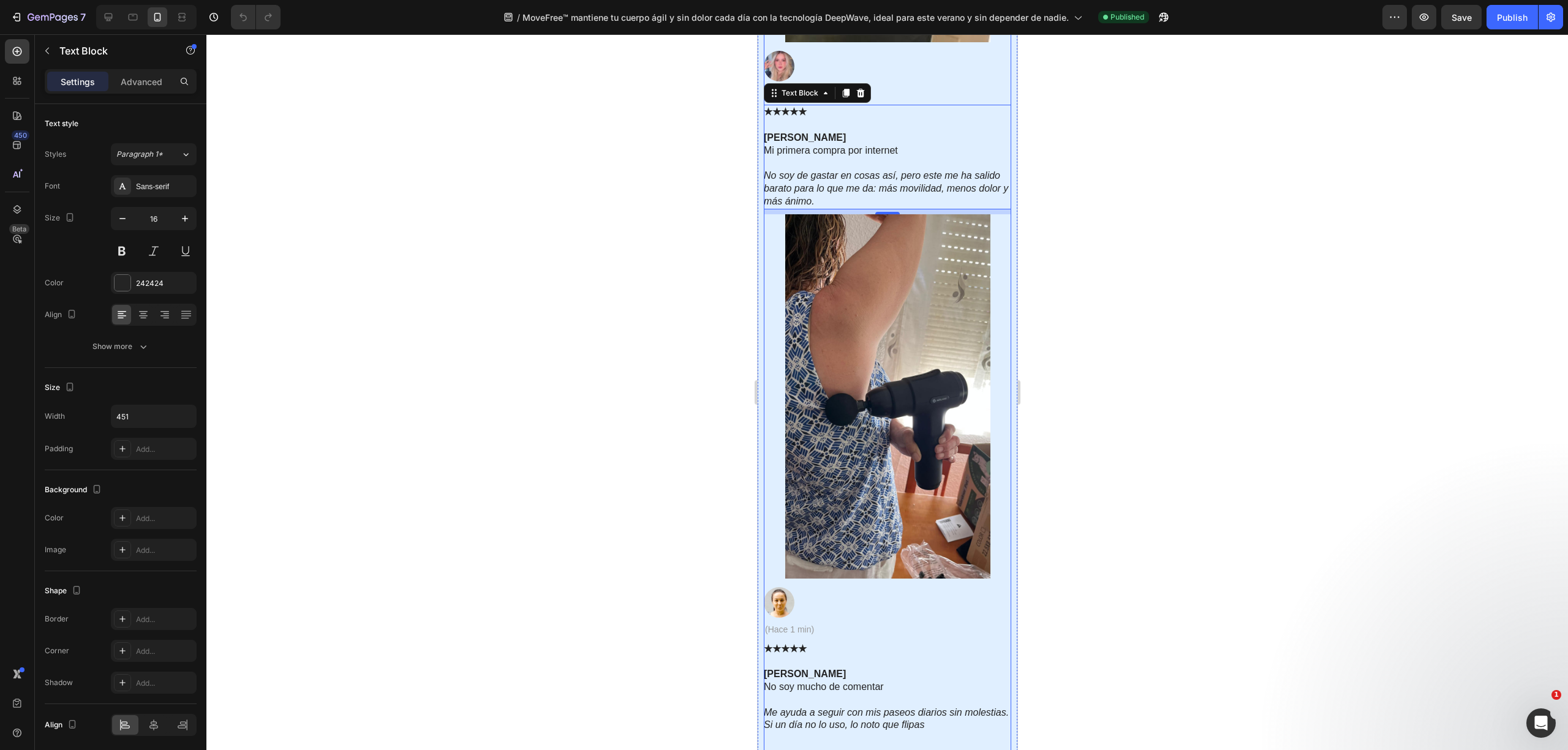
scroll to position [6774, 0]
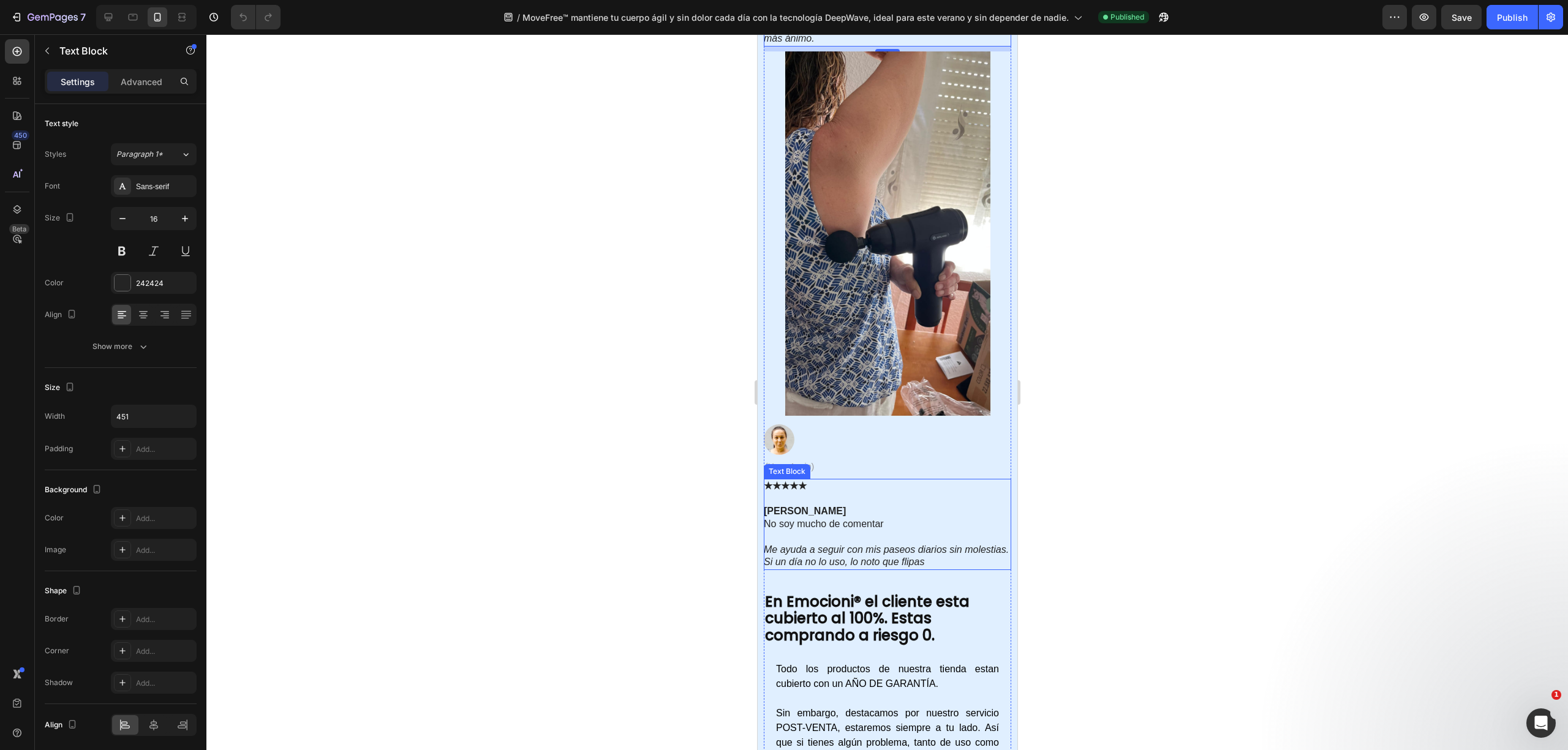
click at [848, 494] on icon "Me ayuda a seguir con mis paseos diarios sin molestias. Si un día no lo uso, lo…" at bounding box center [886, 555] width 245 height 23
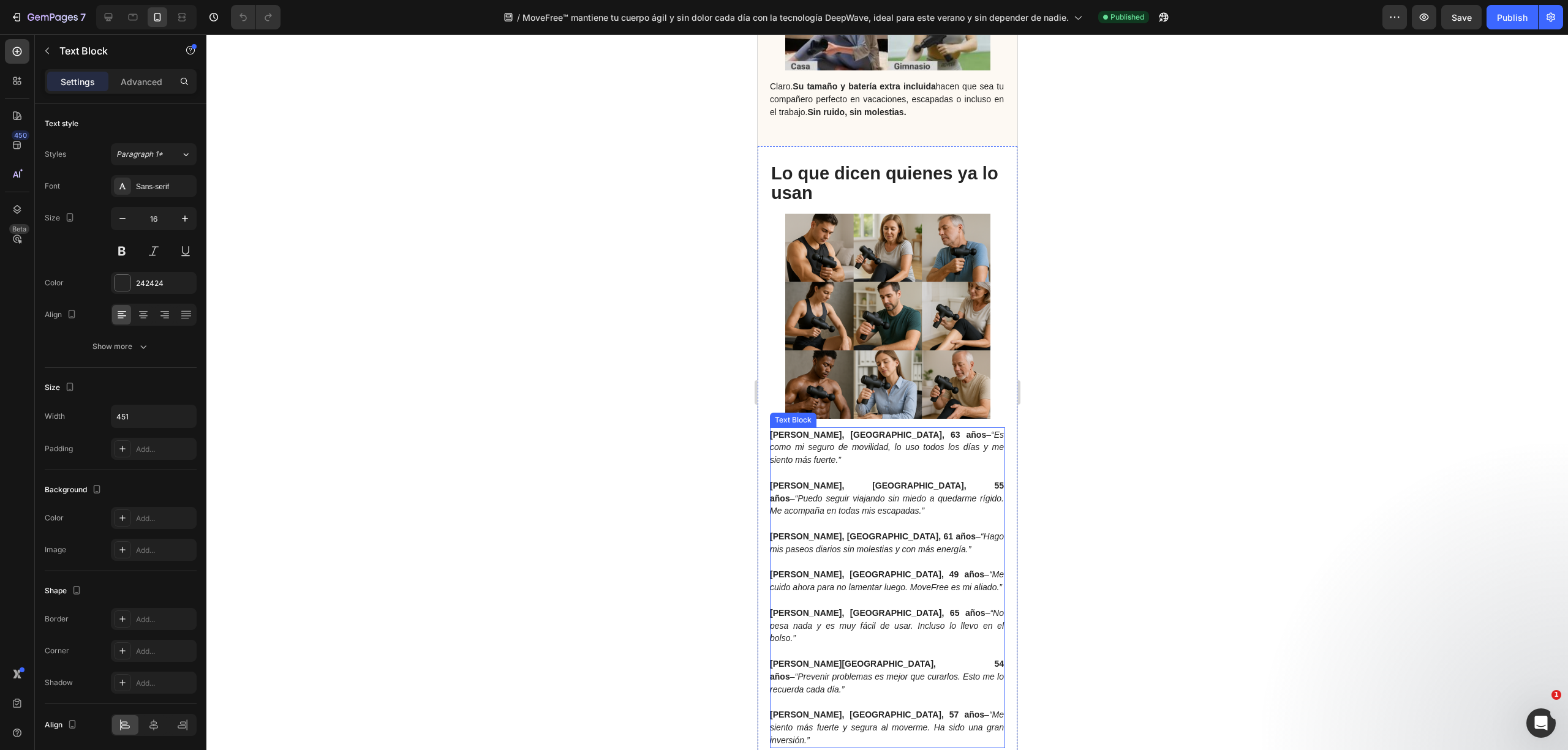
scroll to position [3267, 0]
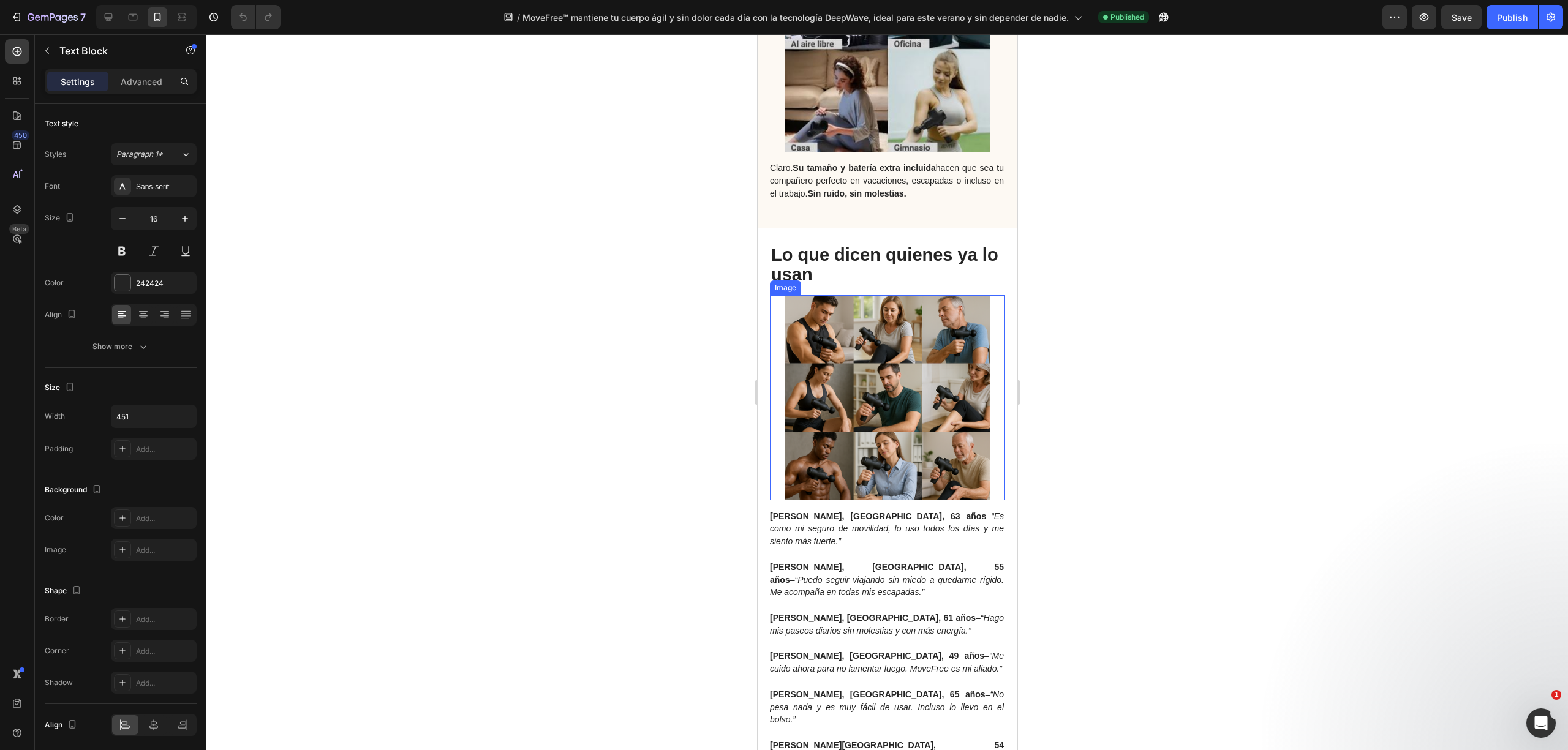
drag, startPoint x: 903, startPoint y: 449, endPoint x: 895, endPoint y: 450, distance: 8.1
click at [903, 449] on img at bounding box center [887, 397] width 205 height 205
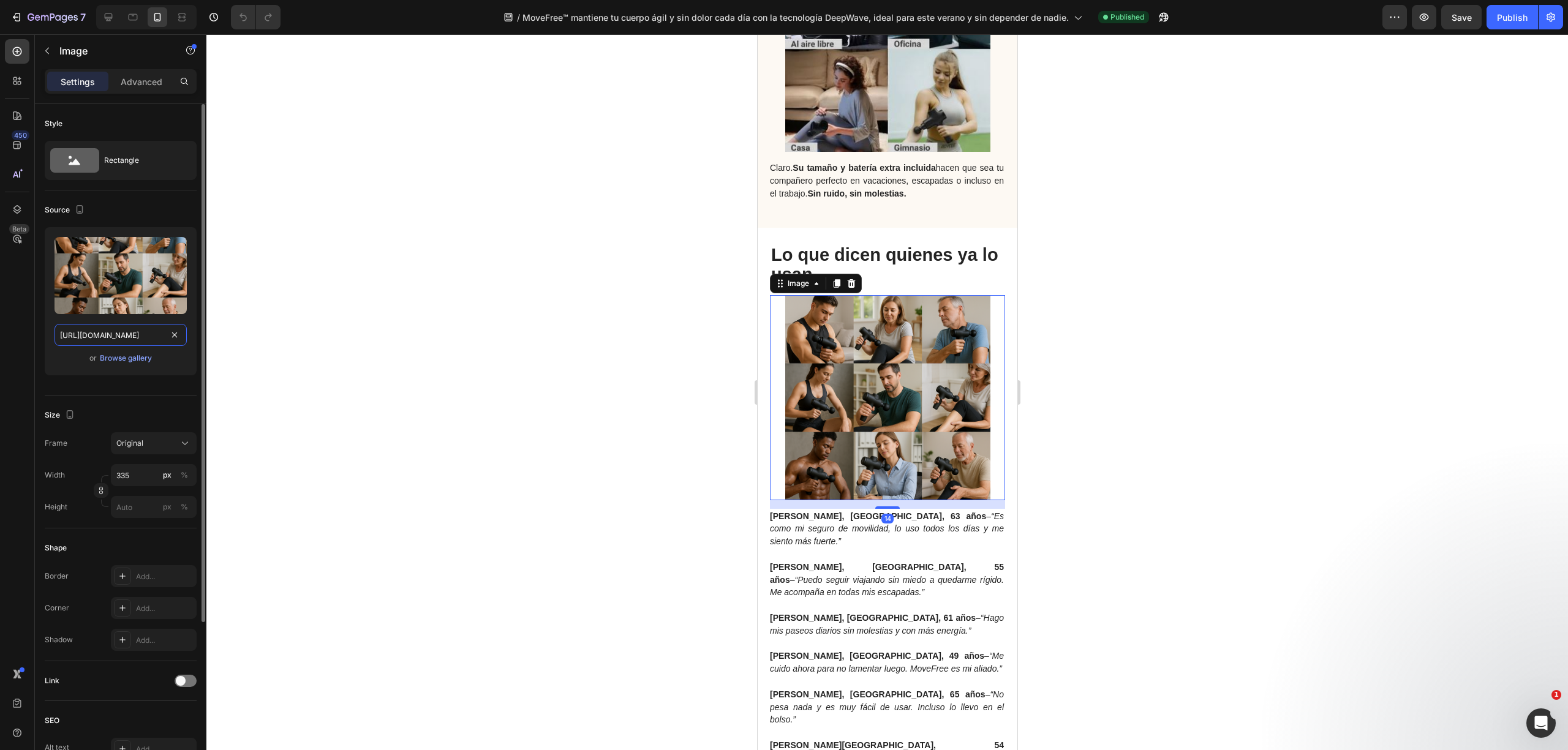
click at [128, 331] on input "https://cdn.shopify.com/s/files/1/0816/2141/8332/files/gempages_536732921881429…" at bounding box center [120, 335] width 132 height 22
click at [123, 337] on input "https://cdn.shopify.com/s/files/1/0816/2141/8332/files/gempages_536732921881429…" at bounding box center [120, 335] width 132 height 22
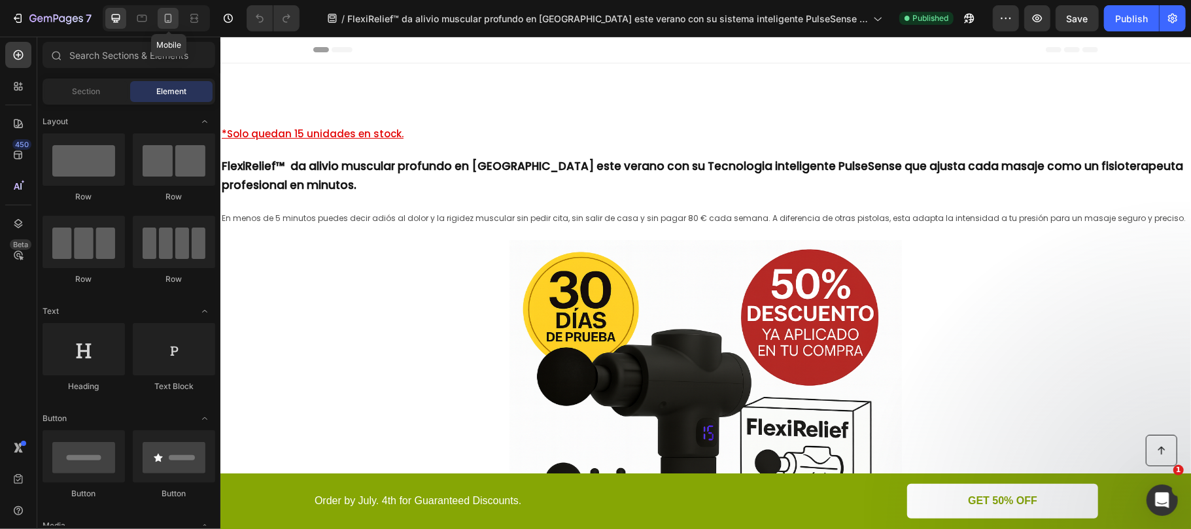
click at [166, 17] on icon at bounding box center [167, 18] width 13 height 13
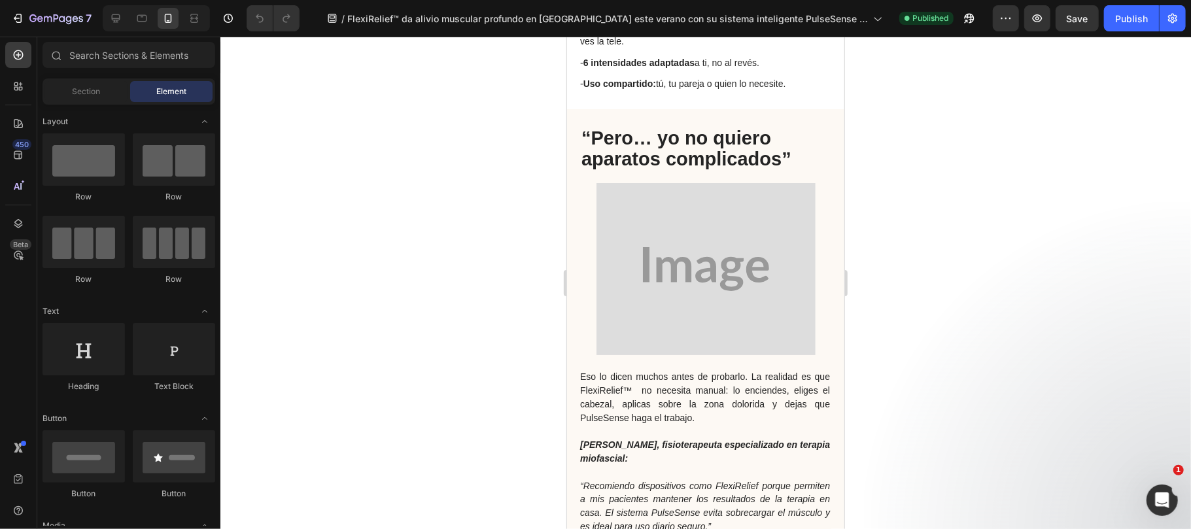
scroll to position [2441, 0]
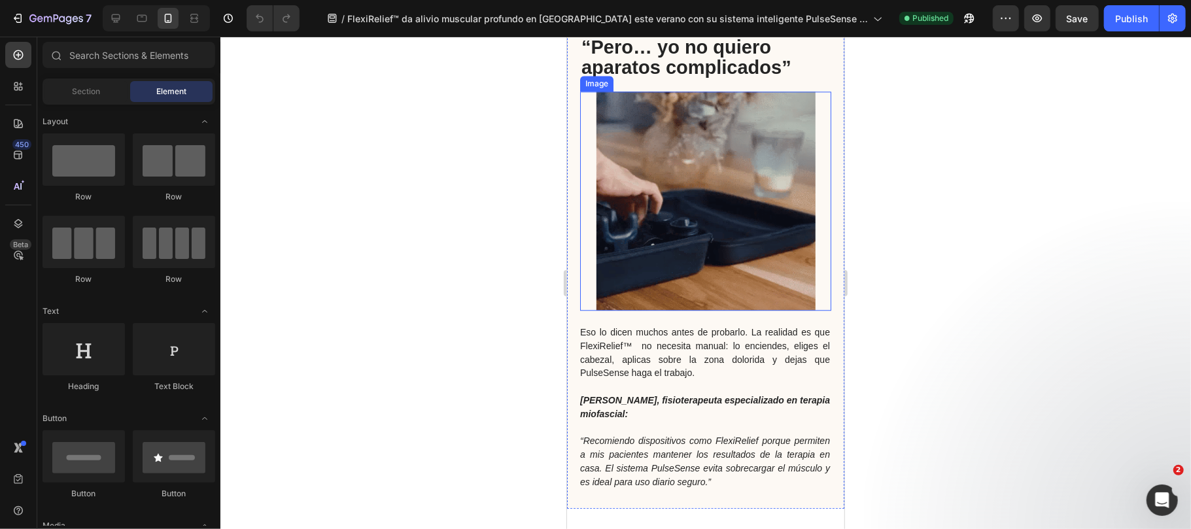
click at [691, 158] on img at bounding box center [705, 200] width 219 height 219
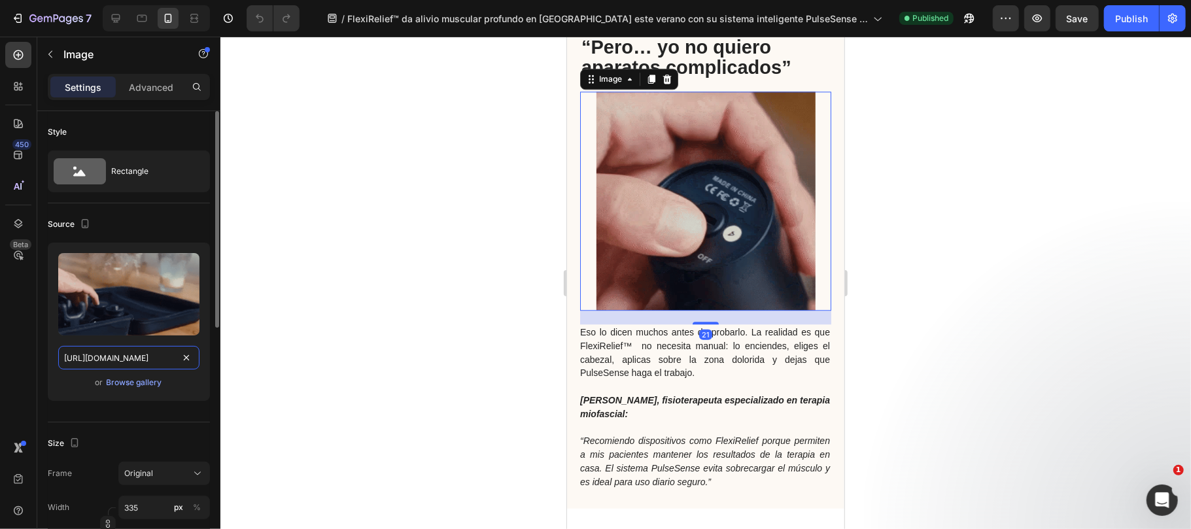
click at [84, 359] on input "https://cdn.shopify.com/s/files/1/0816/2141/8332/files/gempages_536732921881429…" at bounding box center [128, 358] width 141 height 24
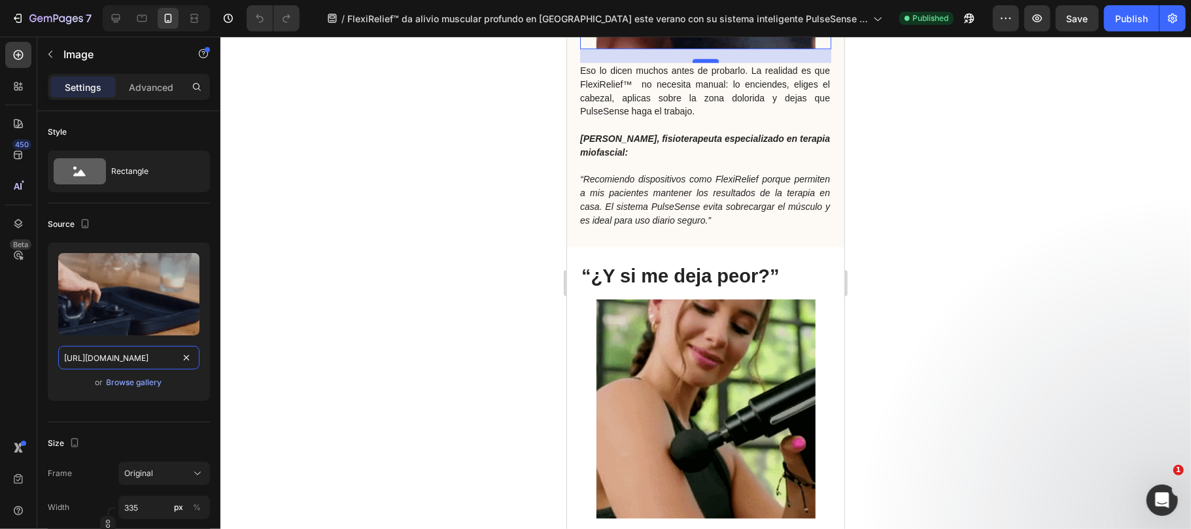
scroll to position [2789, 0]
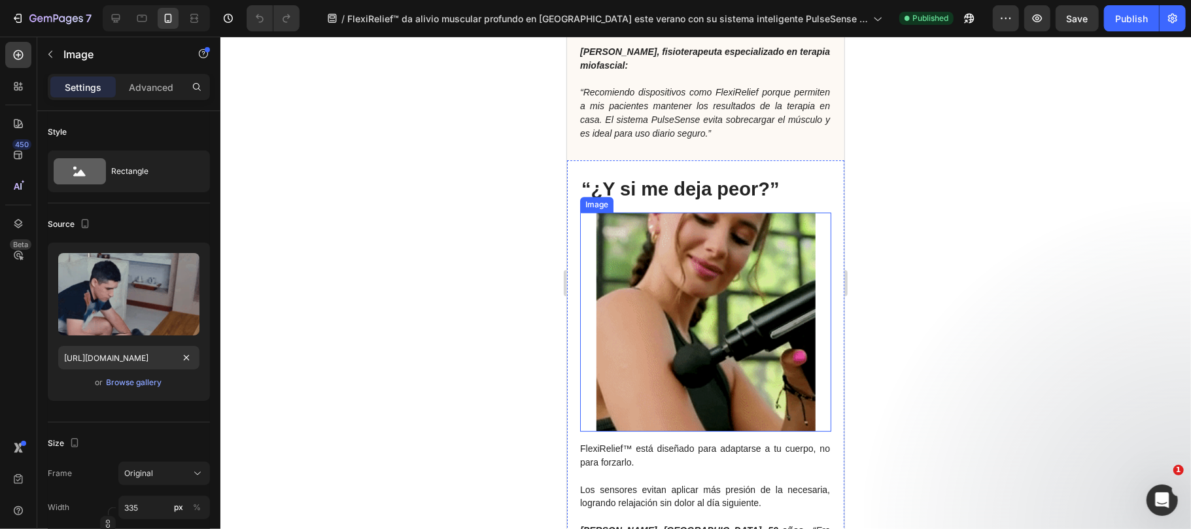
click at [691, 362] on img at bounding box center [705, 321] width 219 height 219
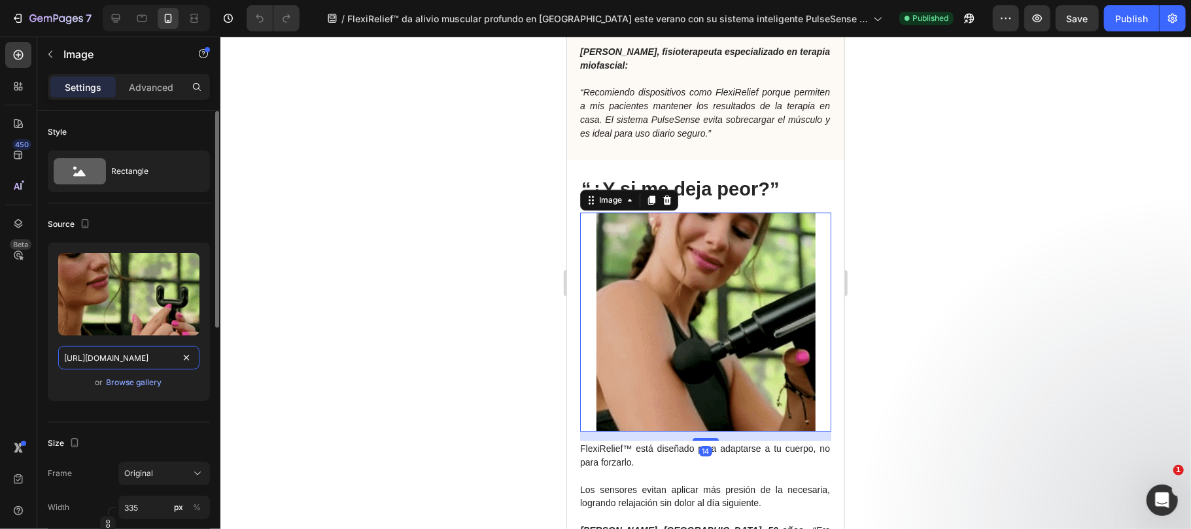
click at [102, 364] on input "https://cdn.shopify.com/s/files/1/0816/2141/8332/files/gempages_536732921881429…" at bounding box center [128, 358] width 141 height 24
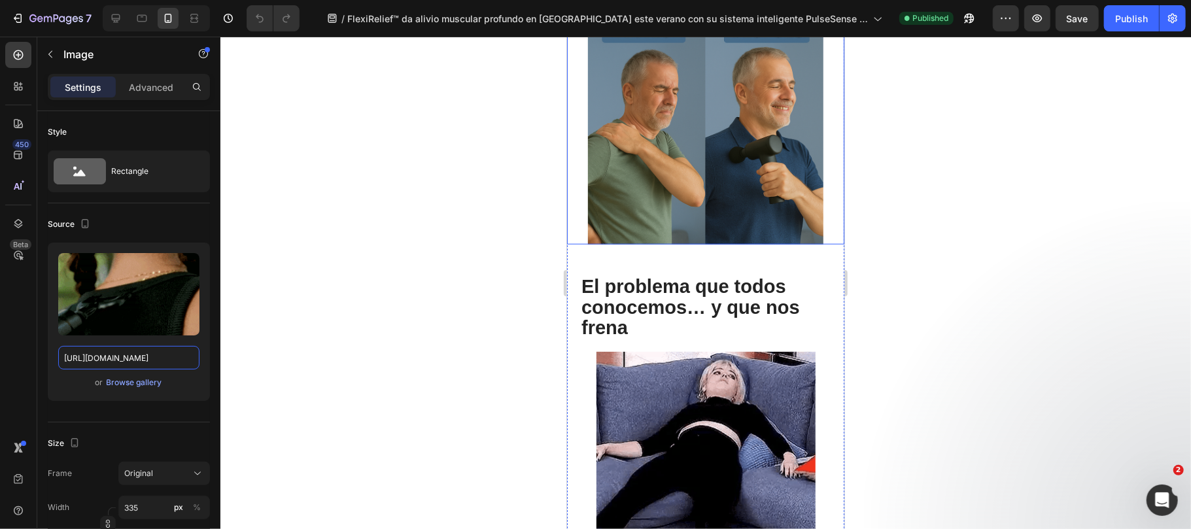
scroll to position [613, 0]
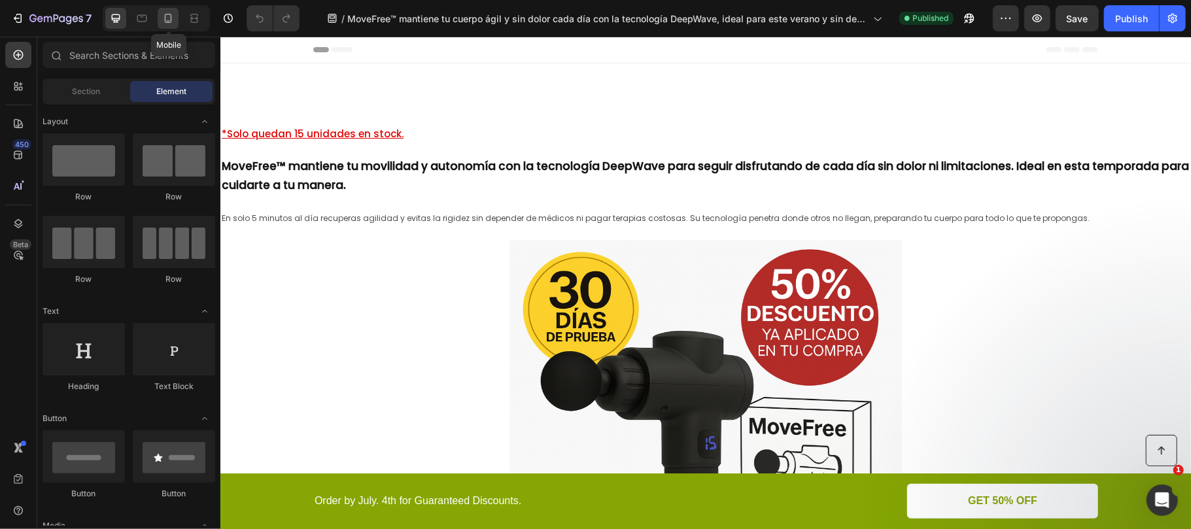
click at [166, 18] on icon at bounding box center [167, 18] width 13 height 13
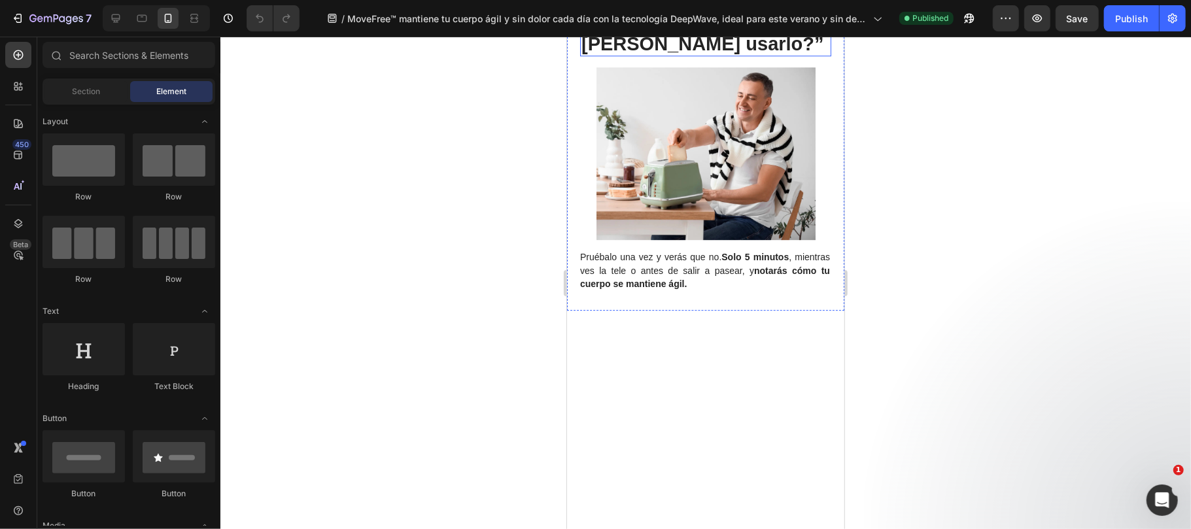
scroll to position [2528, 0]
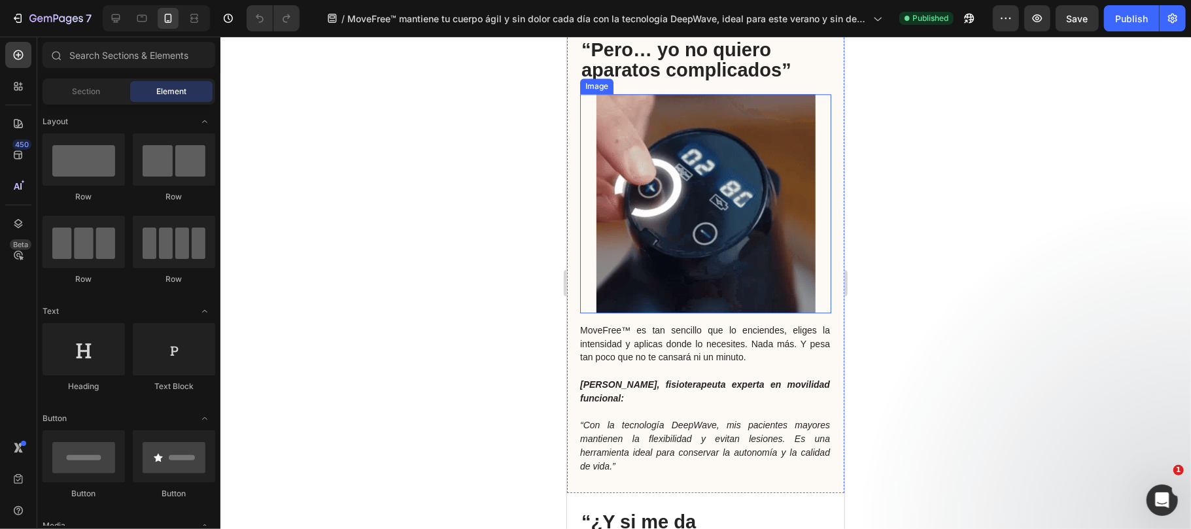
click at [727, 135] on img at bounding box center [705, 202] width 219 height 219
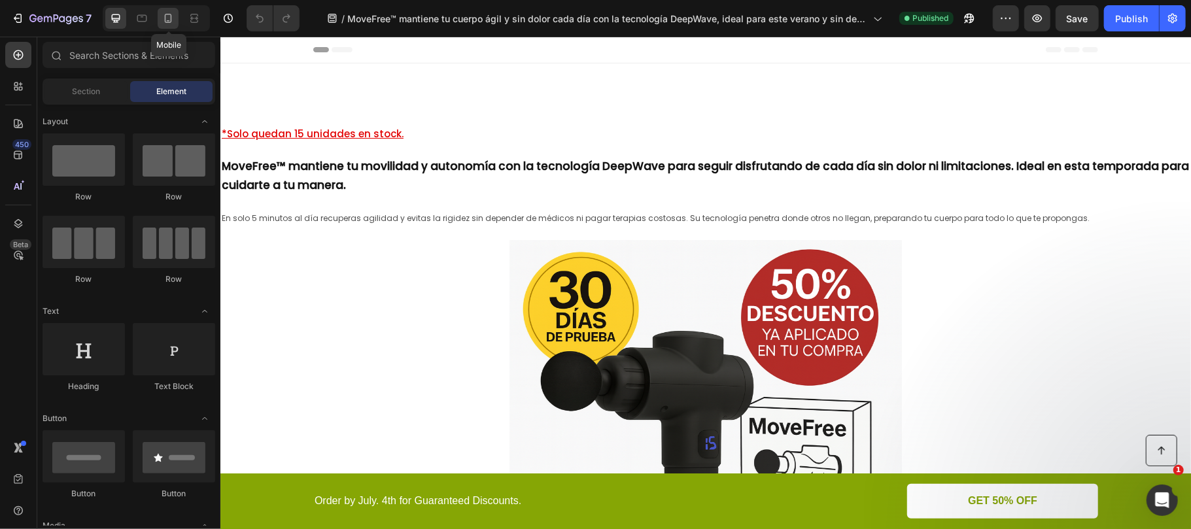
drag, startPoint x: 241, startPoint y: 169, endPoint x: 174, endPoint y: 14, distance: 168.7
click at [174, 14] on icon at bounding box center [167, 18] width 13 height 13
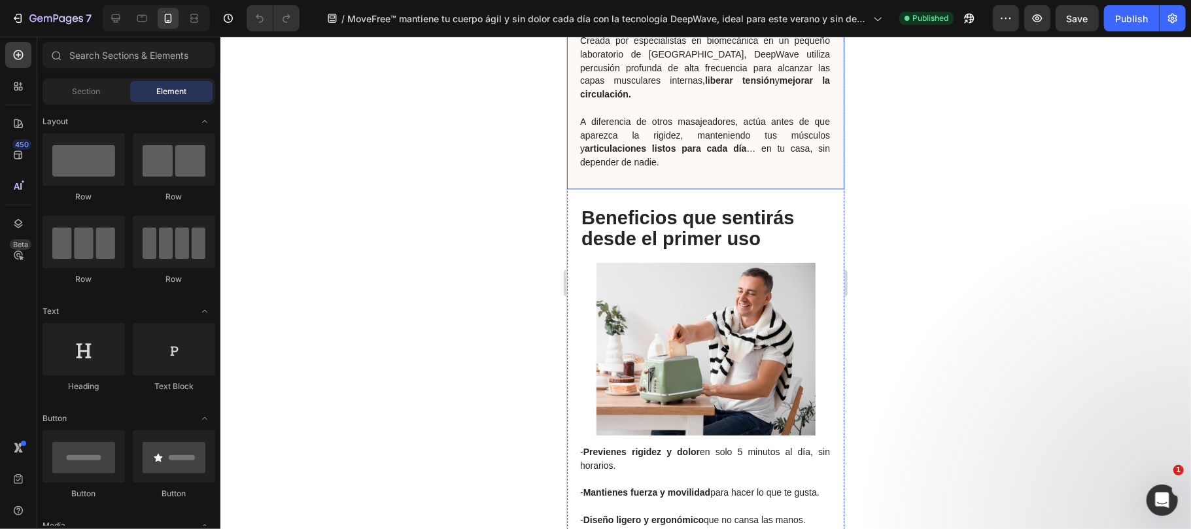
scroll to position [2005, 0]
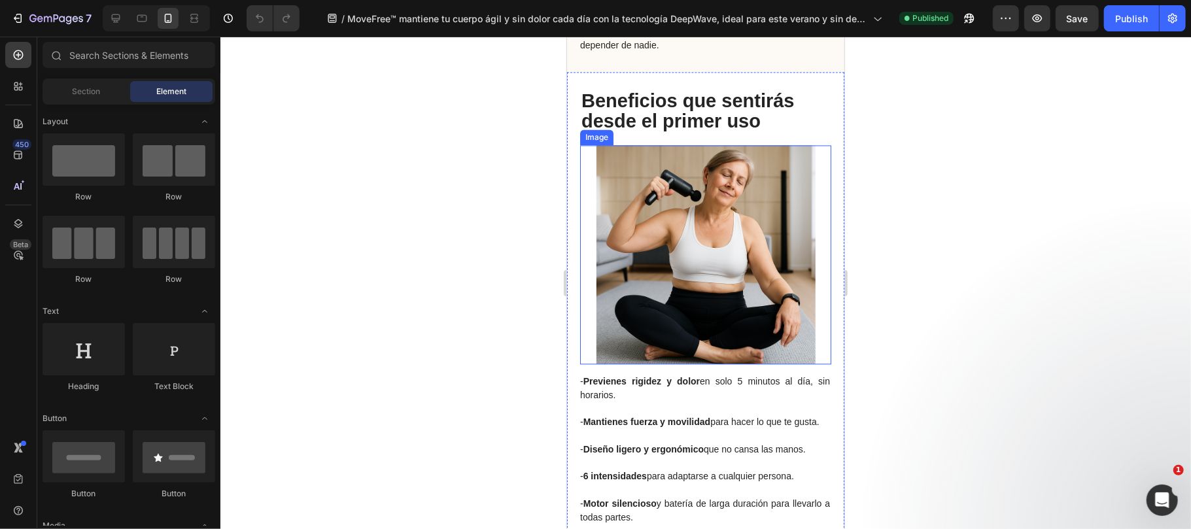
click at [618, 266] on img at bounding box center [705, 253] width 219 height 219
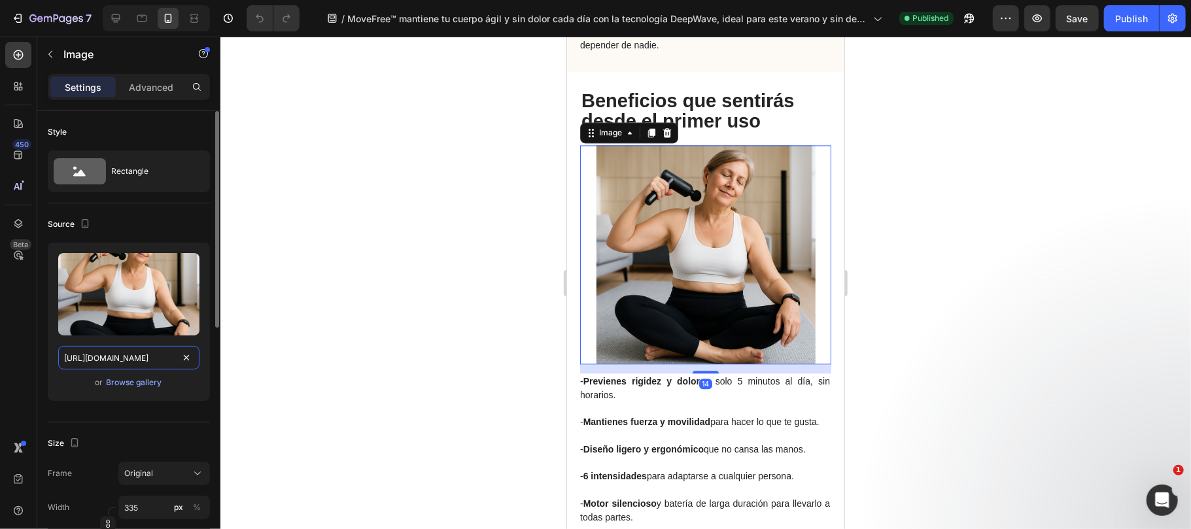
click at [126, 356] on input "[URL][DOMAIN_NAME]" at bounding box center [128, 358] width 141 height 24
